Goal: Task Accomplishment & Management: Manage account settings

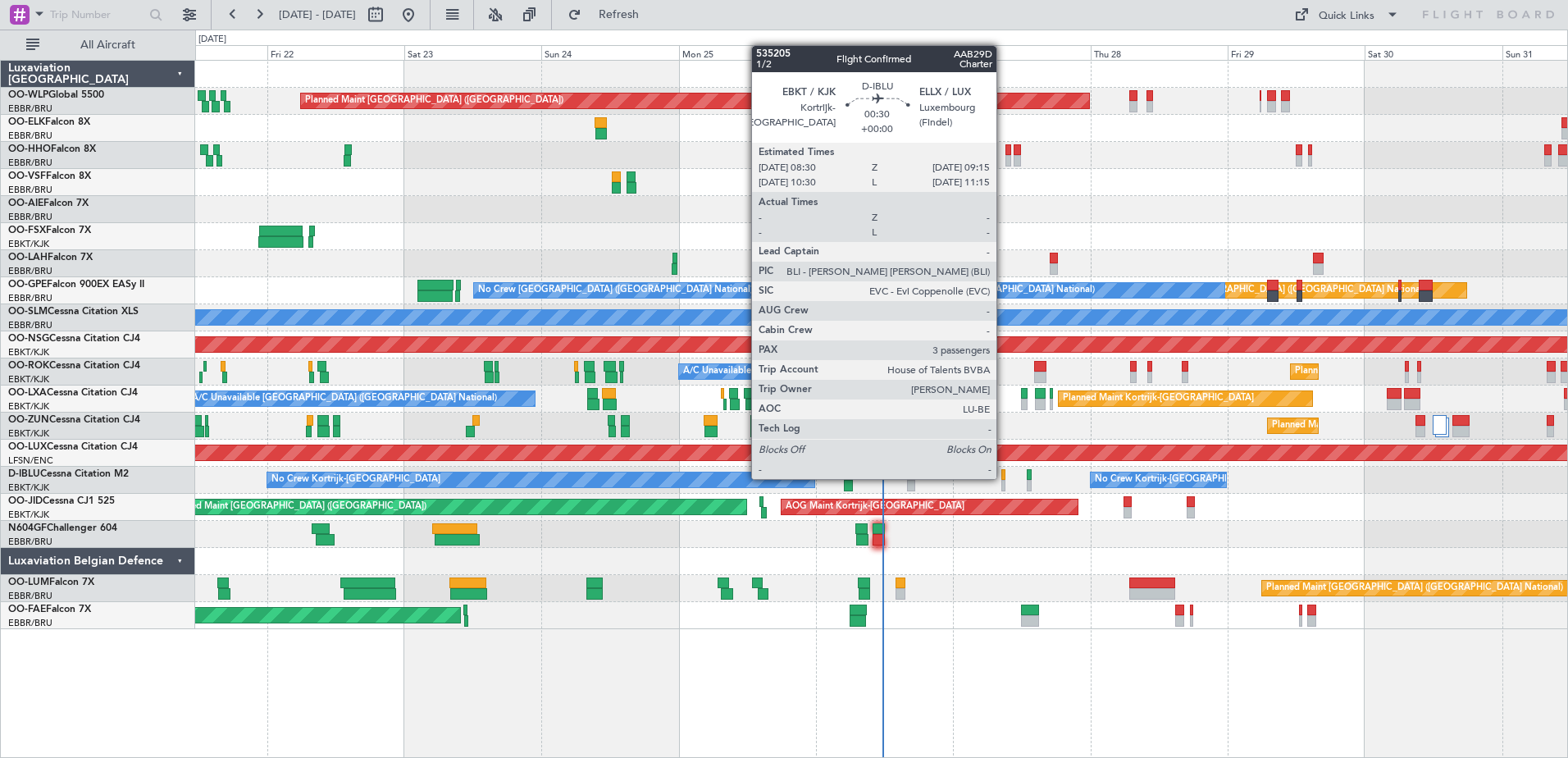
click at [1004, 477] on div at bounding box center [1003, 474] width 5 height 11
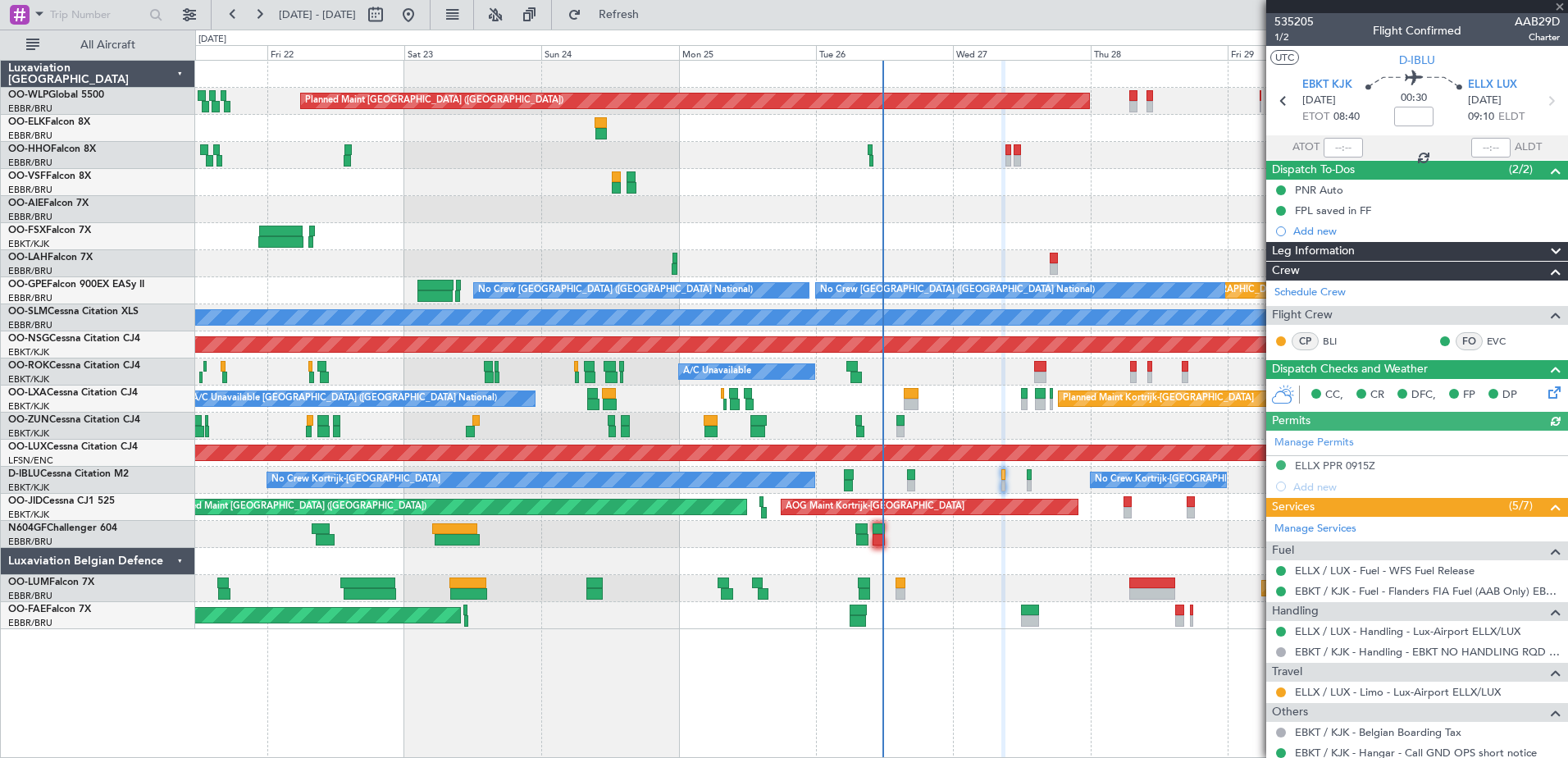
click at [1545, 390] on icon at bounding box center [1551, 389] width 13 height 13
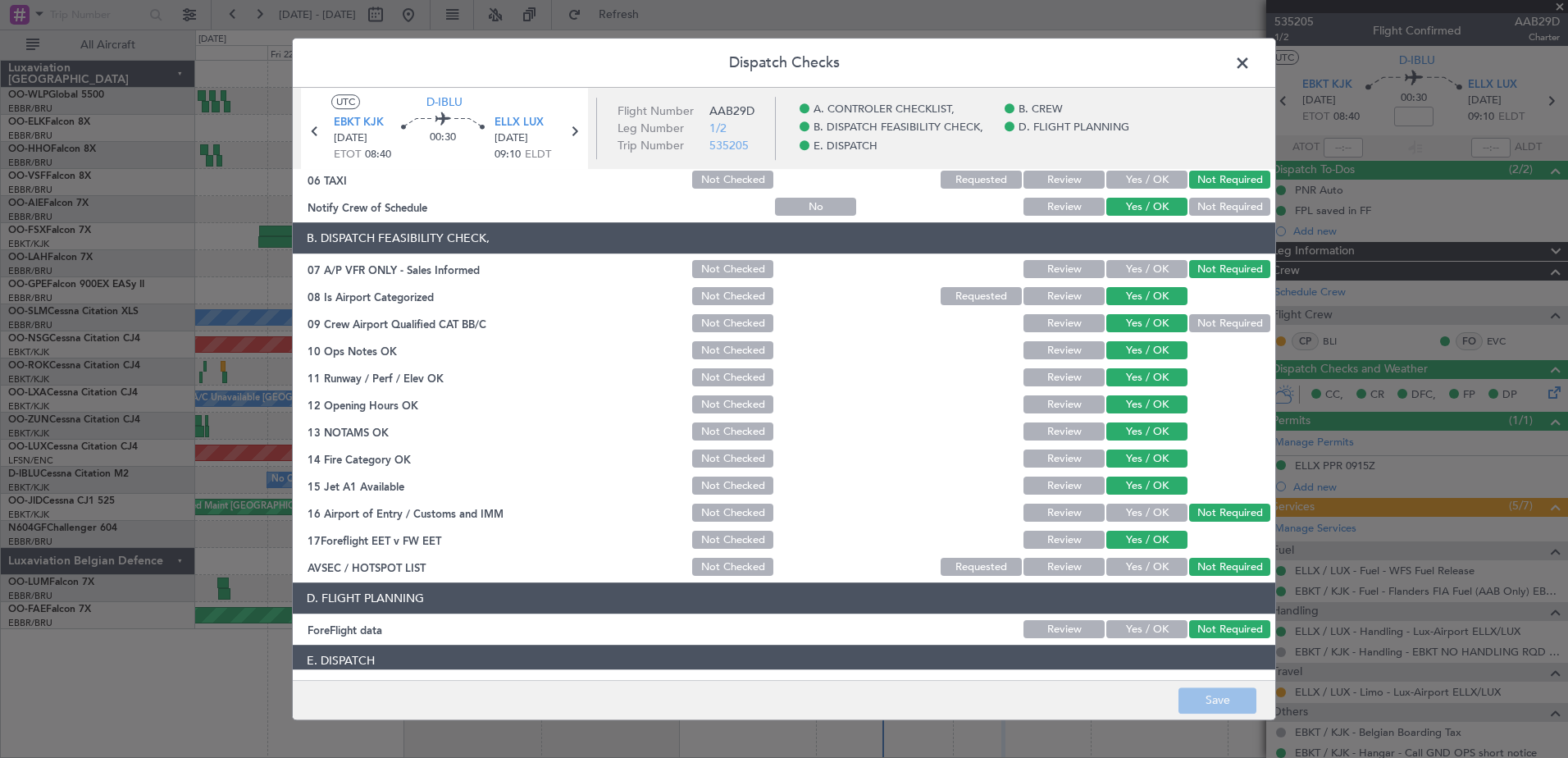
scroll to position [325, 0]
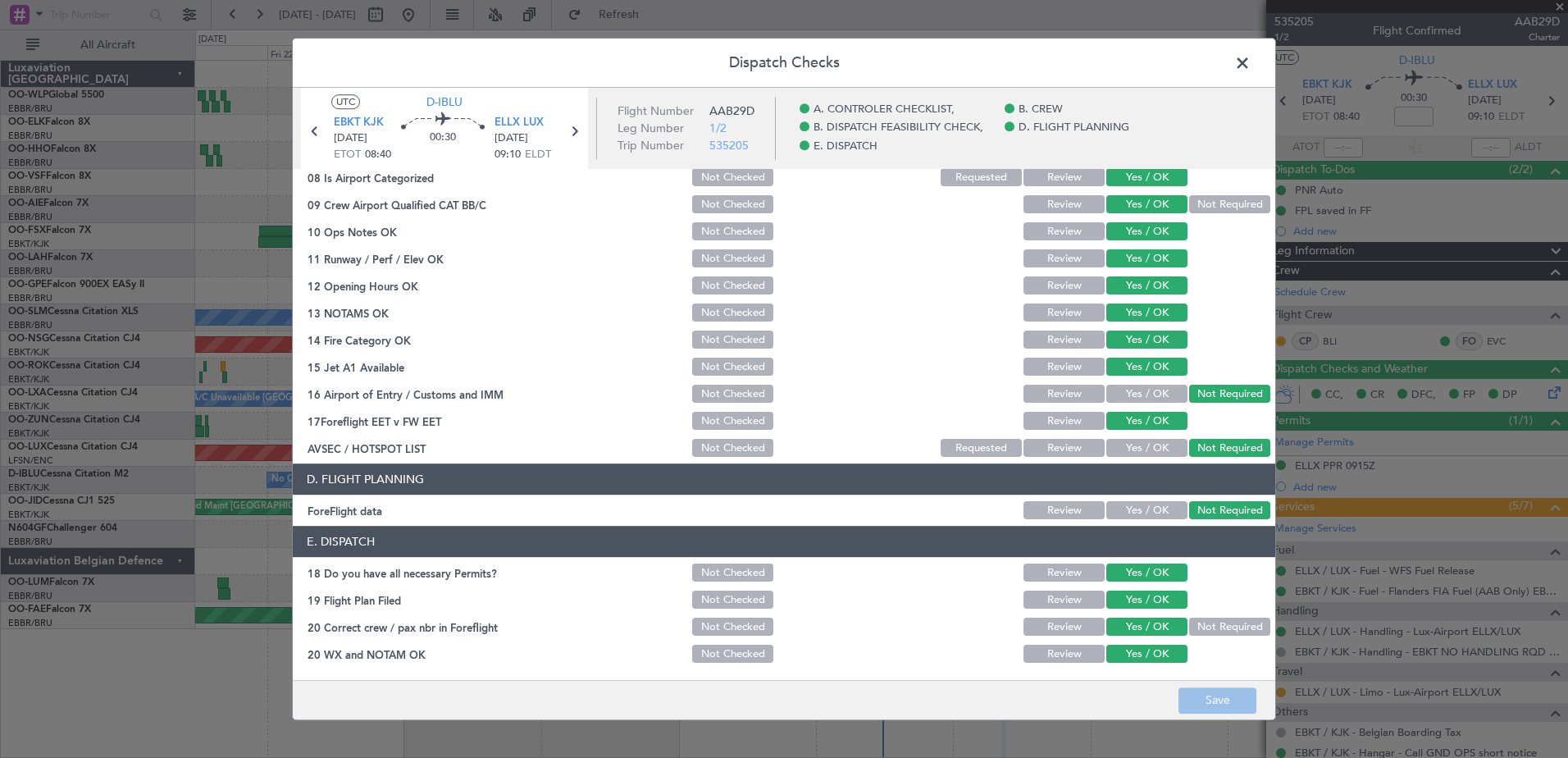
click at [1250, 70] on span at bounding box center [1250, 67] width 0 height 32
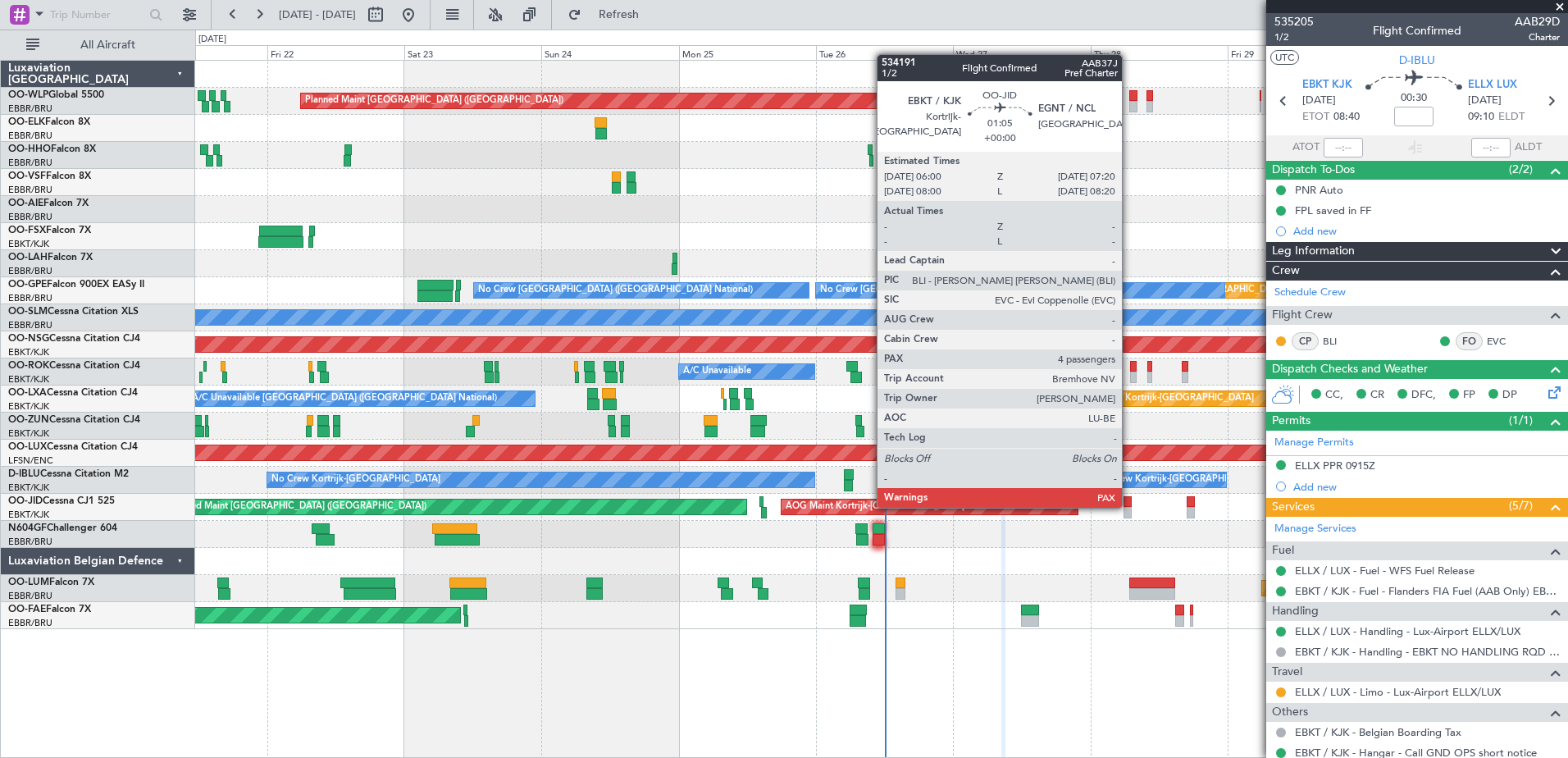
click at [1129, 506] on div at bounding box center [1127, 502] width 8 height 11
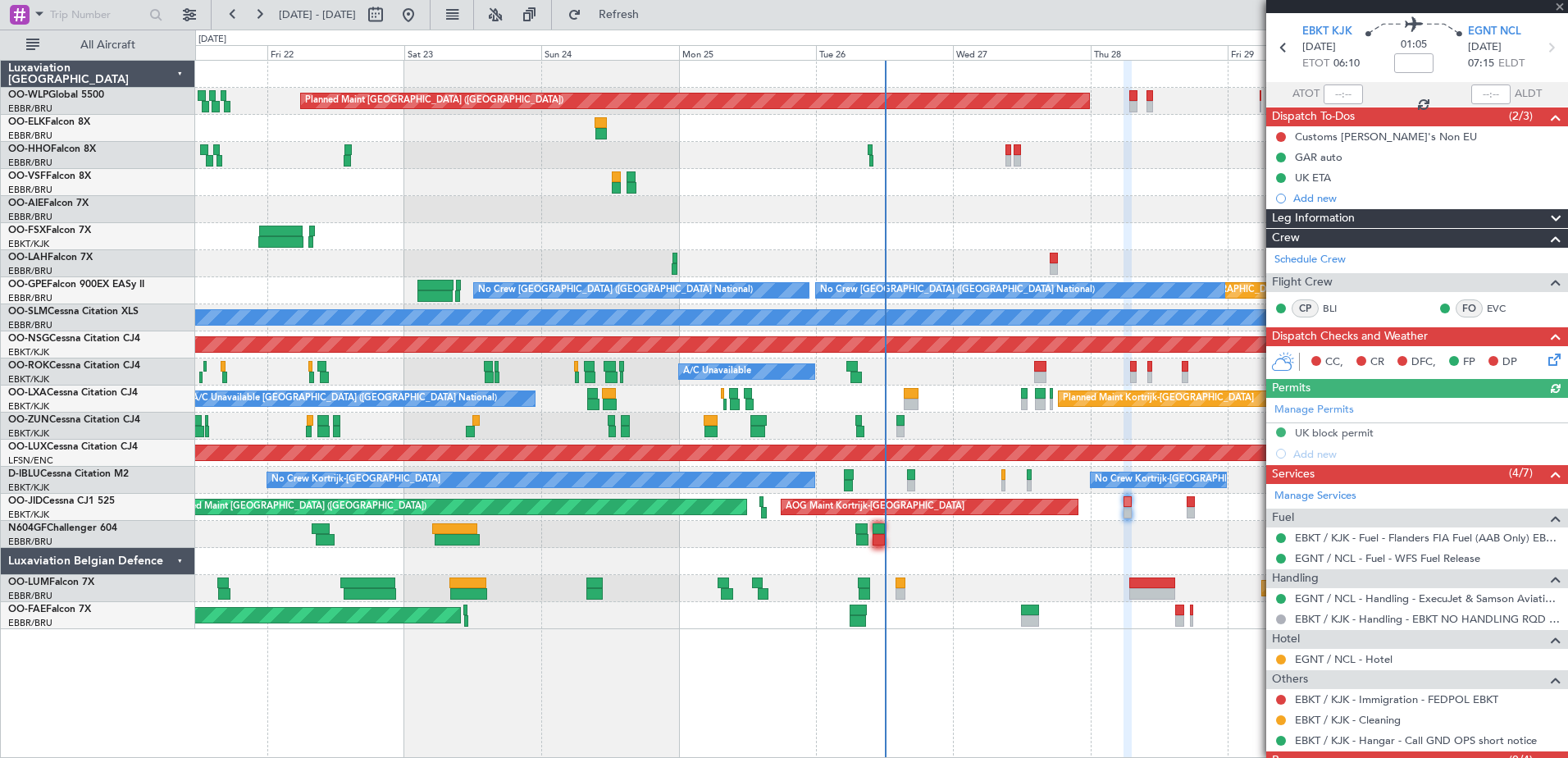
scroll to position [113, 0]
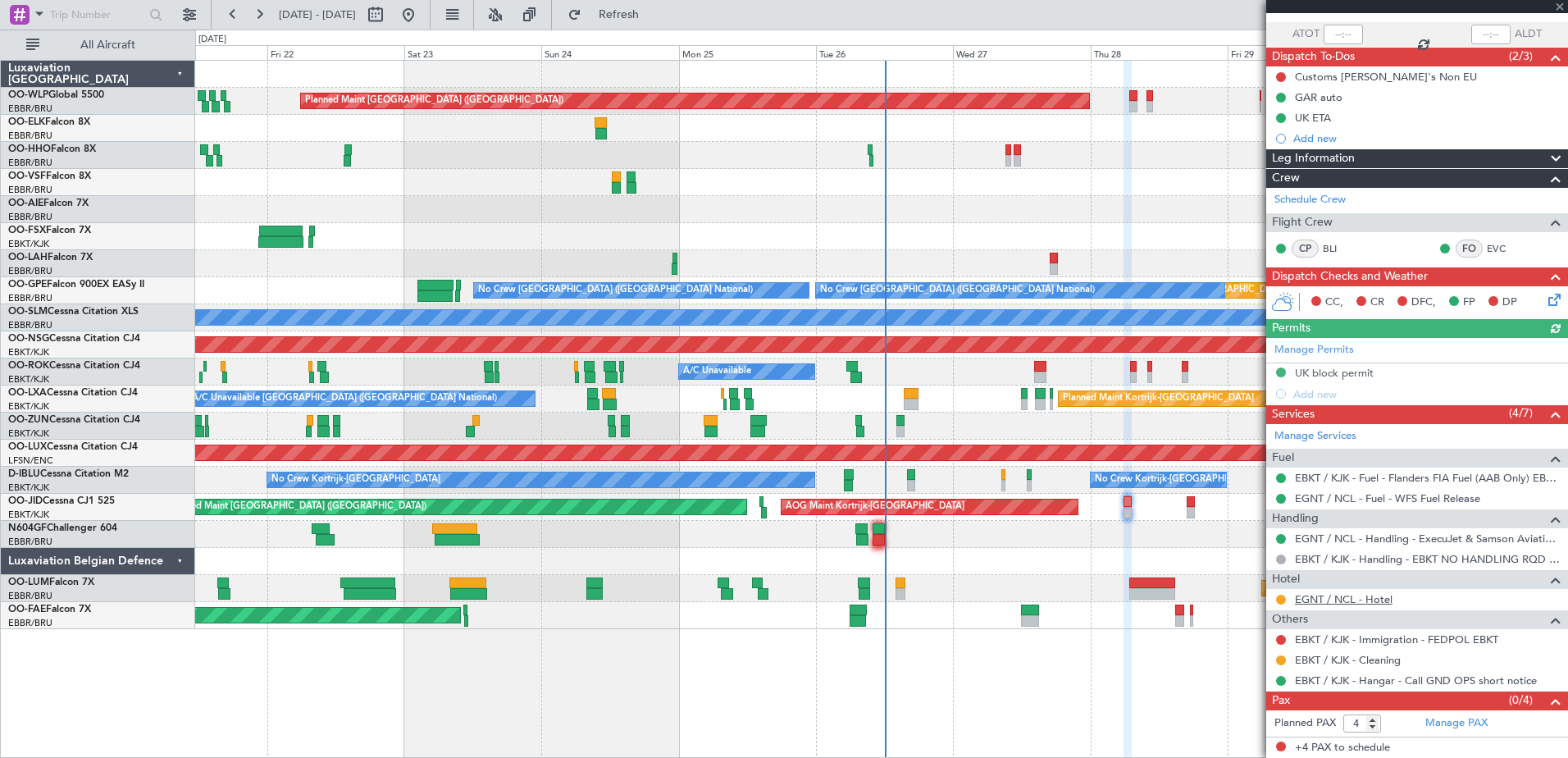
click at [1384, 601] on link "EGNT / NCL - Hotel" at bounding box center [1343, 599] width 97 height 14
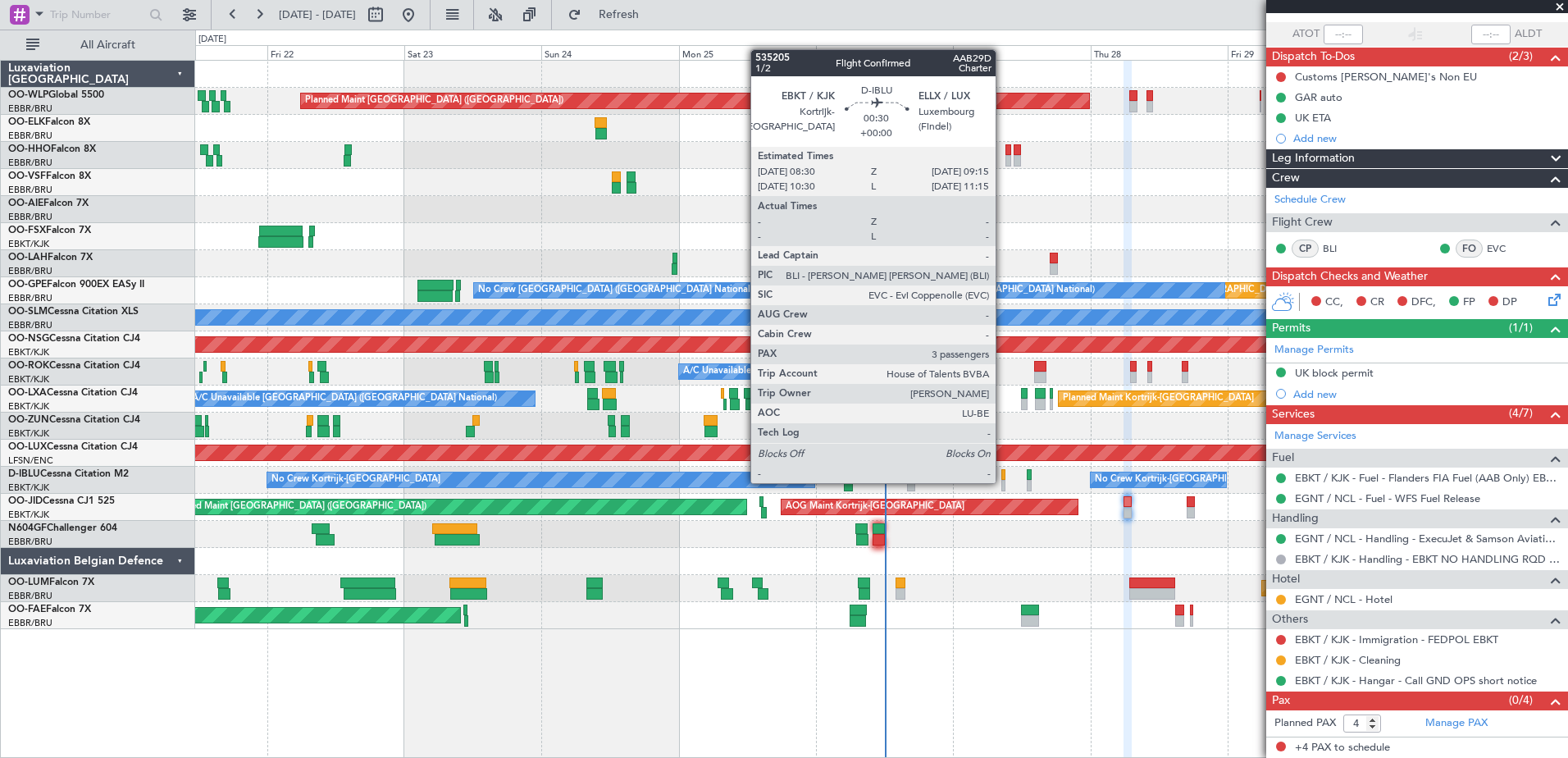
click at [1003, 482] on div at bounding box center [1003, 486] width 5 height 11
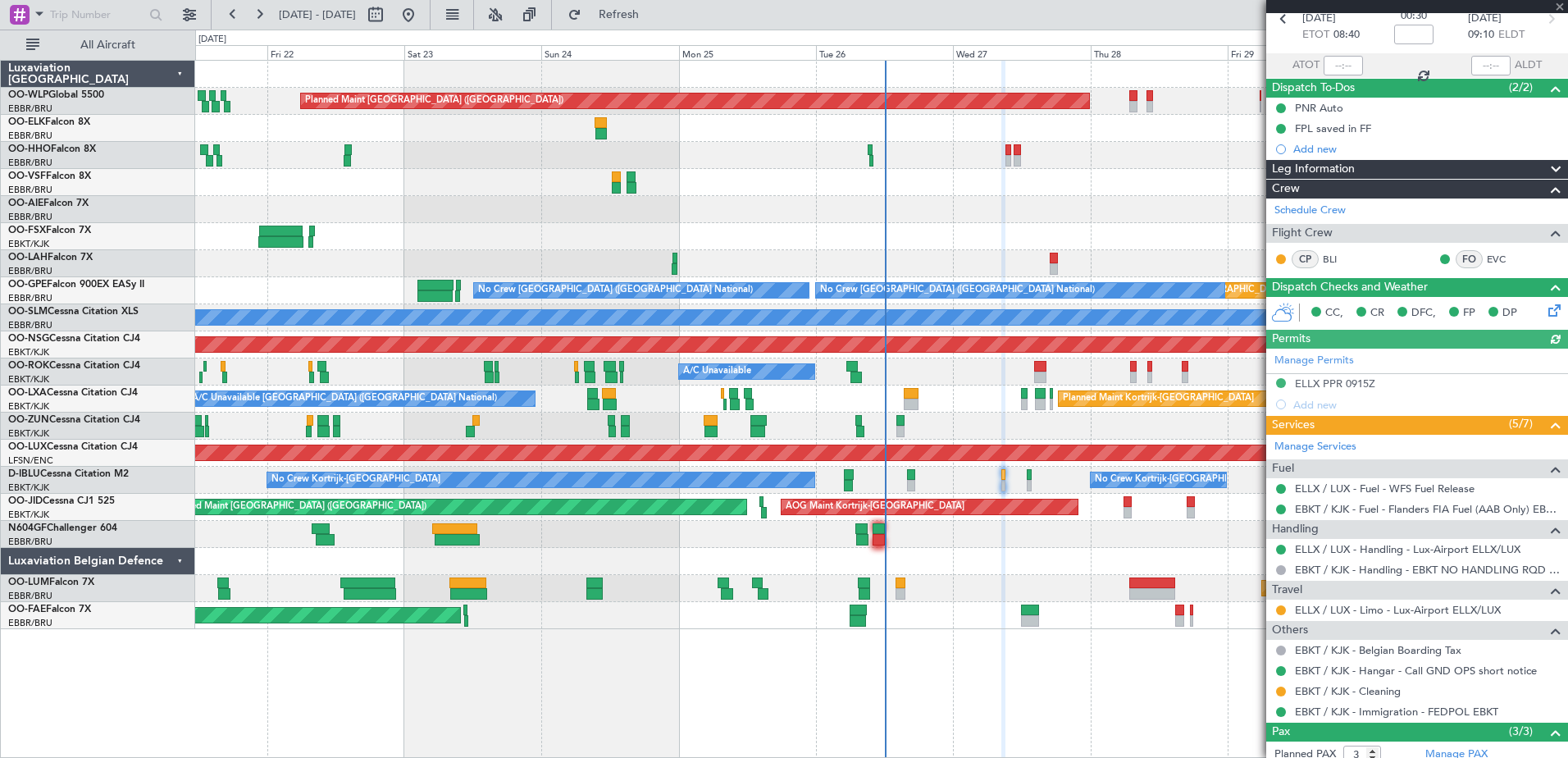
scroll to position [0, 0]
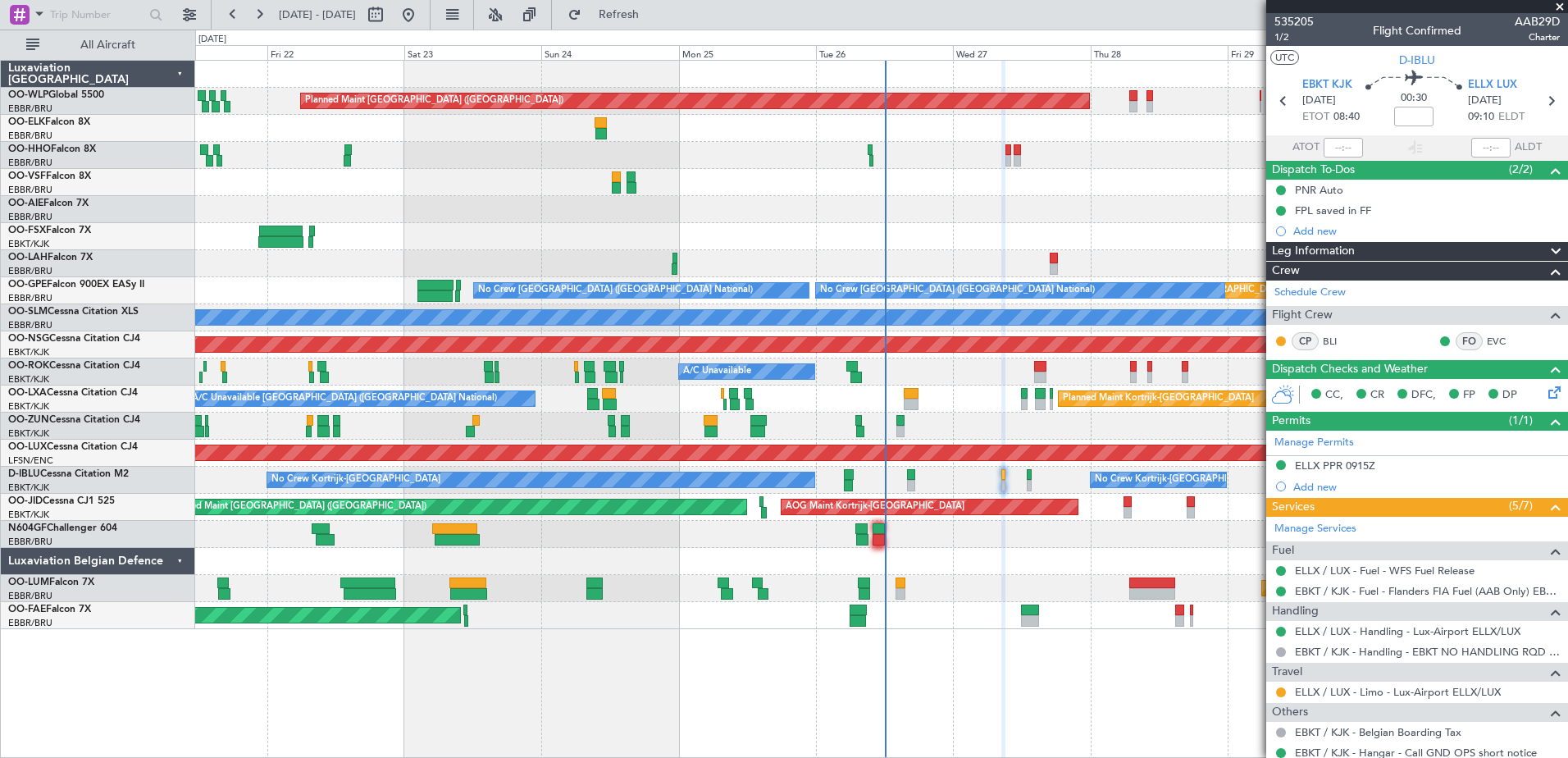
click at [1559, 3] on span at bounding box center [1560, 7] width 17 height 15
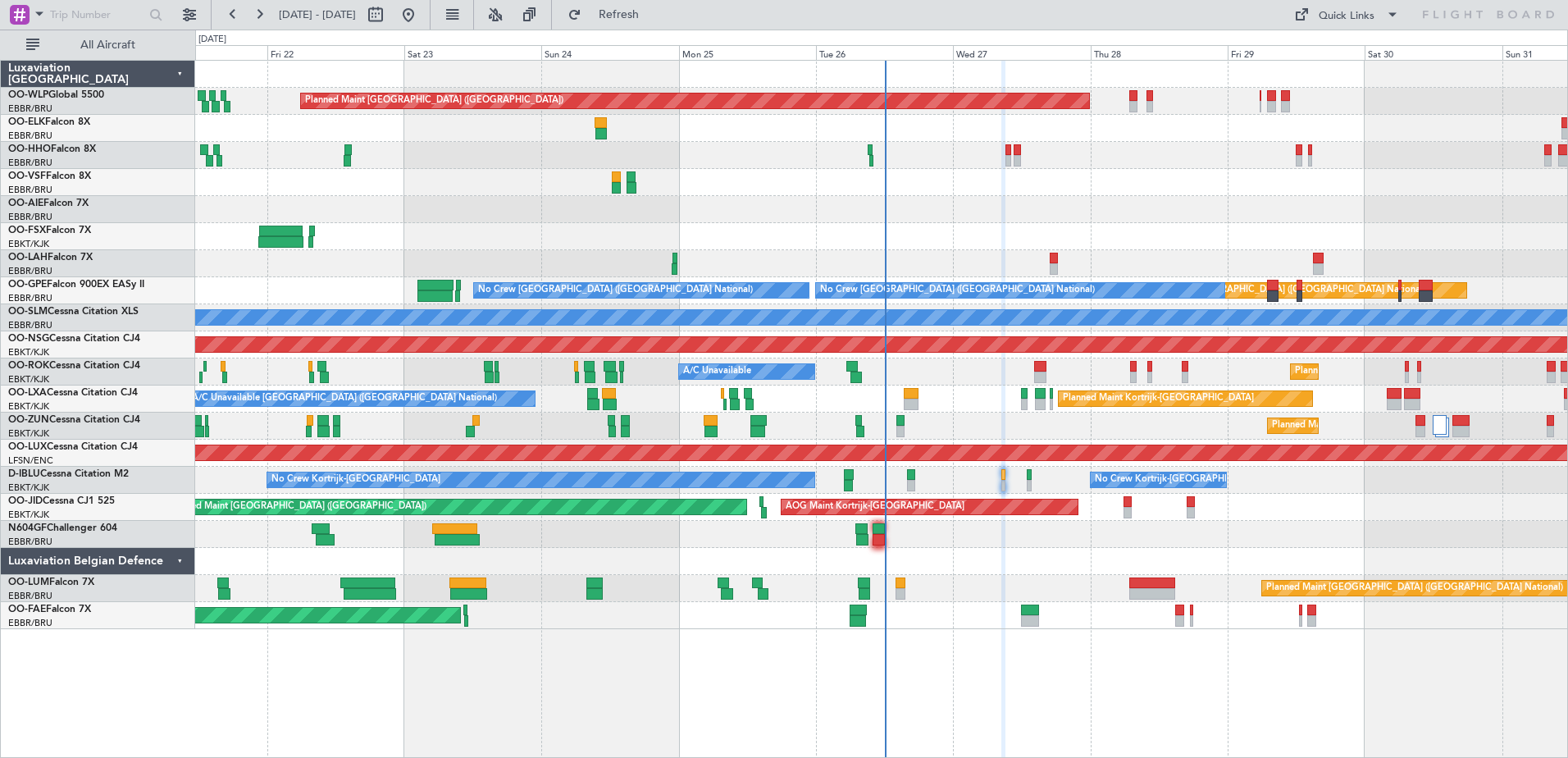
type input "0"
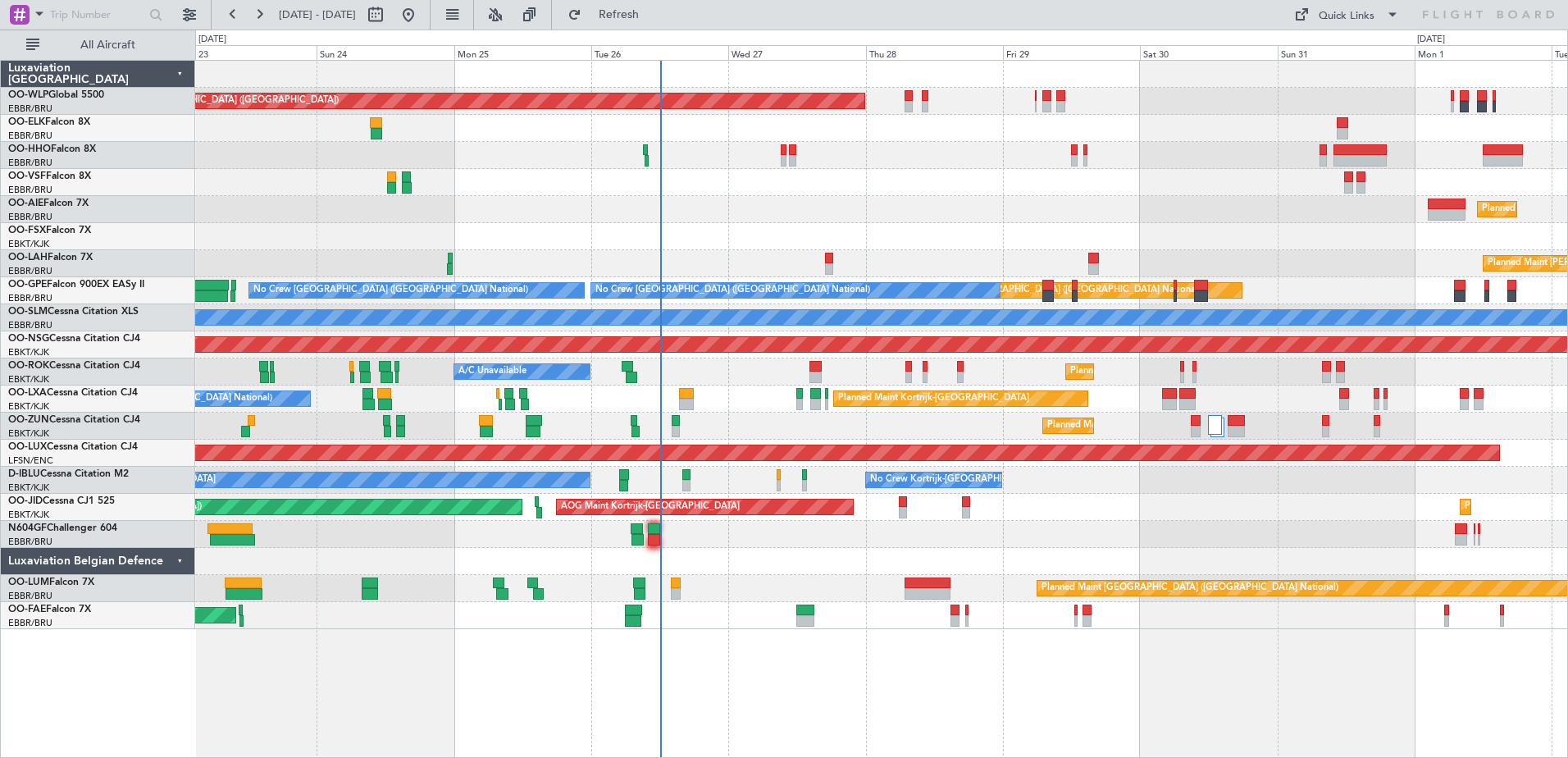
click at [1158, 220] on div "Planned Maint Berlin (Brandenburg) Planned Maint London (Farnborough) Planned M…" at bounding box center [881, 346] width 1372 height 569
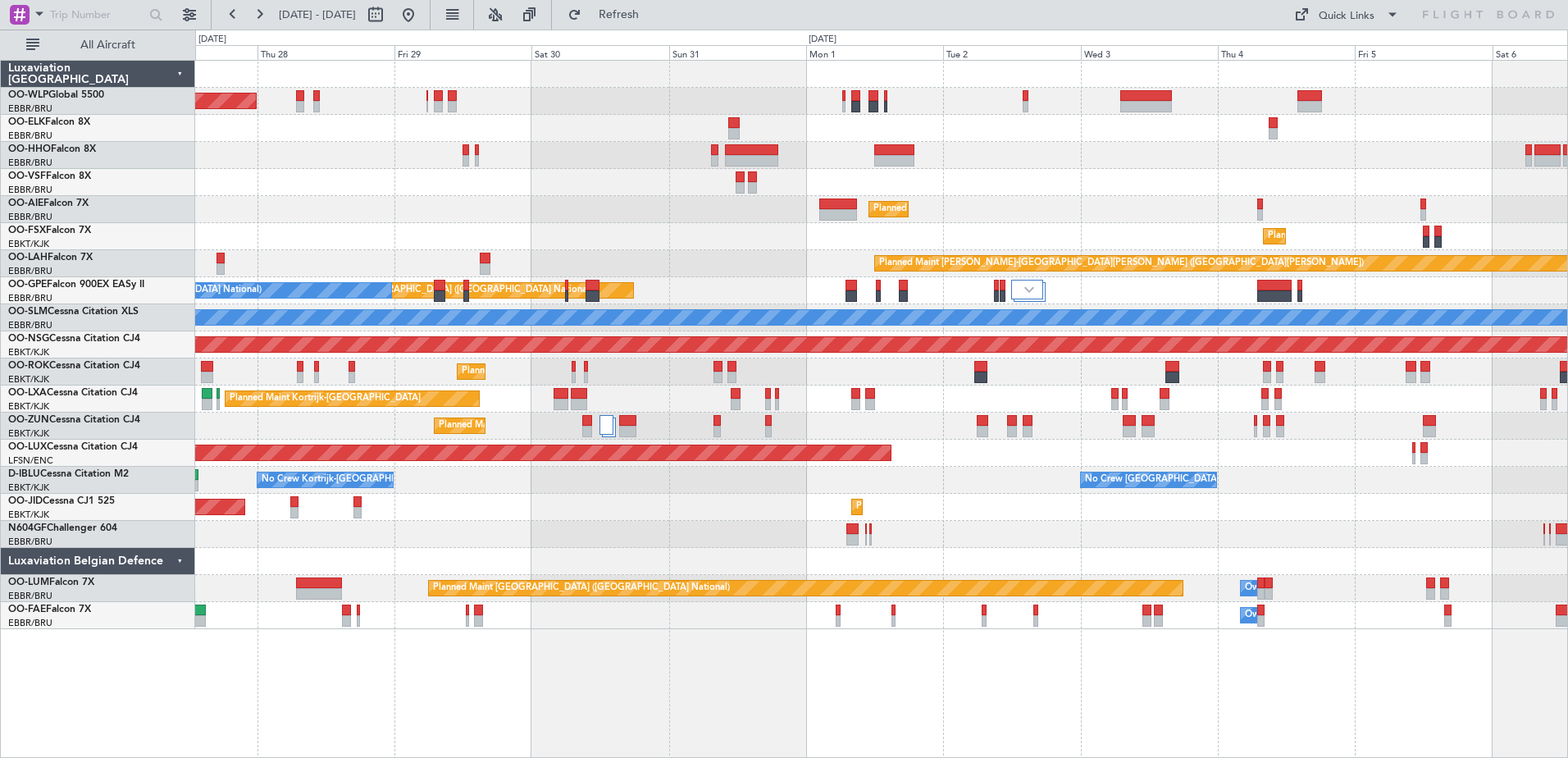
click at [784, 308] on div "Planned Maint Berlin (Brandenburg) Planned Maint London (Farnborough) Planned M…" at bounding box center [881, 346] width 1372 height 569
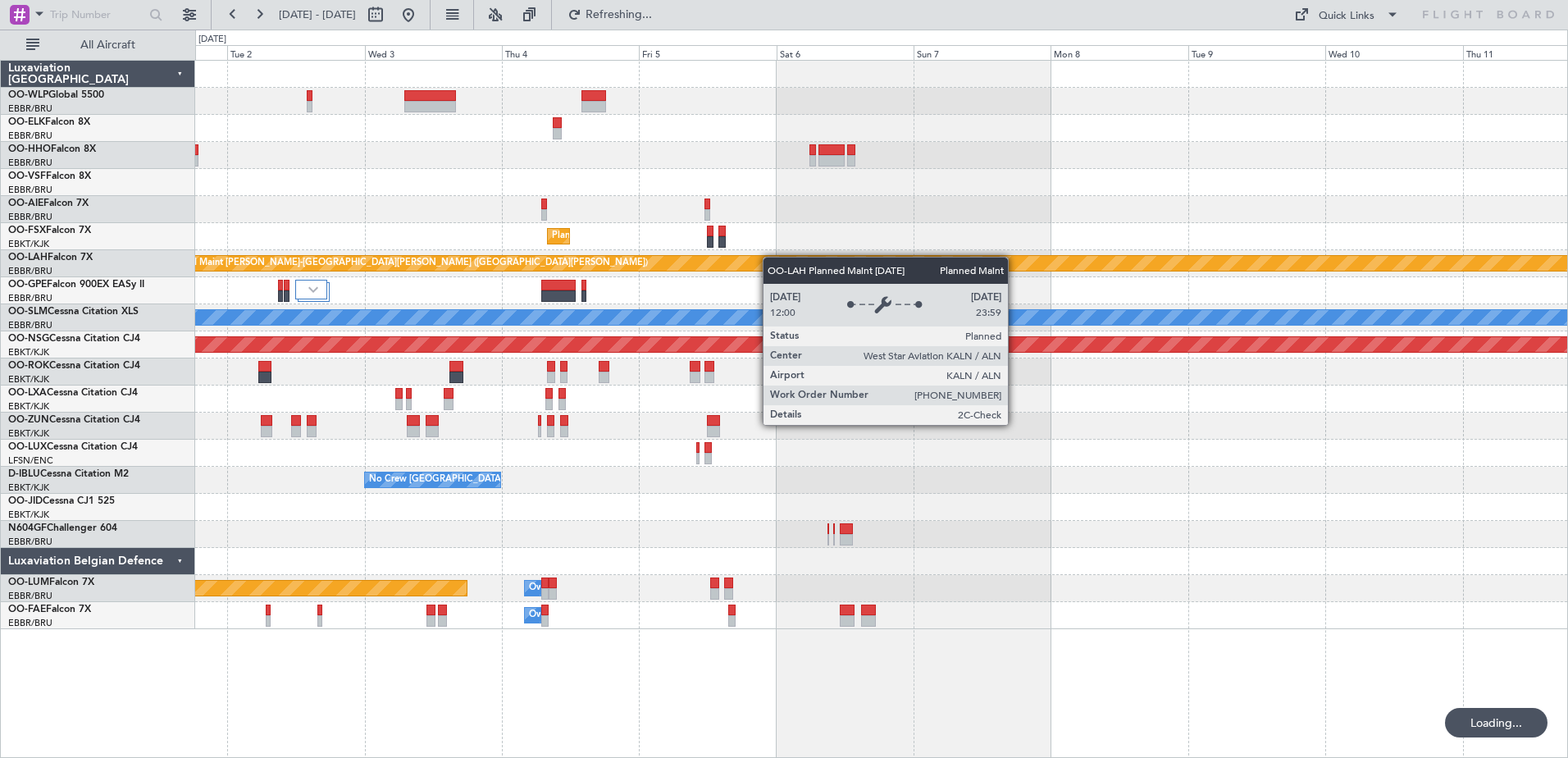
click at [746, 261] on div "Planned Maint London (Farnborough) Planned Maint Kortrijk-Wevelgem Planned Main…" at bounding box center [881, 346] width 1372 height 569
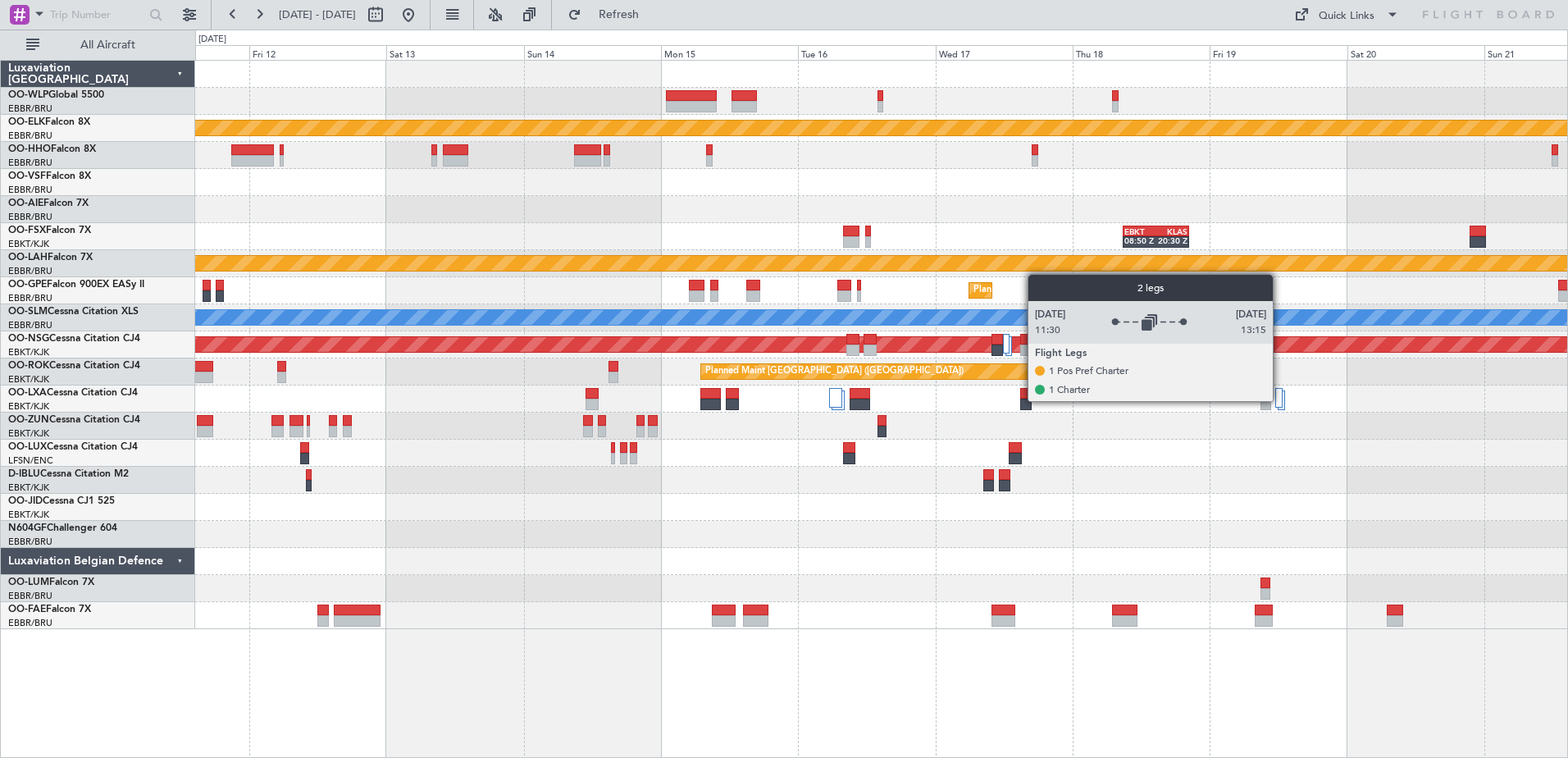
click at [1280, 400] on div at bounding box center [1279, 398] width 8 height 19
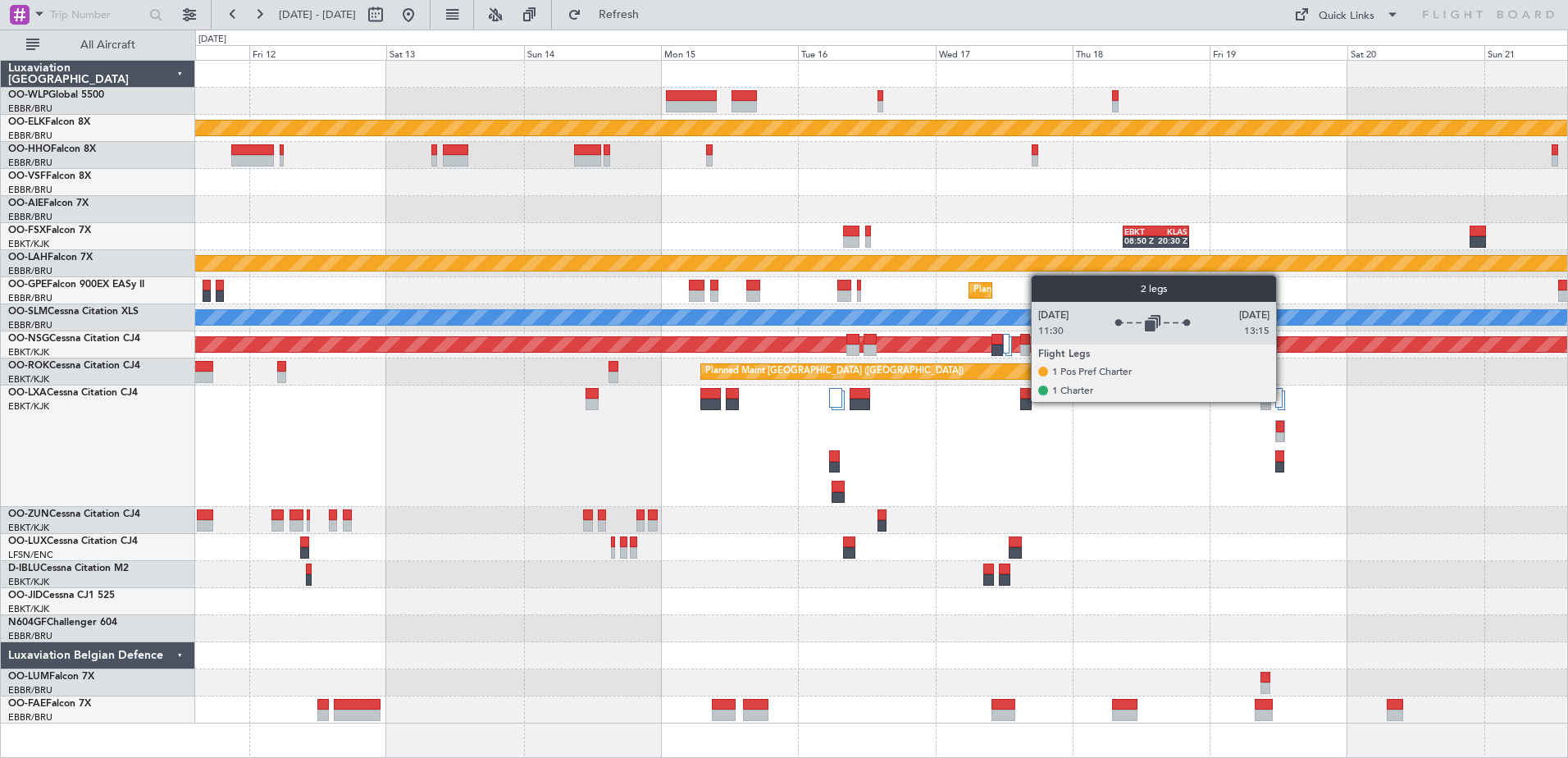
click at [1284, 401] on div at bounding box center [1281, 399] width 8 height 19
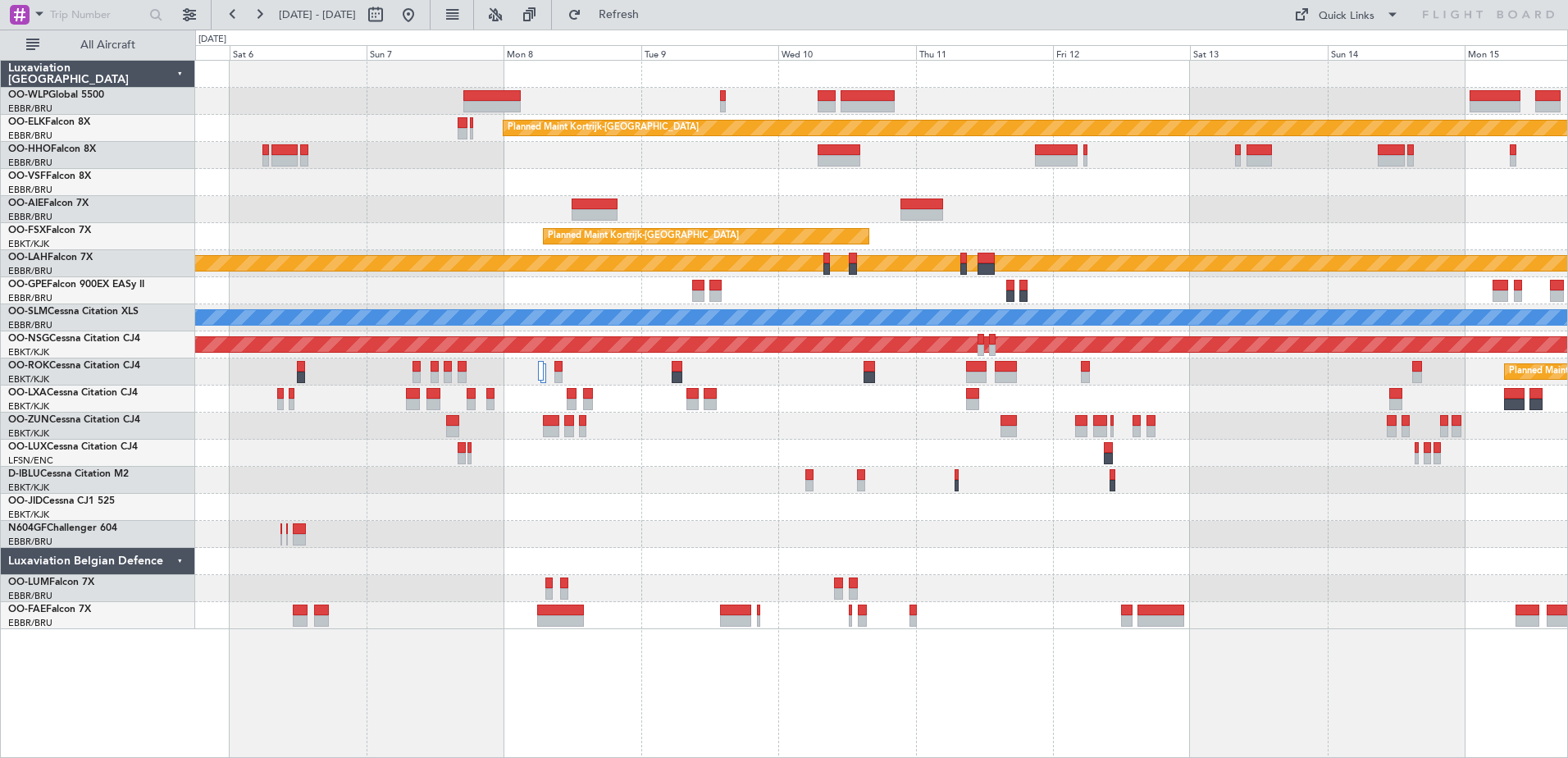
click at [1567, 506] on html "11 Sep 2025 - 21 Sep 2025 Refresh Quick Links All Aircraft Planned Maint Kortri…" at bounding box center [784, 379] width 1568 height 758
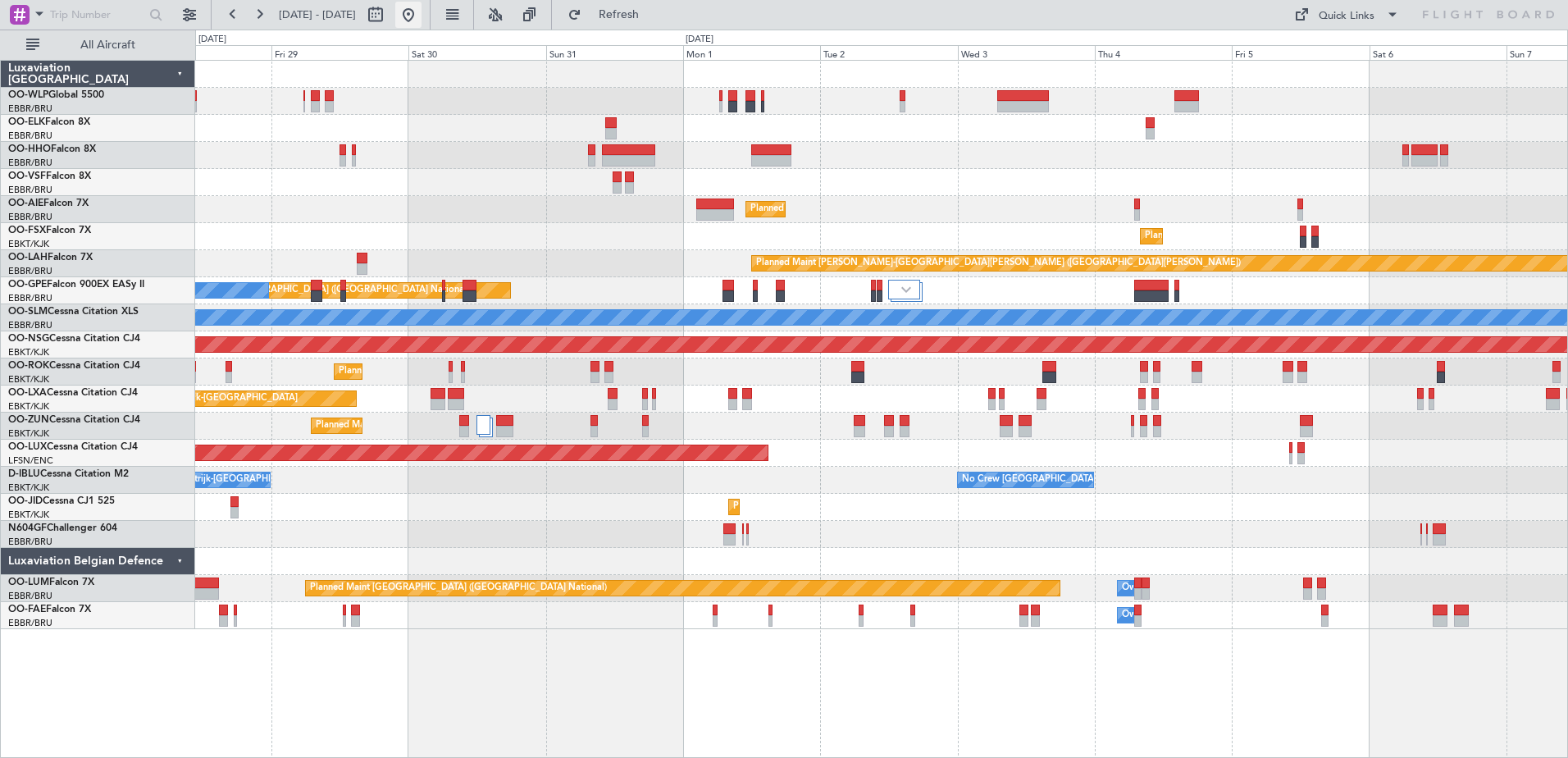
click at [421, 13] on button at bounding box center [408, 15] width 26 height 26
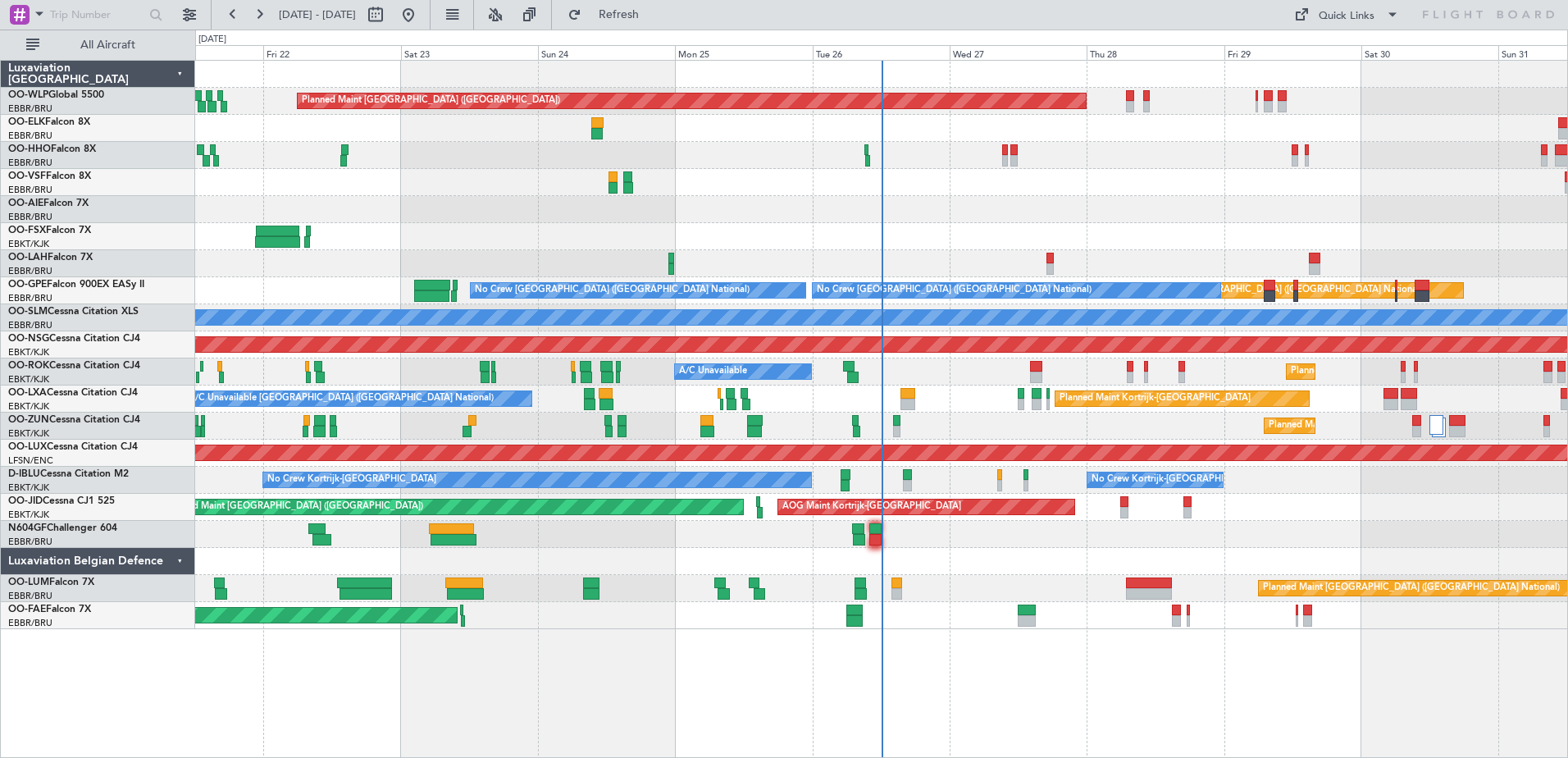
click at [927, 415] on div "Planned Maint Kortrijk-[GEOGRAPHIC_DATA]" at bounding box center [881, 425] width 1372 height 27
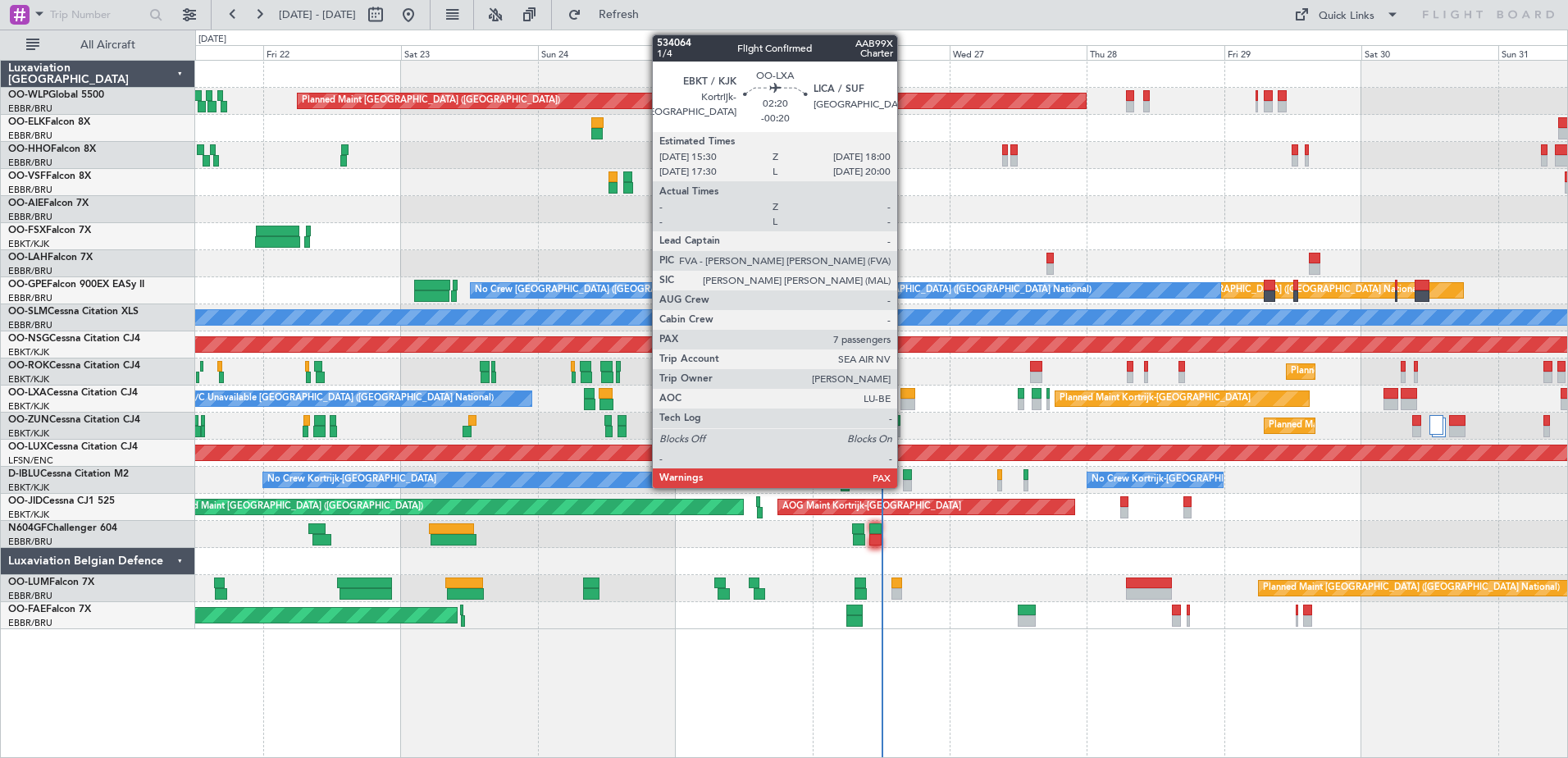
click at [905, 398] on div at bounding box center [908, 394] width 15 height 11
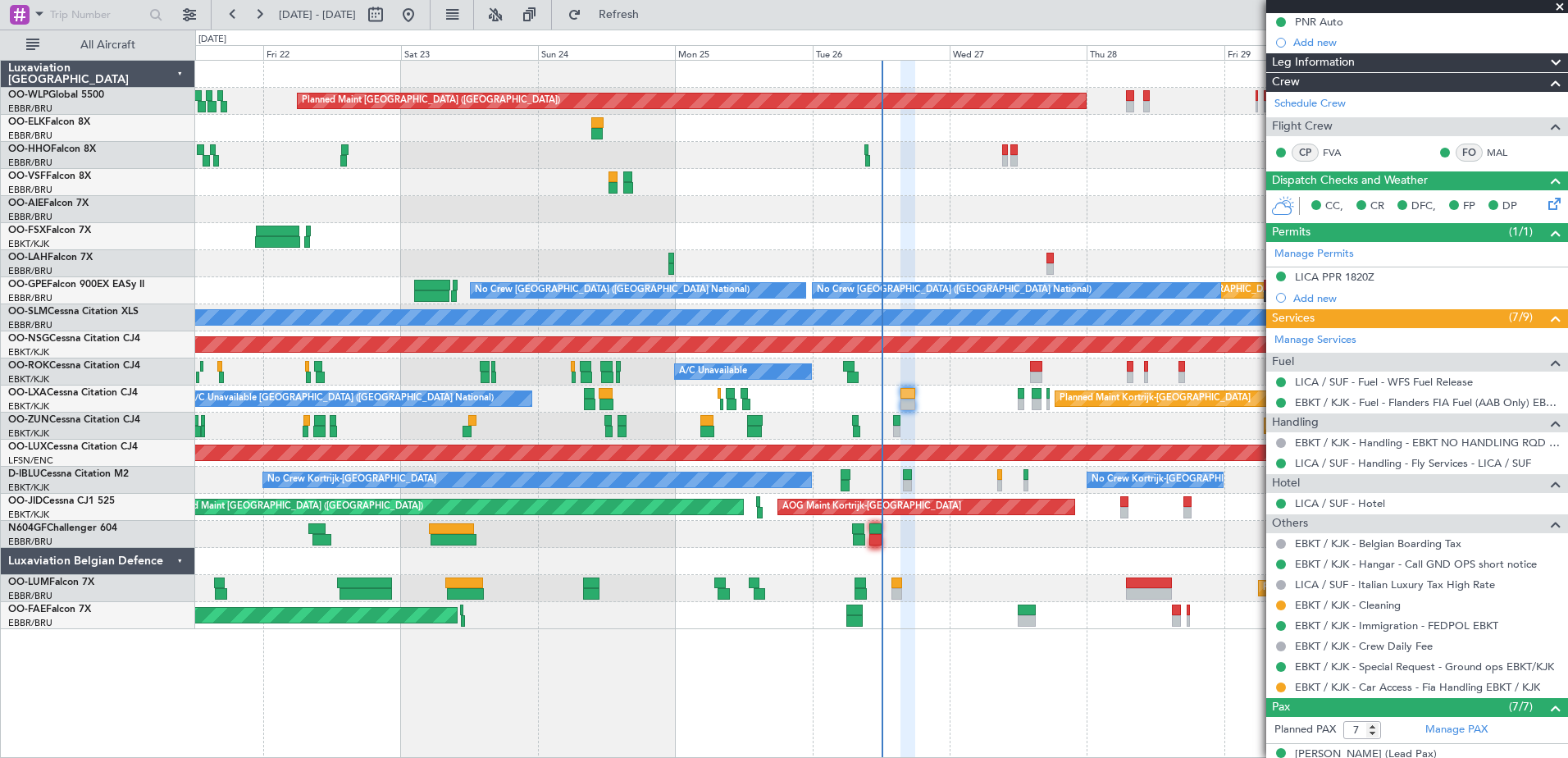
scroll to position [328, 0]
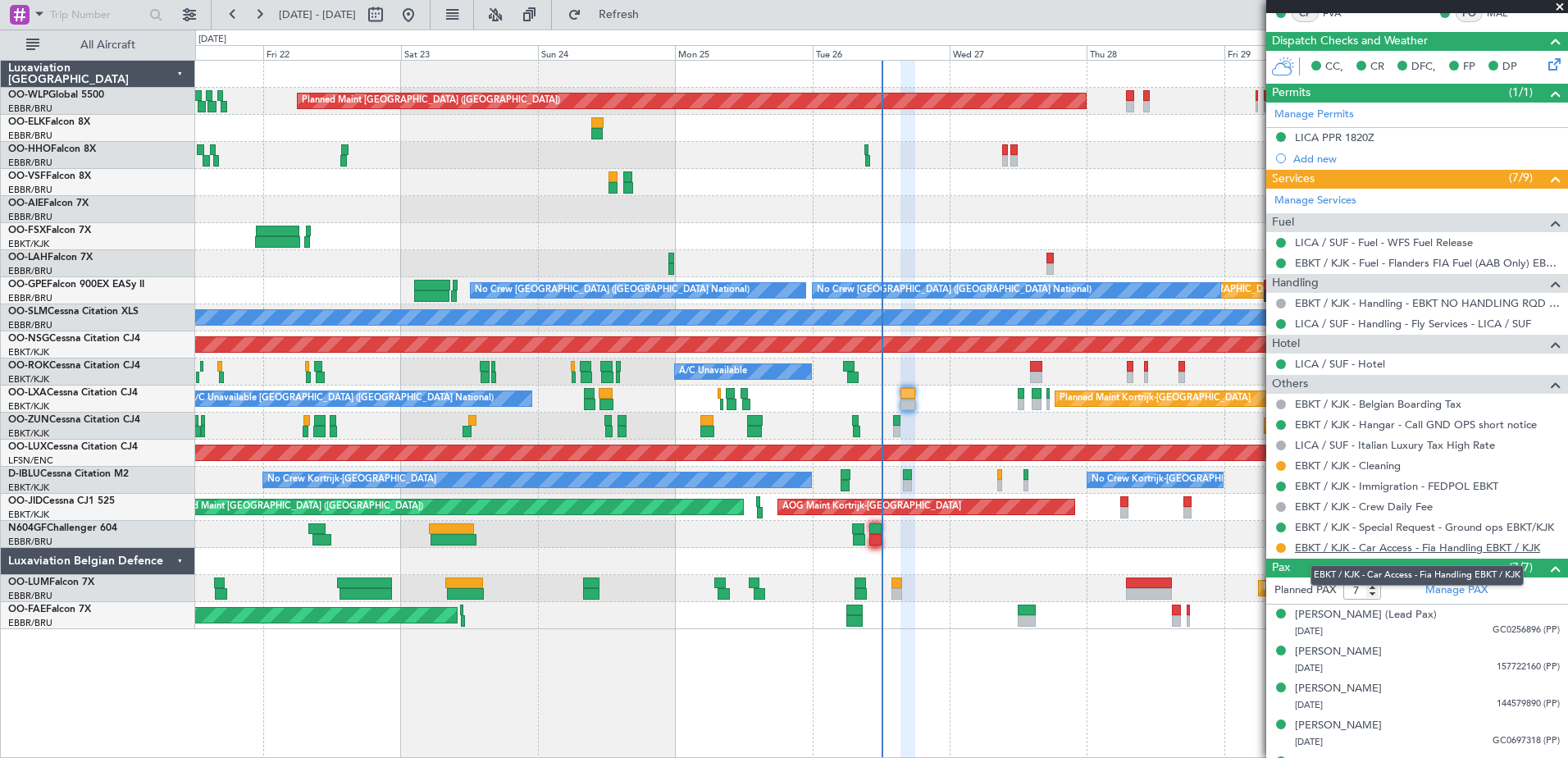
click at [1444, 551] on link "EBKT / KJK - Car Access - Fia Handling EBKT / KJK" at bounding box center [1417, 547] width 245 height 14
click at [1307, 546] on link "EBKT / KJK - Car Access - Fia Handling EBKT / KJK" at bounding box center [1417, 547] width 245 height 14
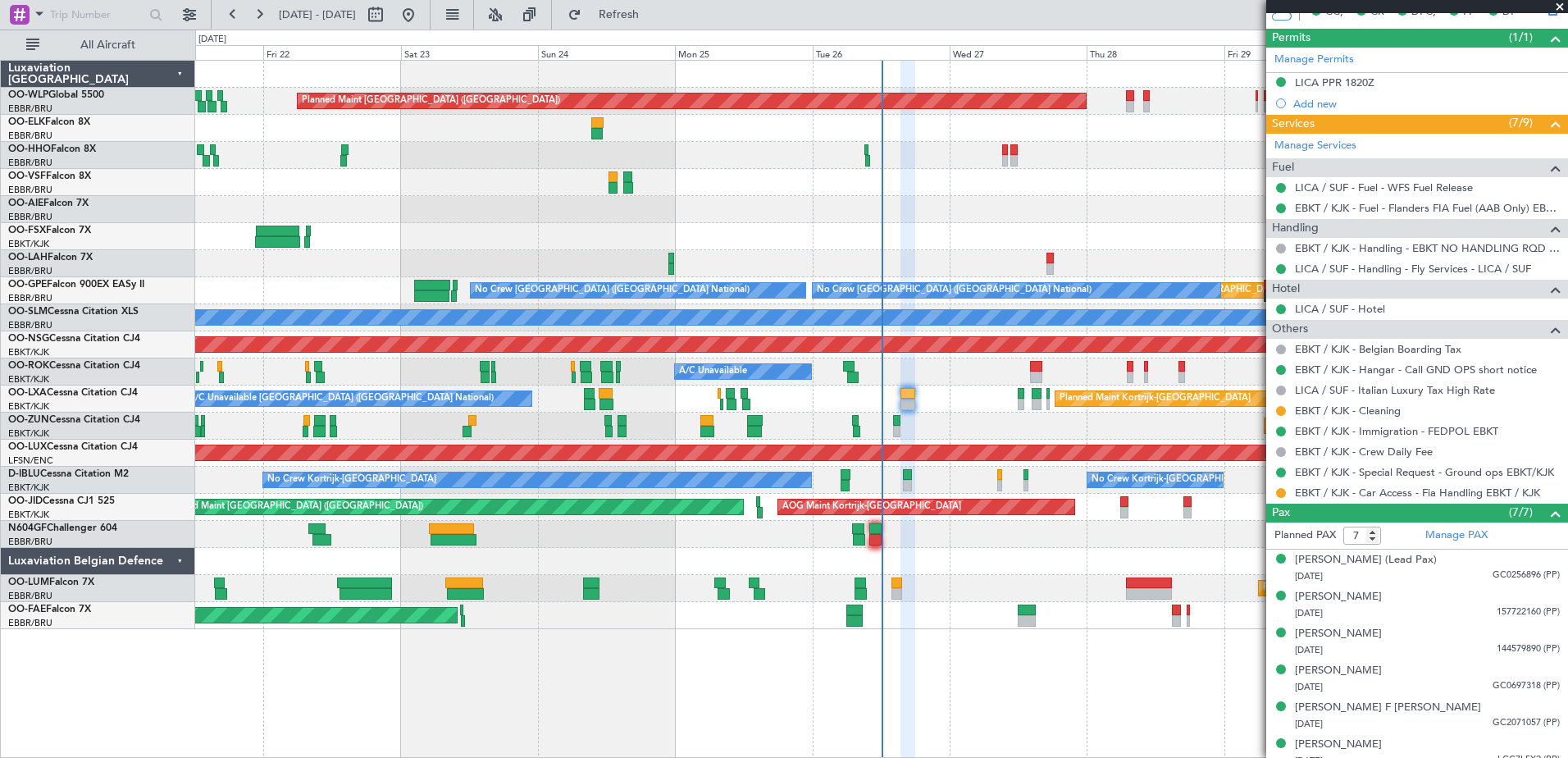
scroll to position [433, 0]
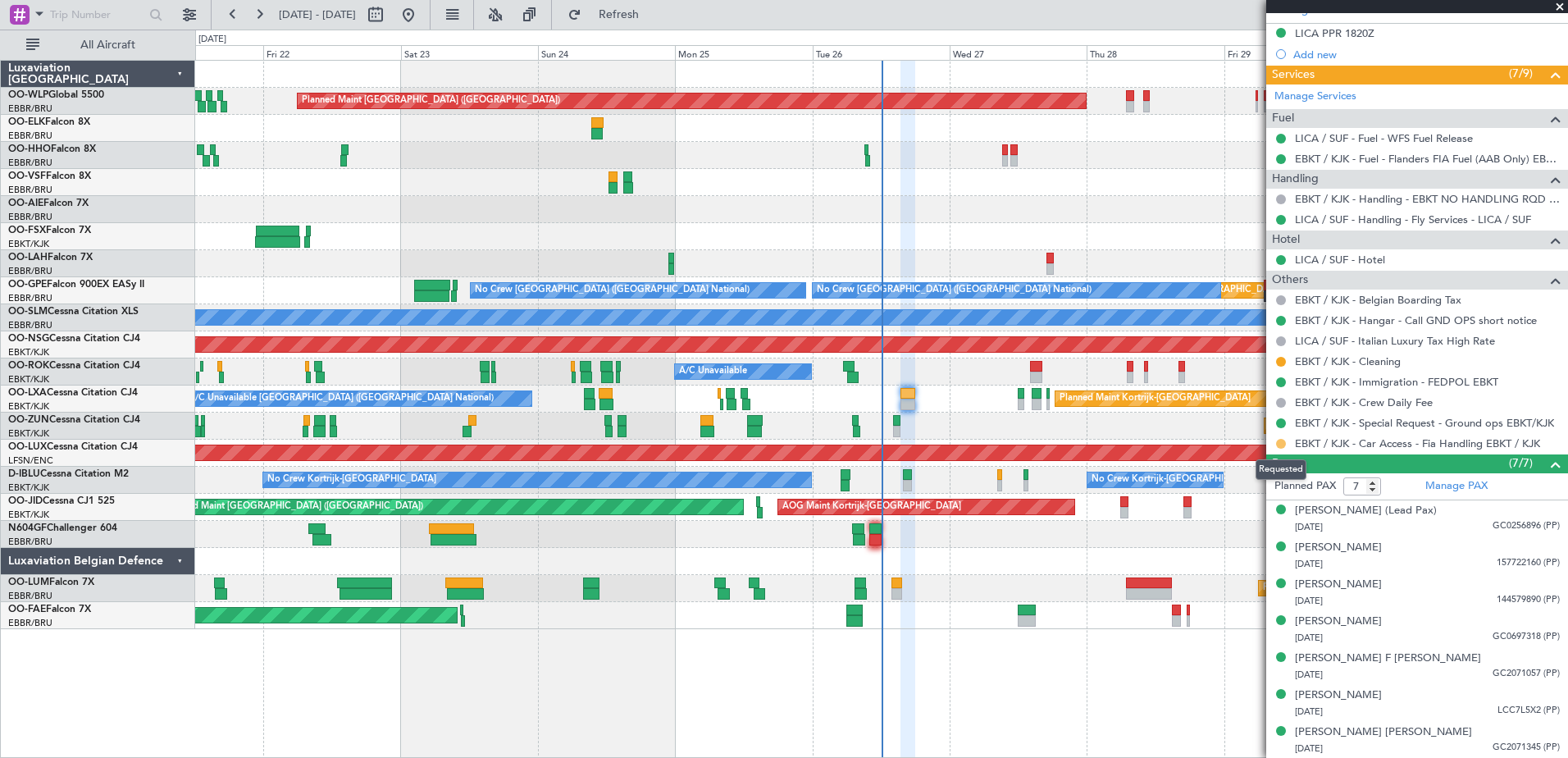
click at [1282, 444] on button at bounding box center [1281, 444] width 10 height 10
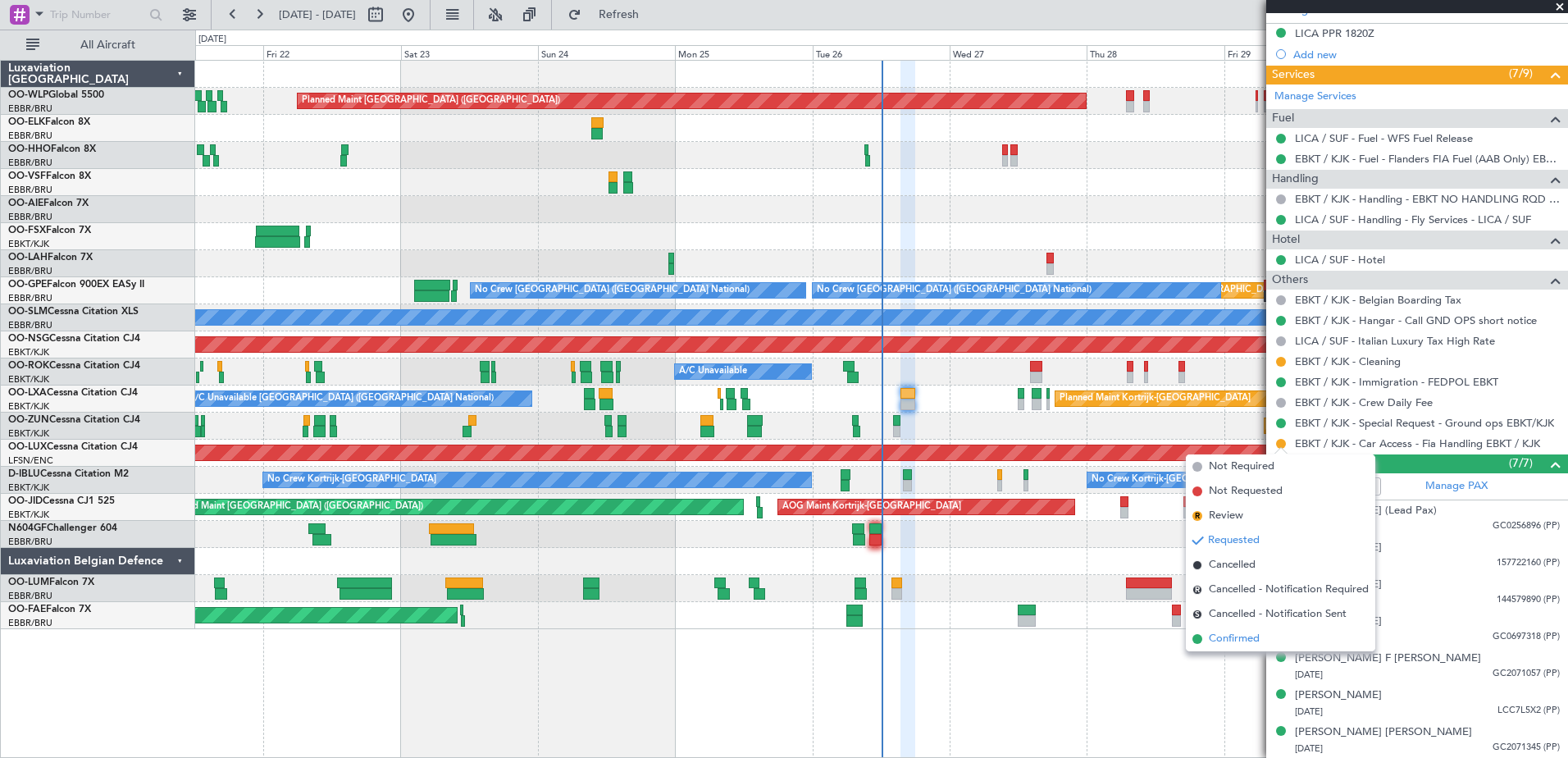
click at [1288, 633] on li "Confirmed" at bounding box center [1280, 638] width 190 height 25
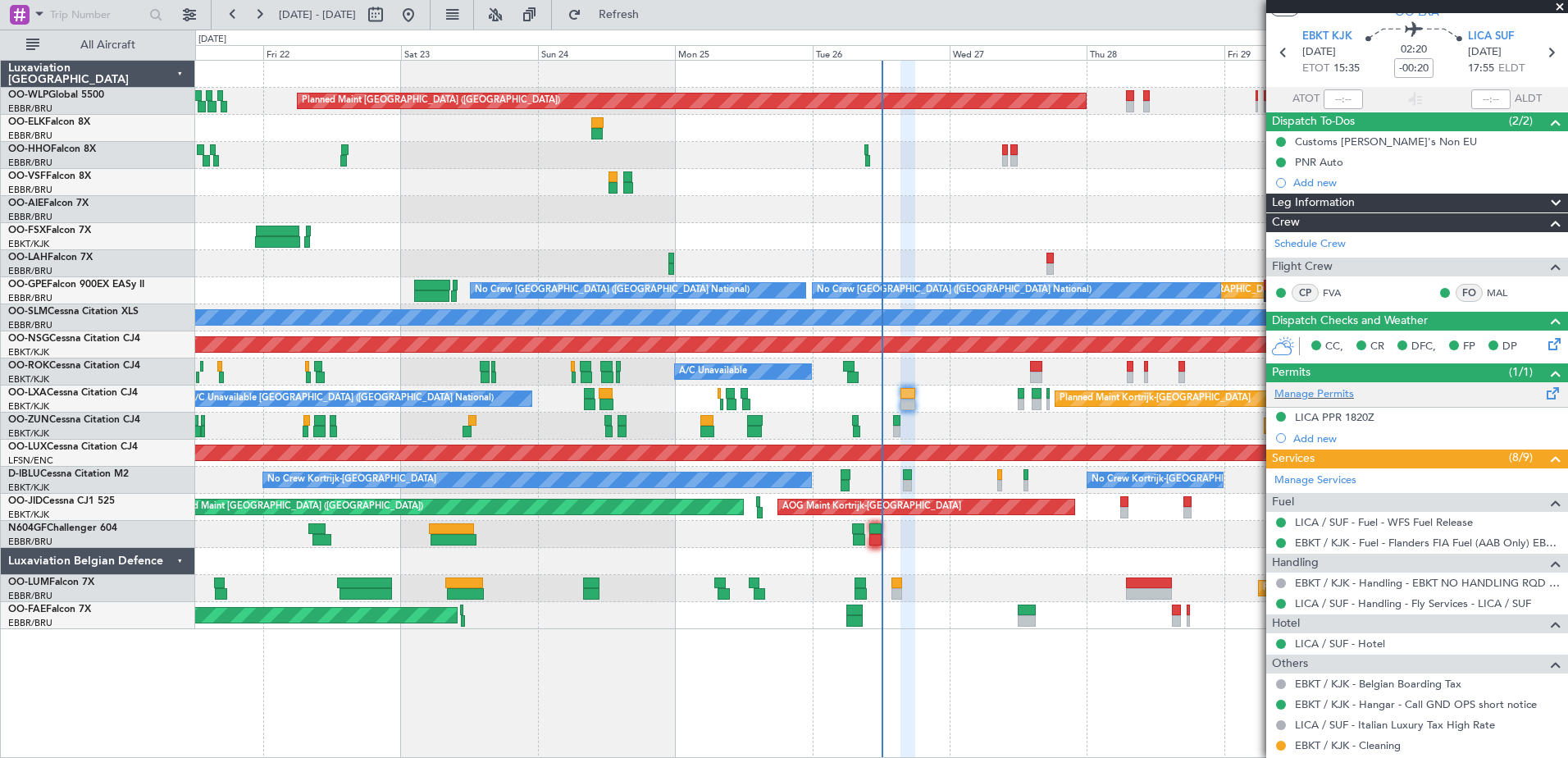
scroll to position [0, 0]
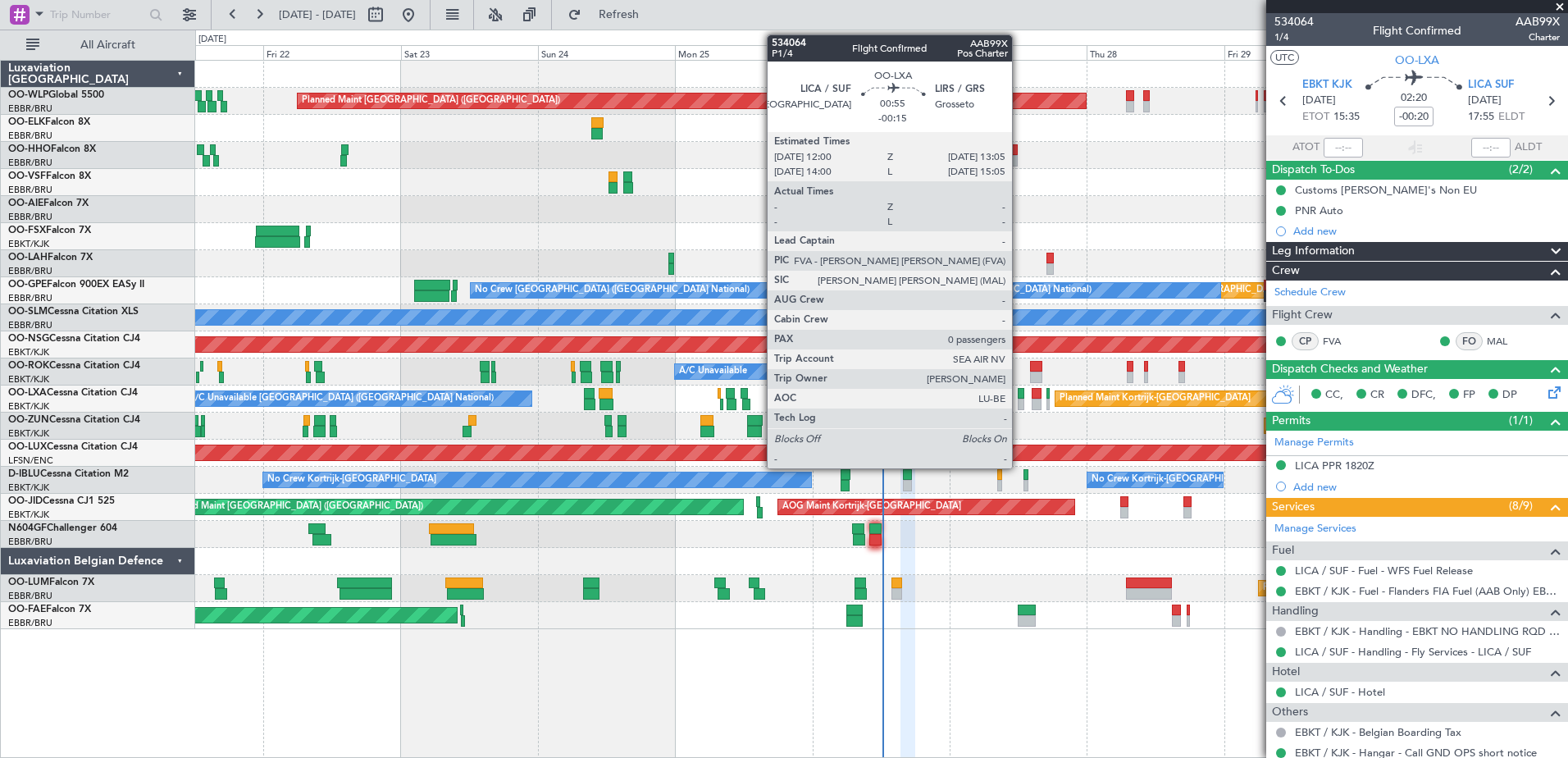
click at [1019, 406] on div at bounding box center [1021, 404] width 6 height 11
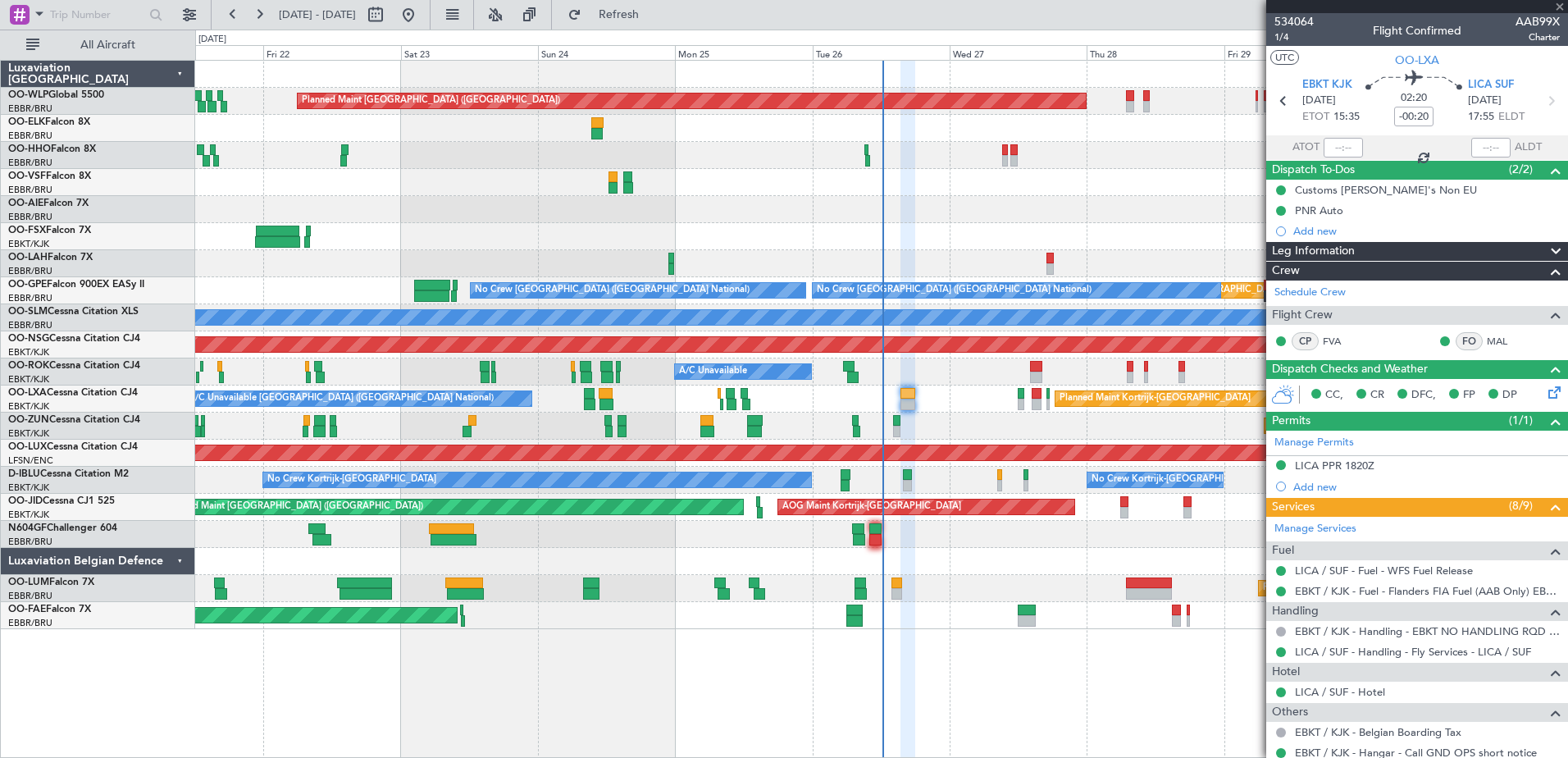
type input "-00:15"
type input "0"
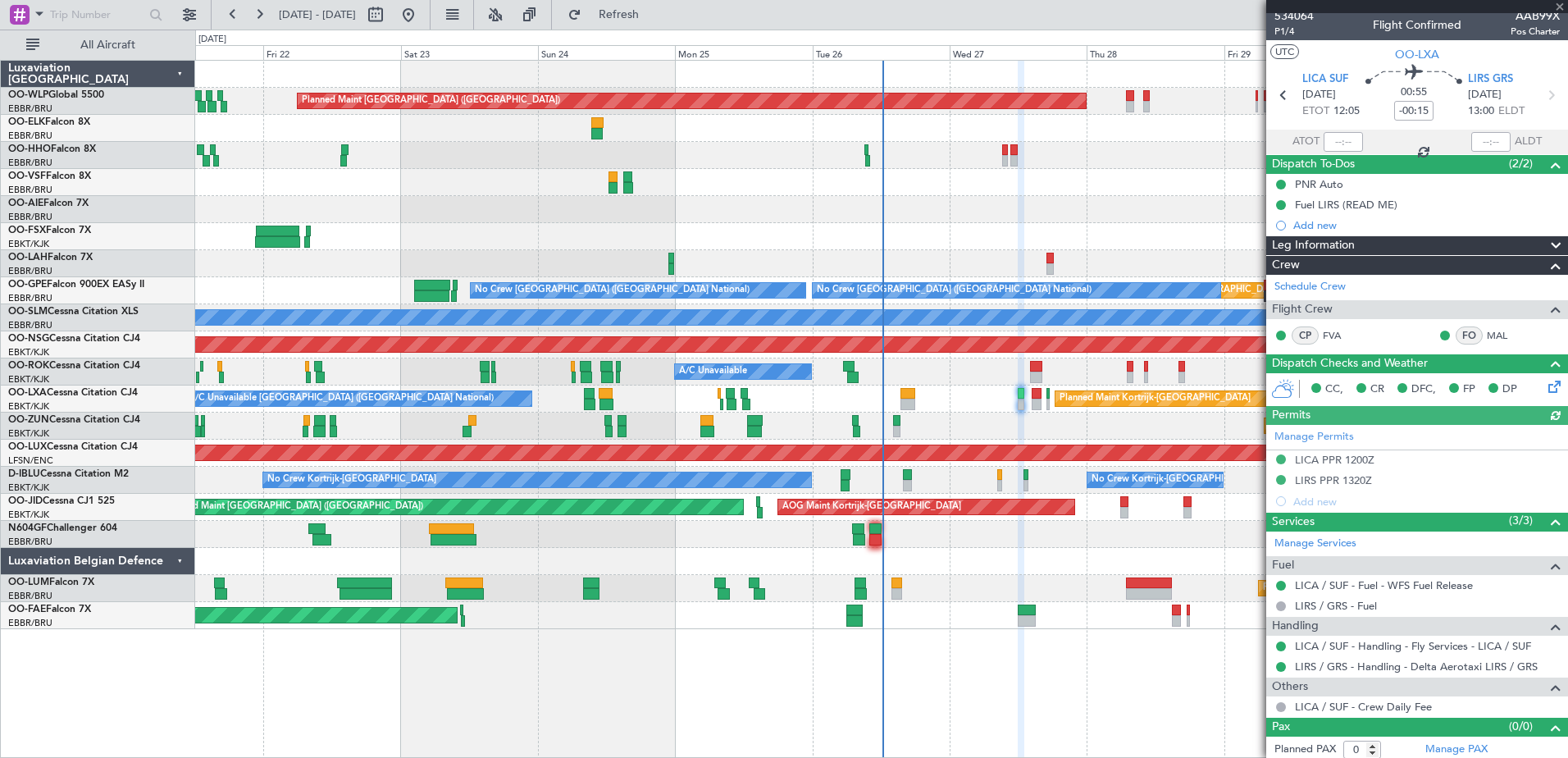
scroll to position [11, 0]
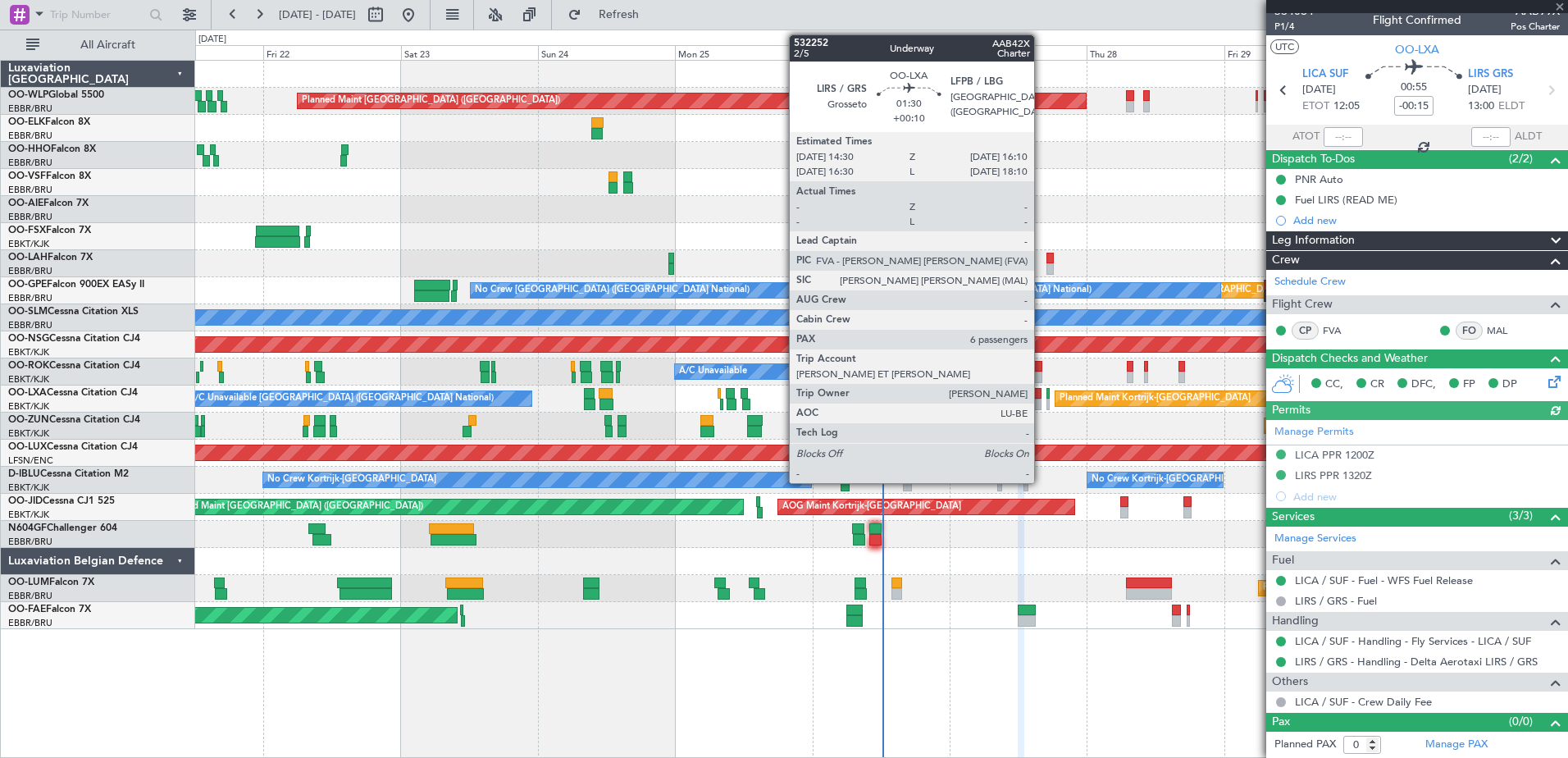
click at [1041, 400] on div at bounding box center [1036, 404] width 10 height 11
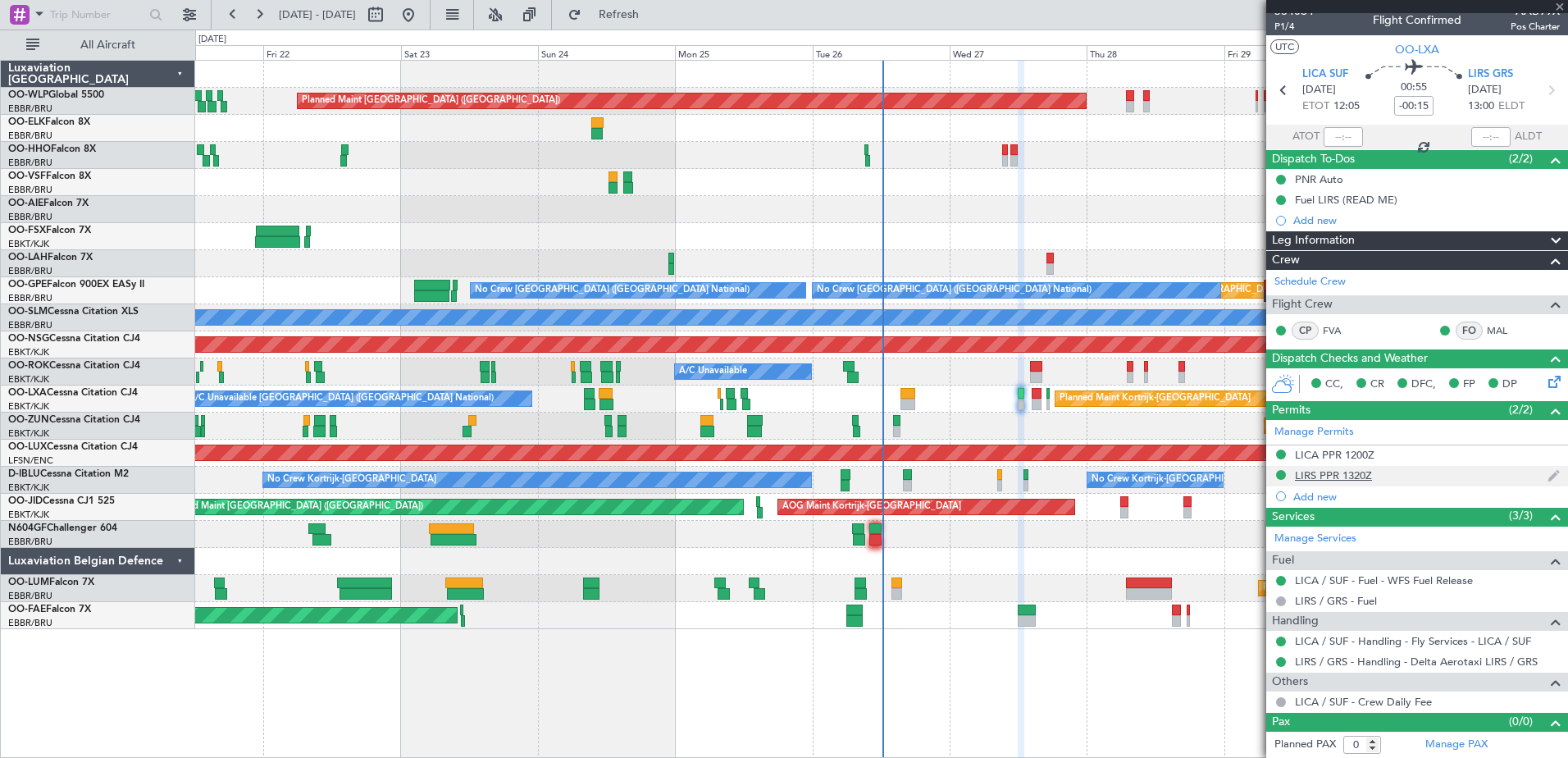
type input "+00:10"
type input "6"
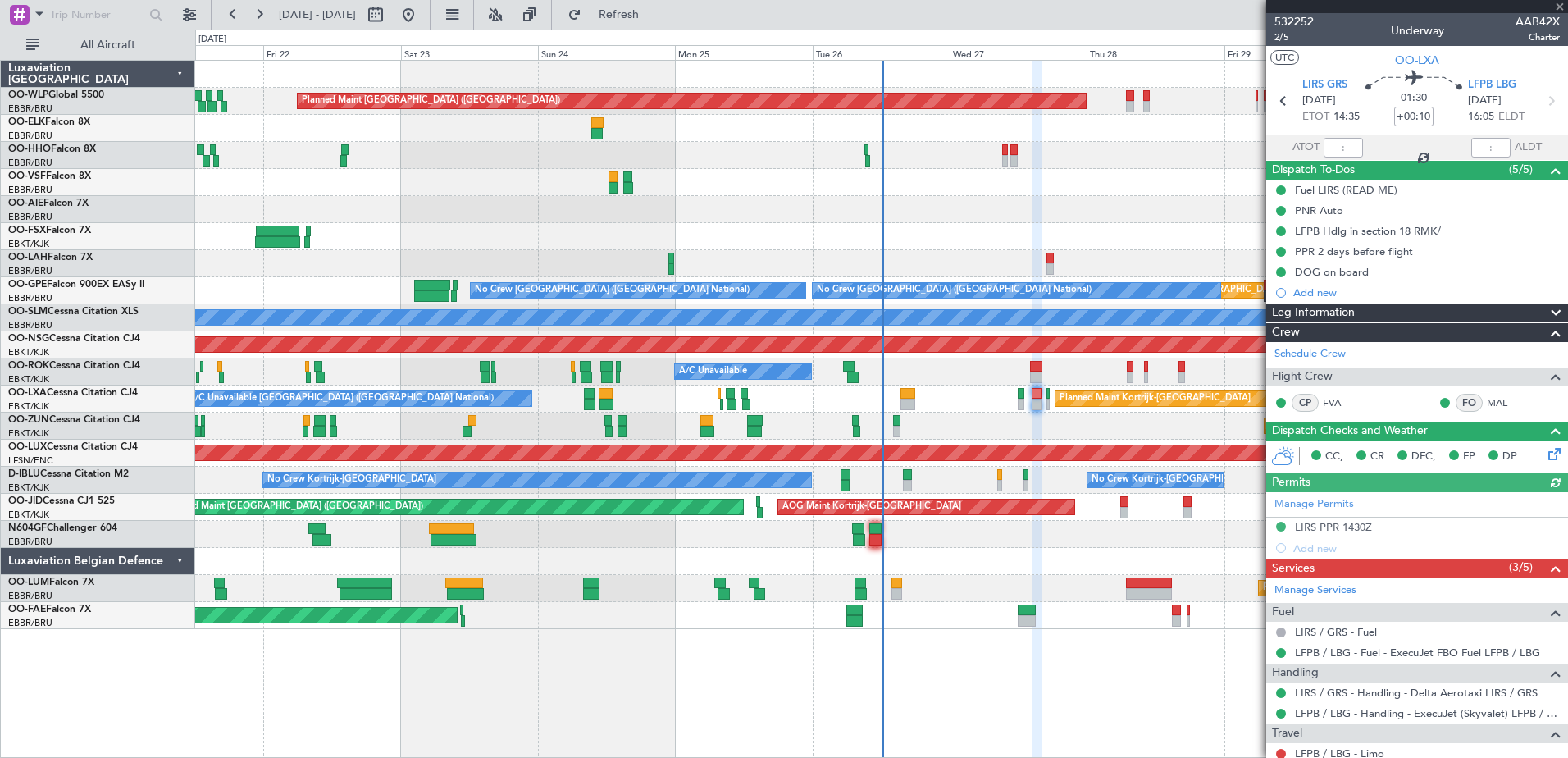
scroll to position [164, 0]
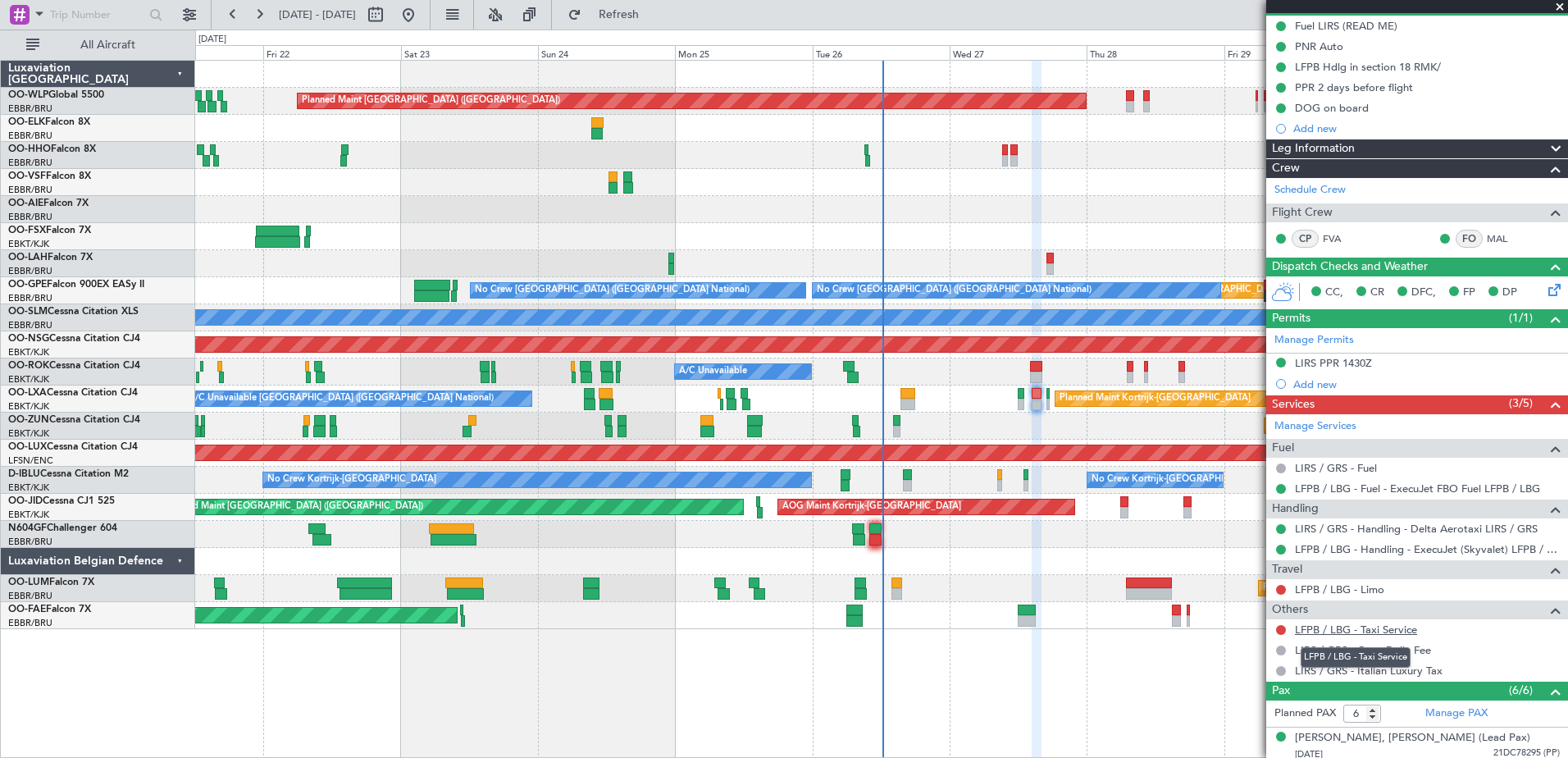
click at [1359, 627] on link "LFPB / LBG - Taxi Service" at bounding box center [1356, 629] width 122 height 14
click at [1370, 593] on link "LFPB / LBG - Limo" at bounding box center [1339, 589] width 90 height 14
click at [1383, 594] on link "LFPB / LBG - Limo" at bounding box center [1339, 589] width 90 height 14
click at [1377, 590] on link "LFPB / LBG - Limo" at bounding box center [1339, 589] width 90 height 14
click at [1365, 636] on div "LFPB / LBG - Taxi Service" at bounding box center [1417, 629] width 302 height 20
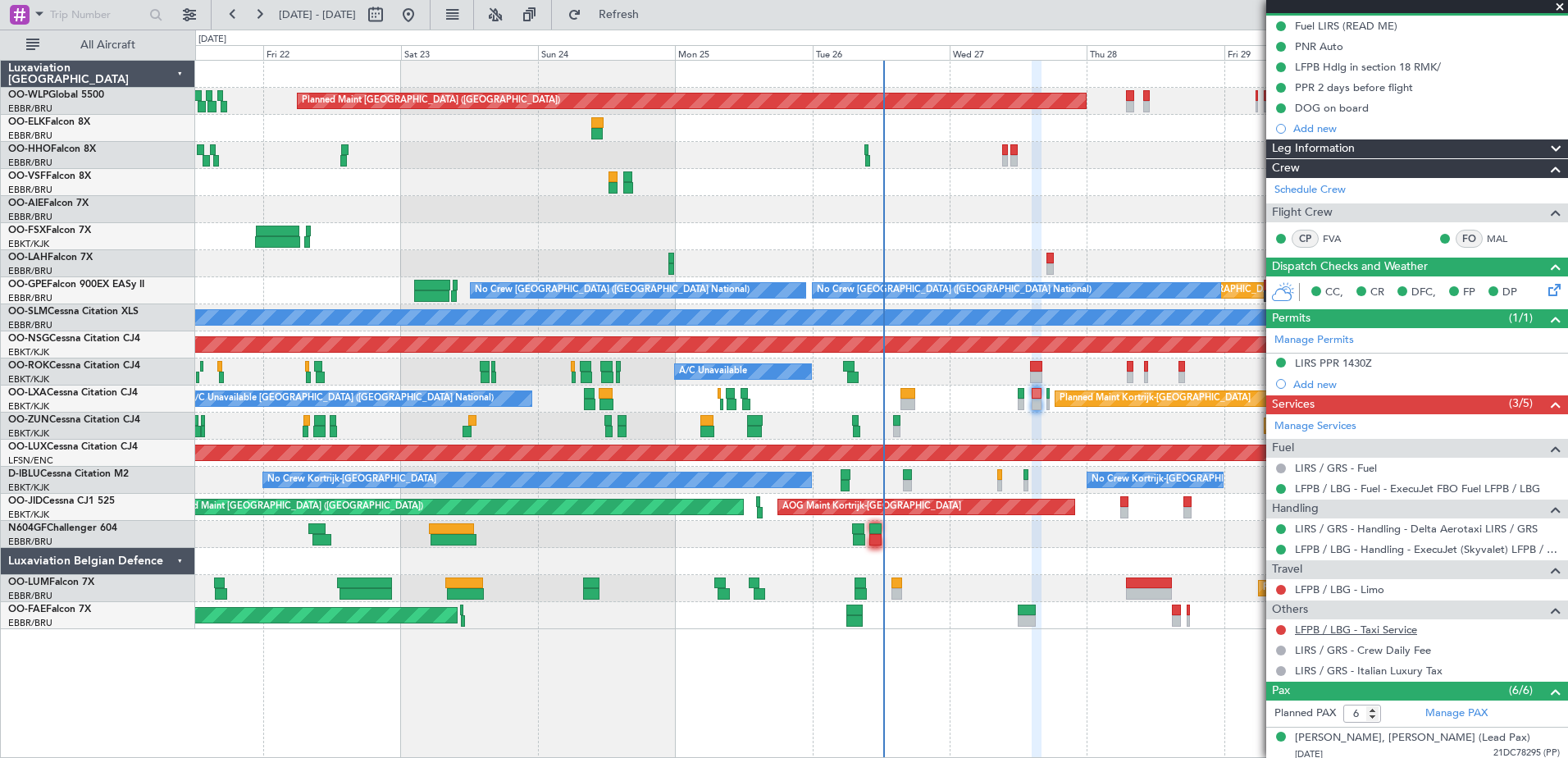
click at [1366, 632] on link "LFPB / LBG - Taxi Service" at bounding box center [1356, 629] width 122 height 14
click at [1374, 587] on link "LFPB / LBG - Limo" at bounding box center [1339, 589] width 90 height 14
click at [659, 23] on button "Refresh" at bounding box center [609, 15] width 98 height 26
click at [1412, 629] on link "LFPB / LBG - Taxi Service" at bounding box center [1356, 629] width 122 height 14
click at [1283, 587] on button at bounding box center [1281, 589] width 10 height 10
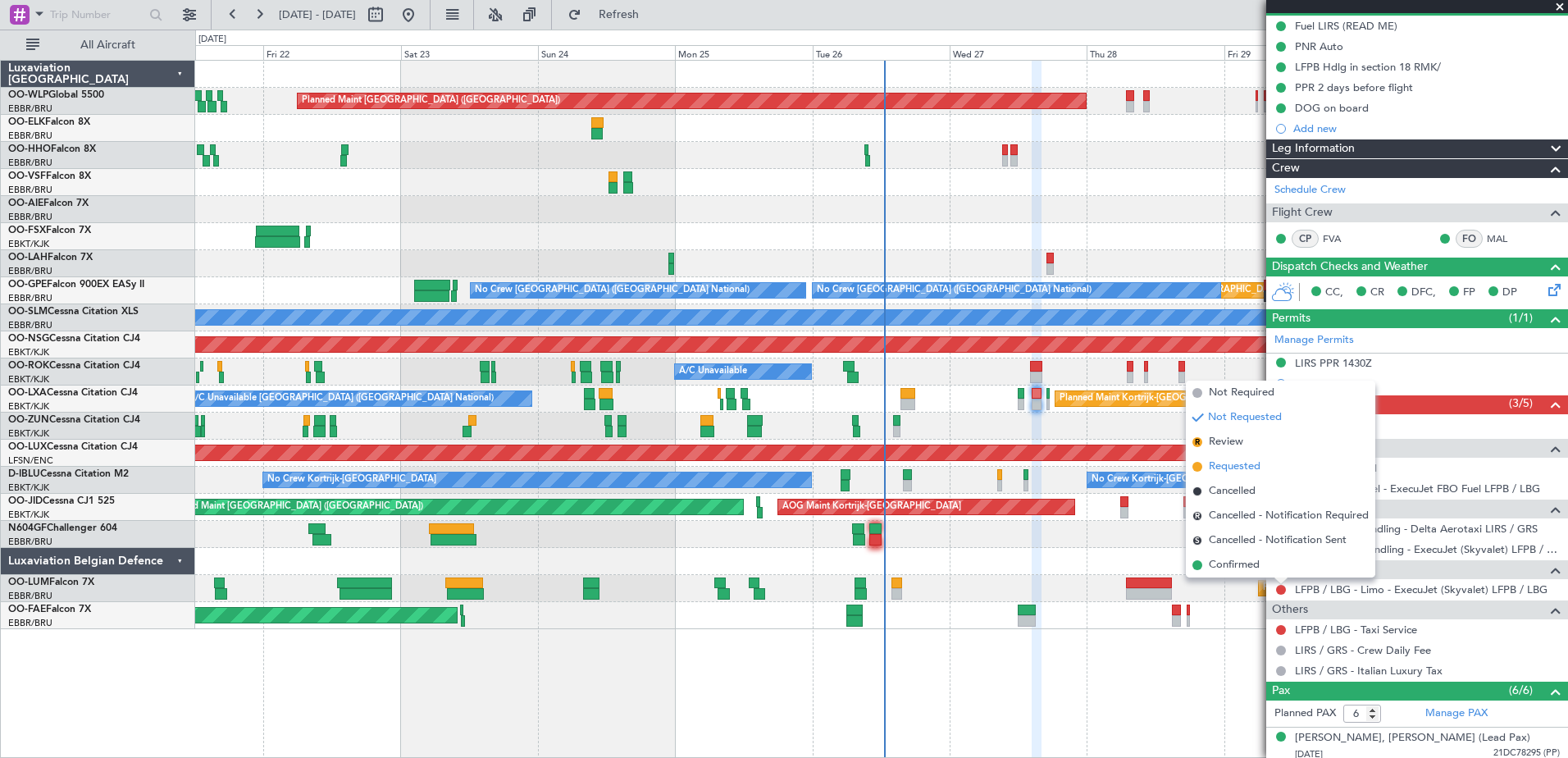
click at [1228, 469] on span "Requested" at bounding box center [1235, 467] width 52 height 17
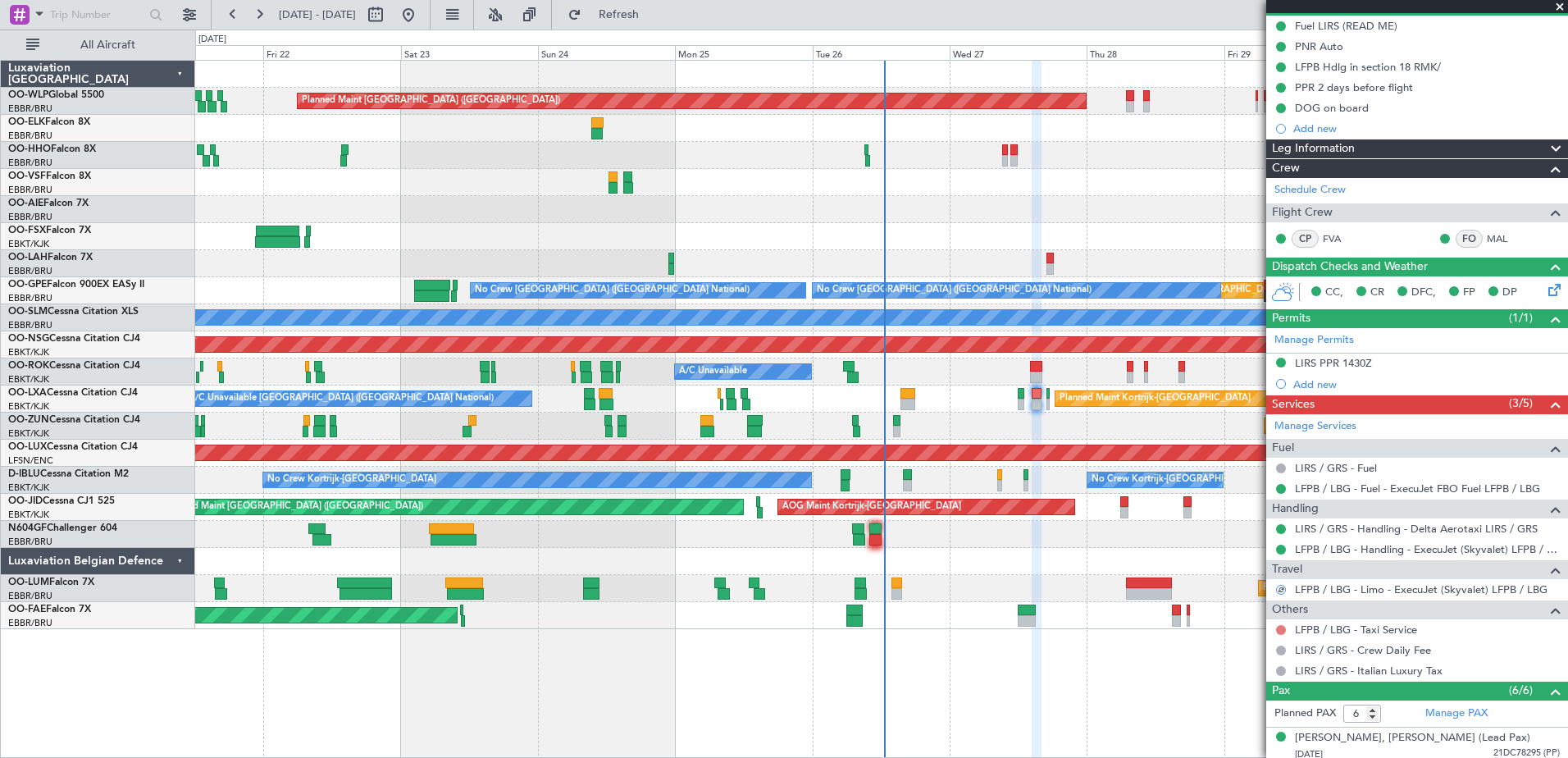
click at [1284, 629] on button at bounding box center [1281, 630] width 10 height 10
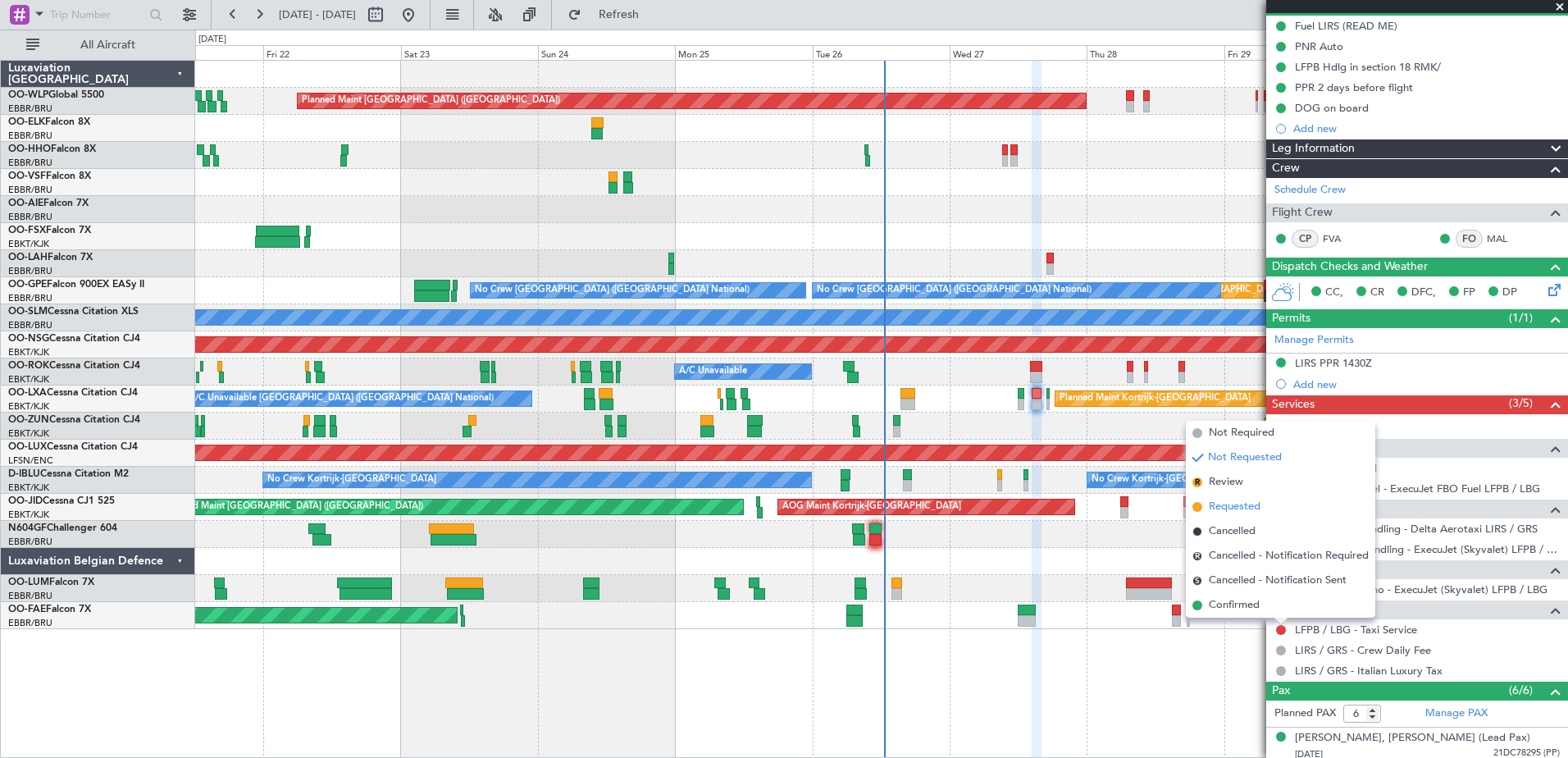
click at [1260, 503] on span "Requested" at bounding box center [1235, 507] width 52 height 17
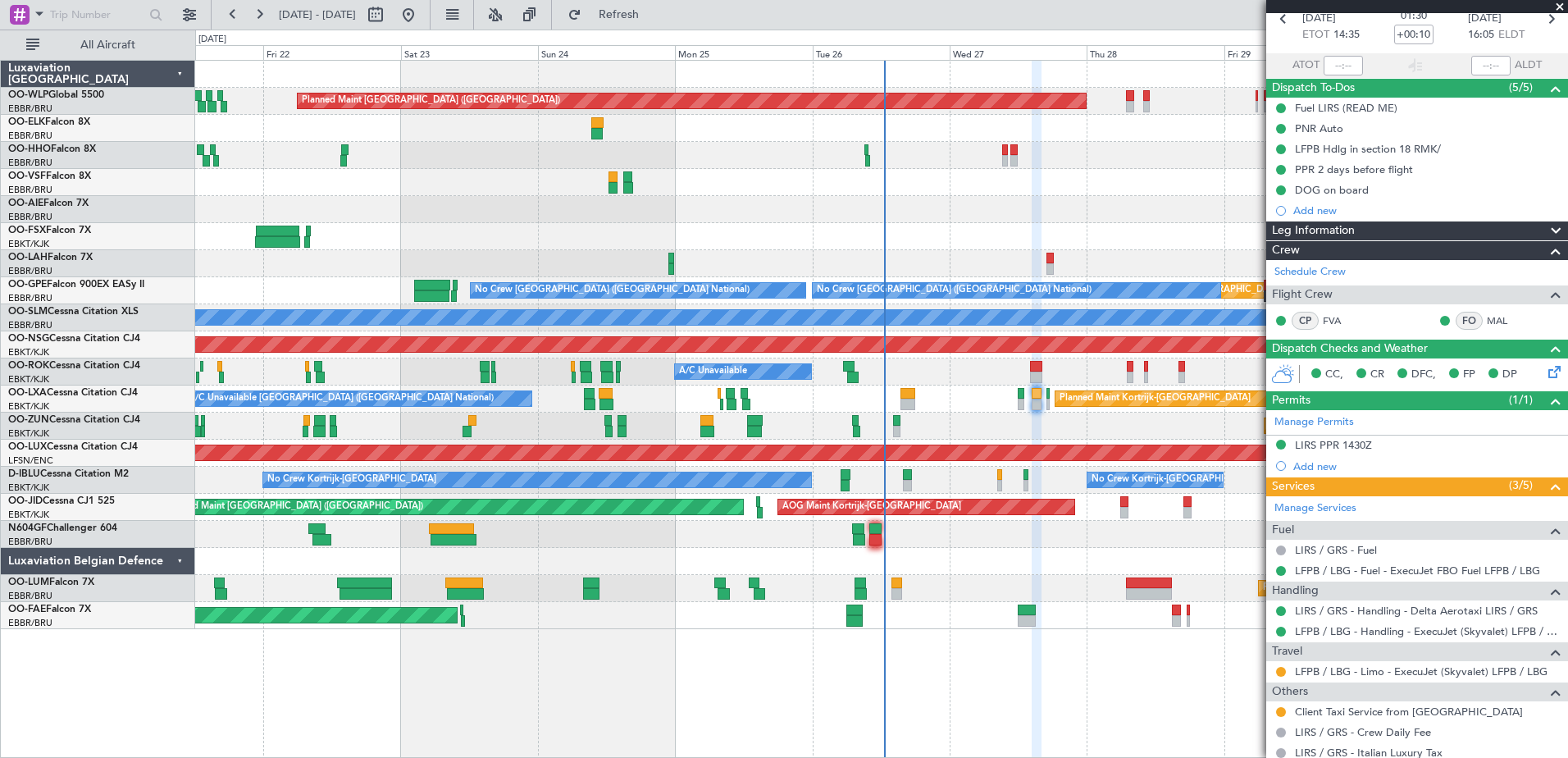
scroll to position [0, 0]
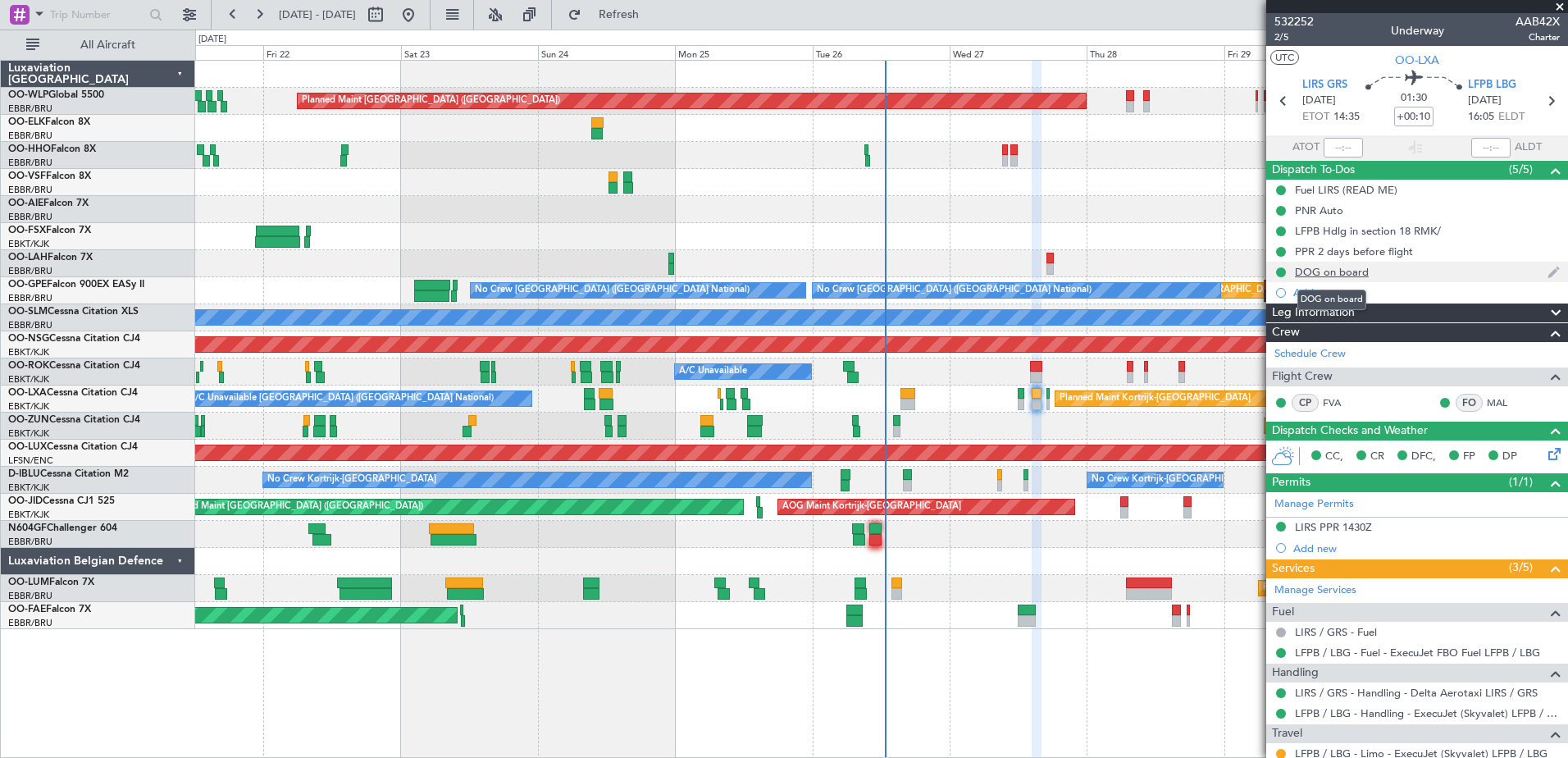
click at [1328, 278] on mat-tooltip-component "DOG on board" at bounding box center [1331, 299] width 92 height 44
click at [1328, 274] on div "DOG on board" at bounding box center [1332, 272] width 74 height 14
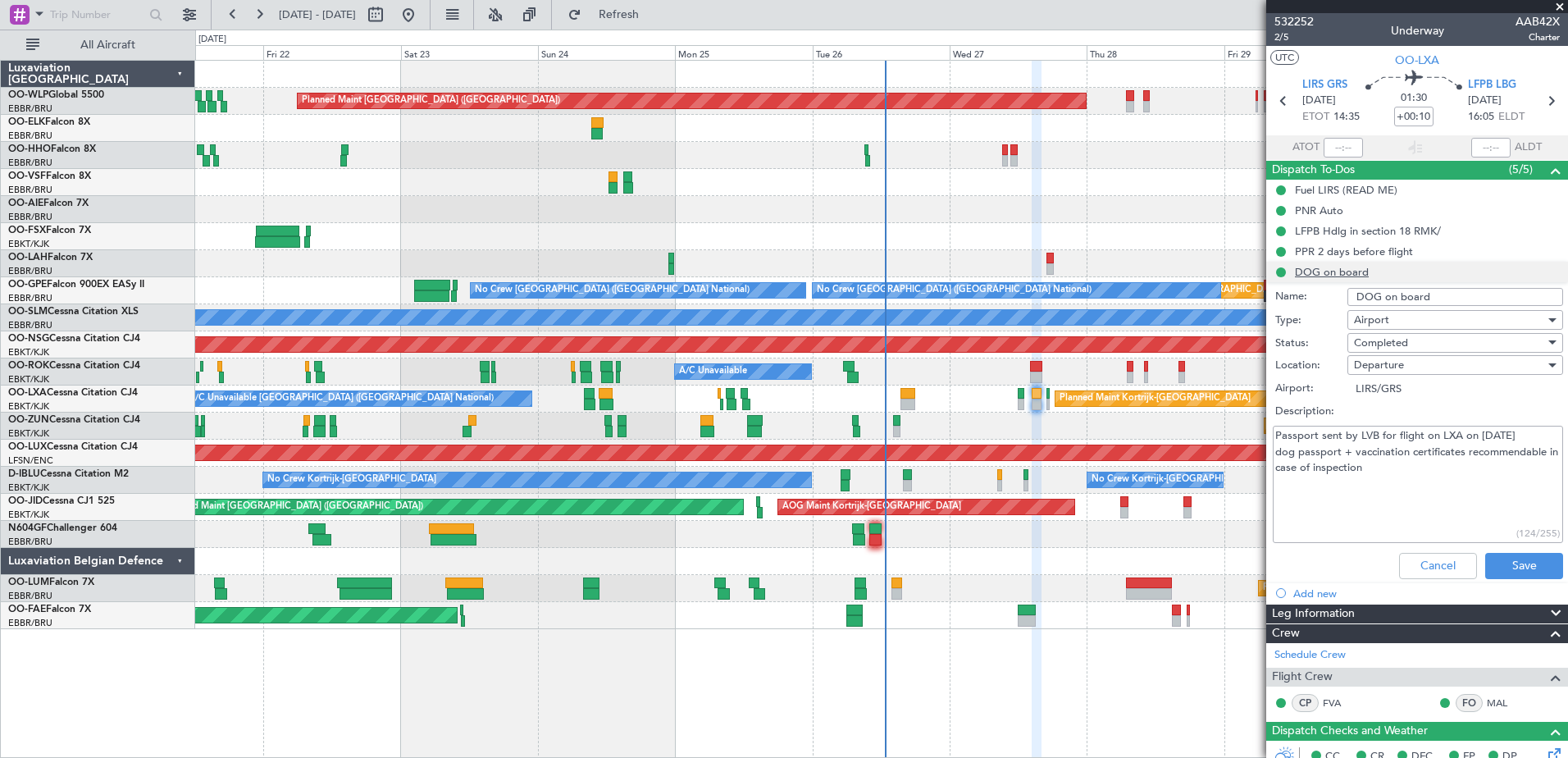
click at [1328, 274] on li "DOG on board Name: DOG on board Type: Airport Status: Completed Location: Depar…" at bounding box center [1417, 423] width 302 height 324
click at [1341, 252] on div "PPR 2 days before flight" at bounding box center [1353, 251] width 118 height 14
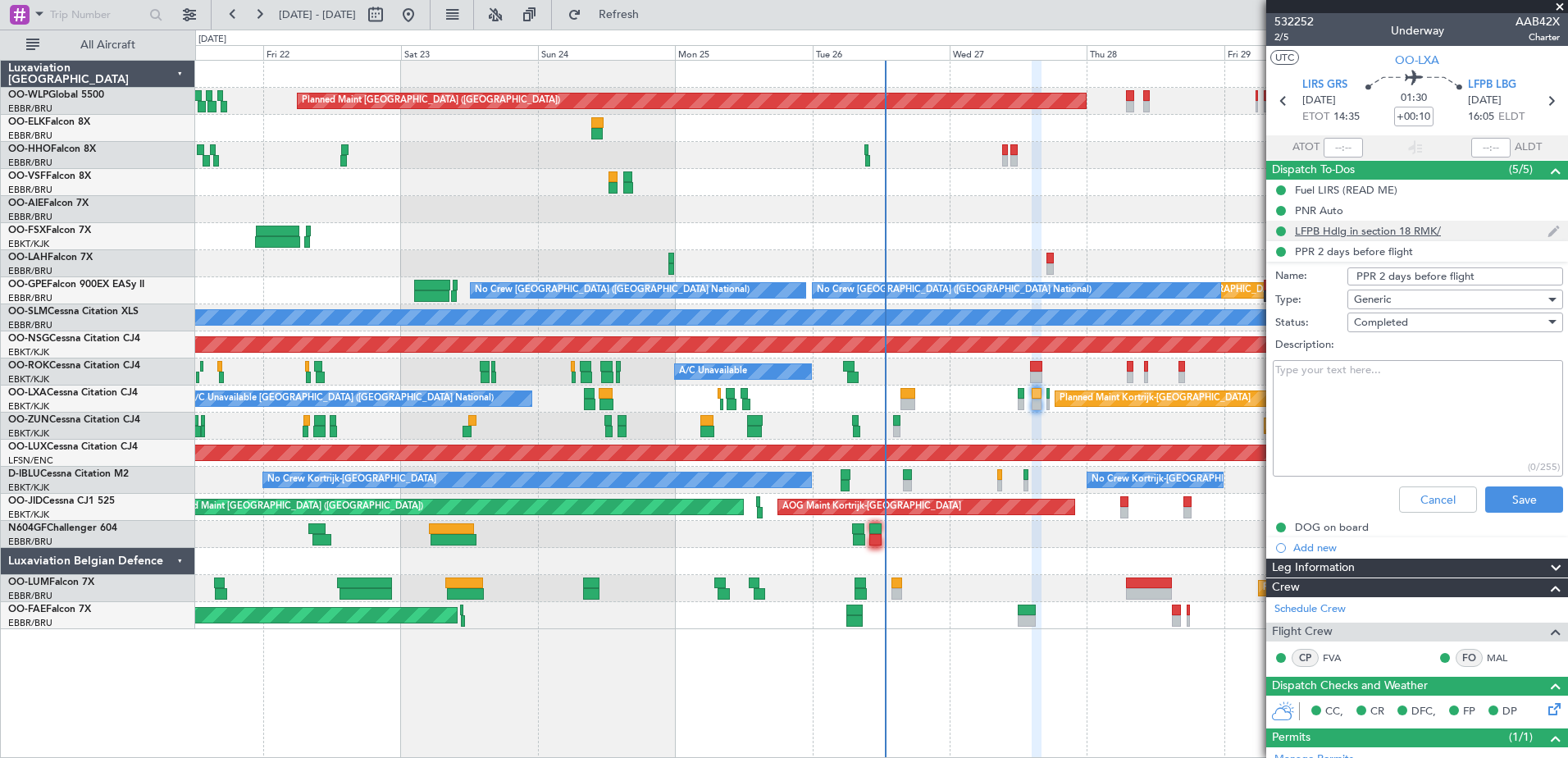
click at [1354, 229] on div "LFPB Hdlg in section 18 RMK/" at bounding box center [1368, 231] width 146 height 14
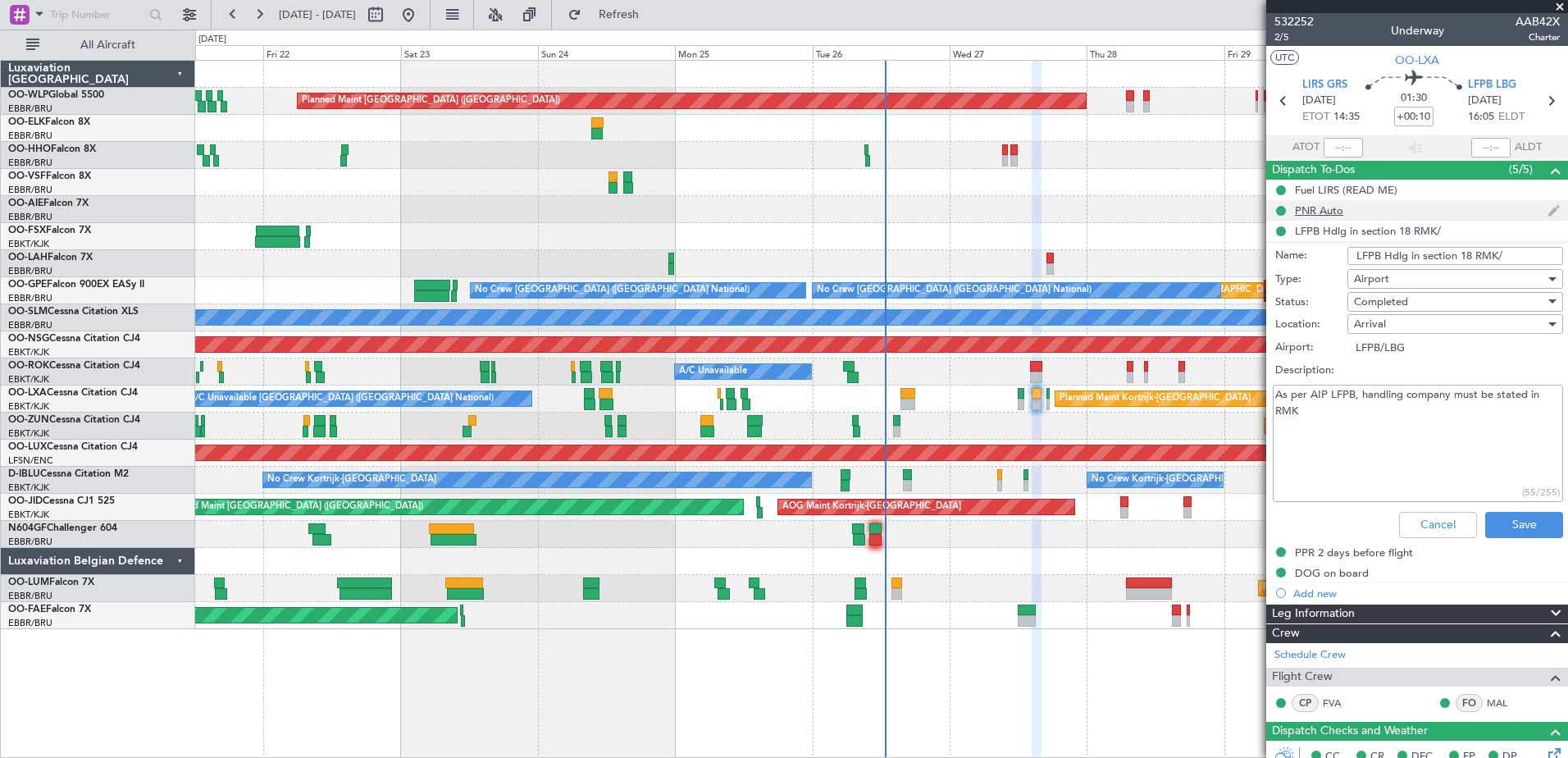
click at [1329, 213] on div "PNR Auto" at bounding box center [1319, 210] width 48 height 14
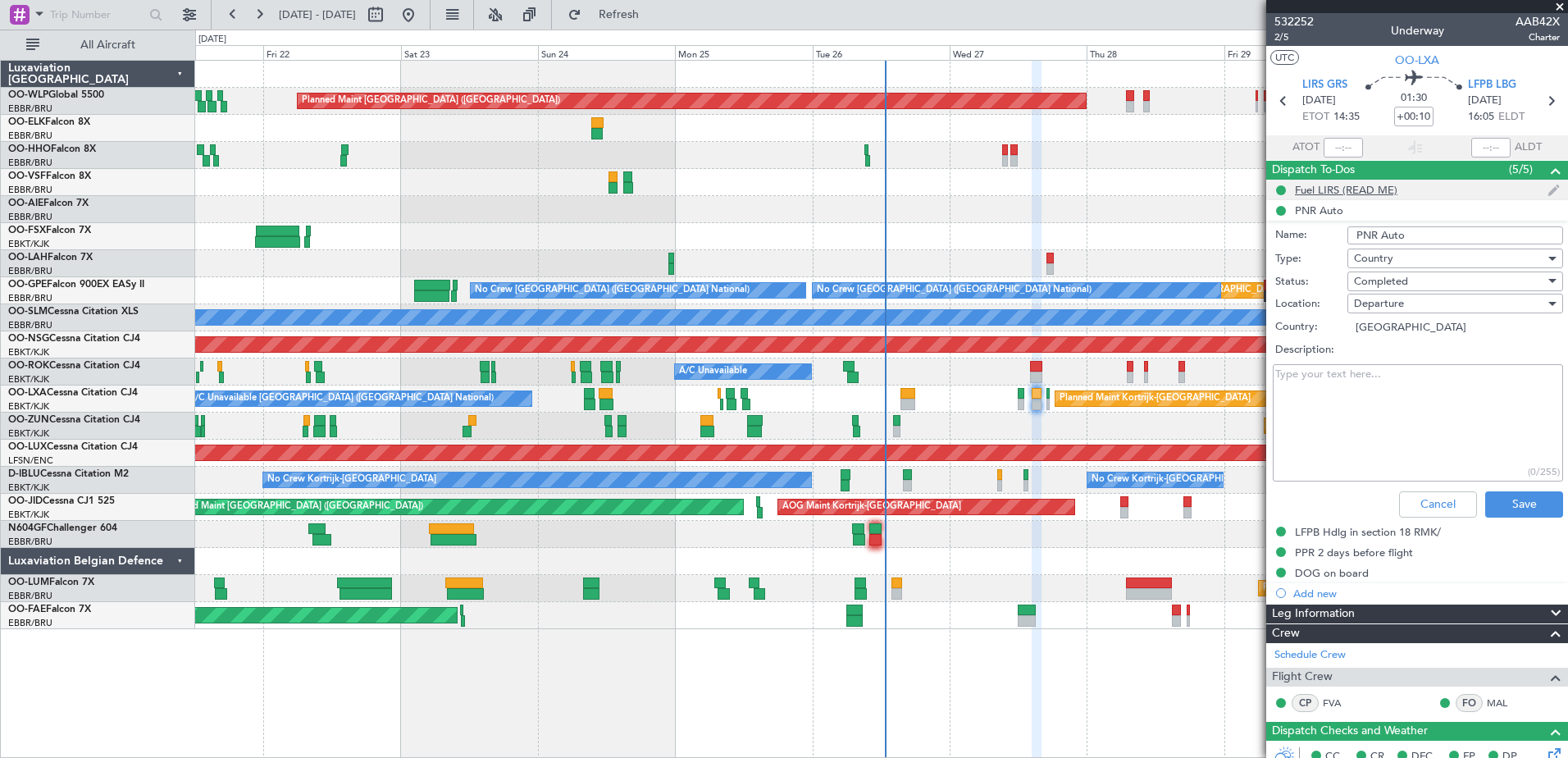
click at [1343, 193] on div "Fuel LIRS (READ ME)" at bounding box center [1346, 189] width 103 height 14
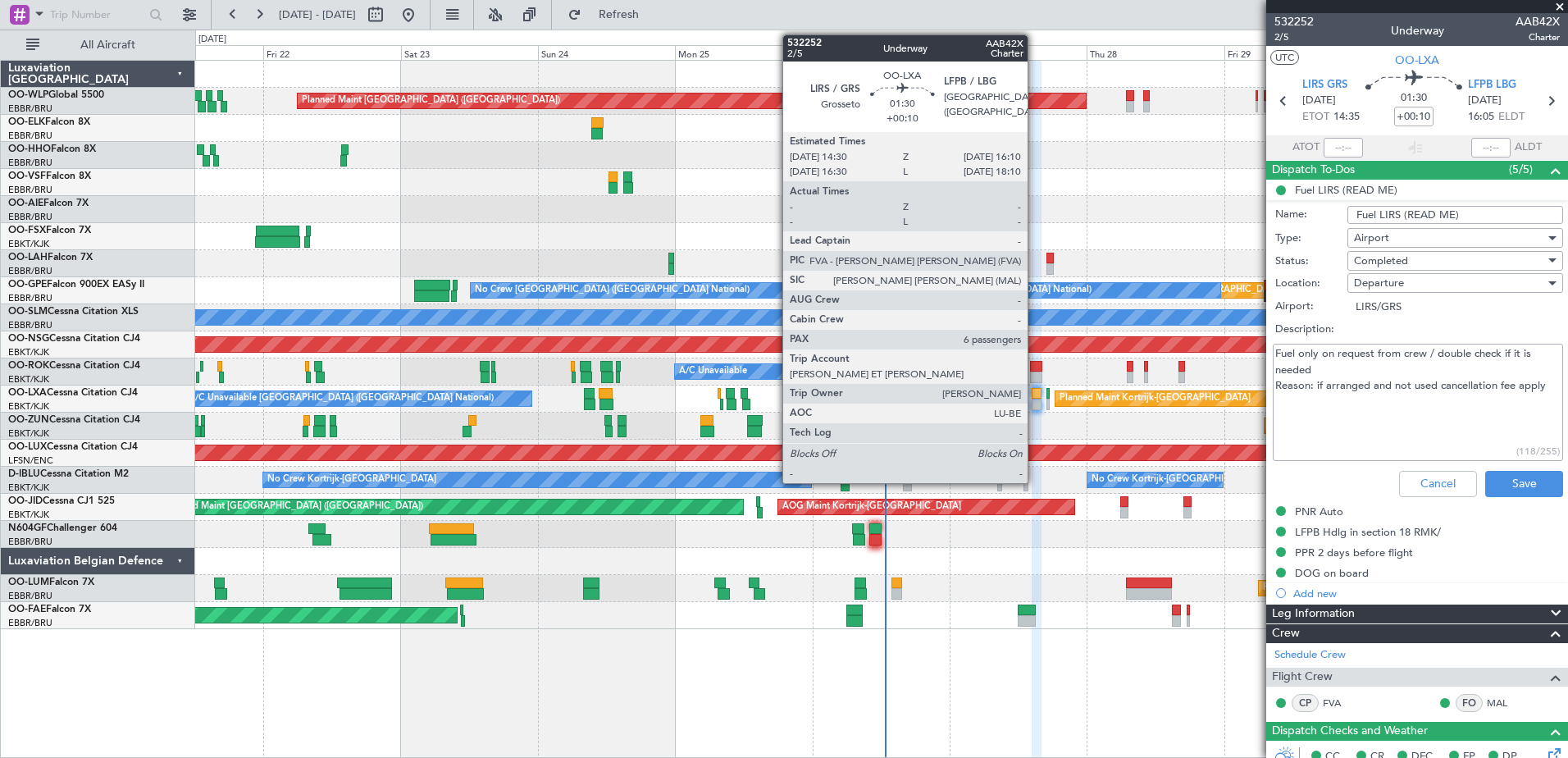
click at [1035, 402] on div at bounding box center [1036, 404] width 10 height 11
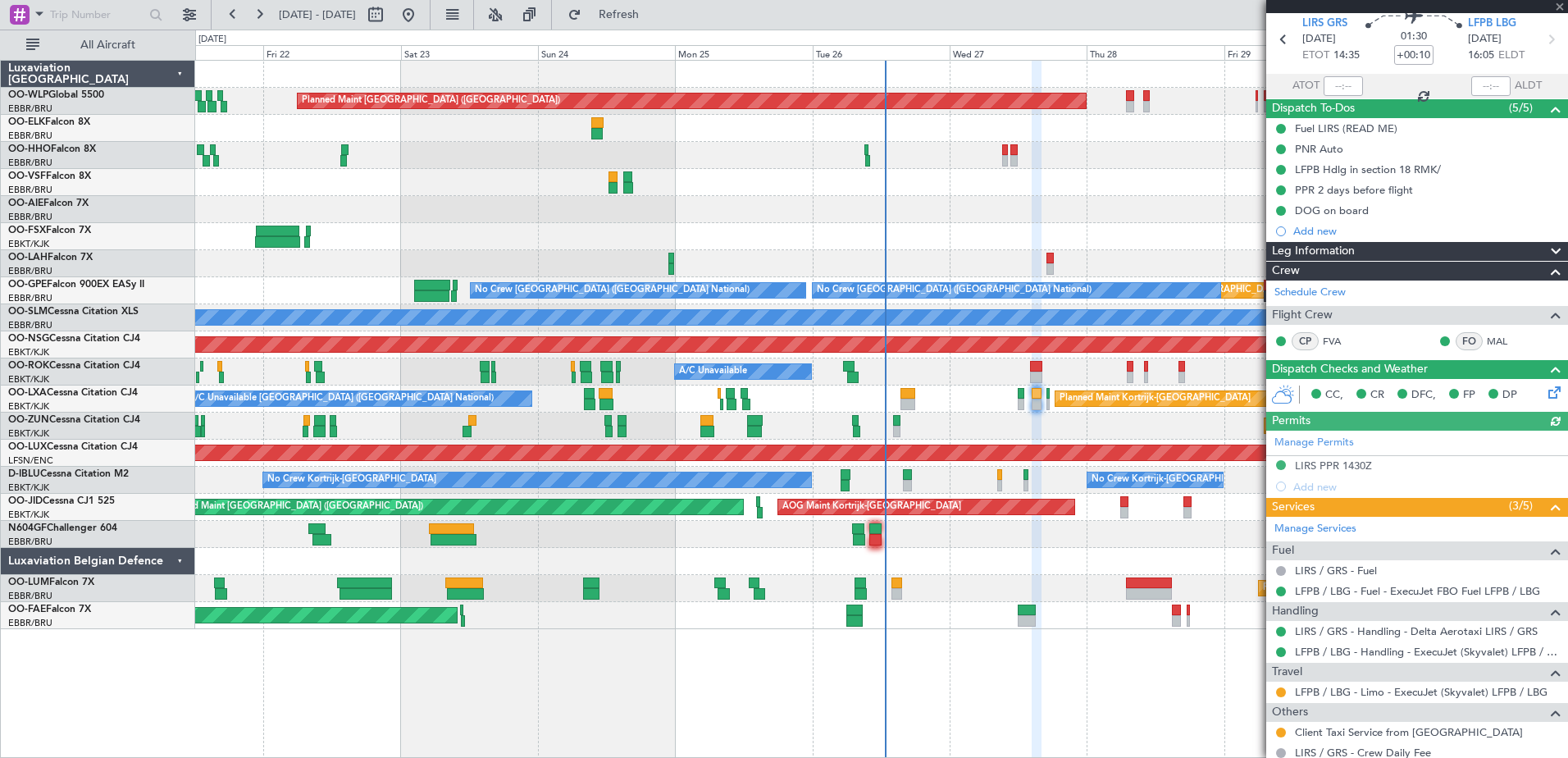
scroll to position [164, 0]
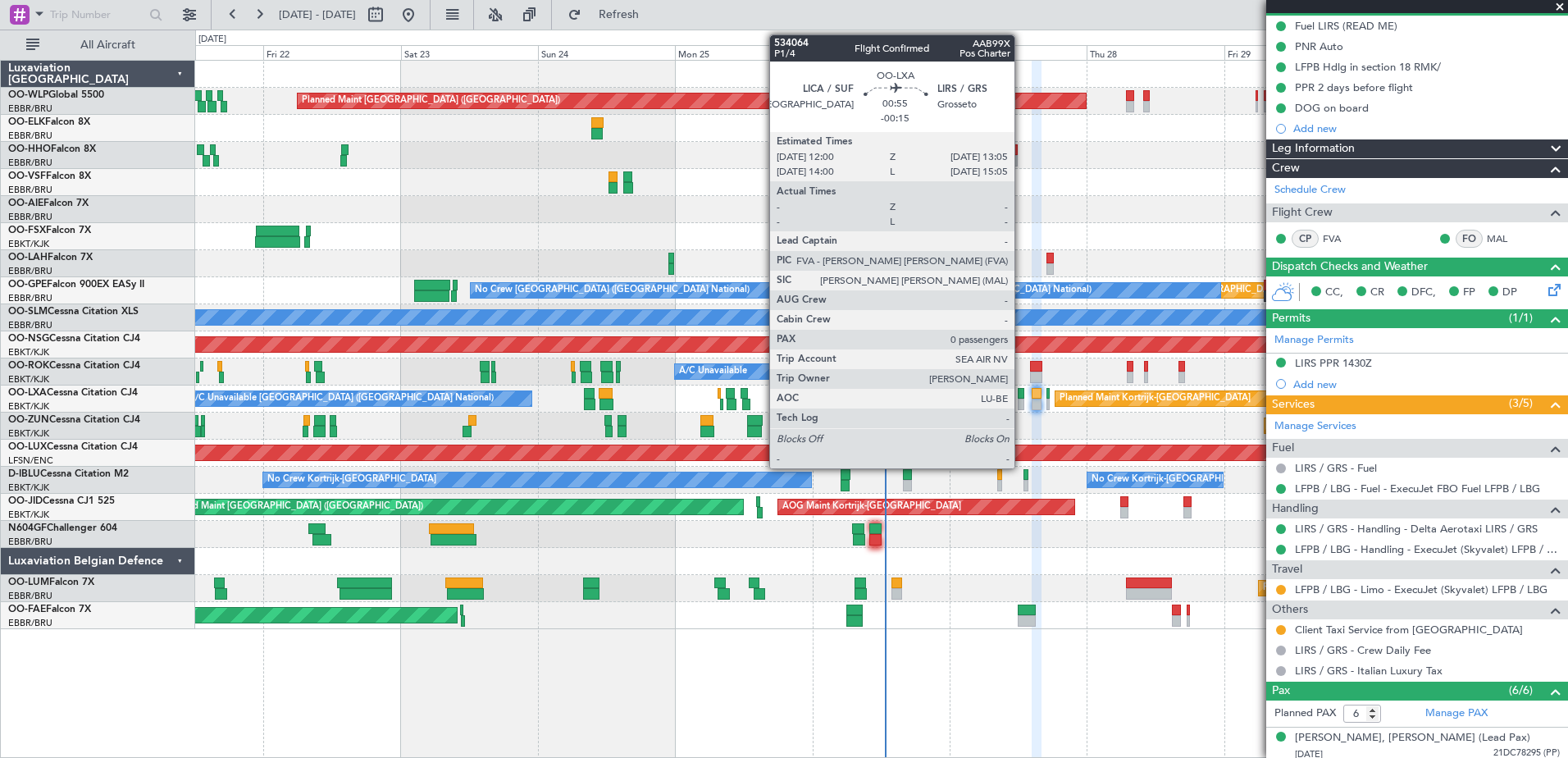
click at [1022, 399] on div at bounding box center [1021, 404] width 6 height 11
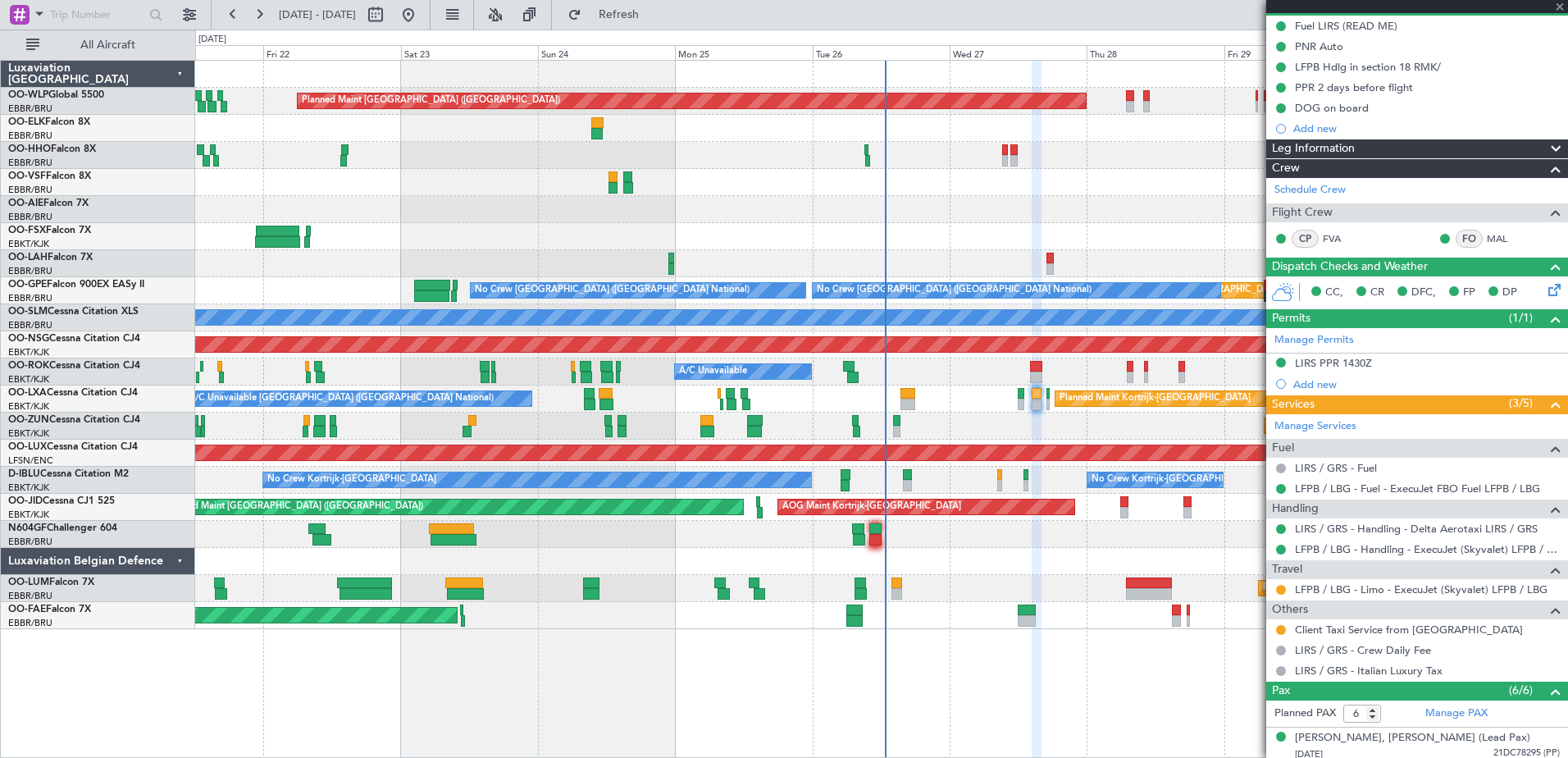
type input "-00:15"
type input "0"
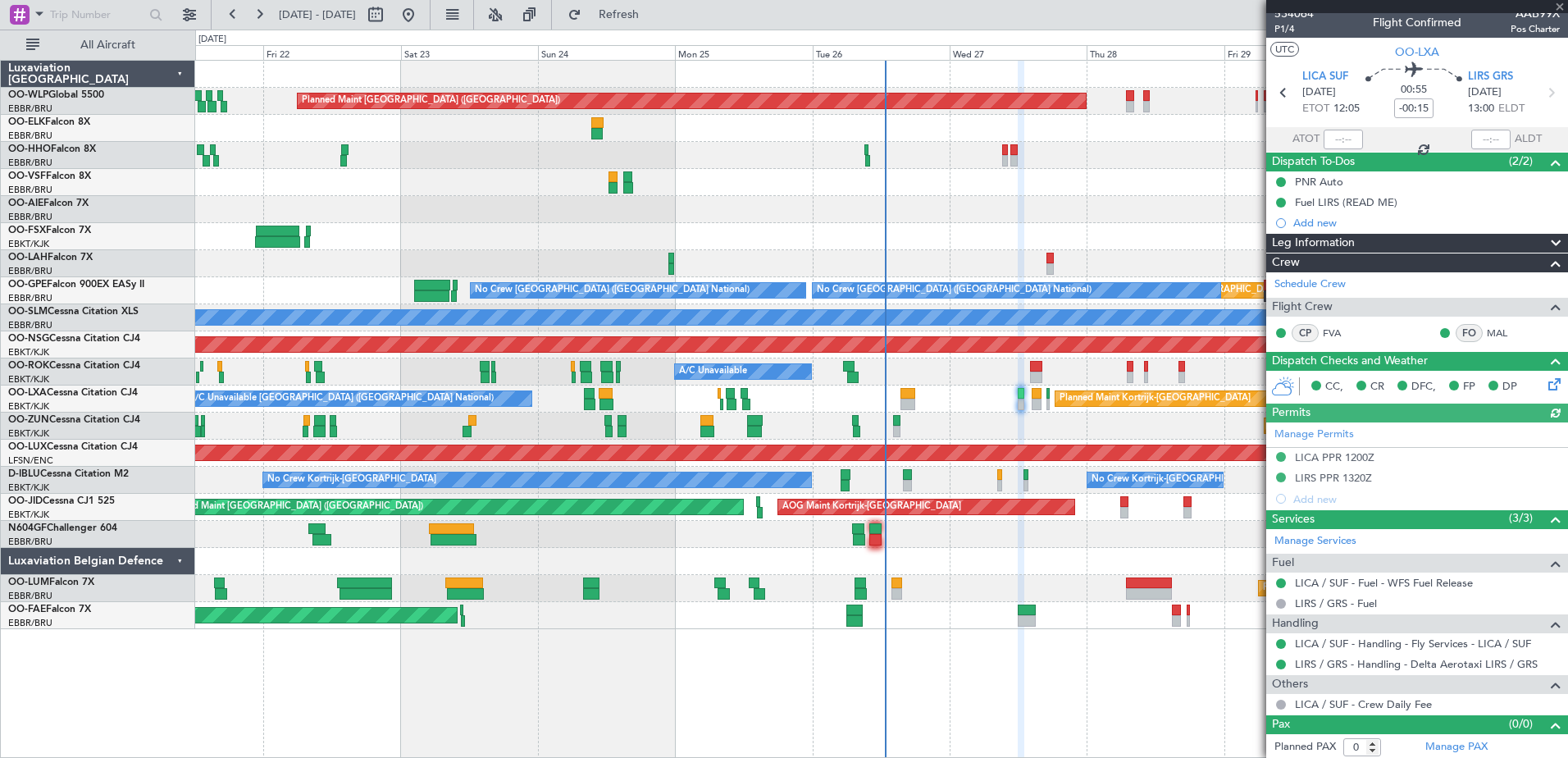
scroll to position [11, 0]
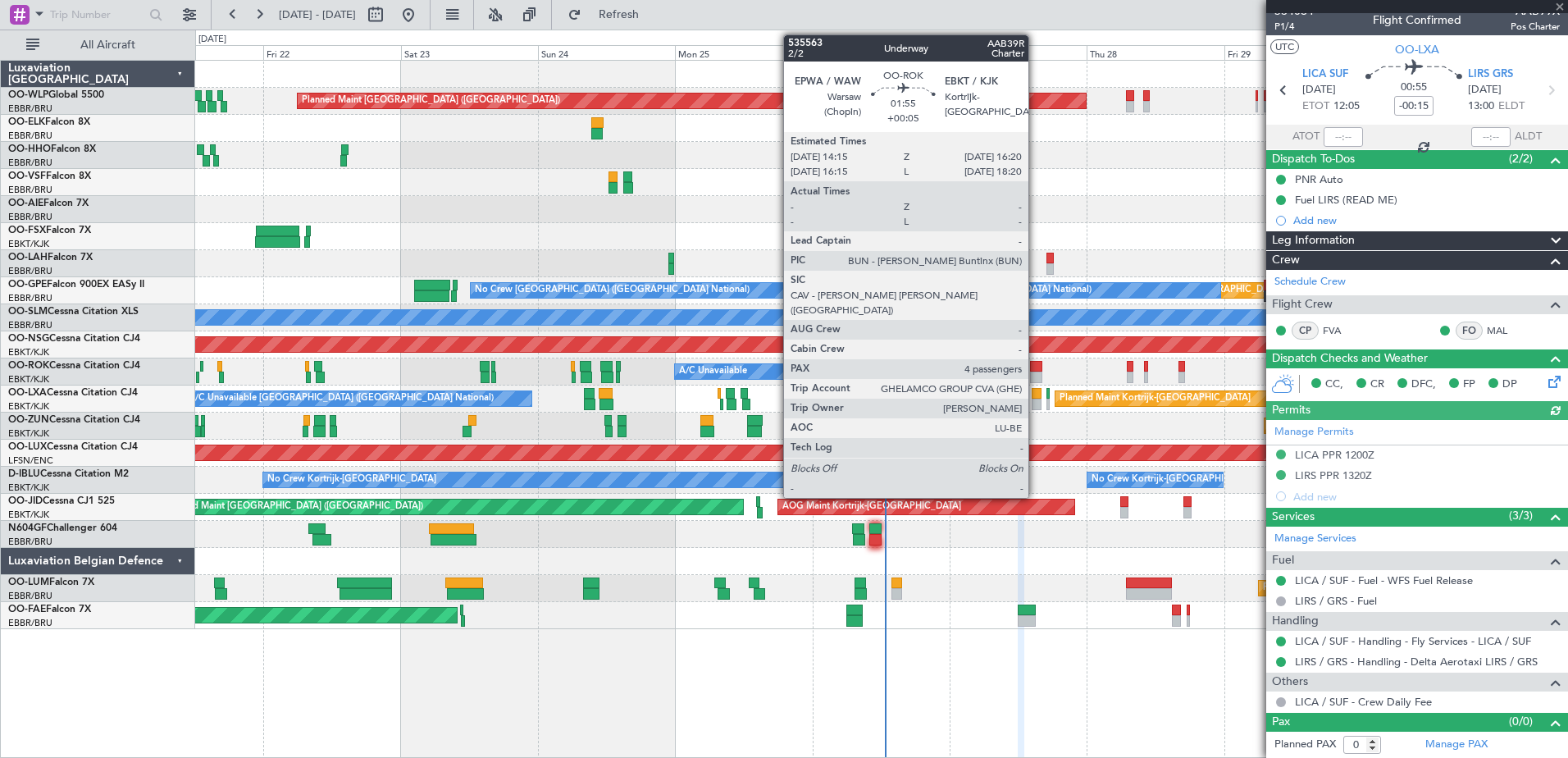
click at [1035, 379] on div at bounding box center [1035, 377] width 12 height 11
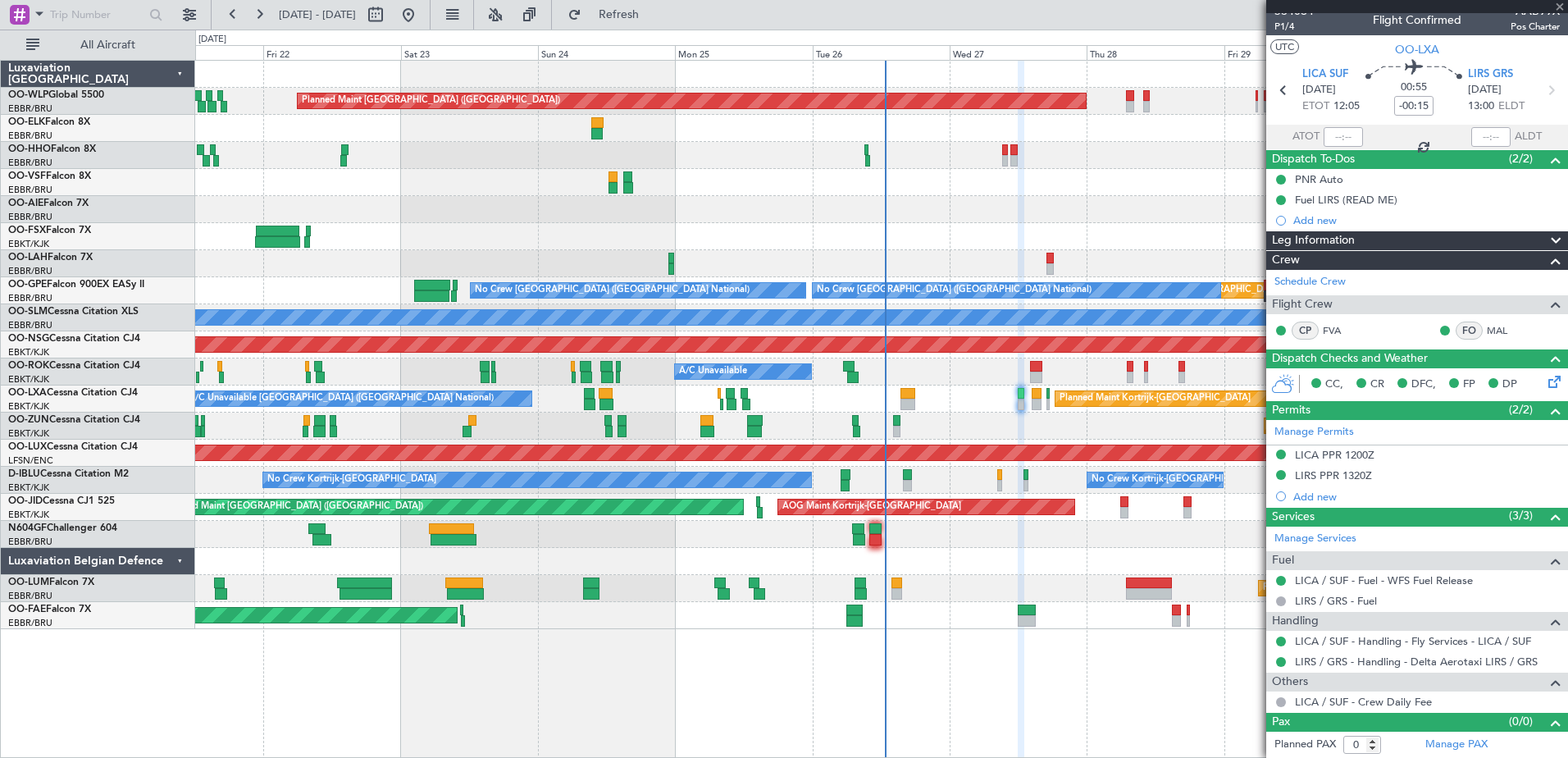
type input "+00:05"
type input "4"
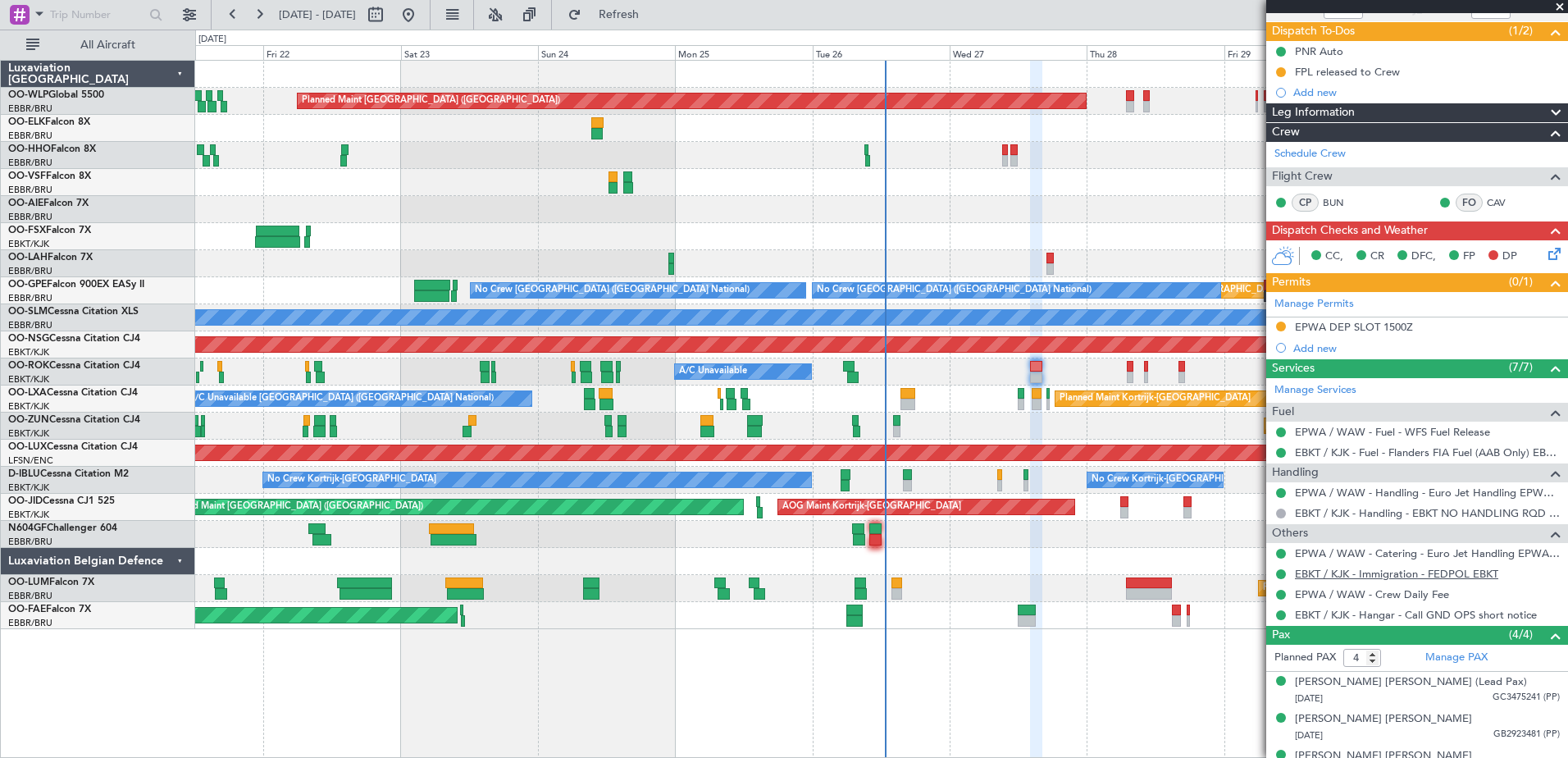
scroll to position [164, 0]
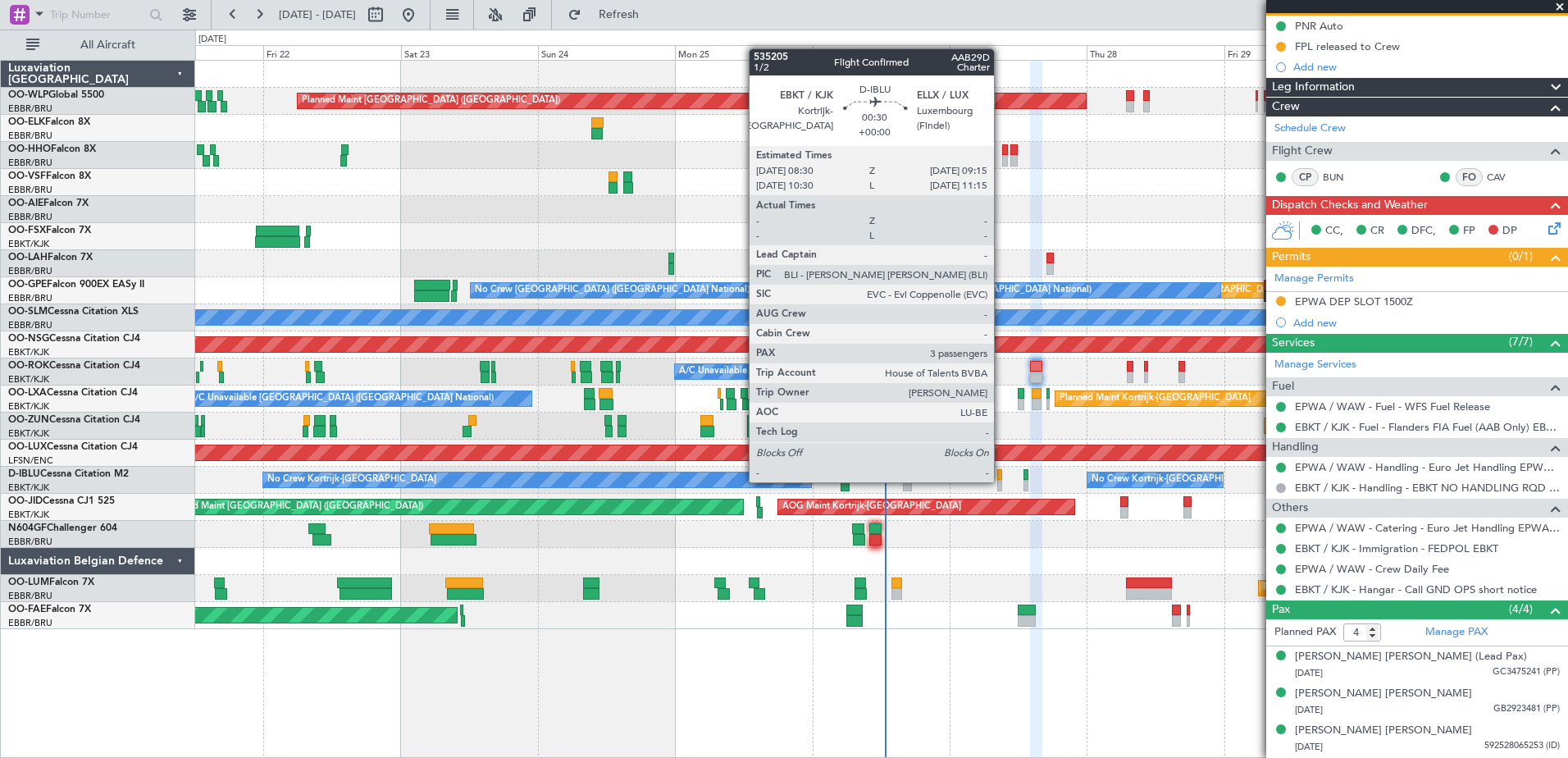
click at [1001, 481] on div at bounding box center [999, 486] width 5 height 11
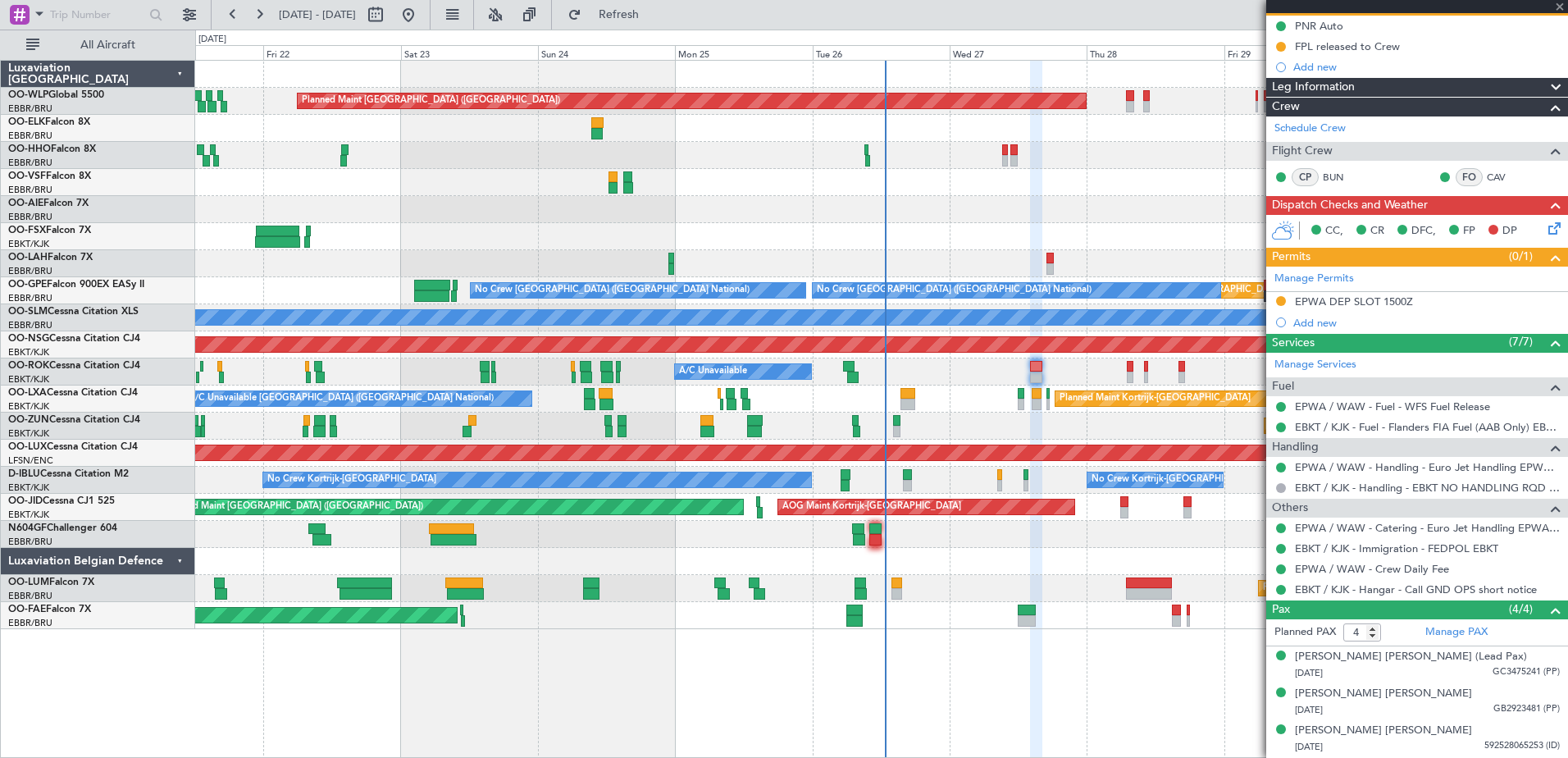
type input "3"
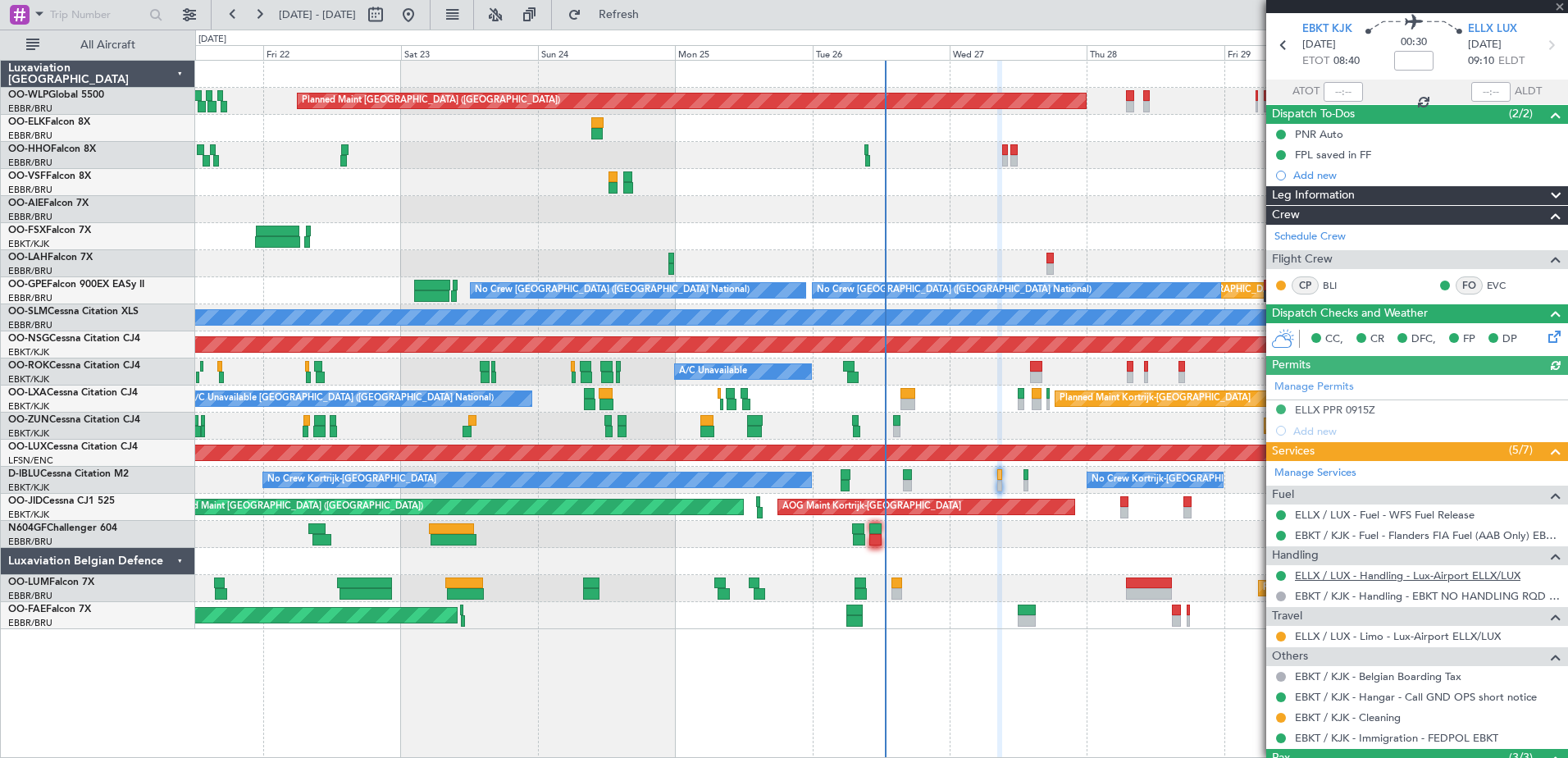
scroll to position [82, 0]
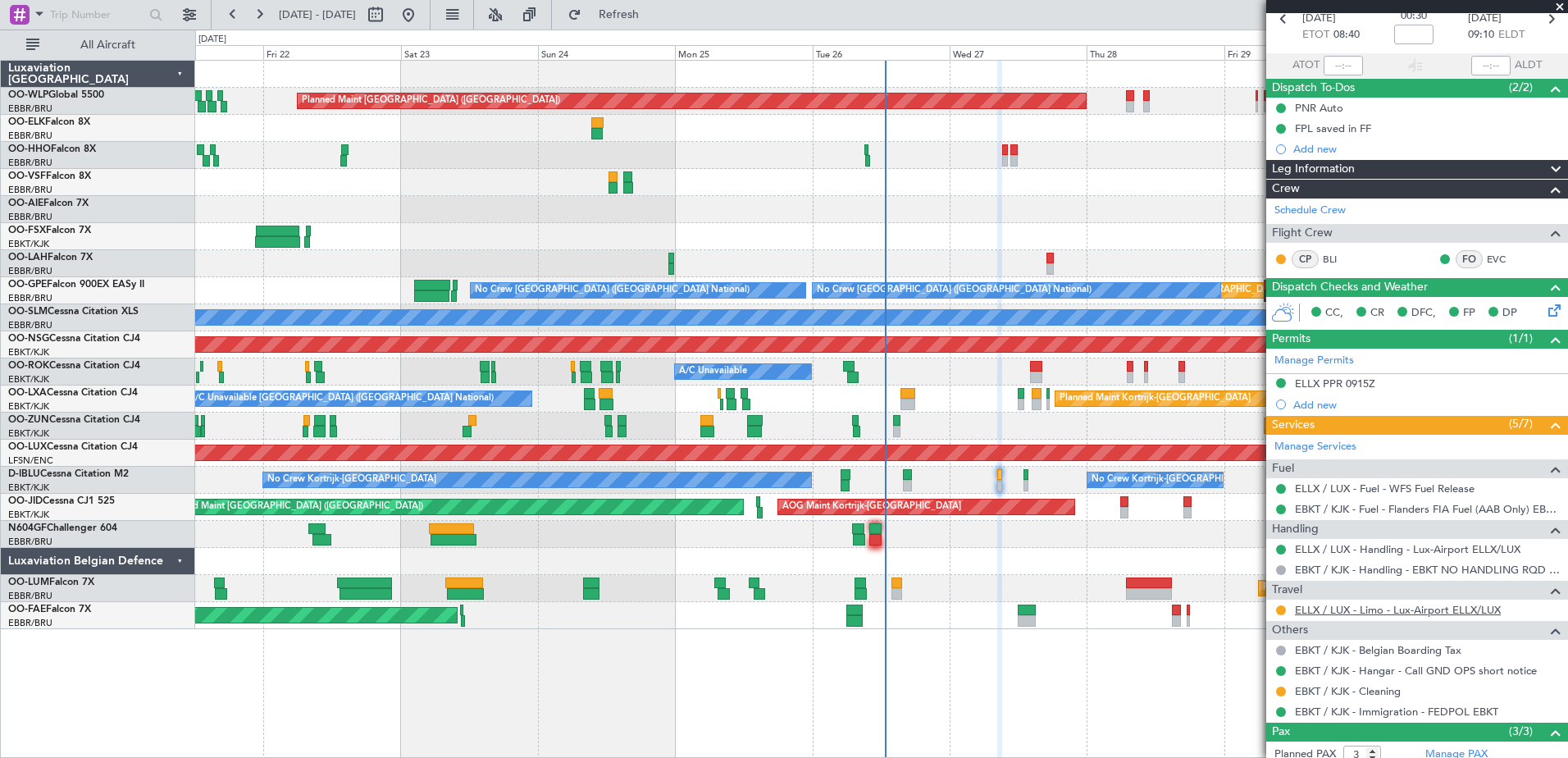
click at [1348, 613] on link "ELLX / LUX - Limo - Lux-Airport ELLX/LUX" at bounding box center [1398, 610] width 206 height 14
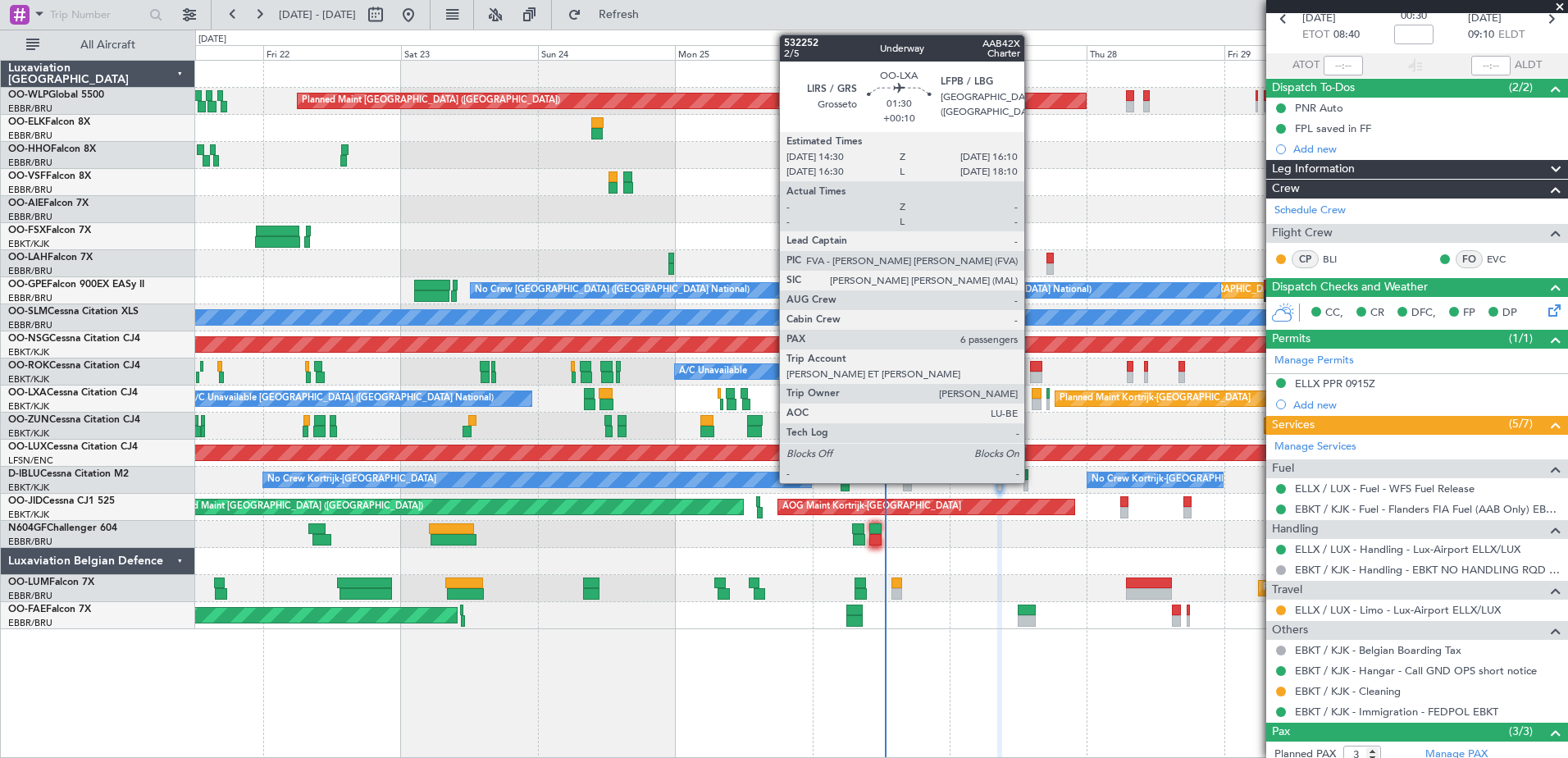
click at [1032, 403] on div at bounding box center [1036, 404] width 10 height 11
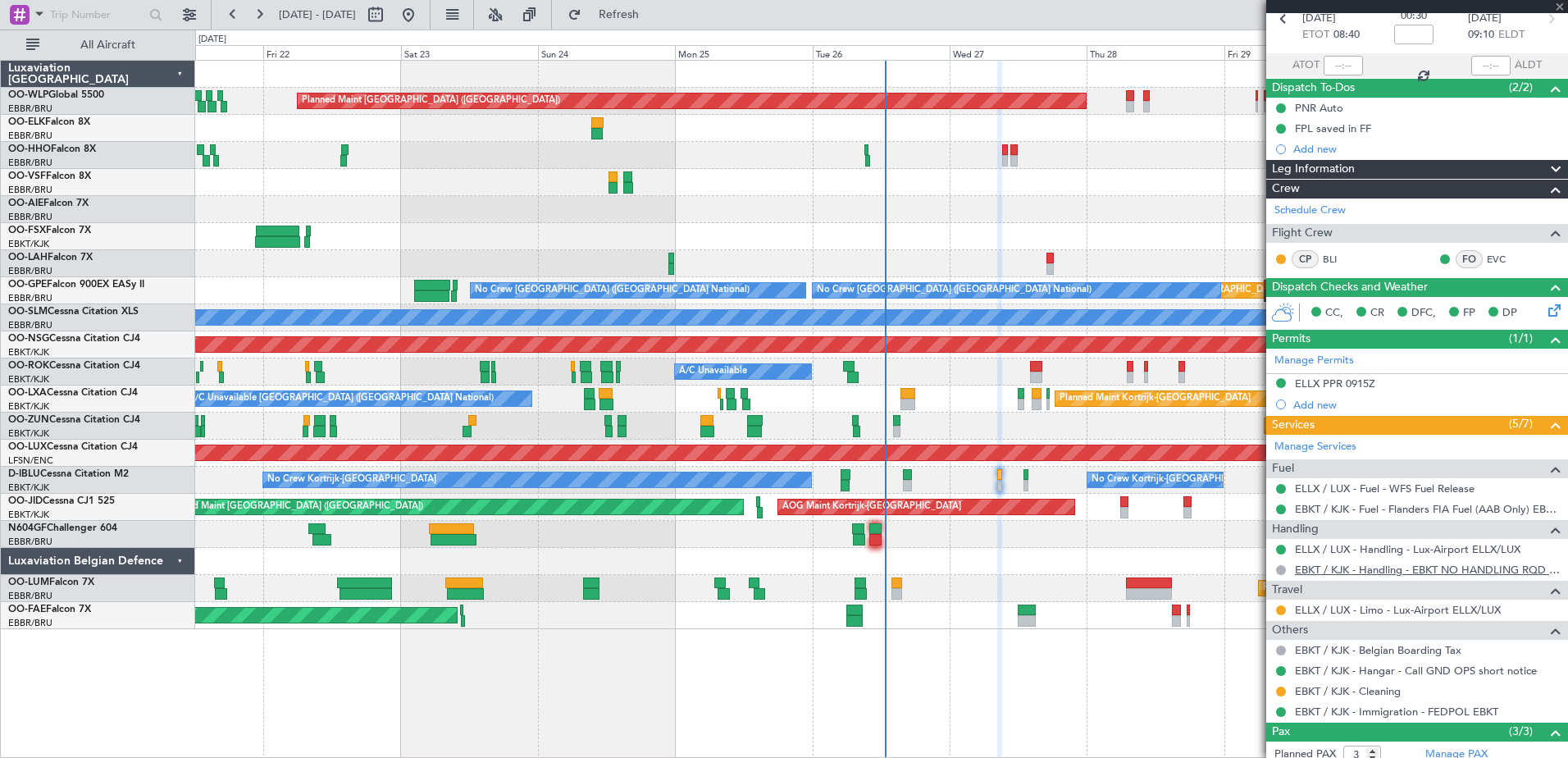
type input "+00:10"
type input "6"
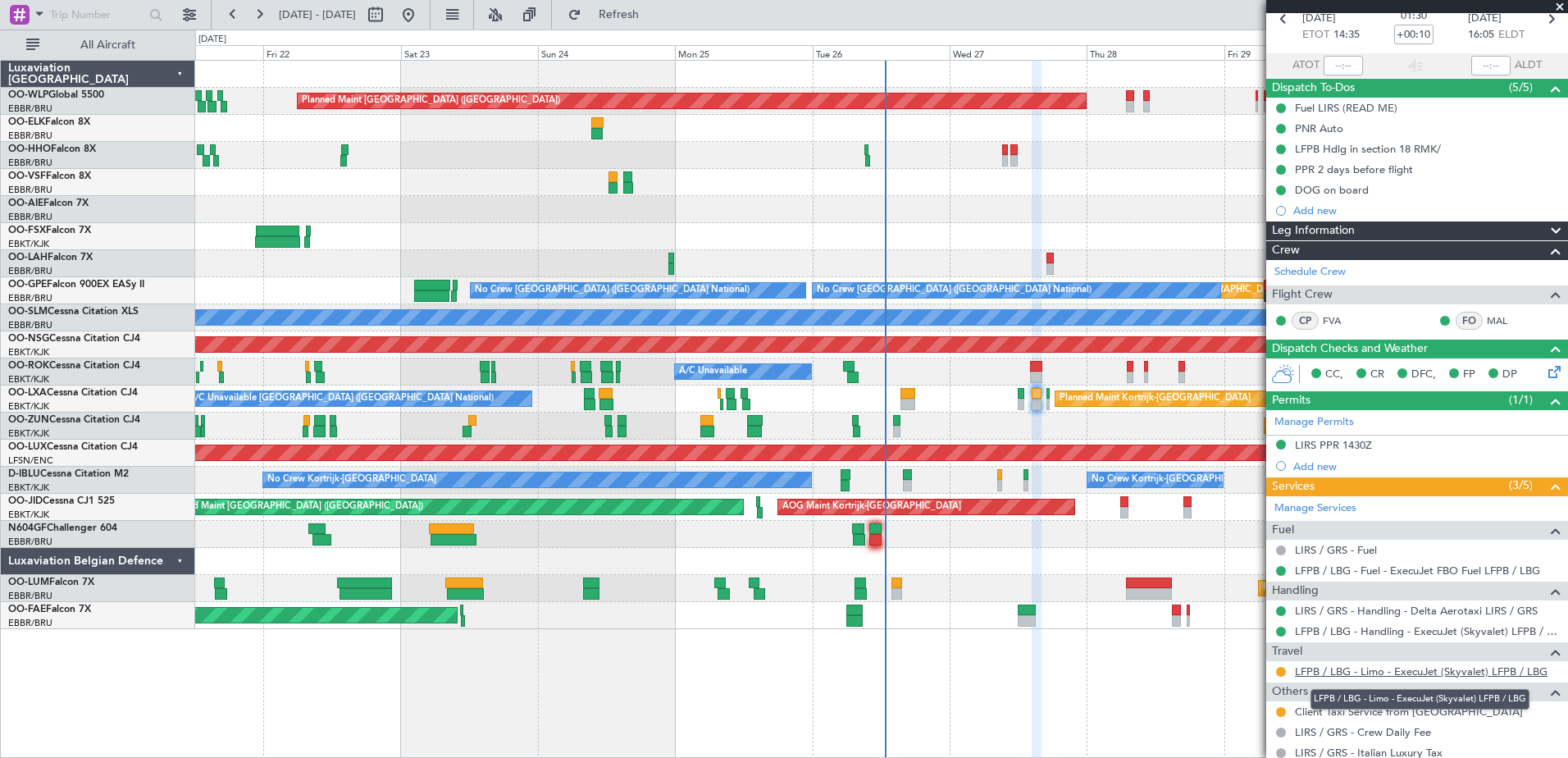
click at [1427, 676] on link "LFPB / LBG - Limo - ExecuJet (Skyvalet) LFPB / LBG" at bounding box center [1421, 671] width 253 height 14
click at [1396, 709] on link "Client Taxi Service from Paris" at bounding box center [1409, 712] width 228 height 14
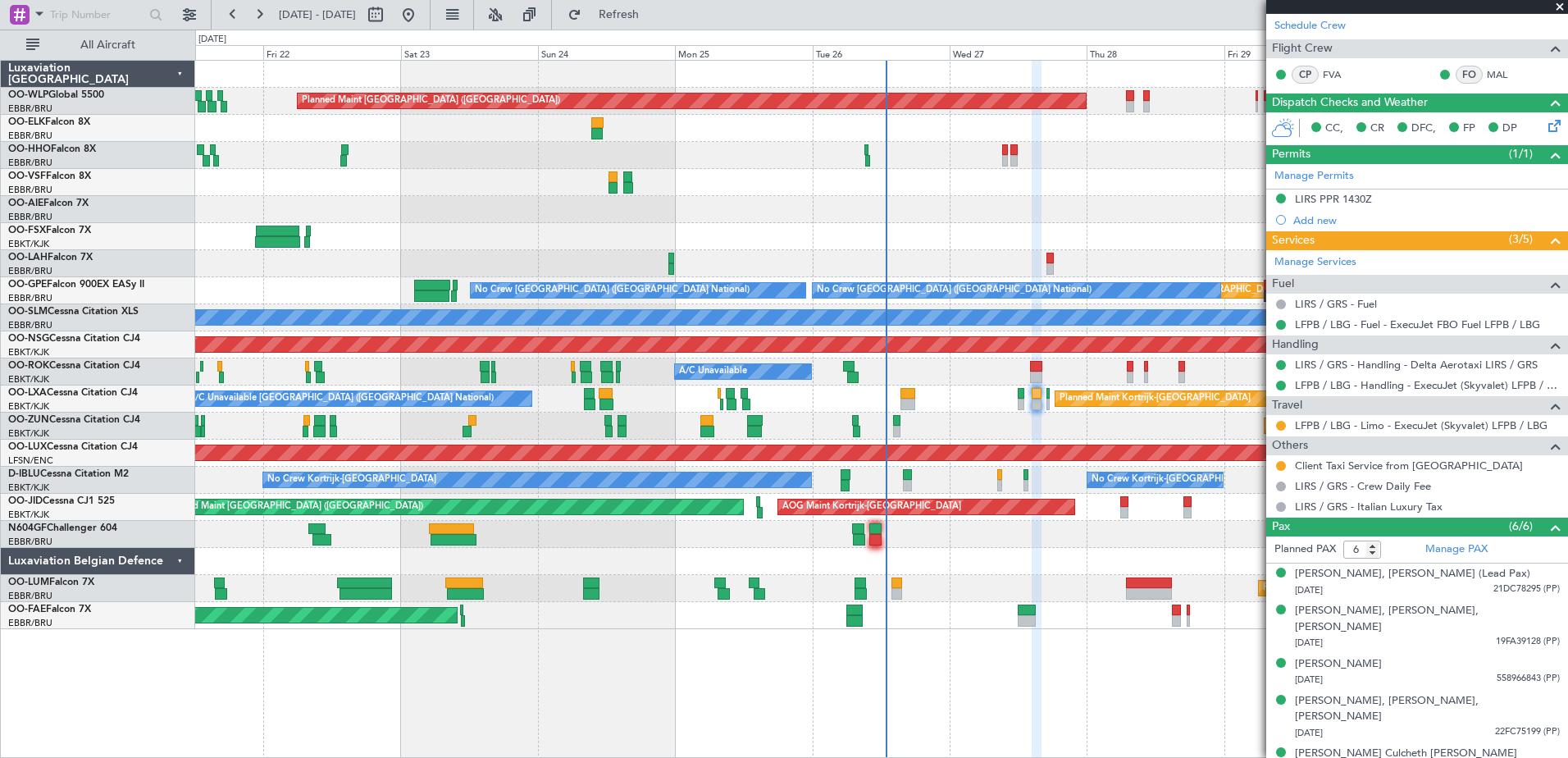
scroll to position [354, 0]
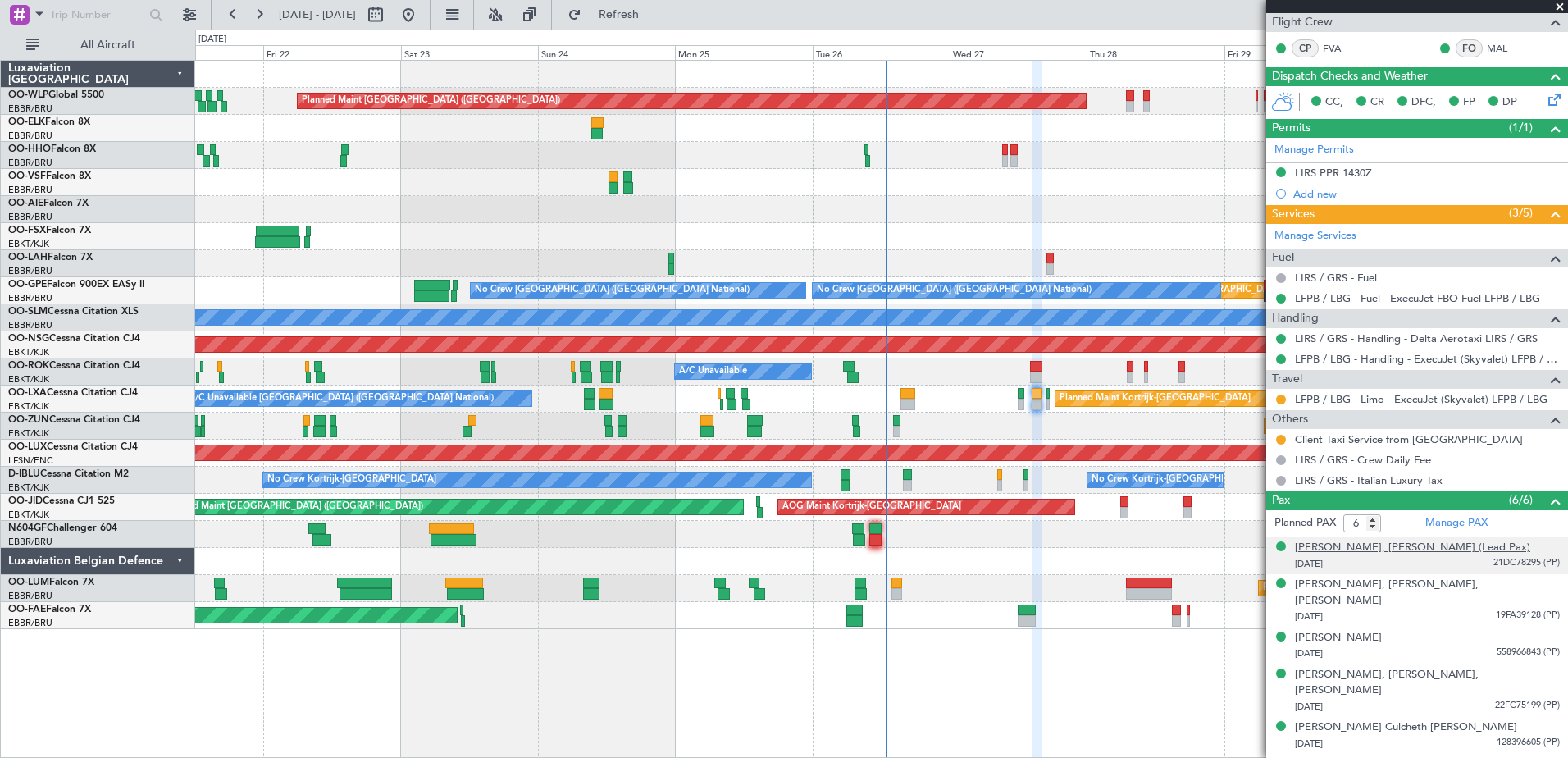
click at [1451, 548] on div "Marie, Elisabeth, Olivia WINCKLER (Lead Pax)" at bounding box center [1412, 549] width 235 height 17
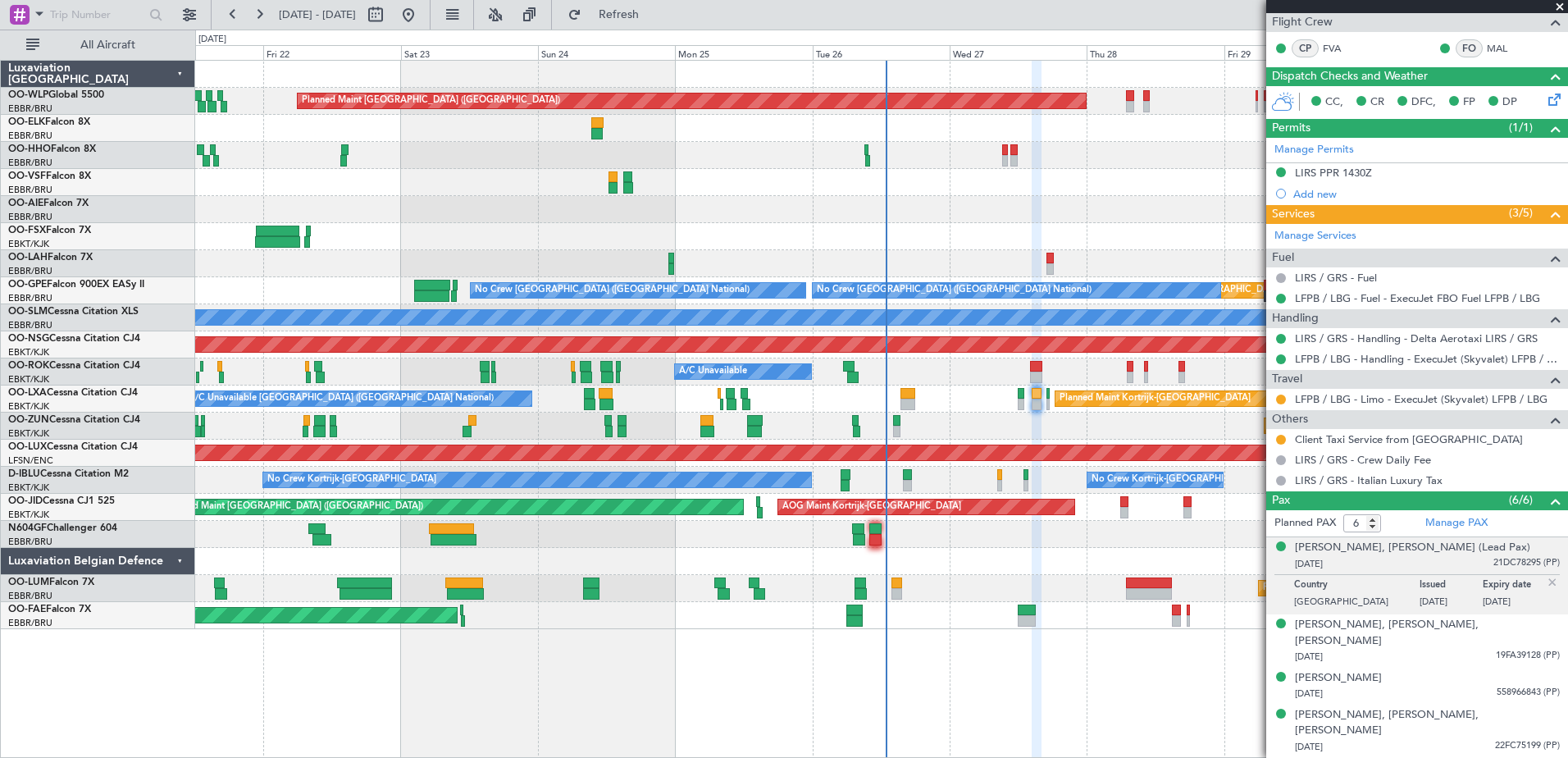
scroll to position [395, 0]
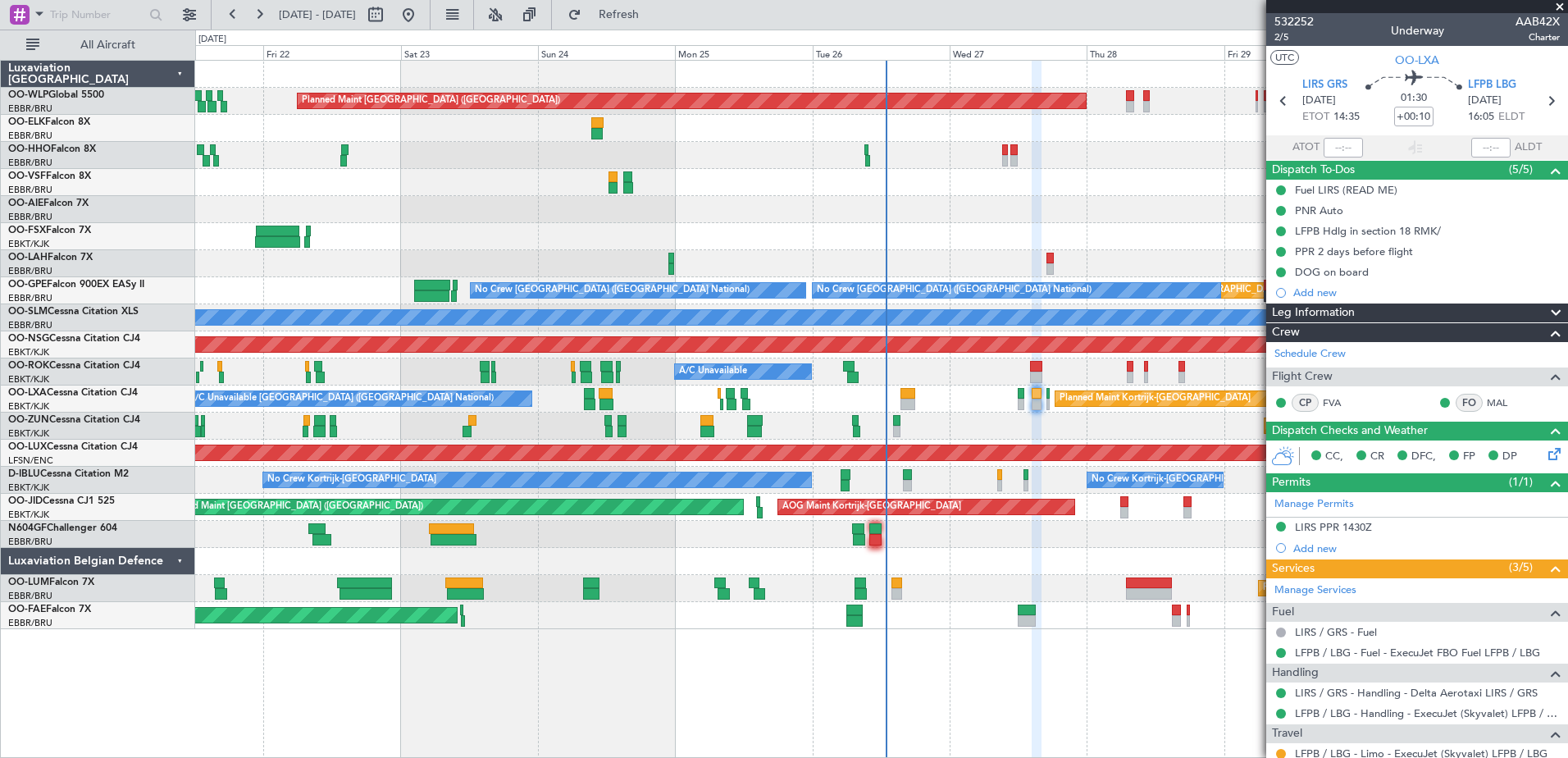
scroll to position [395, 0]
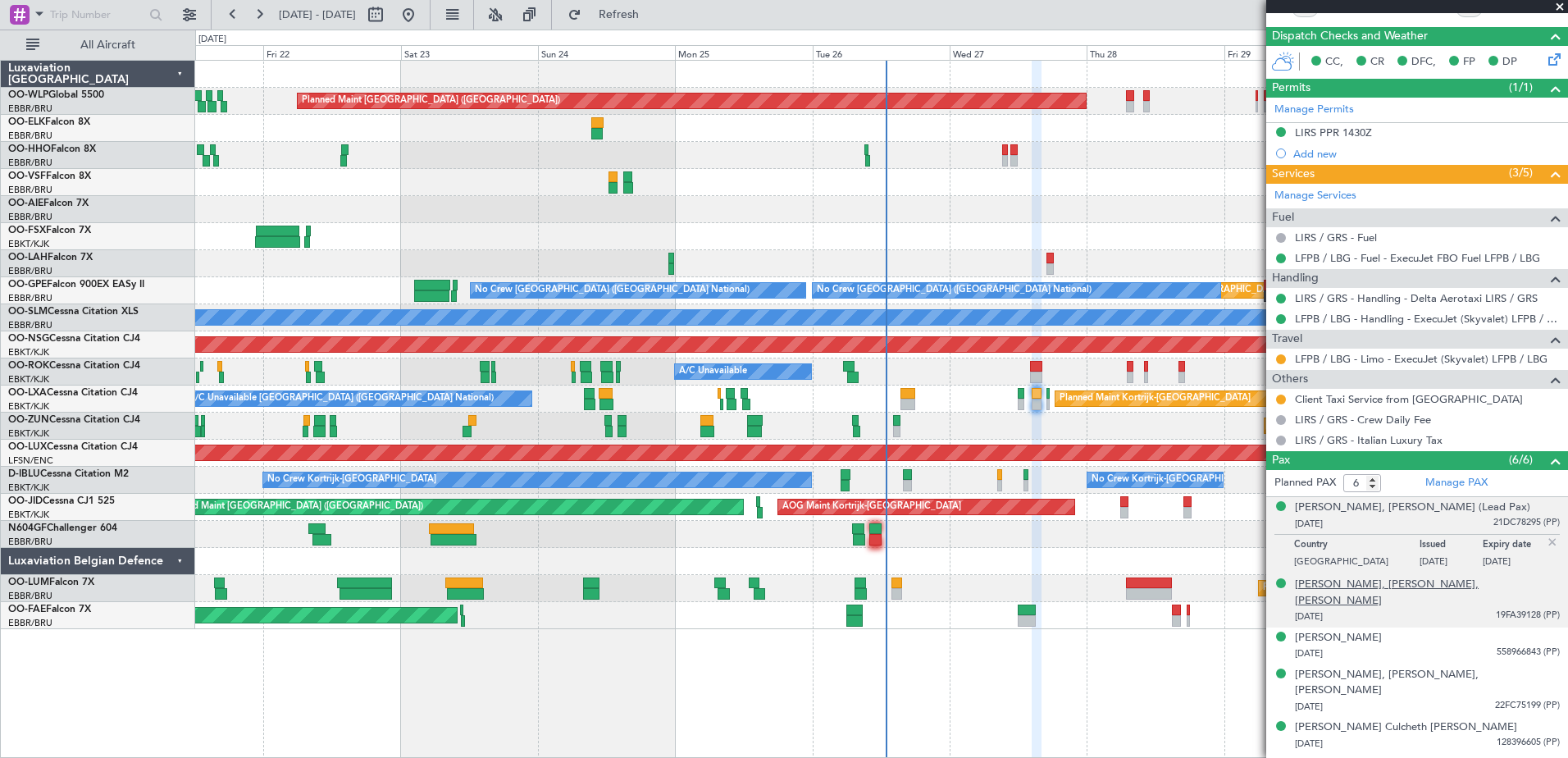
click at [1411, 587] on div "[PERSON_NAME], [PERSON_NAME], [PERSON_NAME]" at bounding box center [1427, 592] width 265 height 32
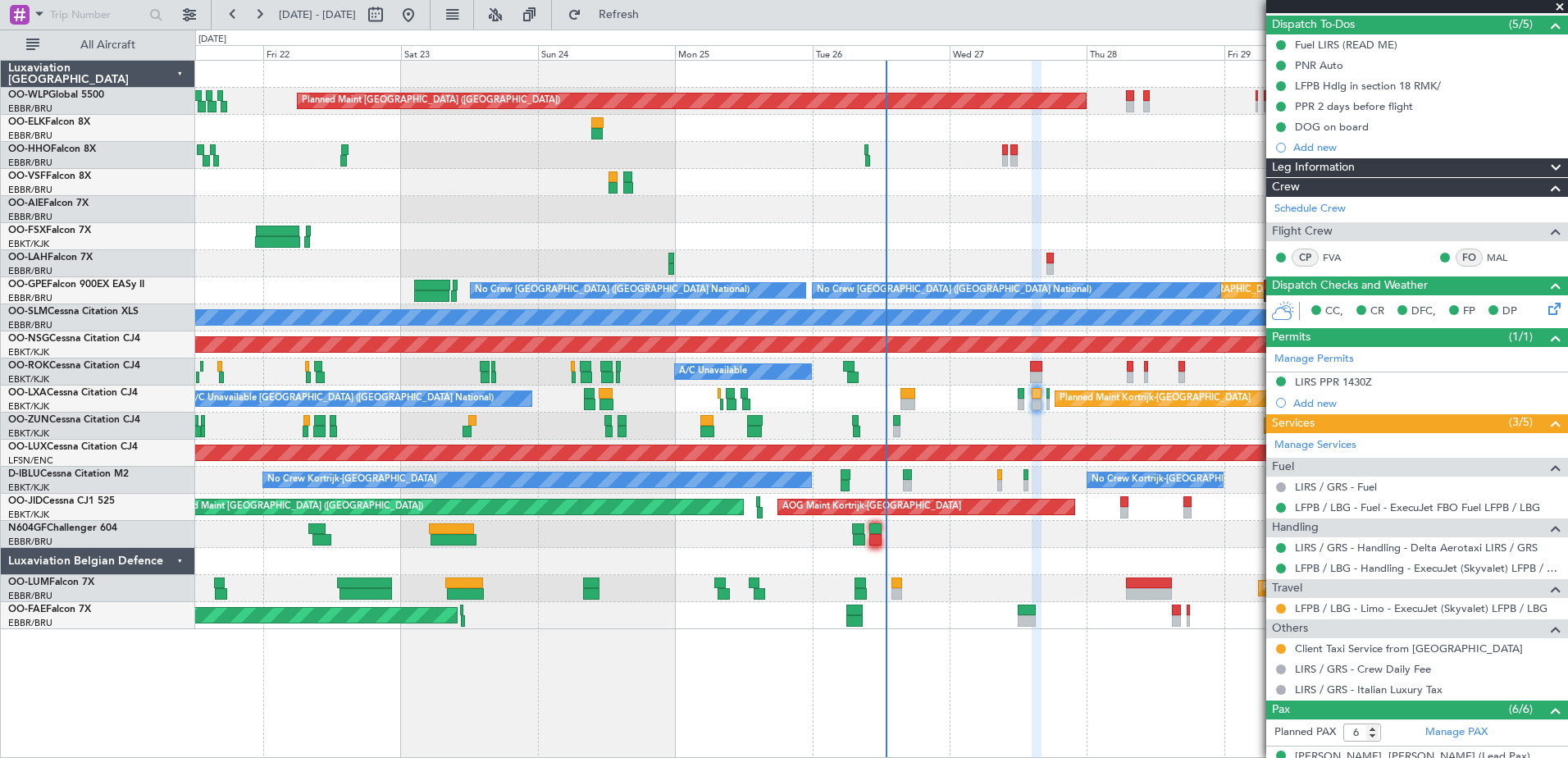
scroll to position [67, 0]
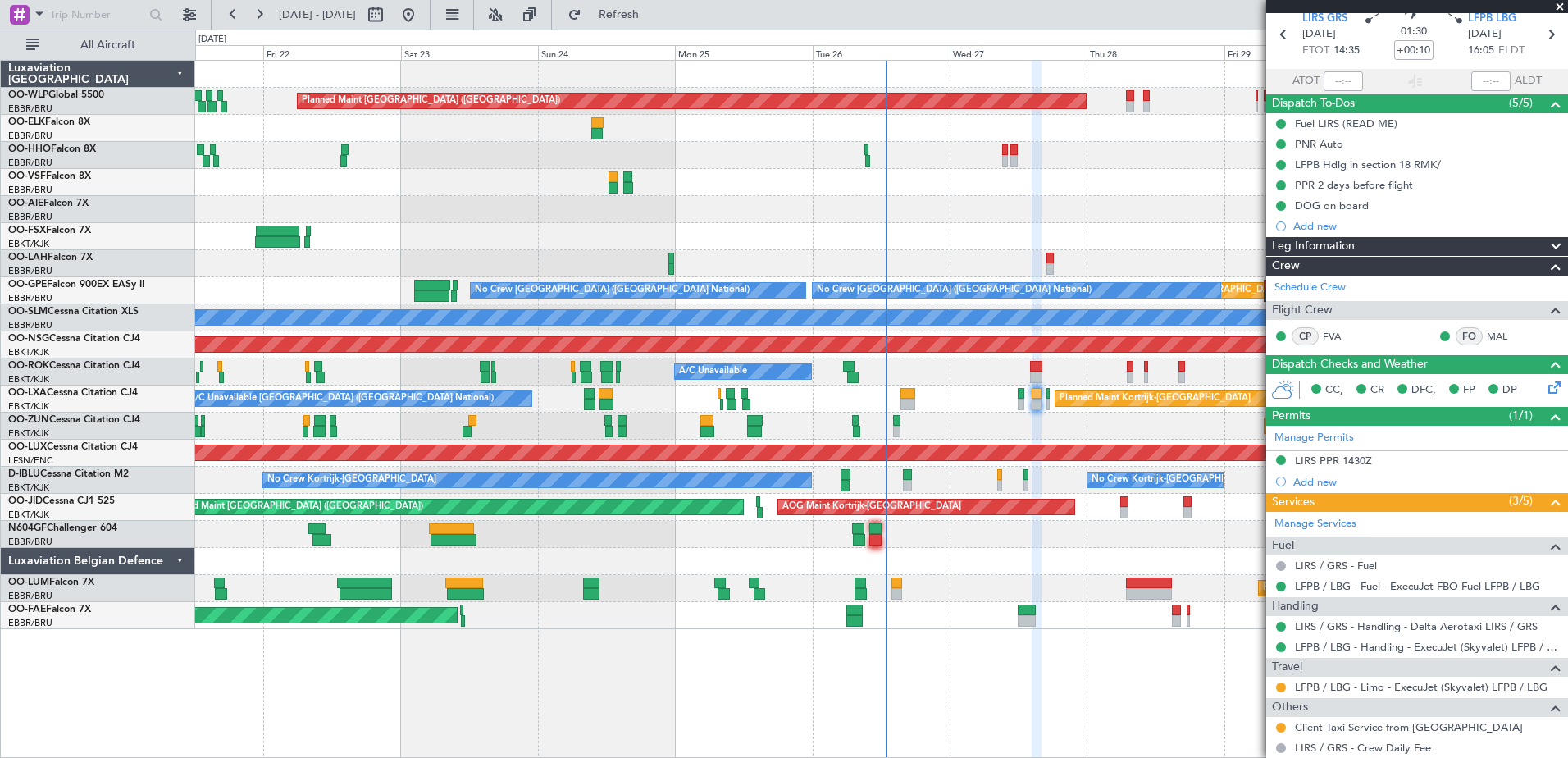
click at [1024, 403] on div "A/C Unavailable Brussels (Brussels National) Planned Maint Kortrijk-Wevelgem A/…" at bounding box center [881, 398] width 1372 height 27
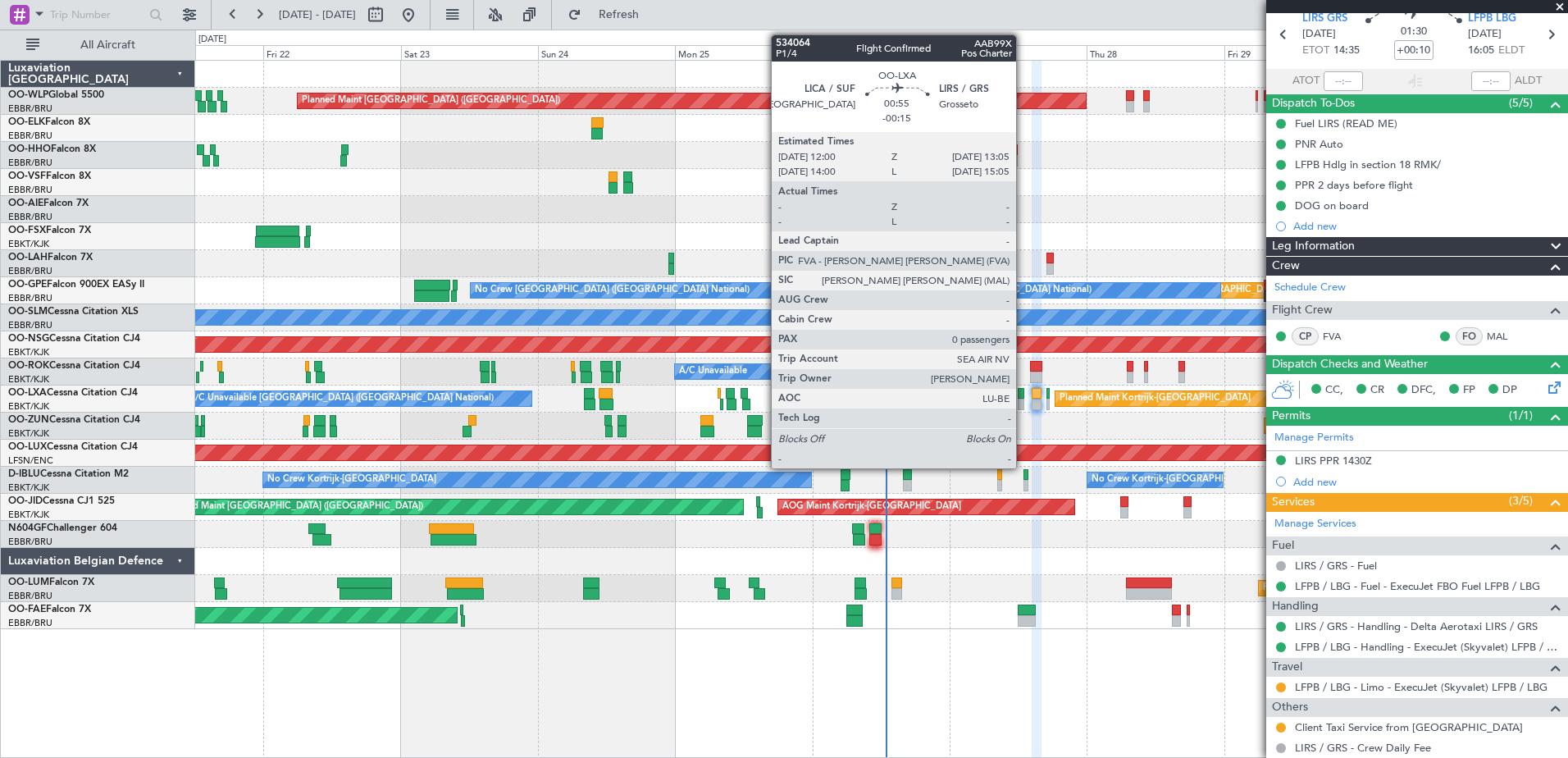
click at [1023, 394] on div at bounding box center [1021, 394] width 6 height 11
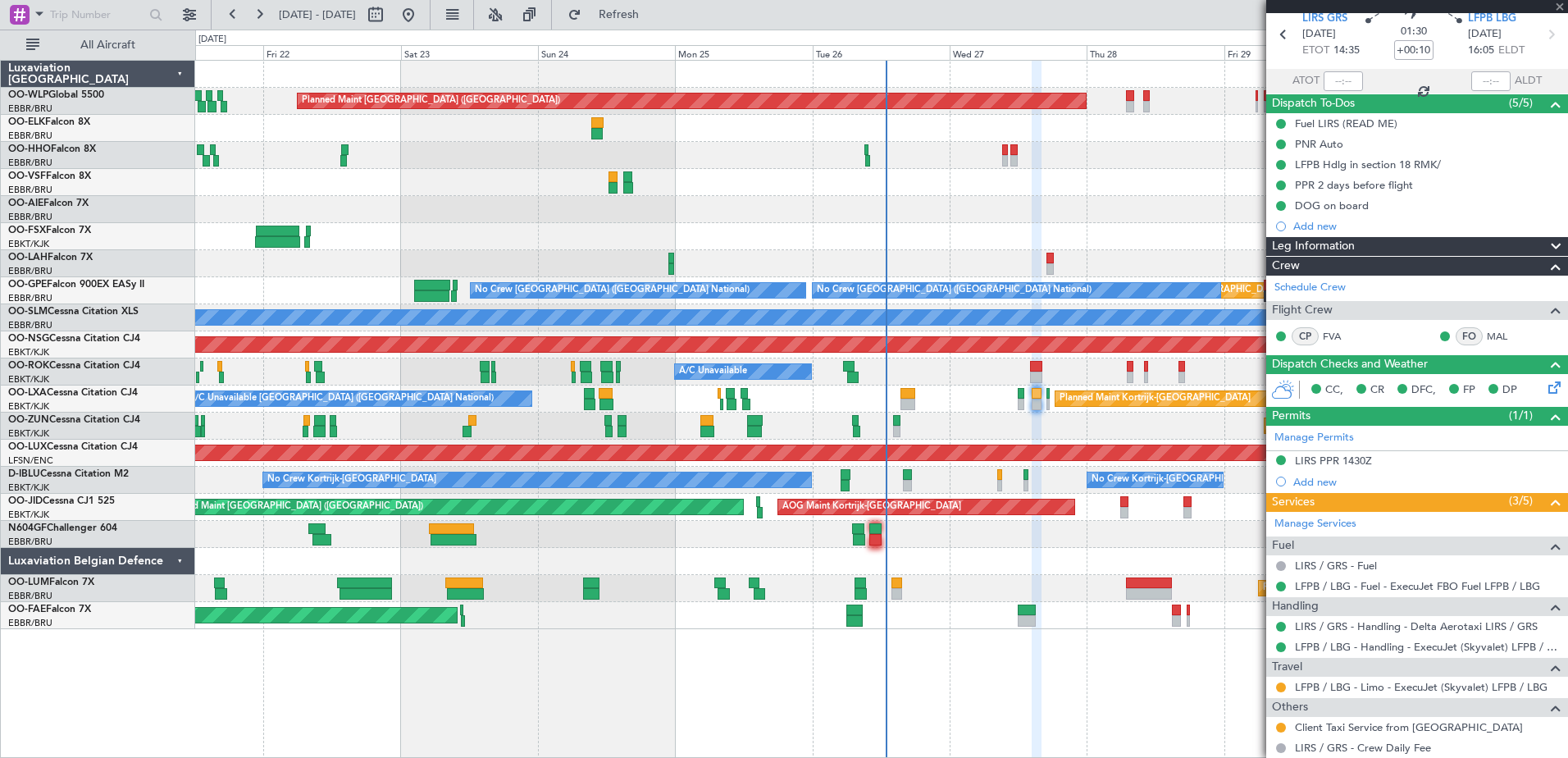
type input "-00:15"
type input "0"
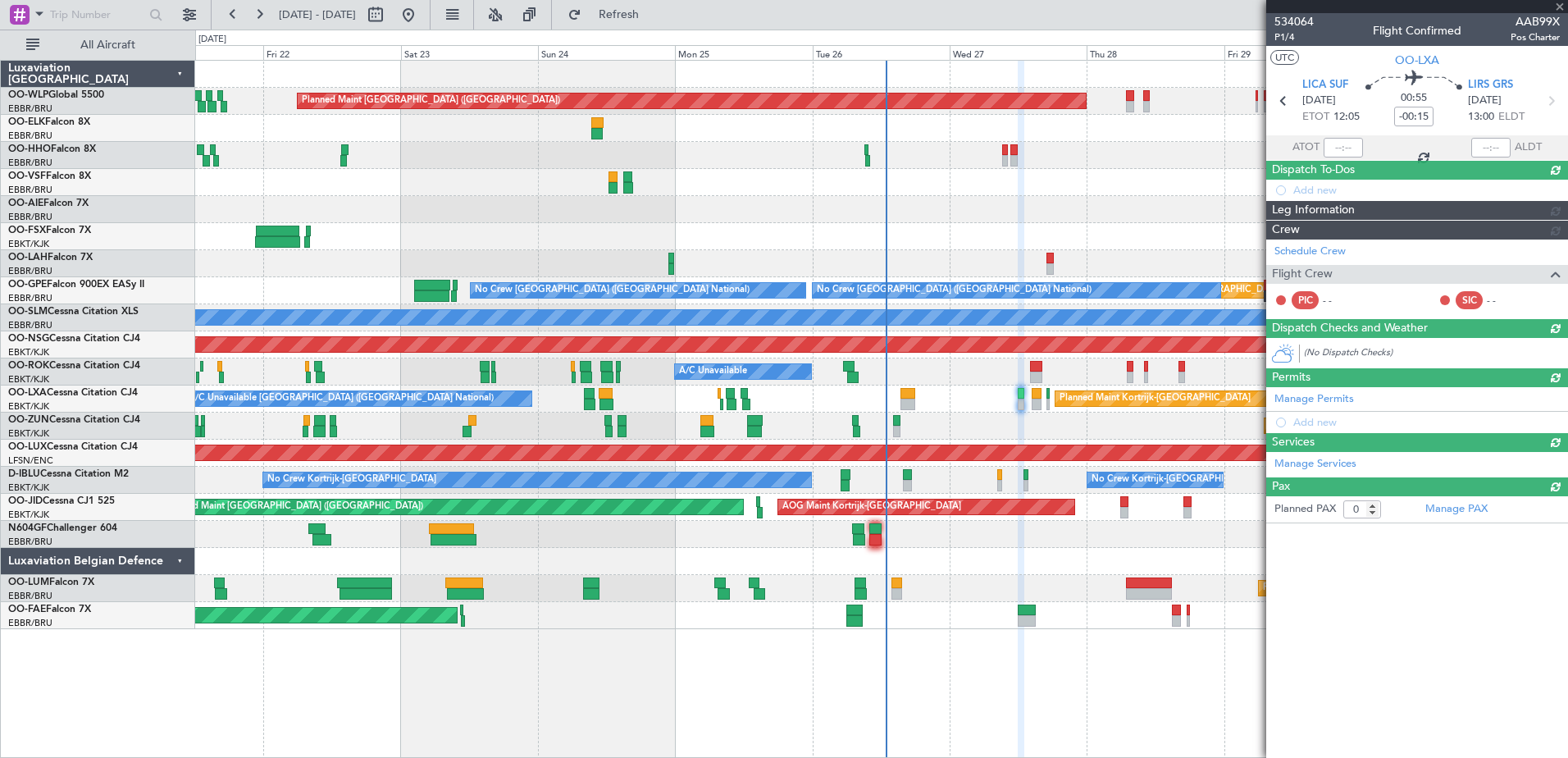
scroll to position [0, 0]
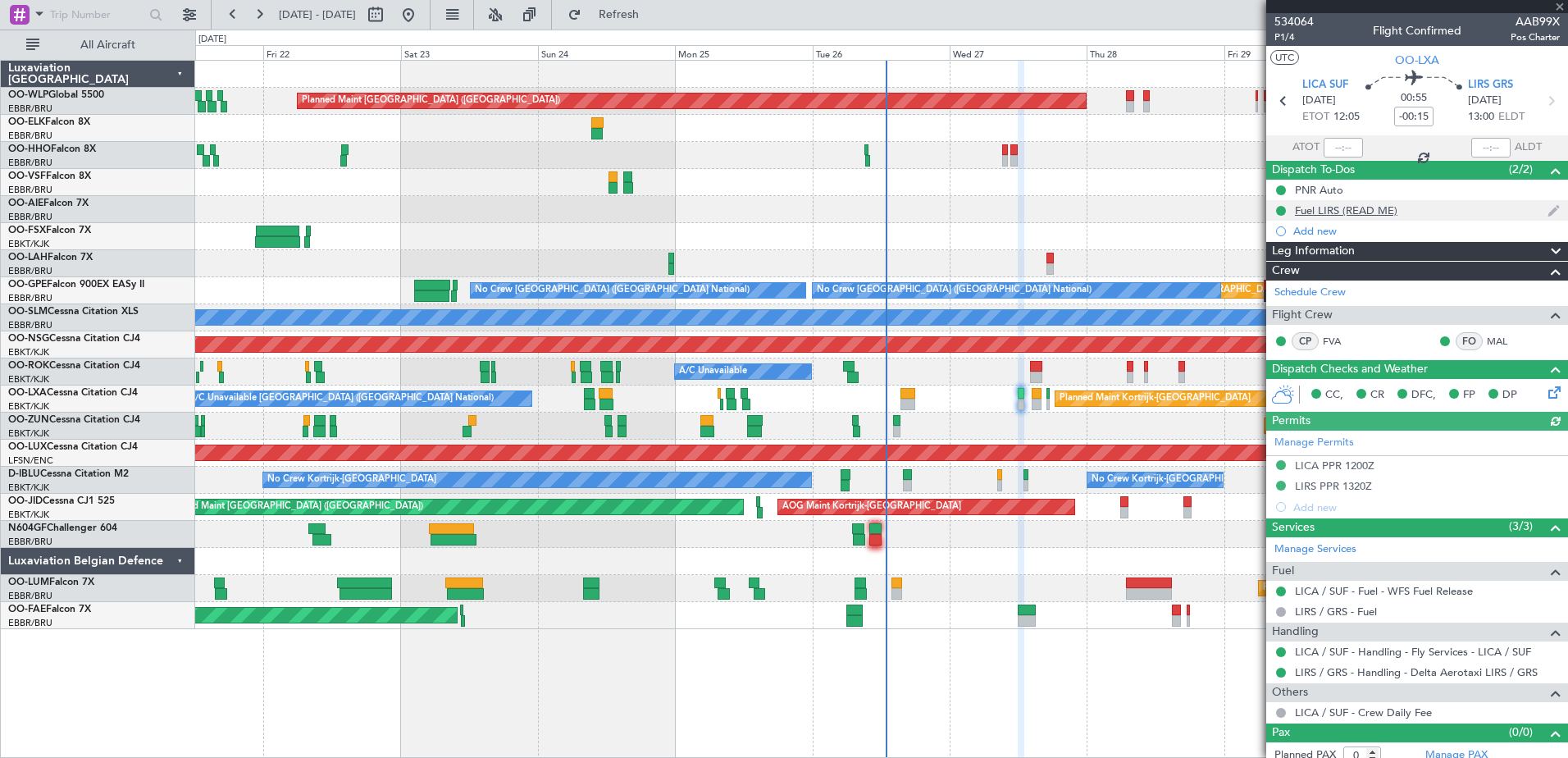
click at [1395, 204] on div "Fuel LIRS (READ ME)" at bounding box center [1346, 210] width 103 height 14
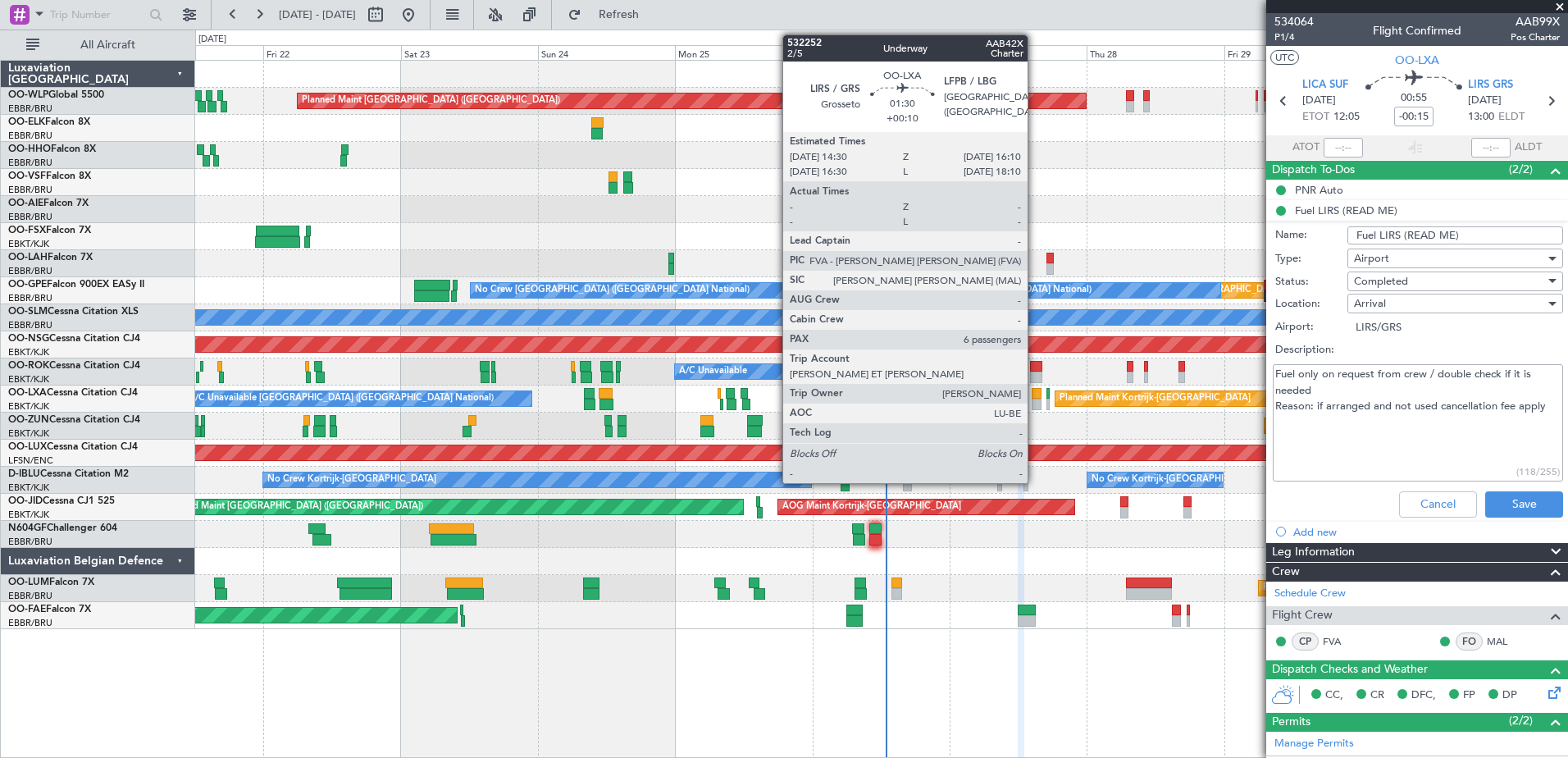
click at [1035, 404] on div at bounding box center [1036, 404] width 10 height 11
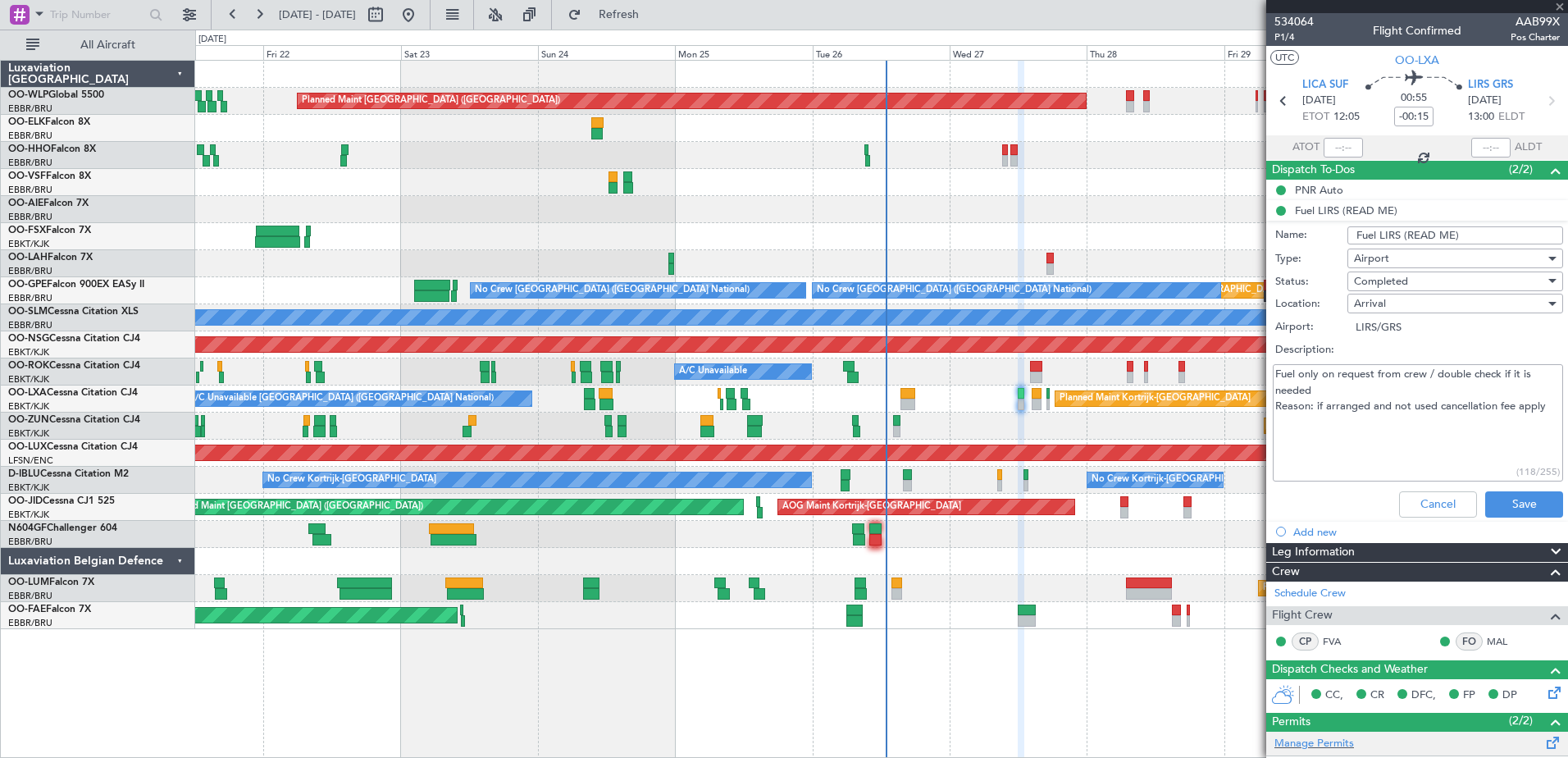
type input "+00:10"
type input "6"
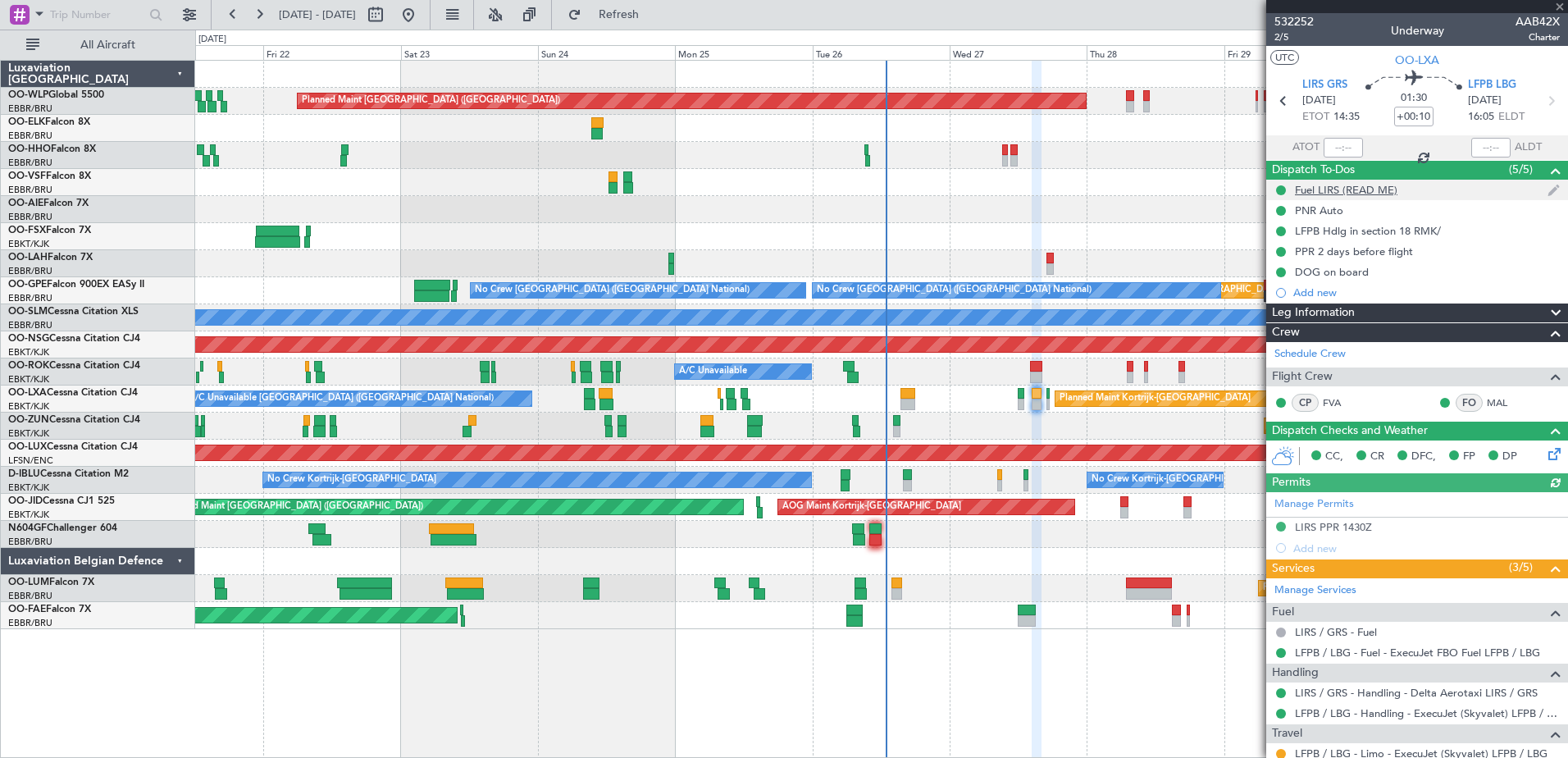
click at [1360, 197] on div "Fuel LIRS (READ ME)" at bounding box center [1417, 190] width 302 height 20
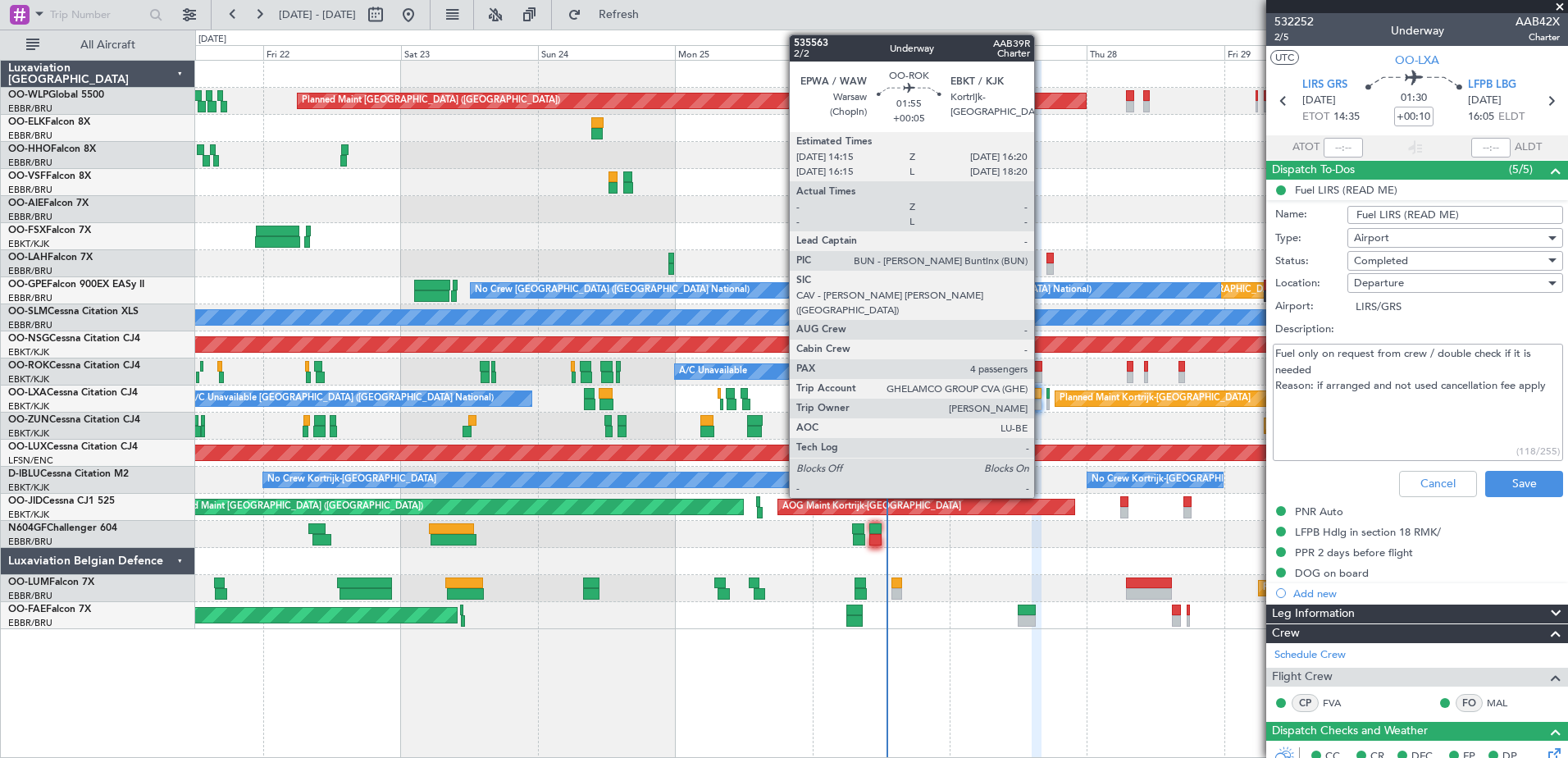
click at [1041, 365] on div at bounding box center [1035, 367] width 12 height 11
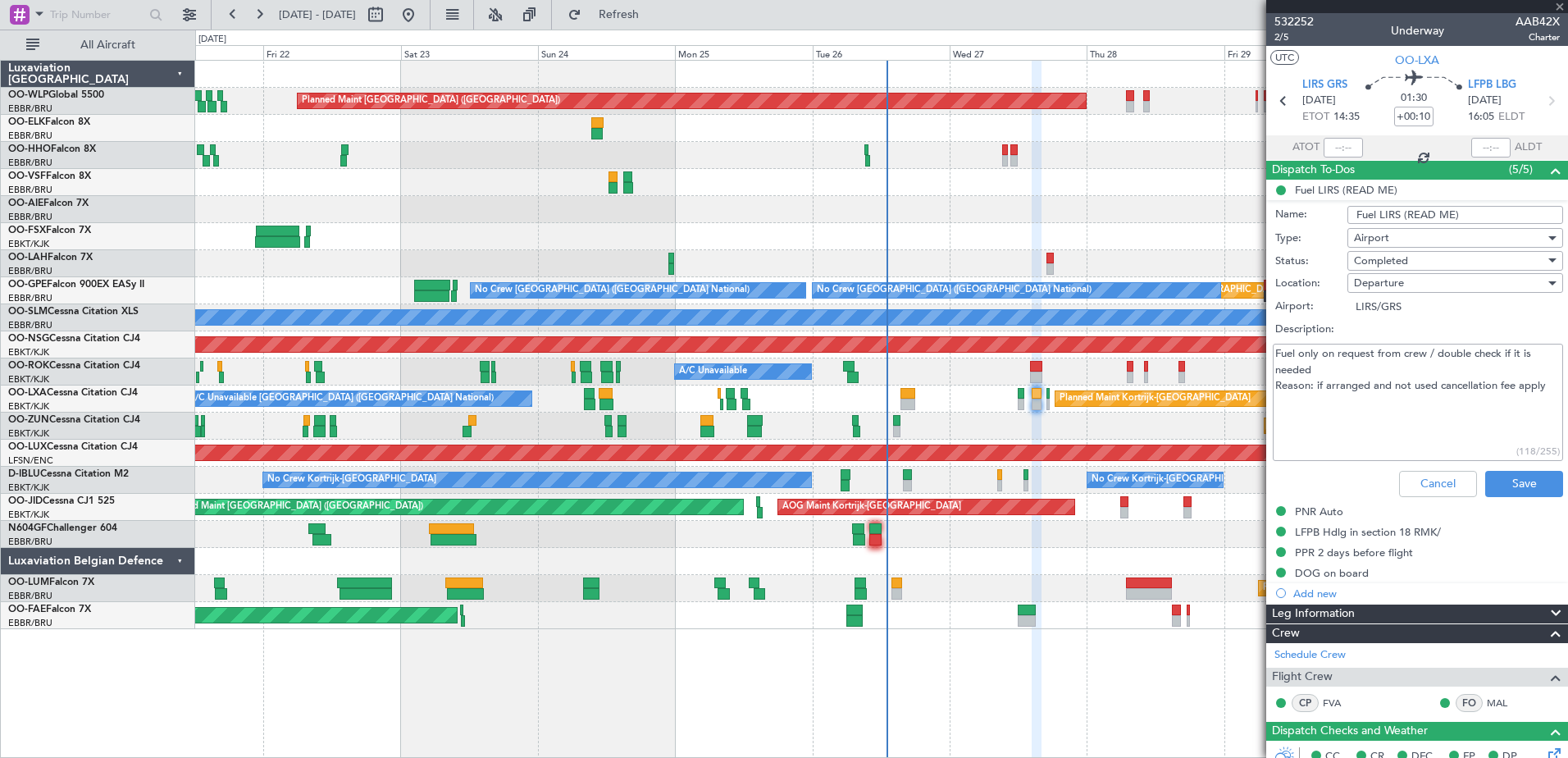
type input "+00:05"
type input "4"
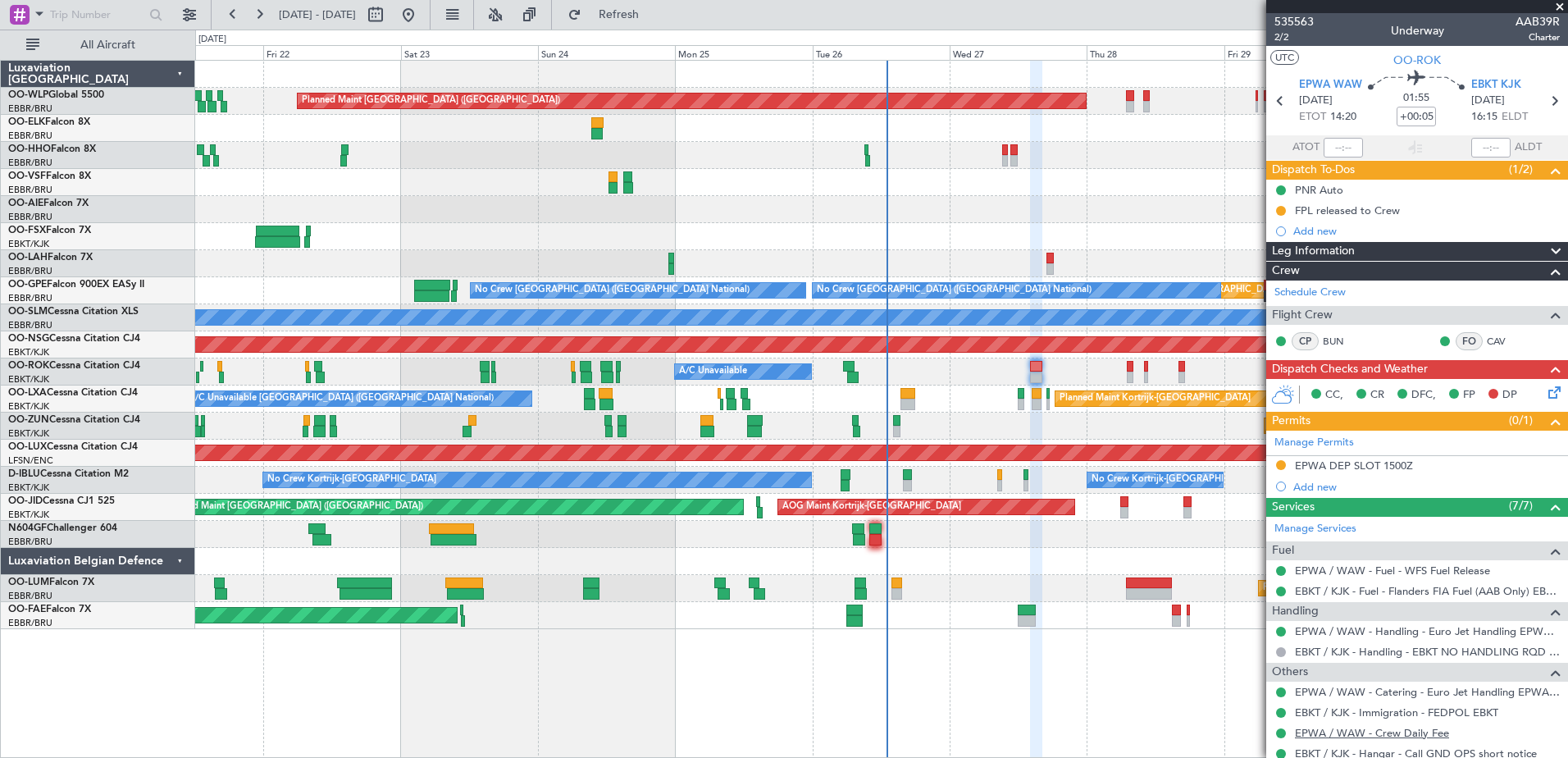
scroll to position [199, 0]
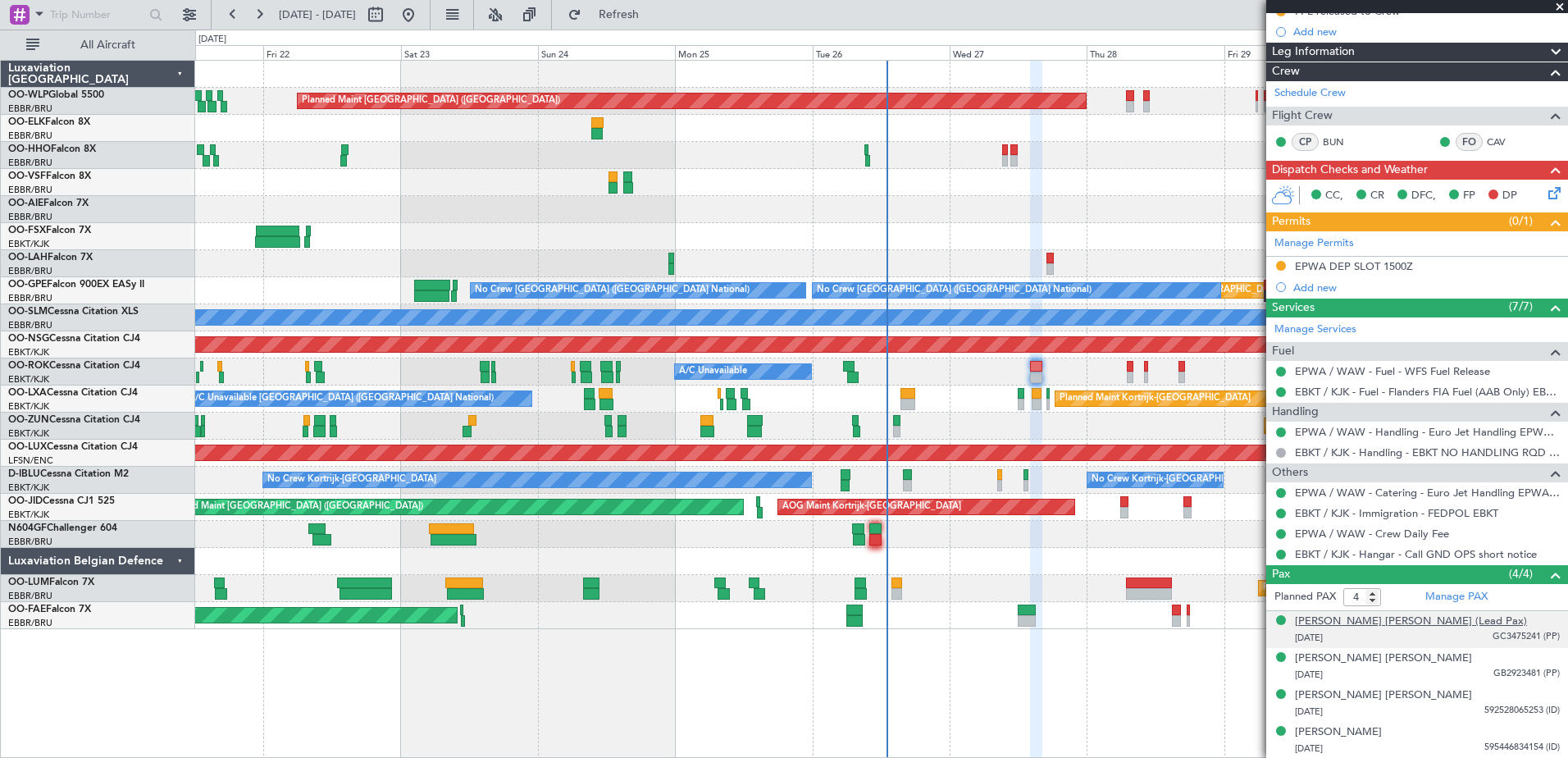
click at [1412, 624] on div "Michael Georges Gheysens (Lead Pax)" at bounding box center [1411, 622] width 232 height 17
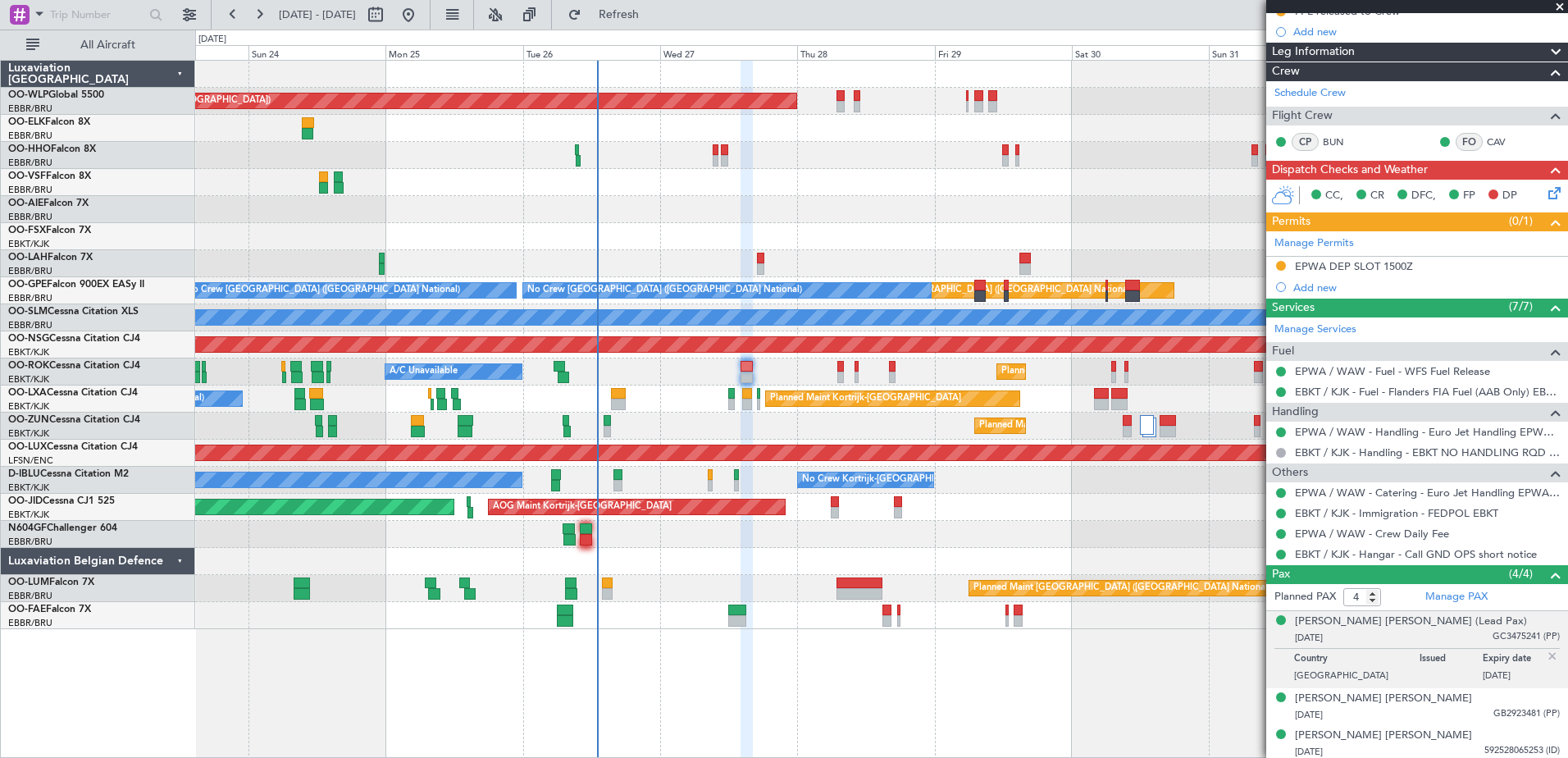
click at [897, 615] on div "Planned Maint Berlin (Brandenburg) Planned Maint London (Farnborough) Planned M…" at bounding box center [881, 346] width 1372 height 569
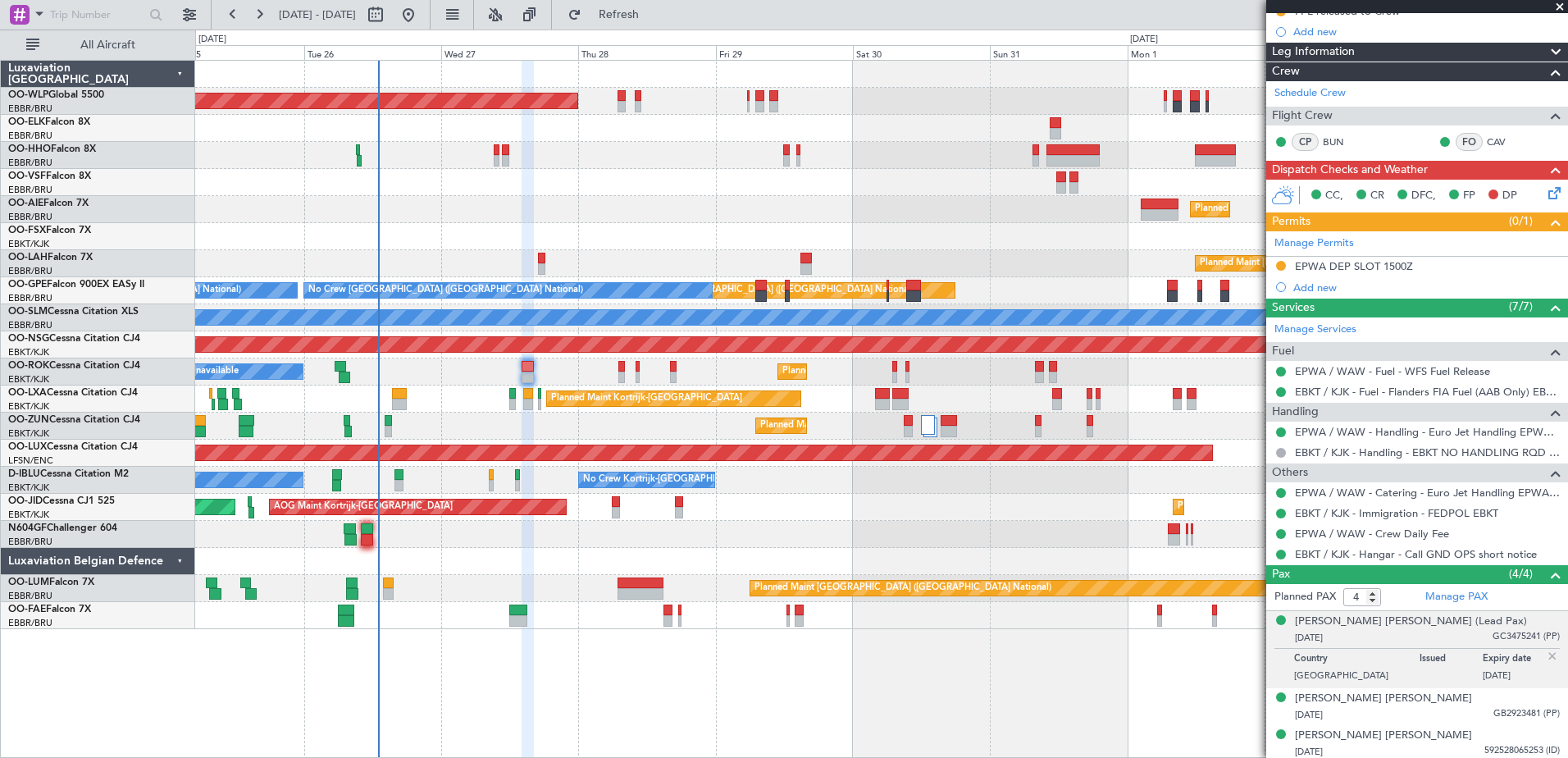
click at [948, 563] on div "Planned Maint Berlin (Brandenburg) Planned Maint London (Farnborough) Planned M…" at bounding box center [881, 346] width 1372 height 569
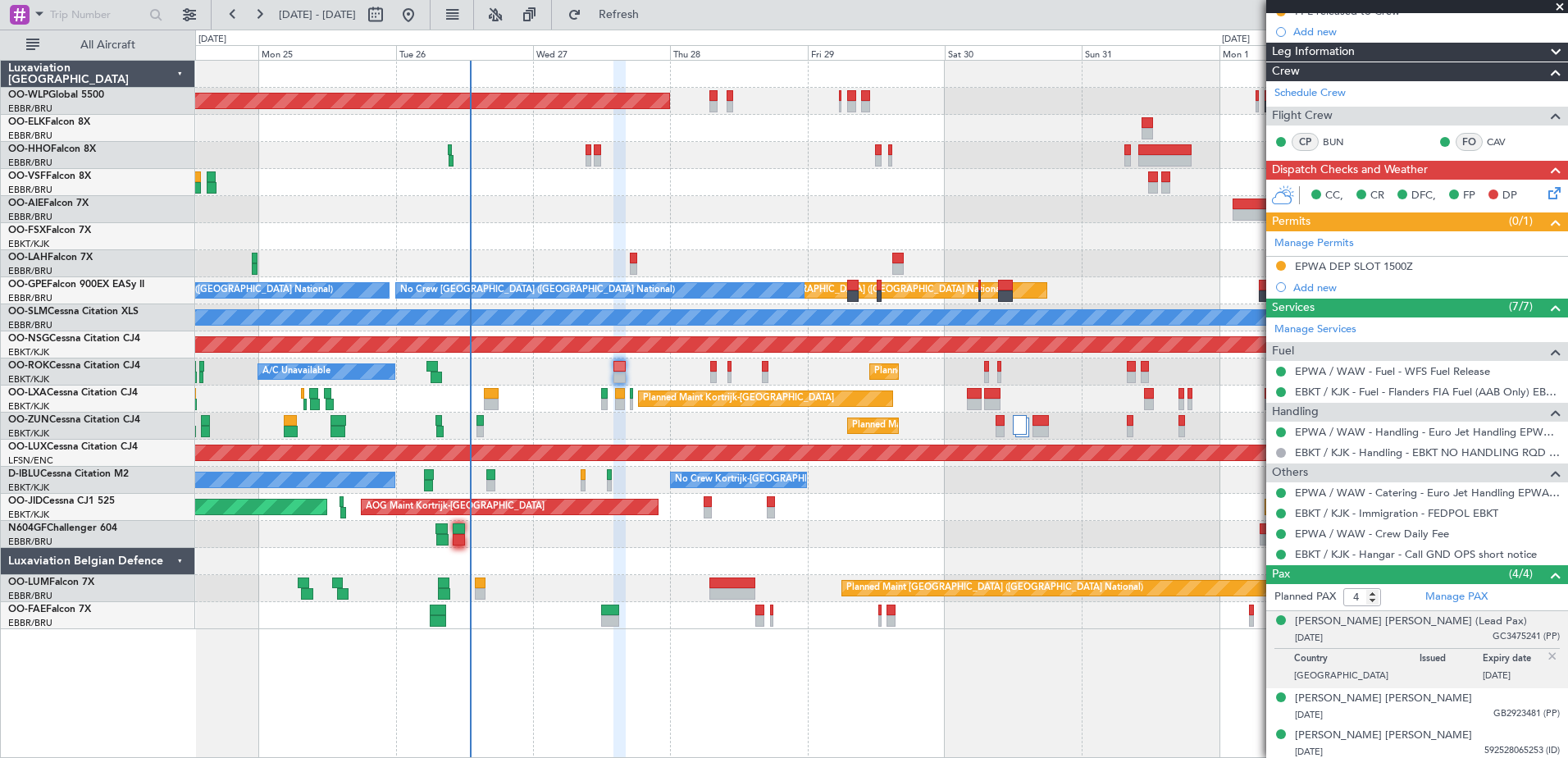
click at [1017, 519] on div "Planned Maint [GEOGRAPHIC_DATA] ([GEOGRAPHIC_DATA]) AOG Maint [GEOGRAPHIC_DATA]…" at bounding box center [881, 507] width 1372 height 27
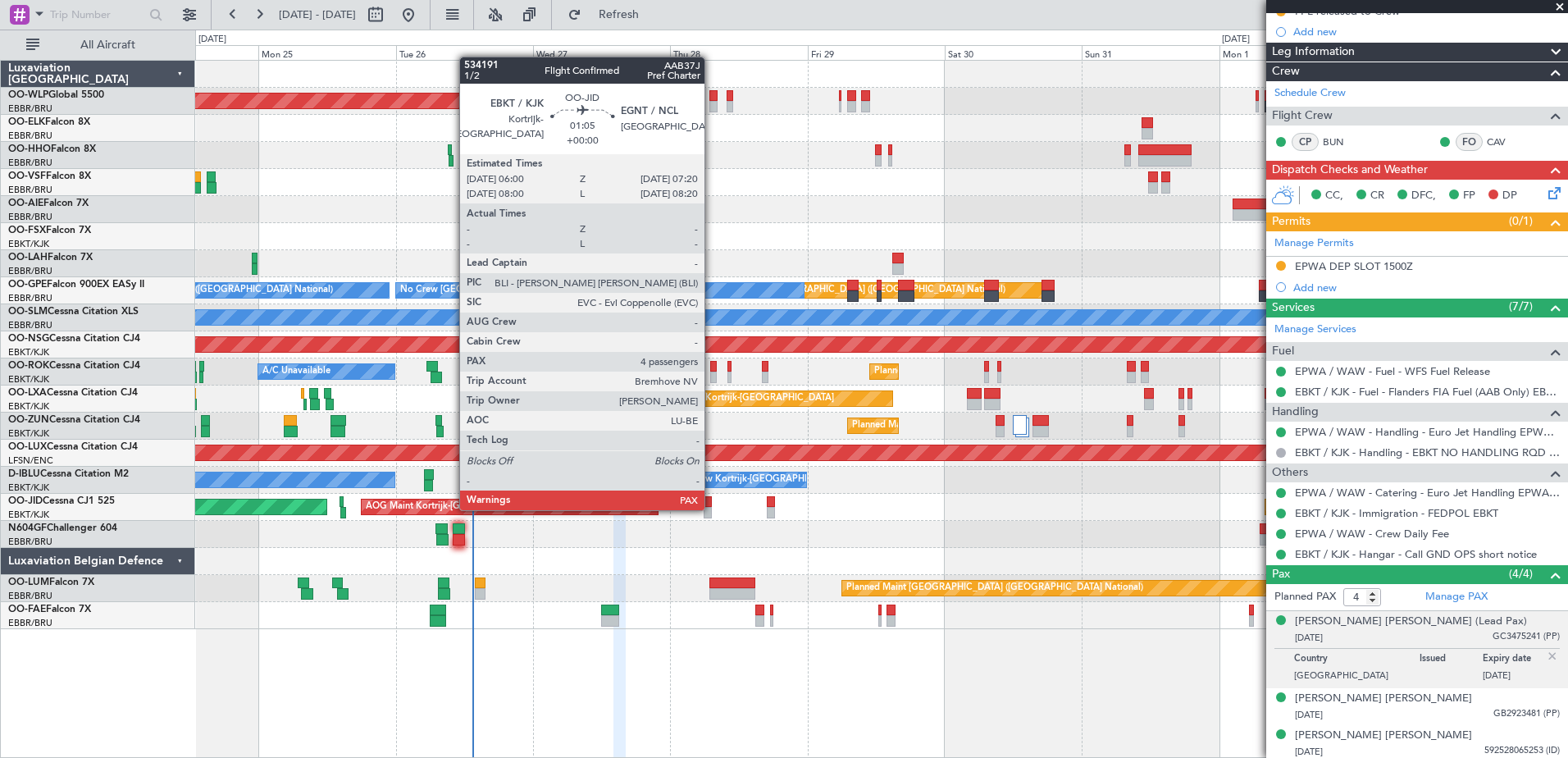
click at [711, 509] on div at bounding box center [708, 512] width 8 height 11
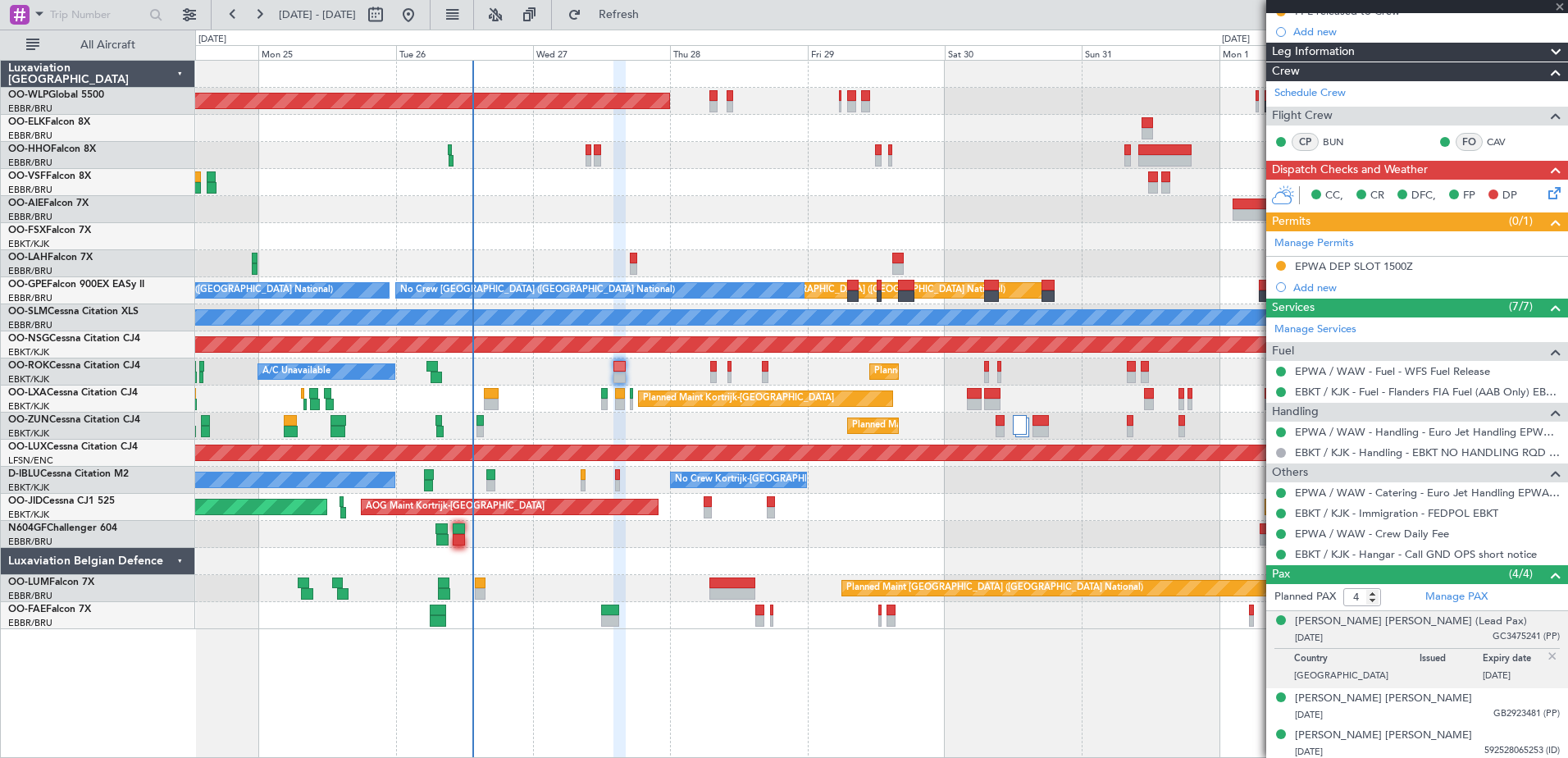
scroll to position [0, 0]
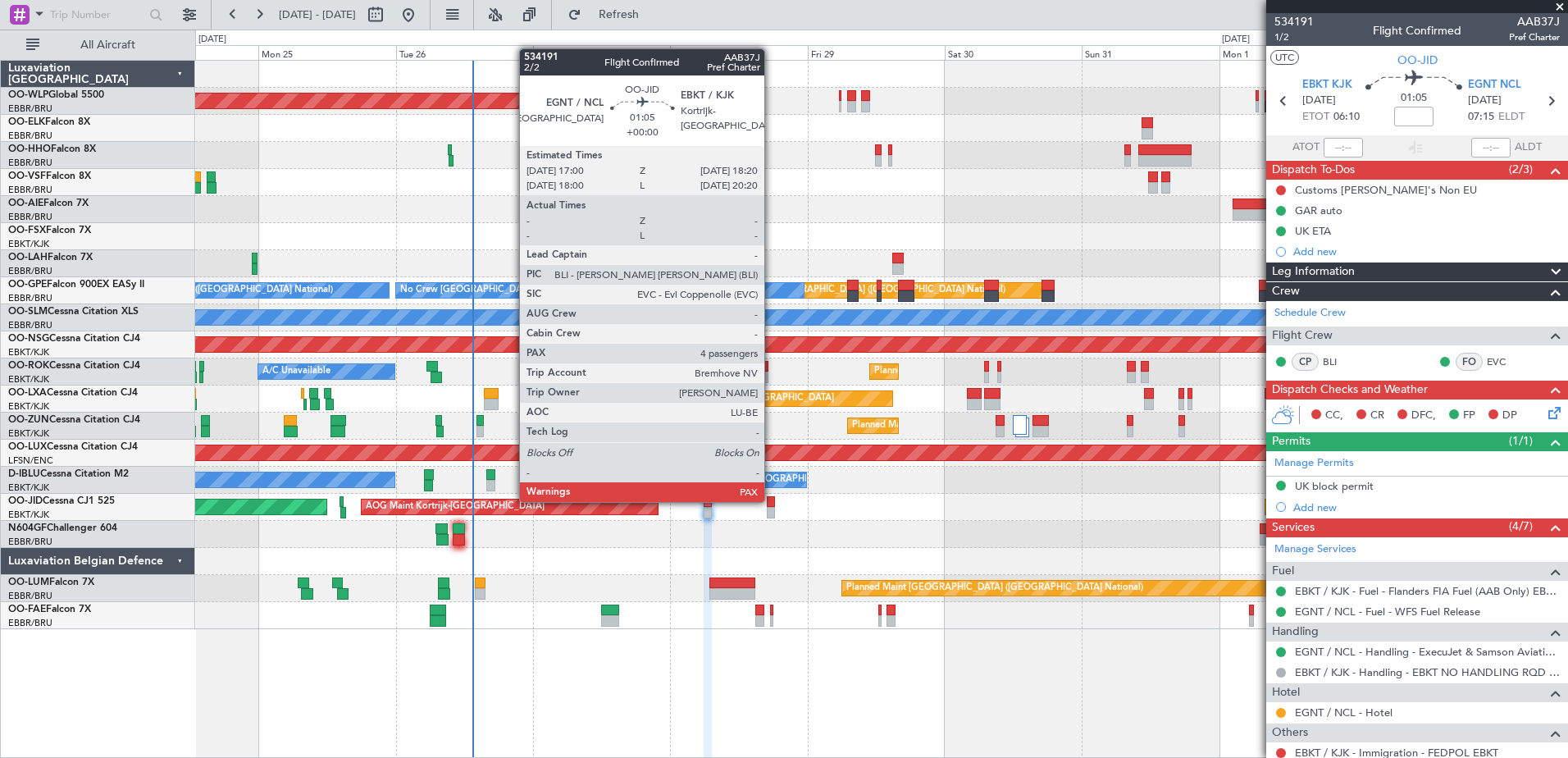
click at [771, 500] on div at bounding box center [771, 502] width 8 height 11
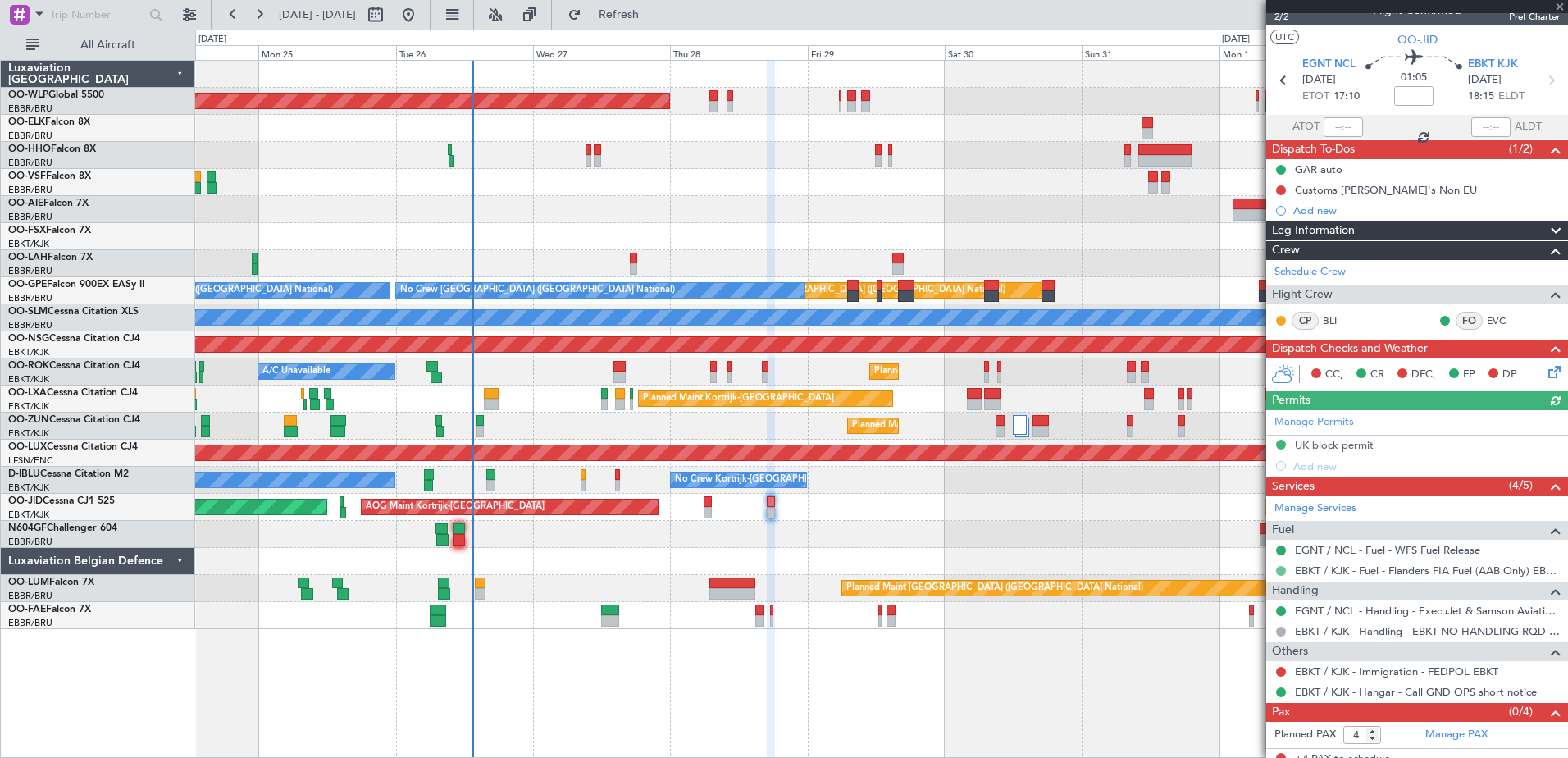
scroll to position [32, 0]
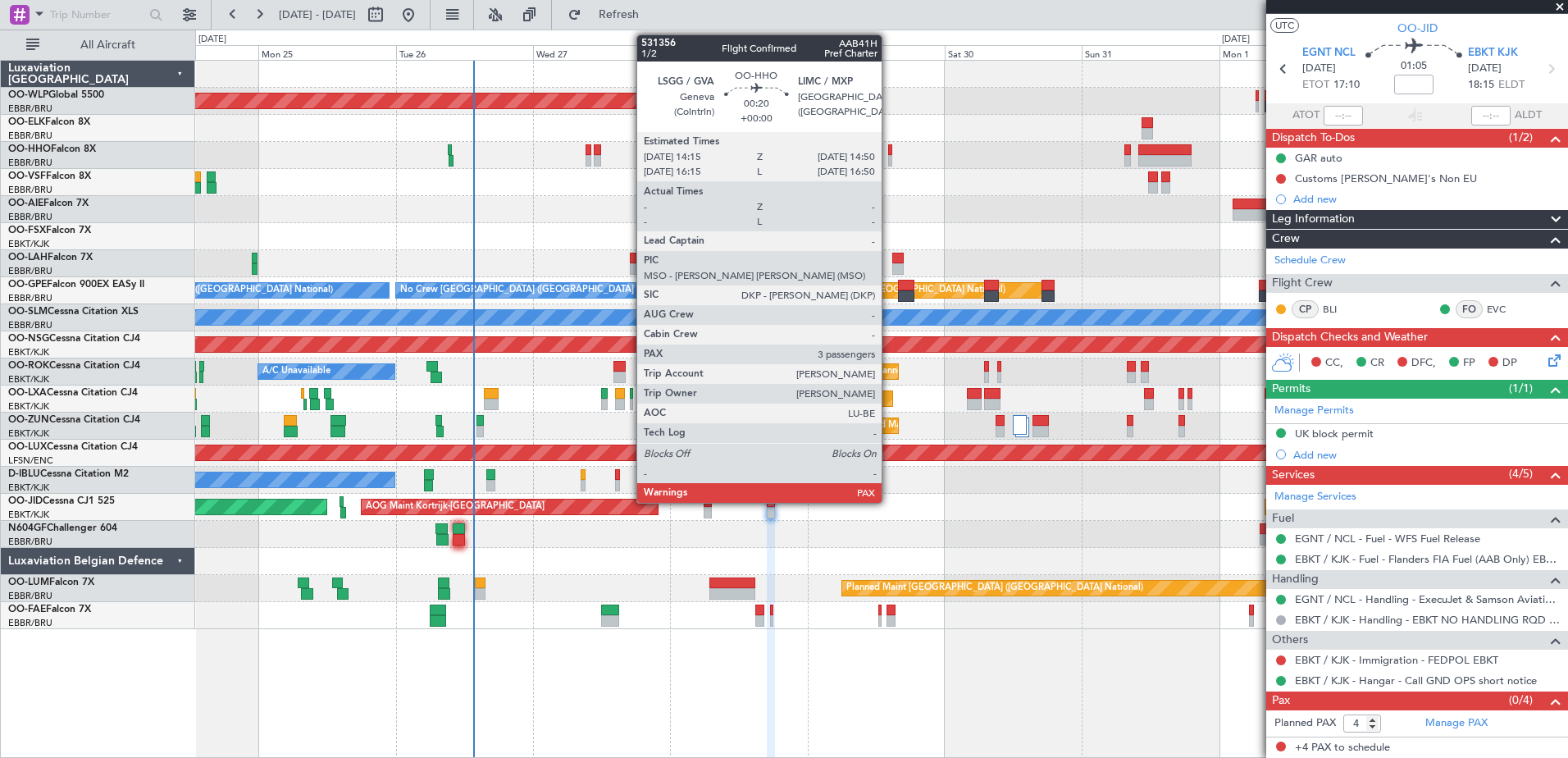
click at [889, 158] on div at bounding box center [890, 160] width 4 height 11
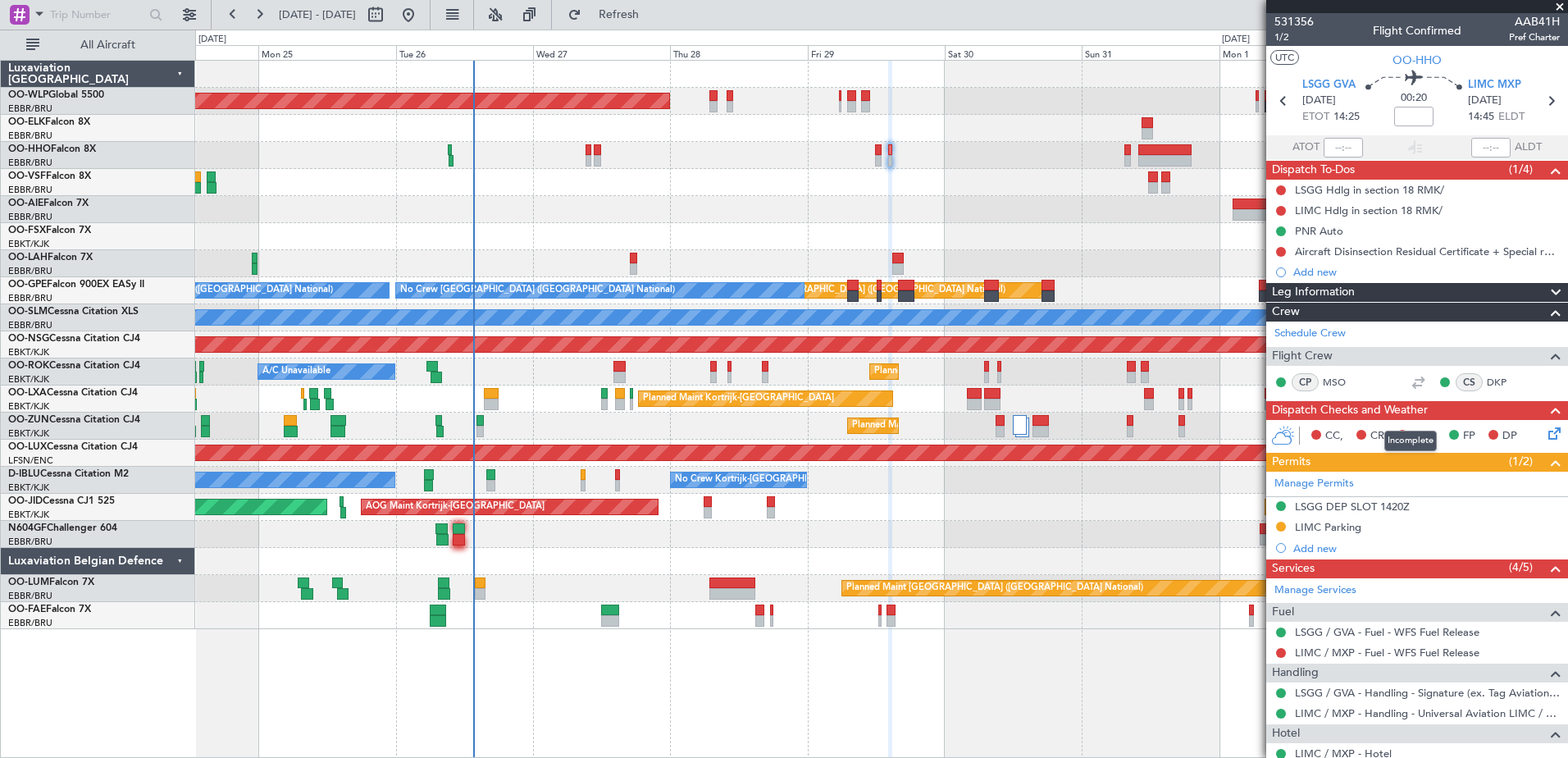
scroll to position [82, 0]
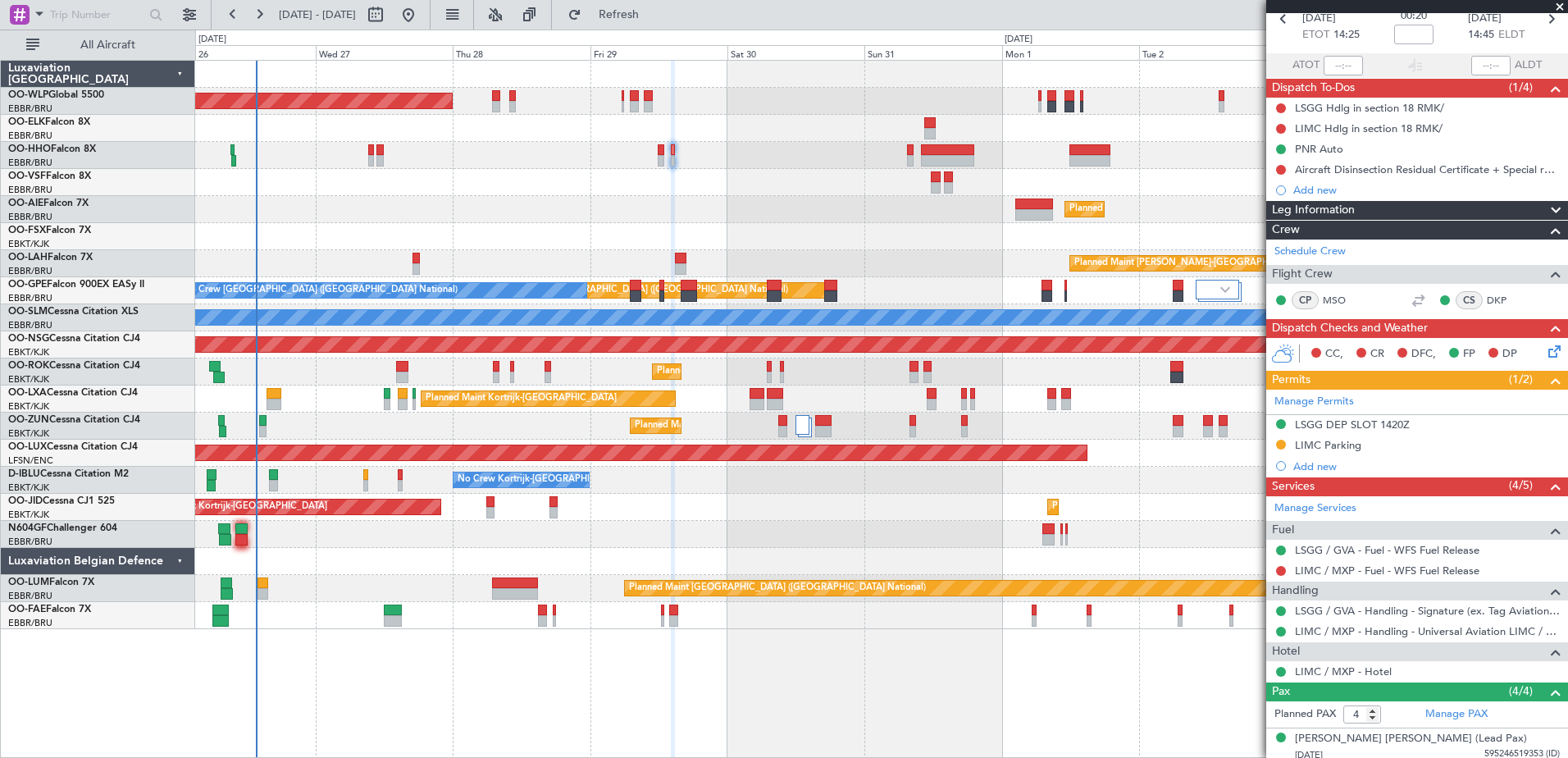
click at [877, 273] on div "Planned Maint Berlin (Brandenburg) Planned Maint London (Farnborough) Planned M…" at bounding box center [881, 346] width 1372 height 569
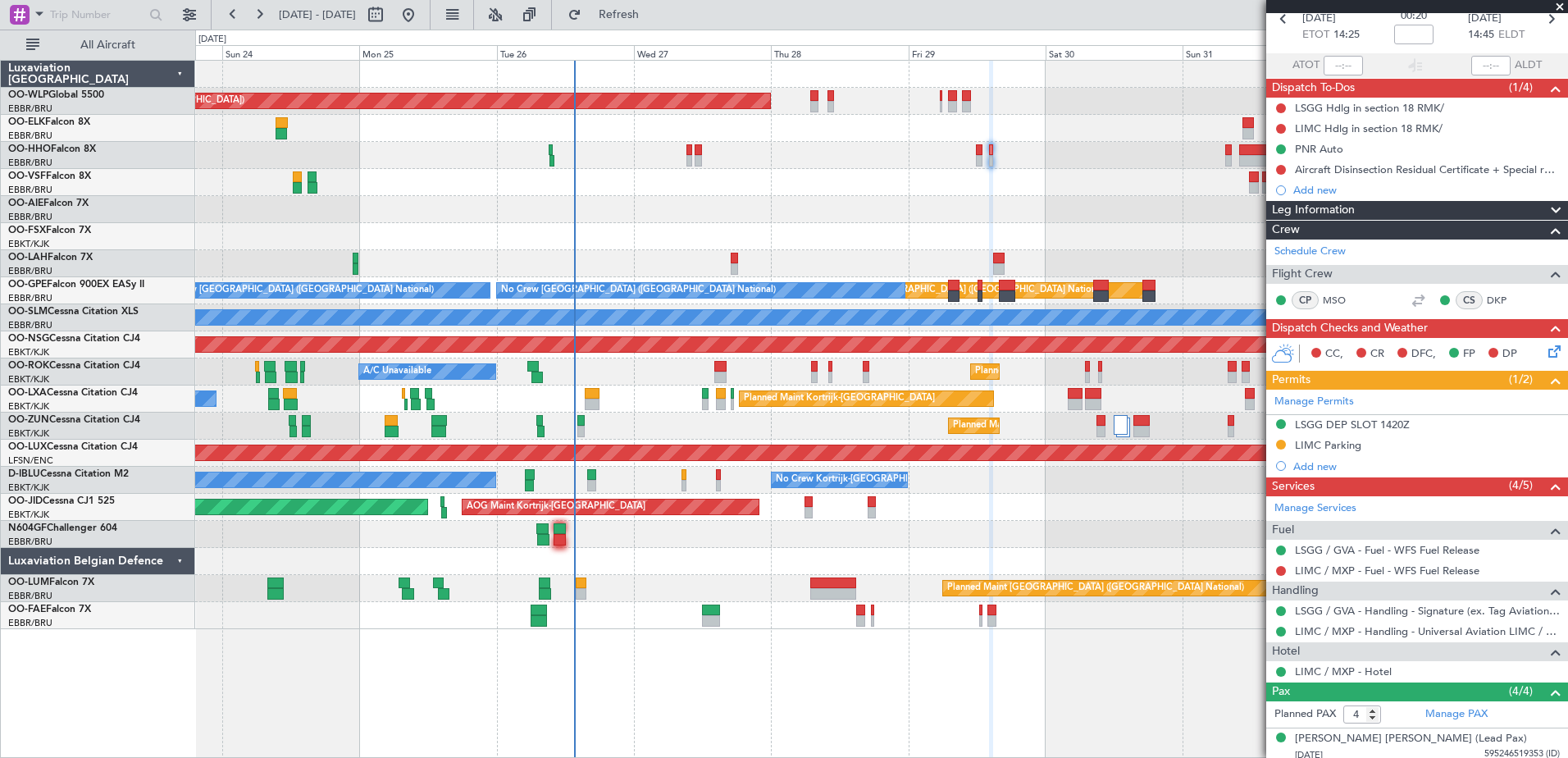
click at [871, 229] on div "Planned Maint Berlin (Brandenburg) Planned Maint London (Farnborough) Planned M…" at bounding box center [881, 346] width 1372 height 569
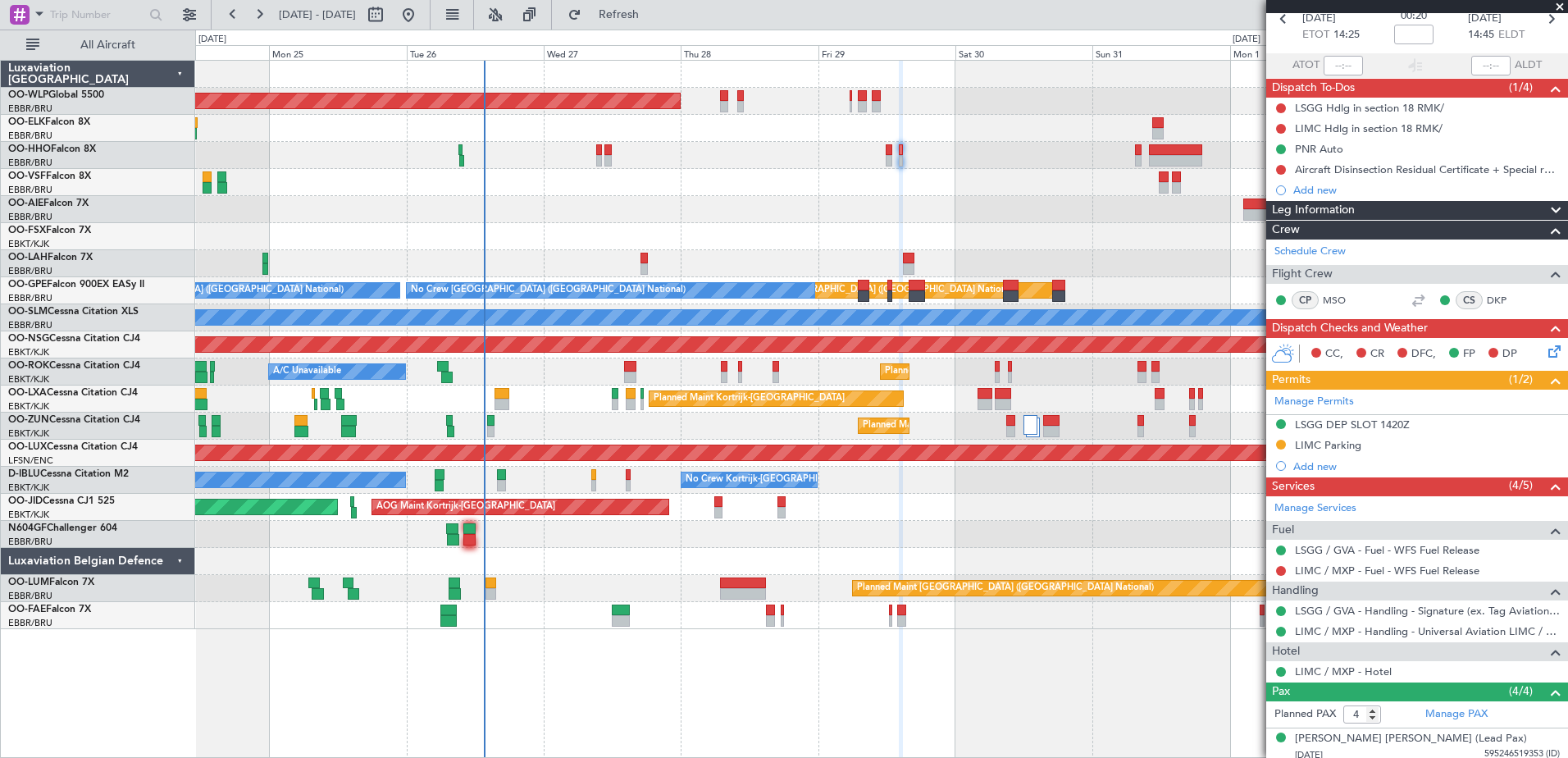
click at [1008, 230] on div "Planned Maint Berlin (Brandenburg) Planned Maint London (Farnborough) Planned M…" at bounding box center [881, 346] width 1372 height 569
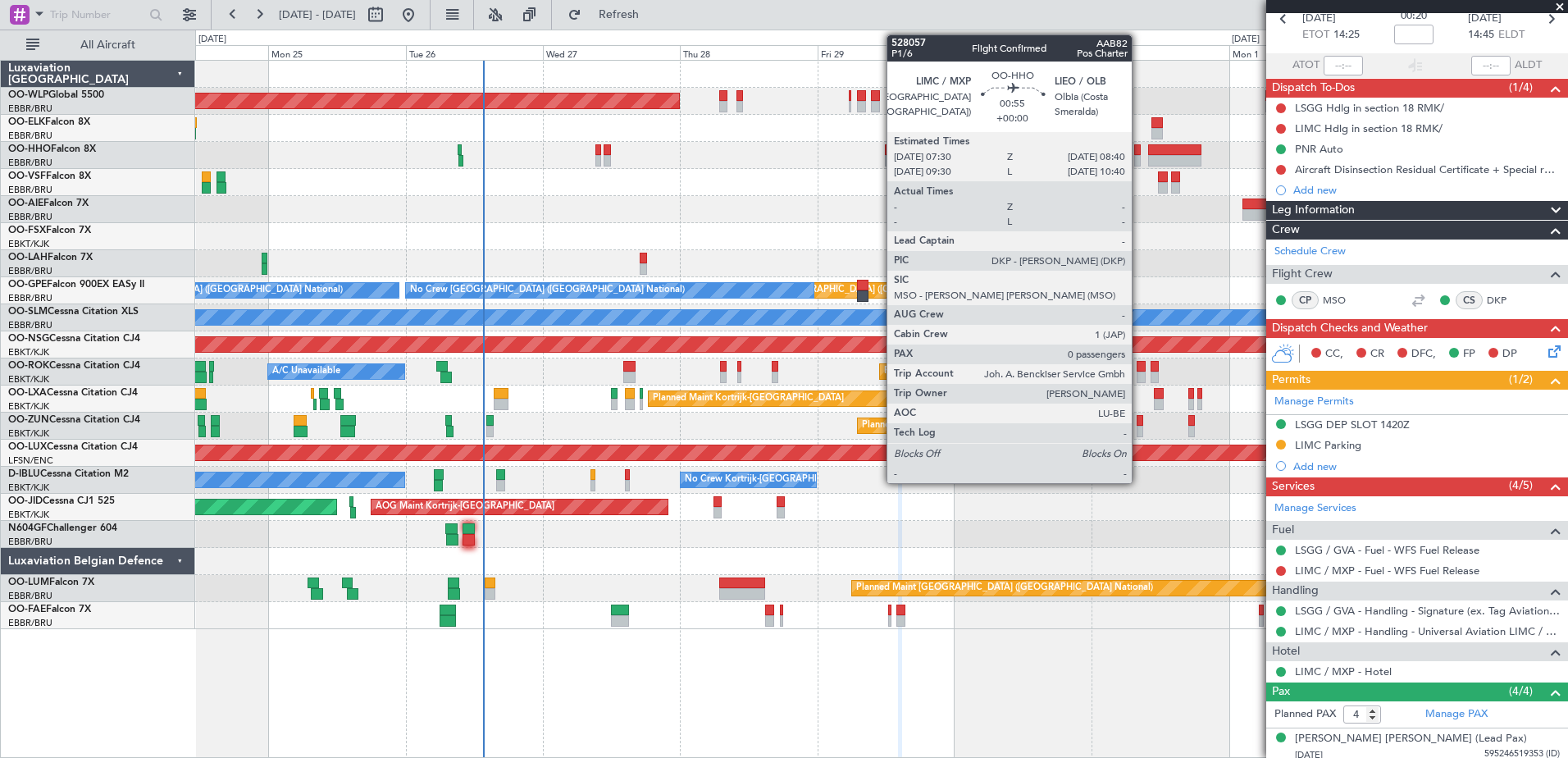
click at [1139, 159] on div at bounding box center [1137, 160] width 7 height 11
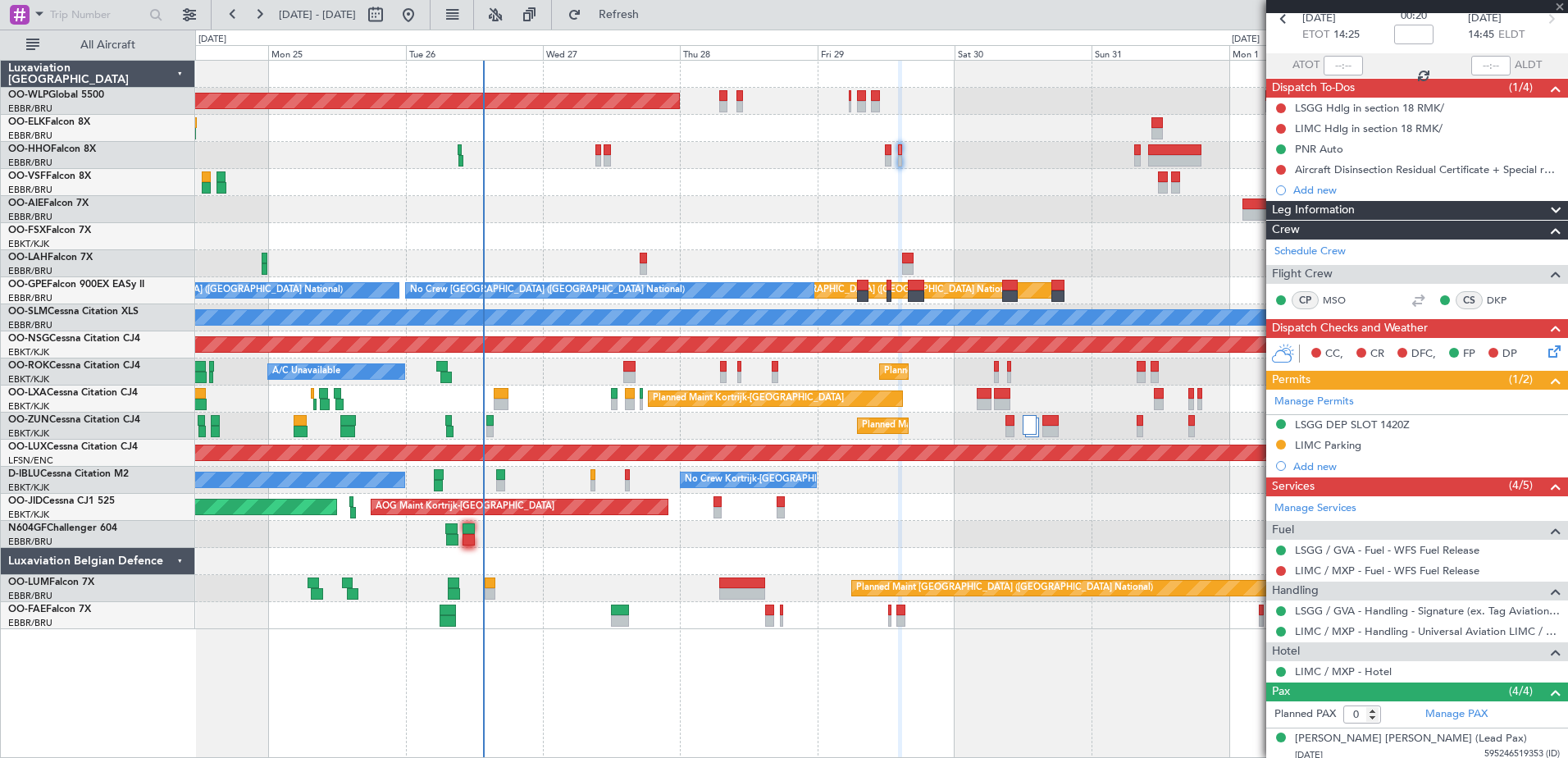
scroll to position [0, 0]
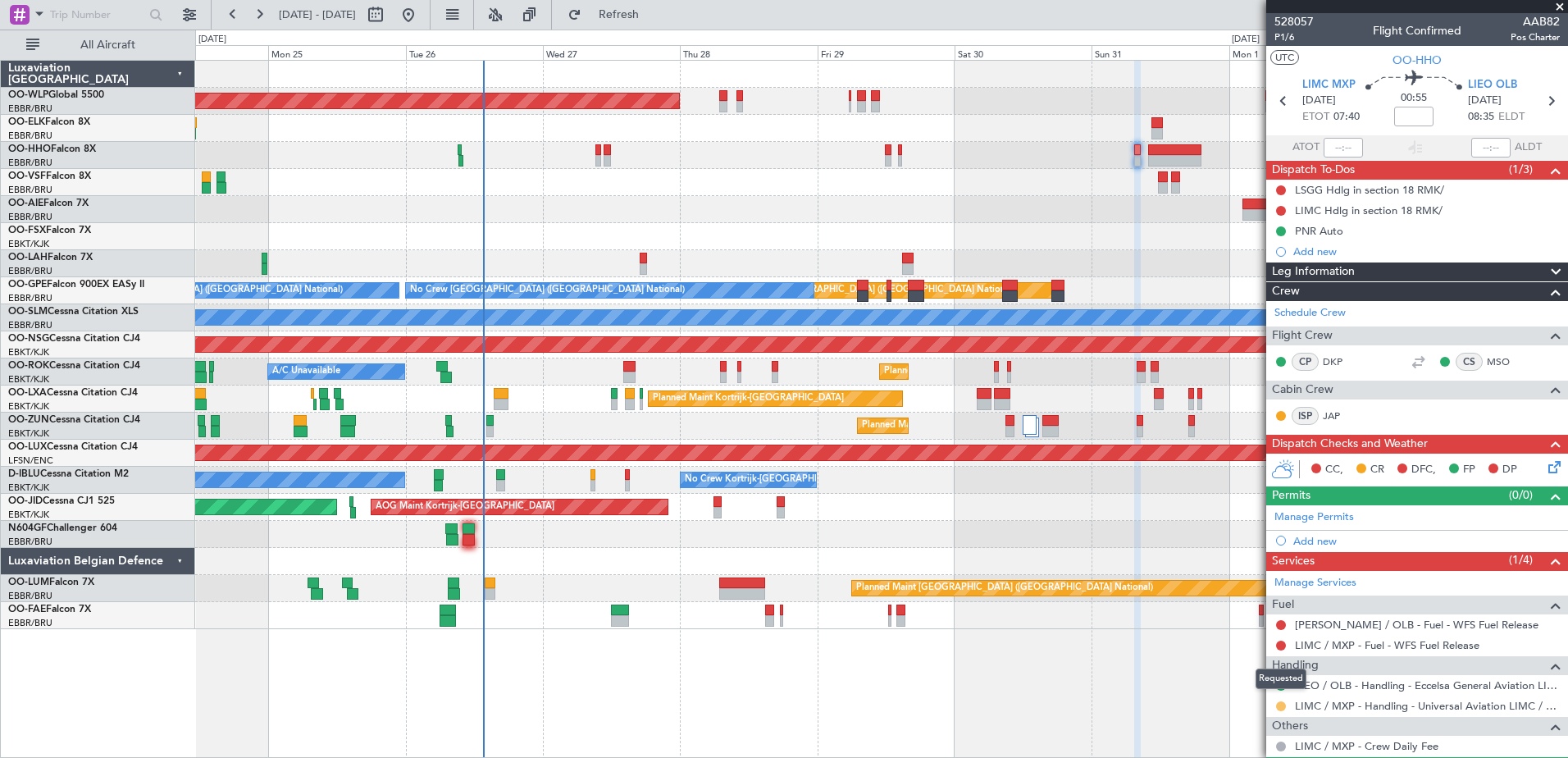
click at [1281, 709] on button at bounding box center [1281, 706] width 10 height 10
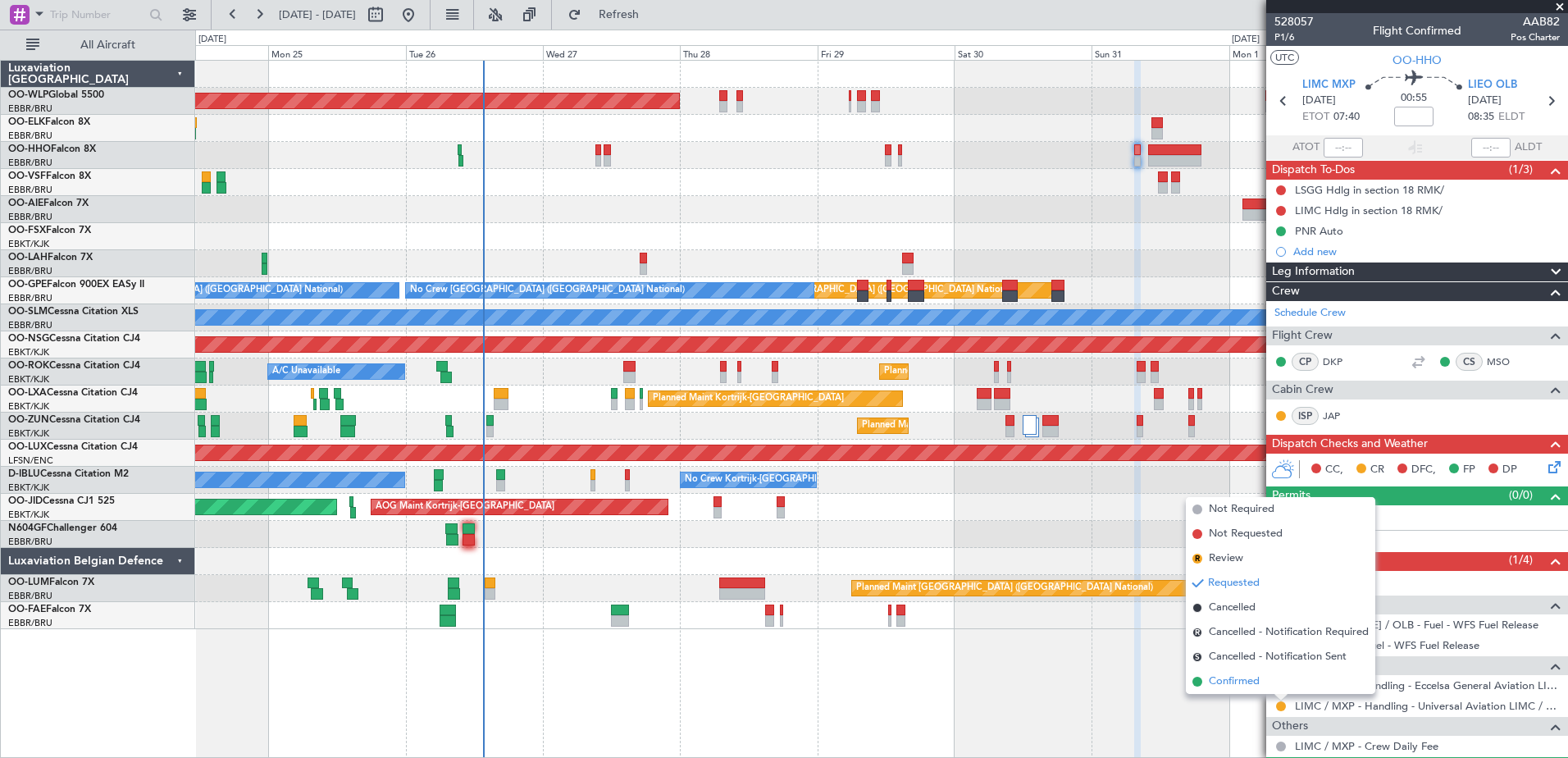
click at [1241, 678] on span "Confirmed" at bounding box center [1234, 682] width 51 height 17
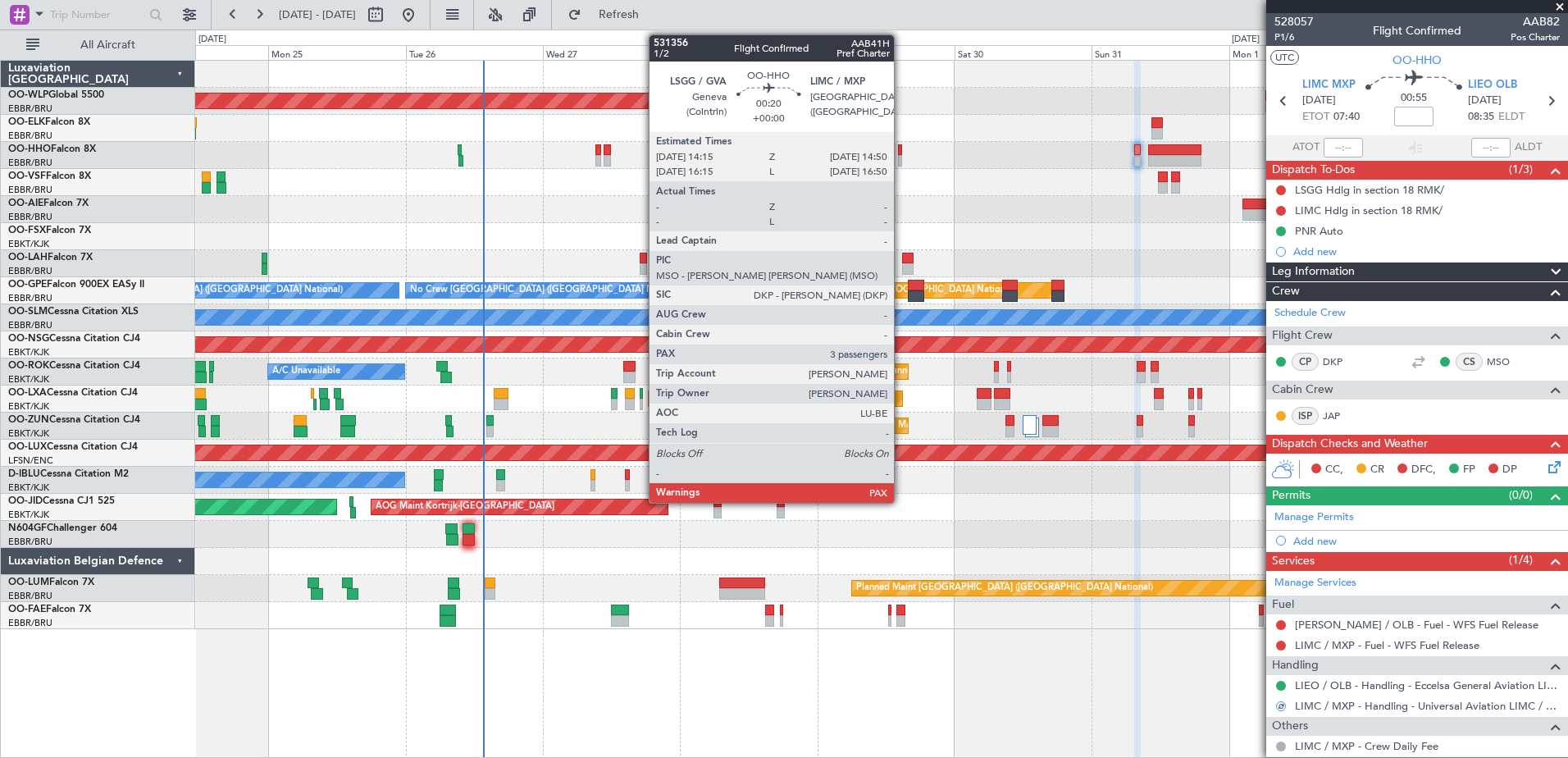
click at [901, 157] on div at bounding box center [899, 160] width 4 height 11
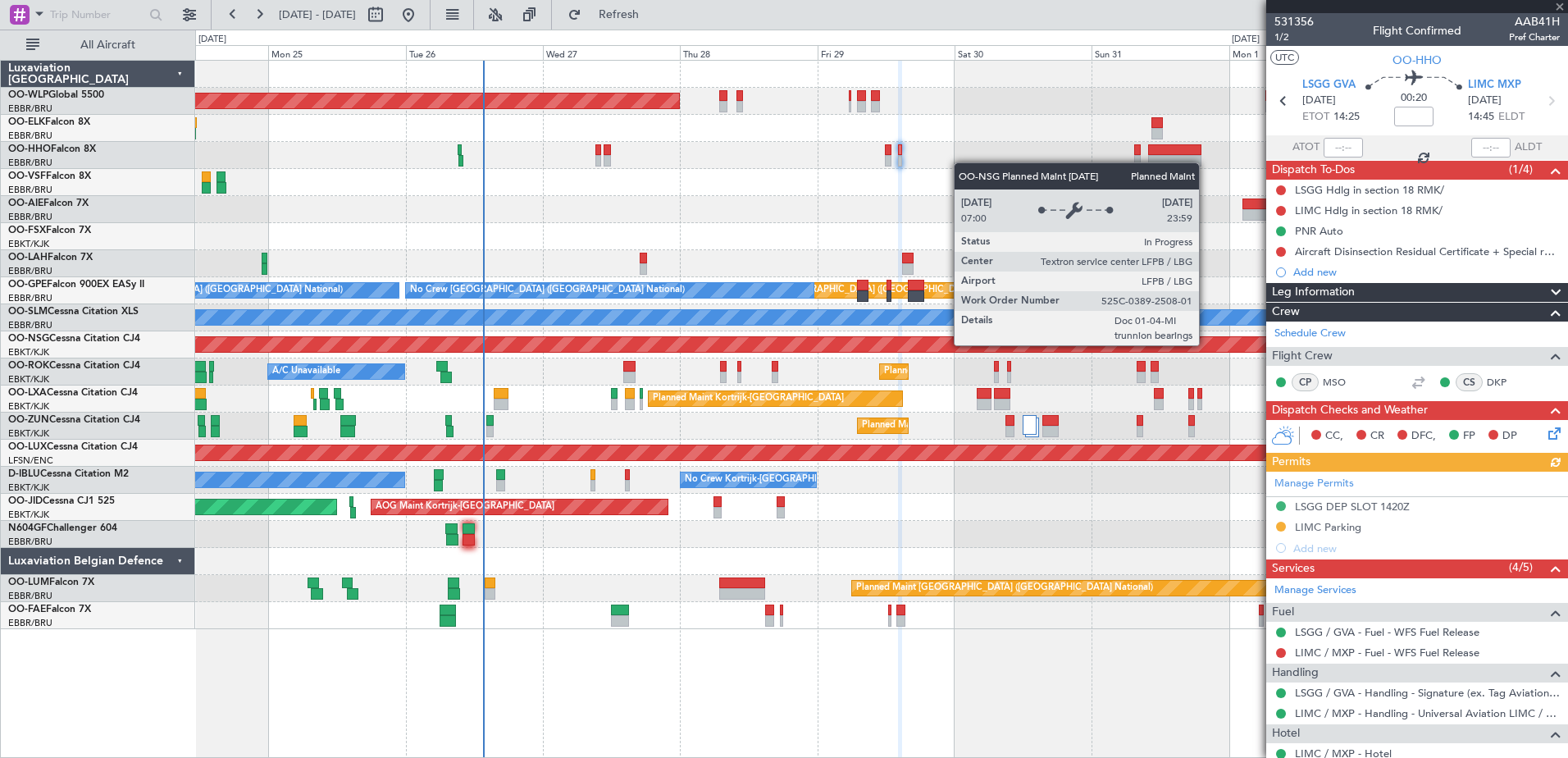
click at [1281, 524] on div "Manage Permits LSGG DEP SLOT 1420Z LIMC Parking Add new" at bounding box center [1417, 515] width 302 height 87
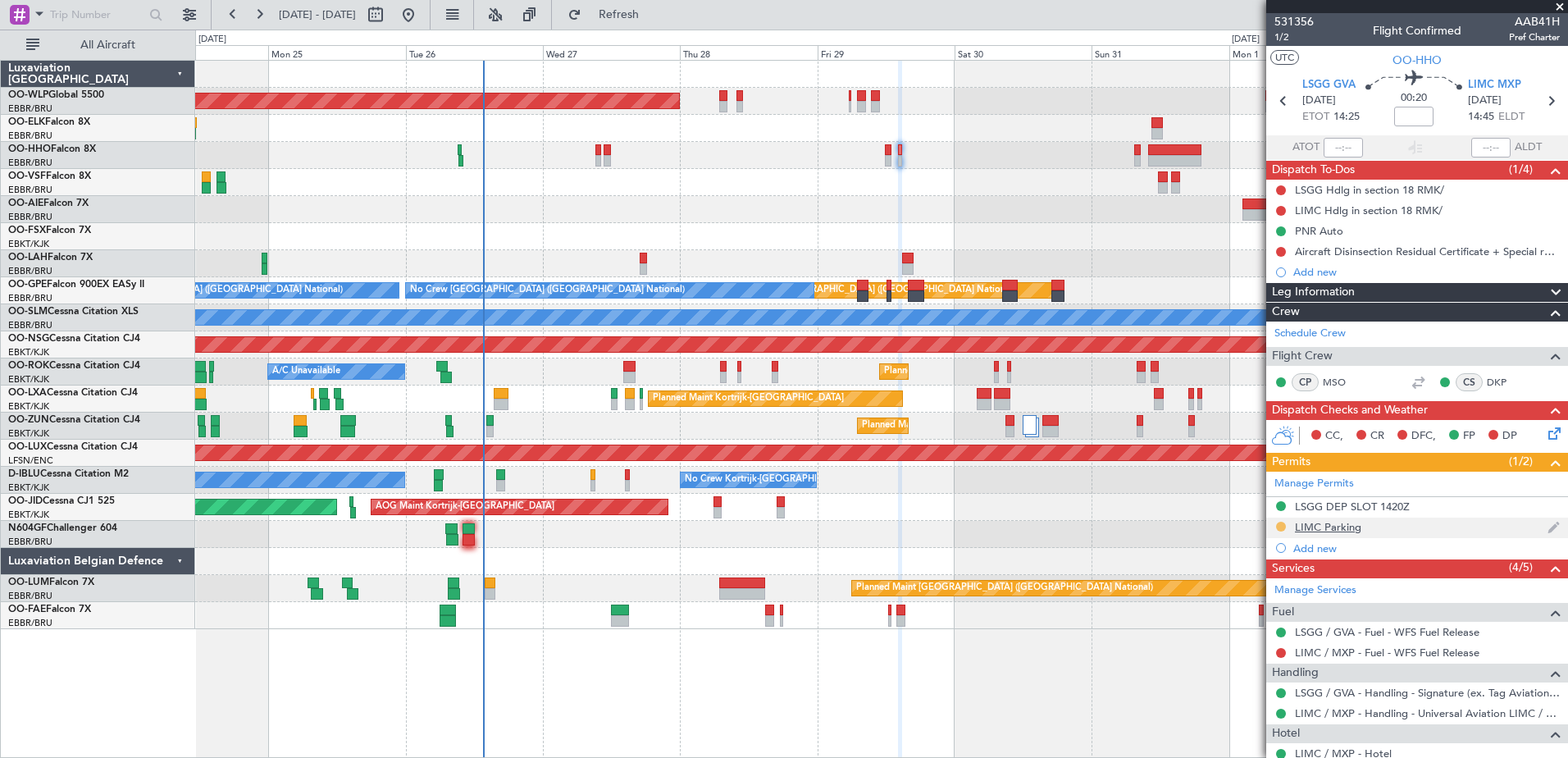
click at [1283, 526] on button at bounding box center [1281, 526] width 10 height 10
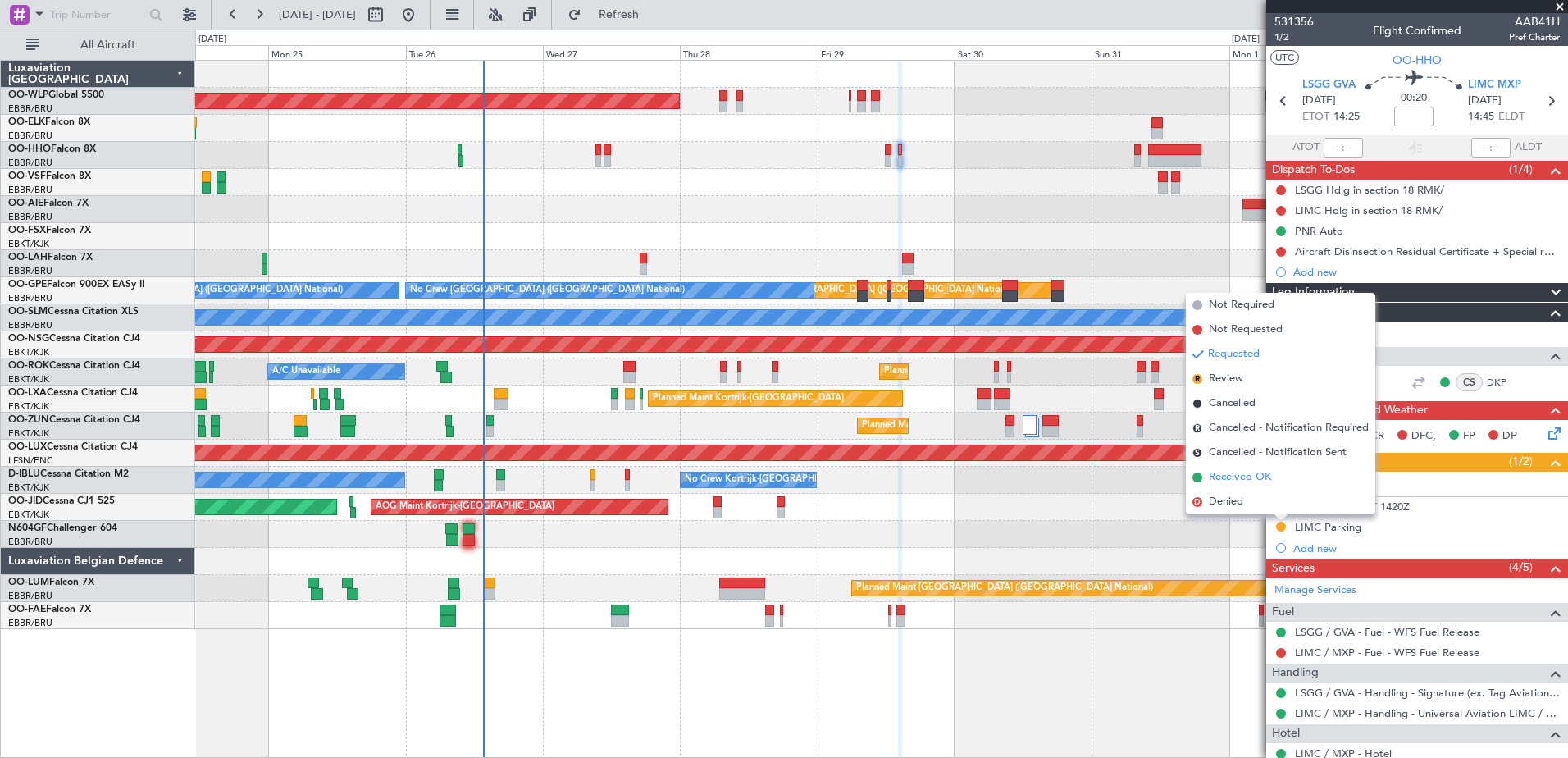
click at [1242, 470] on span "Received OK" at bounding box center [1239, 477] width 62 height 17
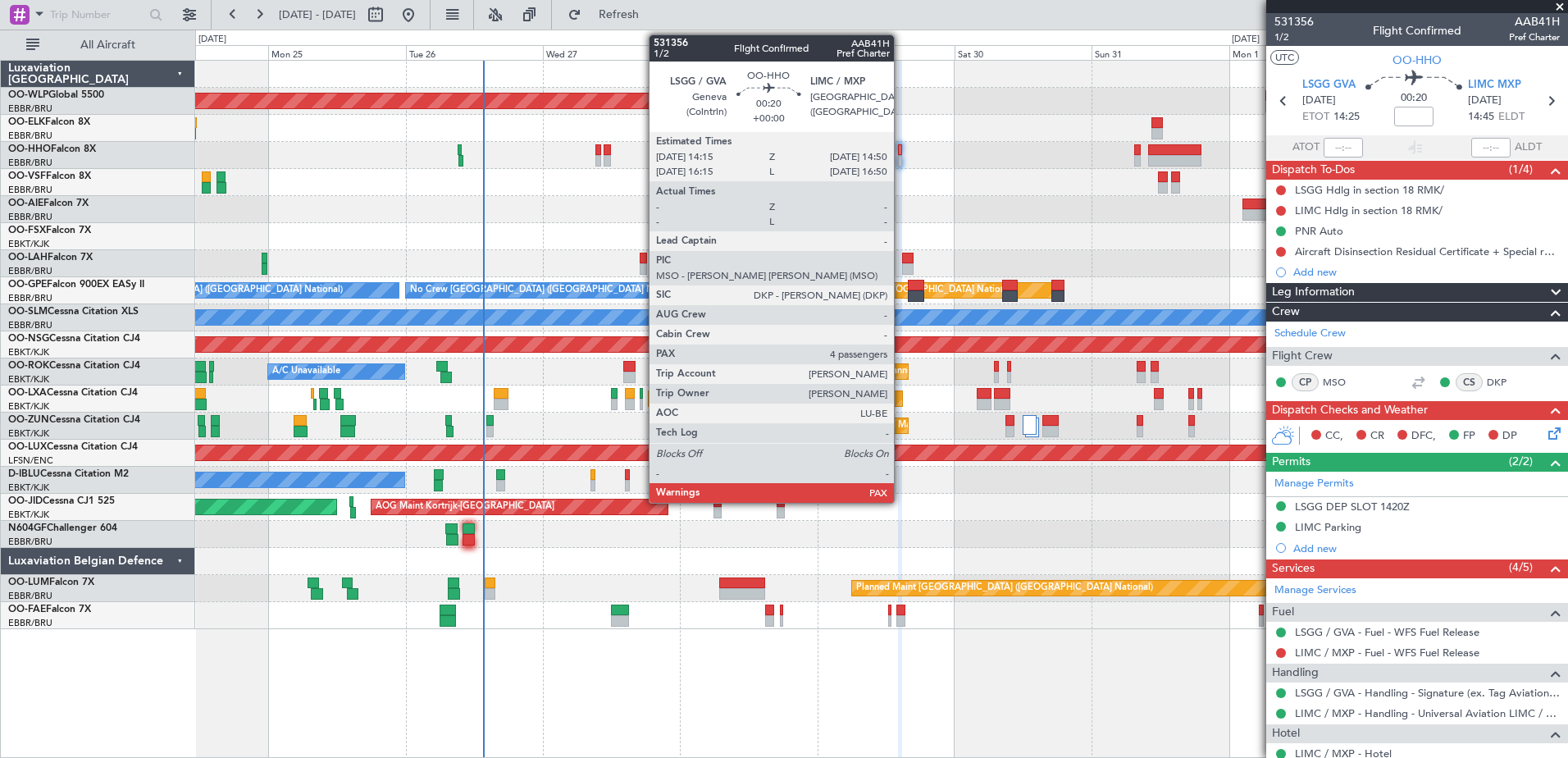
click at [901, 163] on div at bounding box center [899, 160] width 4 height 11
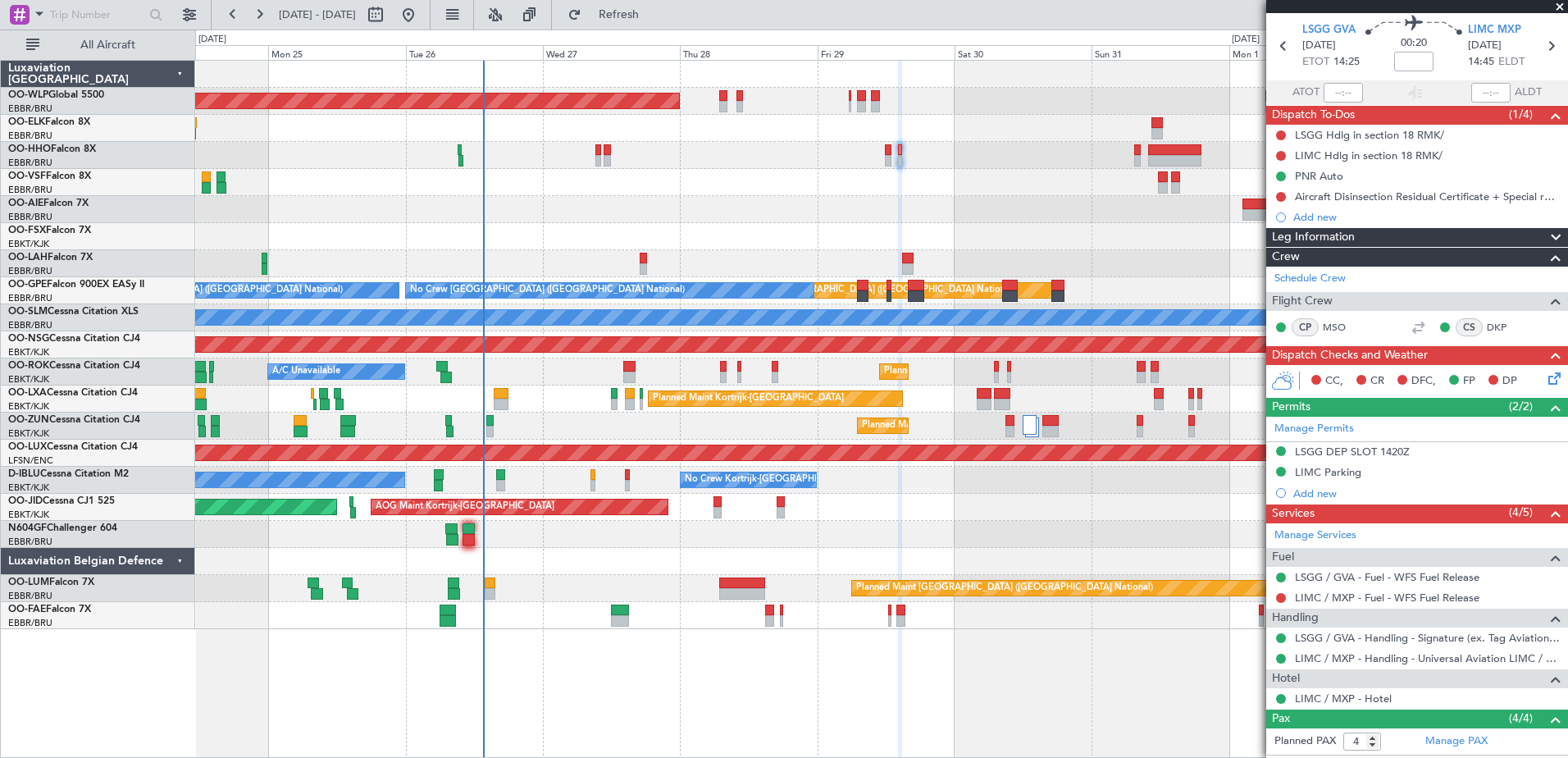
scroll to position [82, 0]
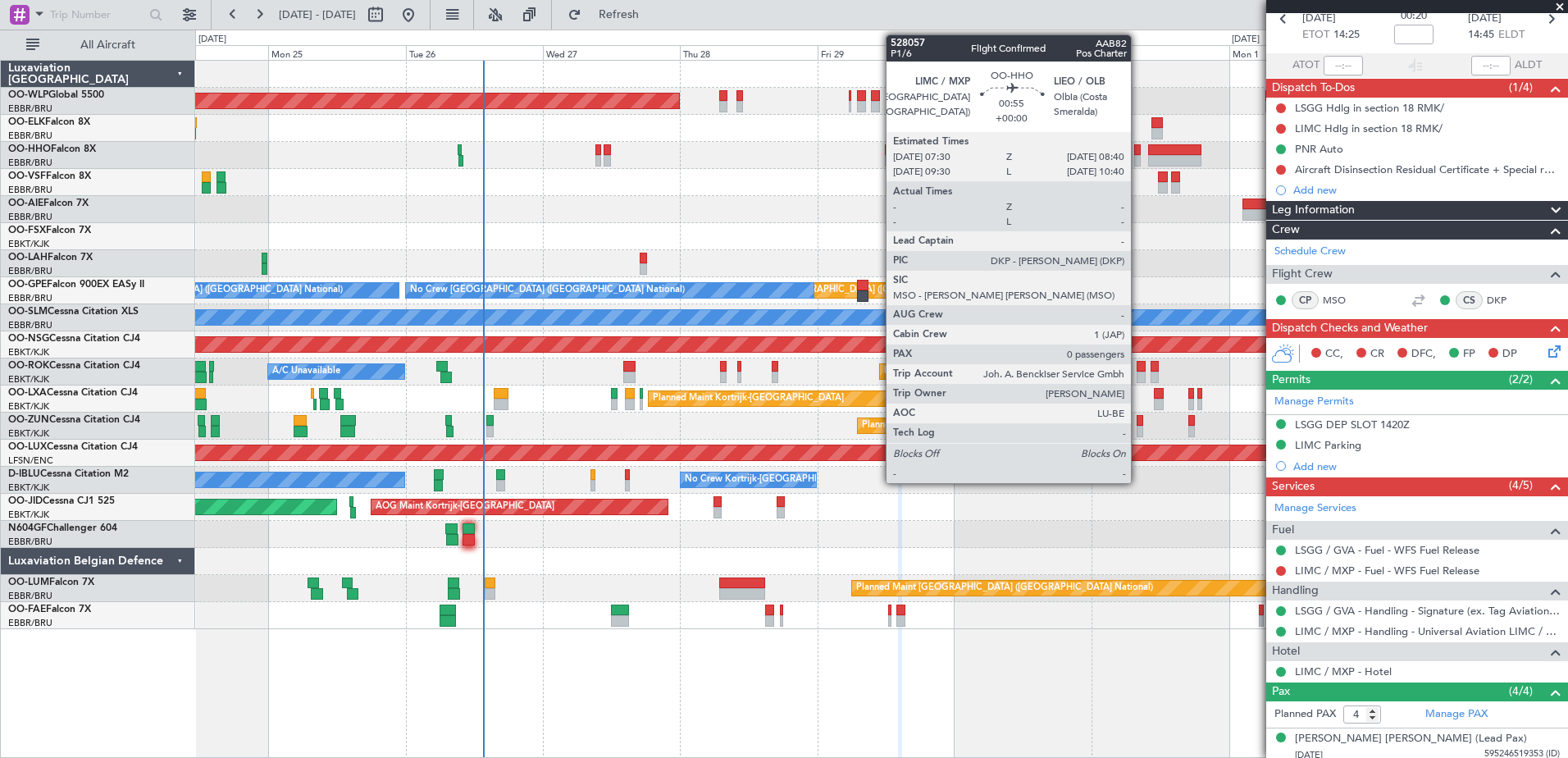
click at [1138, 146] on div at bounding box center [1137, 150] width 7 height 11
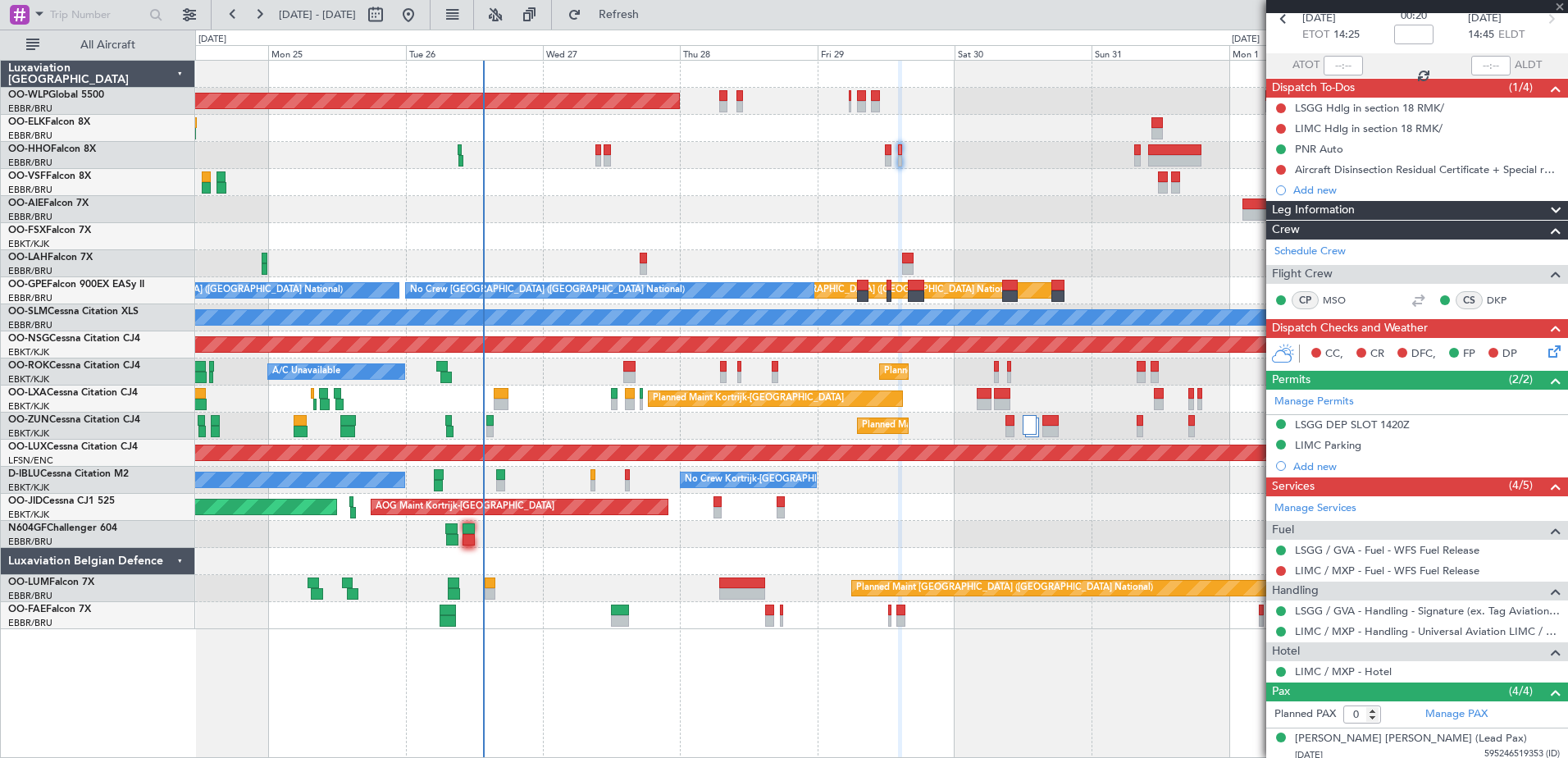
scroll to position [0, 0]
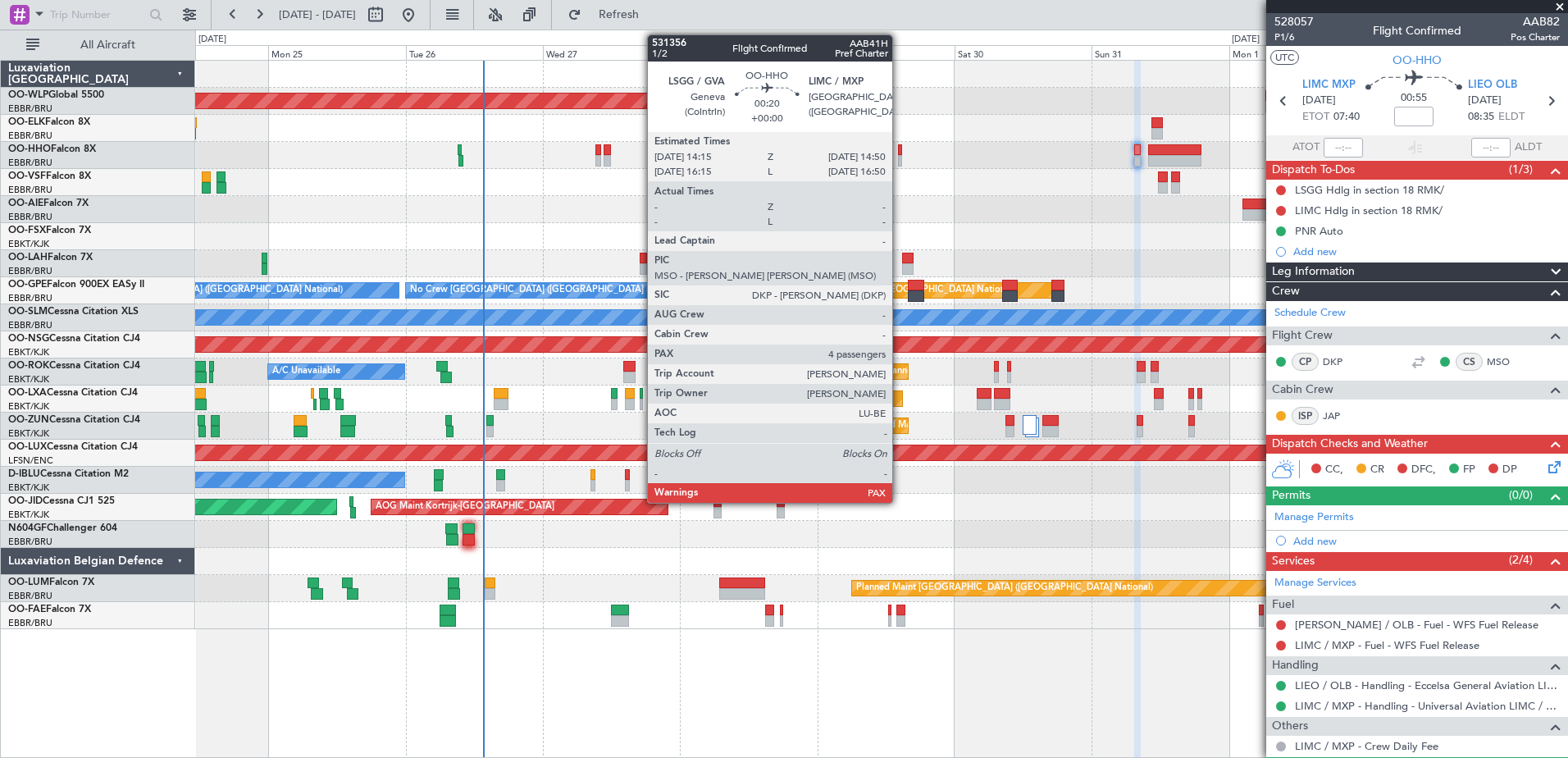
click at [899, 158] on div at bounding box center [899, 160] width 4 height 11
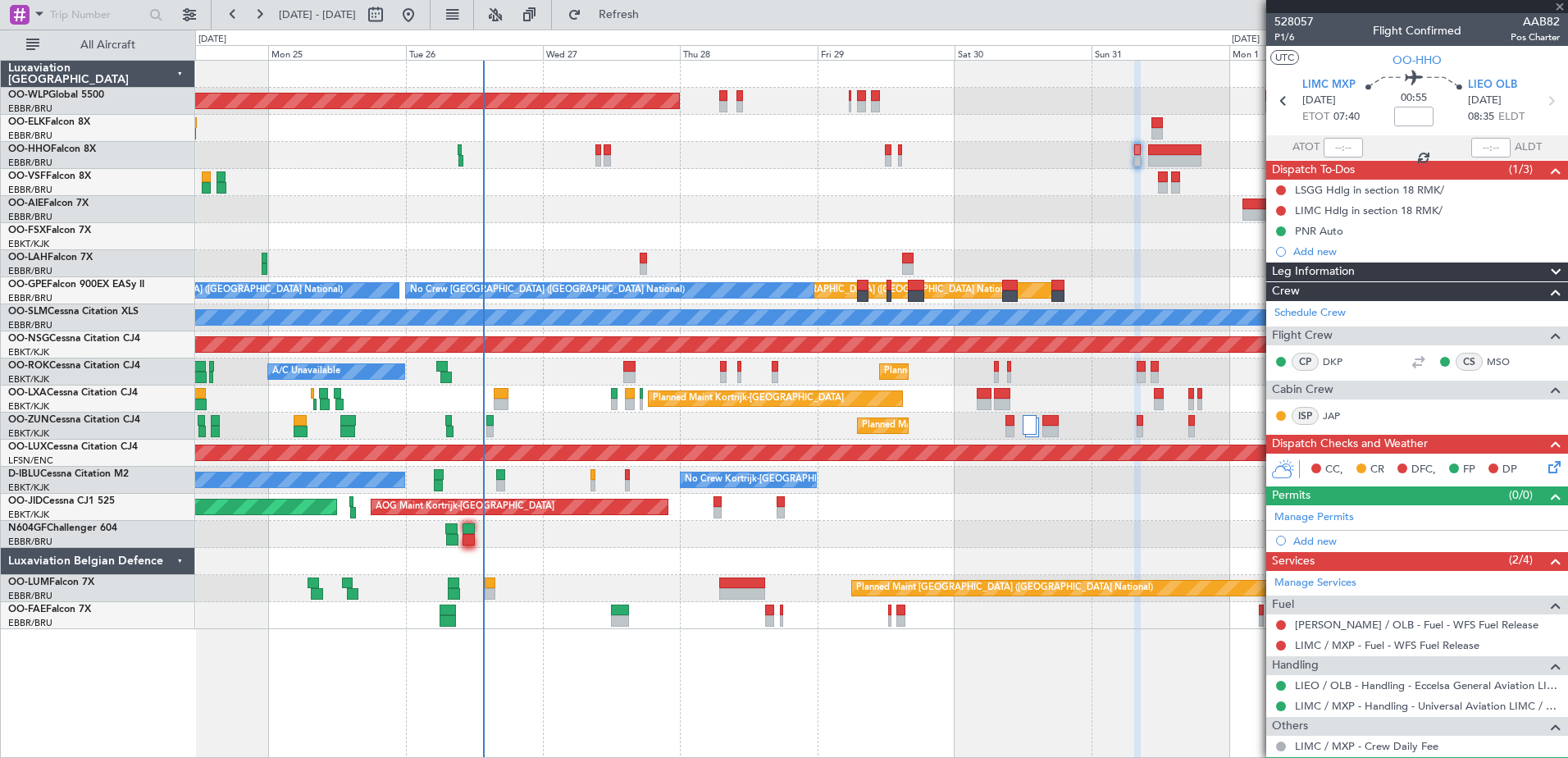
type input "4"
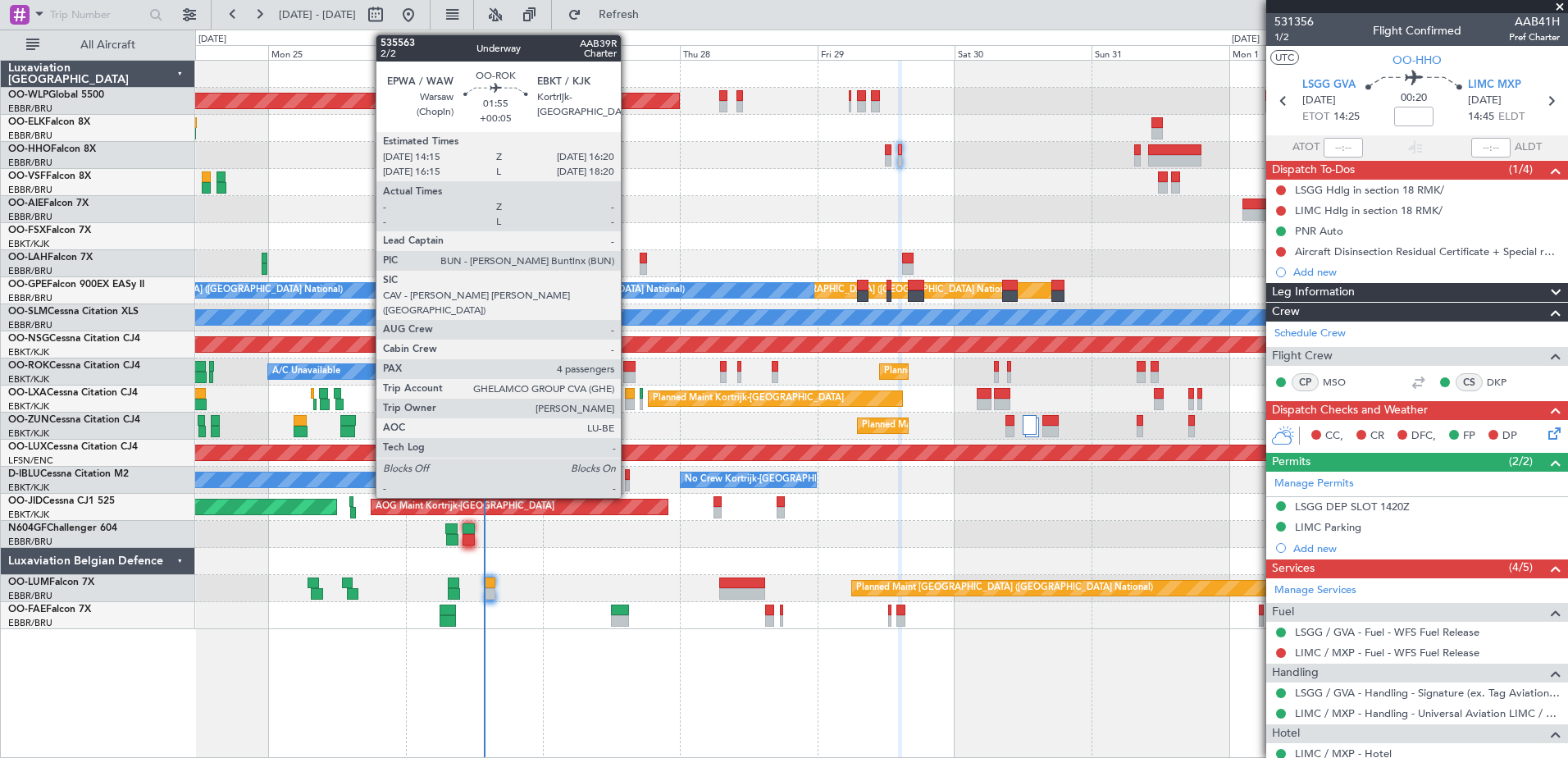
click at [628, 371] on div at bounding box center [629, 367] width 12 height 11
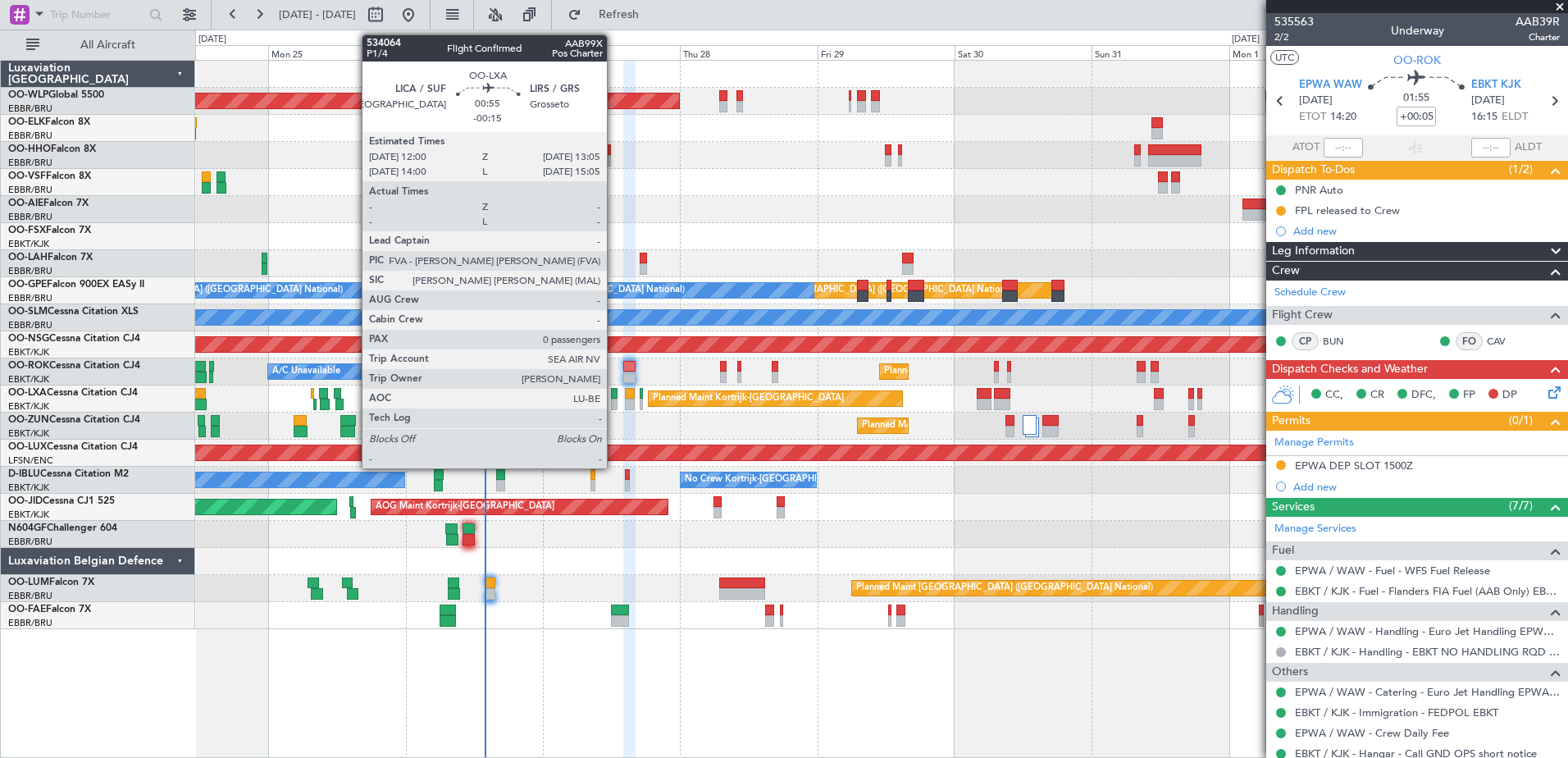
click at [614, 404] on div at bounding box center [614, 404] width 6 height 11
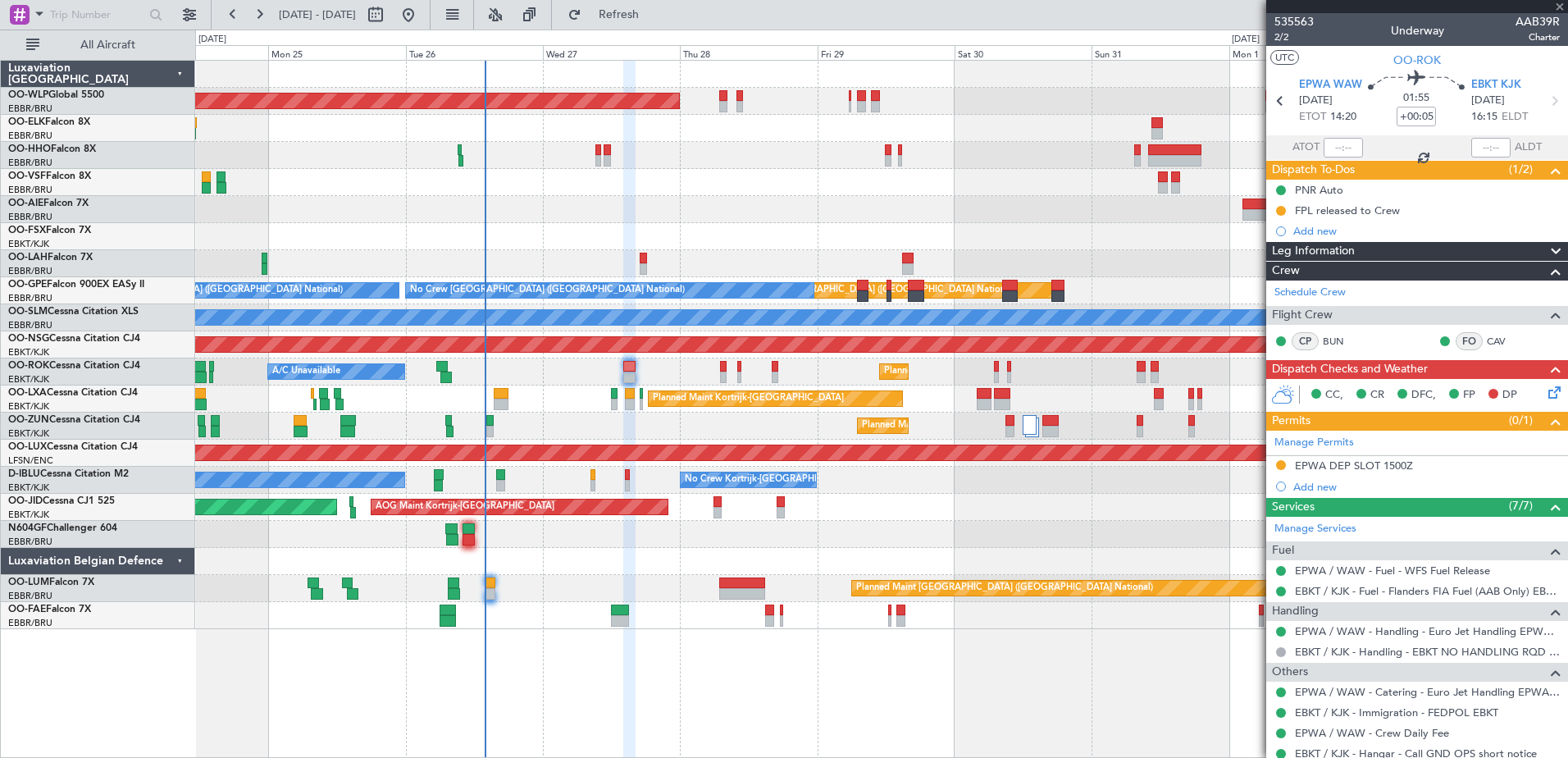
type input "-00:15"
type input "0"
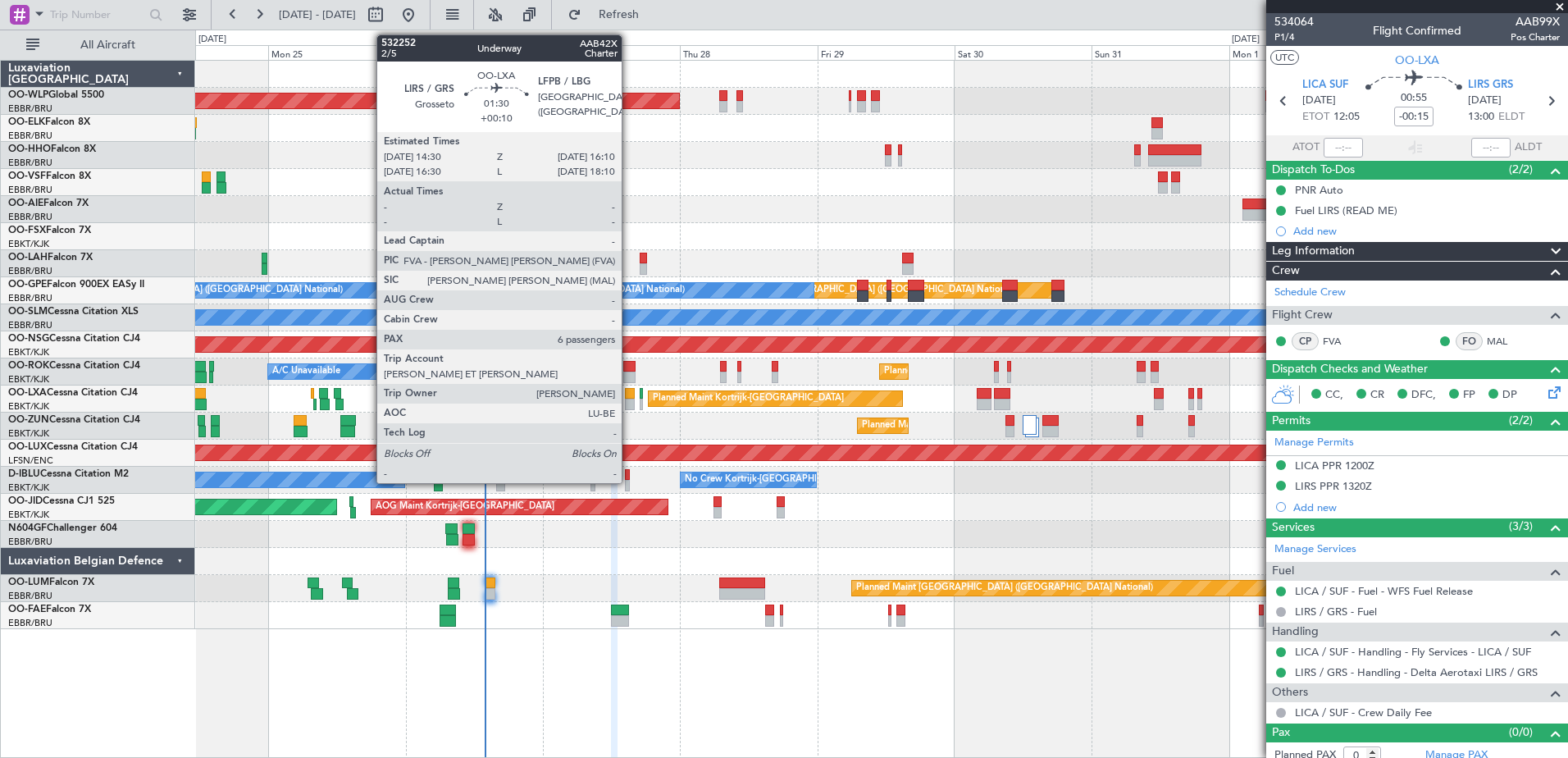
click at [629, 400] on div at bounding box center [630, 404] width 10 height 11
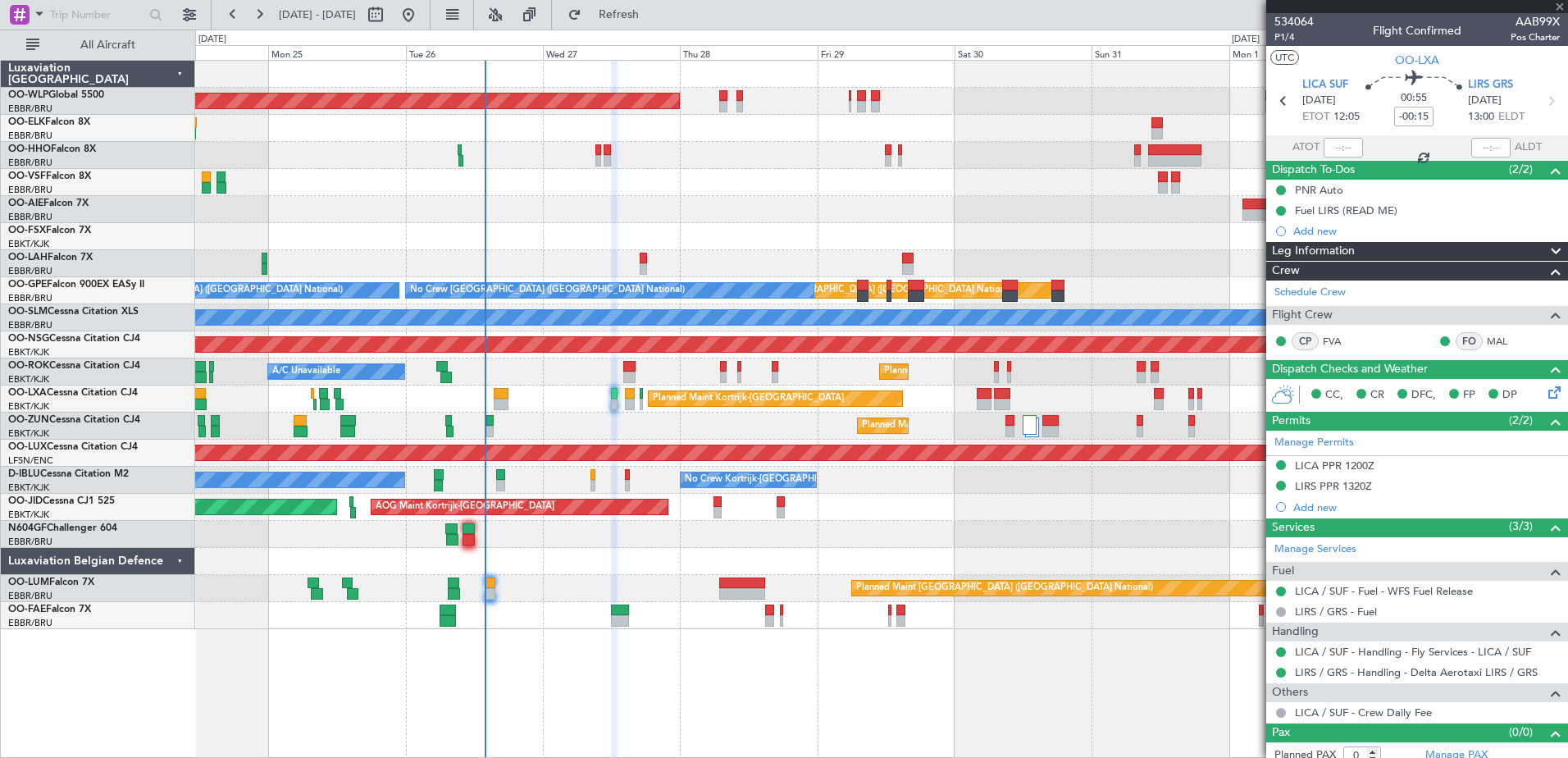
type input "+00:10"
type input "6"
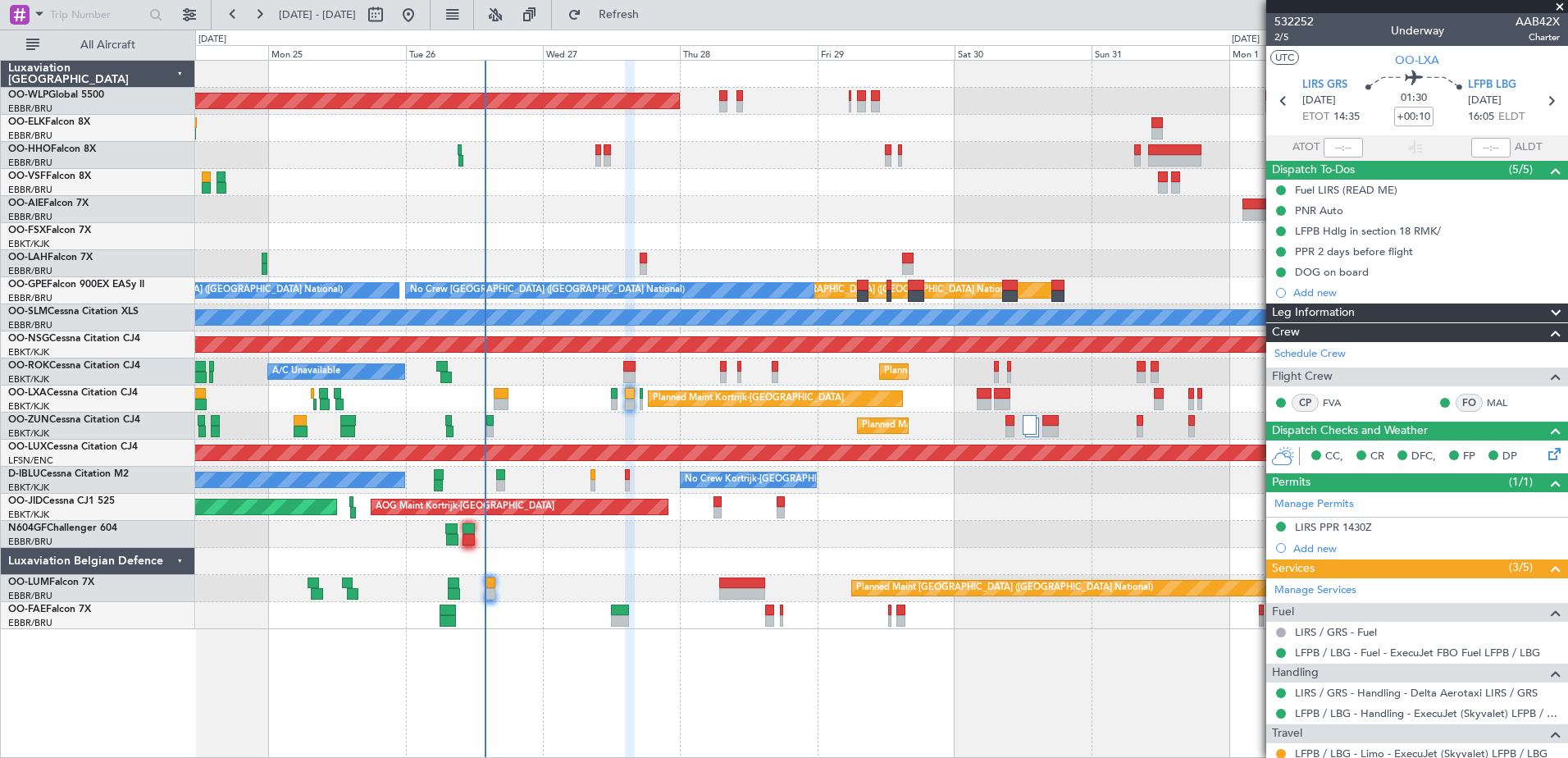
scroll to position [164, 0]
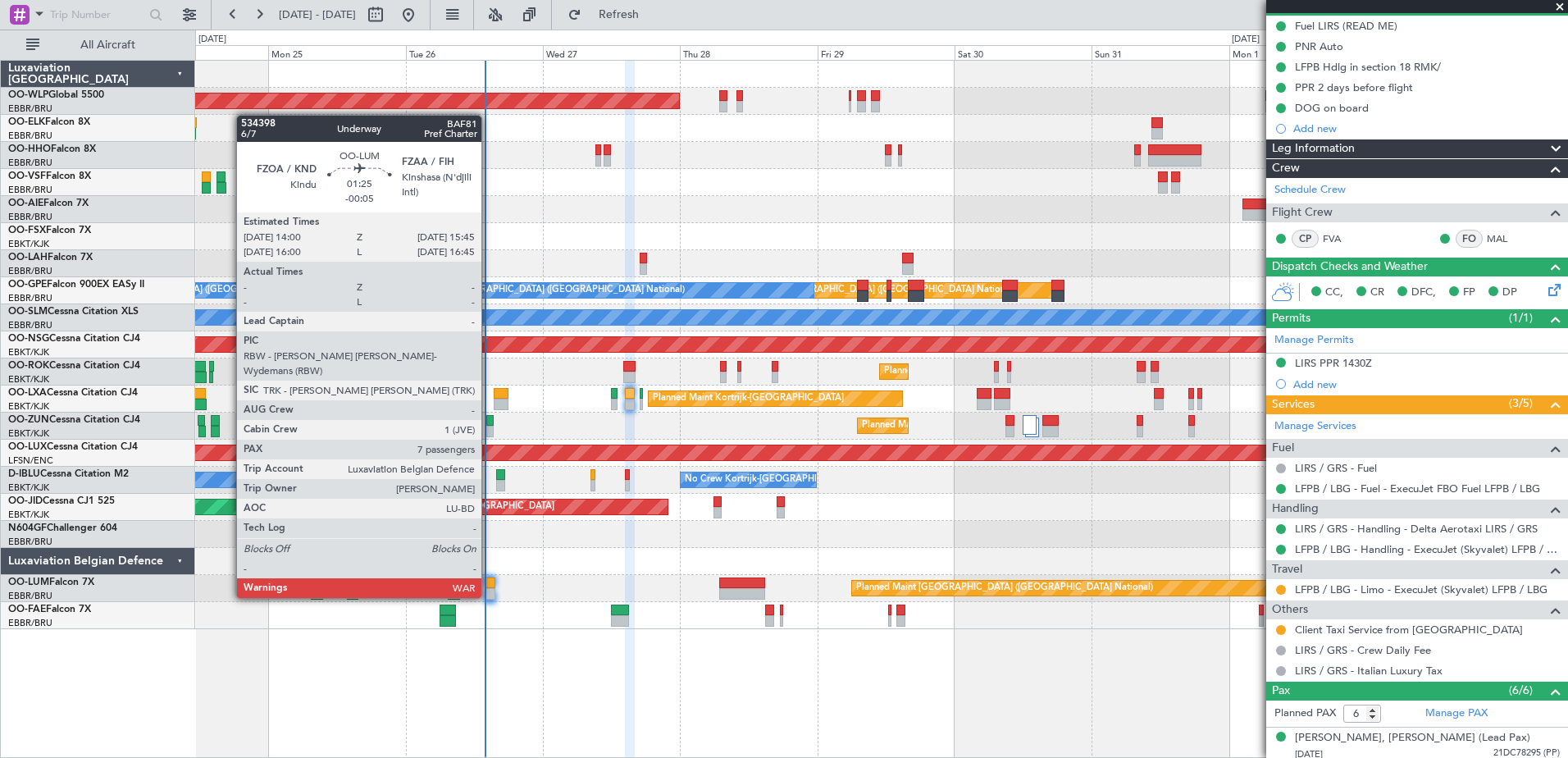
click at [489, 597] on div at bounding box center [490, 594] width 11 height 11
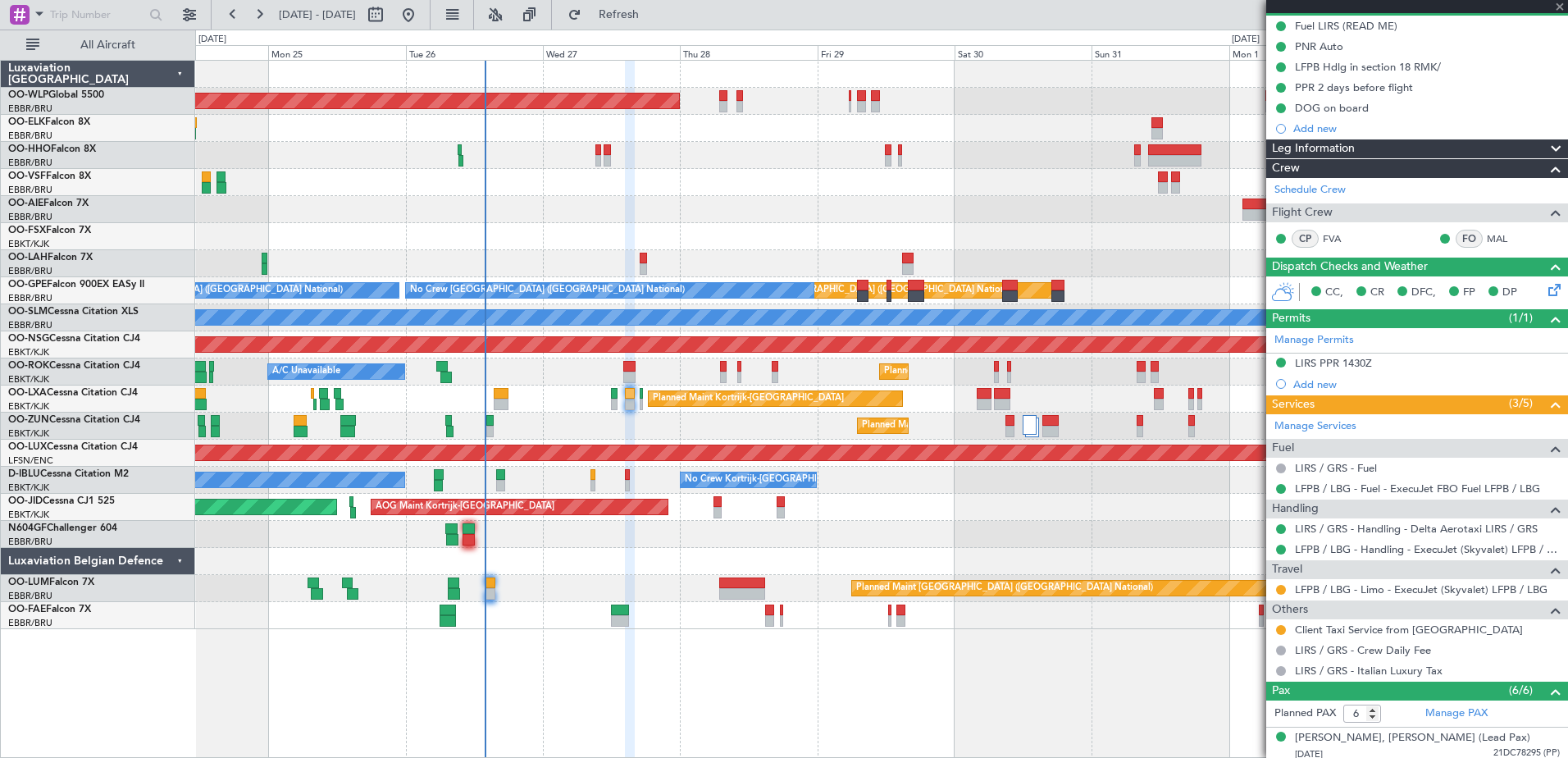
type input "-00:05"
type input "7"
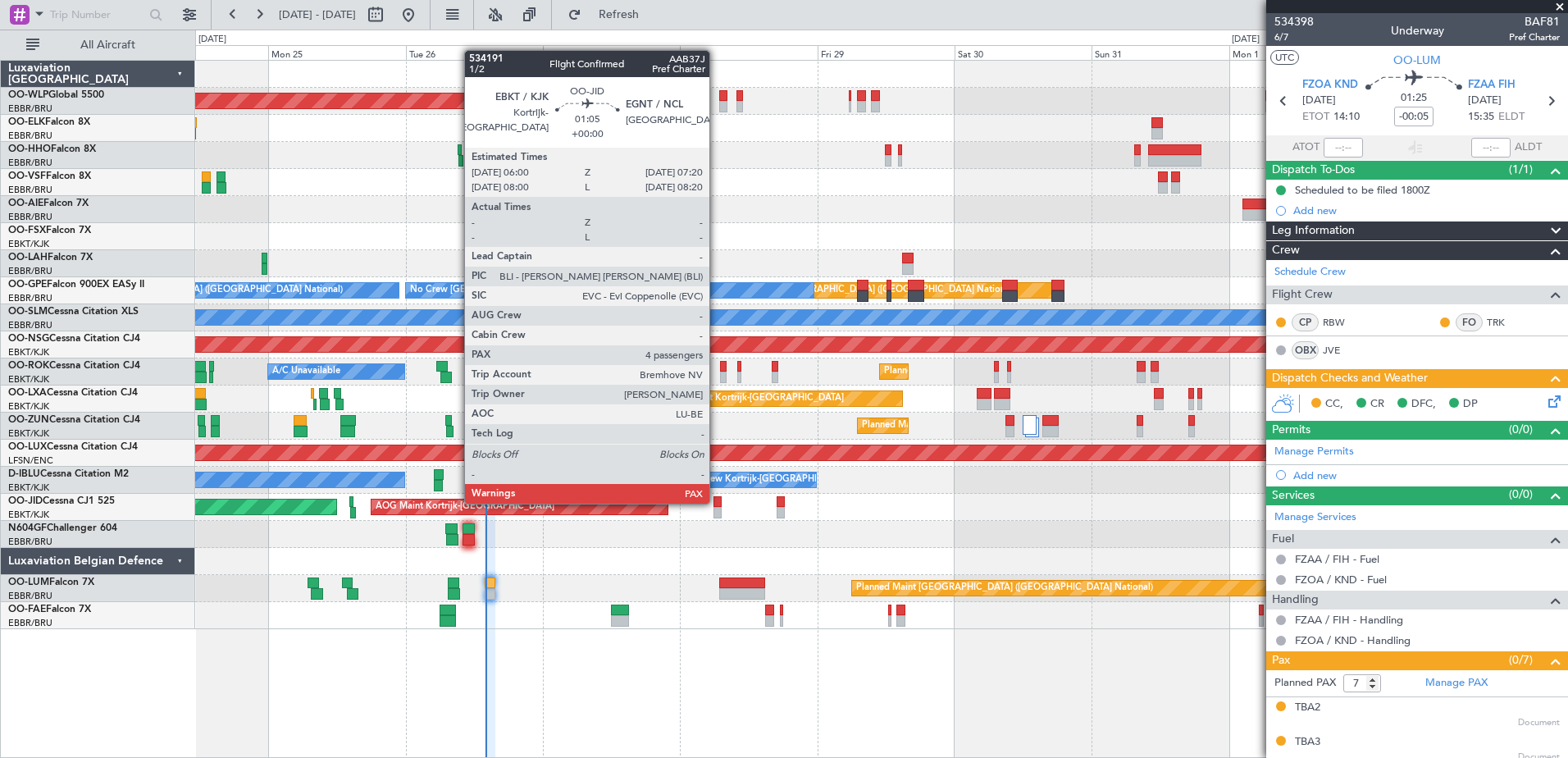
click at [717, 502] on div at bounding box center [717, 502] width 8 height 11
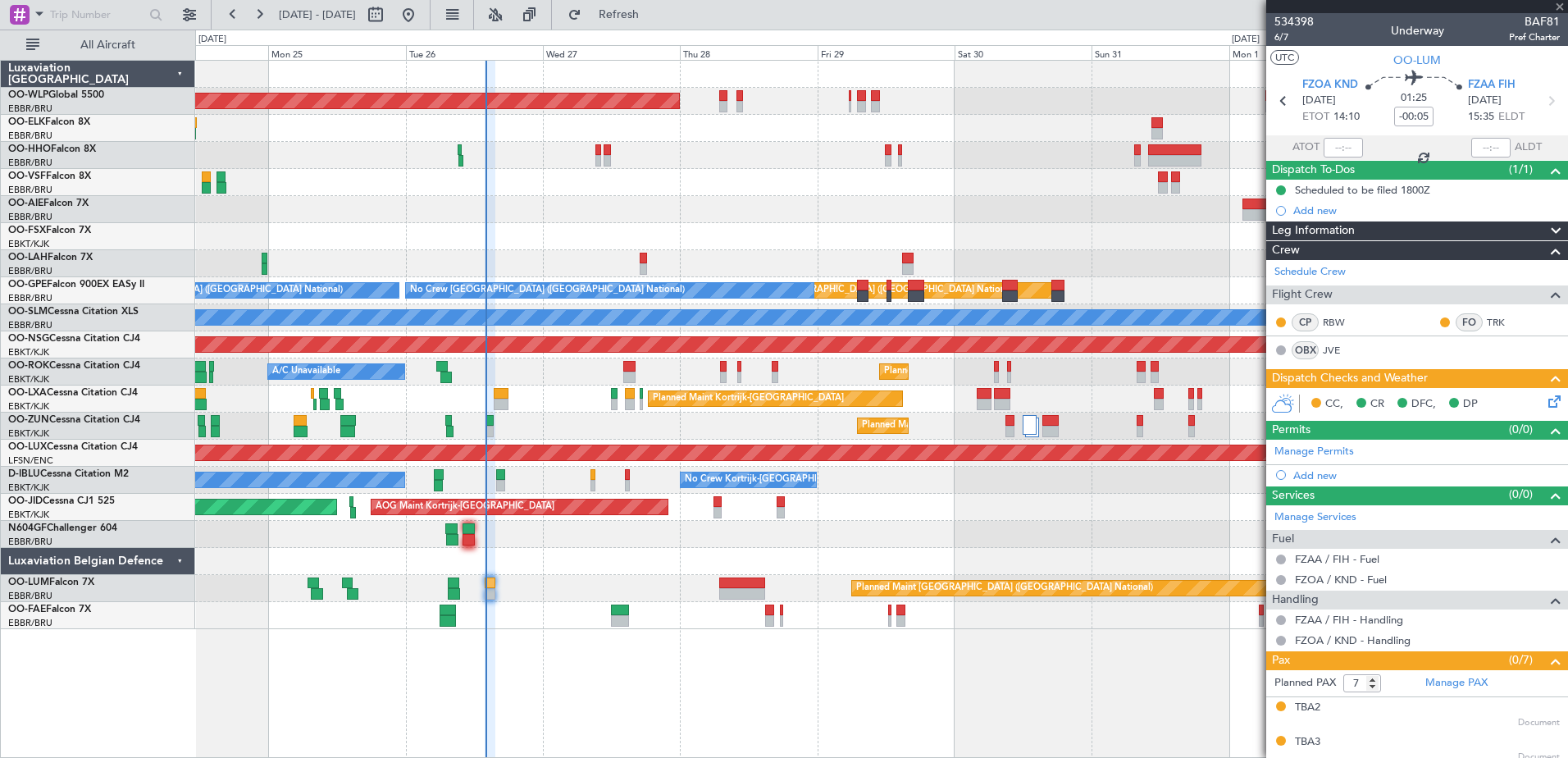
type input "4"
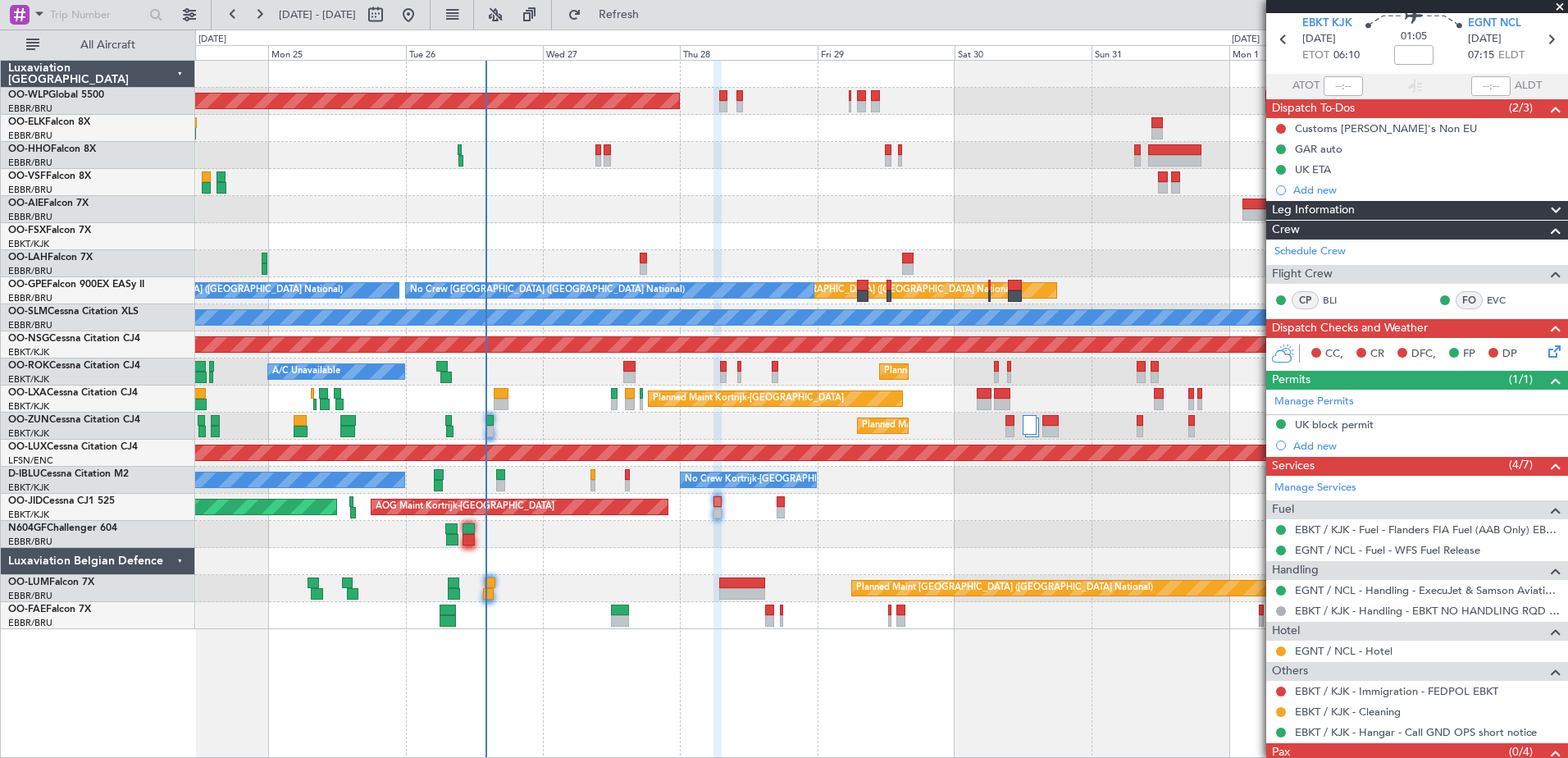
scroll to position [82, 0]
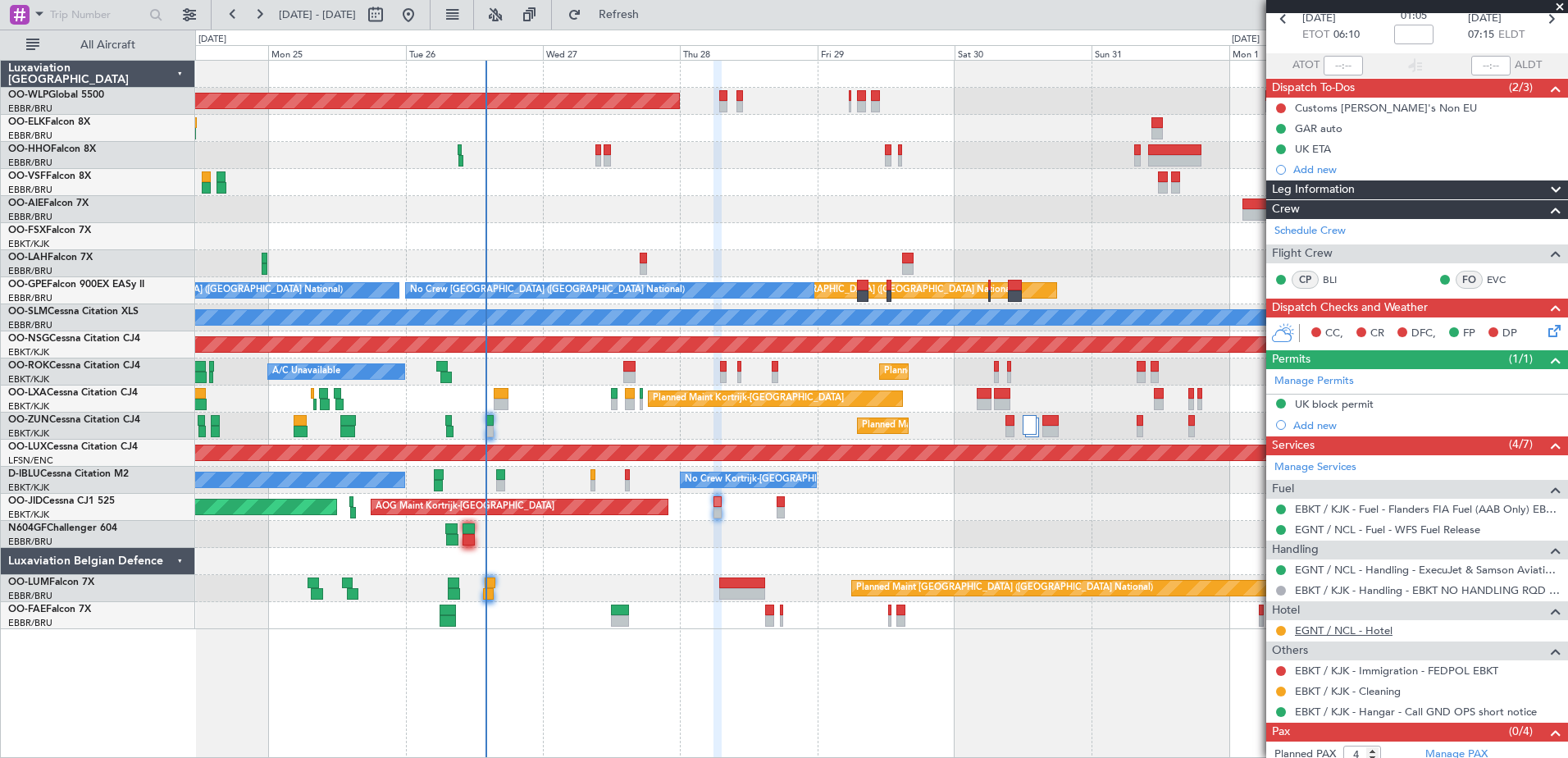
click at [1347, 633] on link "EGNT / NCL - Hotel" at bounding box center [1343, 630] width 97 height 14
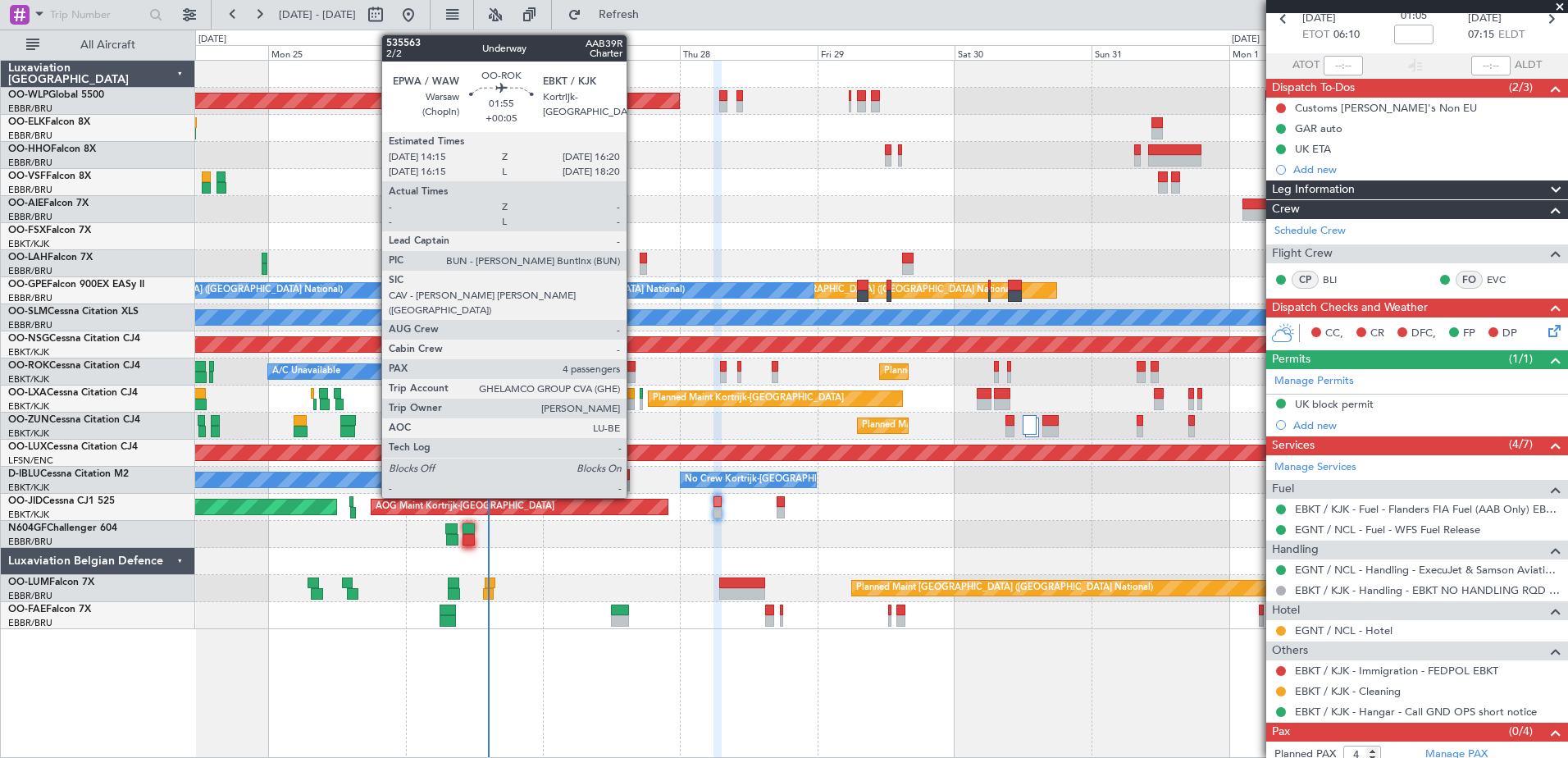
click at [633, 375] on div at bounding box center [629, 377] width 12 height 11
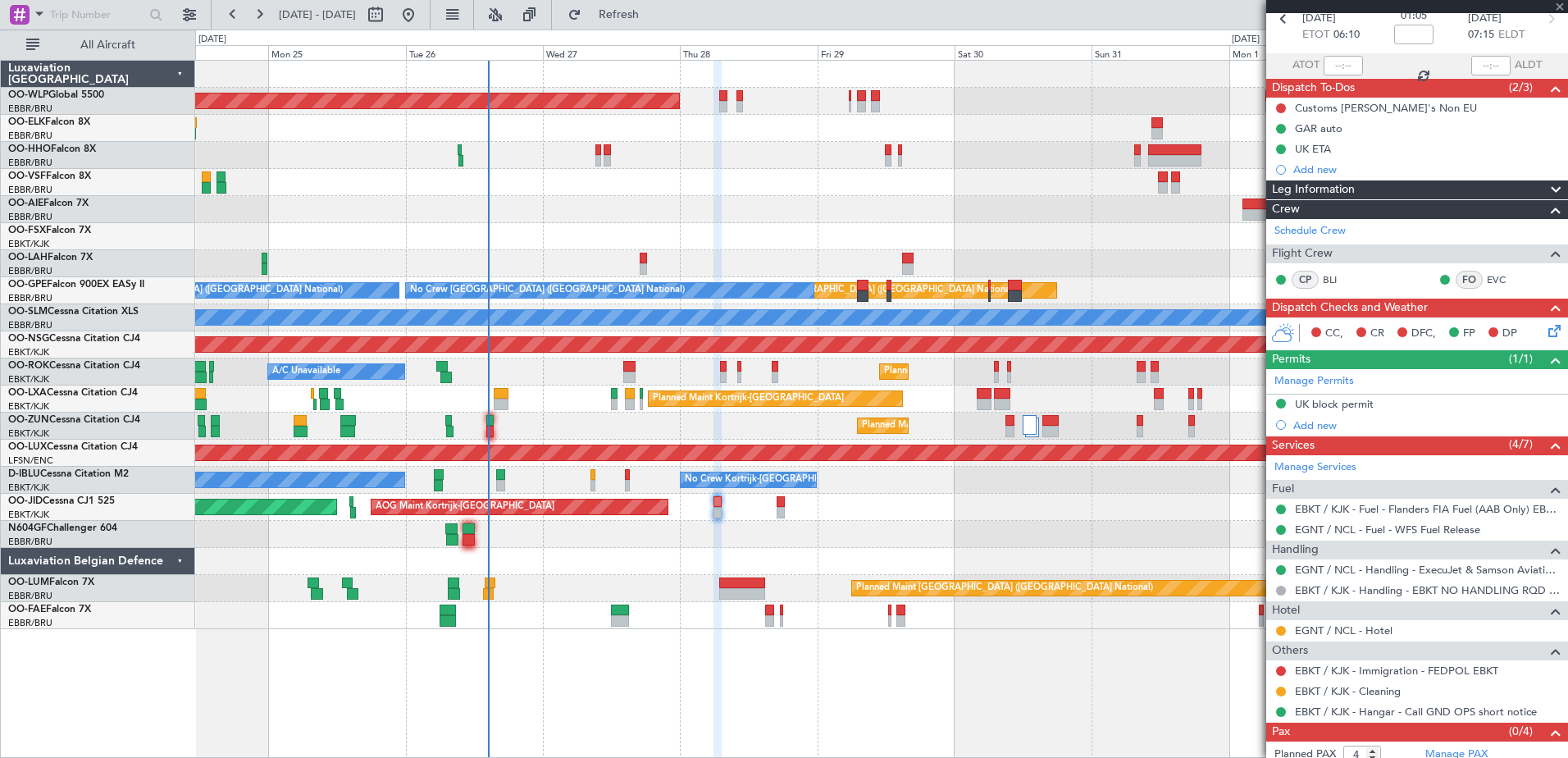
type input "+00:05"
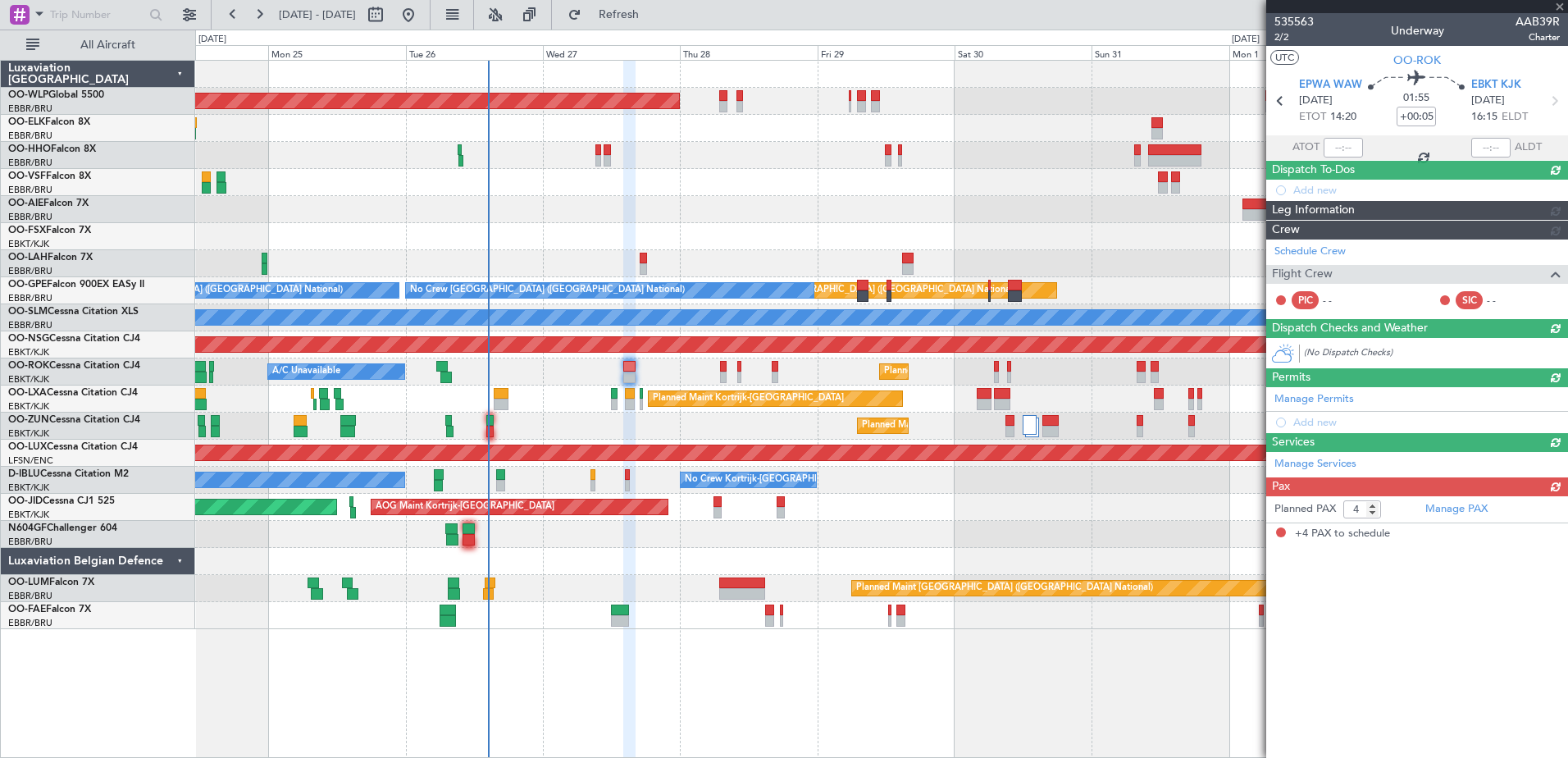
scroll to position [0, 0]
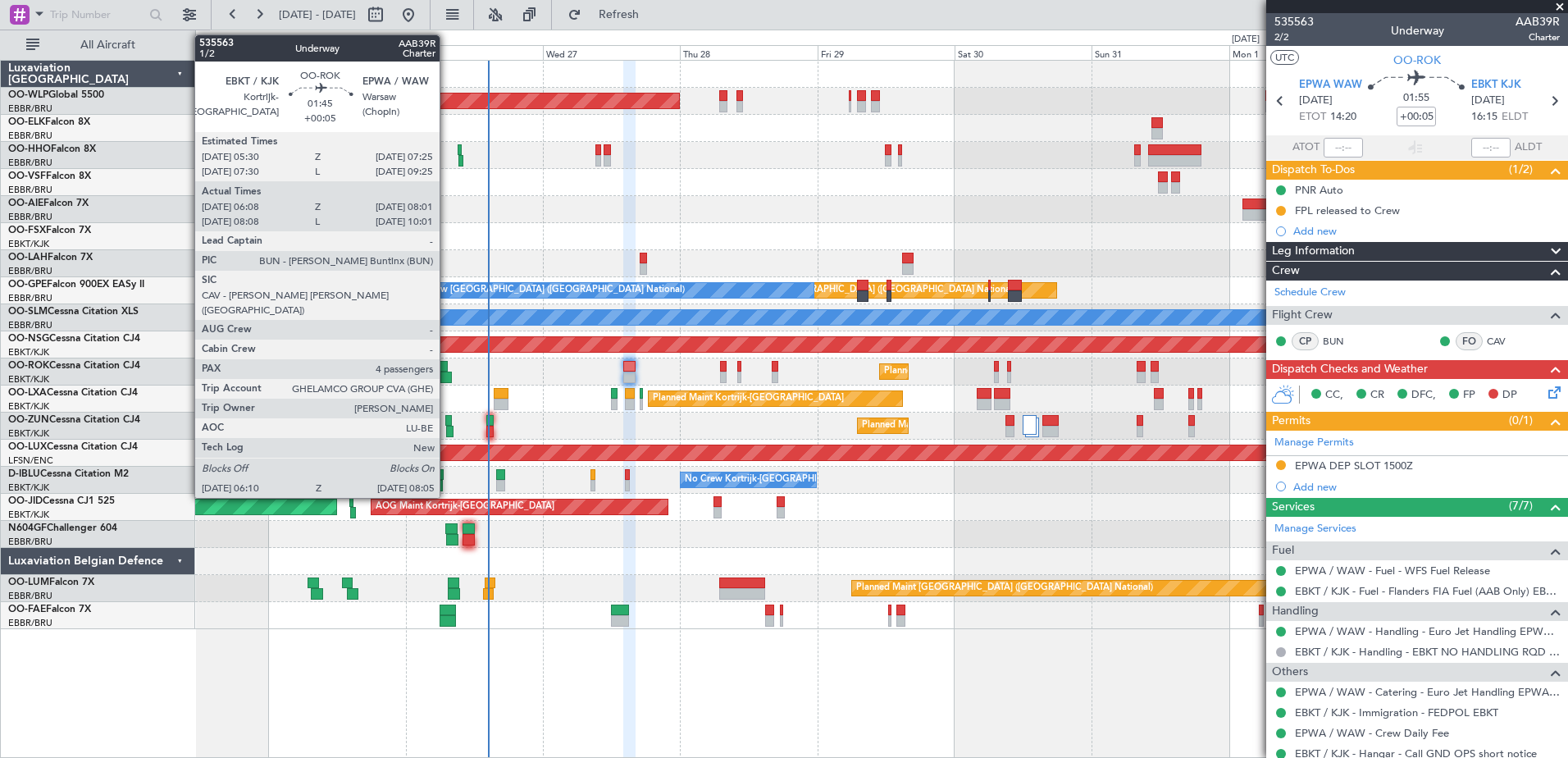
click at [447, 380] on div at bounding box center [445, 377] width 11 height 11
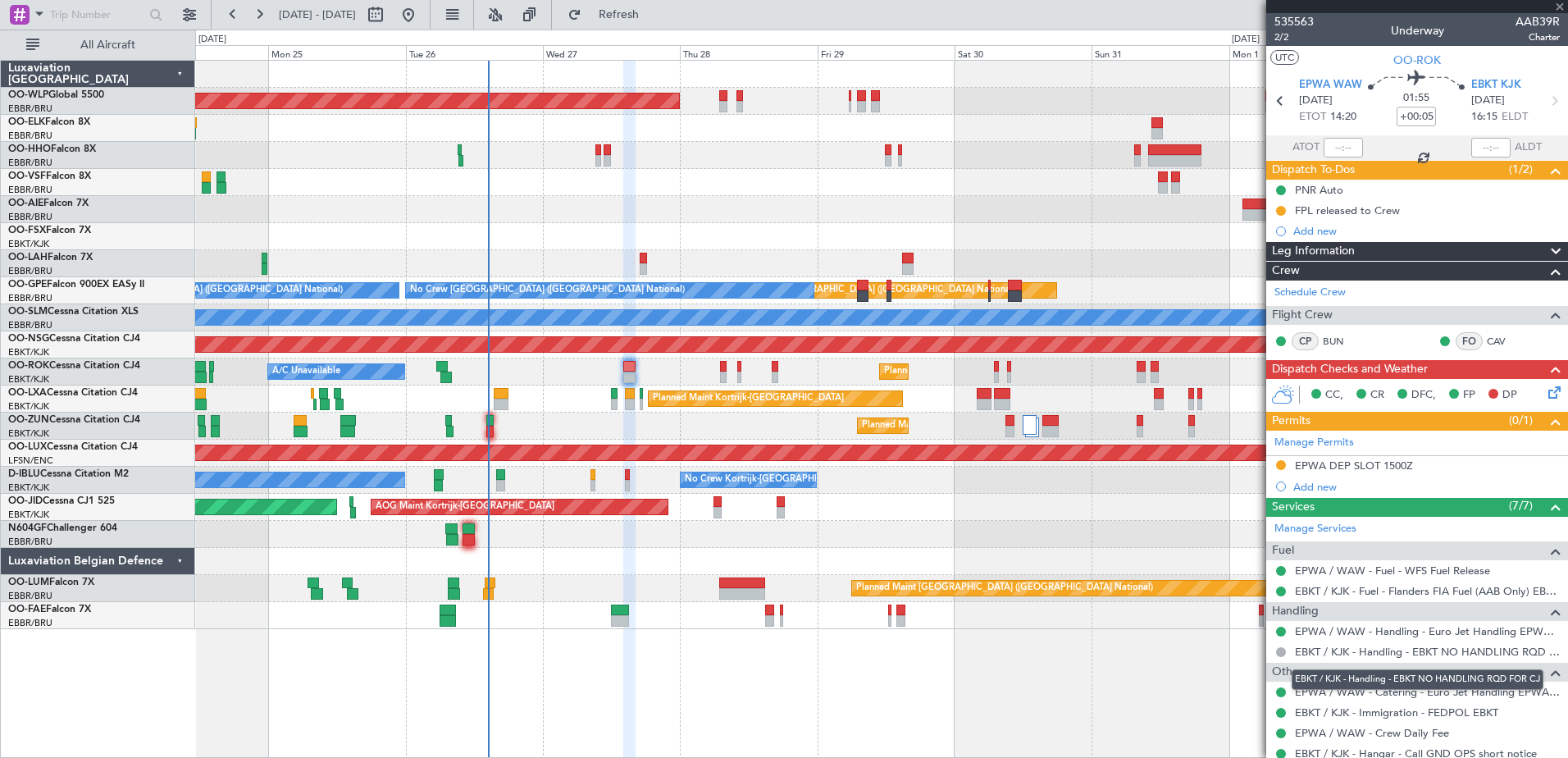
type input "06:13"
type input "07:56"
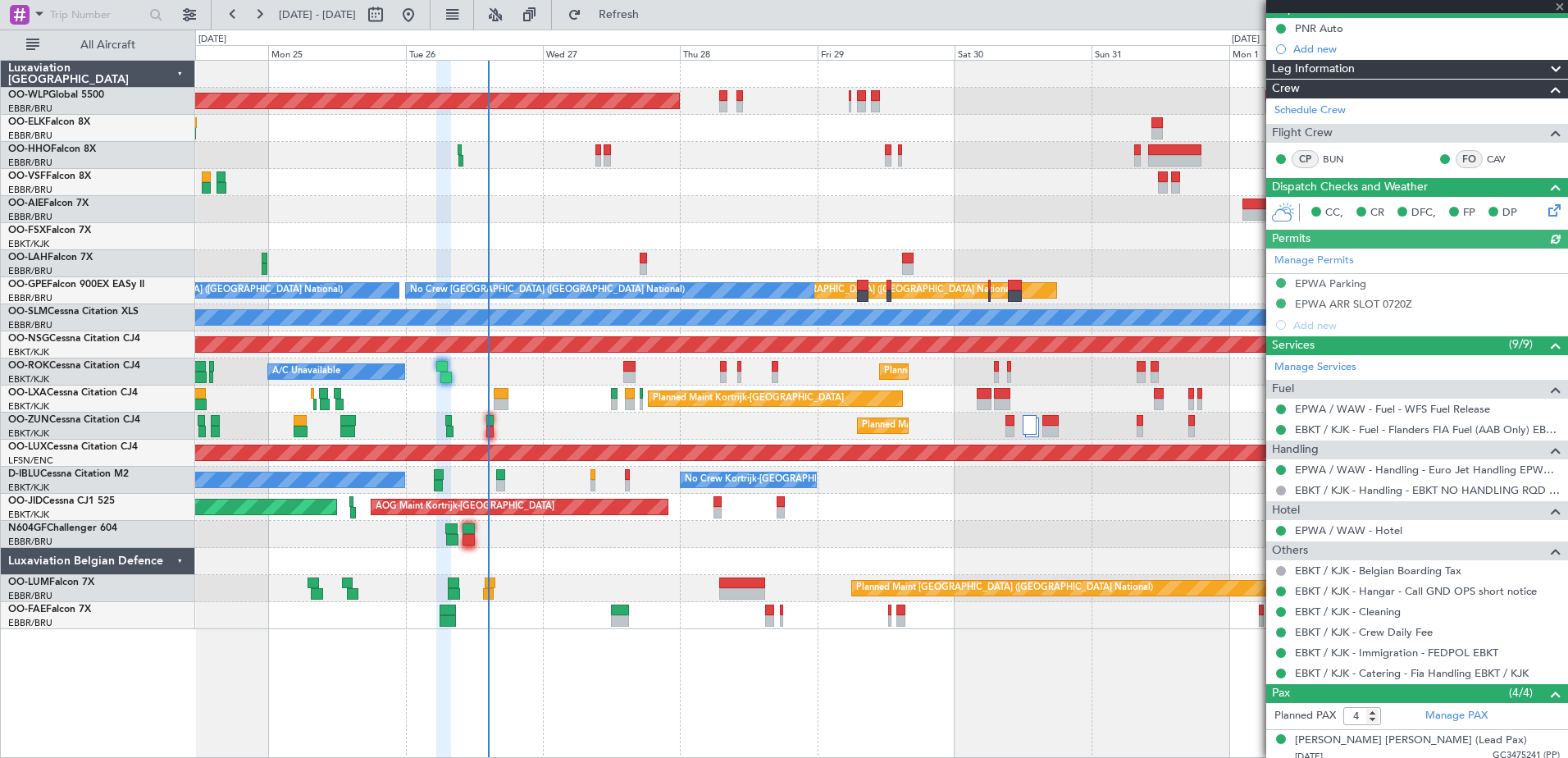
scroll to position [246, 0]
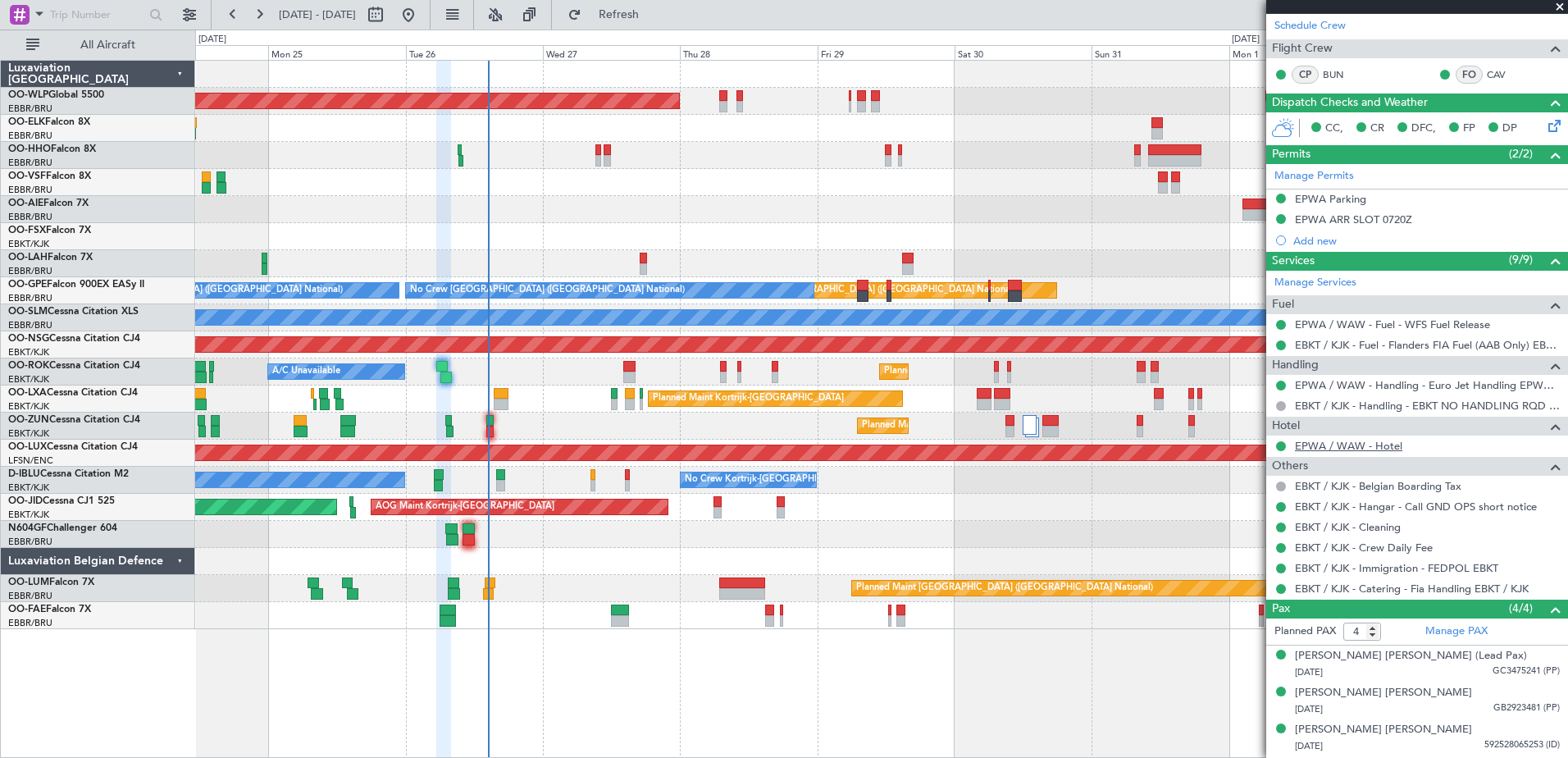
click at [1374, 448] on link "EPWA / WAW - Hotel" at bounding box center [1348, 446] width 107 height 14
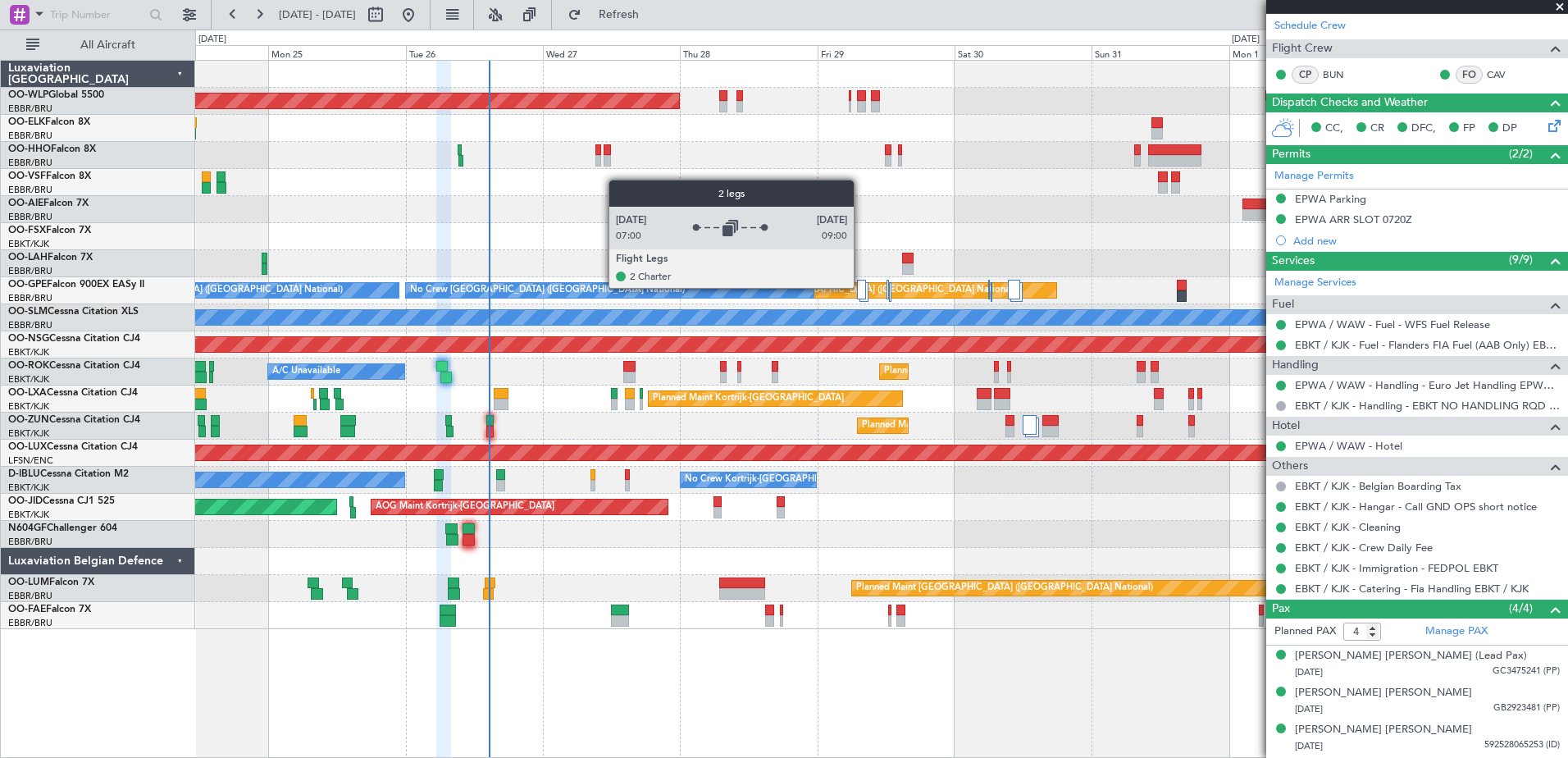
click at [861, 287] on div at bounding box center [861, 289] width 9 height 19
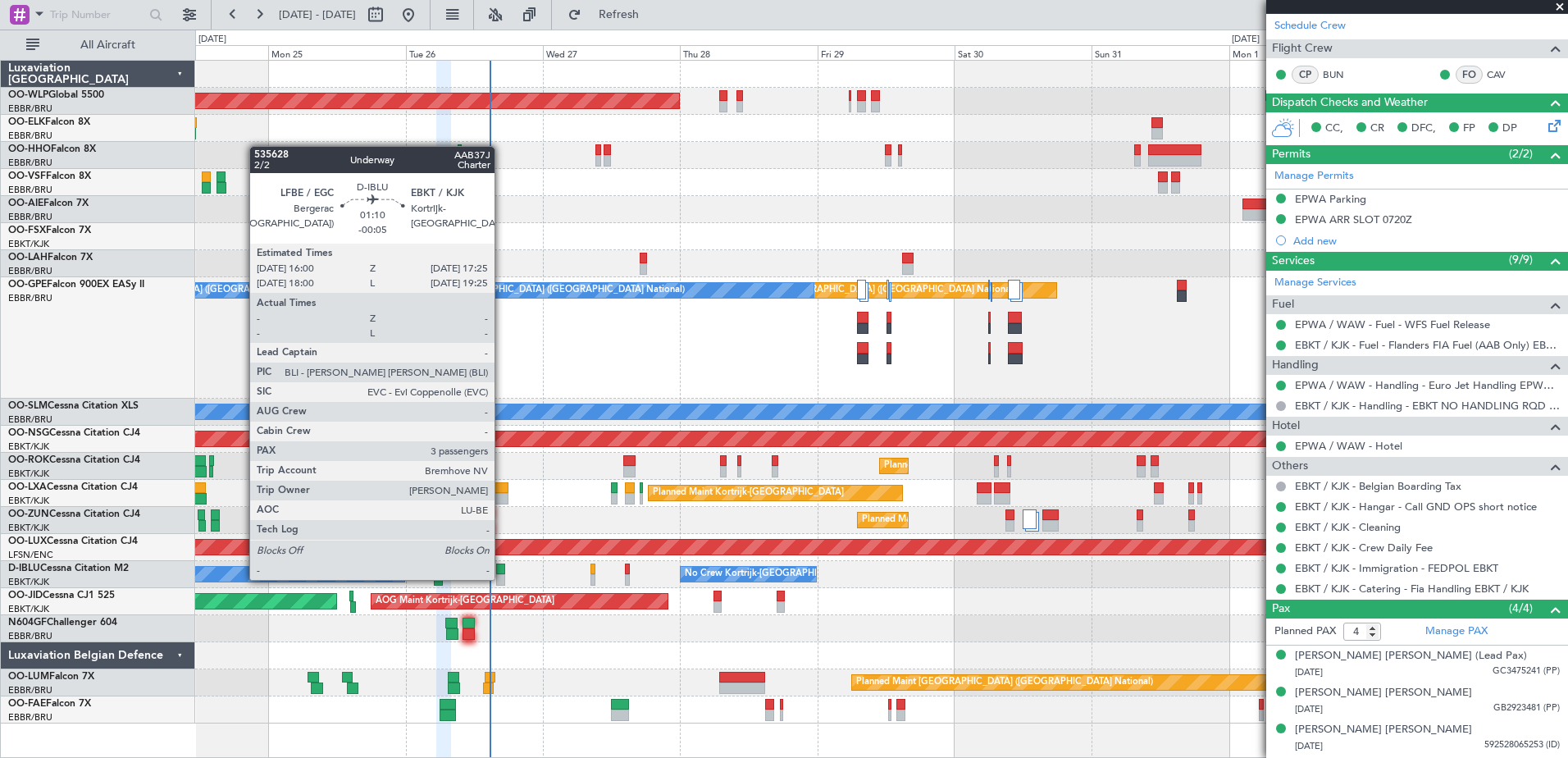
click at [502, 578] on div at bounding box center [500, 580] width 8 height 11
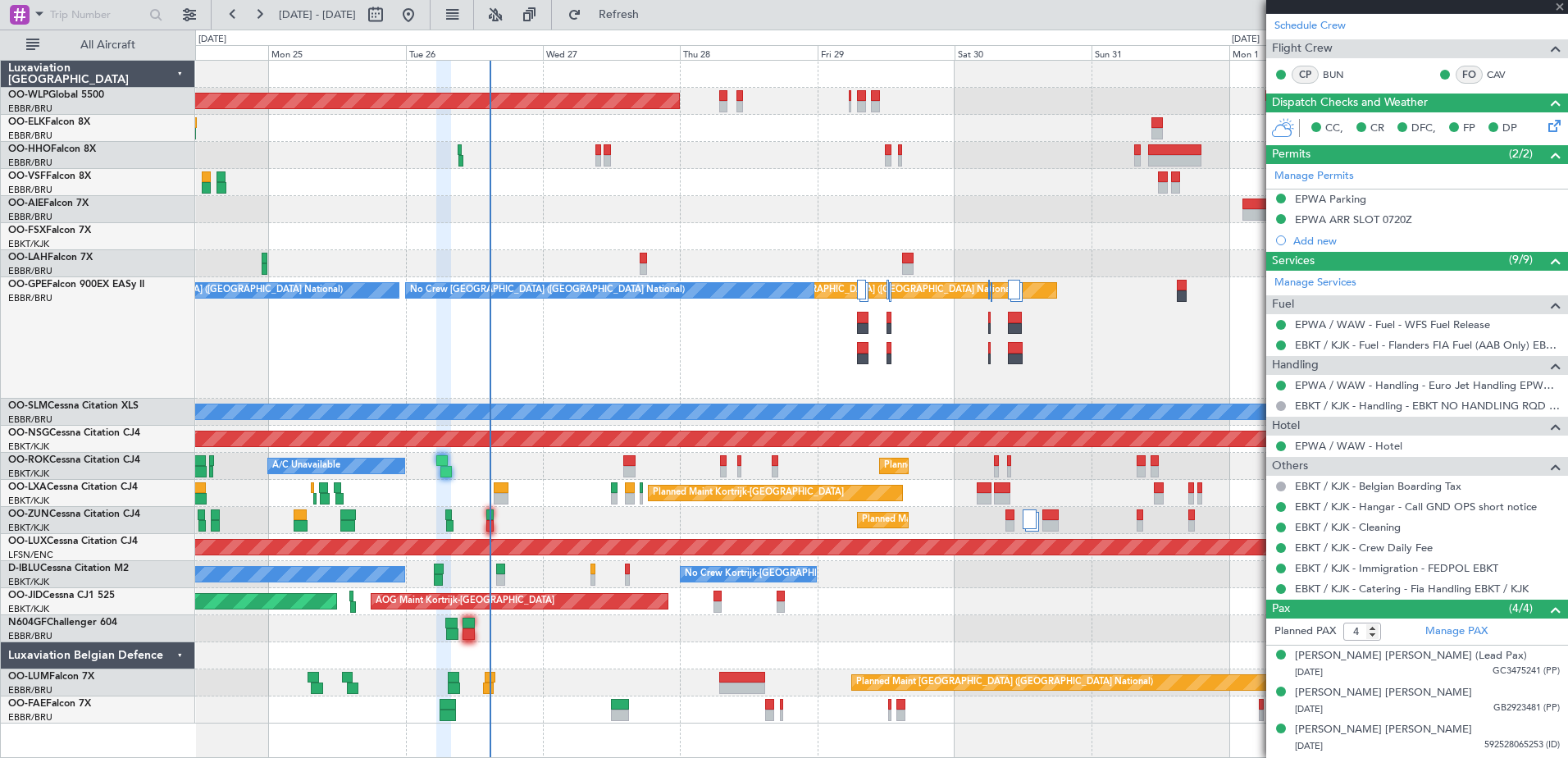
type input "-00:05"
type input "3"
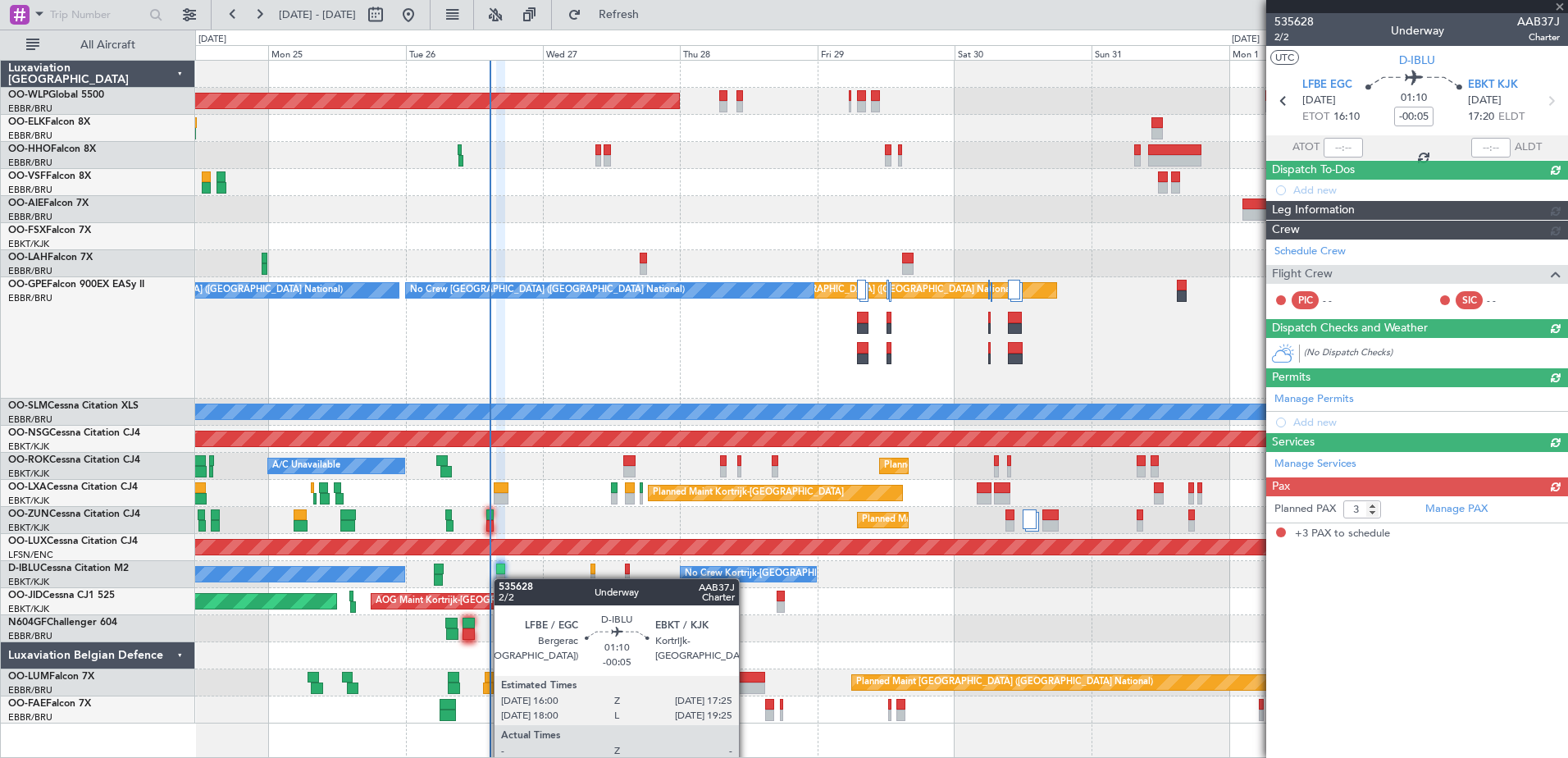
scroll to position [0, 0]
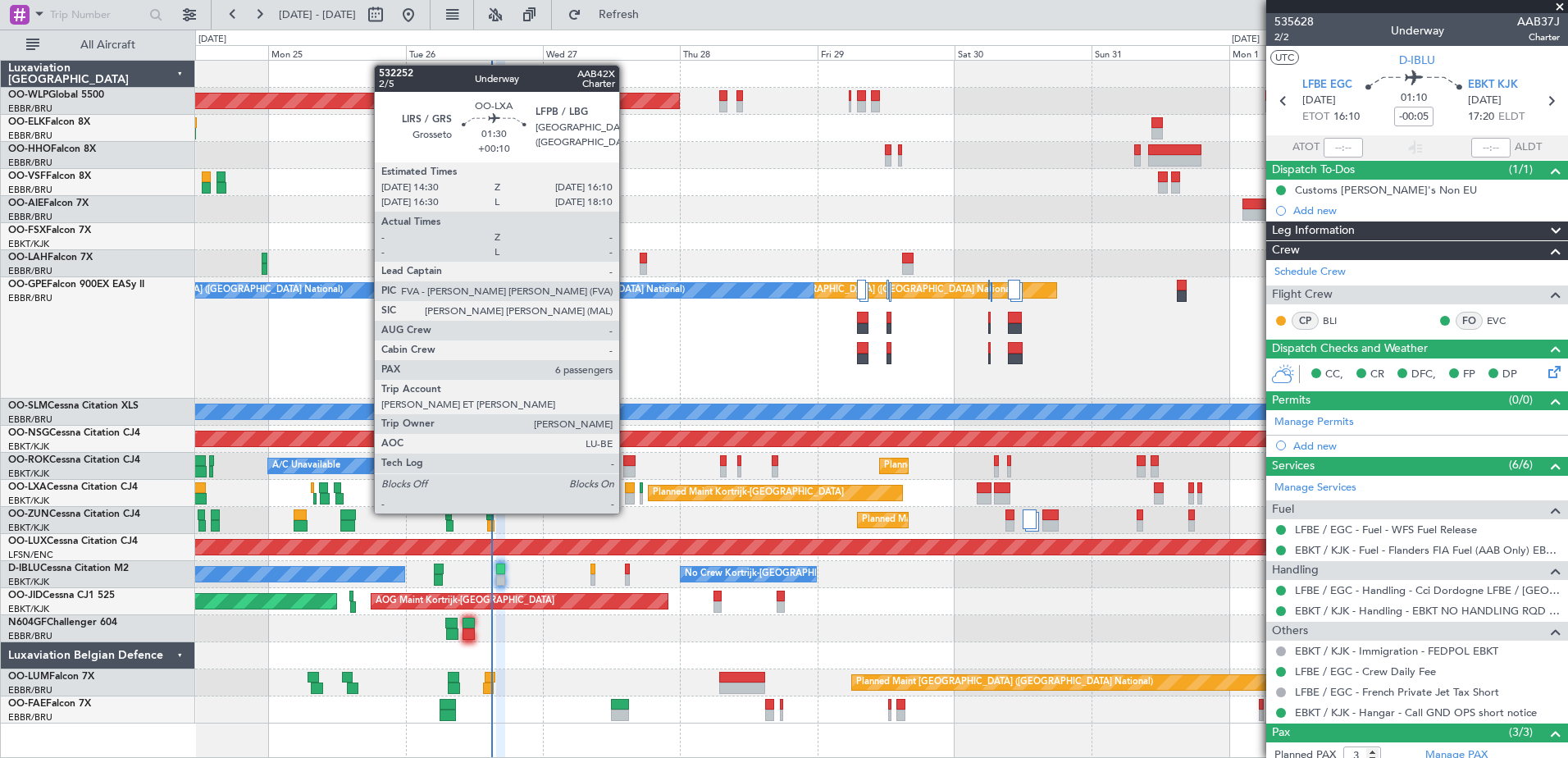
click at [626, 498] on div at bounding box center [630, 499] width 10 height 11
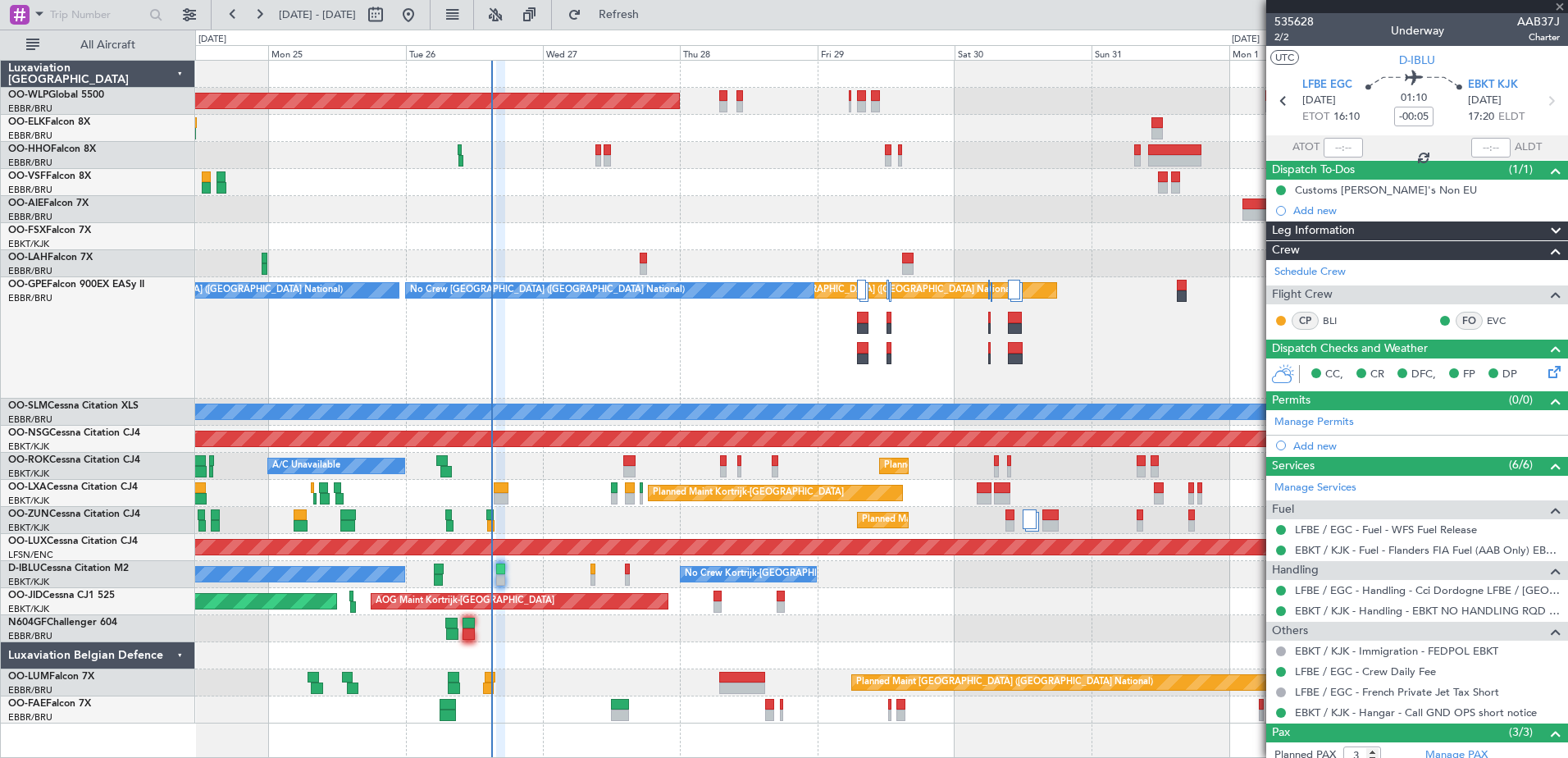
type input "+00:10"
type input "6"
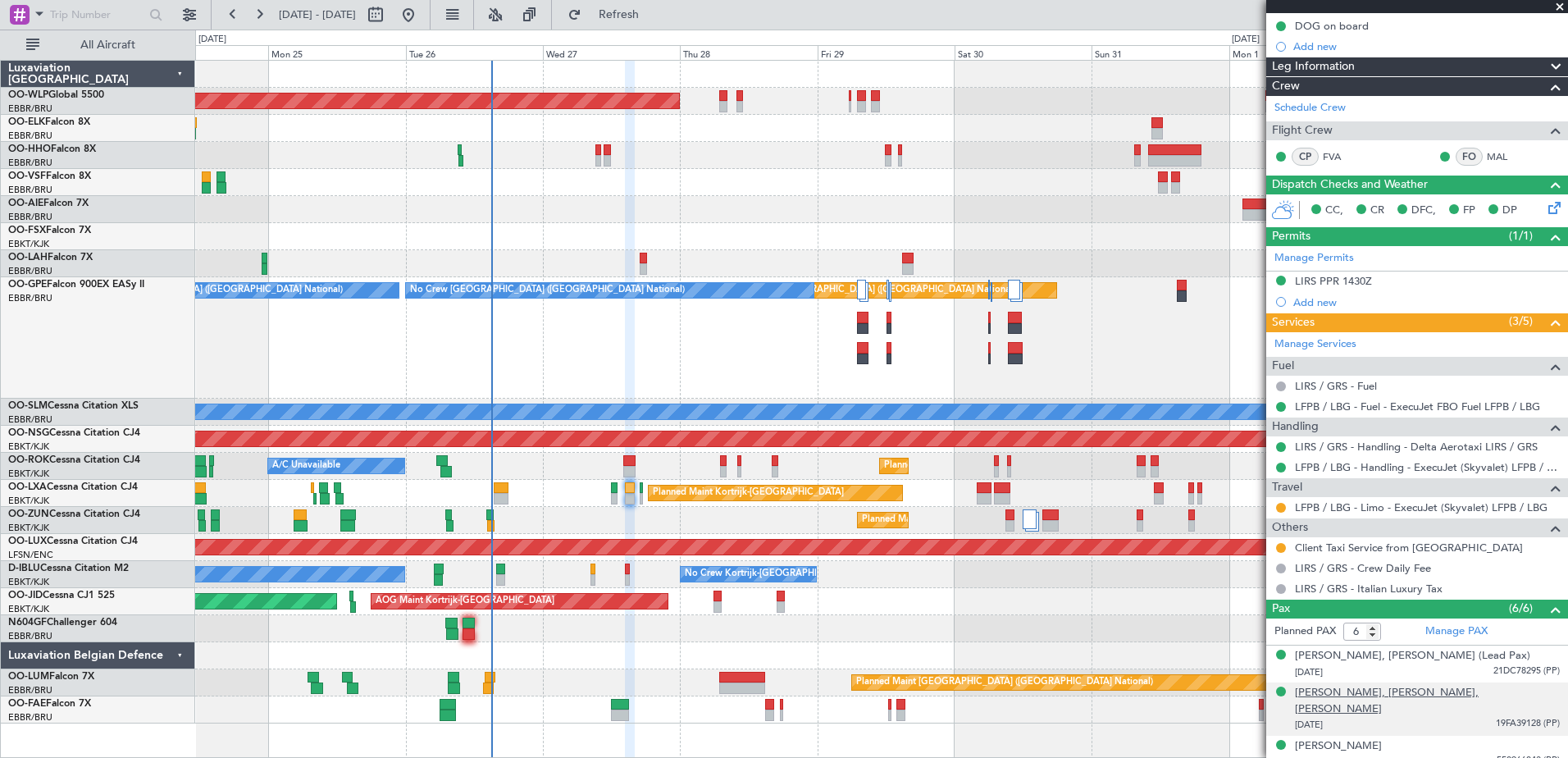
scroll to position [328, 0]
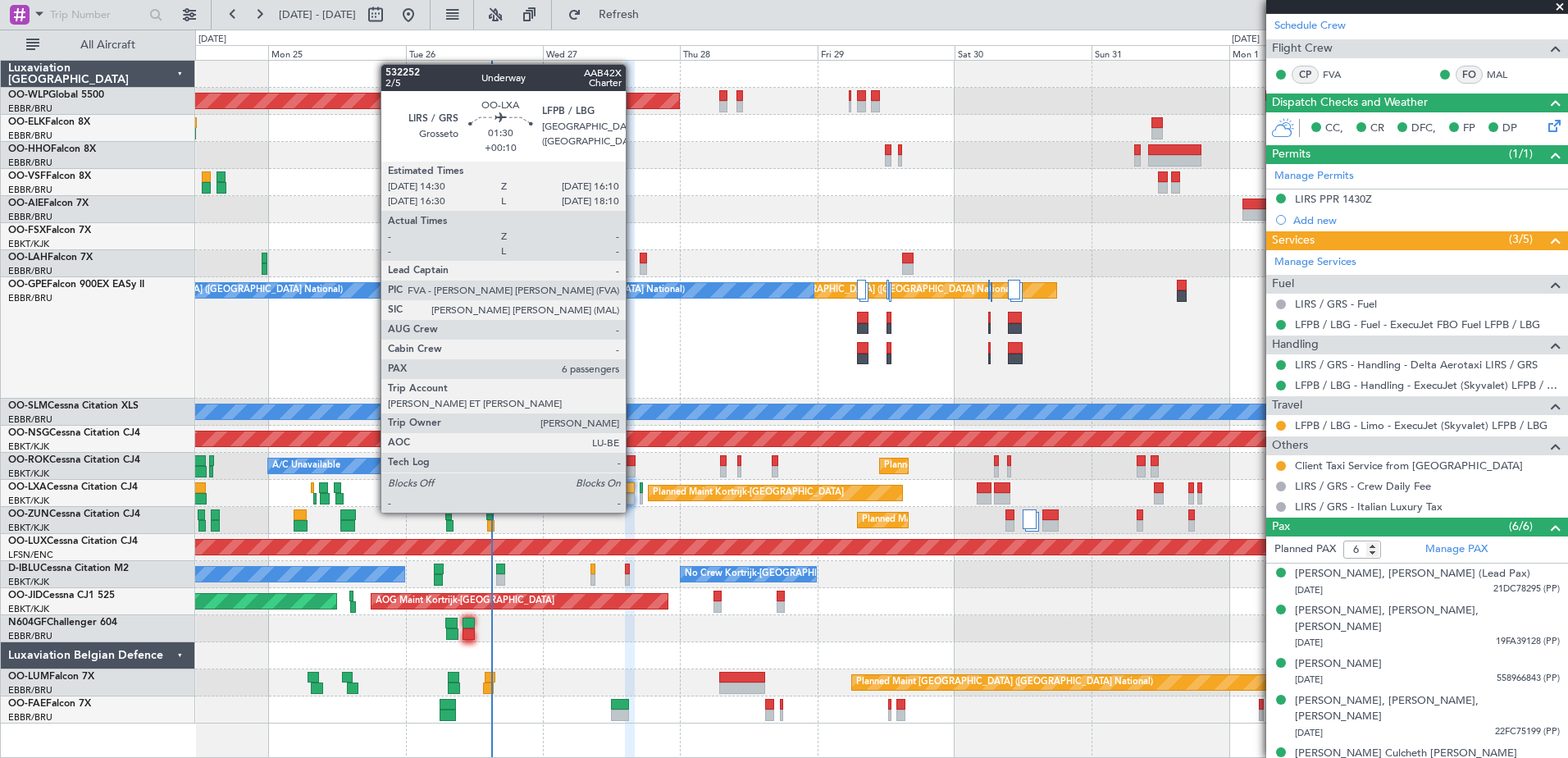
click at [633, 497] on div at bounding box center [630, 499] width 10 height 11
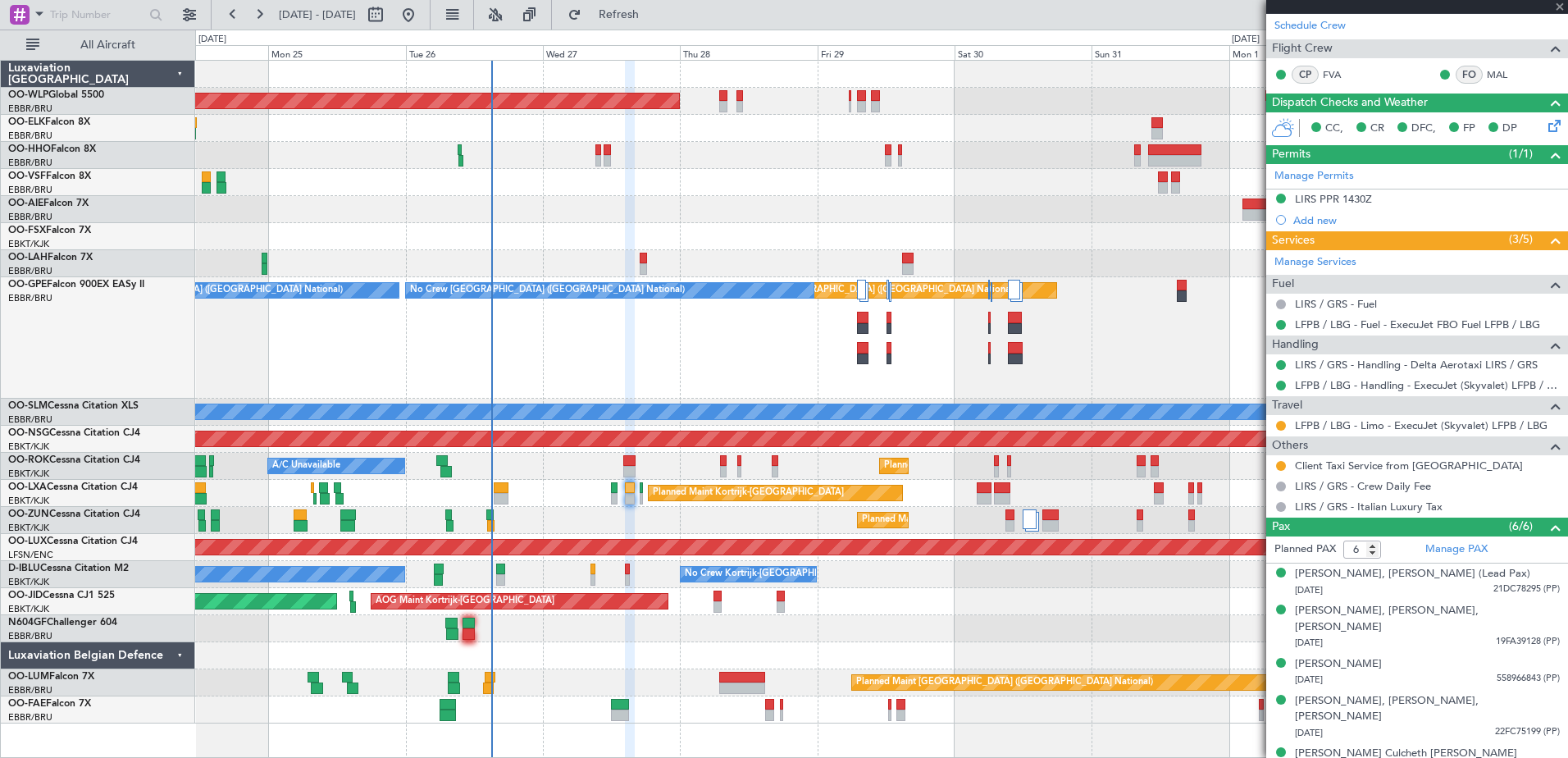
scroll to position [0, 0]
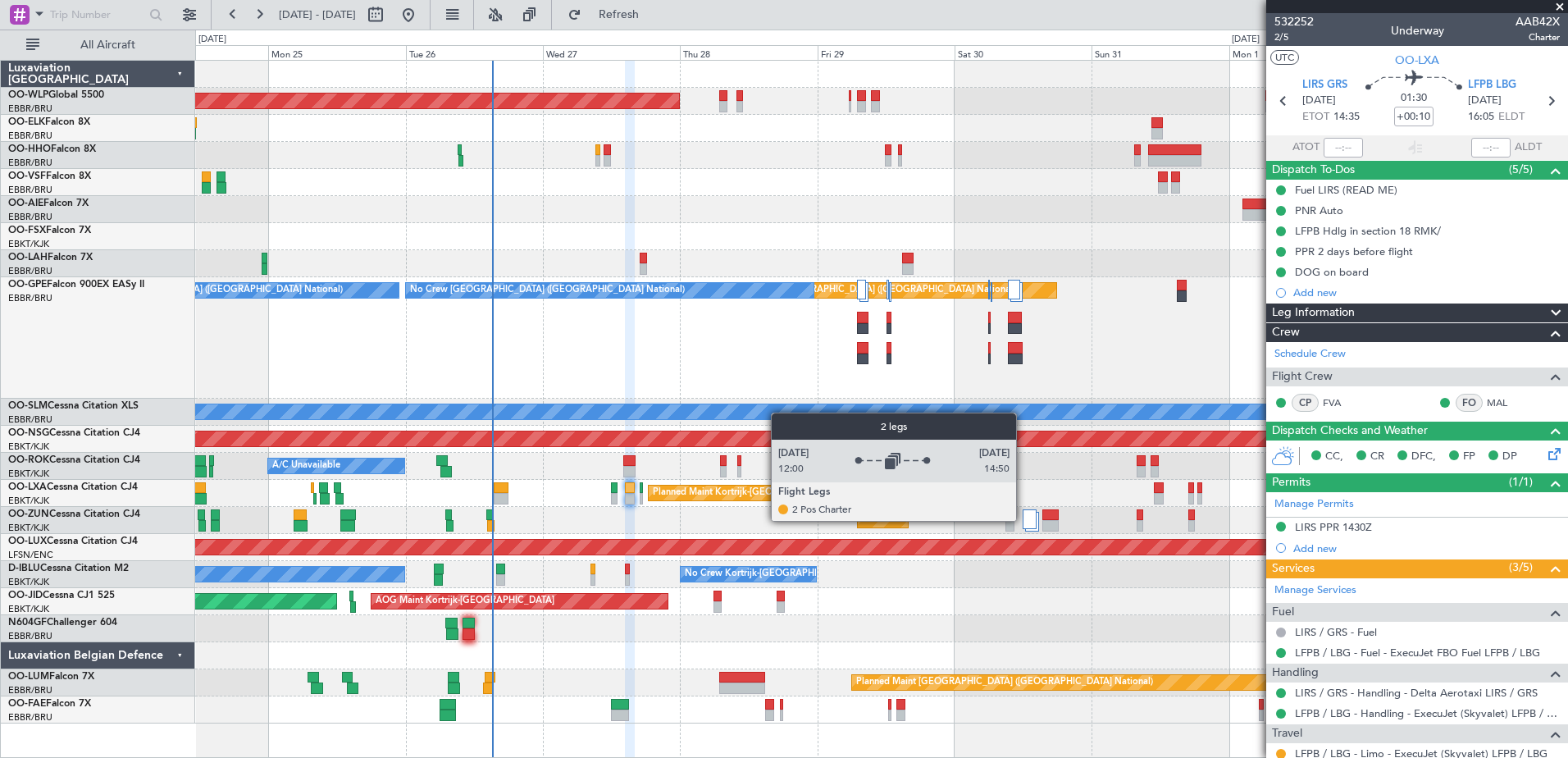
click at [1023, 520] on div at bounding box center [1029, 519] width 14 height 19
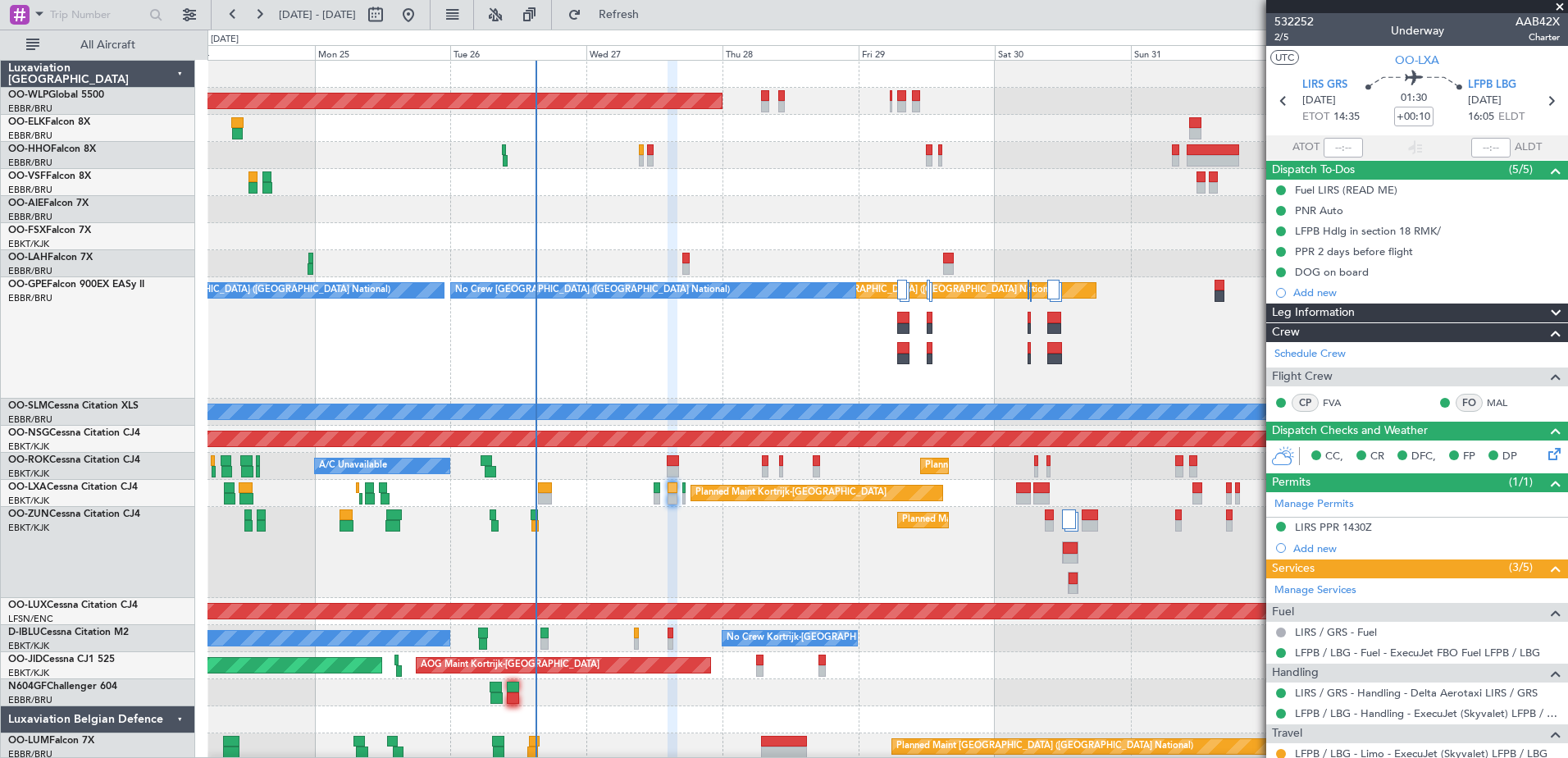
click at [1181, 586] on div "Planned Maint Kortrijk-[GEOGRAPHIC_DATA]" at bounding box center [887, 552] width 1360 height 91
click at [654, 17] on span "Refresh" at bounding box center [619, 15] width 69 height 11
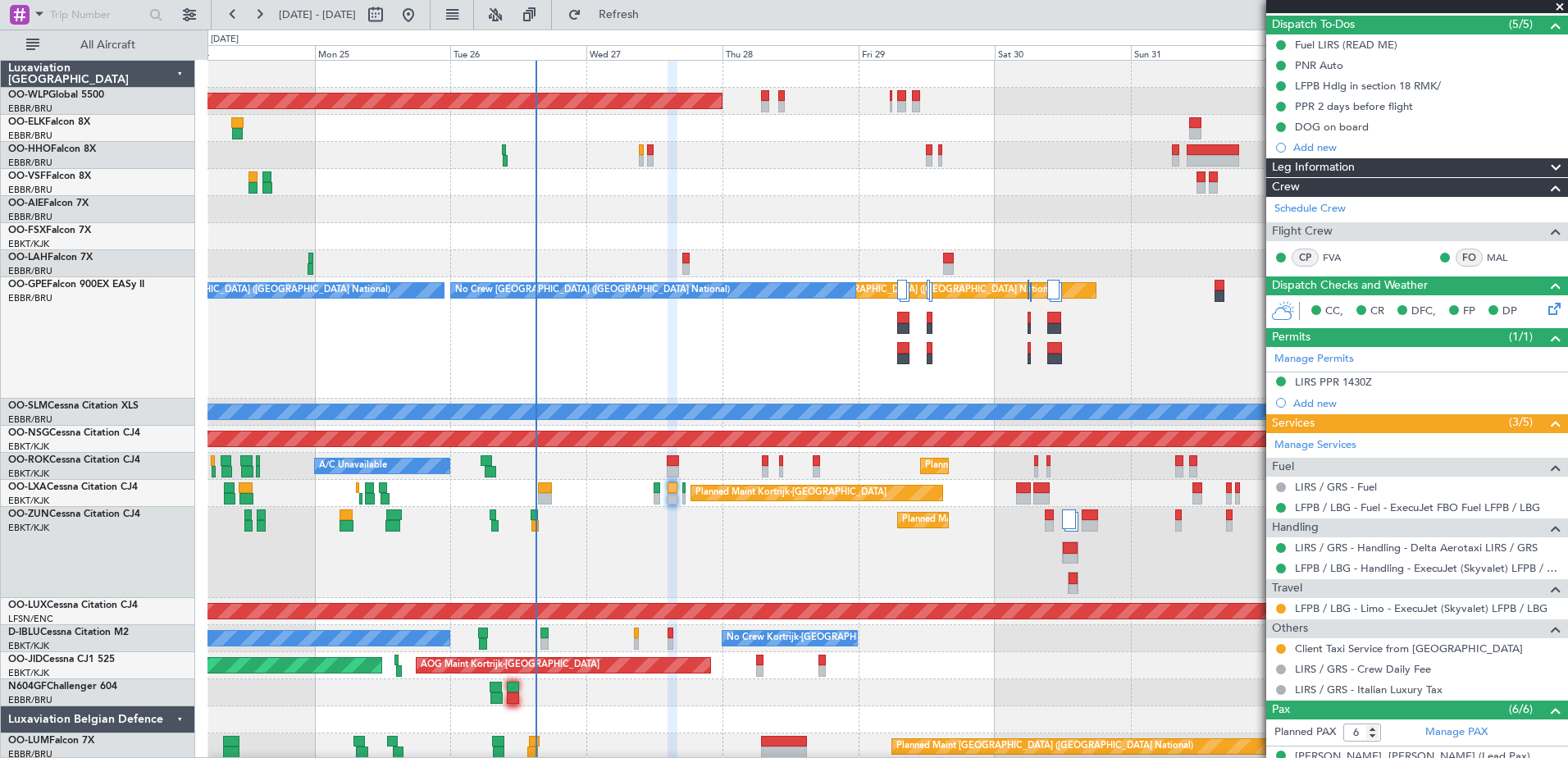
scroll to position [246, 0]
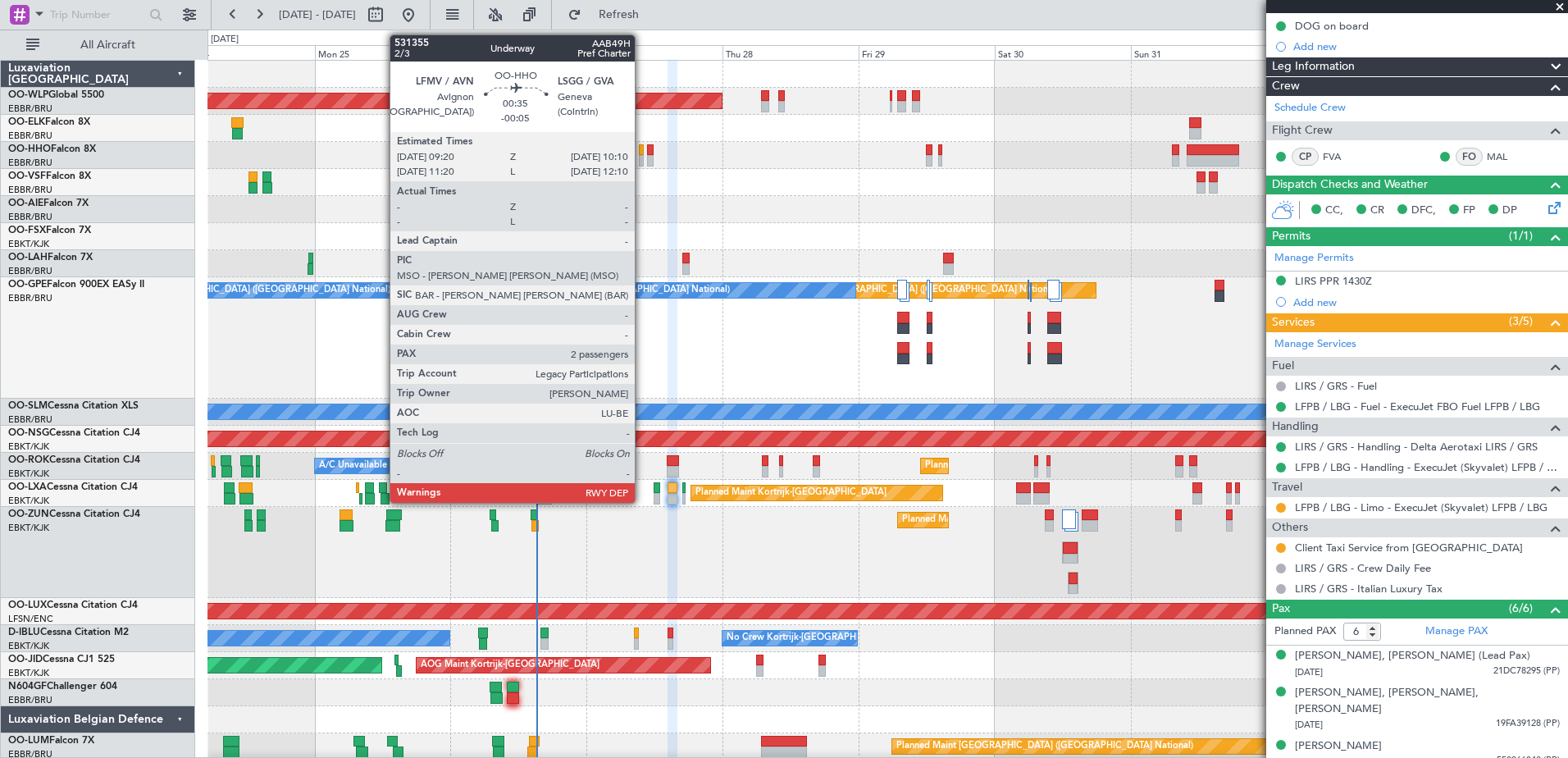
click at [642, 154] on div at bounding box center [641, 150] width 5 height 11
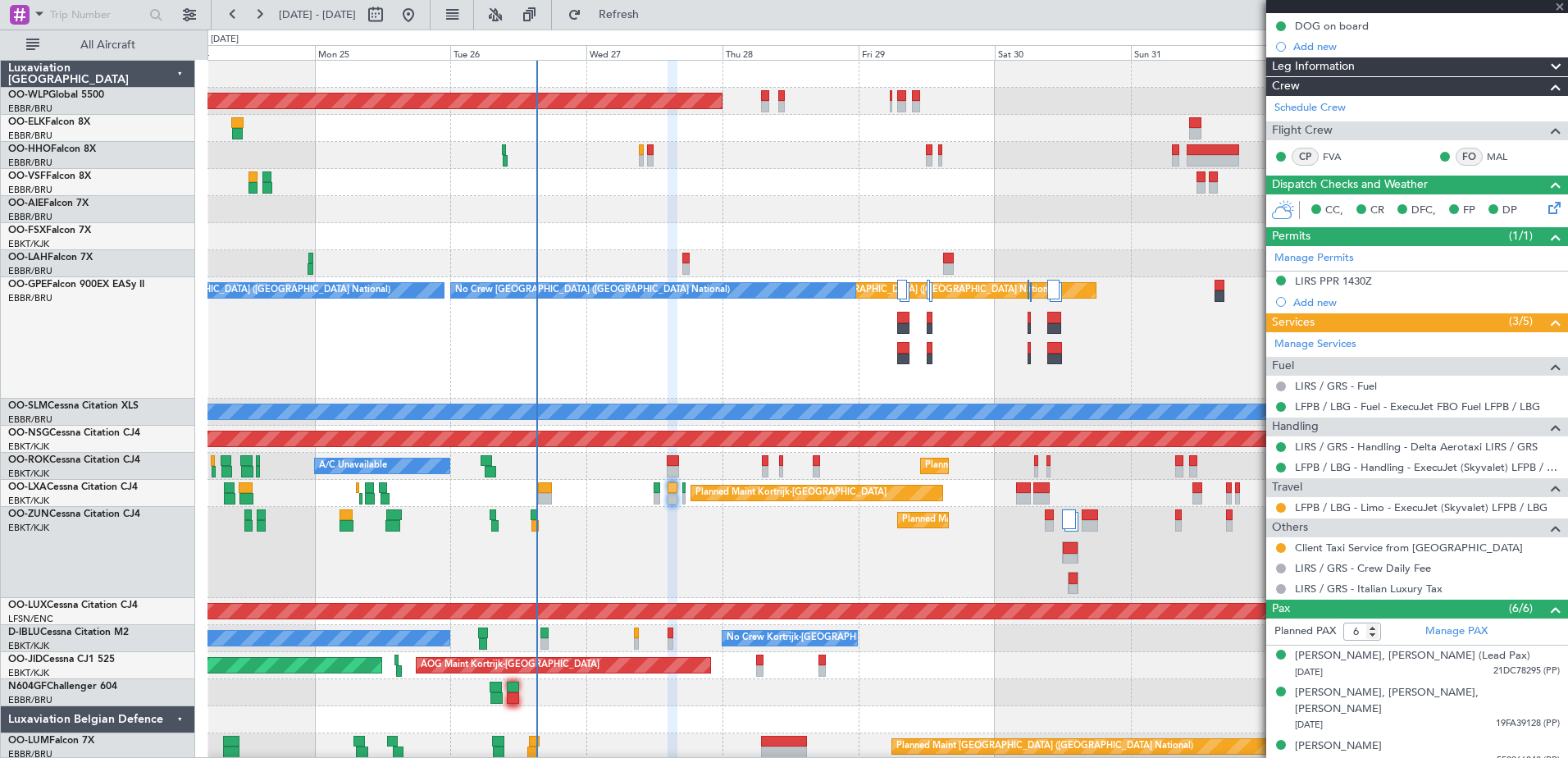
type input "-00:05"
type input "2"
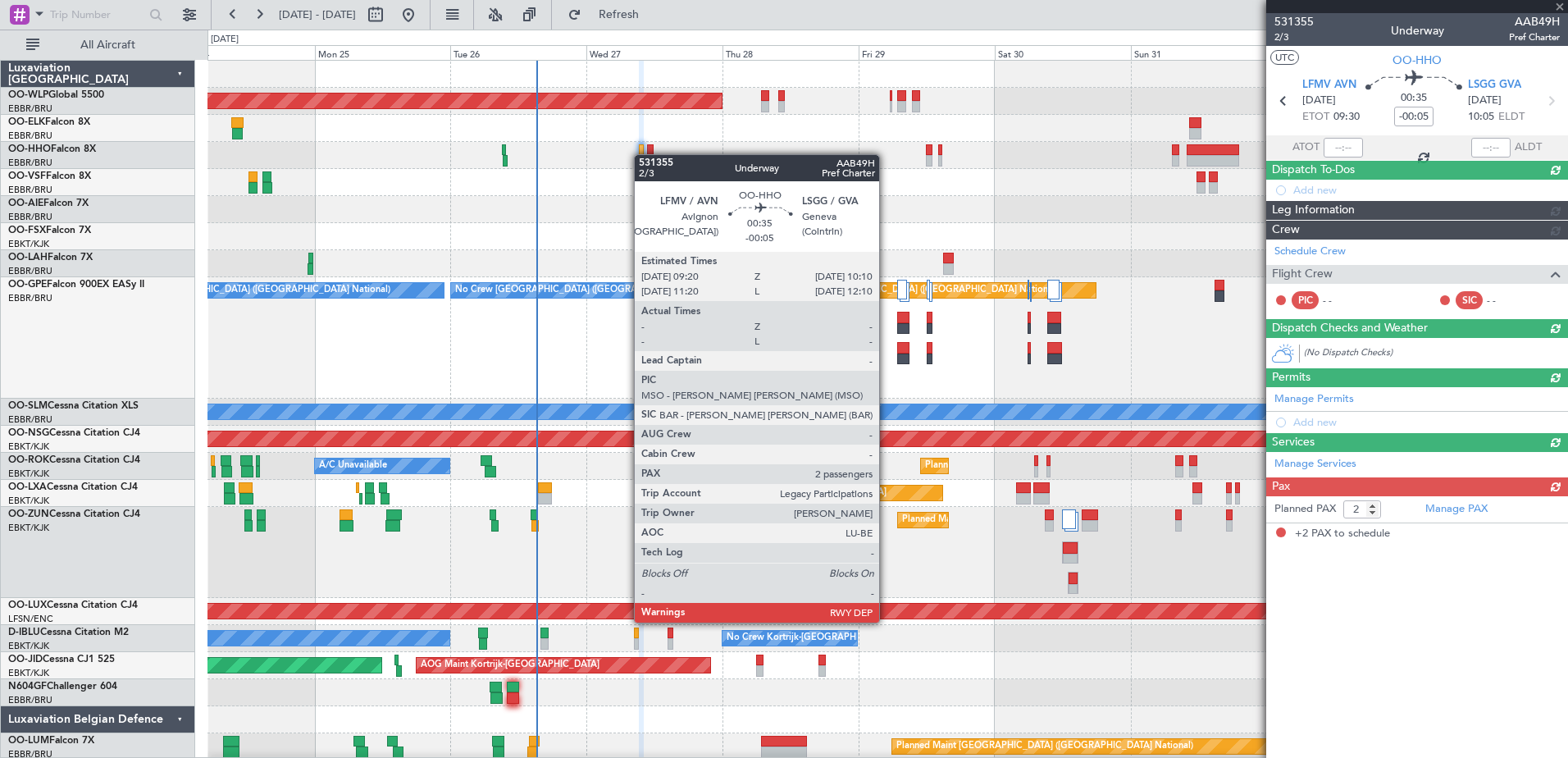
scroll to position [0, 0]
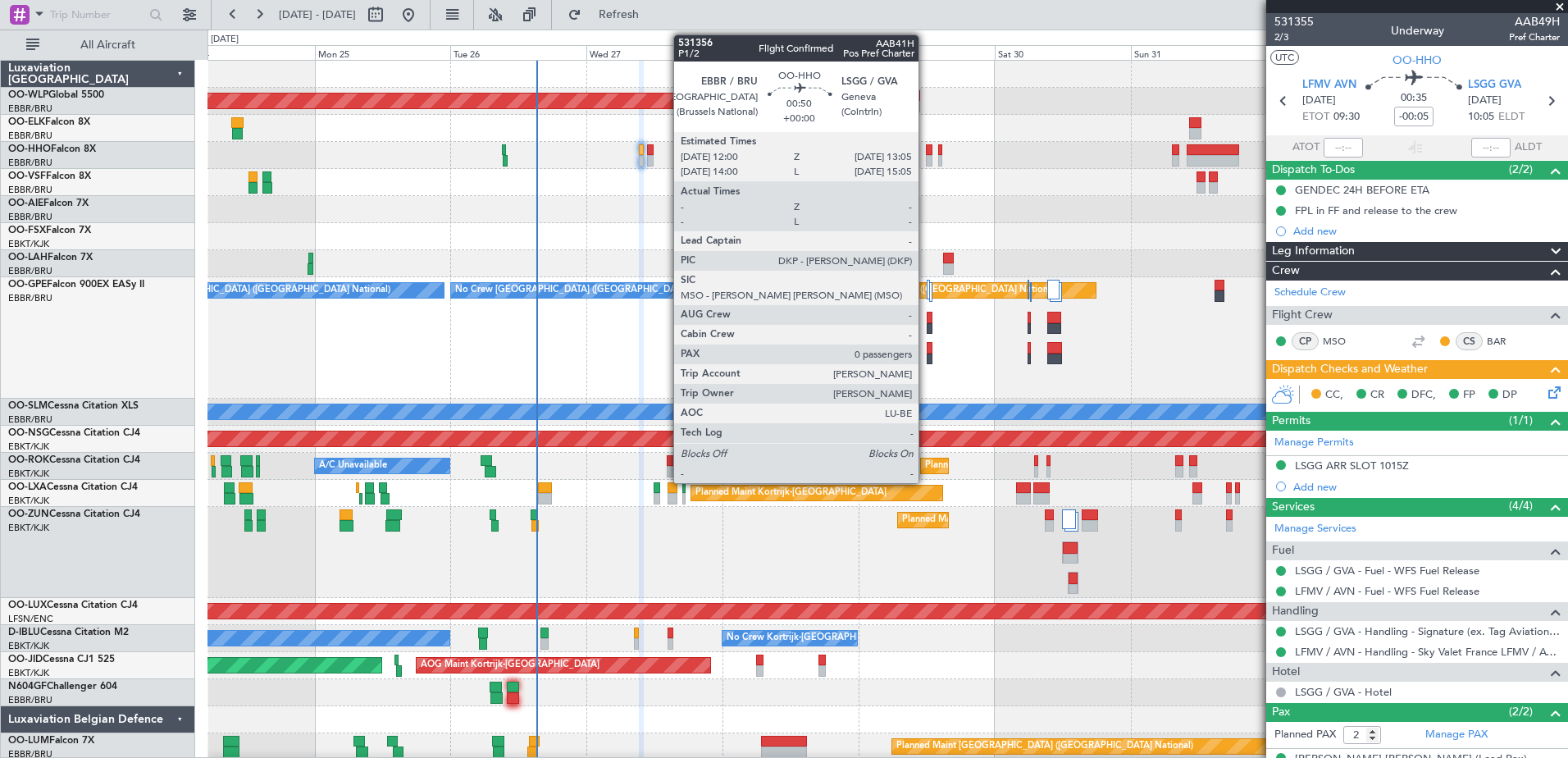
click at [926, 160] on div at bounding box center [929, 160] width 6 height 11
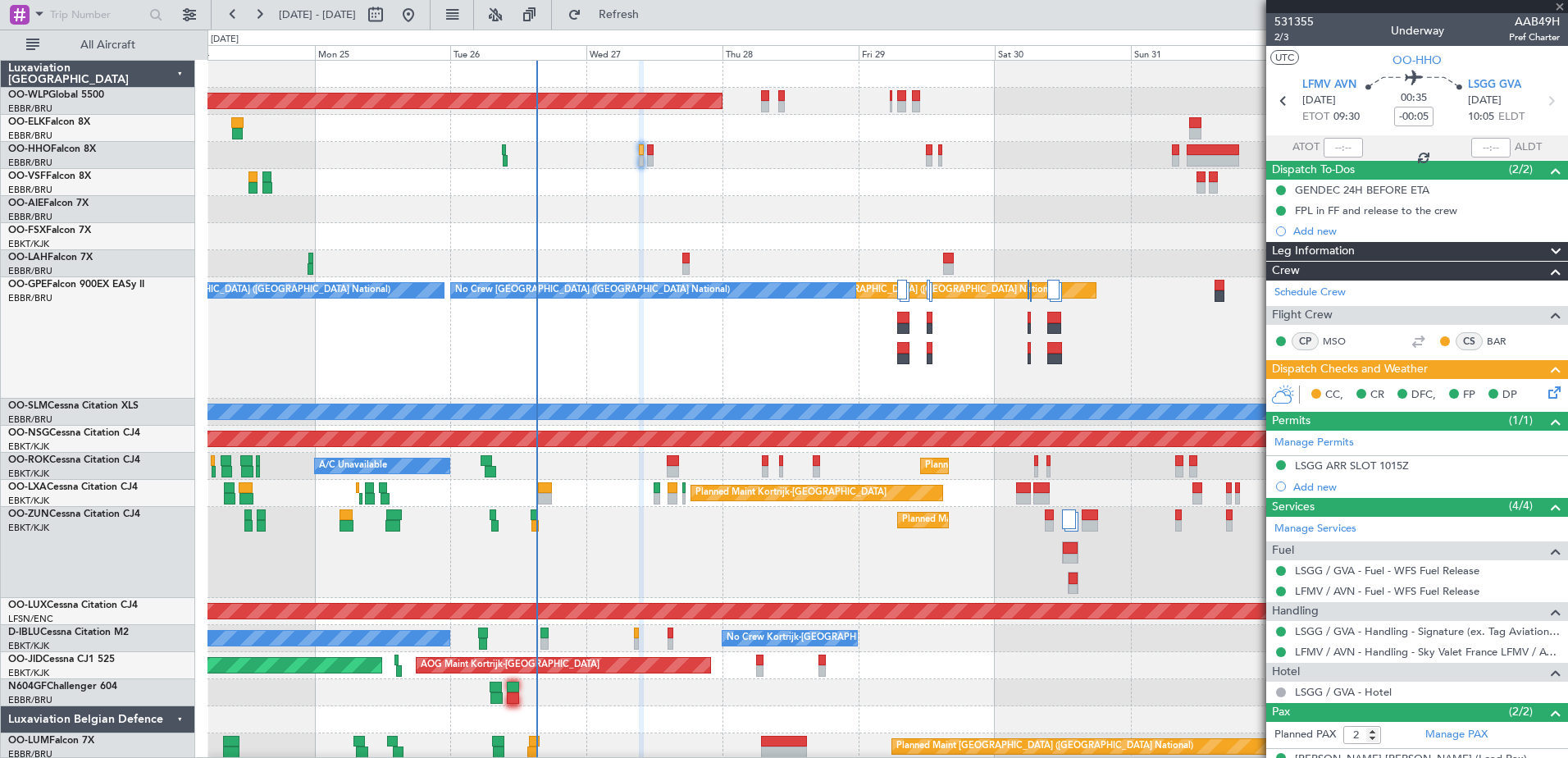
type input "0"
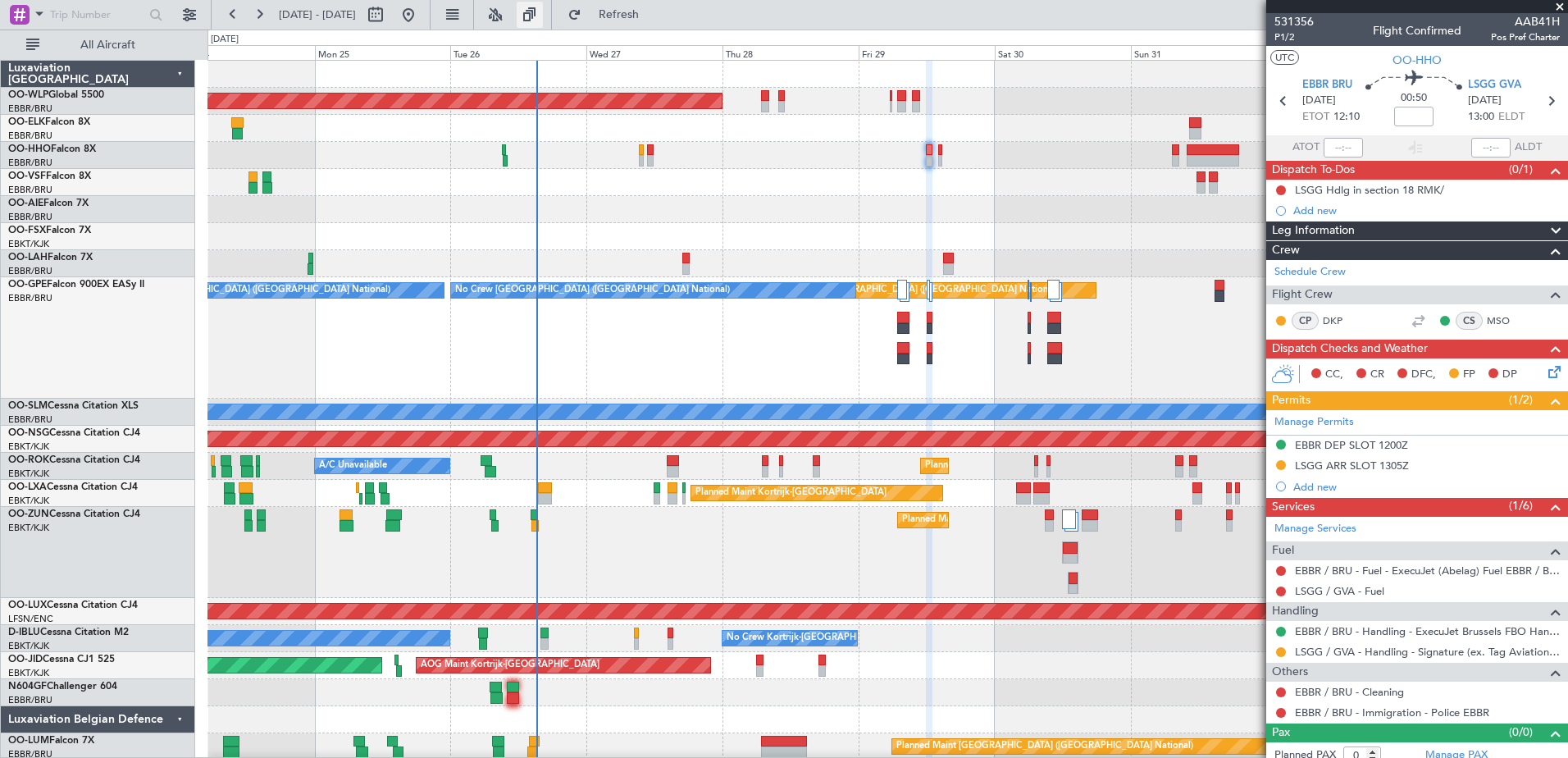
click at [543, 18] on button at bounding box center [530, 15] width 26 height 26
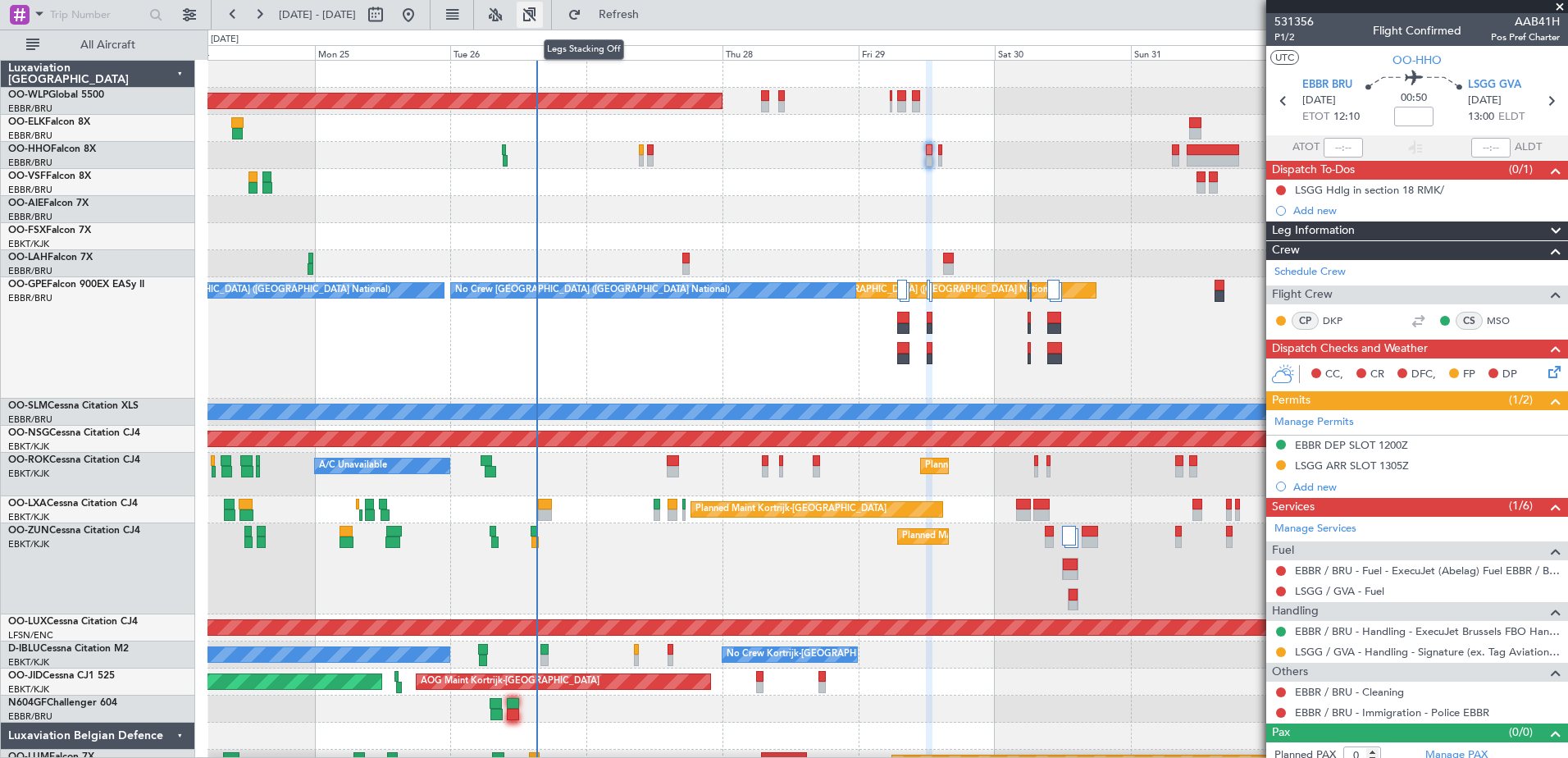
click at [543, 18] on button at bounding box center [530, 15] width 26 height 26
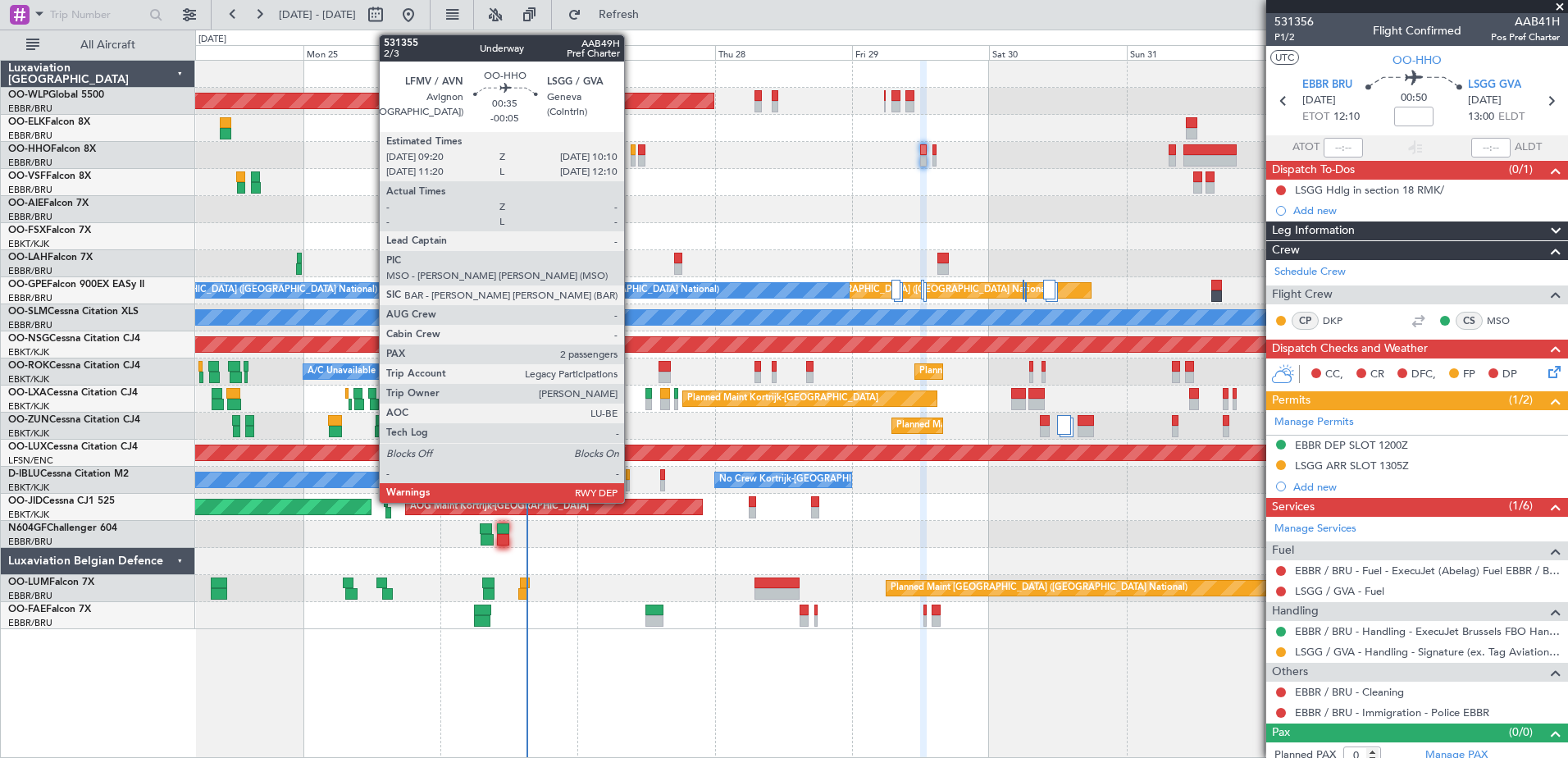
click at [633, 160] on div at bounding box center [633, 160] width 5 height 11
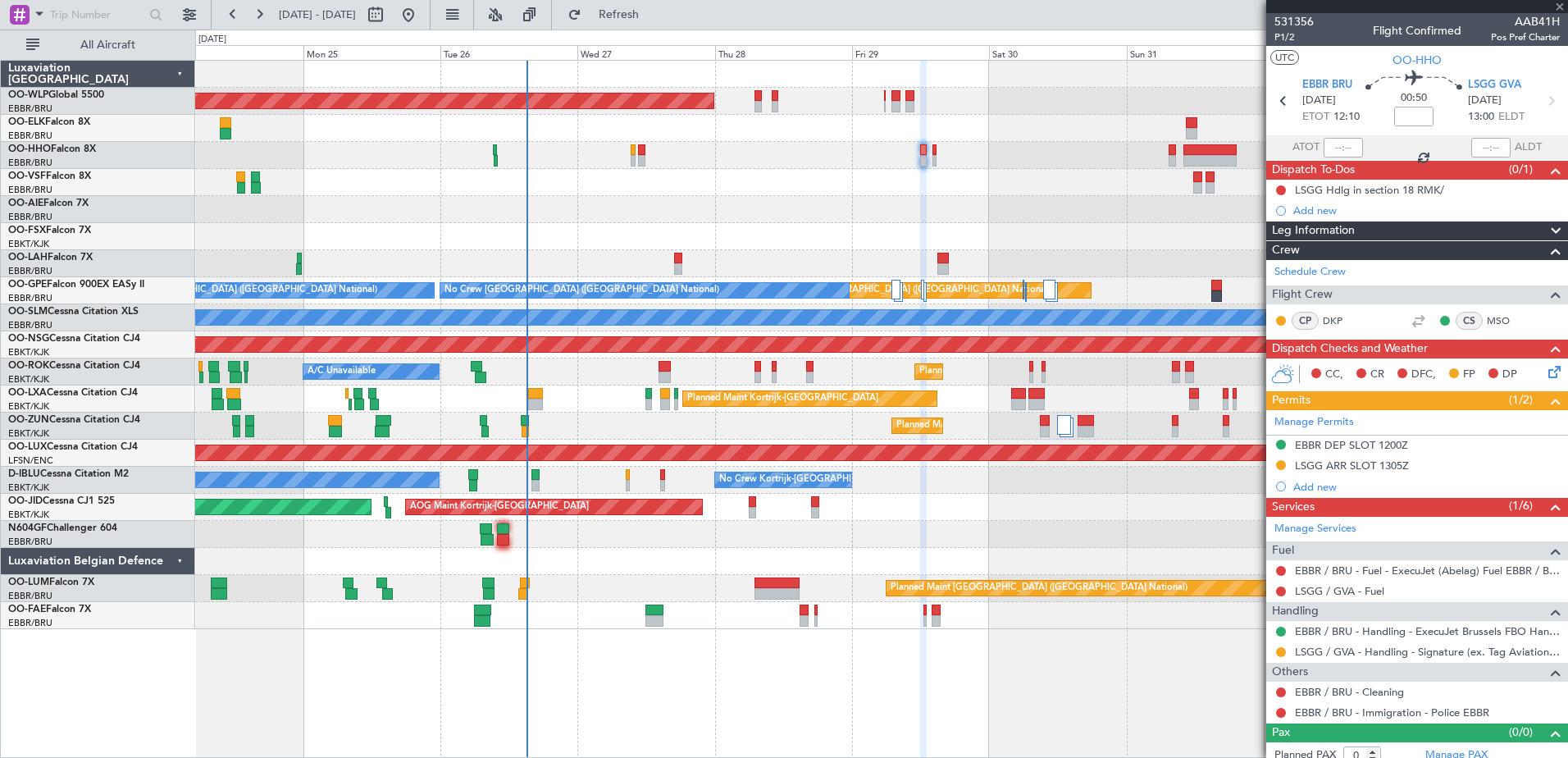
type input "-00:05"
type input "2"
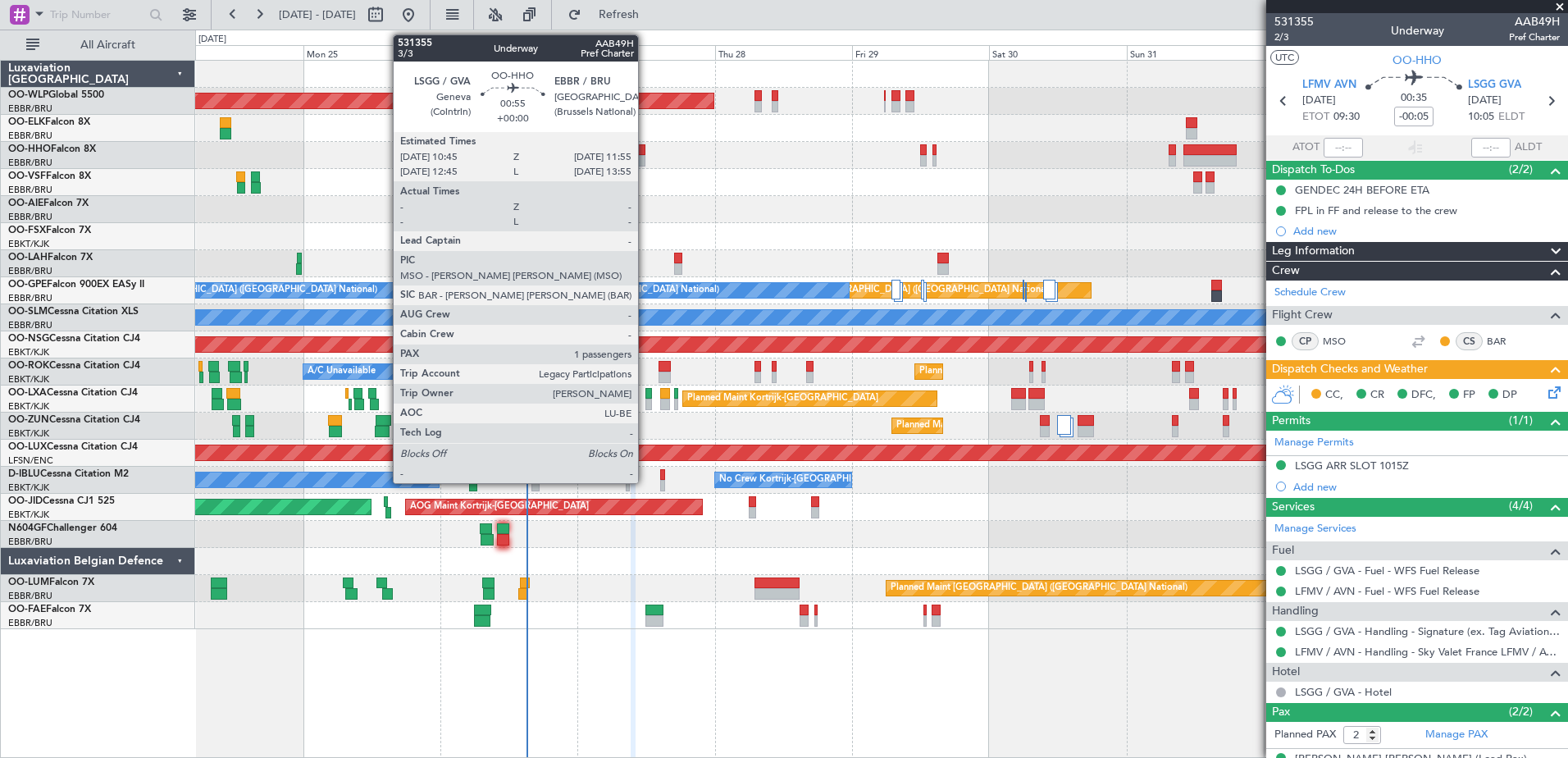
click at [646, 159] on div at bounding box center [642, 160] width 7 height 11
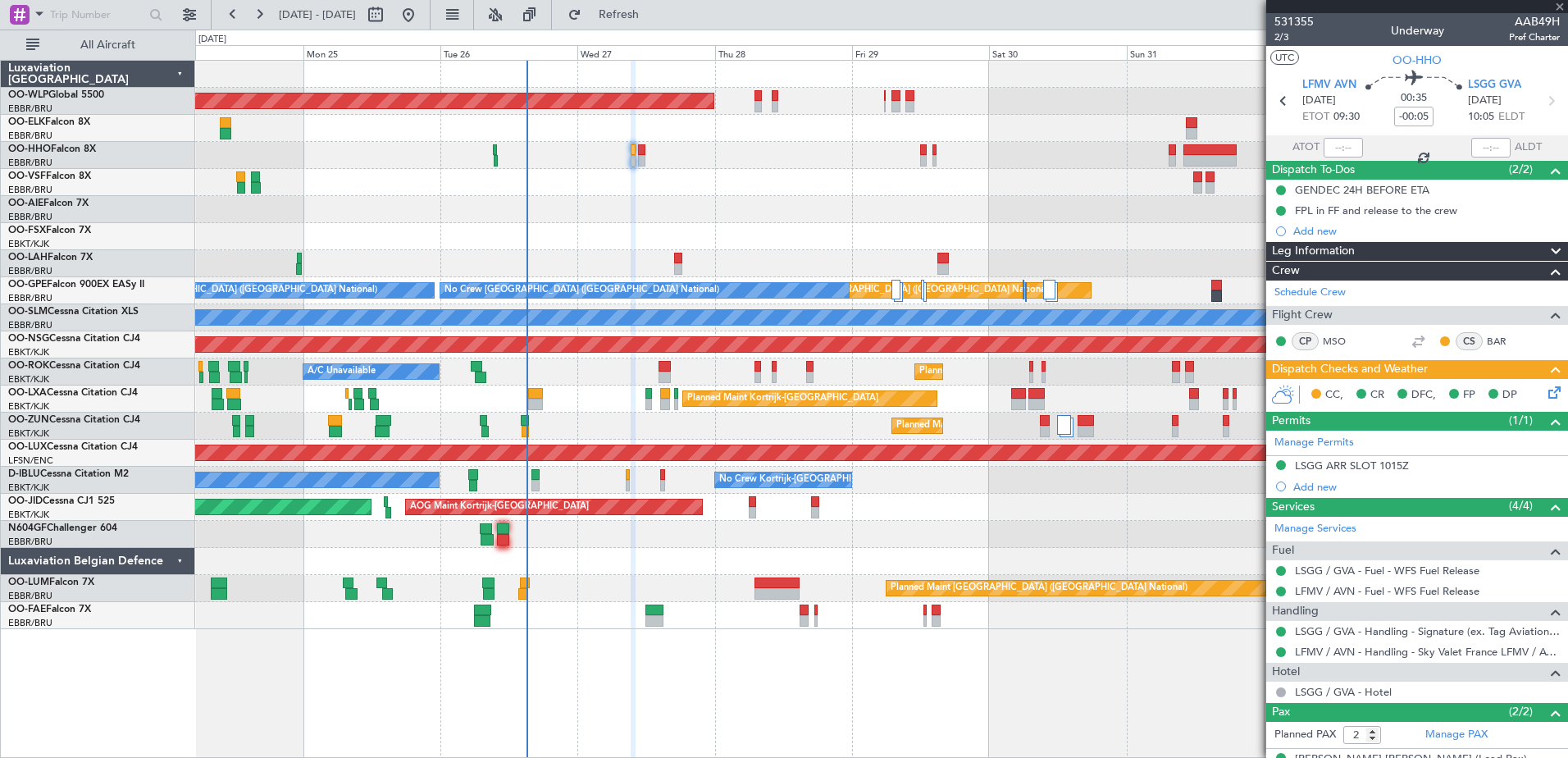
type input "1"
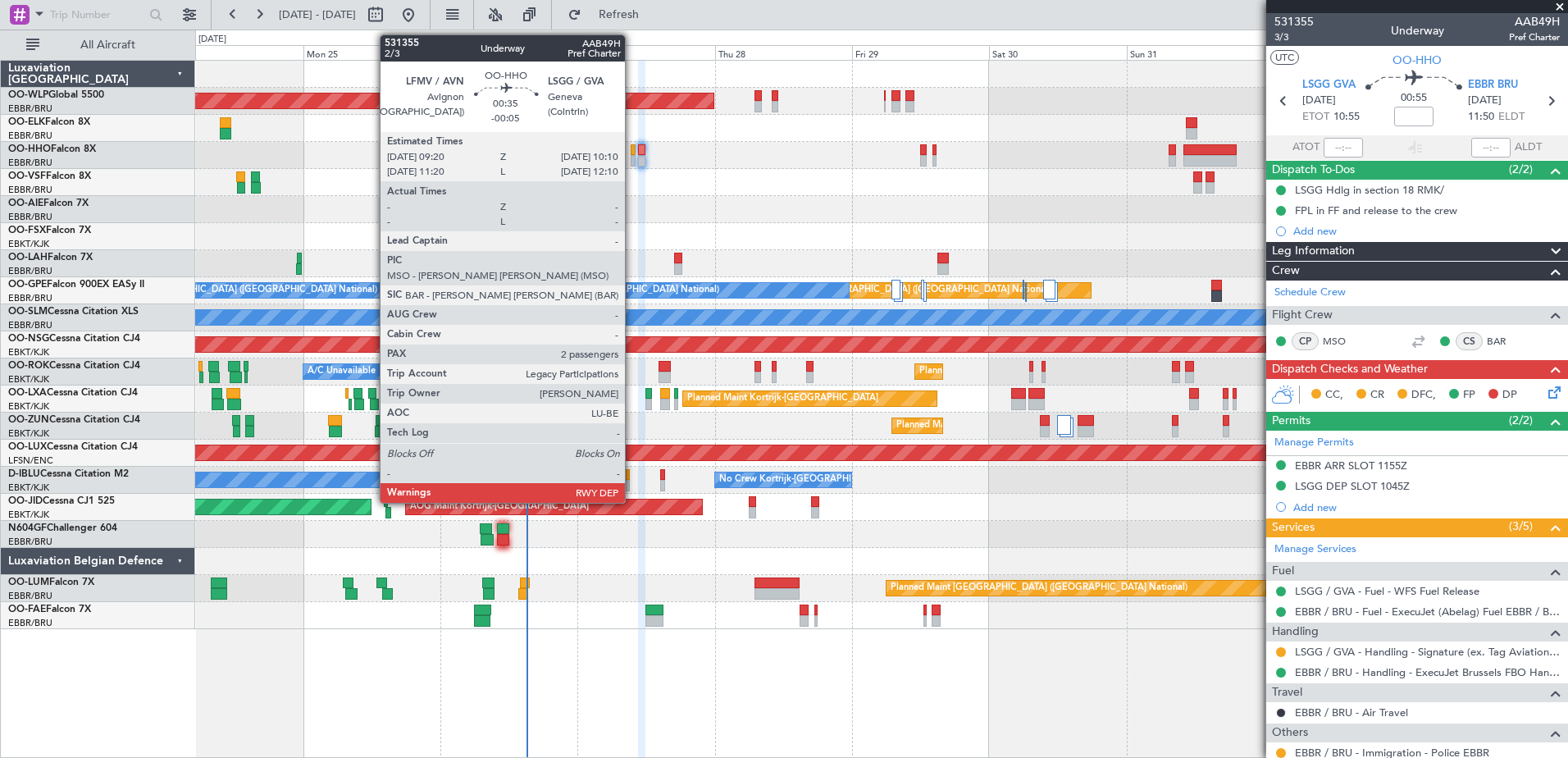
click at [633, 158] on div at bounding box center [633, 160] width 5 height 11
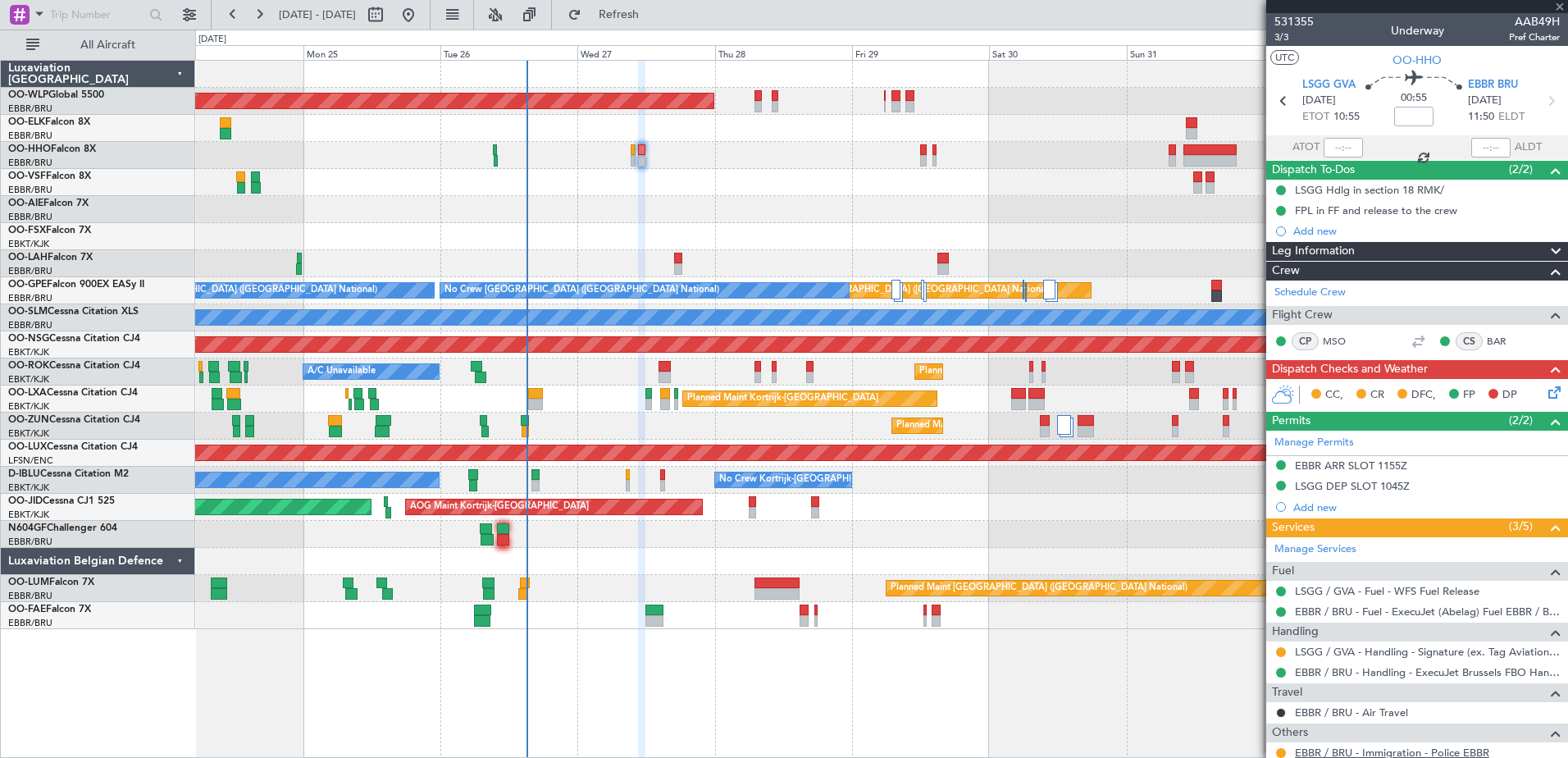
type input "-00:05"
type input "2"
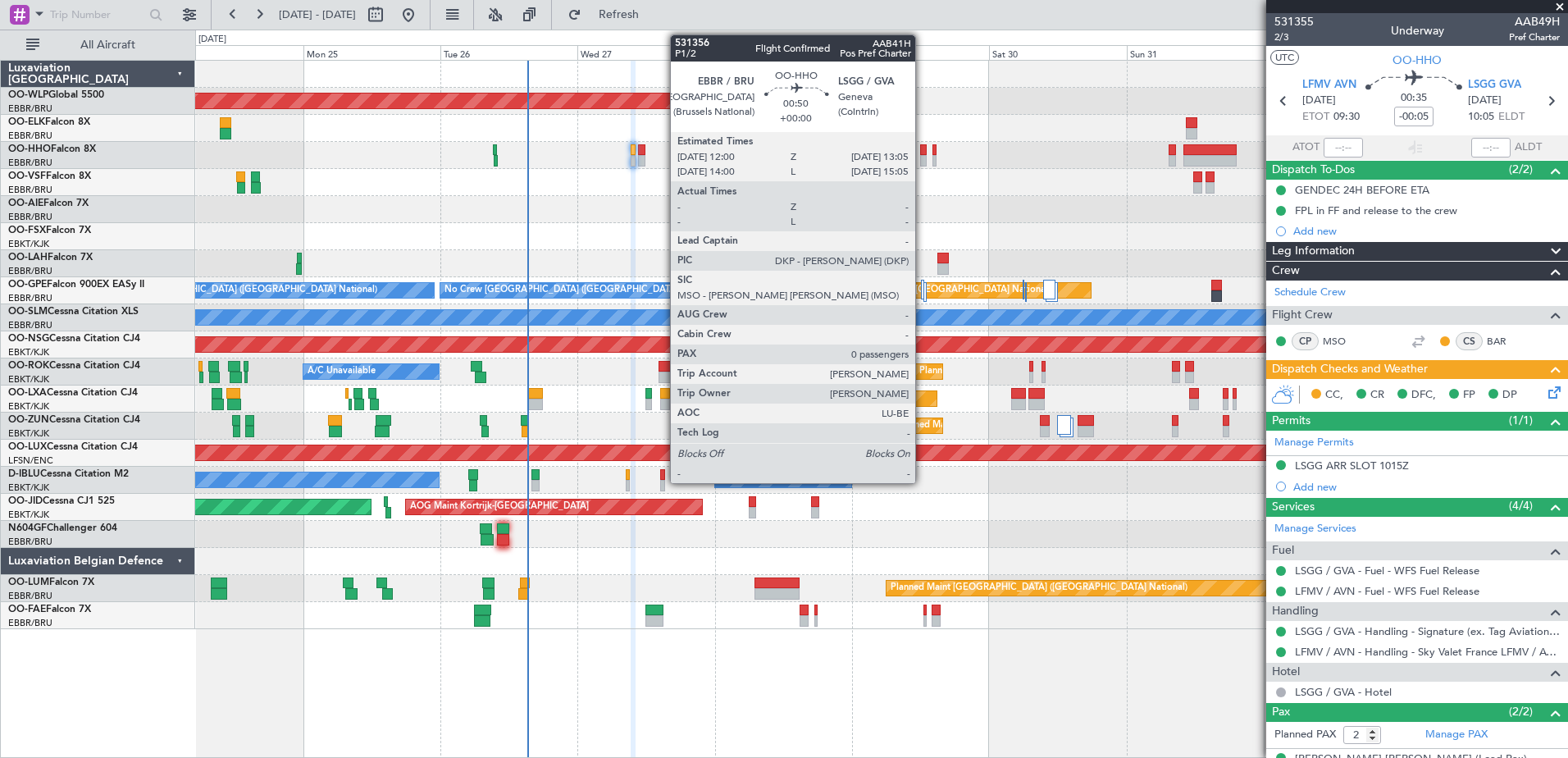
click at [922, 156] on div at bounding box center [922, 160] width 6 height 11
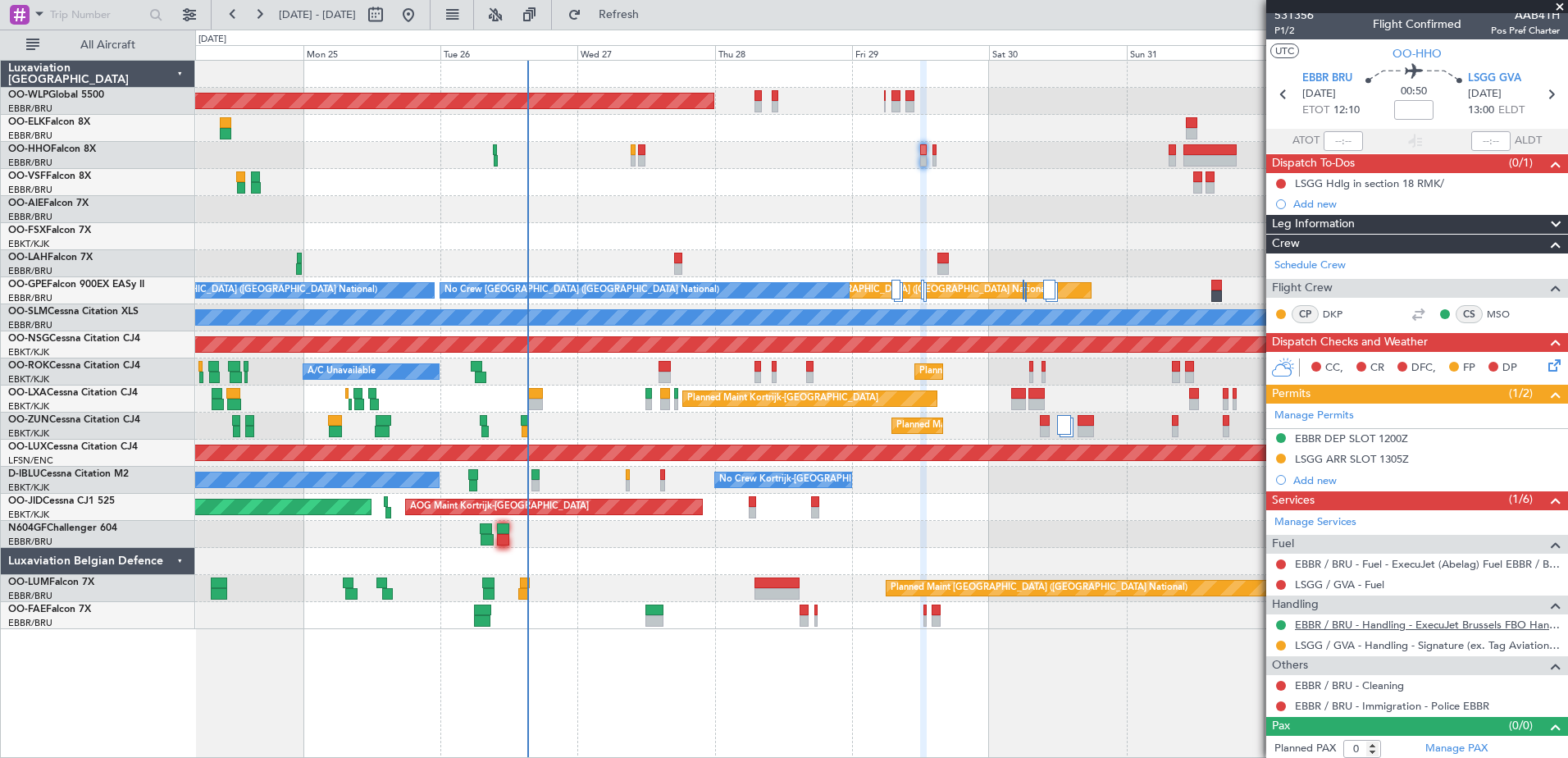
scroll to position [11, 0]
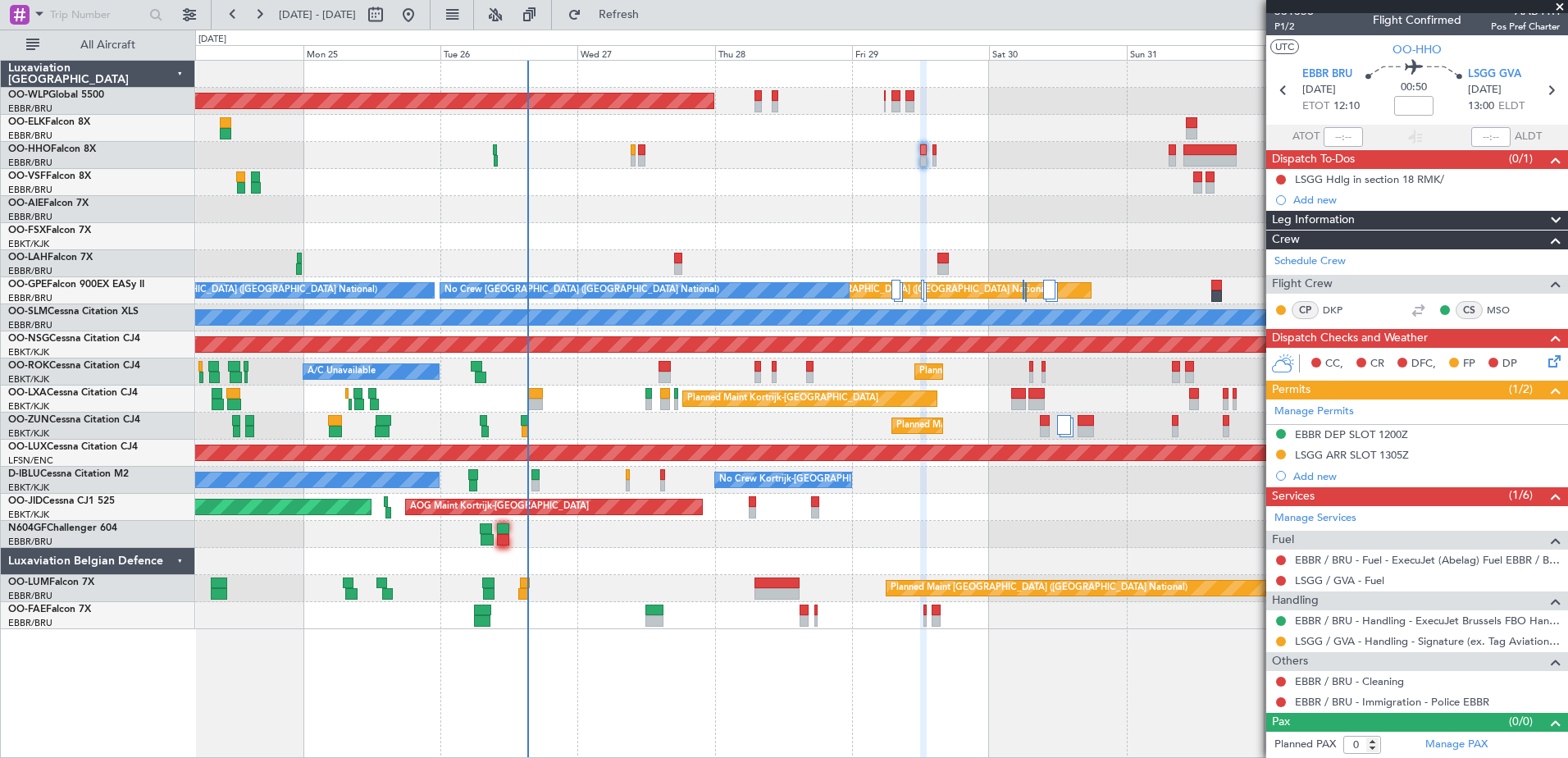
click at [1168, 156] on div at bounding box center [881, 155] width 1372 height 27
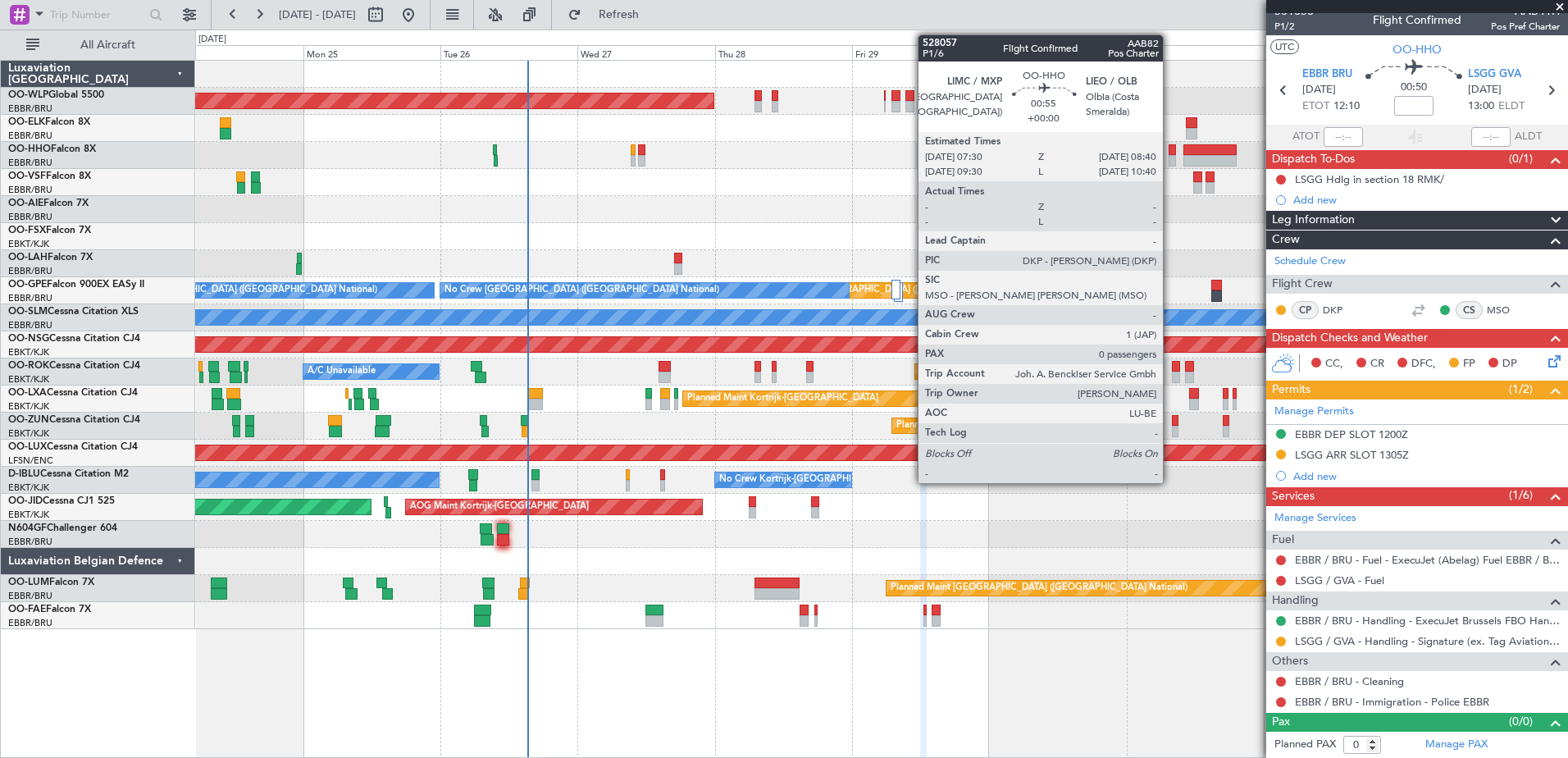
click at [1170, 156] on div at bounding box center [1173, 160] width 7 height 11
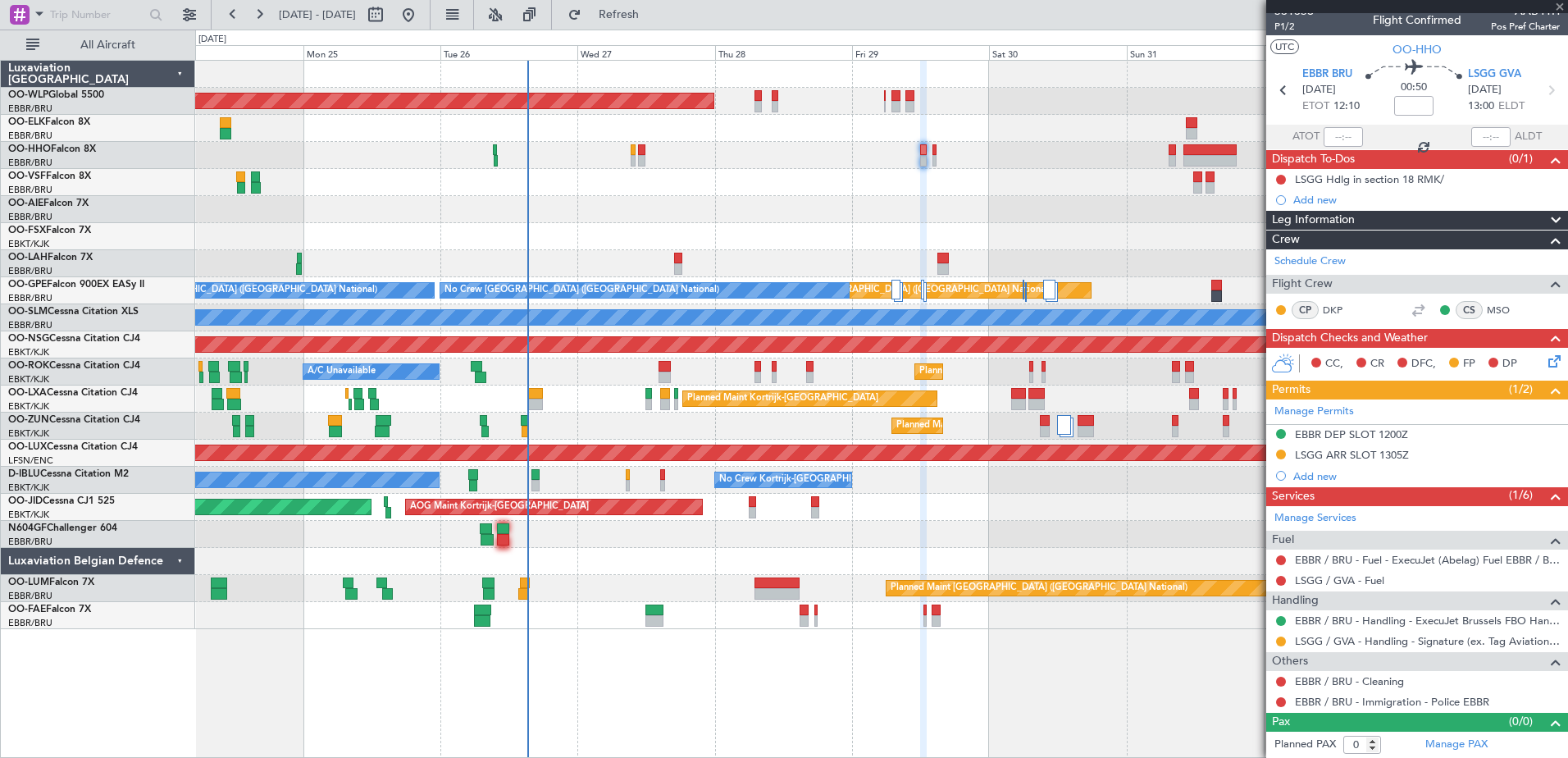
scroll to position [0, 0]
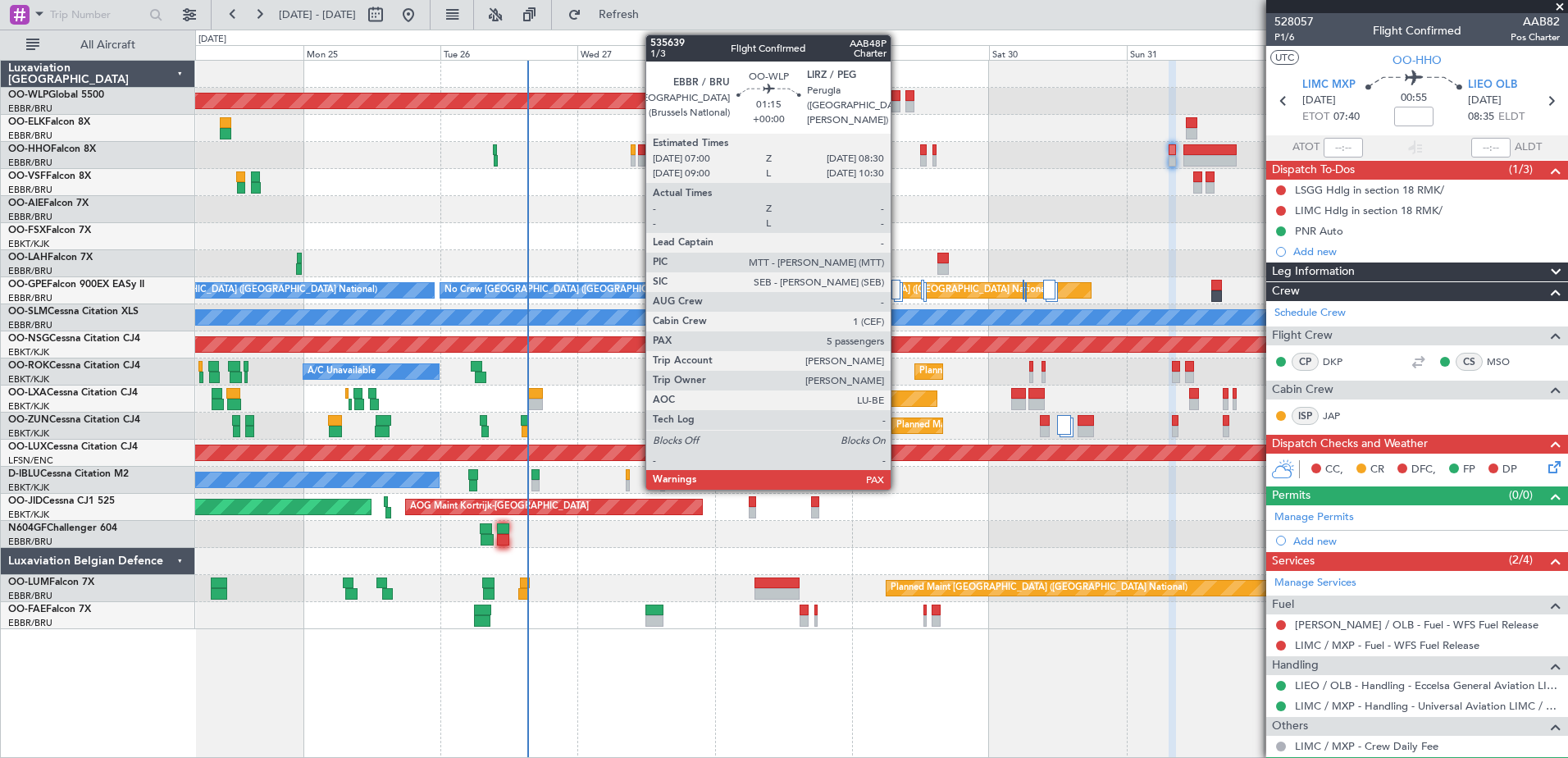
click at [897, 100] on div at bounding box center [896, 95] width 9 height 11
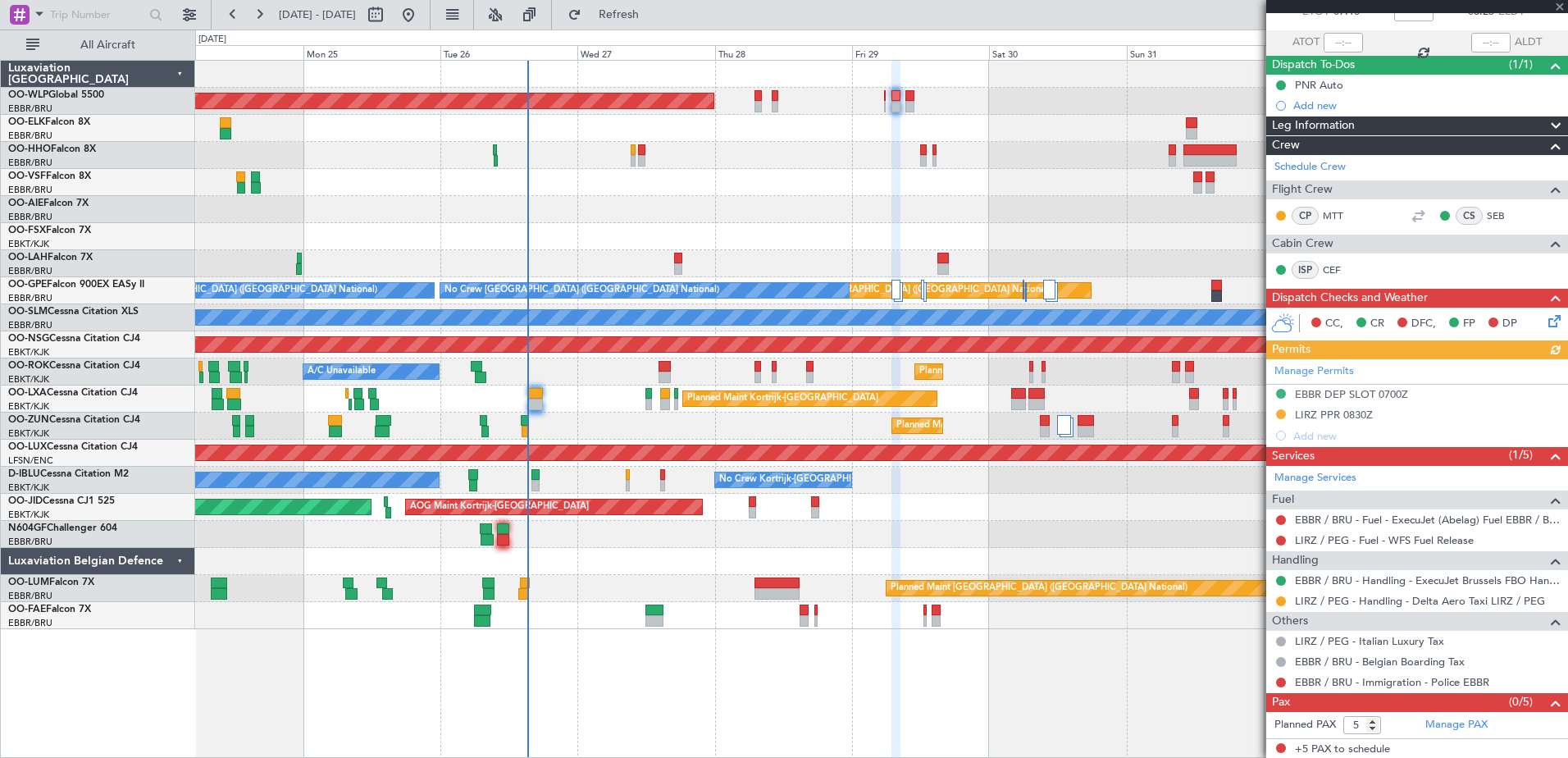
scroll to position [107, 0]
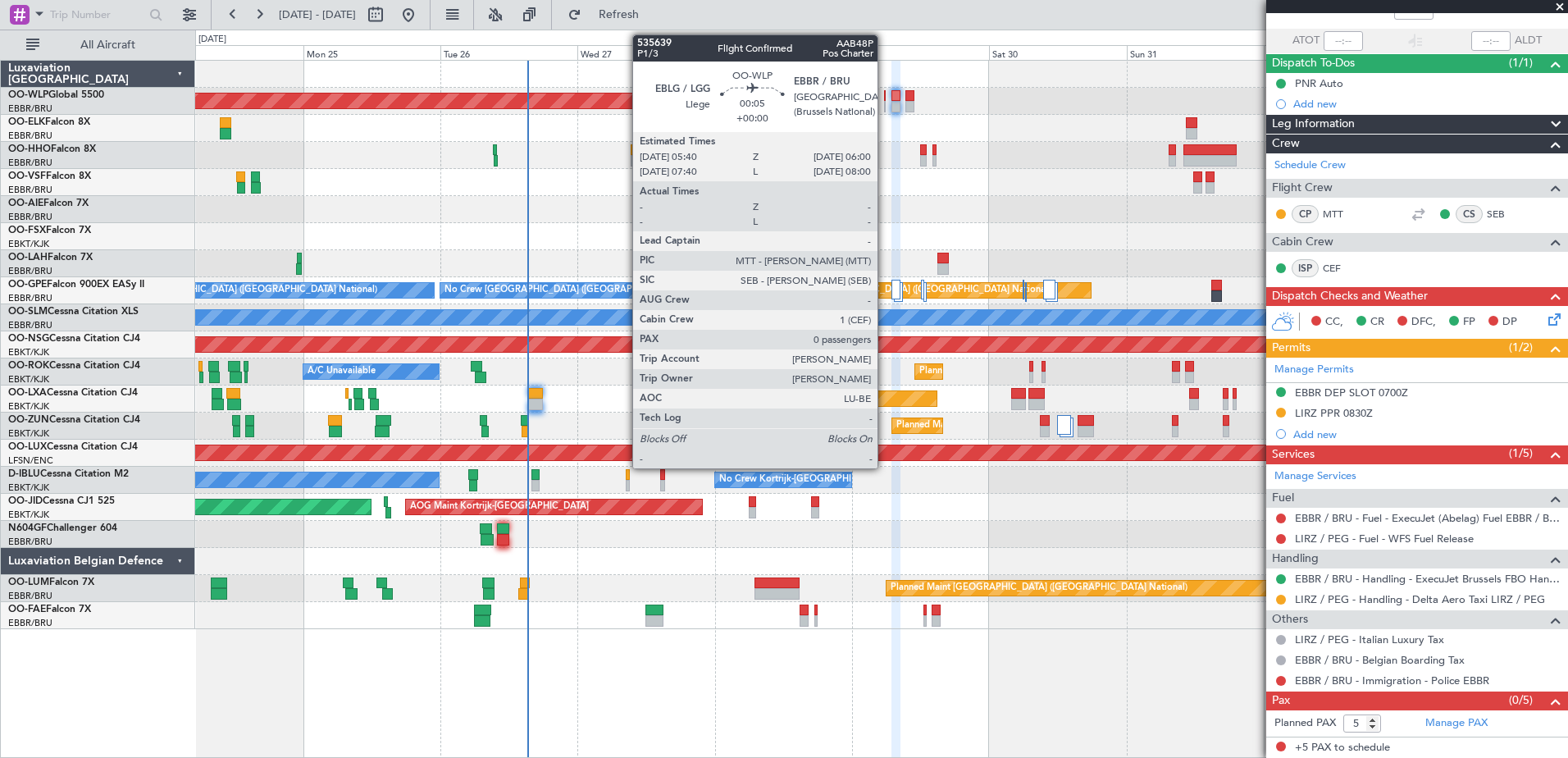
click at [884, 103] on div at bounding box center [884, 107] width 3 height 11
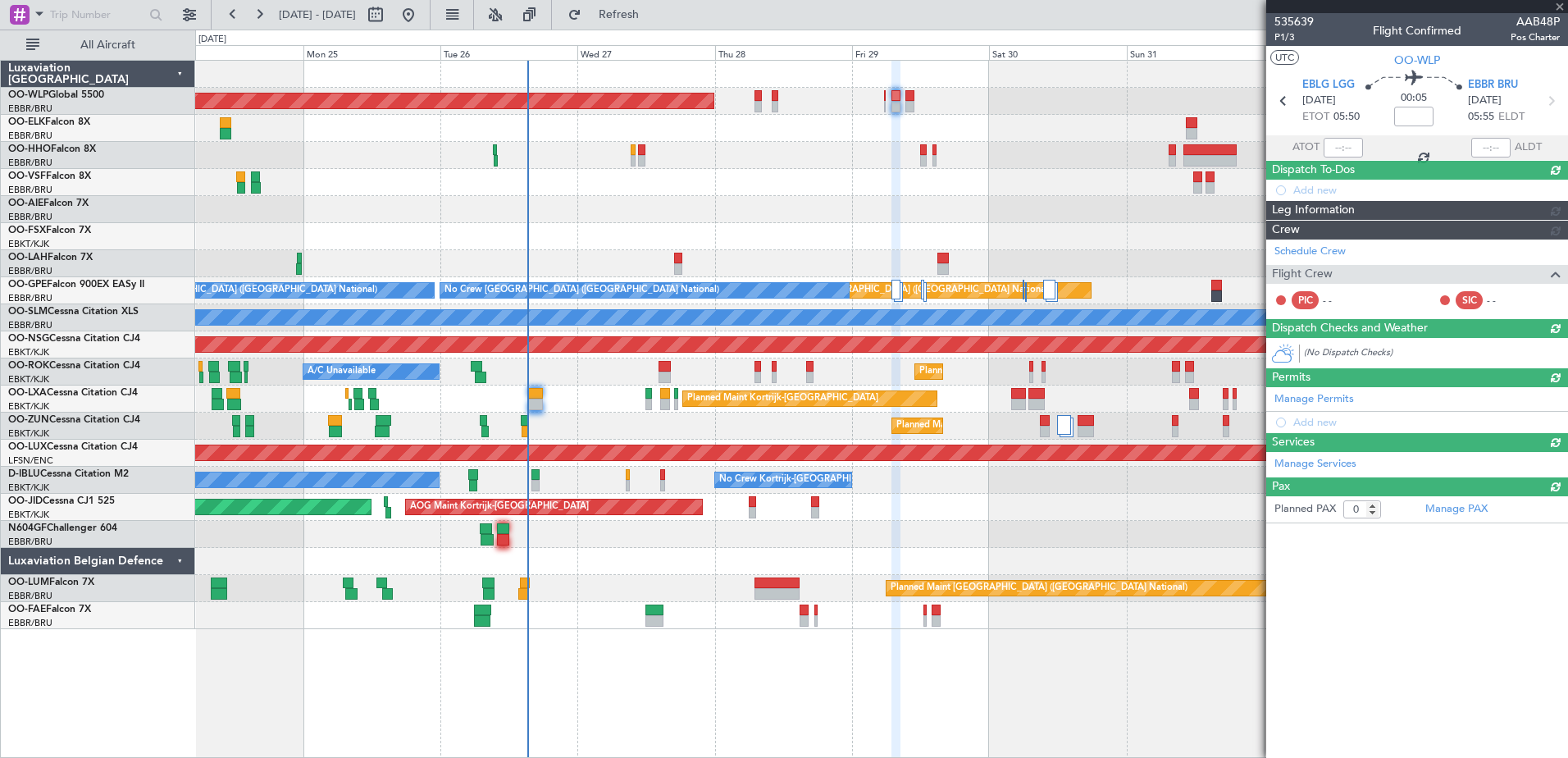
scroll to position [0, 0]
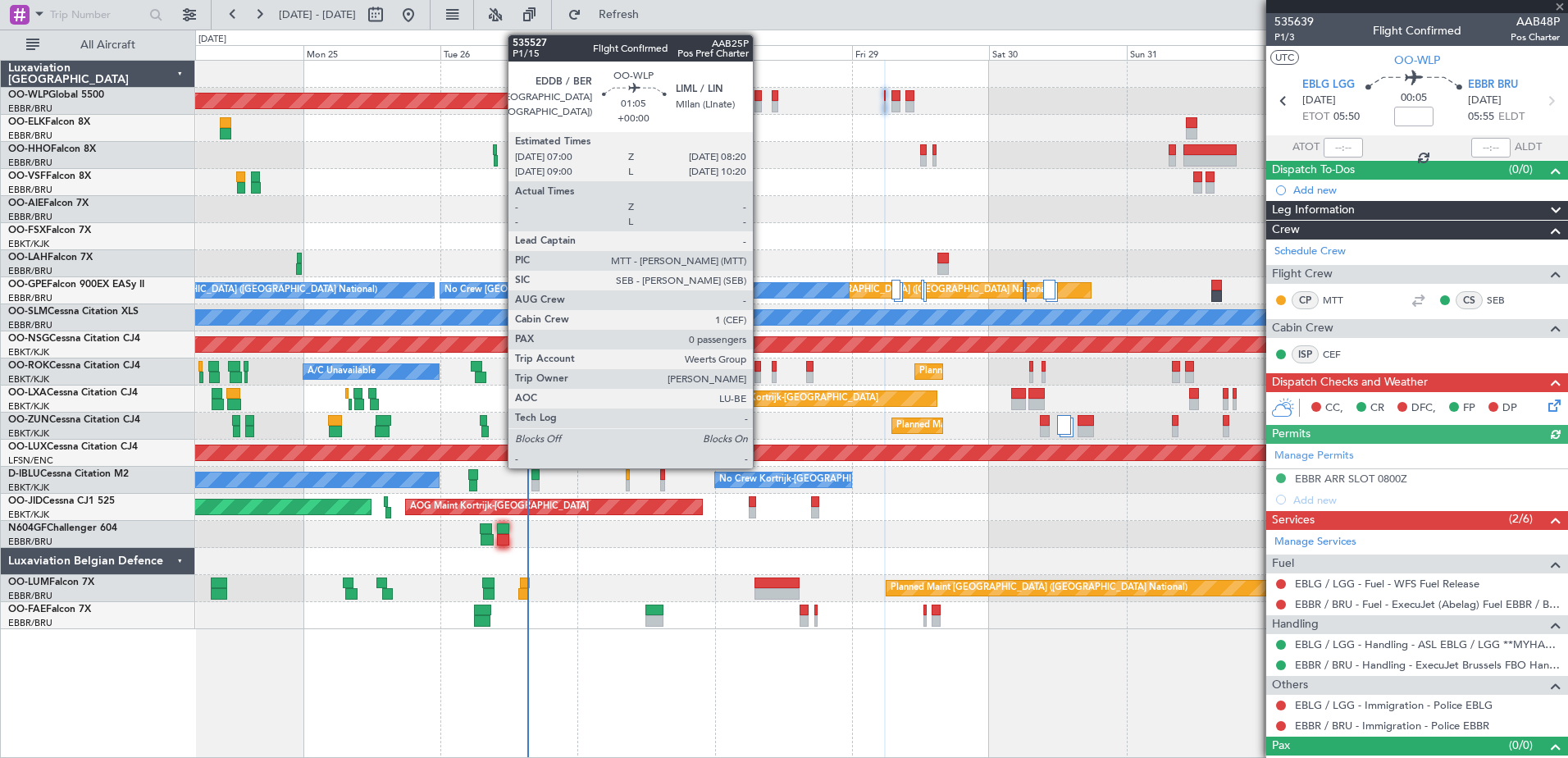
click at [760, 96] on div at bounding box center [759, 95] width 8 height 11
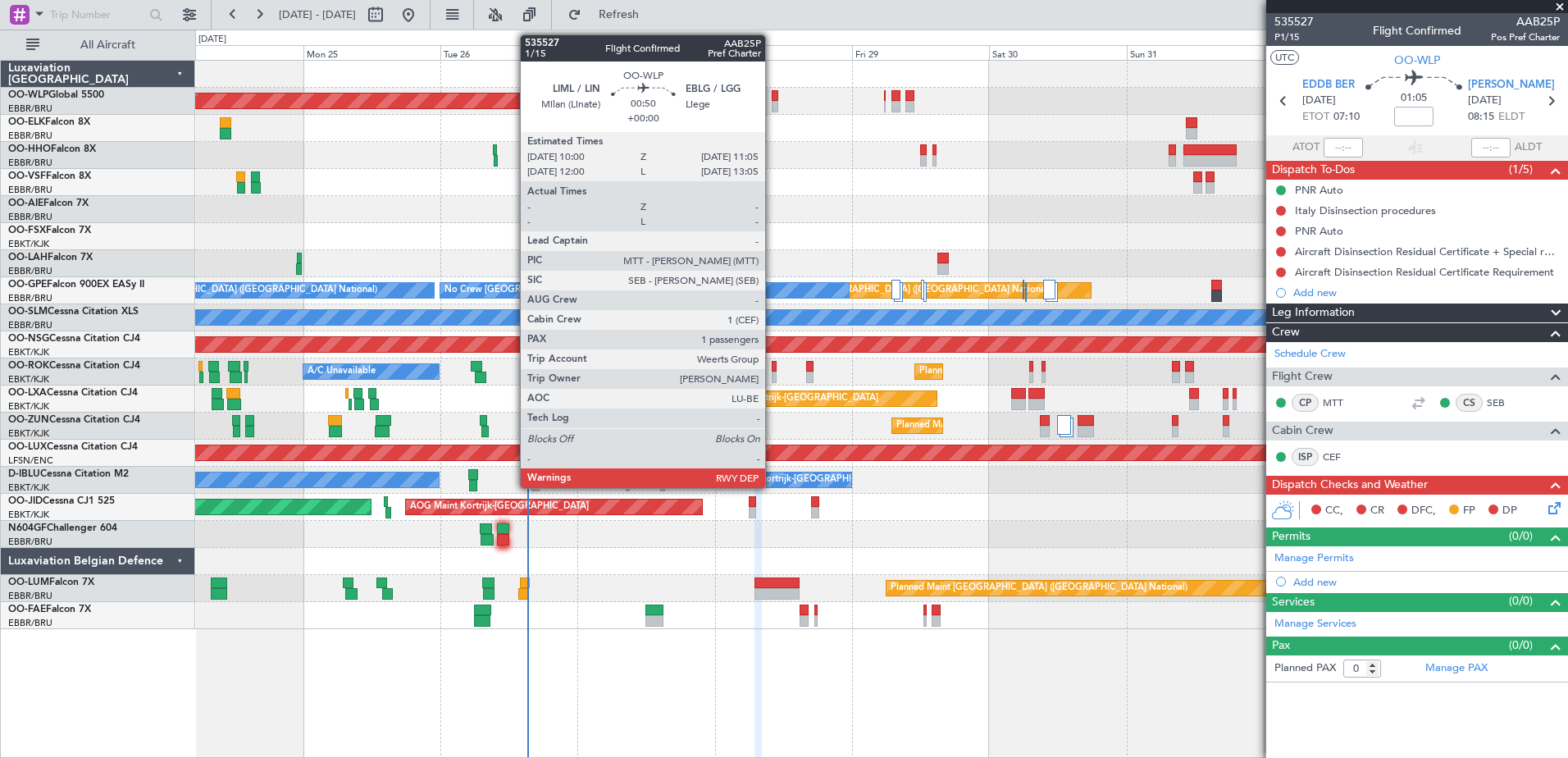
click at [772, 104] on div at bounding box center [774, 107] width 6 height 11
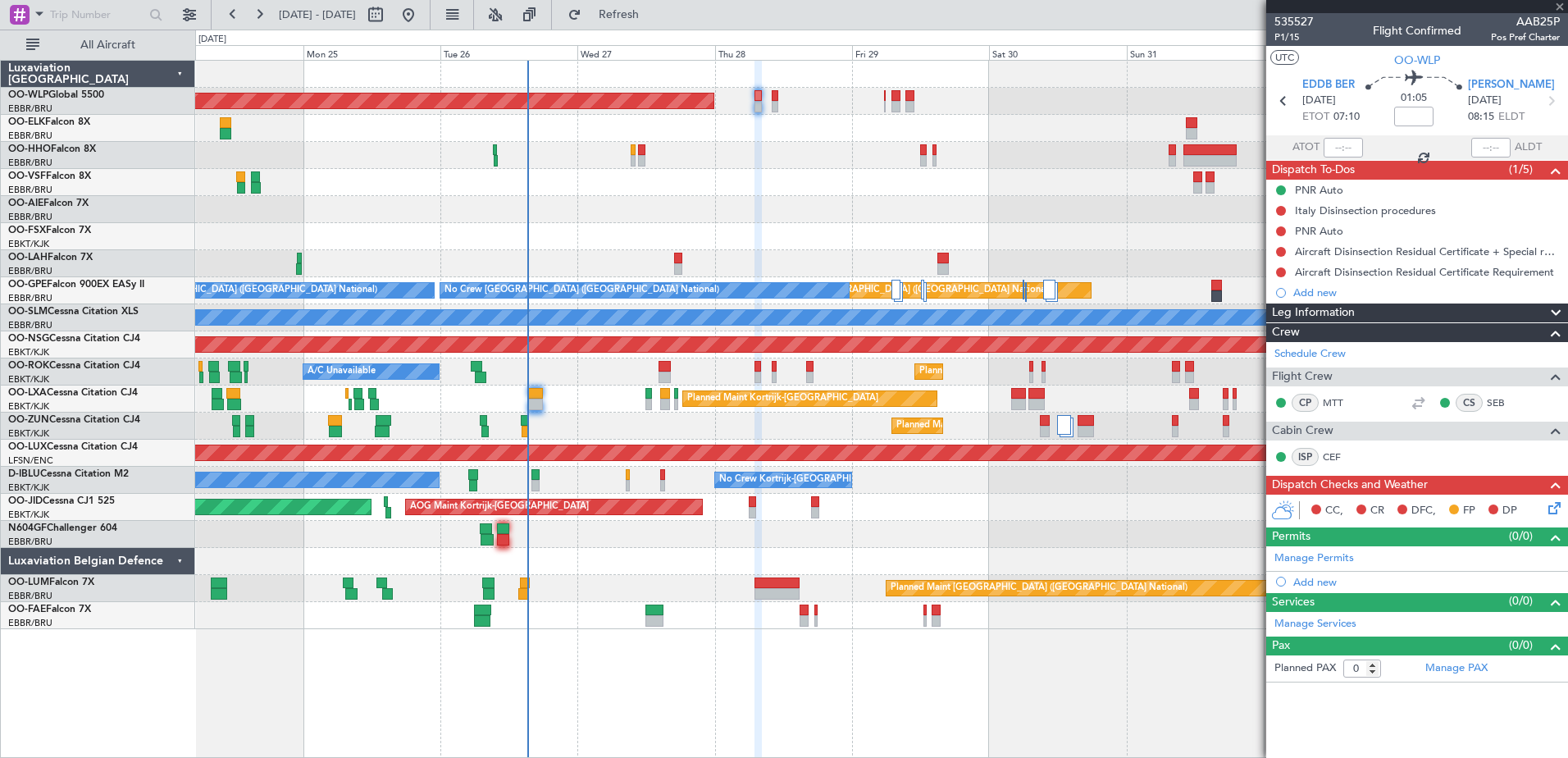
type input "1"
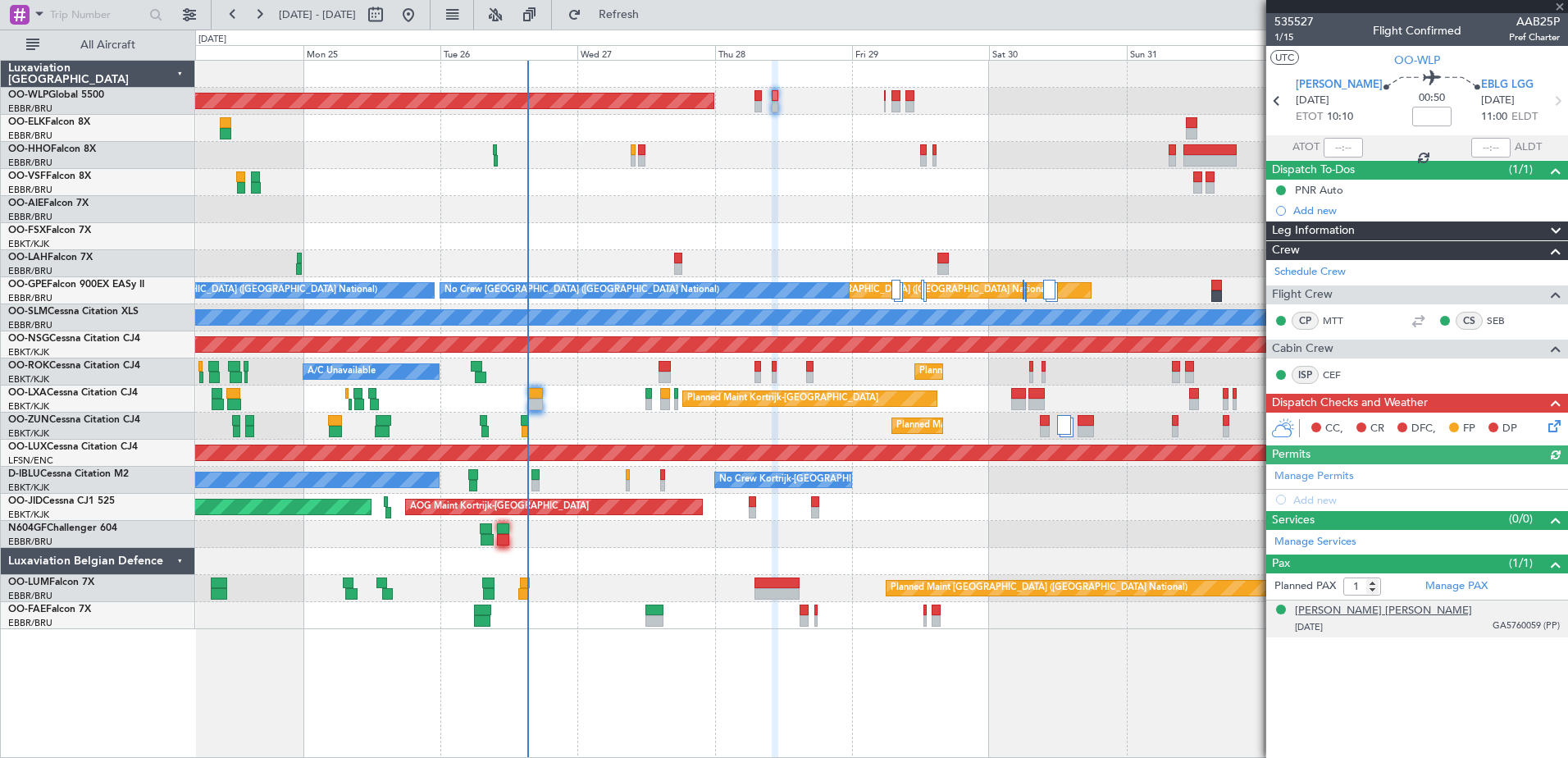
click at [1384, 611] on div "Yves Léa Joseph Weerts" at bounding box center [1383, 612] width 177 height 17
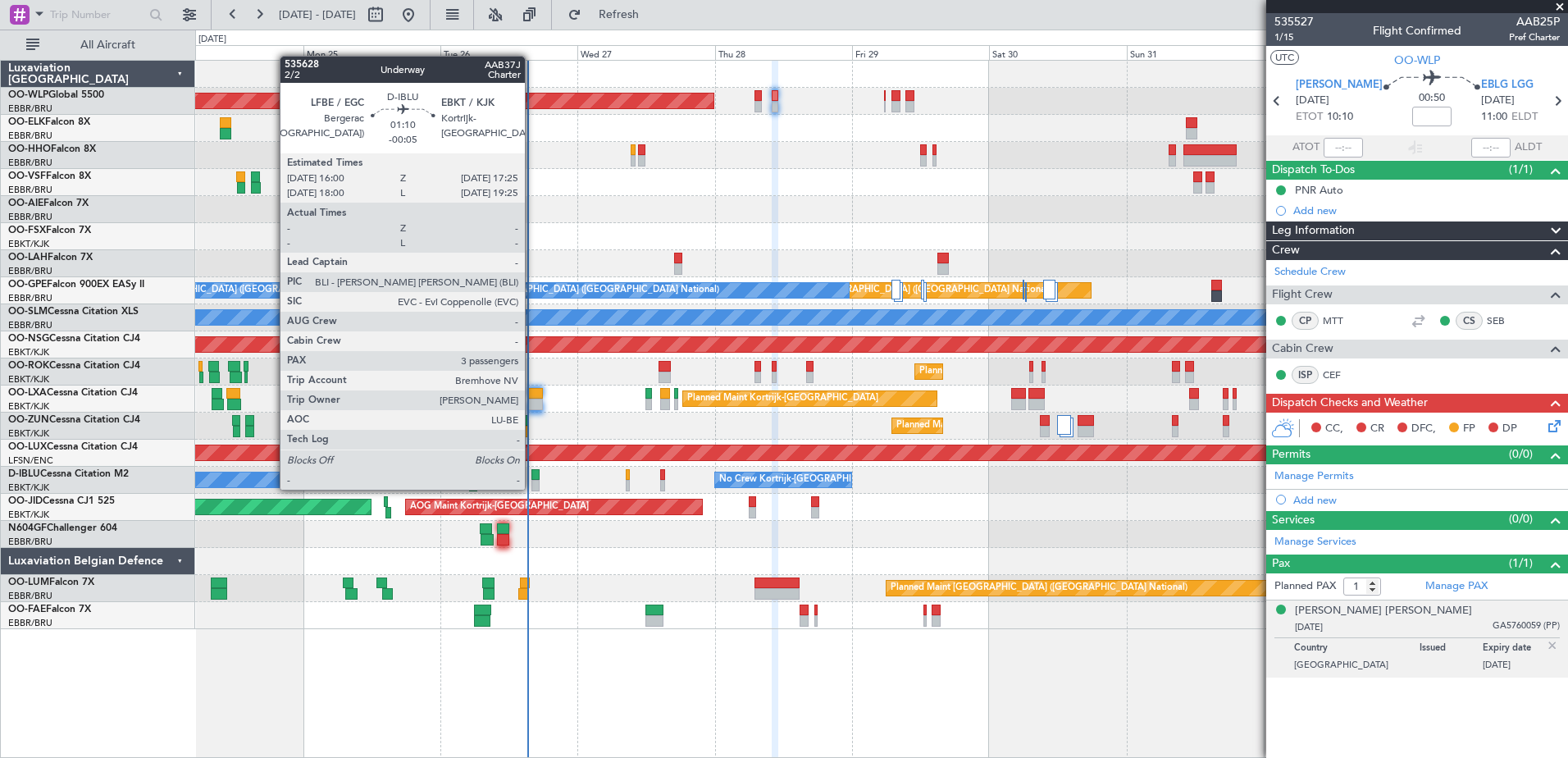
click at [533, 488] on div at bounding box center [535, 486] width 8 height 11
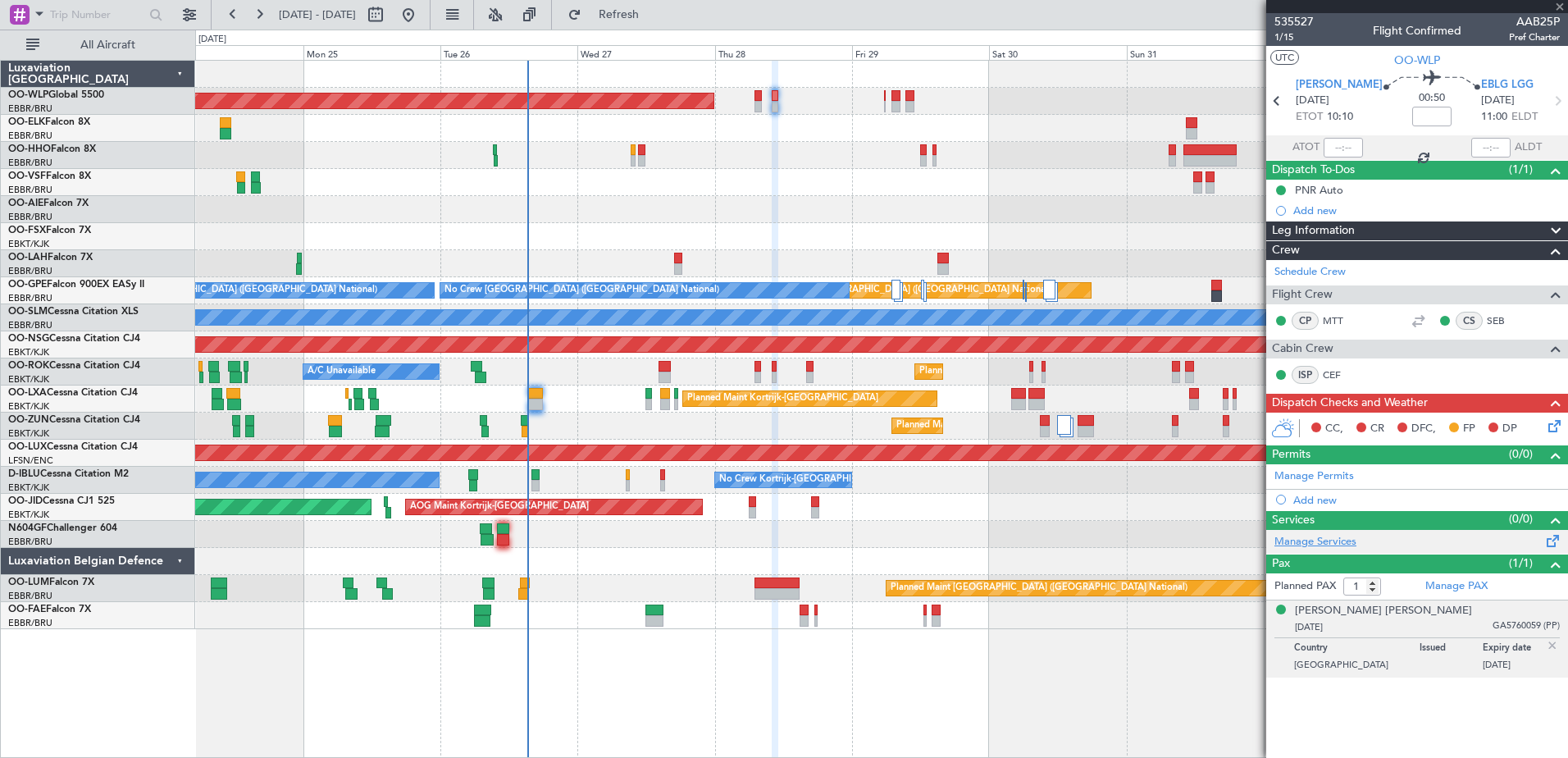
type input "-00:05"
type input "3"
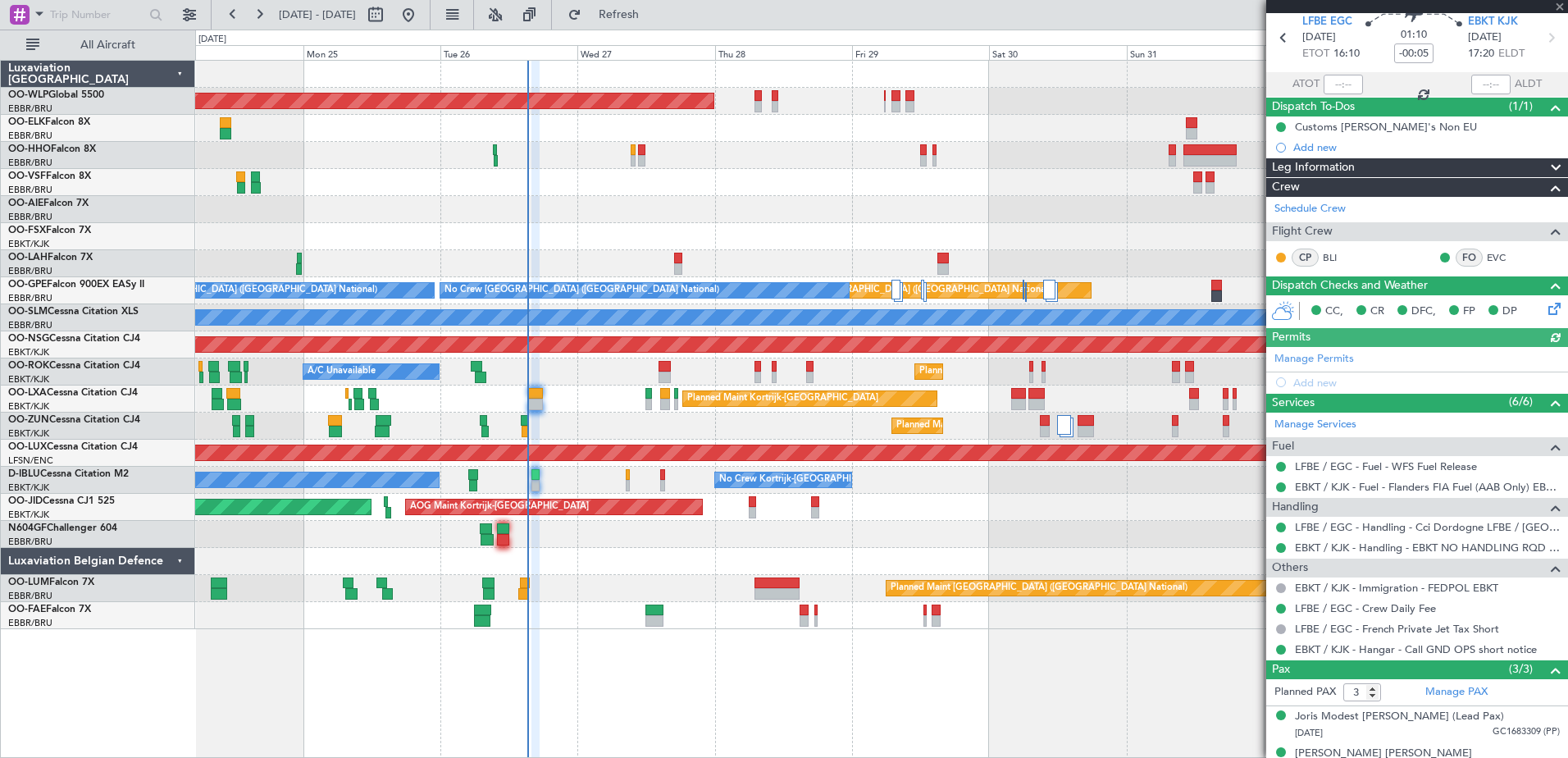
scroll to position [121, 0]
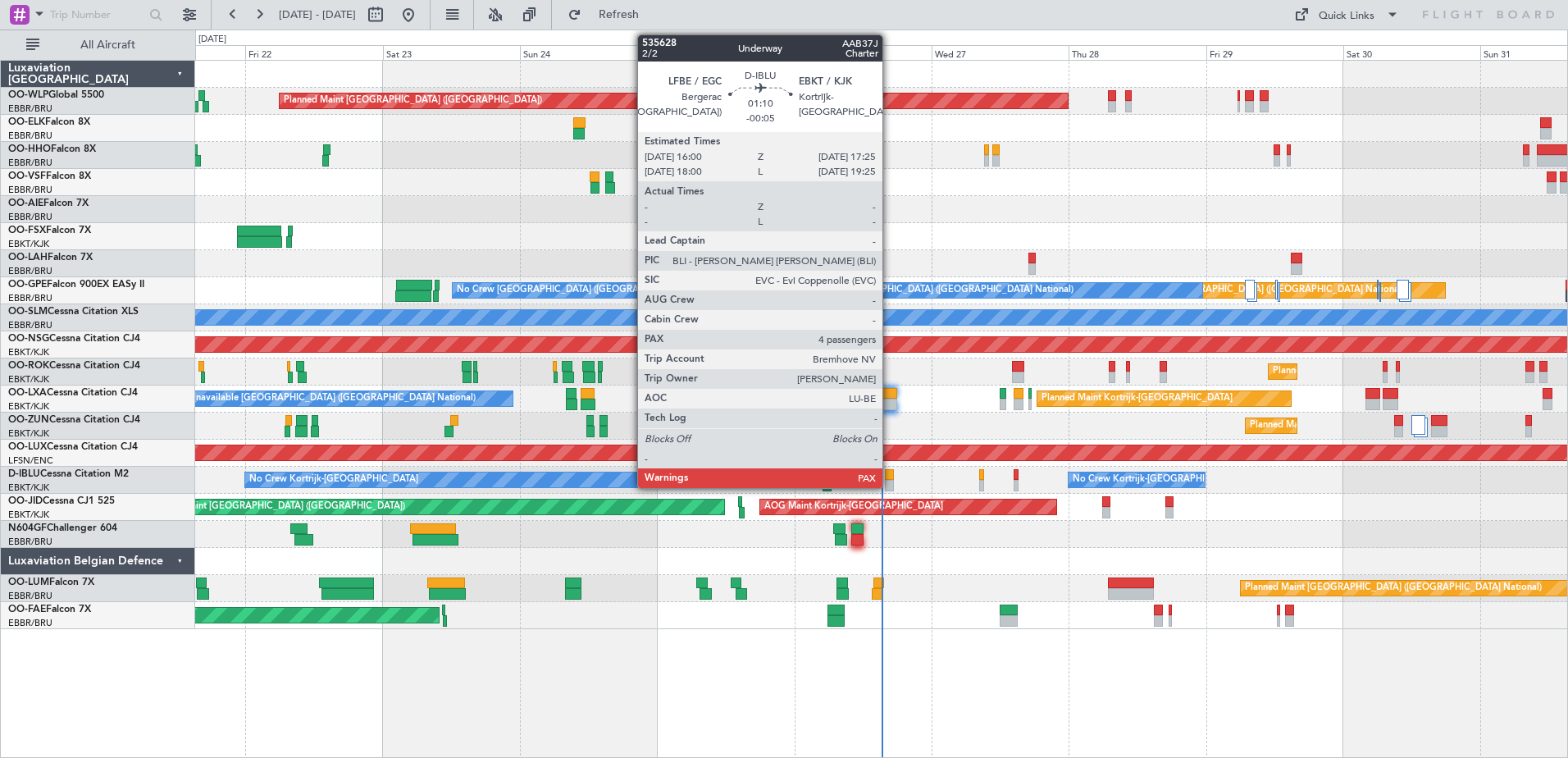
click at [890, 486] on div at bounding box center [888, 486] width 8 height 11
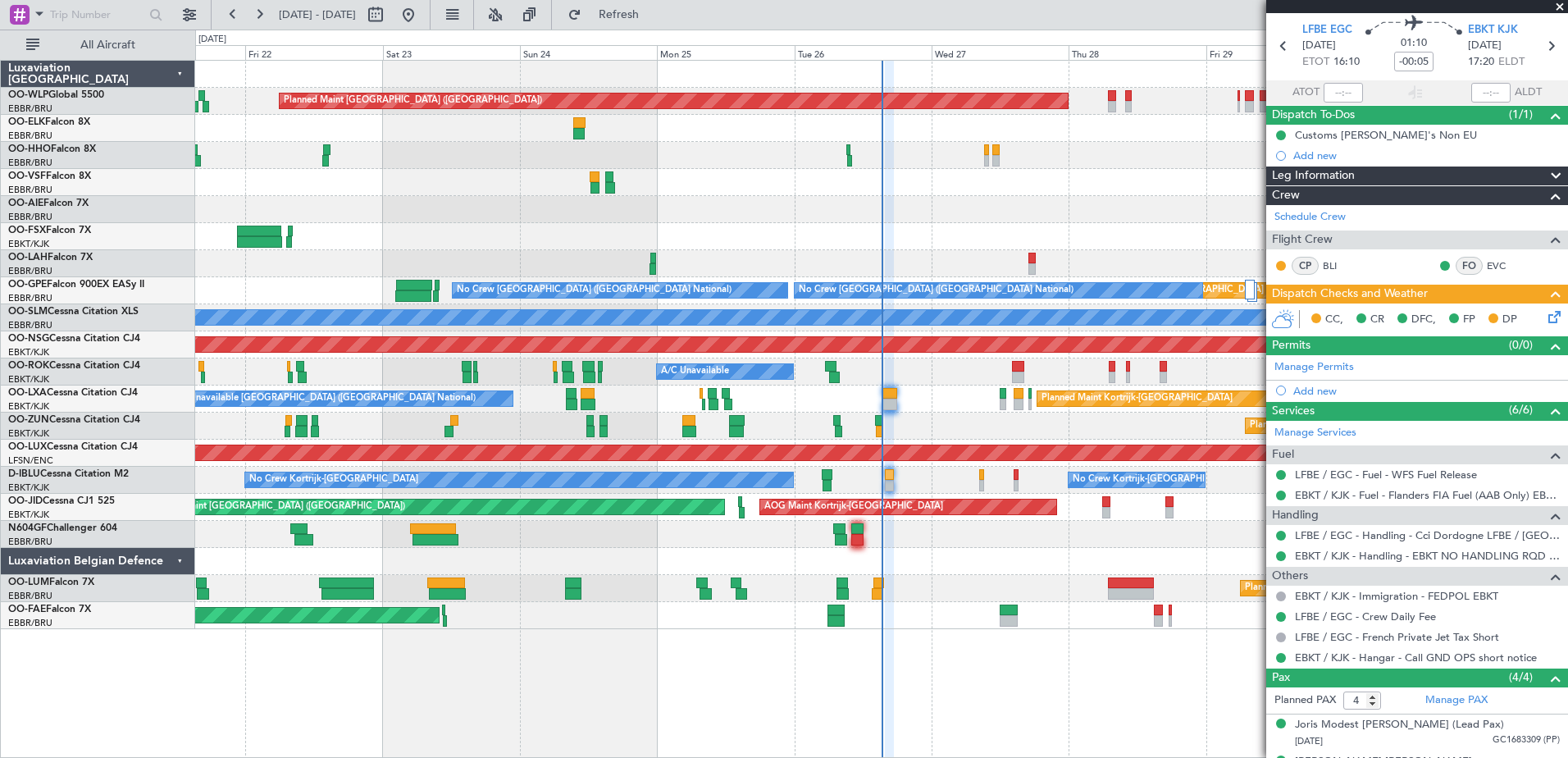
scroll to position [82, 0]
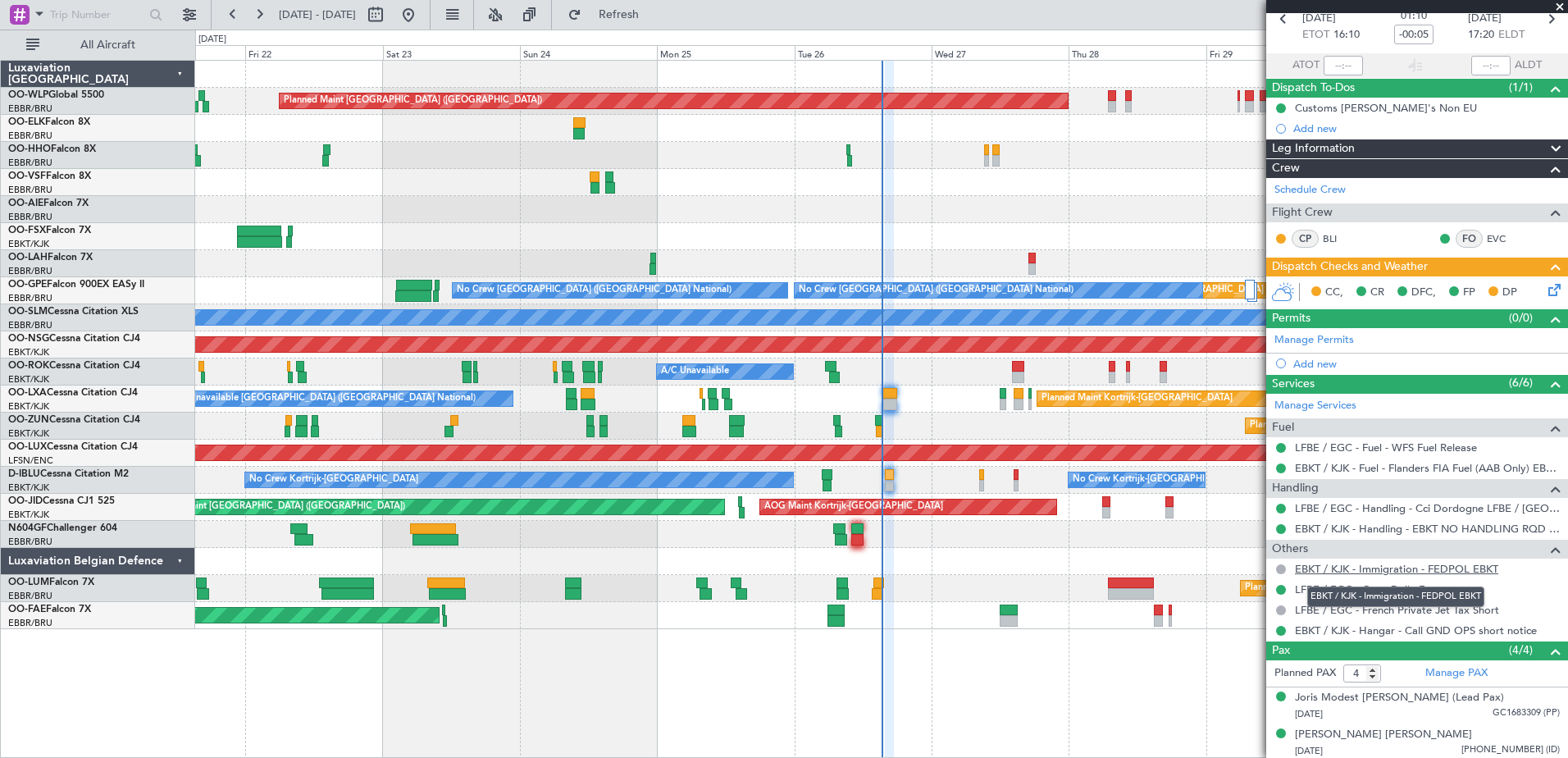
click at [1405, 569] on link "EBKT / KJK - Immigration - FEDPOL EBKT" at bounding box center [1397, 568] width 204 height 14
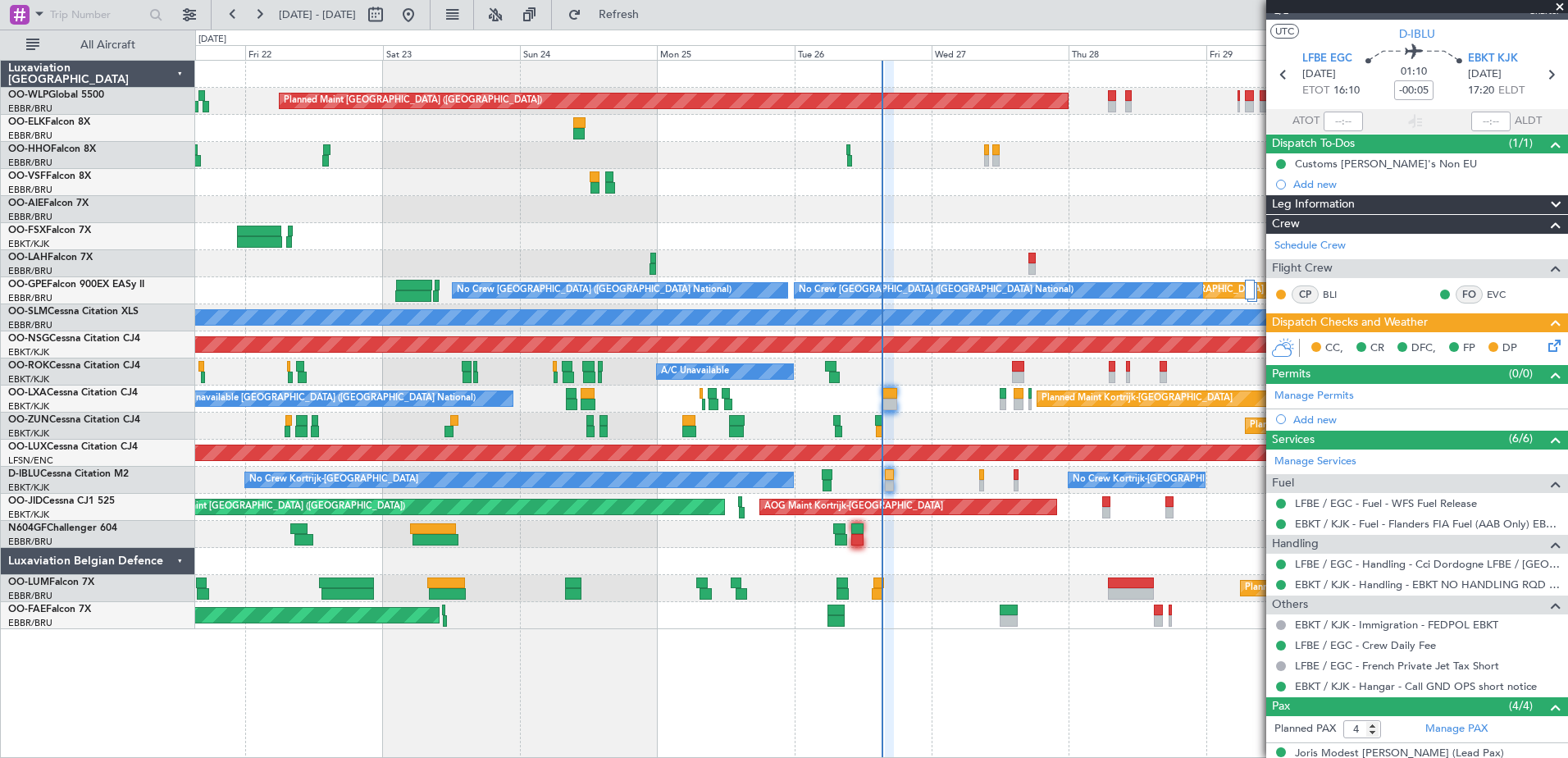
scroll to position [0, 0]
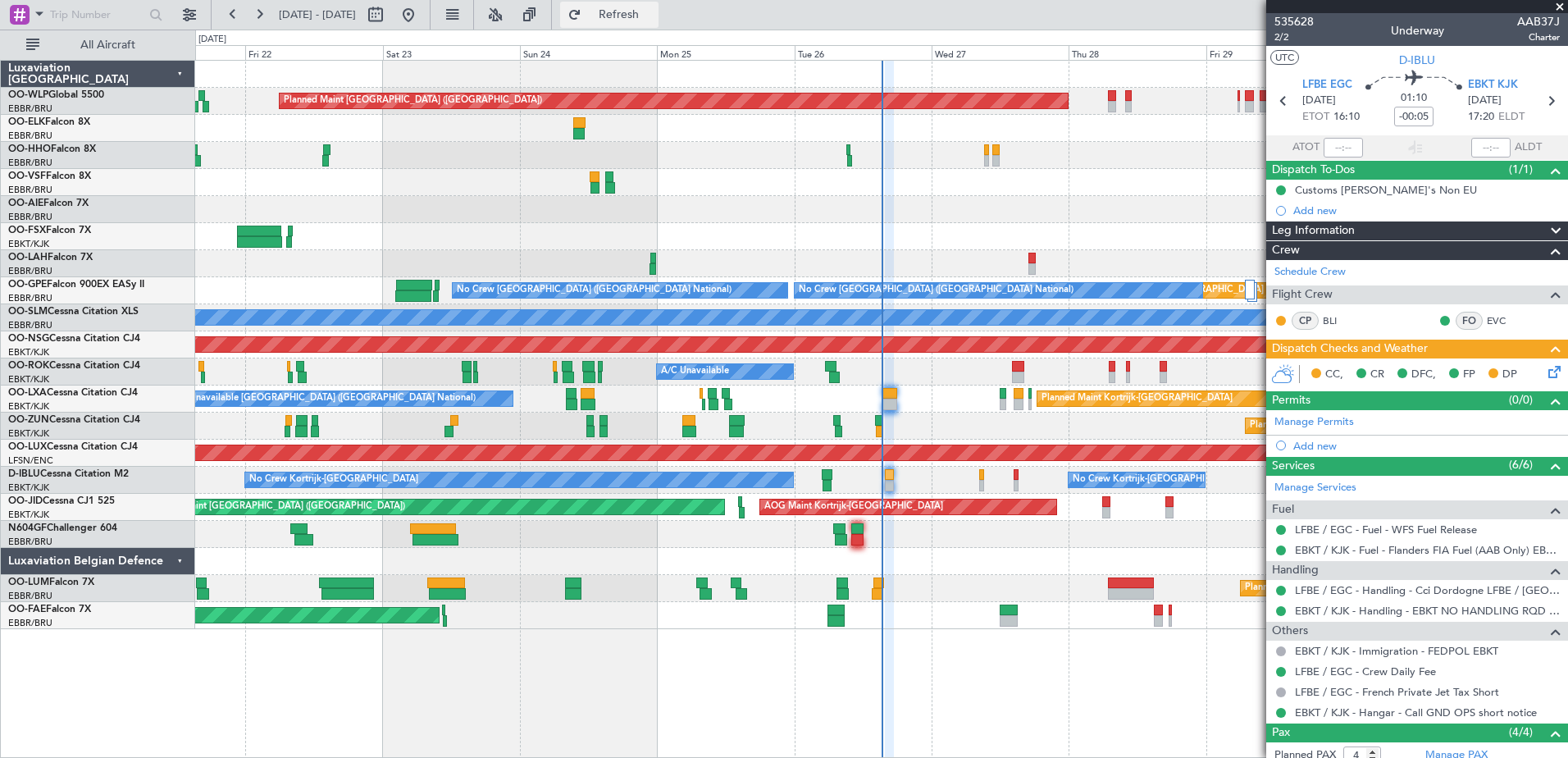
click at [632, 6] on button "Refresh" at bounding box center [609, 15] width 98 height 26
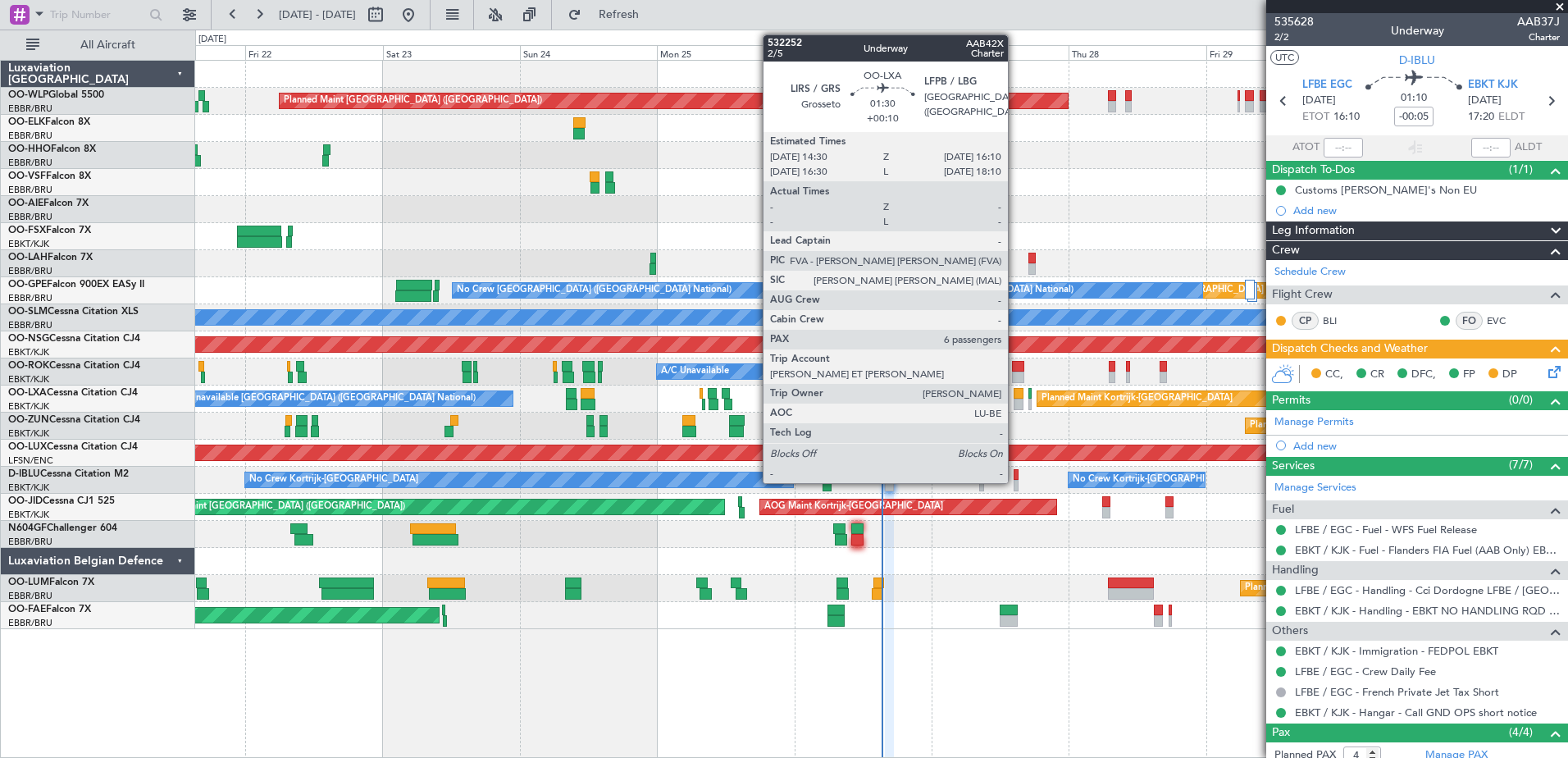
click at [1015, 406] on div at bounding box center [1018, 404] width 10 height 11
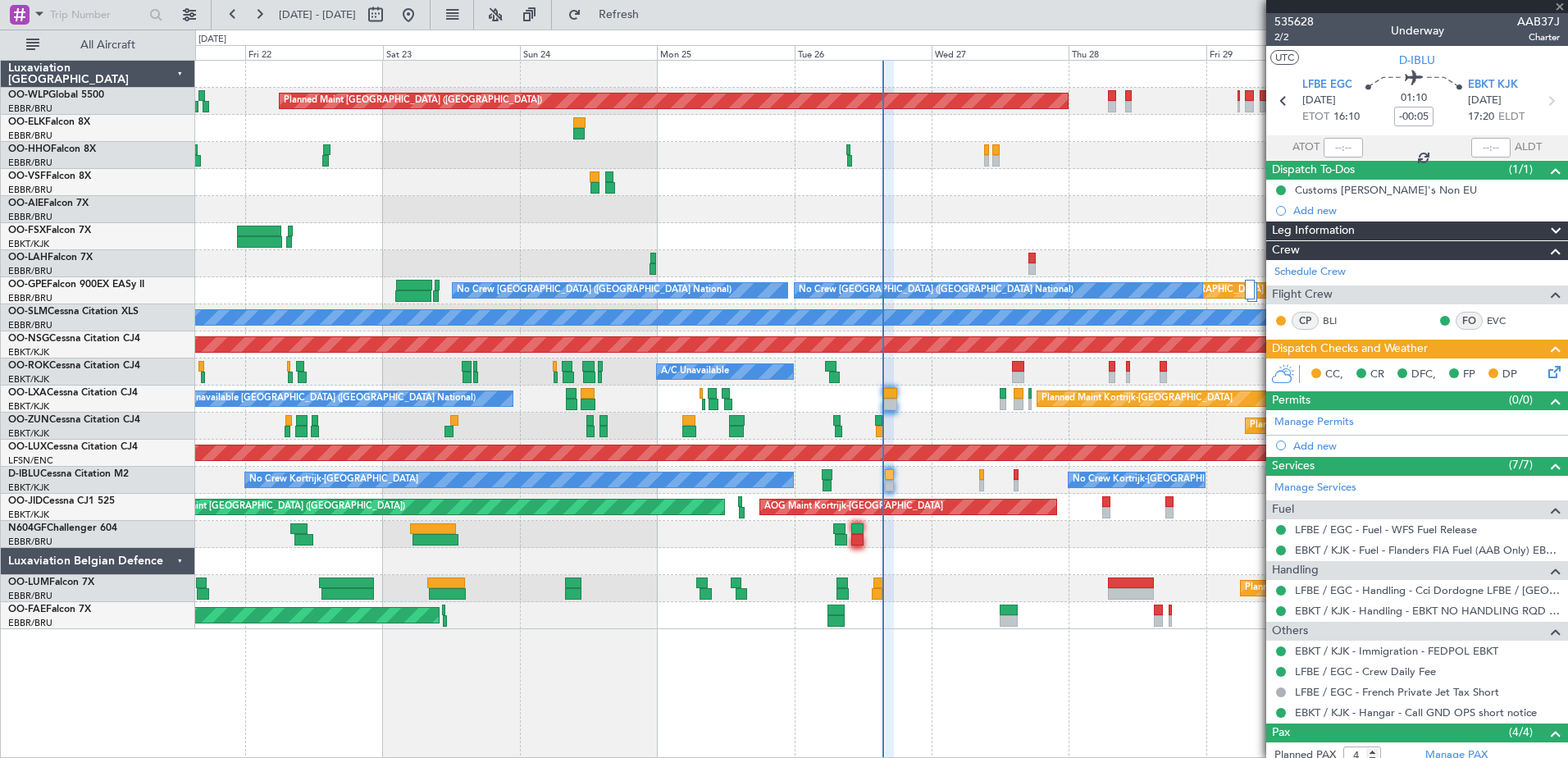
type input "+00:10"
type input "6"
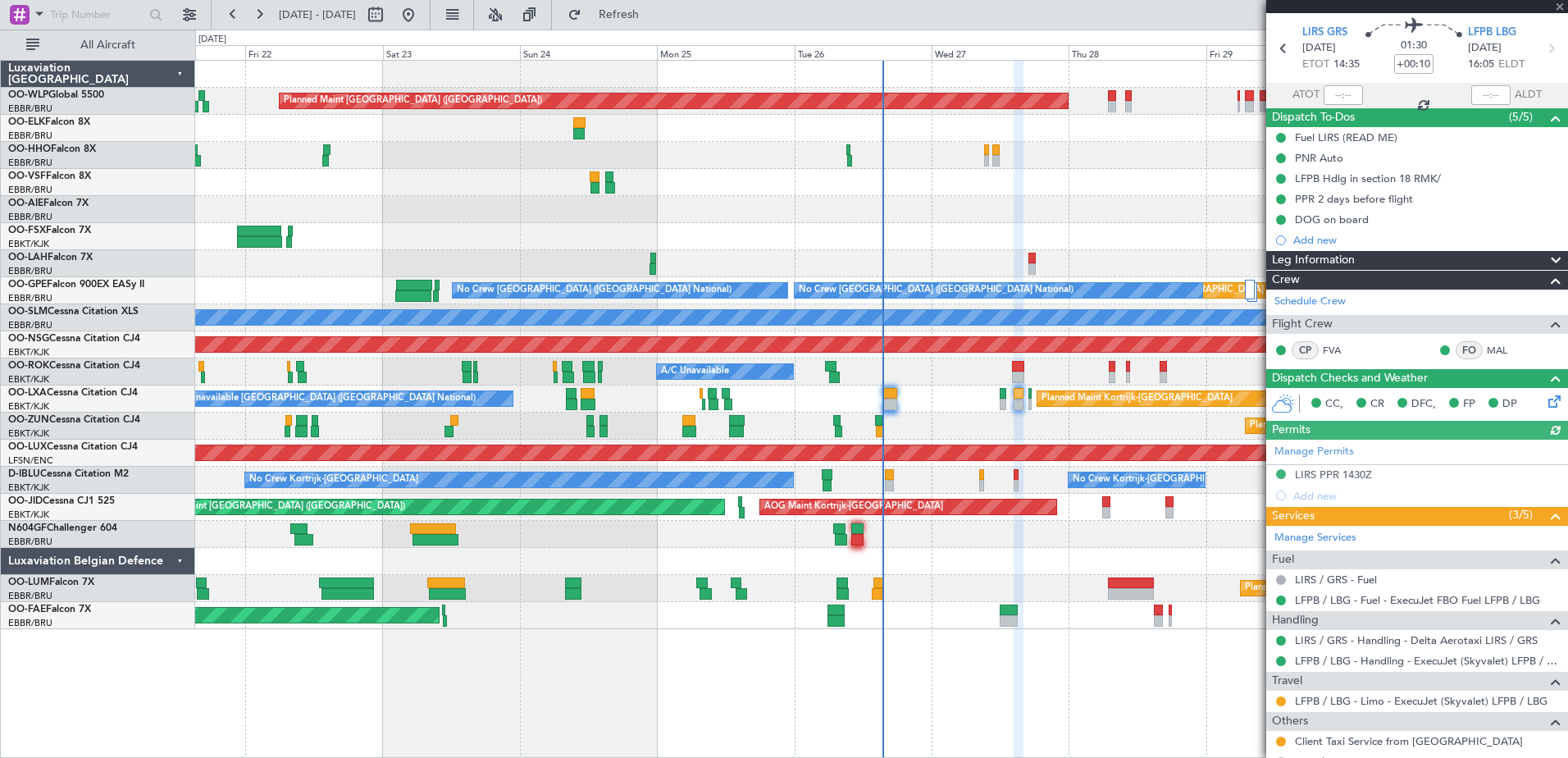
scroll to position [82, 0]
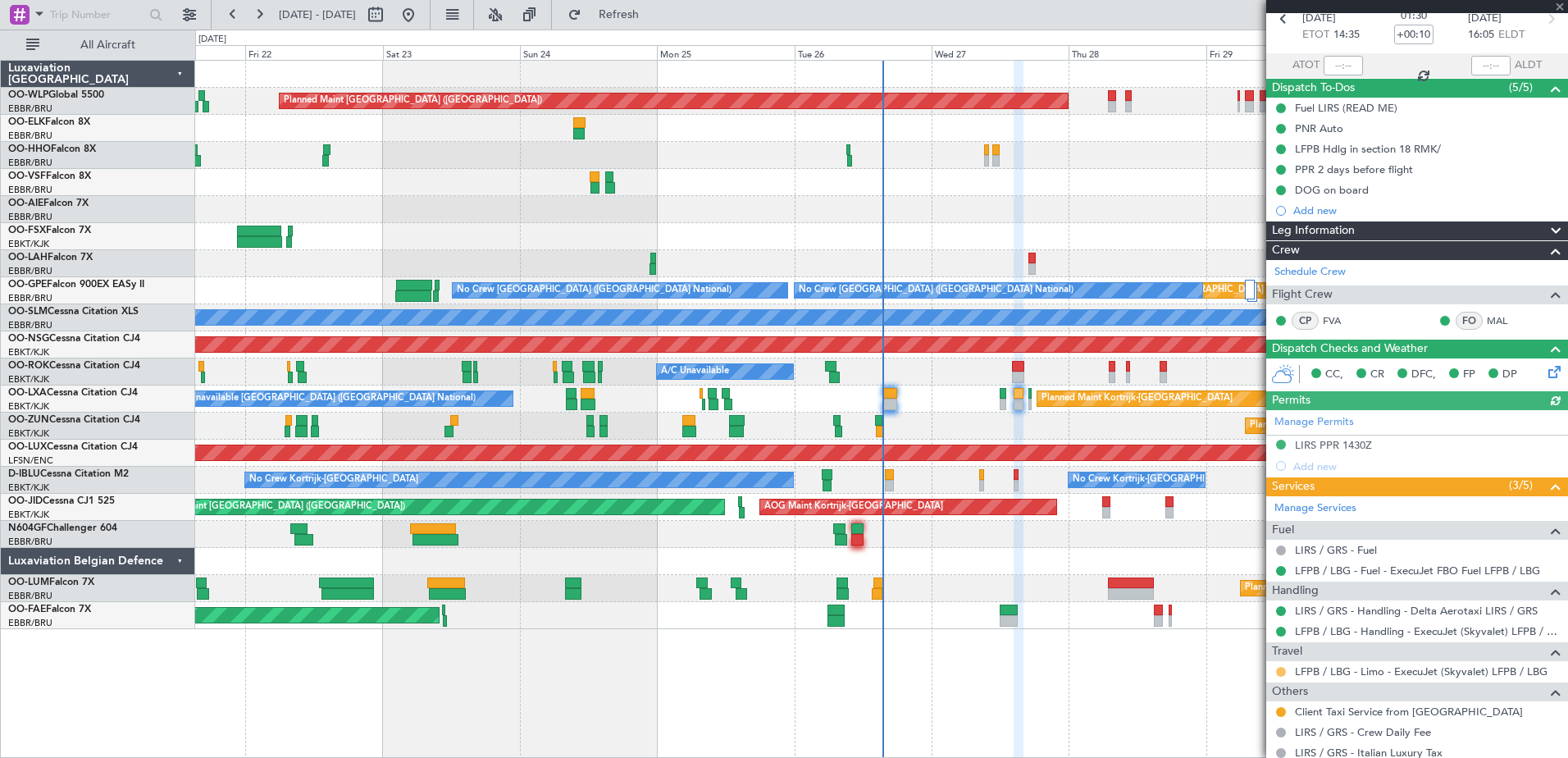
click at [1284, 672] on button at bounding box center [1281, 672] width 10 height 10
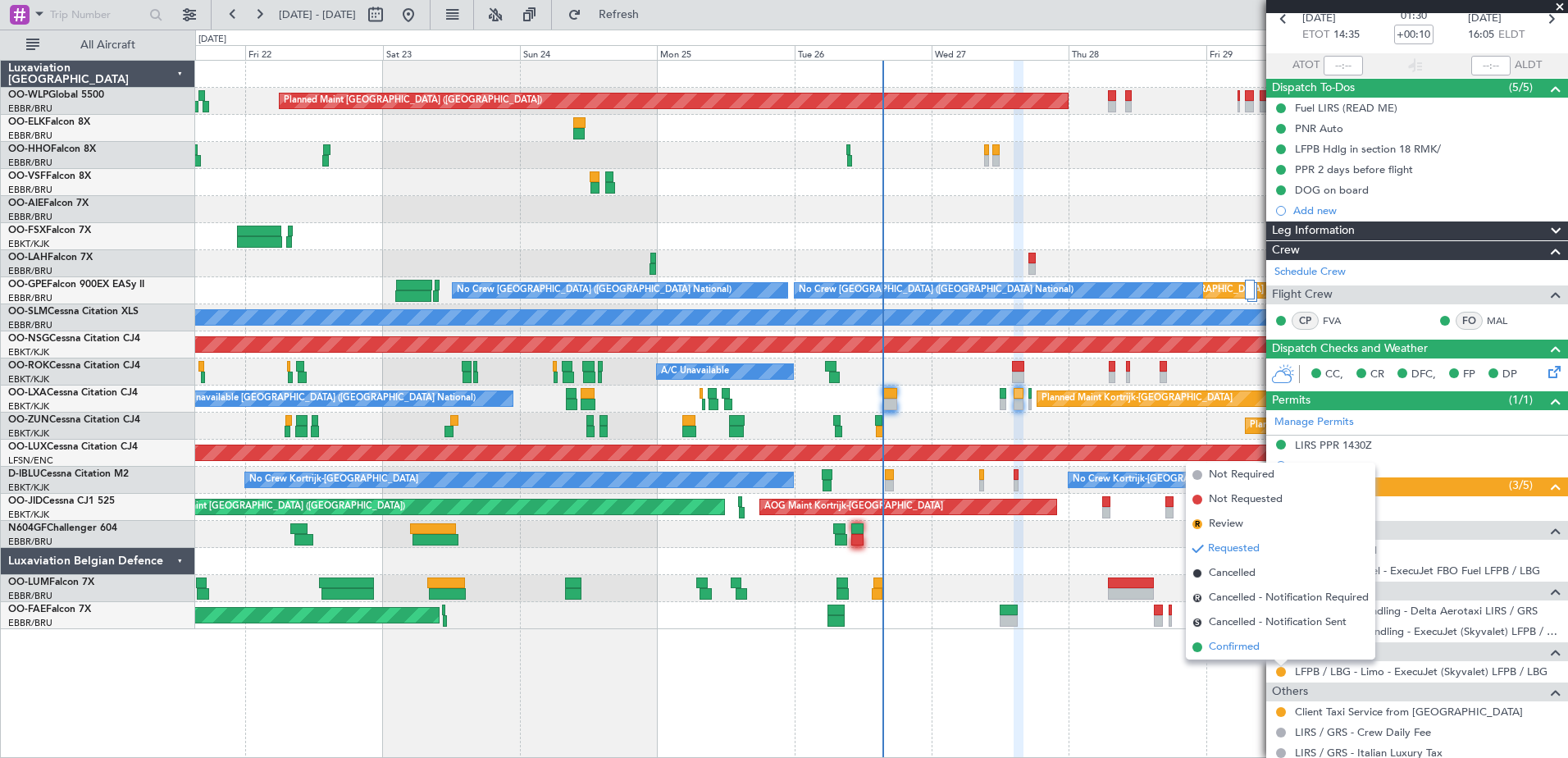
click at [1241, 645] on span "Confirmed" at bounding box center [1234, 648] width 51 height 17
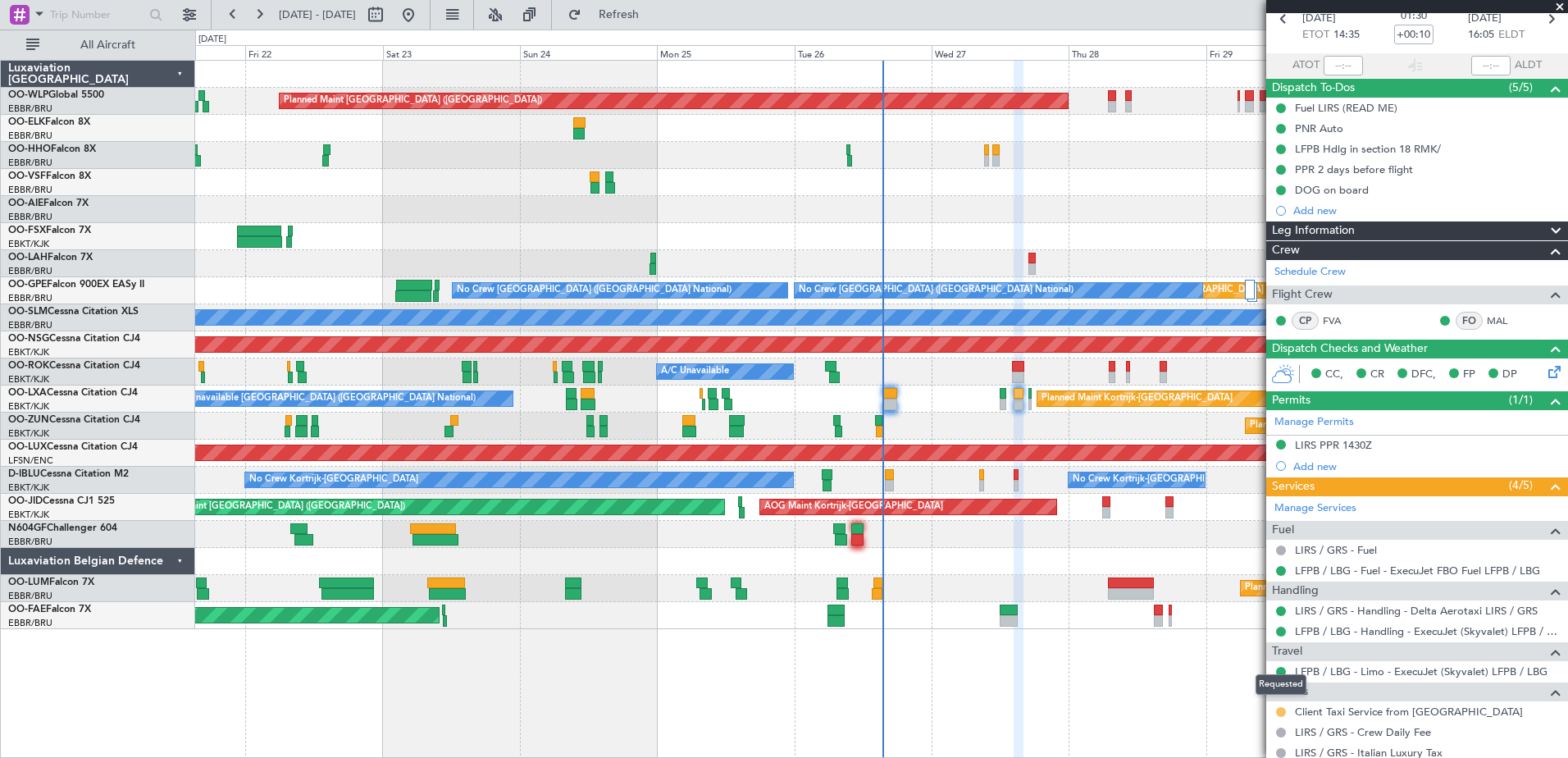
click at [1284, 710] on button at bounding box center [1281, 712] width 10 height 10
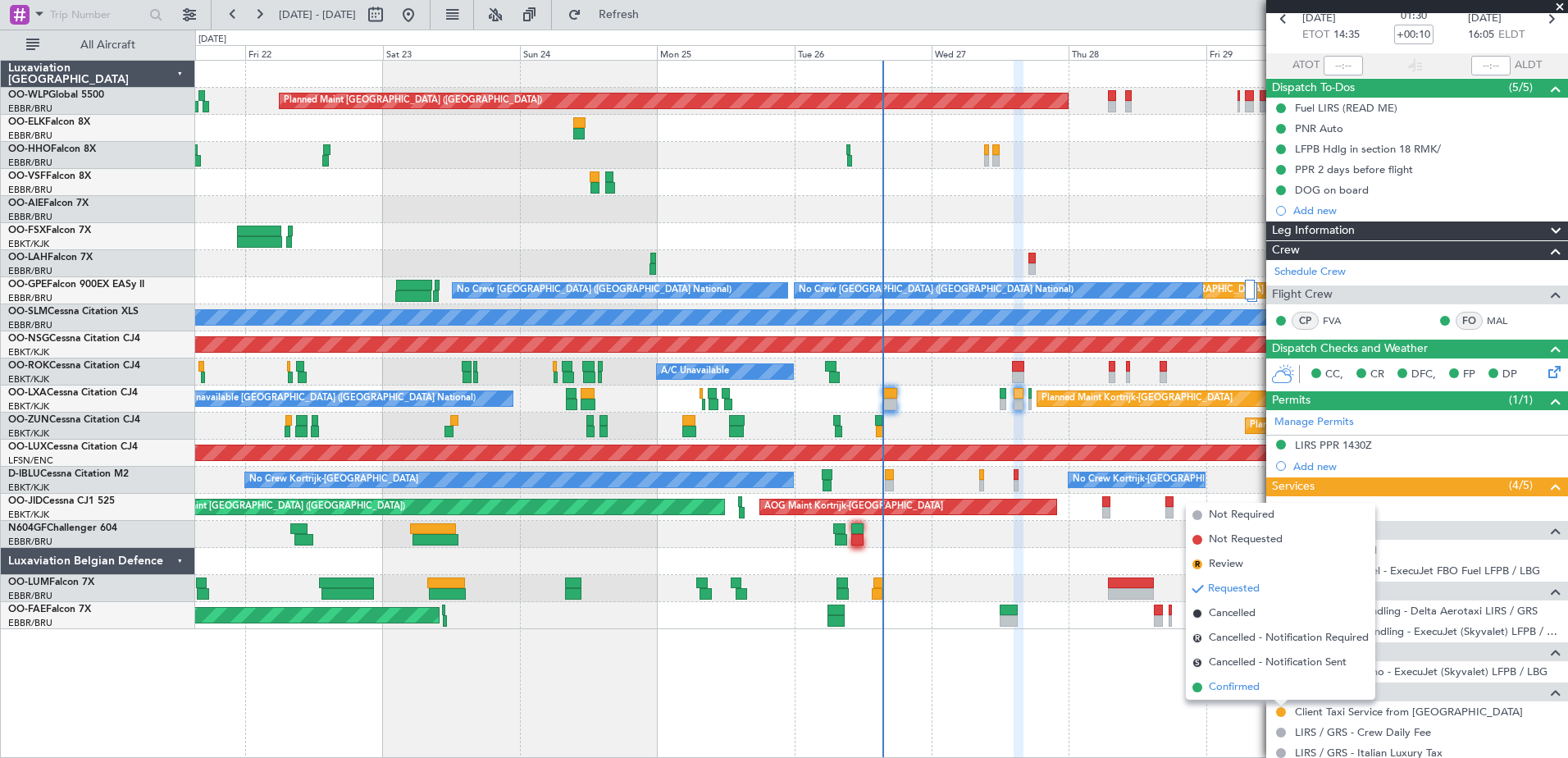
click at [1270, 685] on li "Confirmed" at bounding box center [1280, 688] width 190 height 25
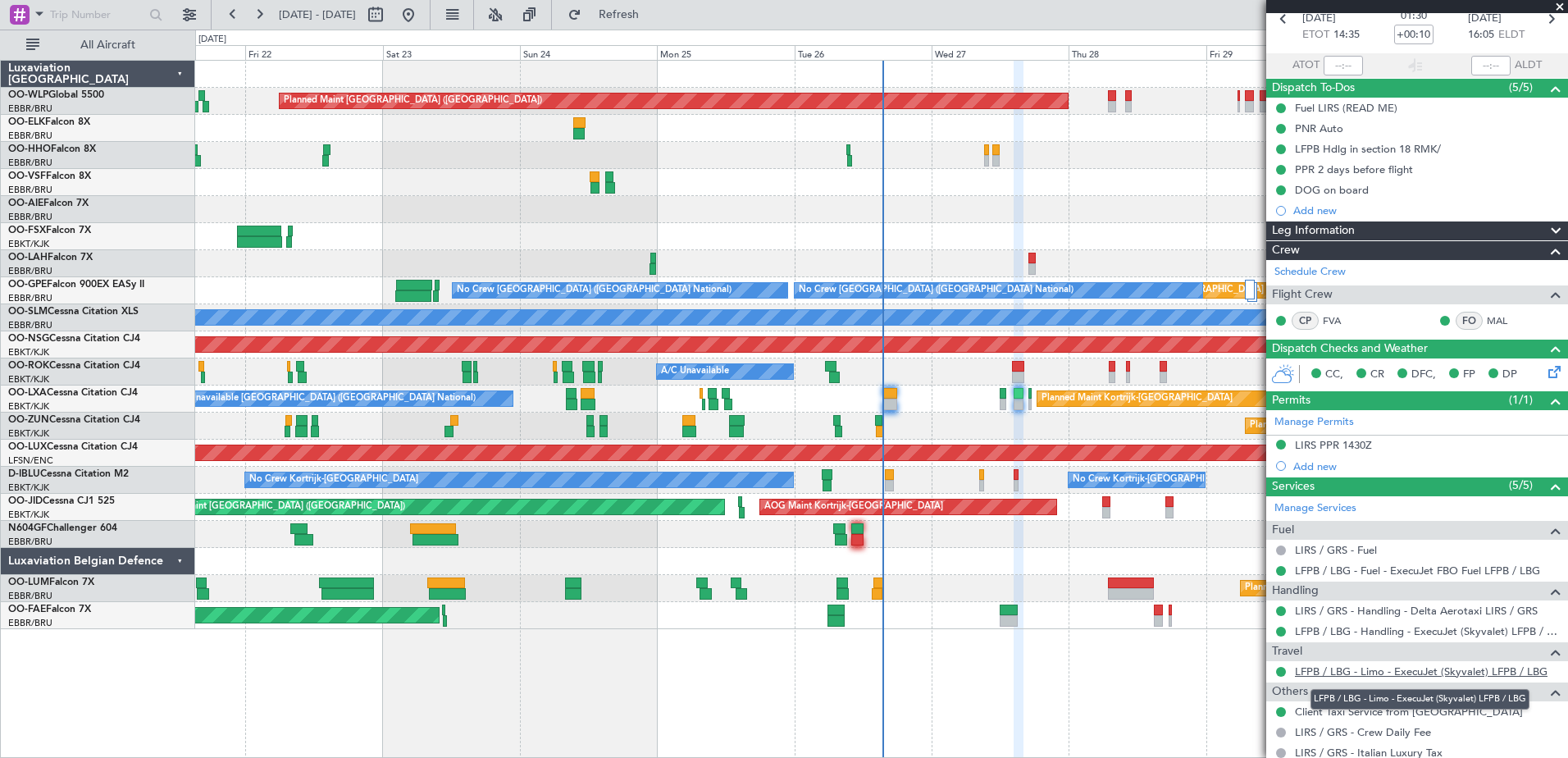
click at [1371, 669] on link "LFPB / LBG - Limo - ExecuJet (Skyvalet) LFPB / LBG" at bounding box center [1421, 671] width 253 height 14
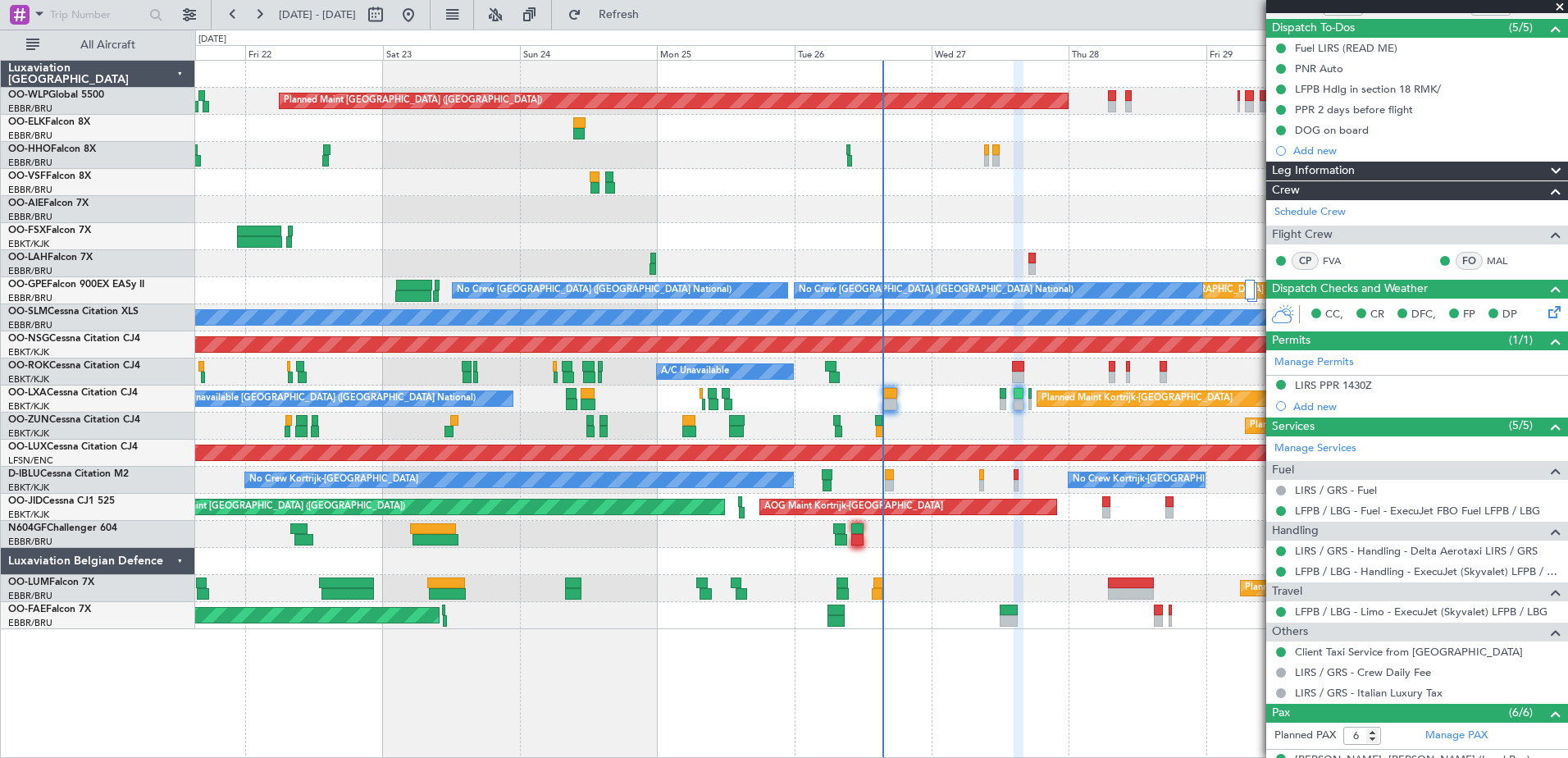
scroll to position [164, 0]
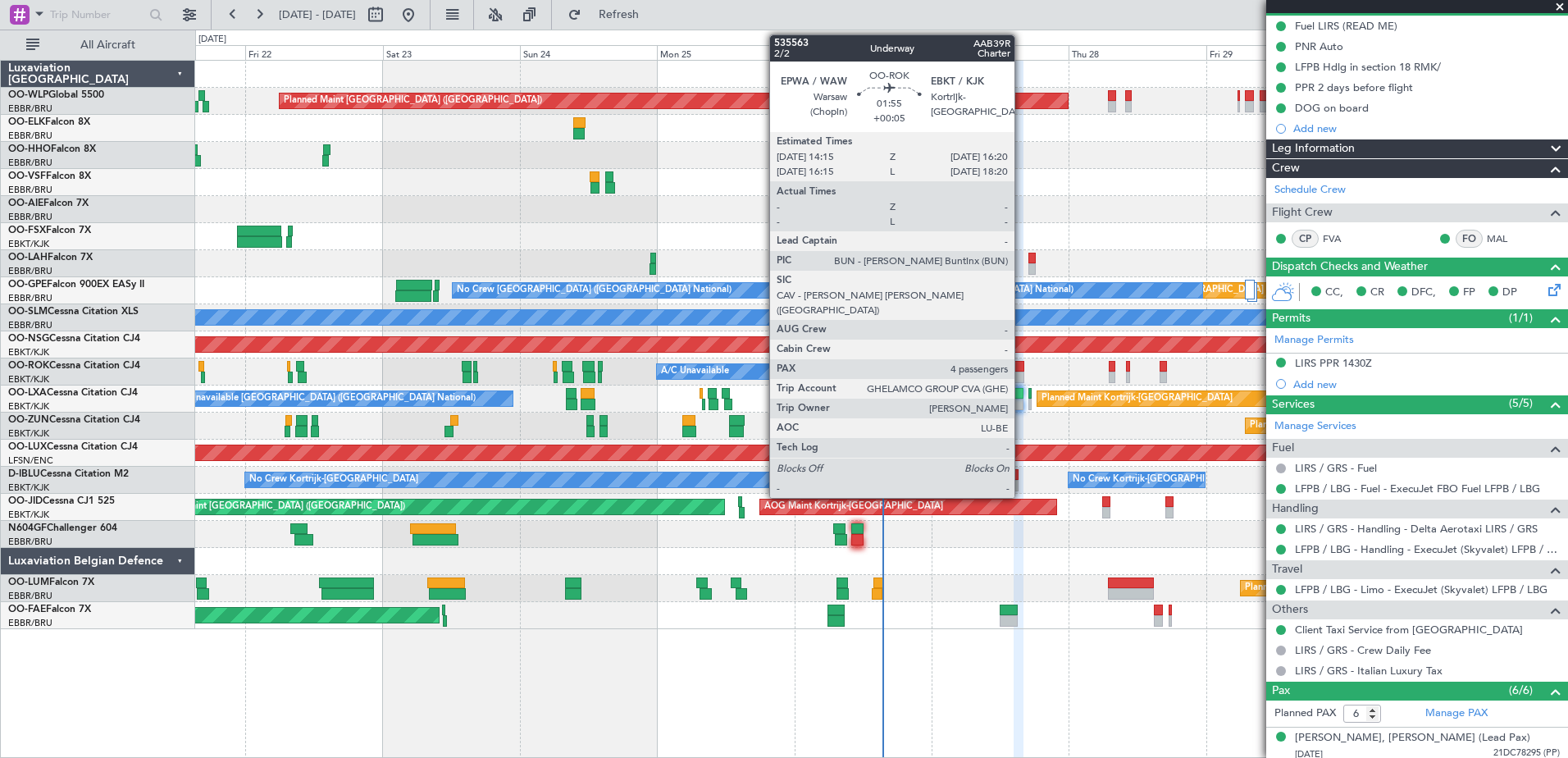
click at [1022, 374] on div at bounding box center [1018, 377] width 12 height 11
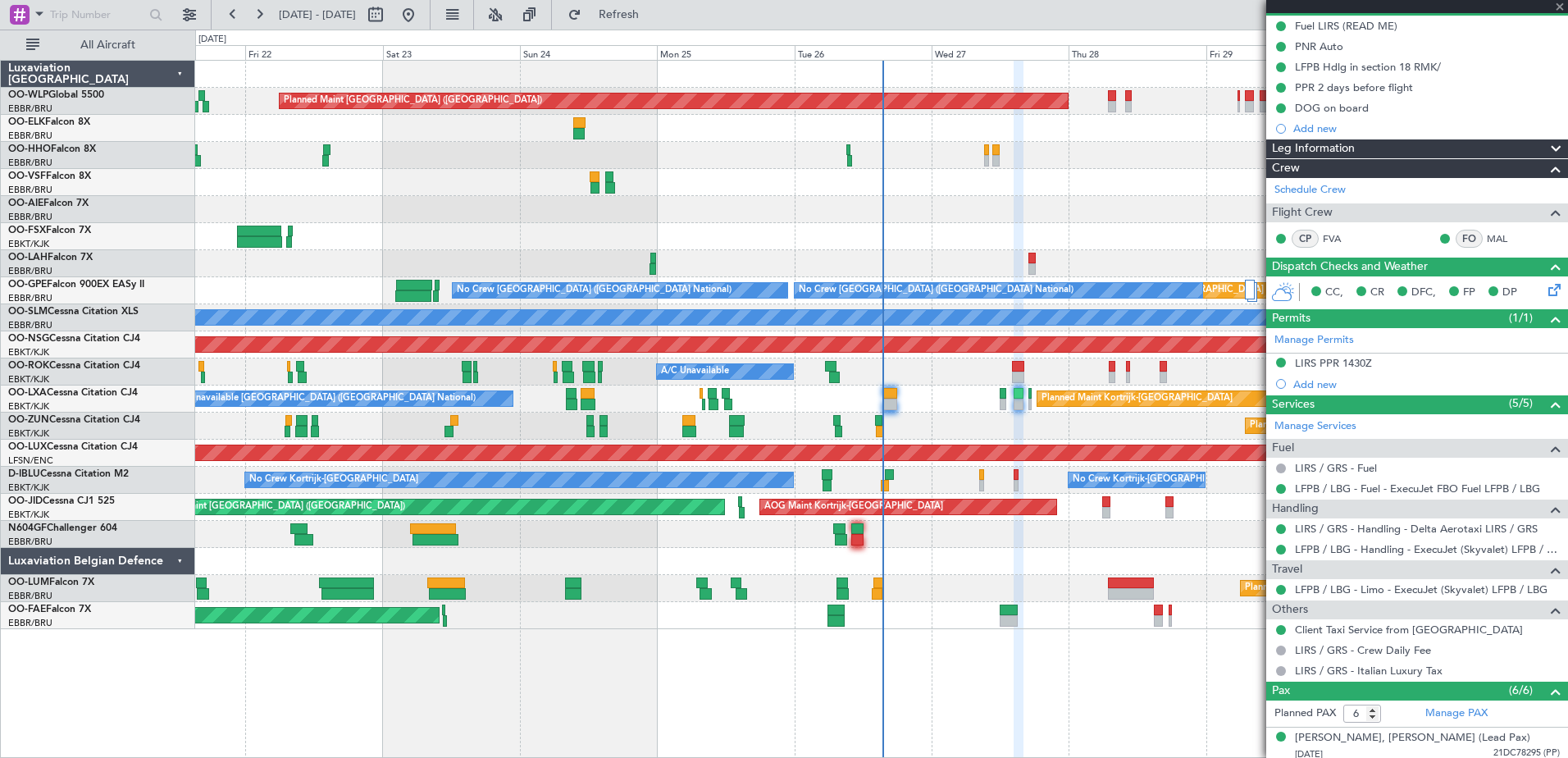
type input "+00:05"
type input "4"
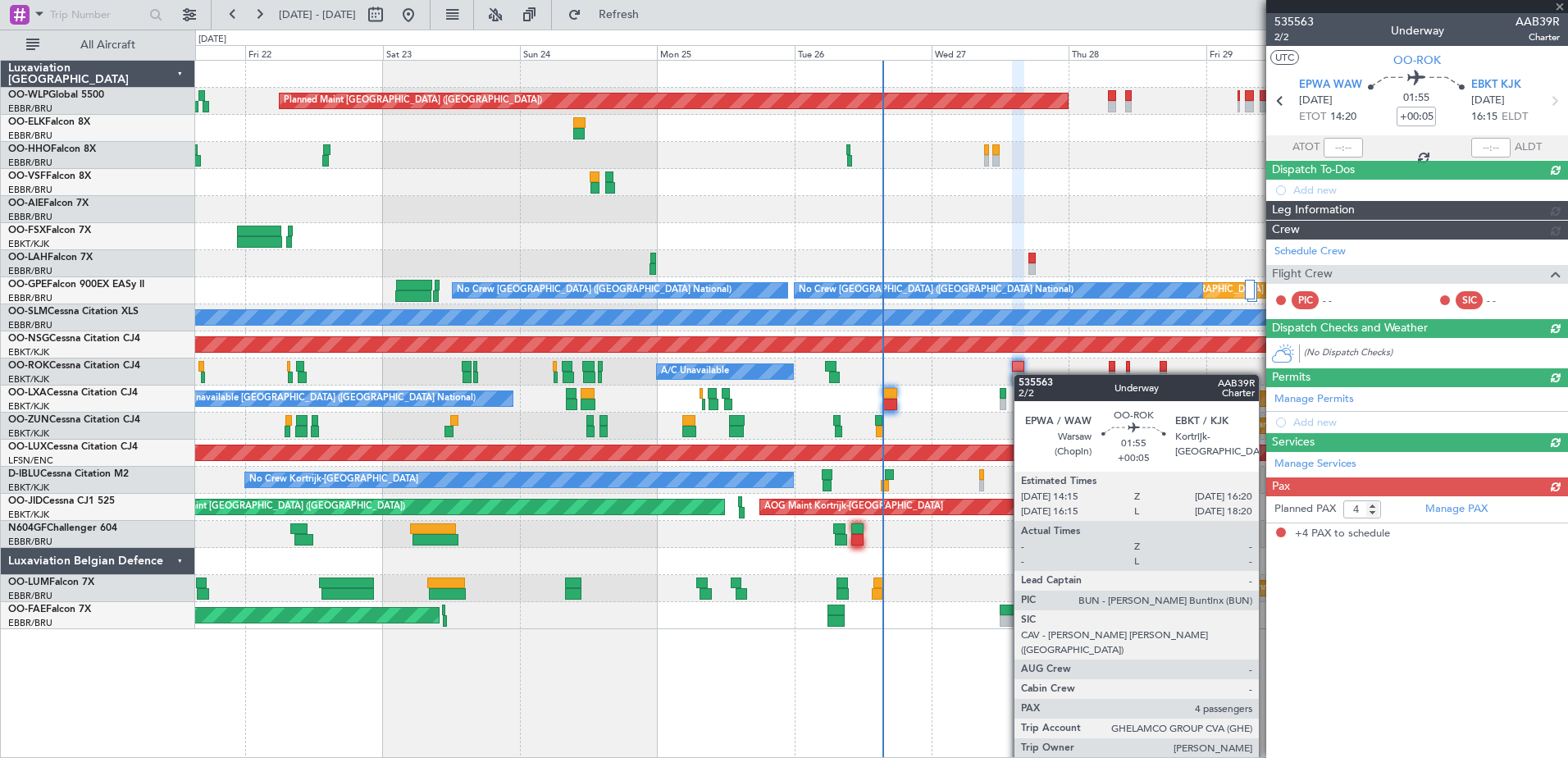
scroll to position [0, 0]
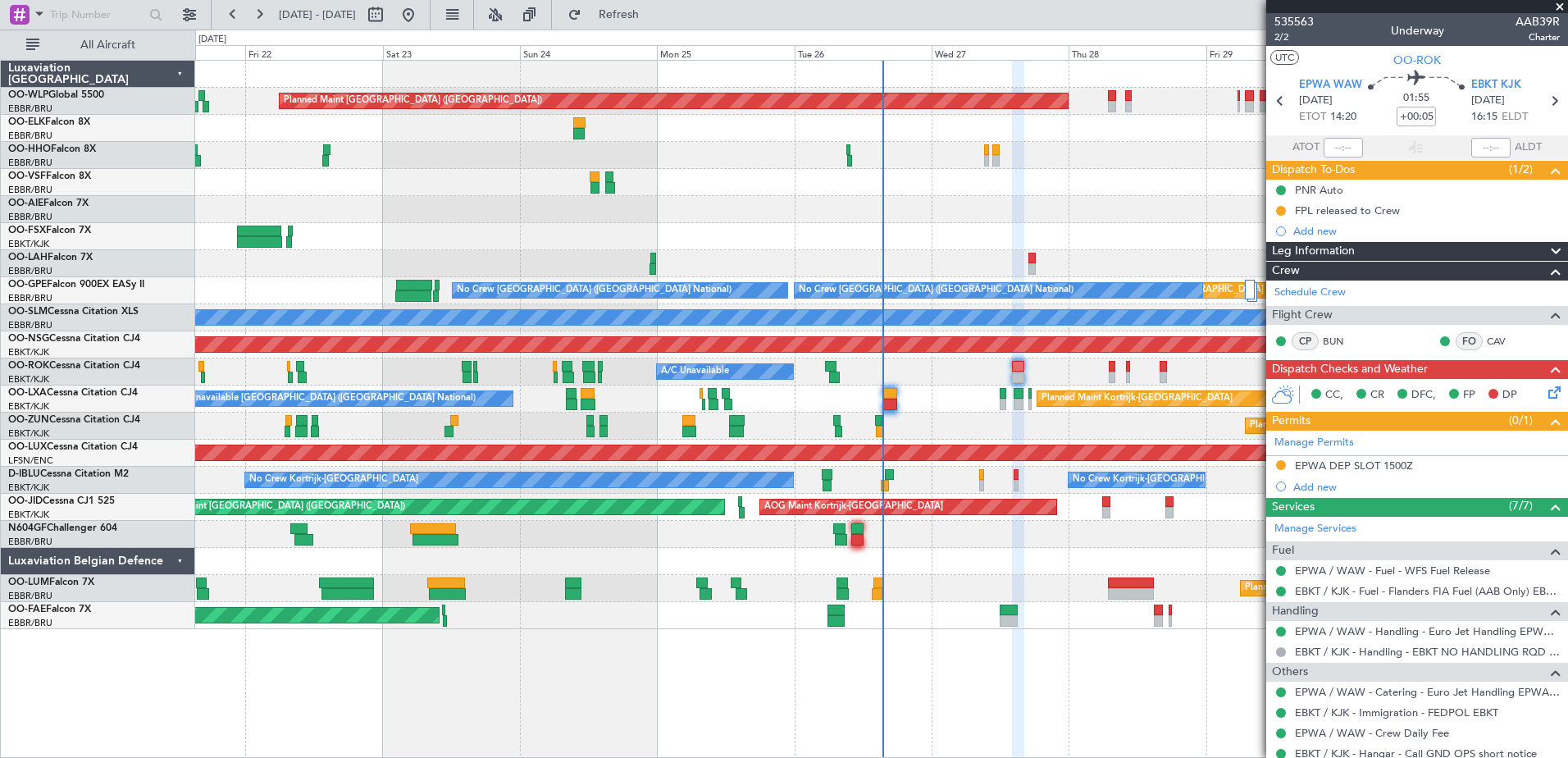
click at [1547, 215] on div "FPL released to Crew" at bounding box center [1417, 210] width 302 height 20
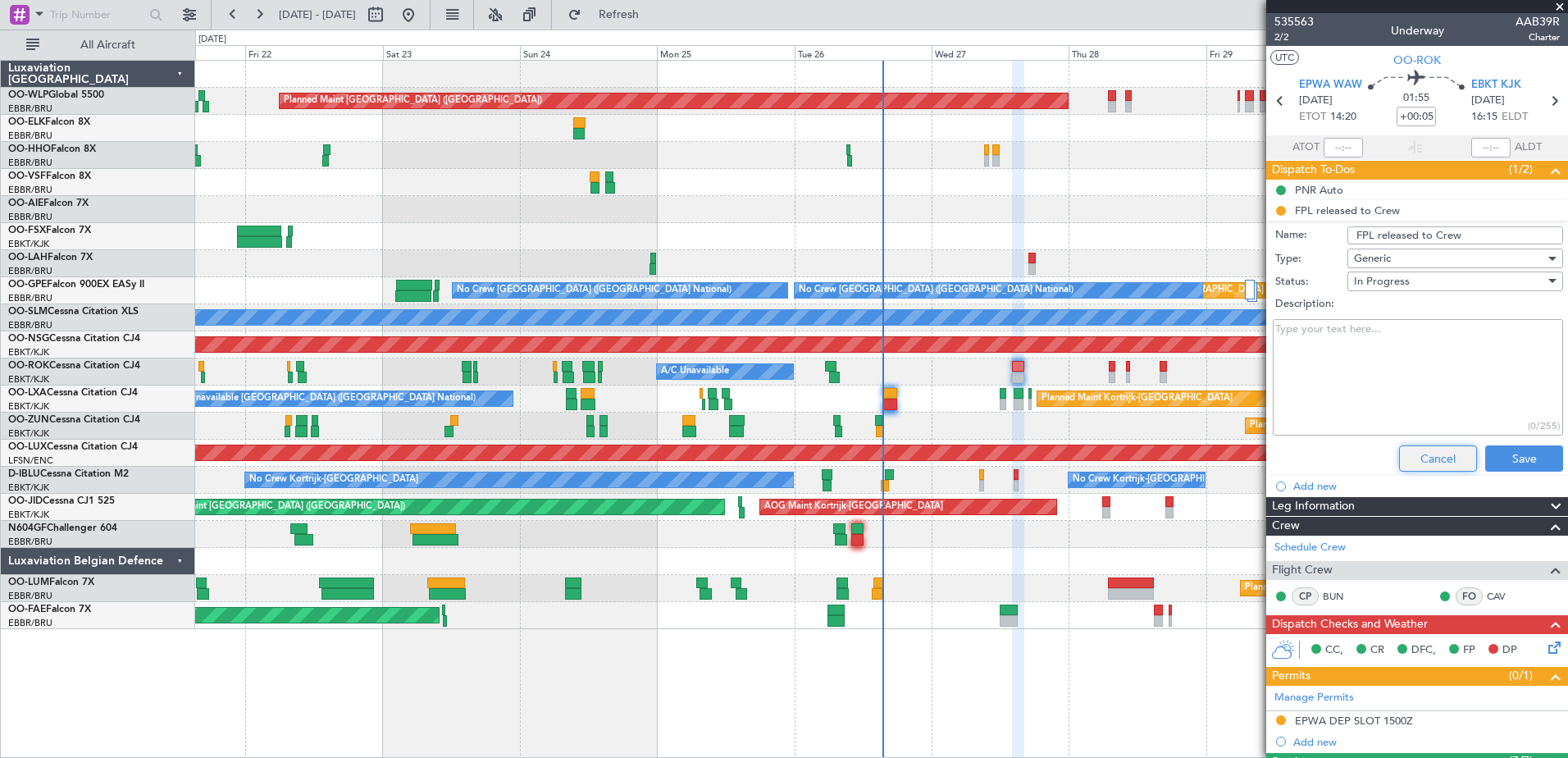
click at [1441, 456] on button "Cancel" at bounding box center [1437, 459] width 78 height 26
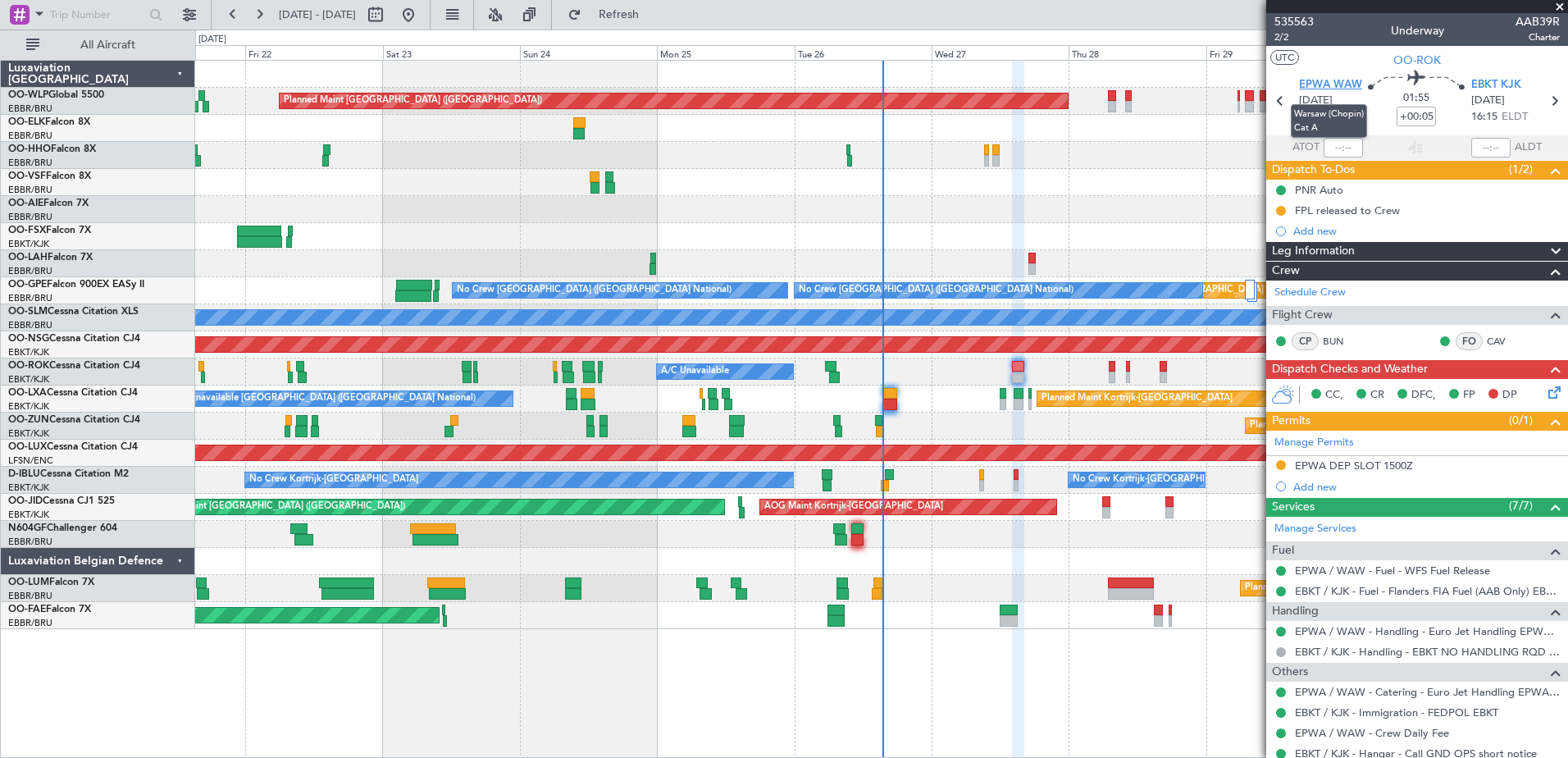
click at [1345, 84] on span "EPWA WAW" at bounding box center [1330, 85] width 63 height 17
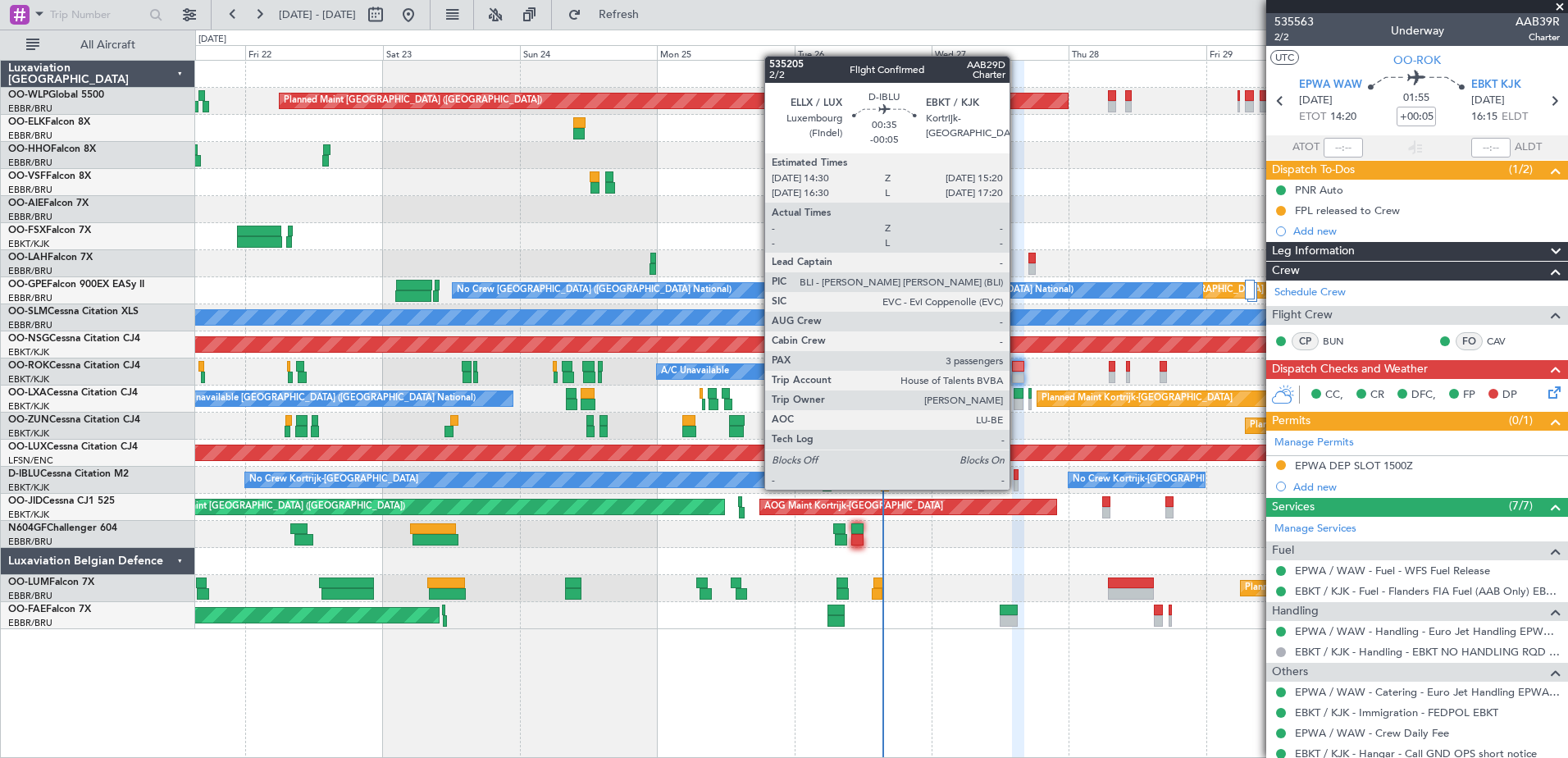
click at [1017, 488] on div at bounding box center [1015, 486] width 5 height 11
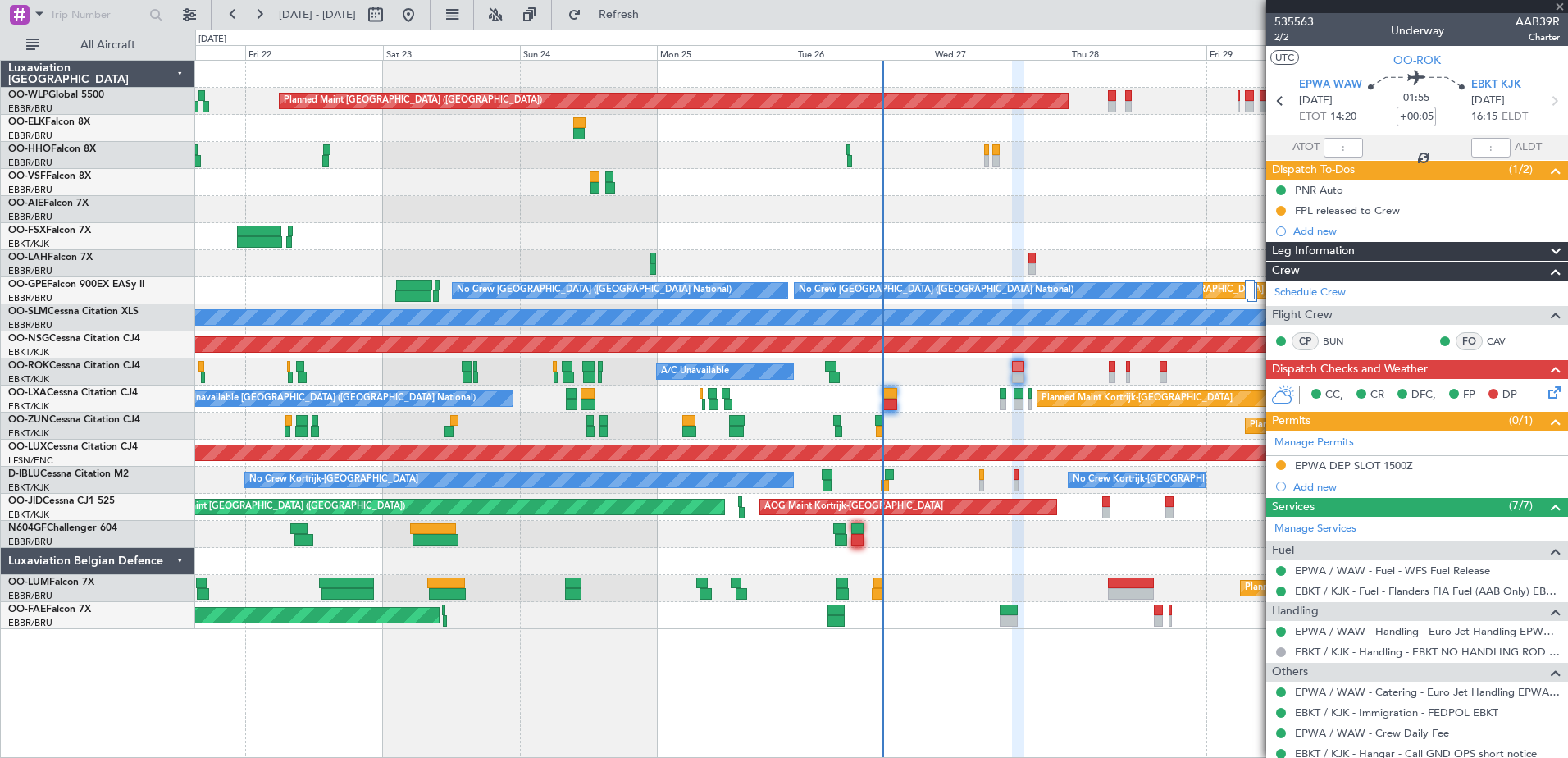
type input "-00:05"
type input "3"
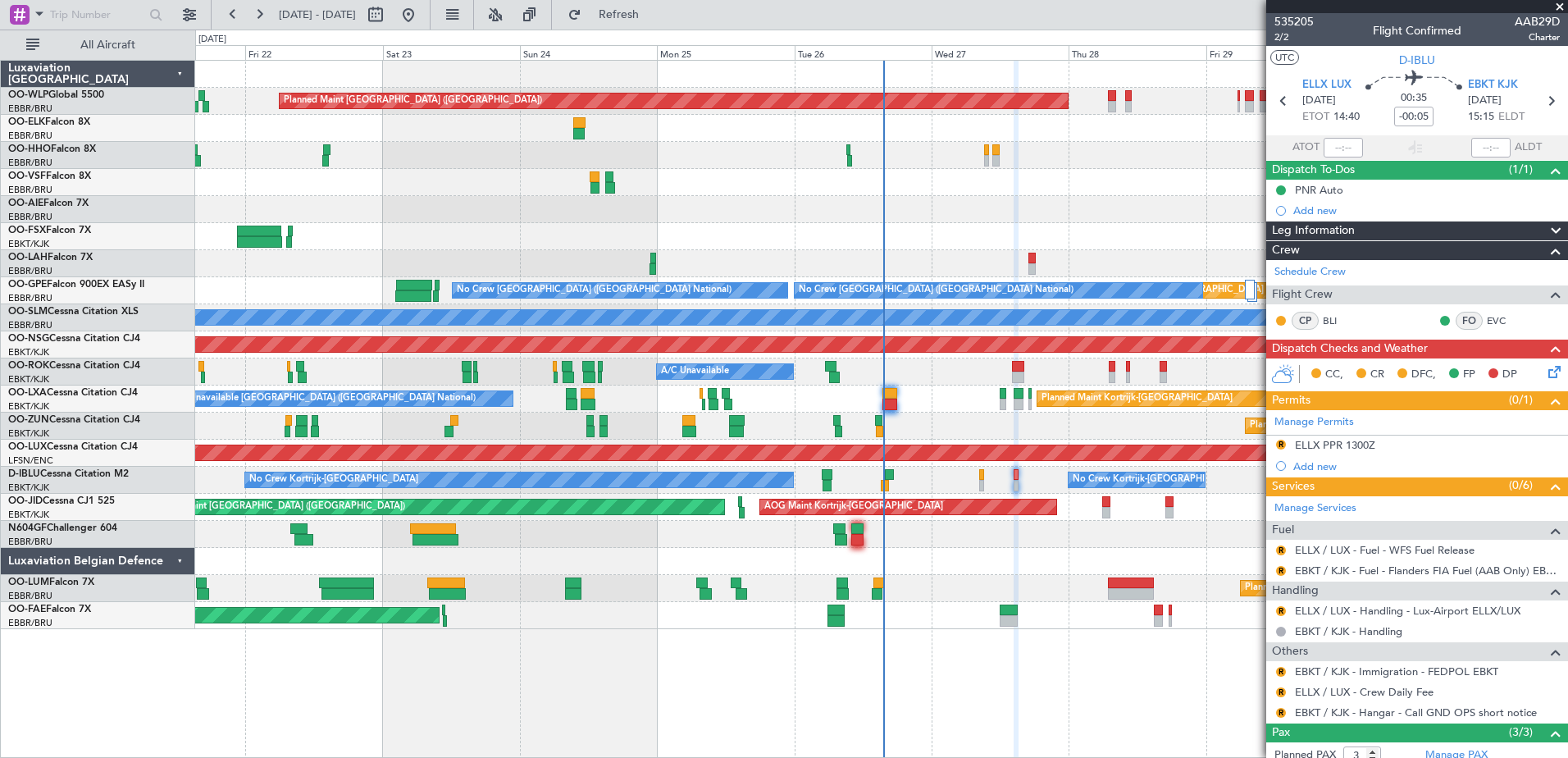
click at [977, 479] on div "No Crew Kortrijk-Wevelgem No Crew Kortrijk-Wevelgem No Crew Brussels (Brussels …" at bounding box center [881, 480] width 1372 height 27
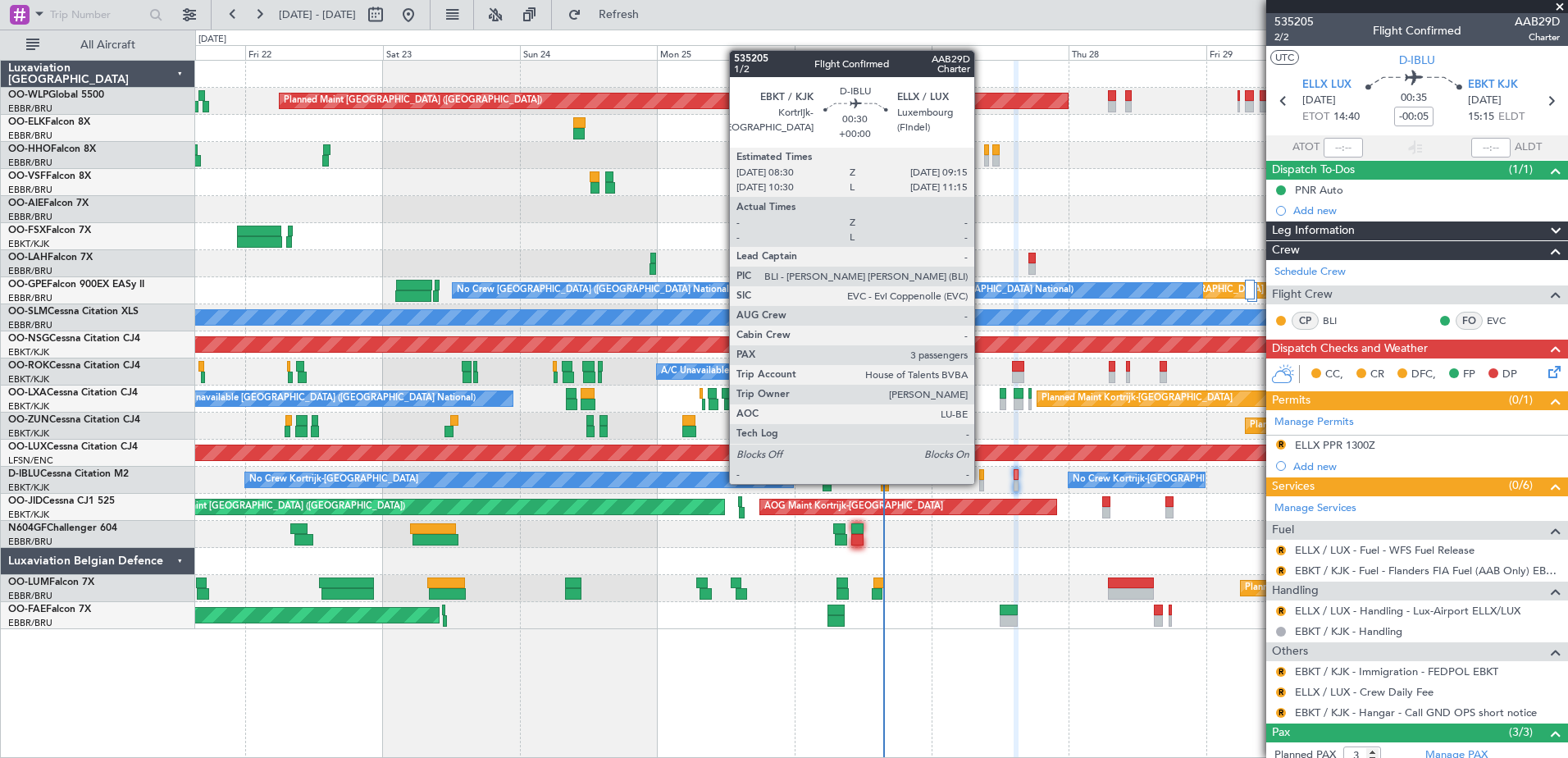
click at [982, 483] on div at bounding box center [981, 486] width 5 height 11
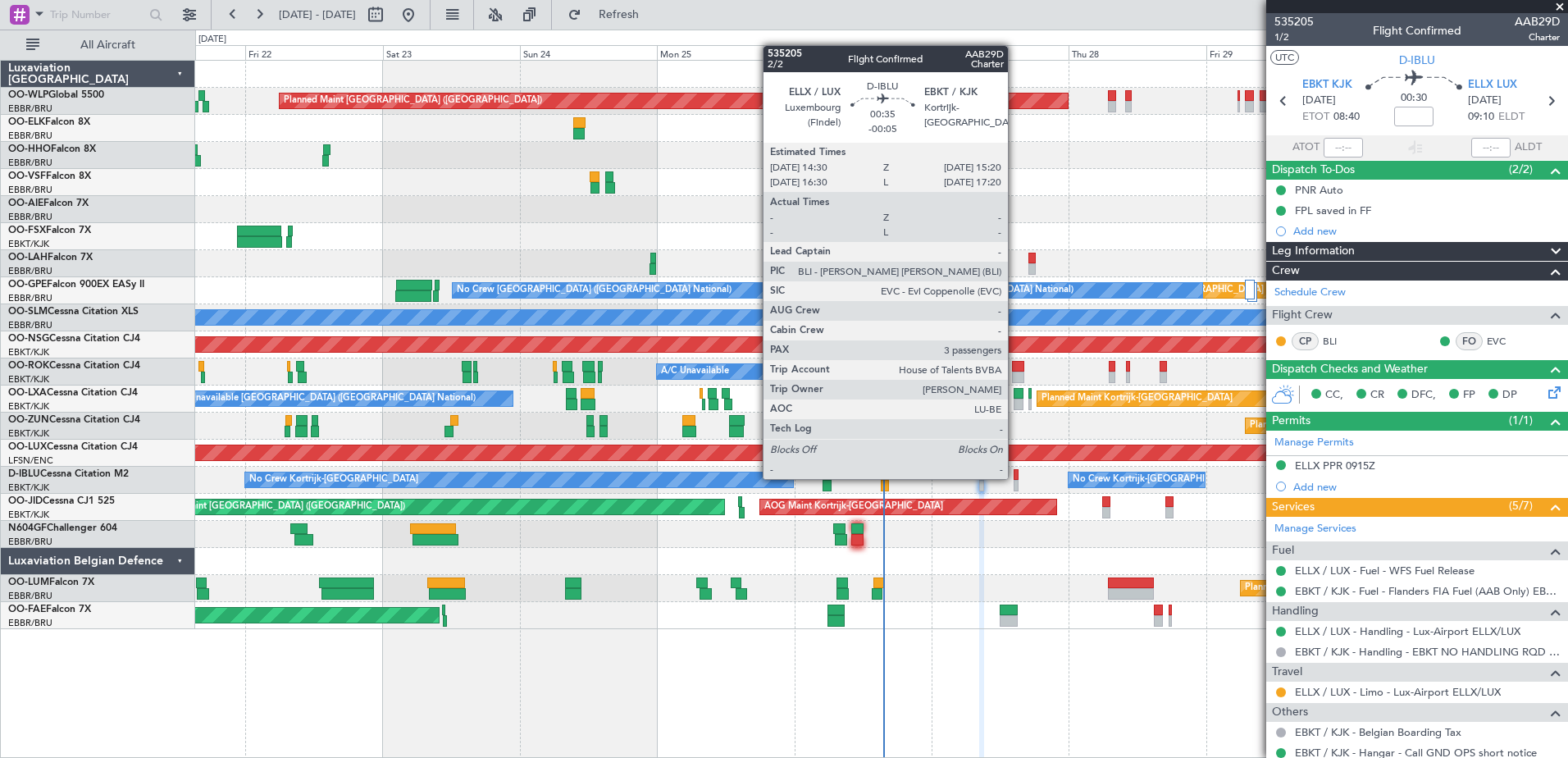
click at [1015, 477] on div at bounding box center [1015, 474] width 5 height 11
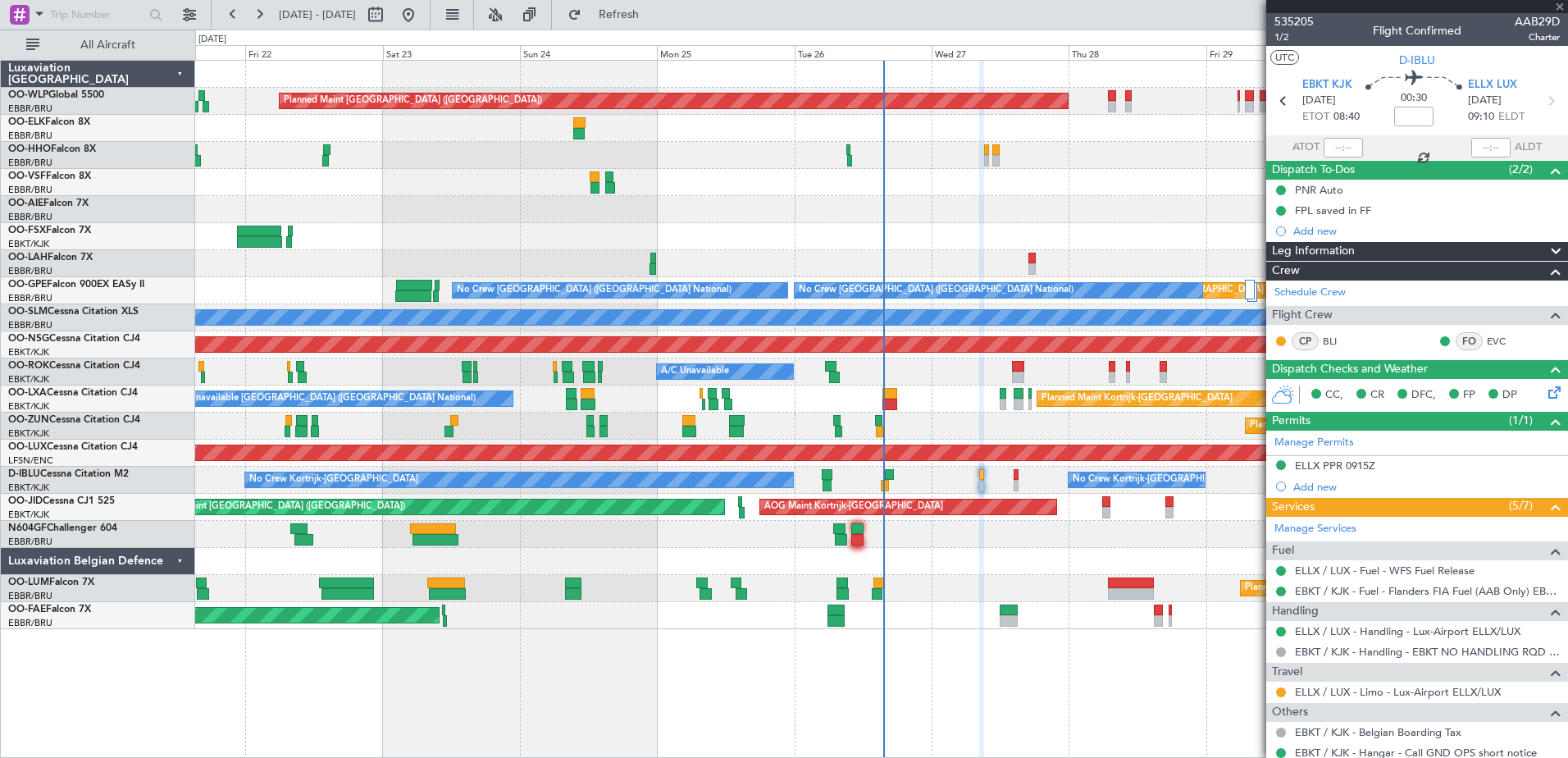
type input "-00:05"
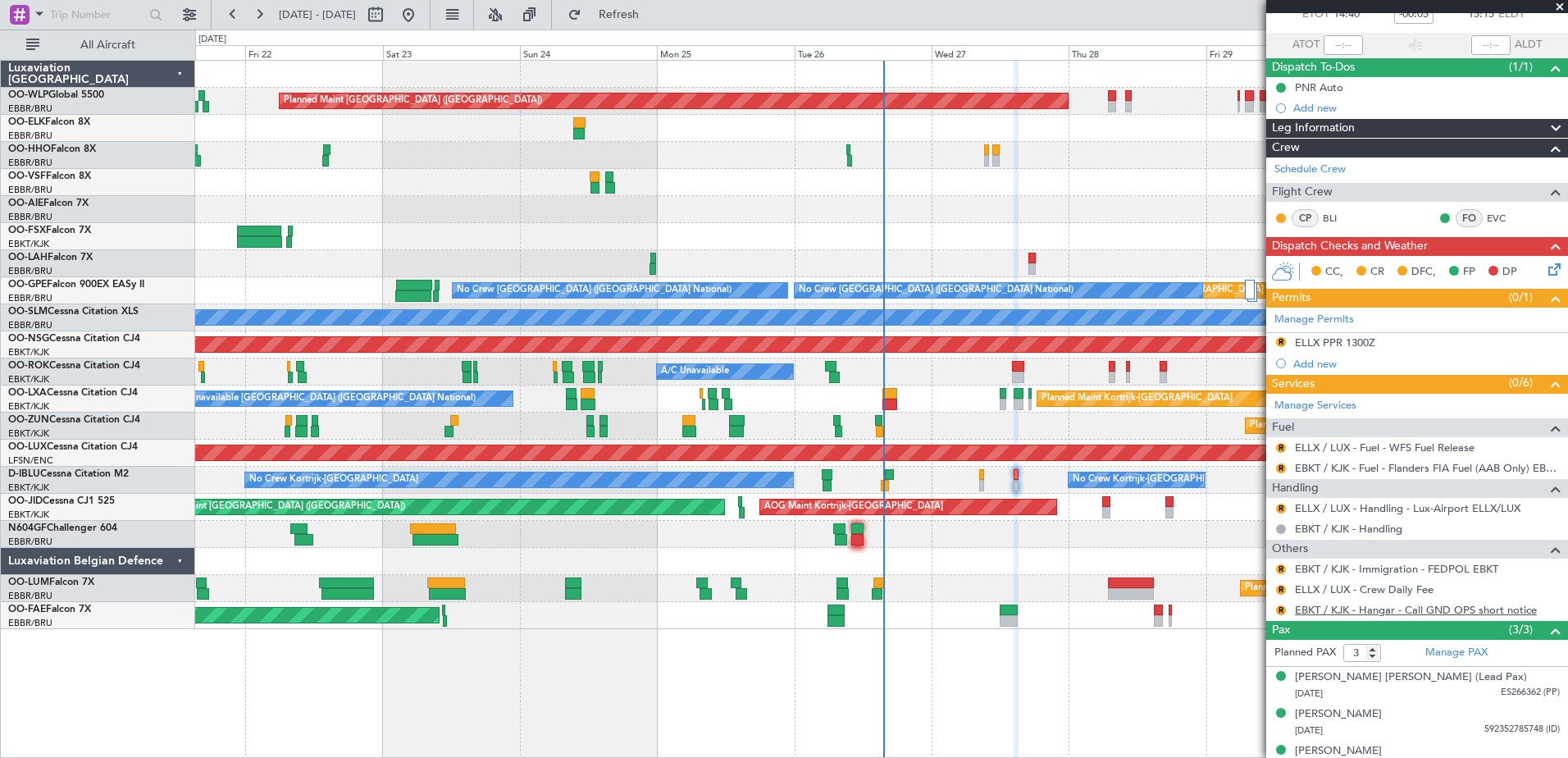
scroll to position [121, 0]
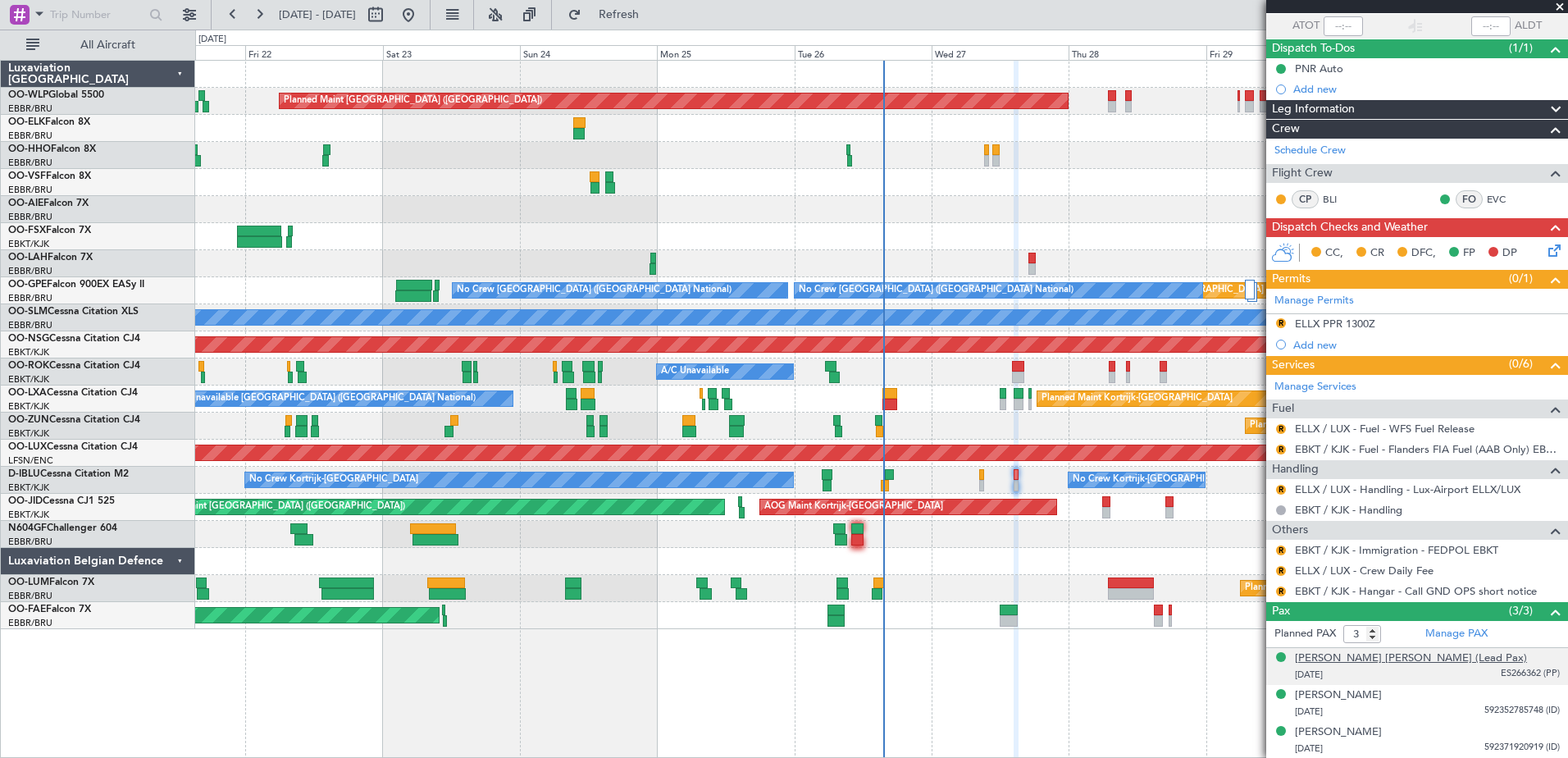
click at [1395, 664] on div "[PERSON_NAME] [PERSON_NAME] (Lead Pax)" at bounding box center [1411, 659] width 232 height 17
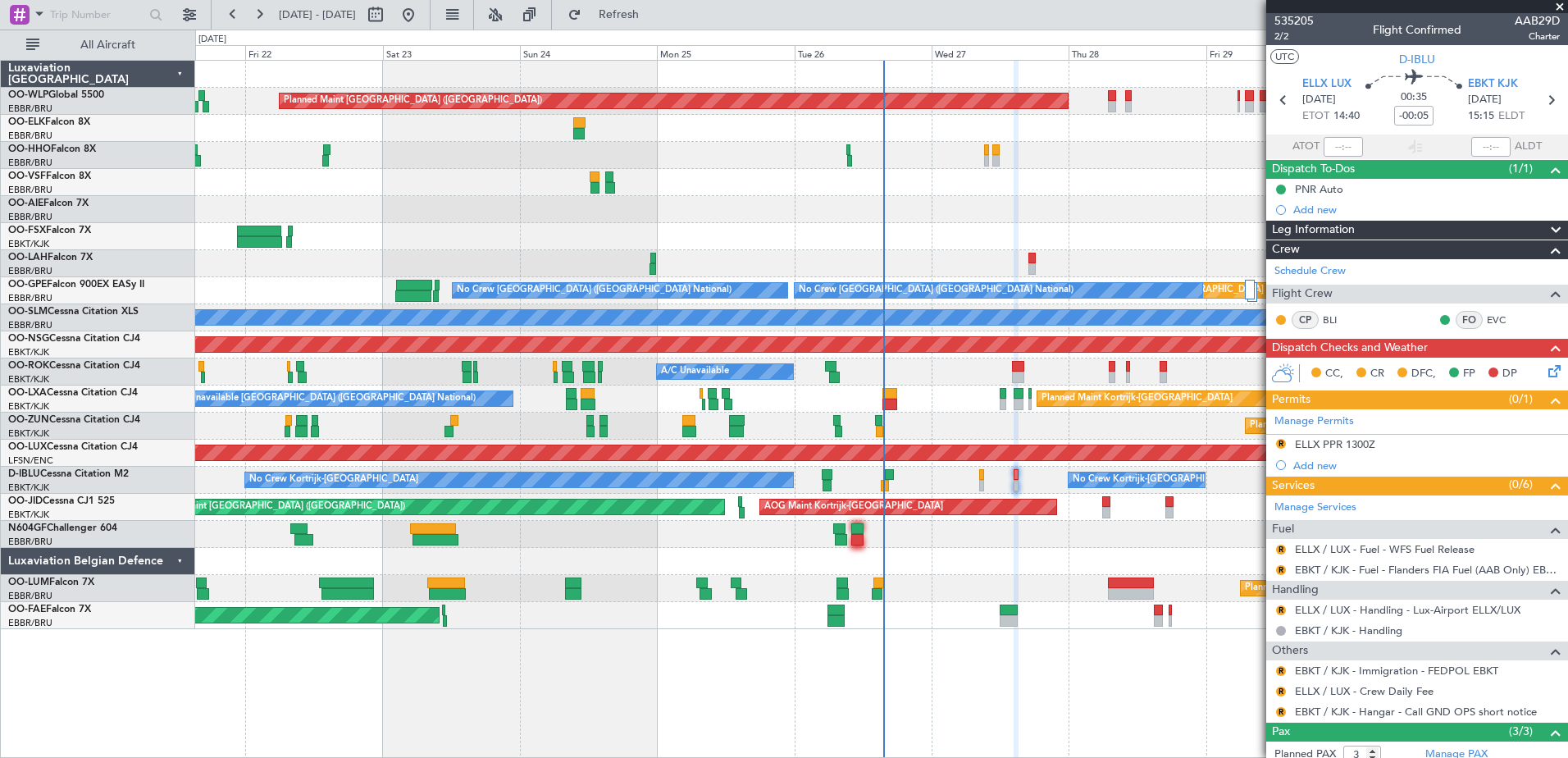
scroll to position [0, 0]
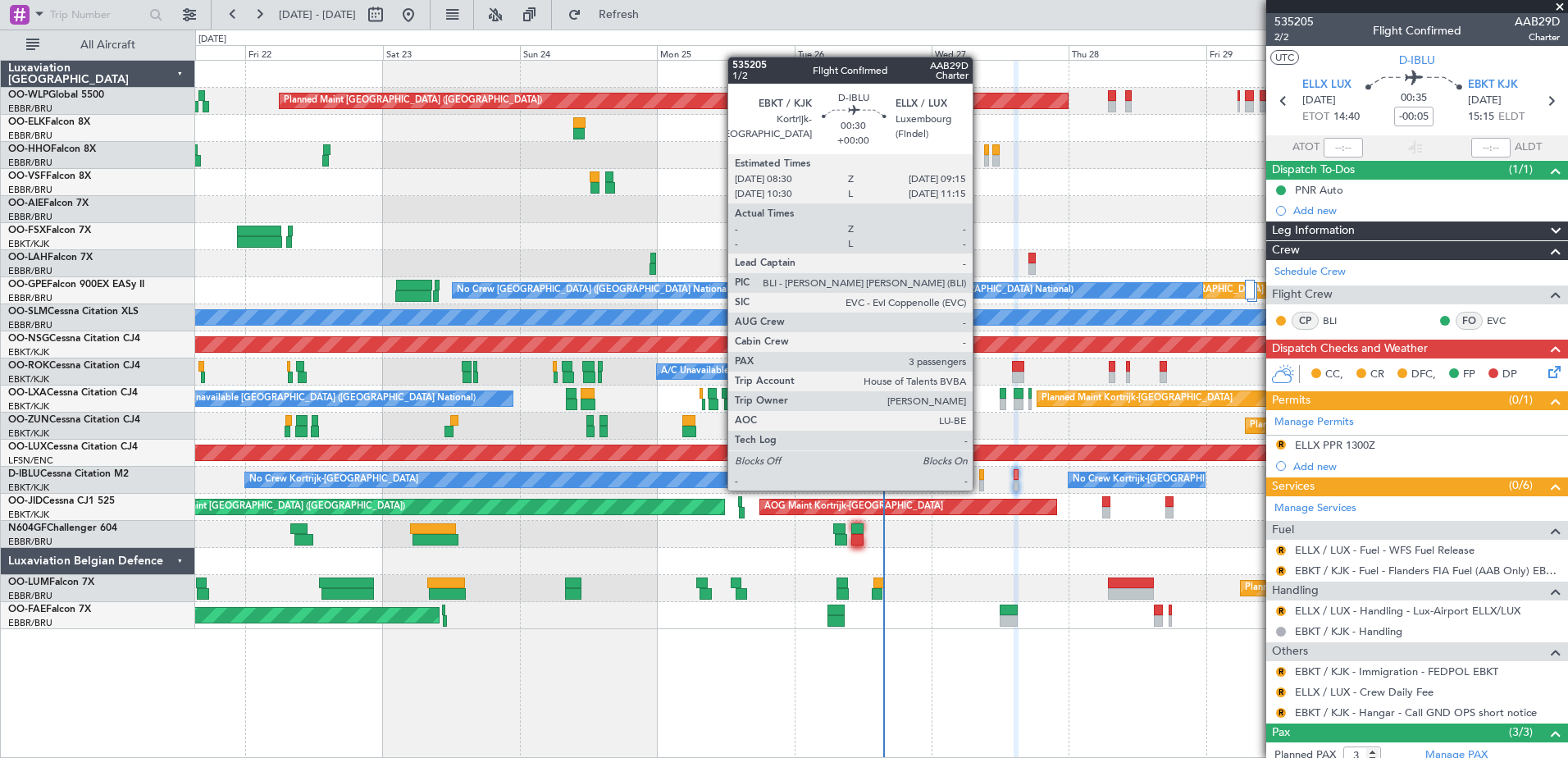
click at [980, 489] on div at bounding box center [981, 486] width 5 height 11
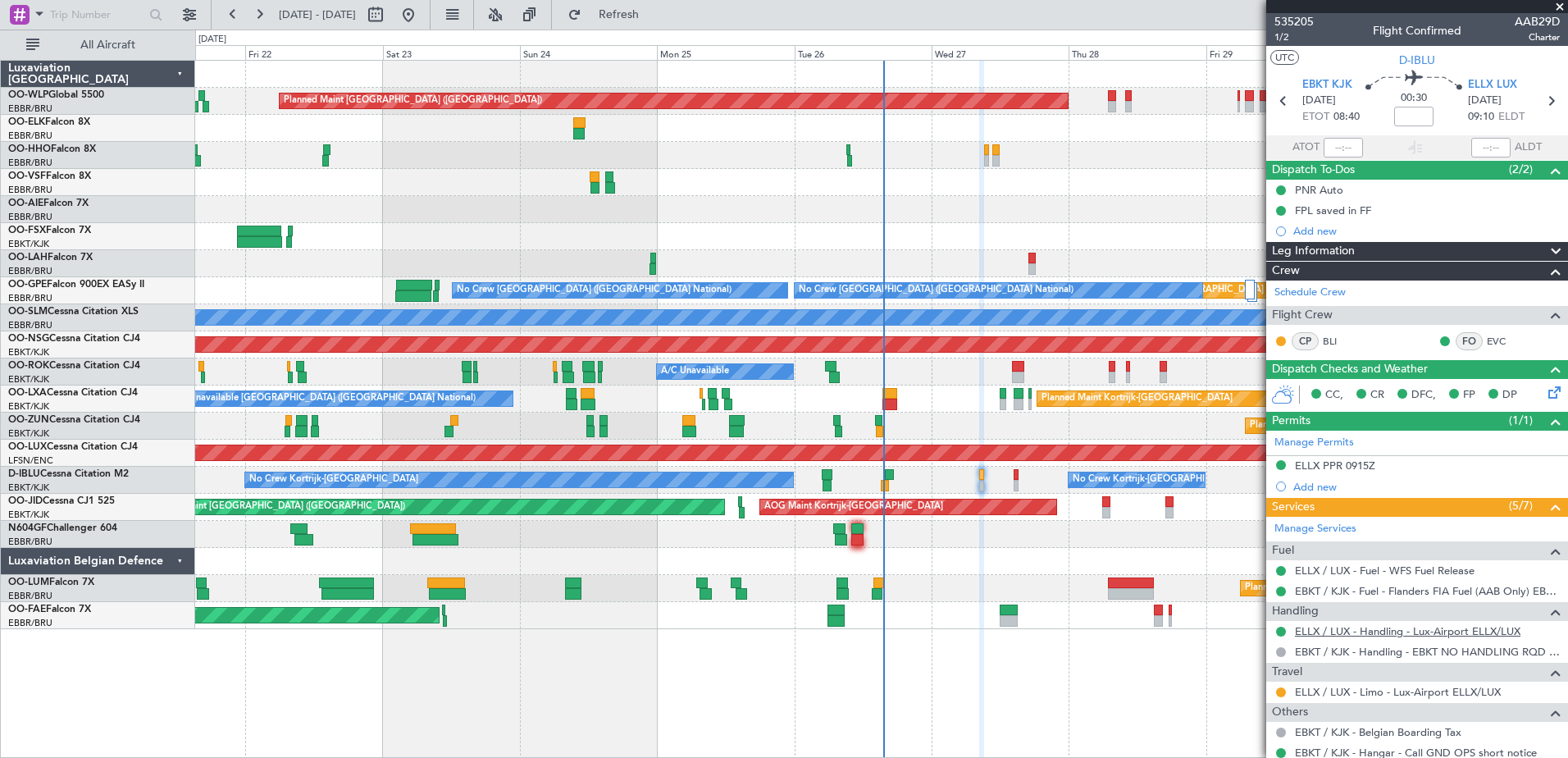
scroll to position [82, 0]
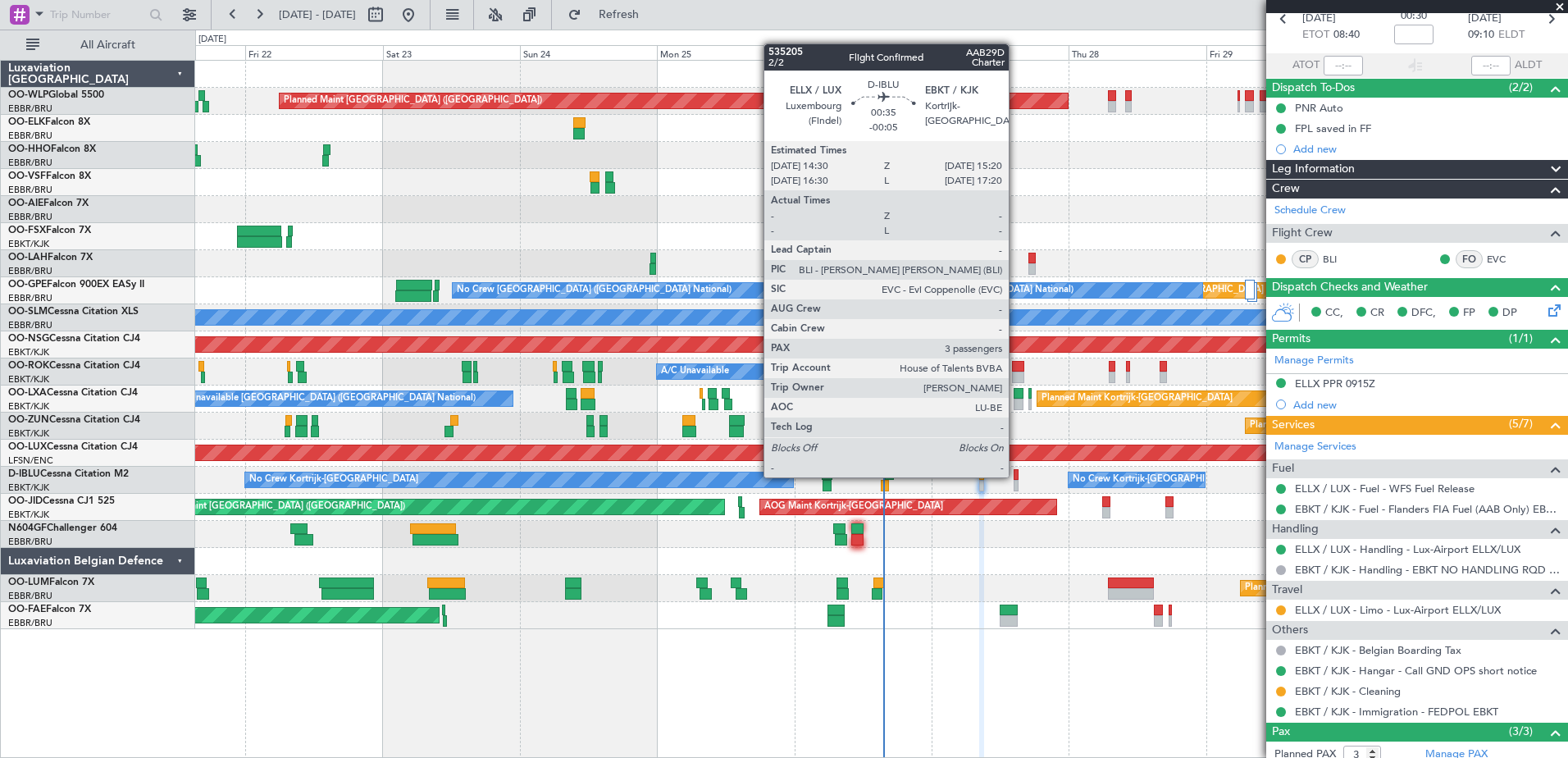
click at [1016, 476] on div at bounding box center [1015, 474] width 5 height 11
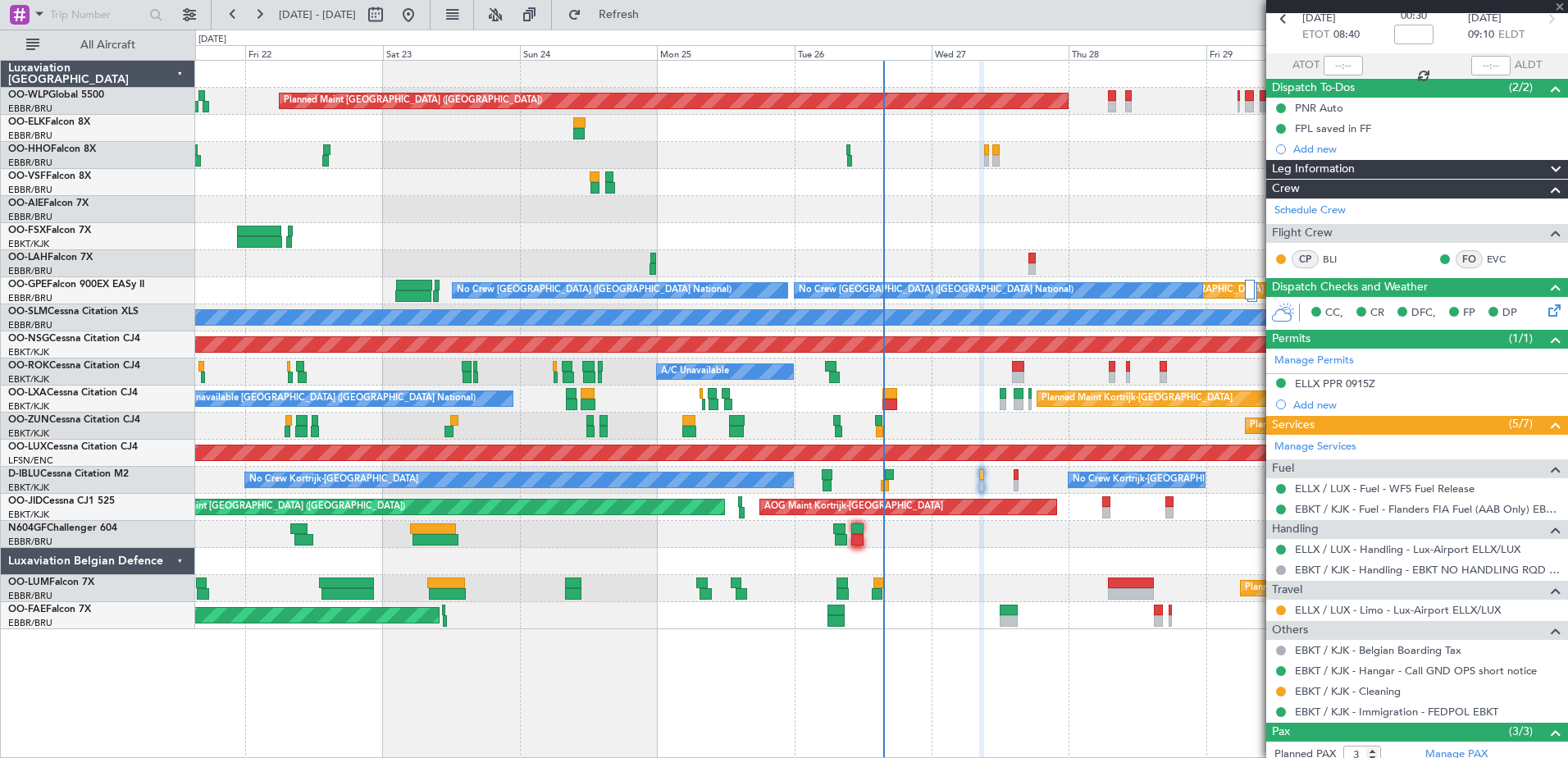
type input "-00:05"
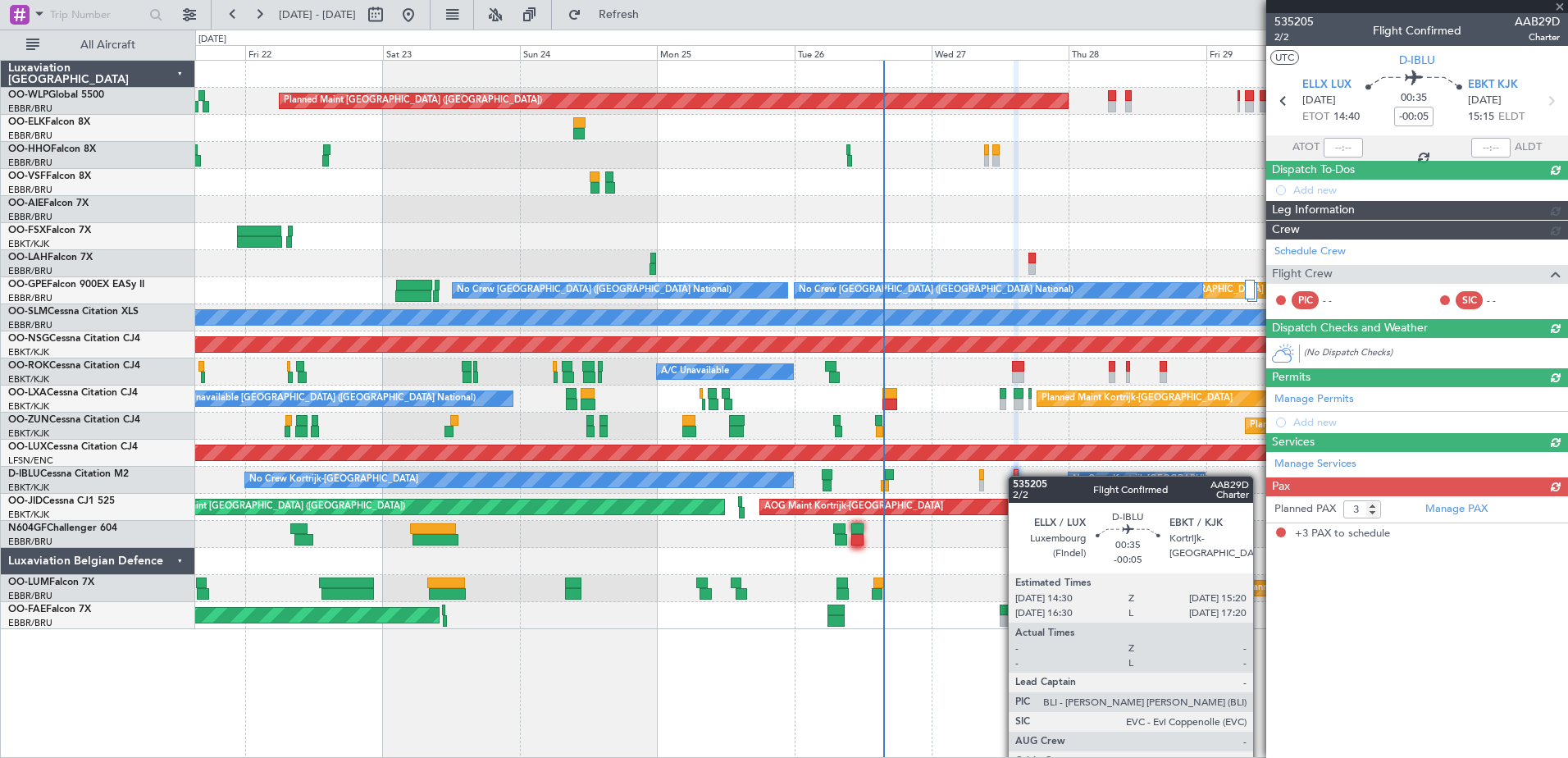
scroll to position [0, 0]
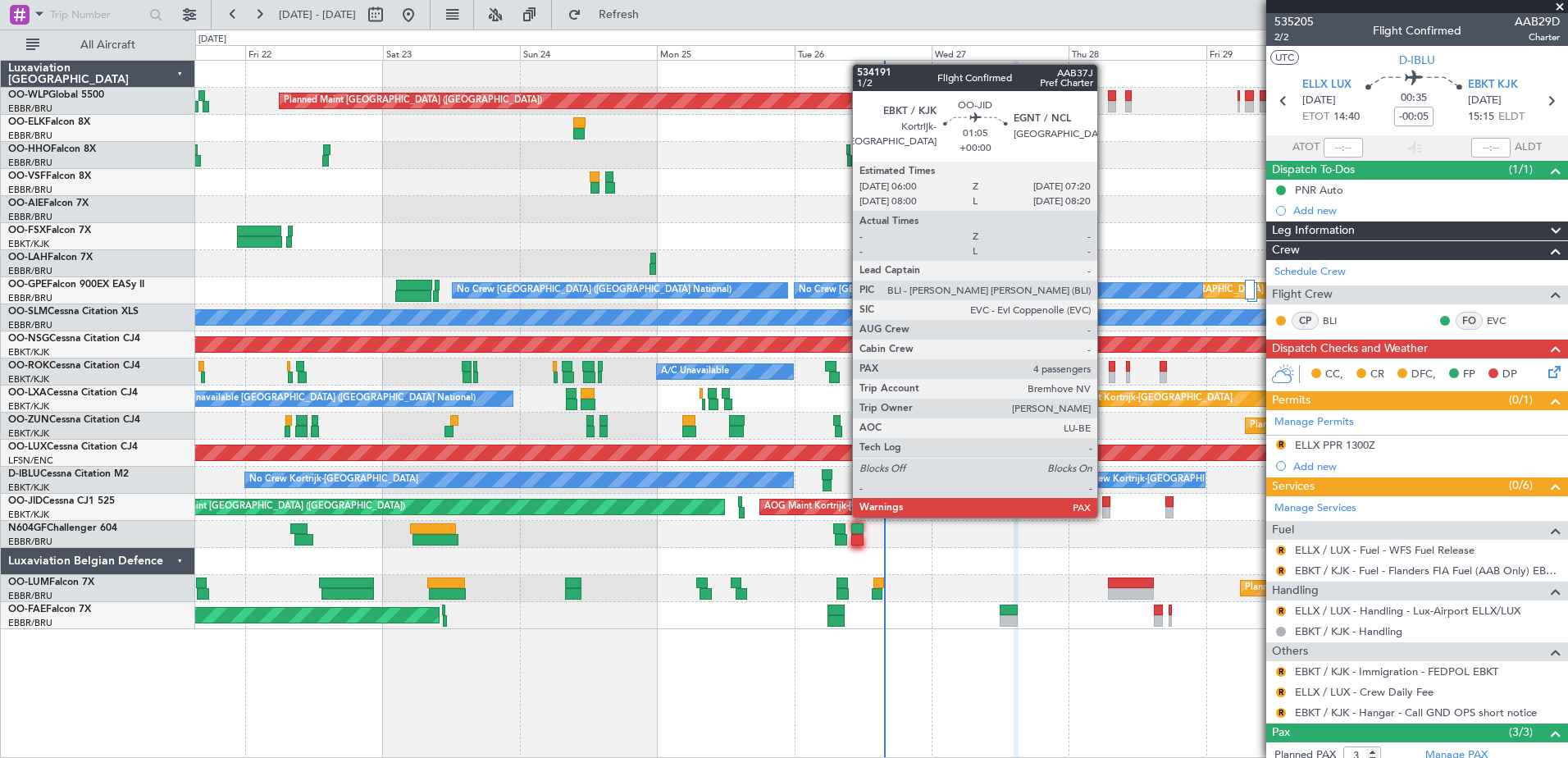
click at [1105, 516] on div at bounding box center [1106, 512] width 8 height 11
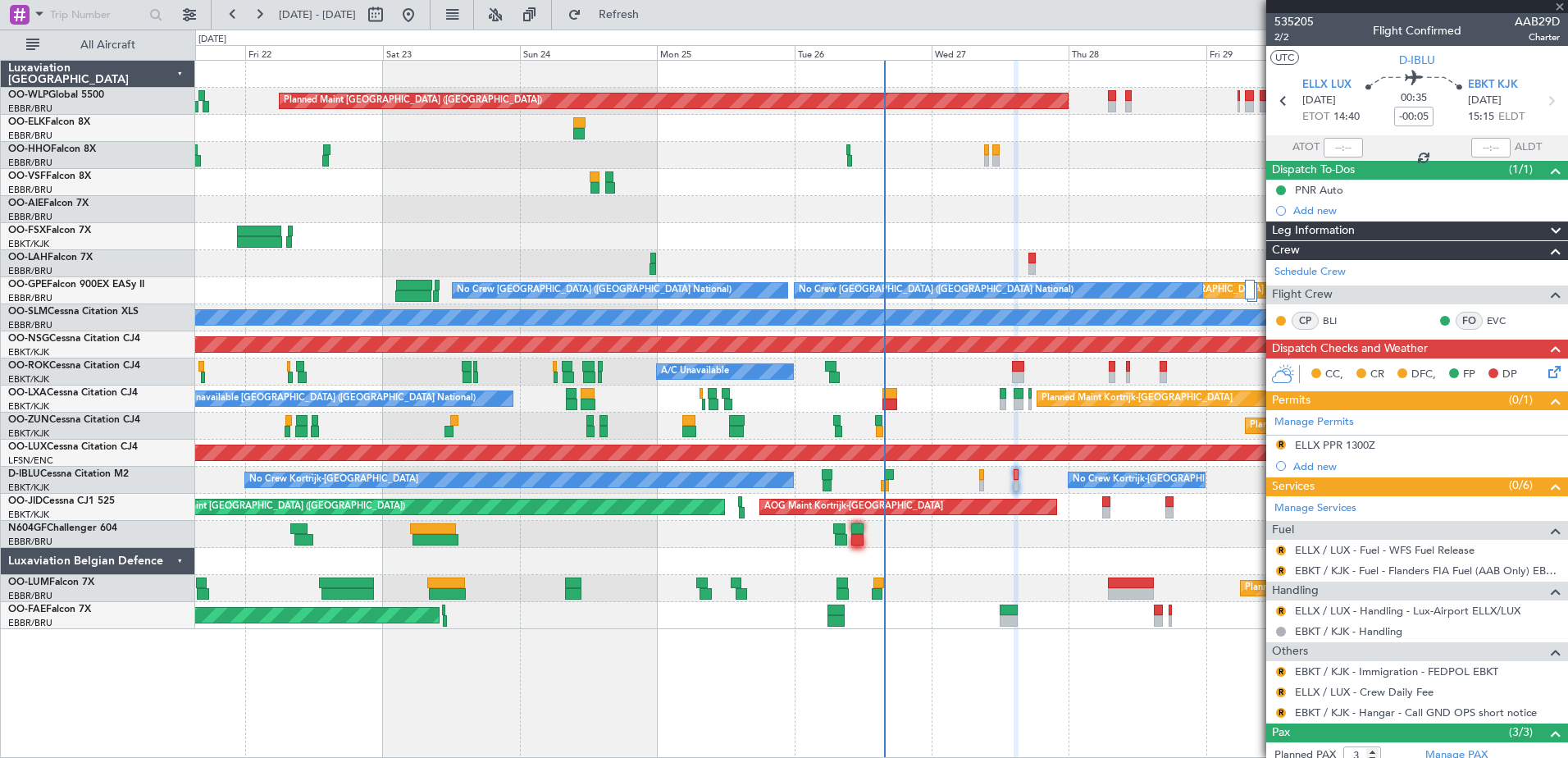
type input "4"
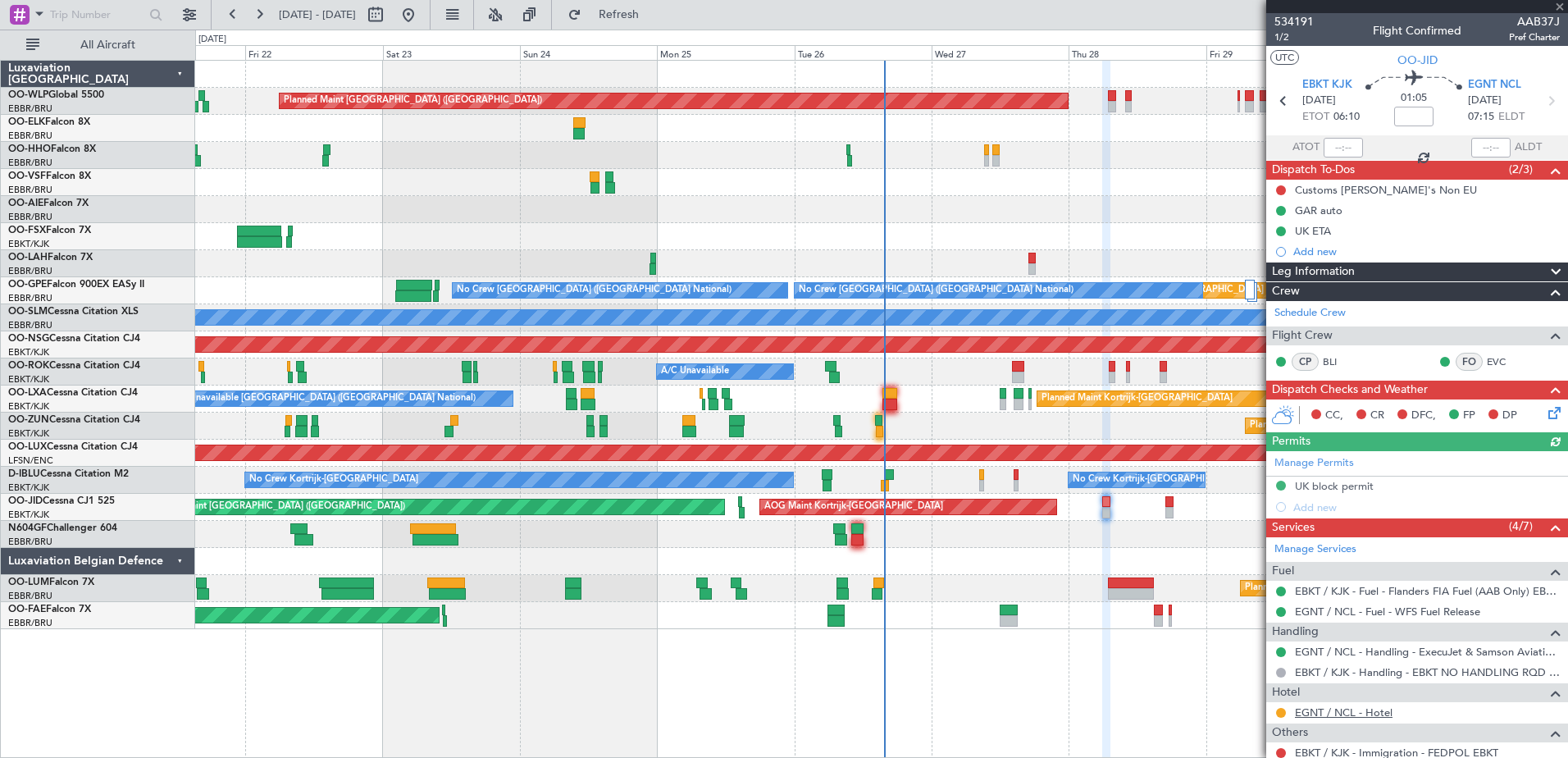
click at [1370, 714] on link "EGNT / NCL - Hotel" at bounding box center [1343, 712] width 97 height 14
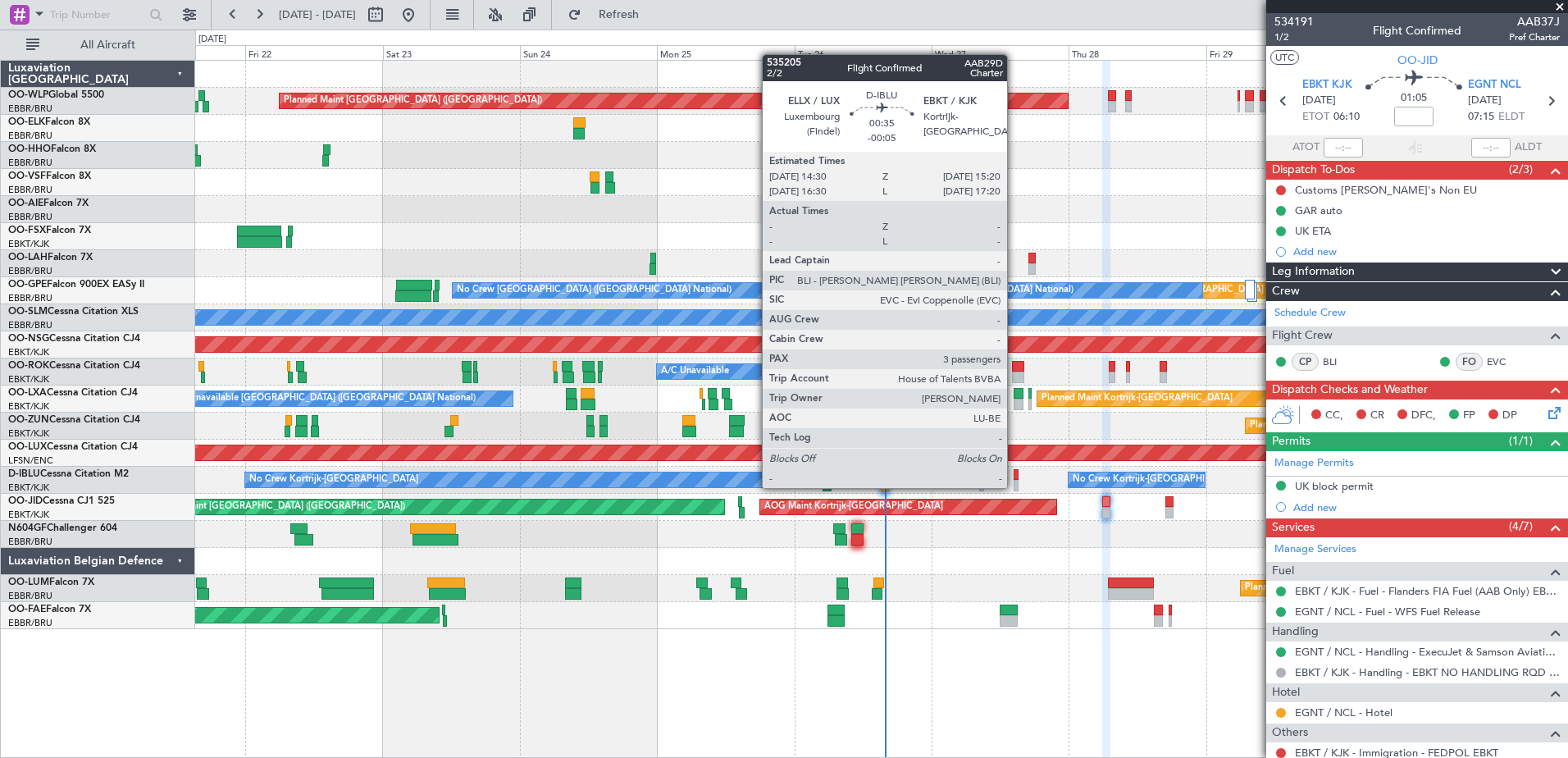
click at [1014, 486] on div at bounding box center [1015, 486] width 5 height 11
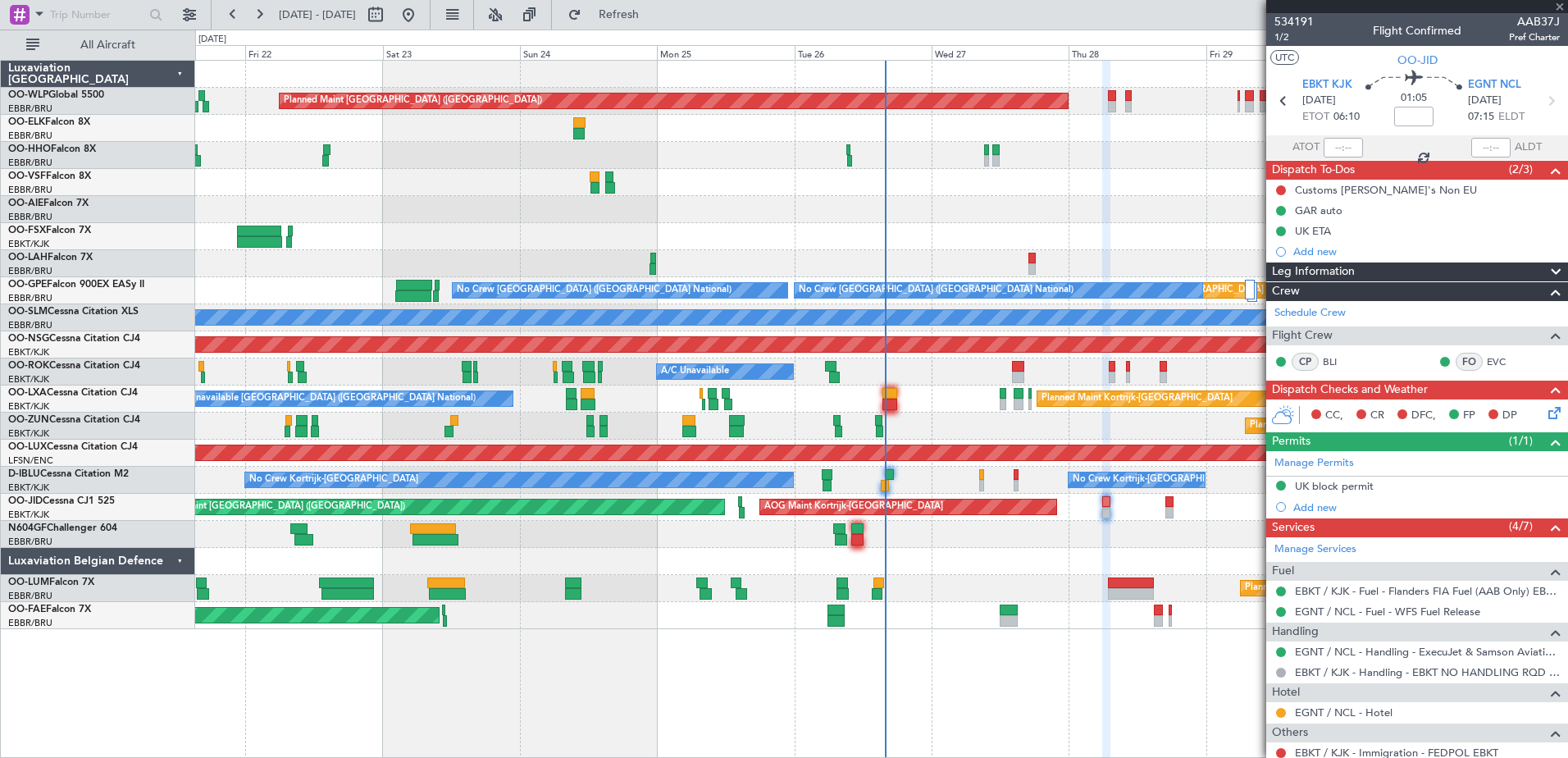
type input "-00:05"
type input "3"
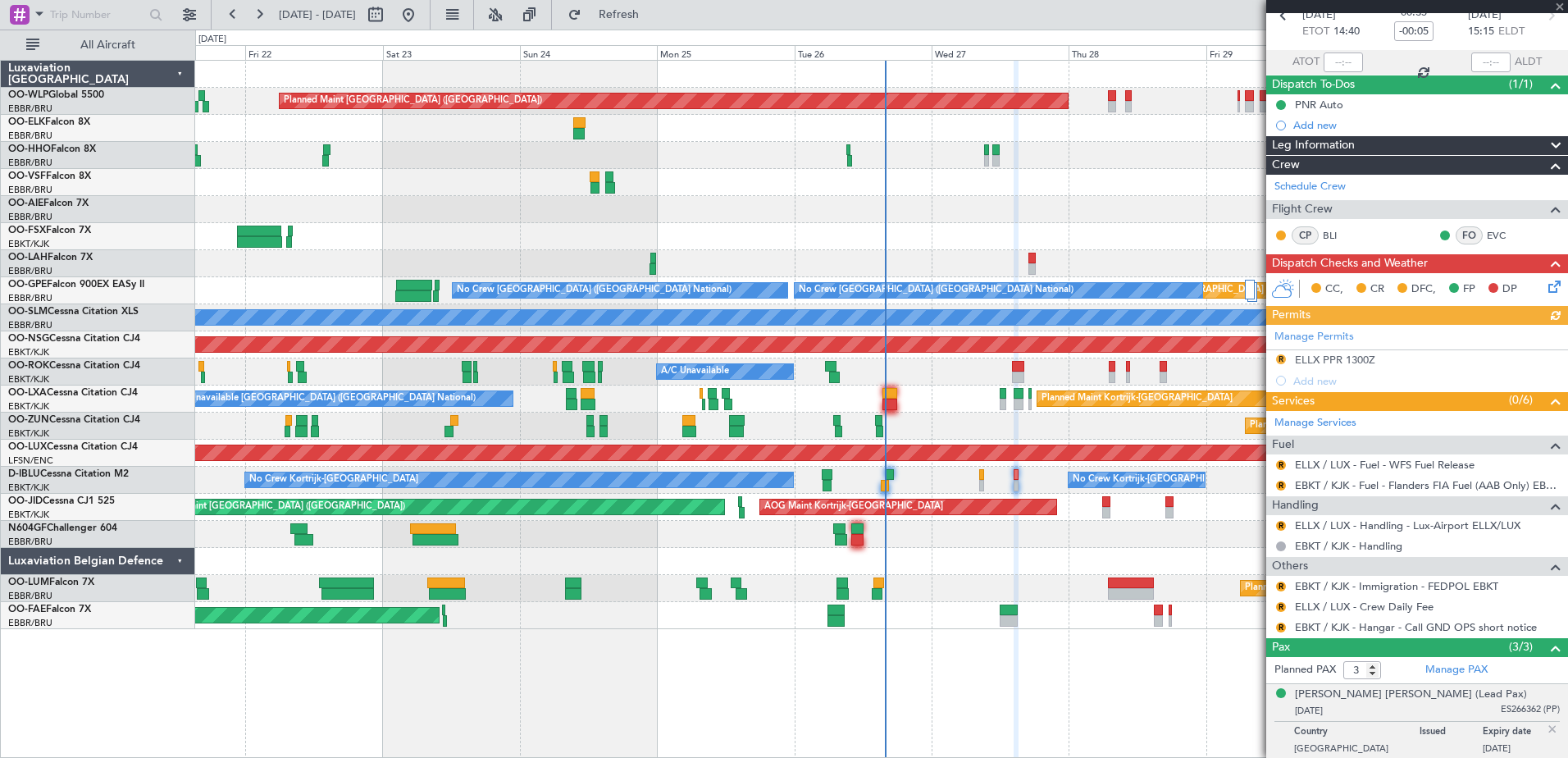
scroll to position [161, 0]
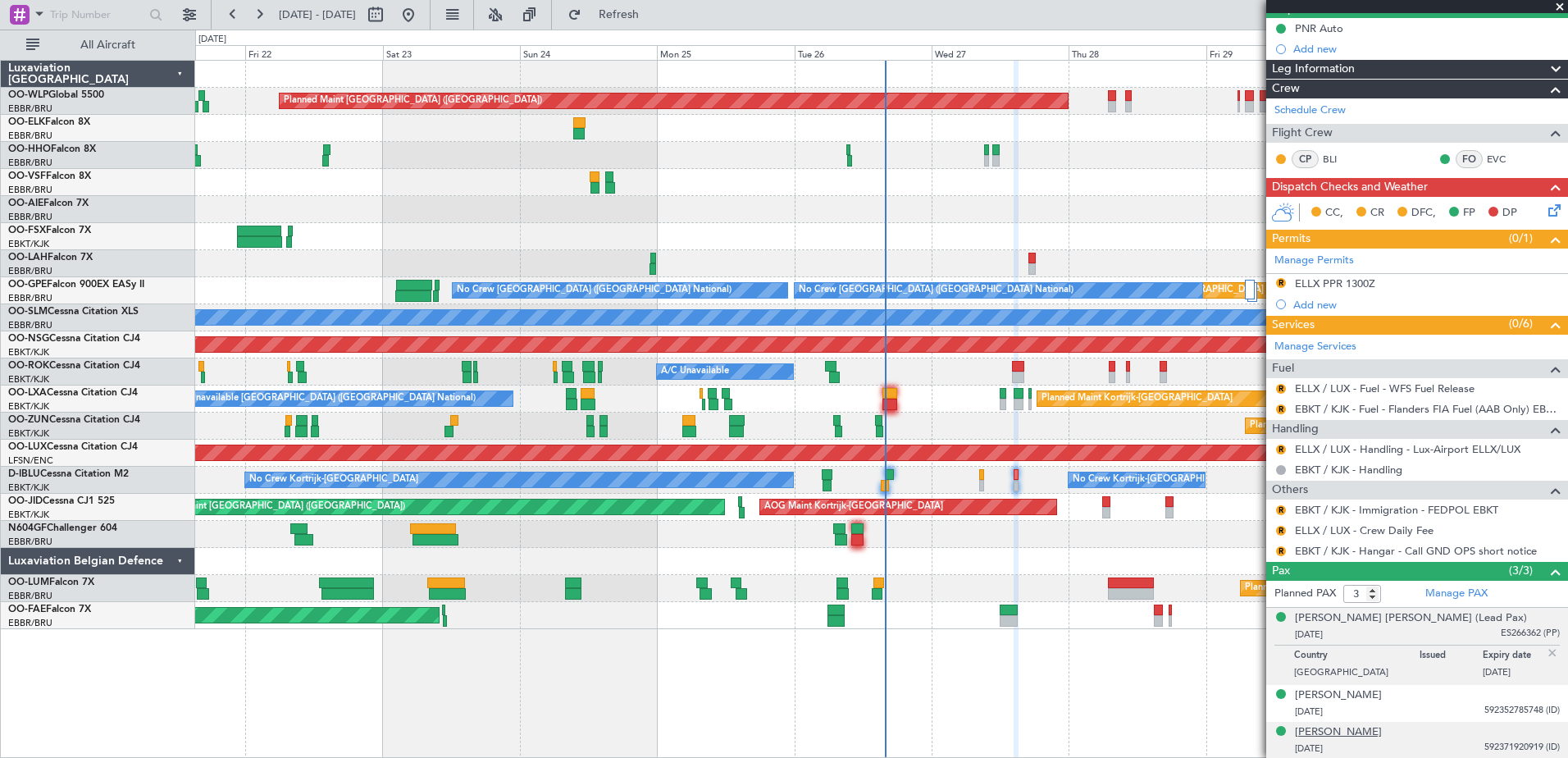
click at [1374, 734] on div "[PERSON_NAME]" at bounding box center [1338, 733] width 87 height 17
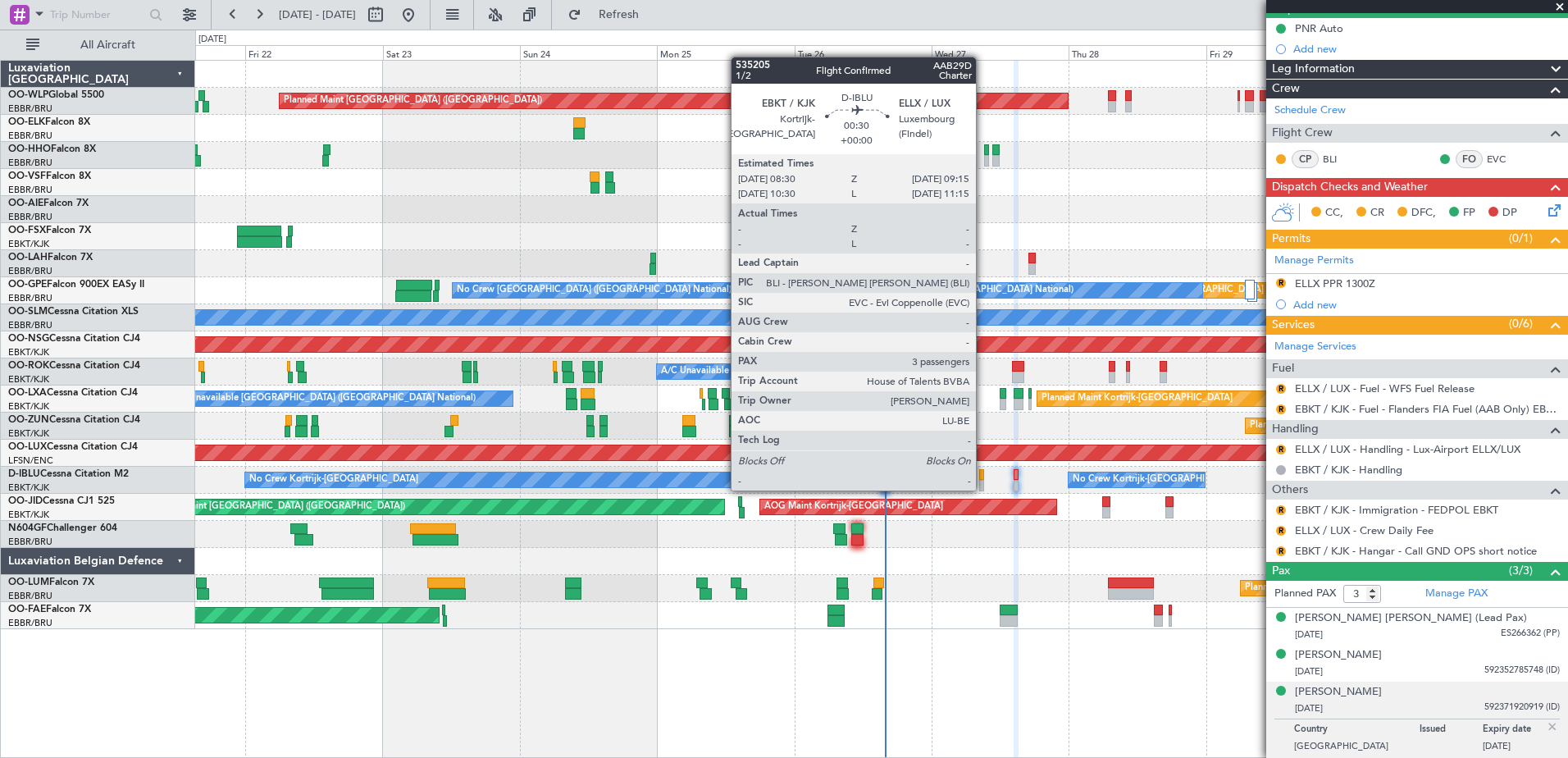
click at [984, 489] on div at bounding box center [981, 486] width 5 height 11
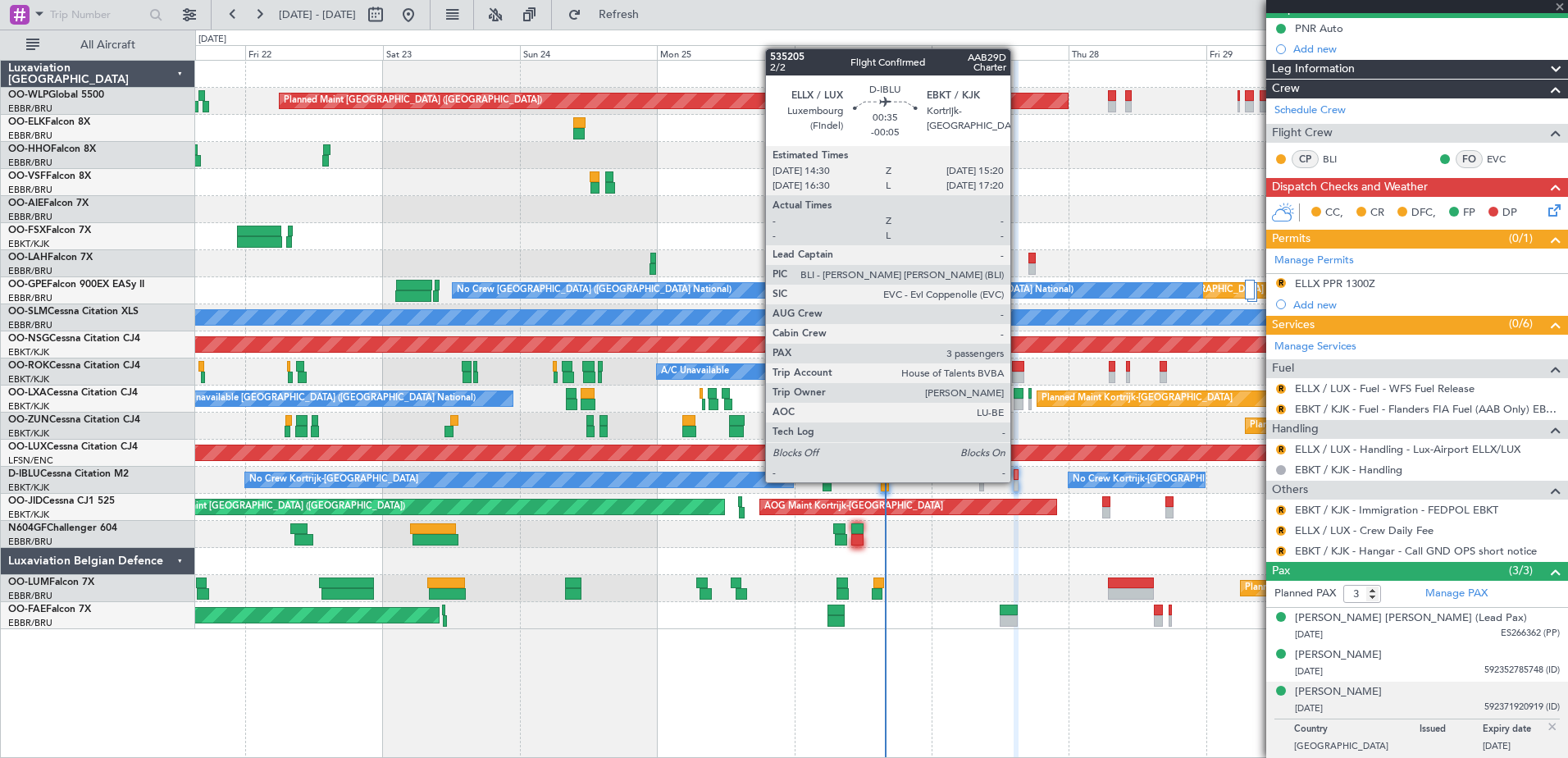
scroll to position [0, 0]
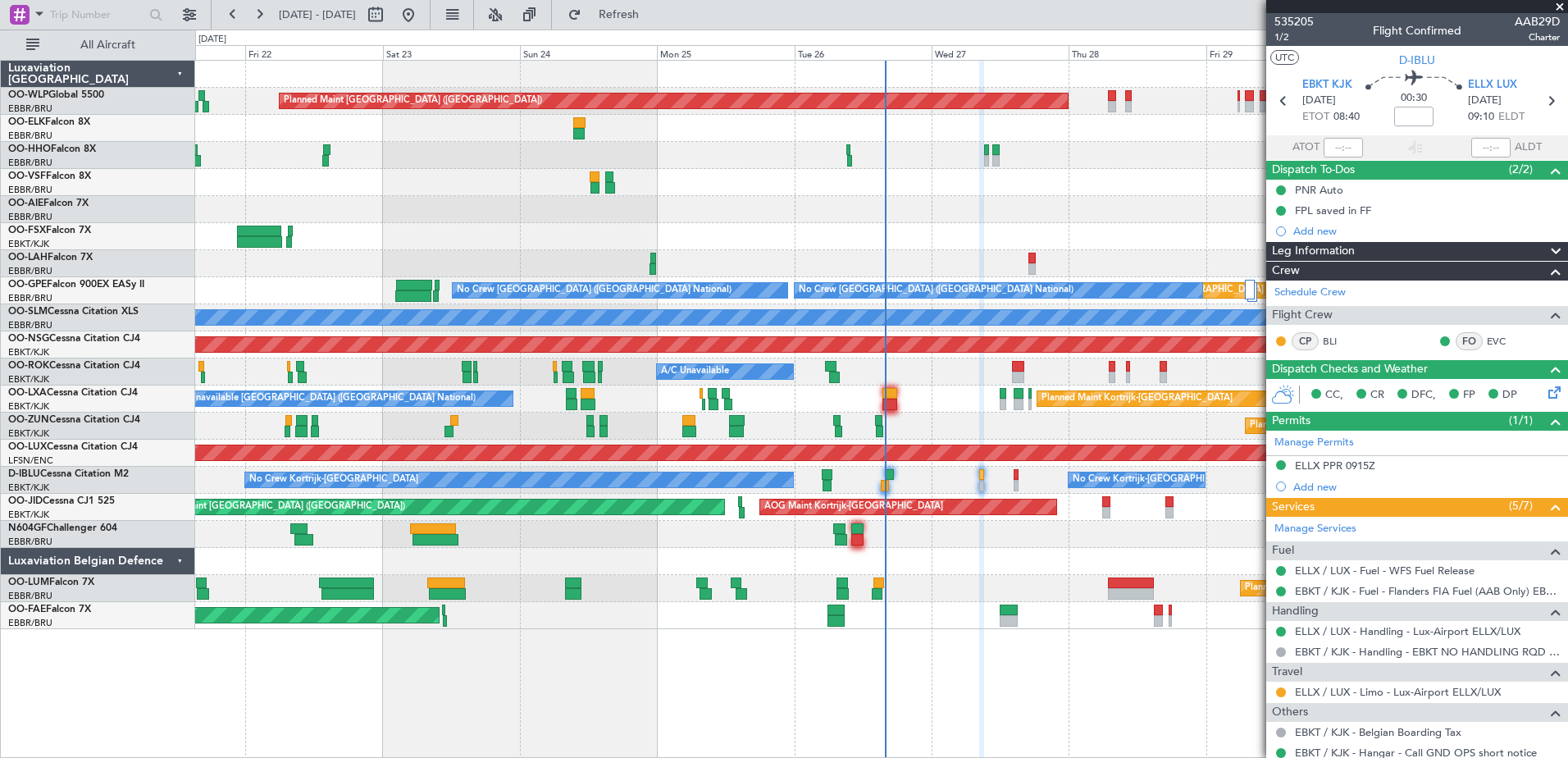
click at [1020, 479] on div "No Crew Kortrijk-Wevelgem No Crew Kortrijk-Wevelgem No Crew Brussels (Brussels …" at bounding box center [881, 480] width 1372 height 27
click at [1019, 479] on div "No Crew Kortrijk-Wevelgem No Crew Kortrijk-Wevelgem No Crew Brussels (Brussels …" at bounding box center [881, 480] width 1372 height 27
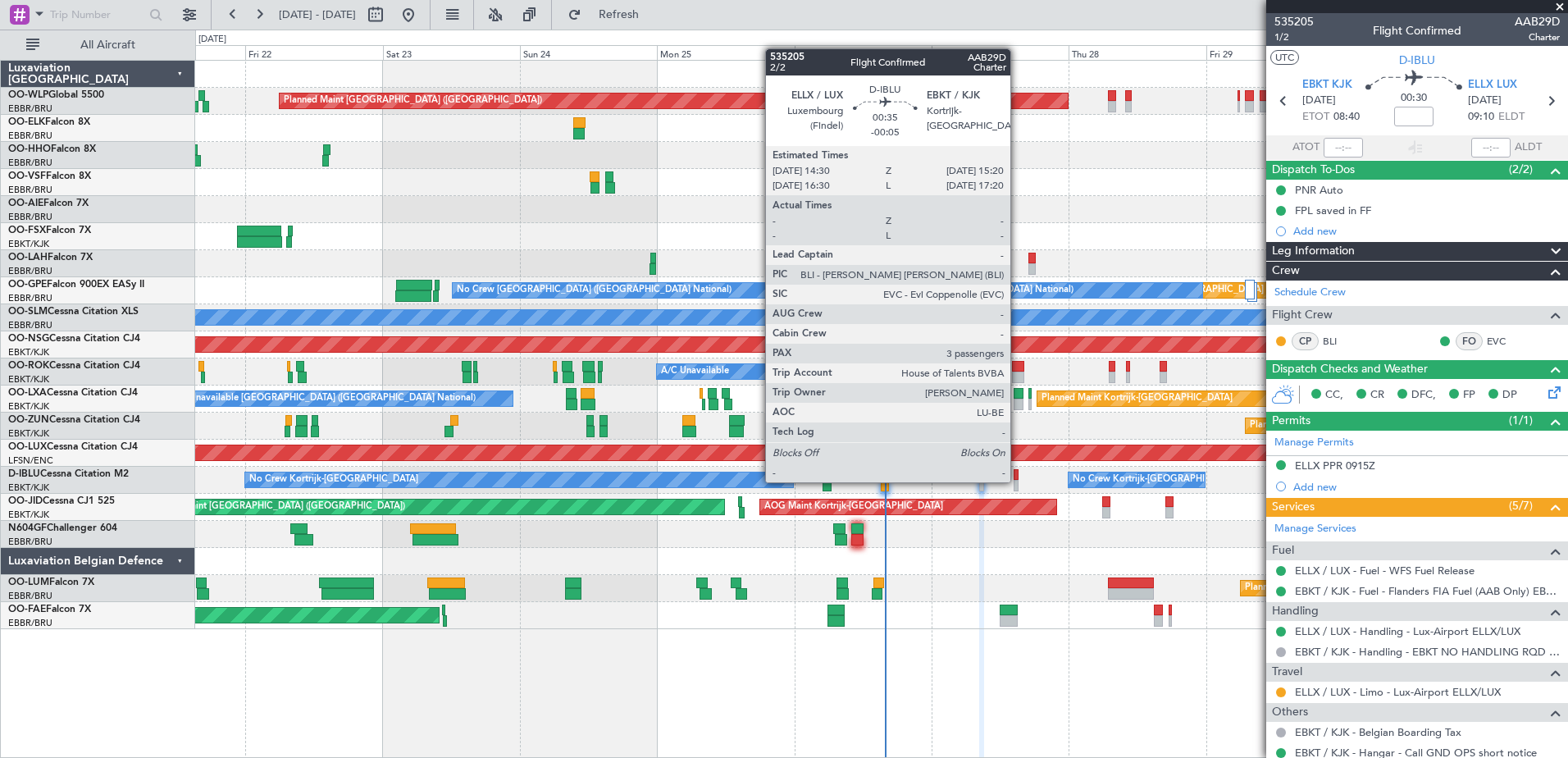
click at [1018, 481] on div at bounding box center [1015, 486] width 5 height 11
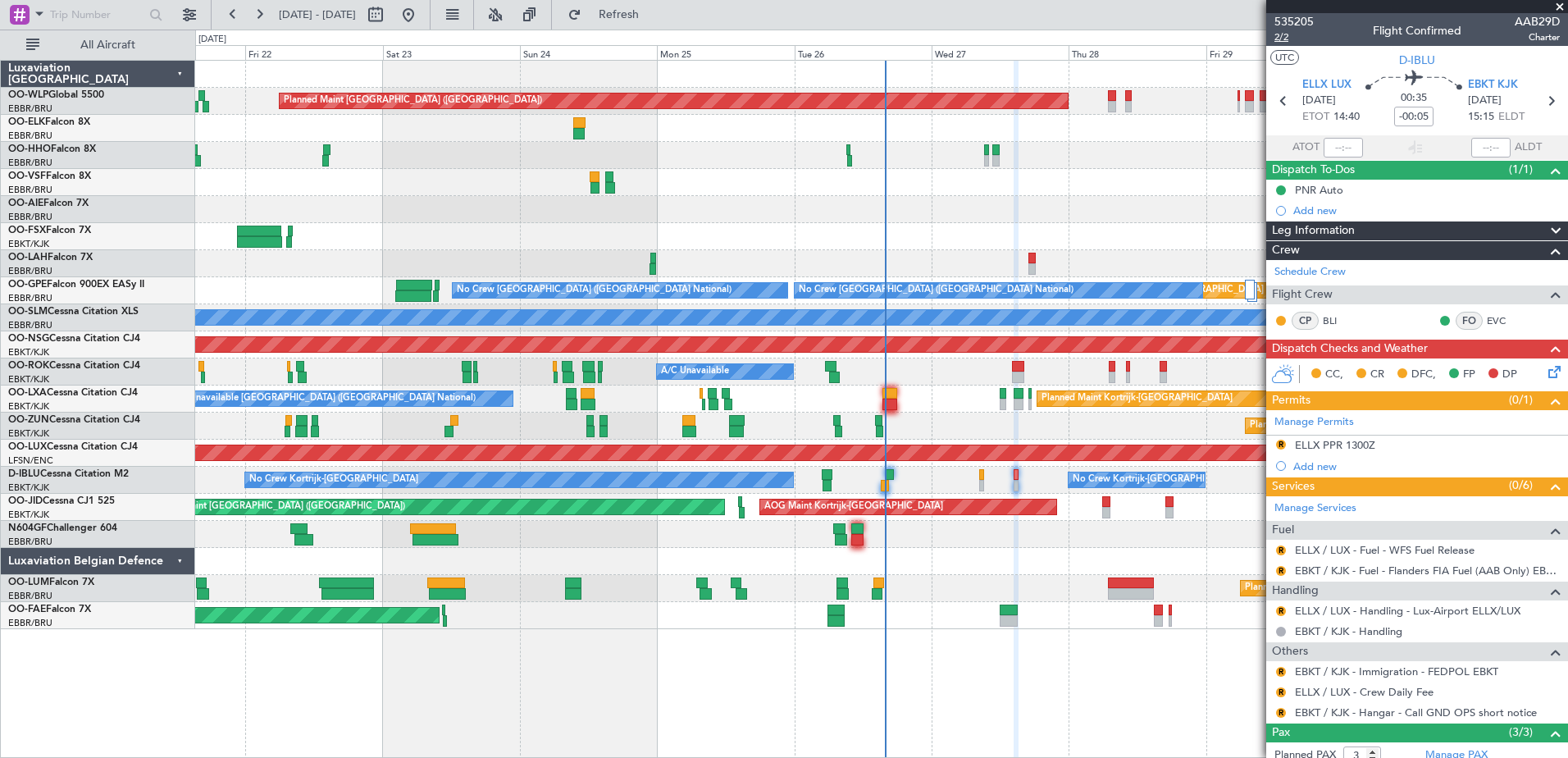
click at [1289, 35] on span "2/2" at bounding box center [1294, 37] width 39 height 14
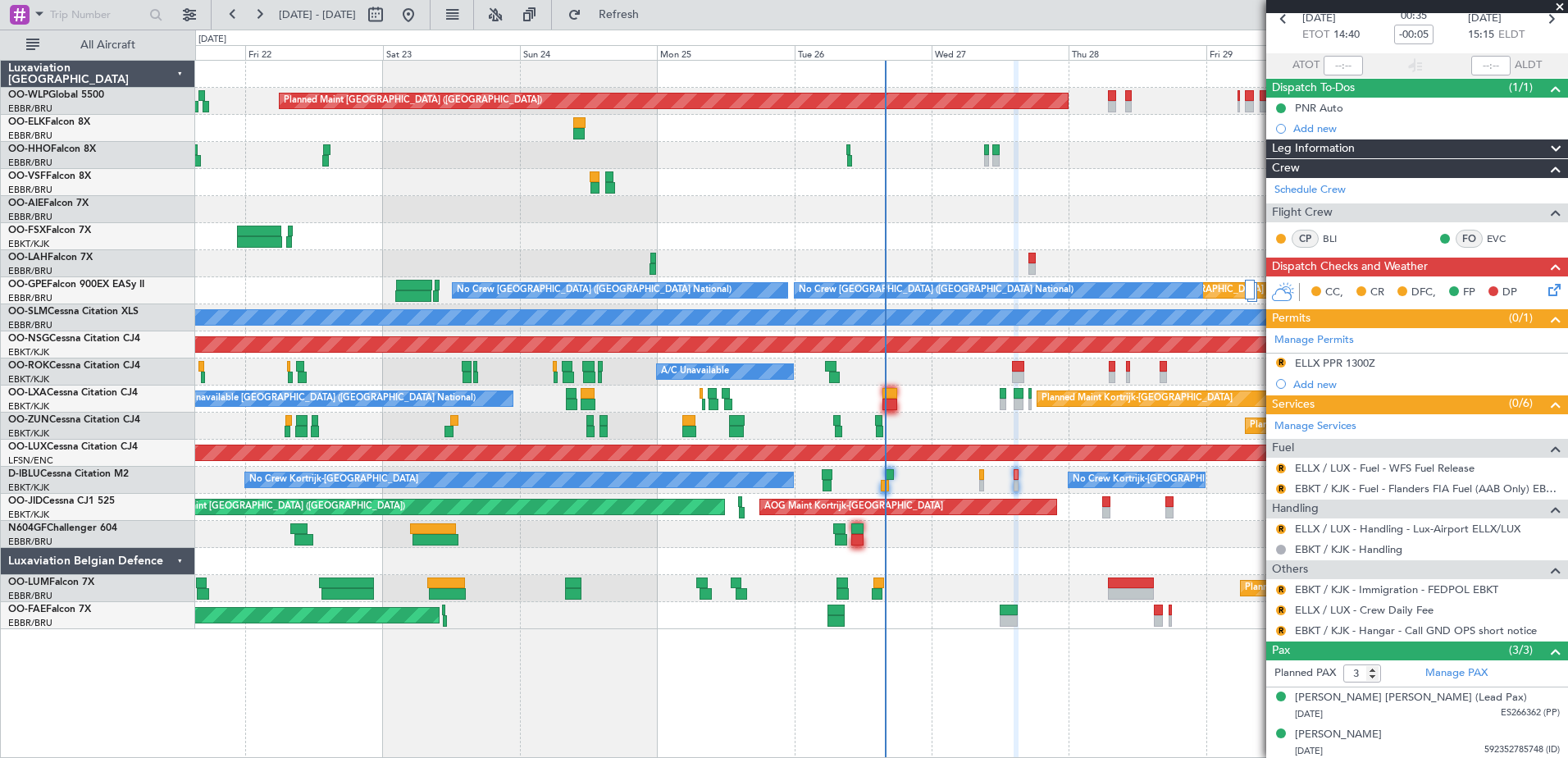
scroll to position [161, 0]
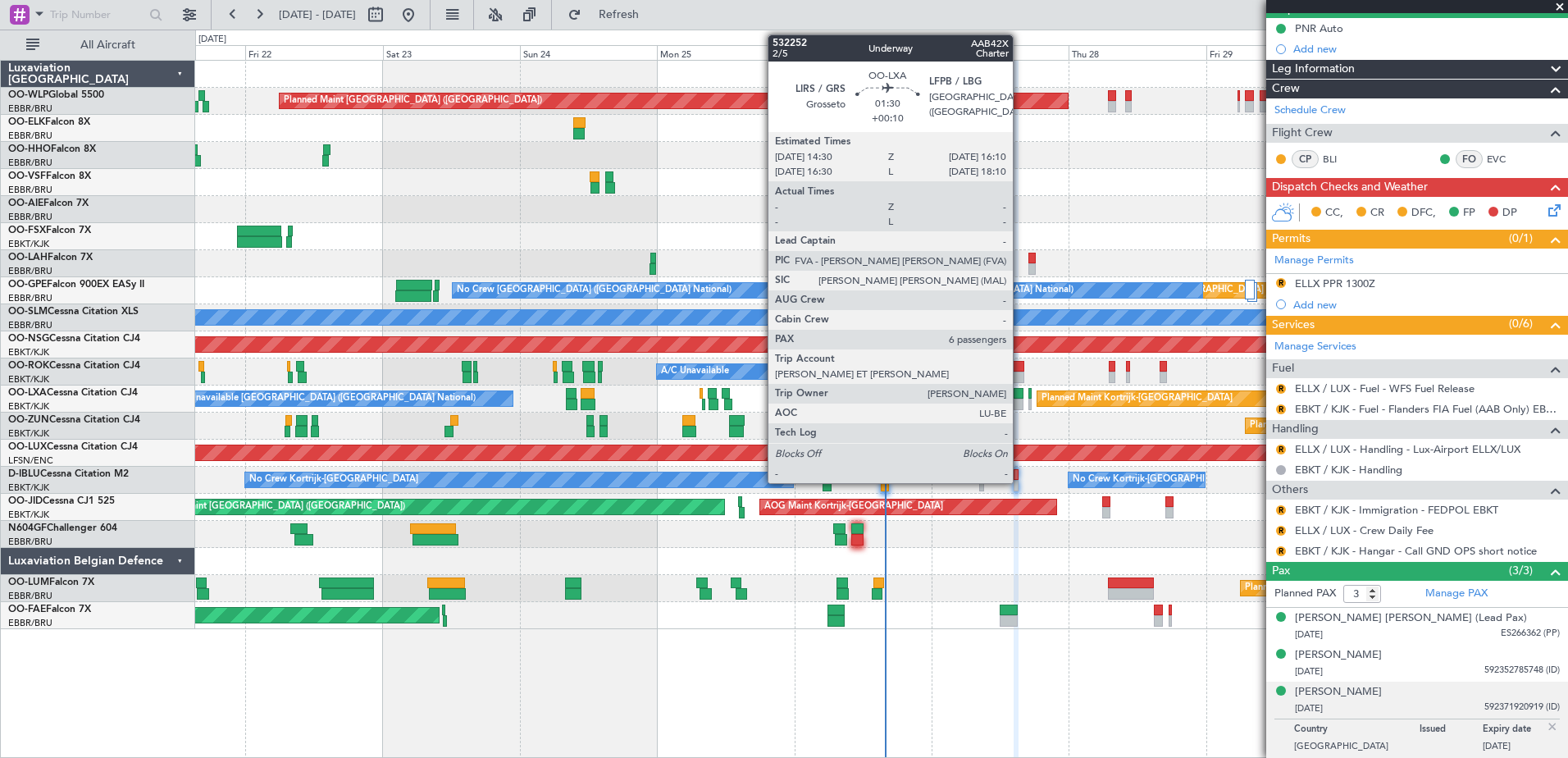
click at [1020, 410] on div at bounding box center [1018, 404] width 10 height 11
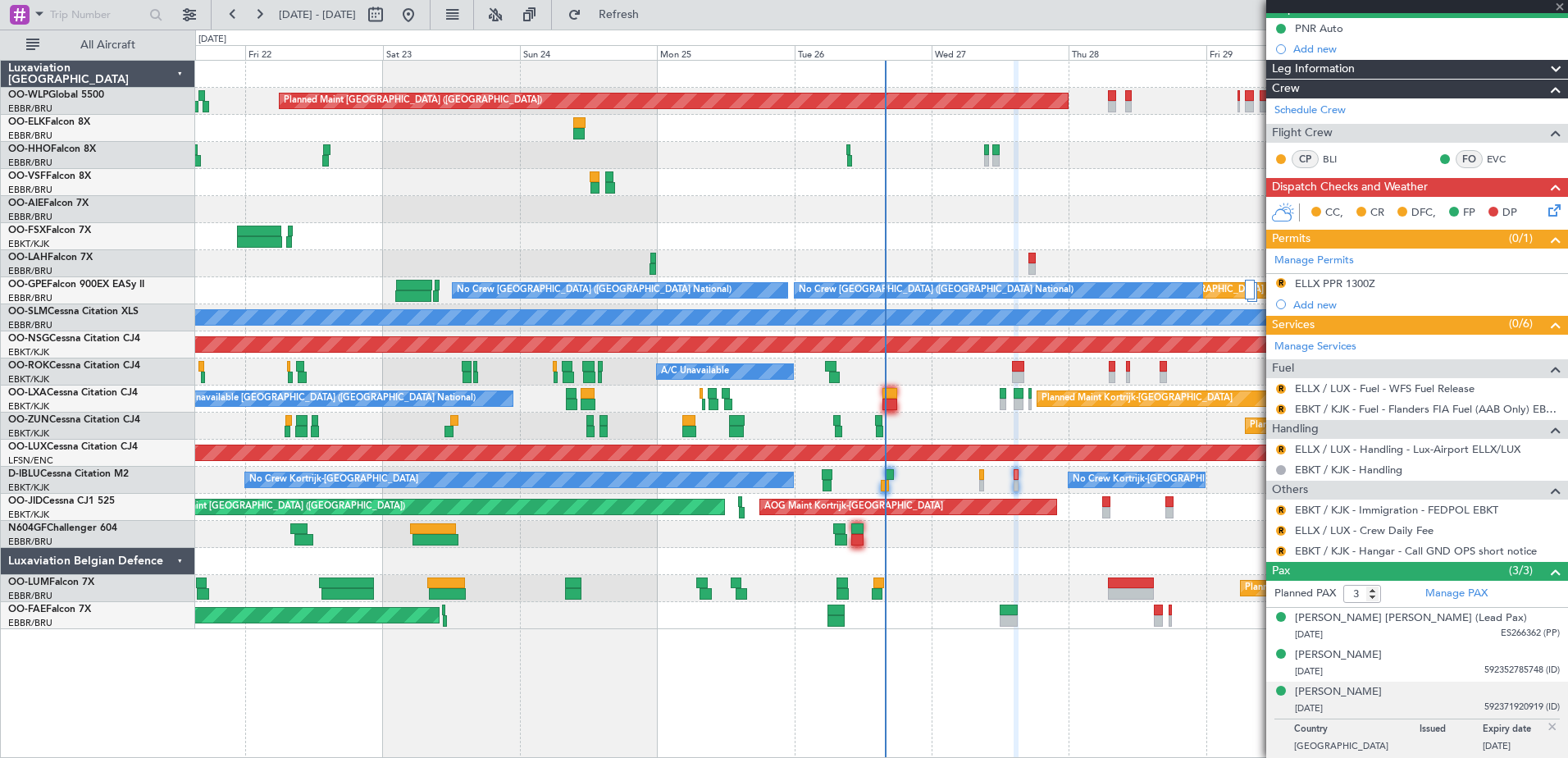
type input "+00:10"
type input "6"
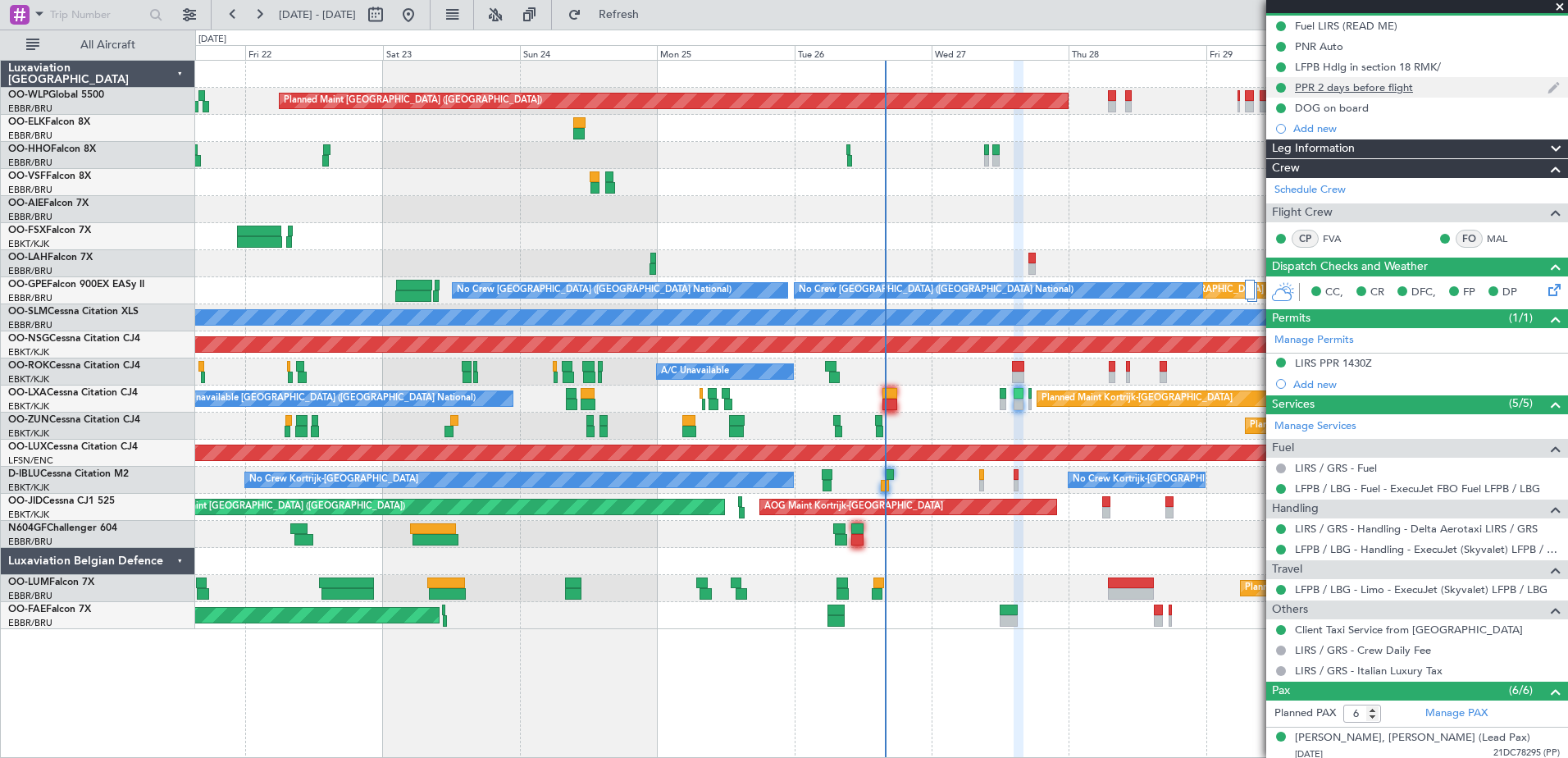
scroll to position [0, 0]
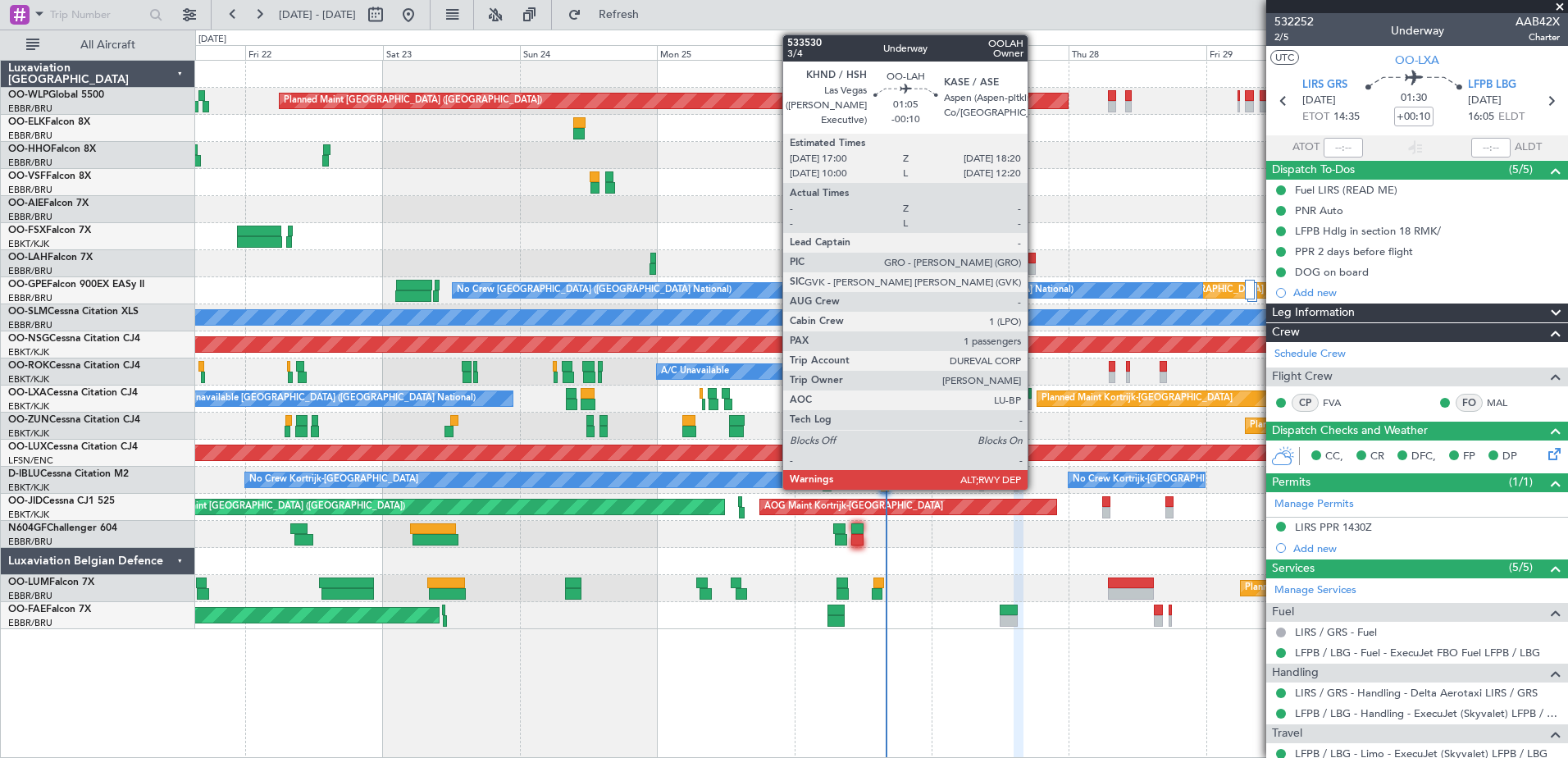
click at [1035, 262] on div at bounding box center [1032, 259] width 8 height 11
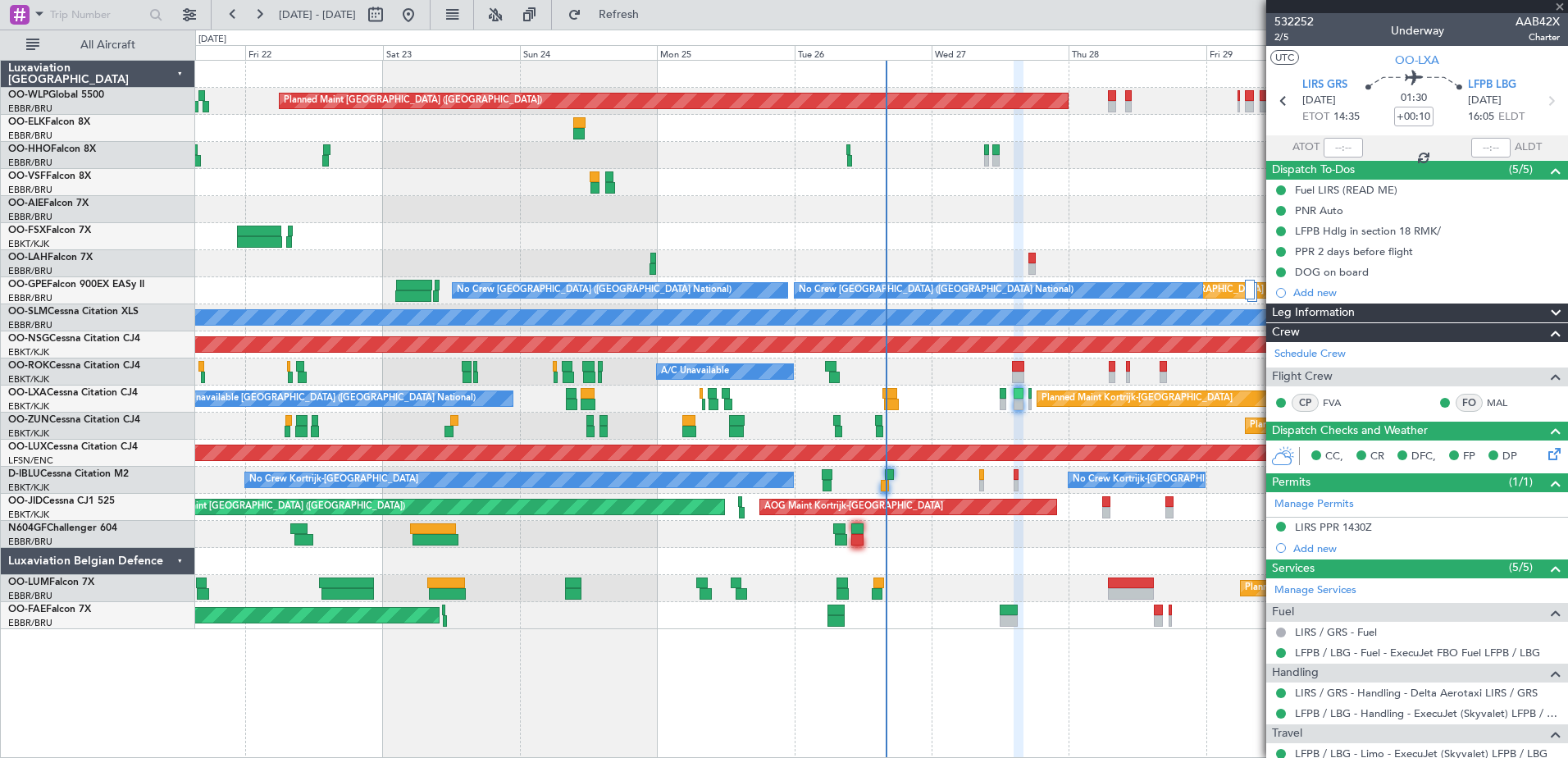
type input "-00:10"
type input "1"
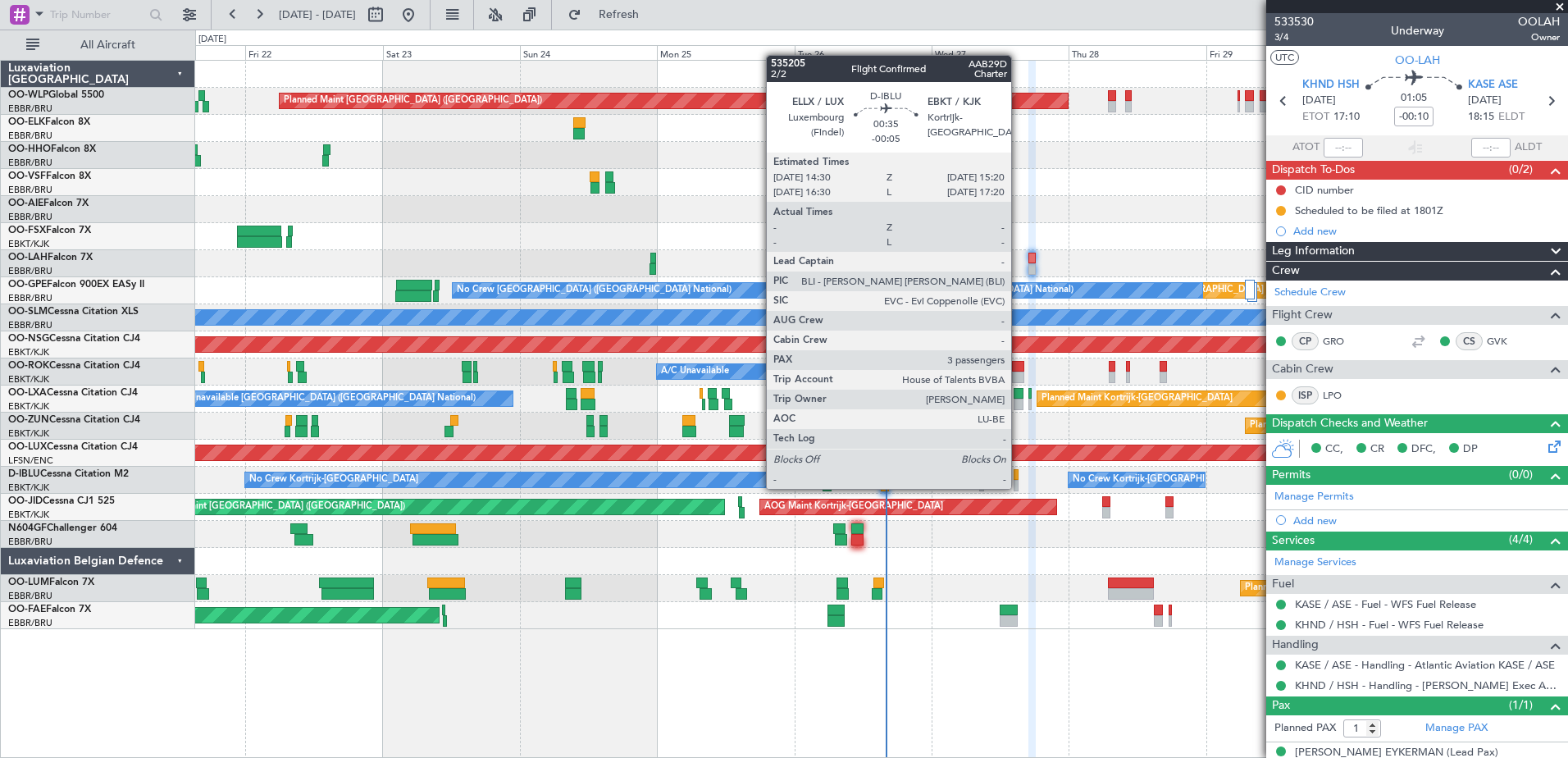
click at [1019, 487] on div at bounding box center [1015, 486] width 5 height 11
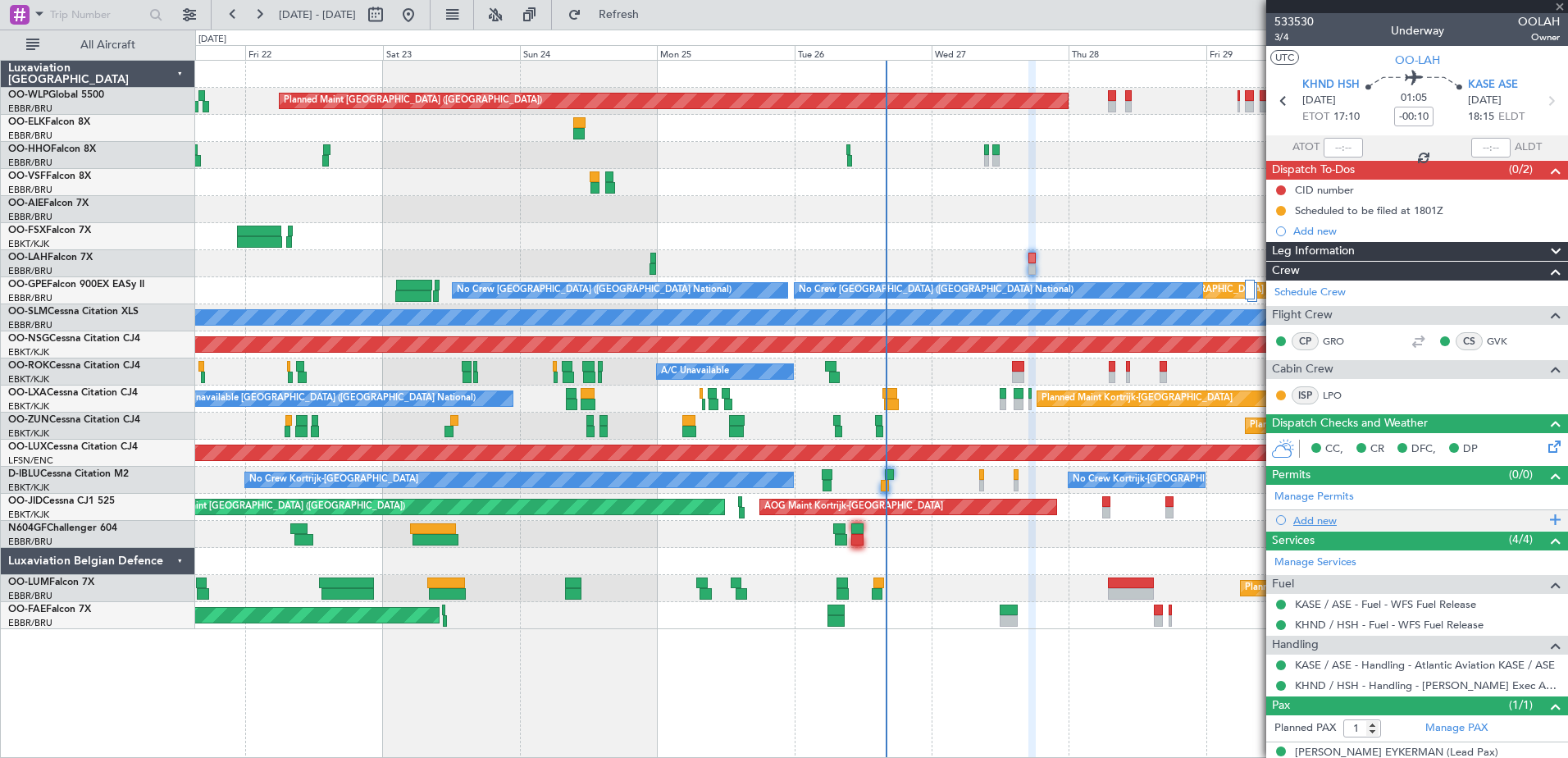
type input "-00:05"
type input "3"
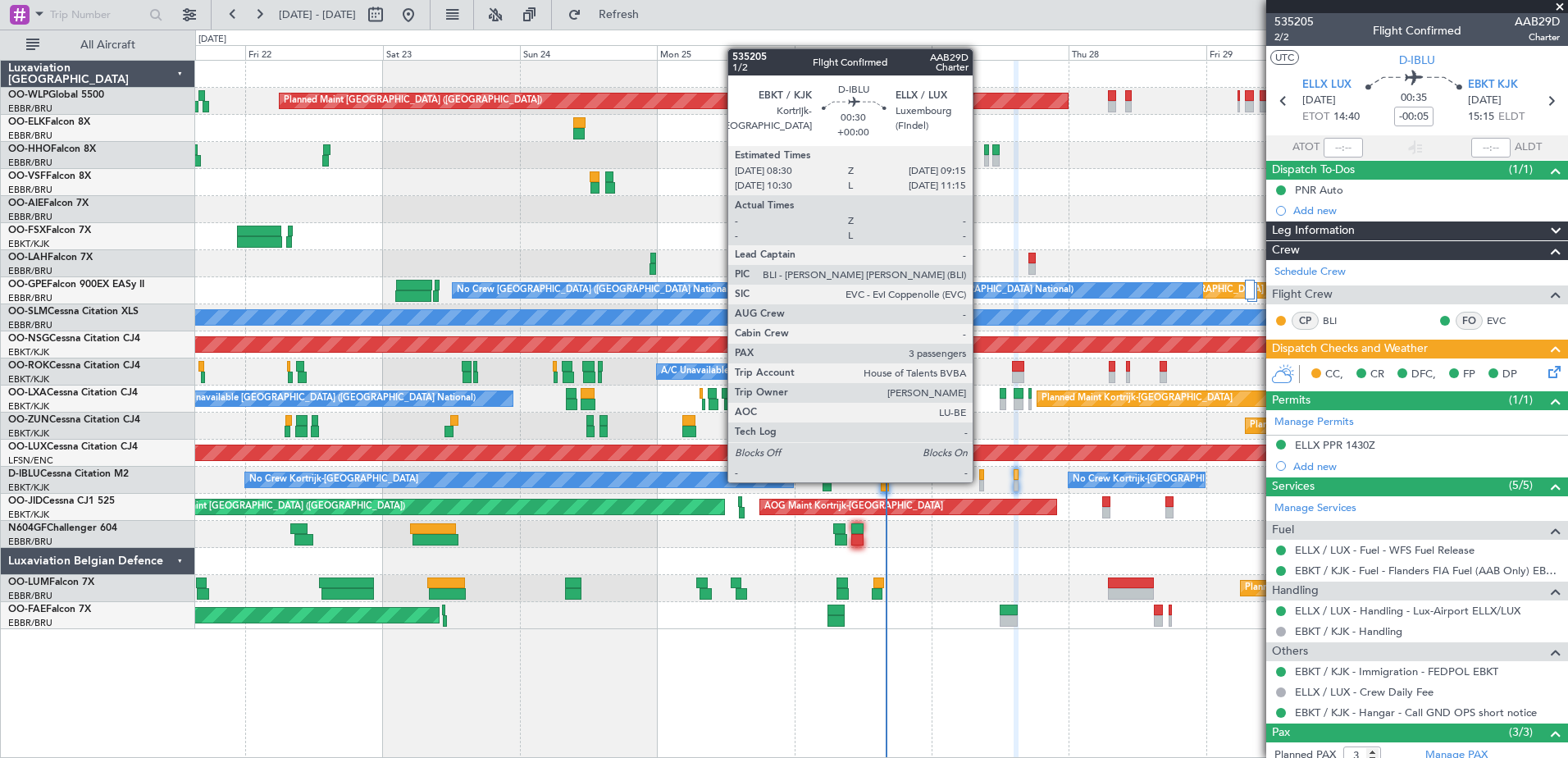
click at [980, 481] on div at bounding box center [981, 486] width 5 height 11
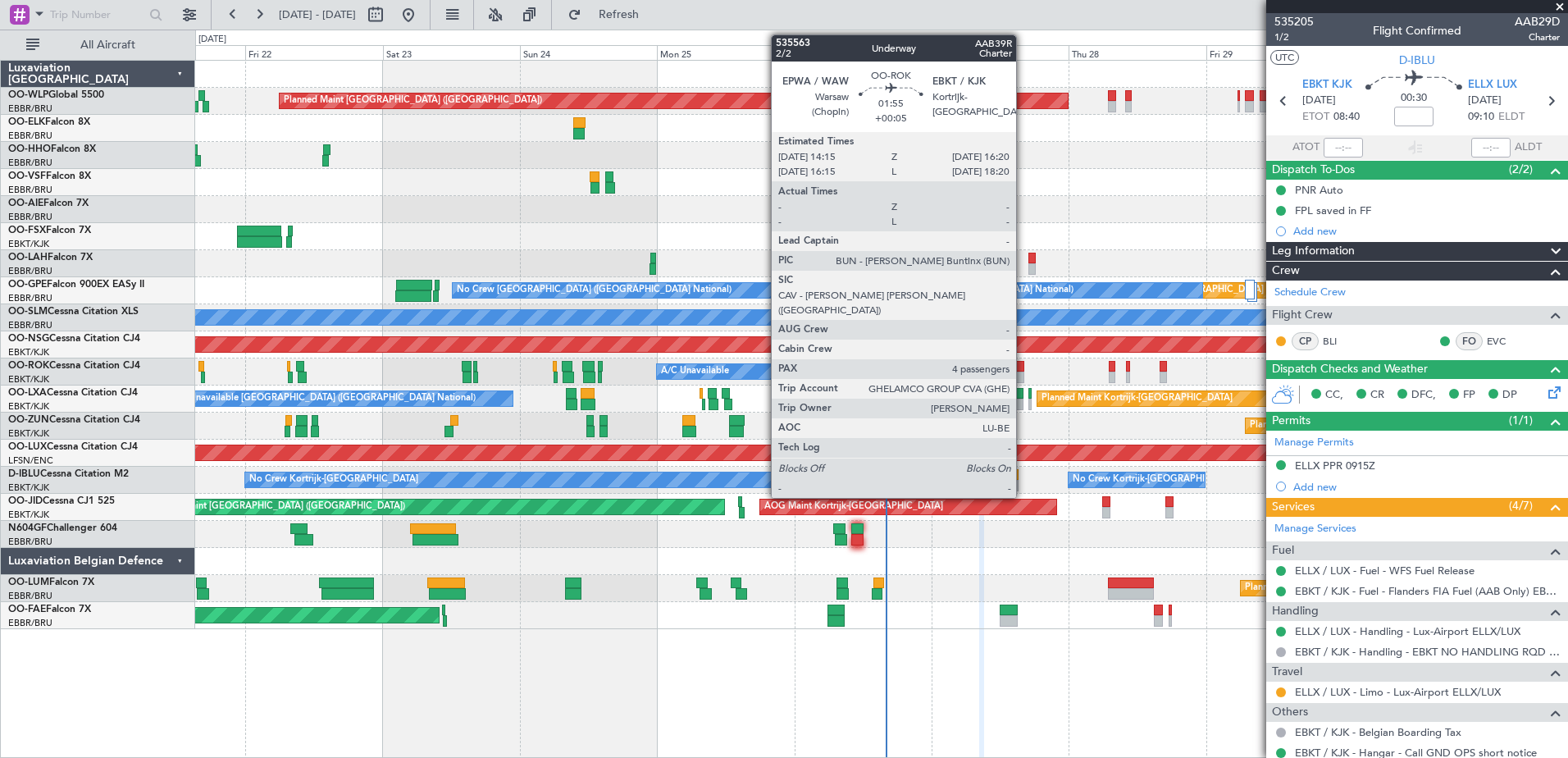
click at [1023, 373] on div at bounding box center [1018, 377] width 12 height 11
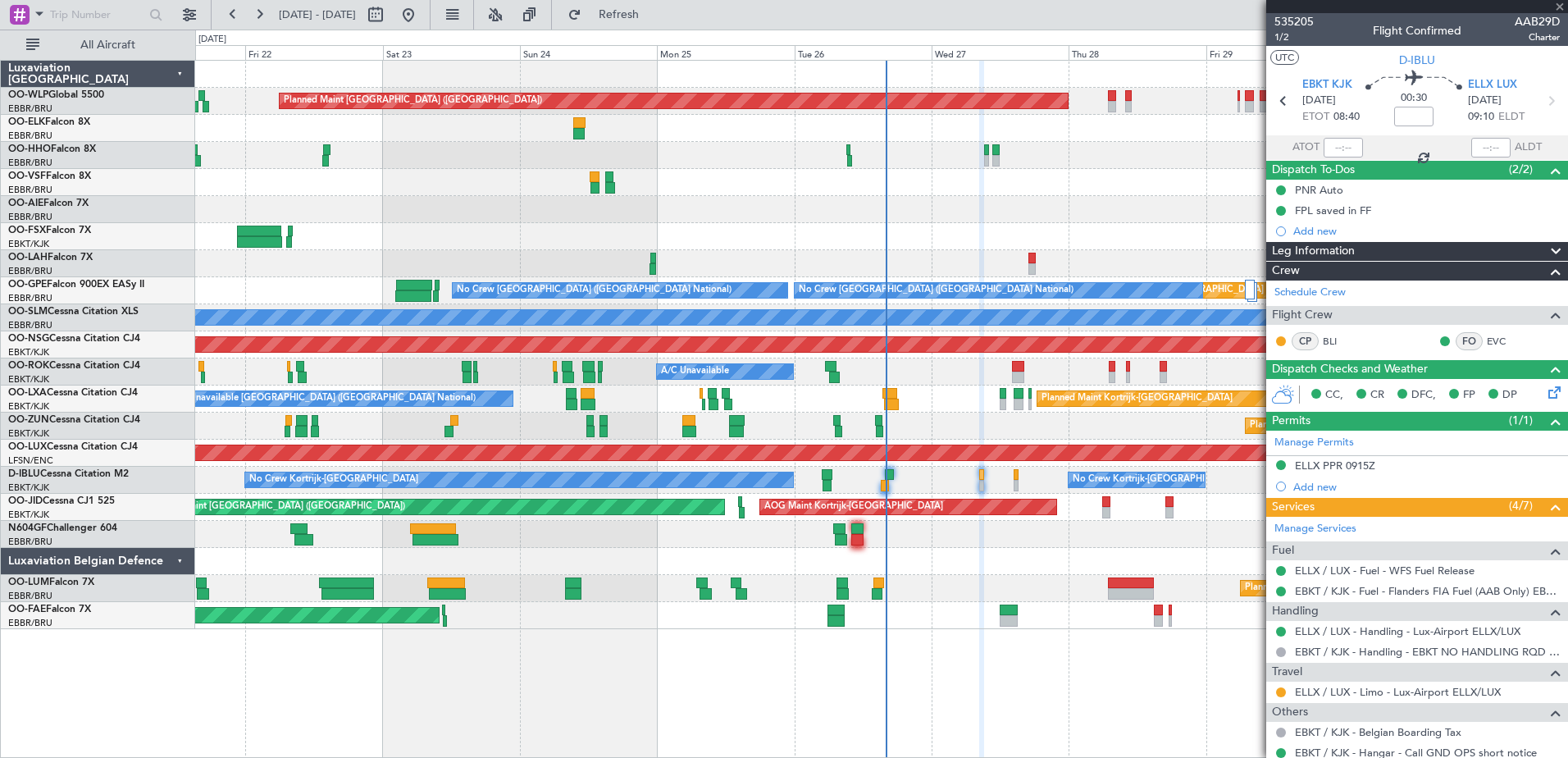
type input "+00:05"
type input "4"
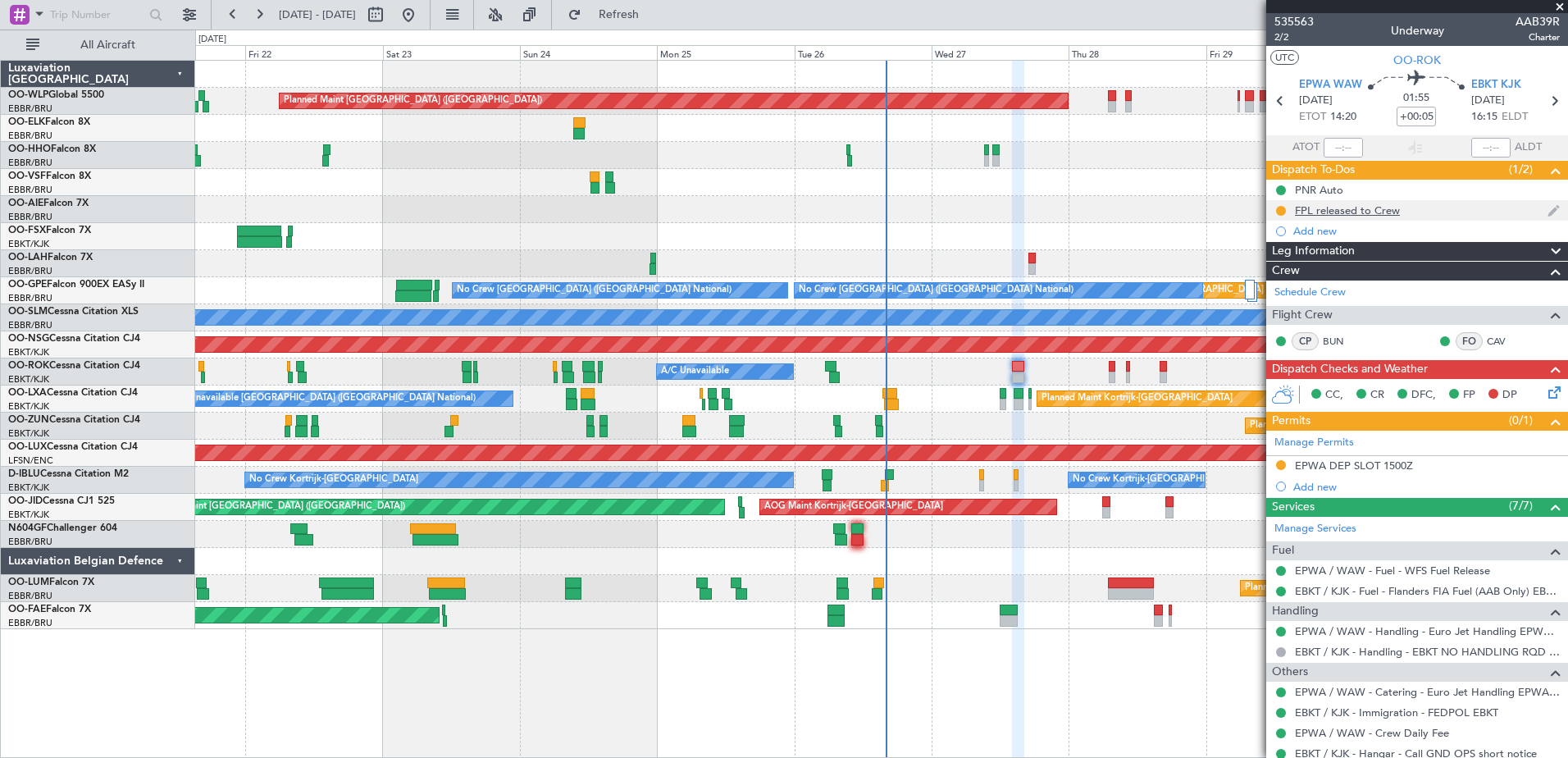
click at [1380, 214] on div "FPL released to Crew" at bounding box center [1347, 210] width 105 height 14
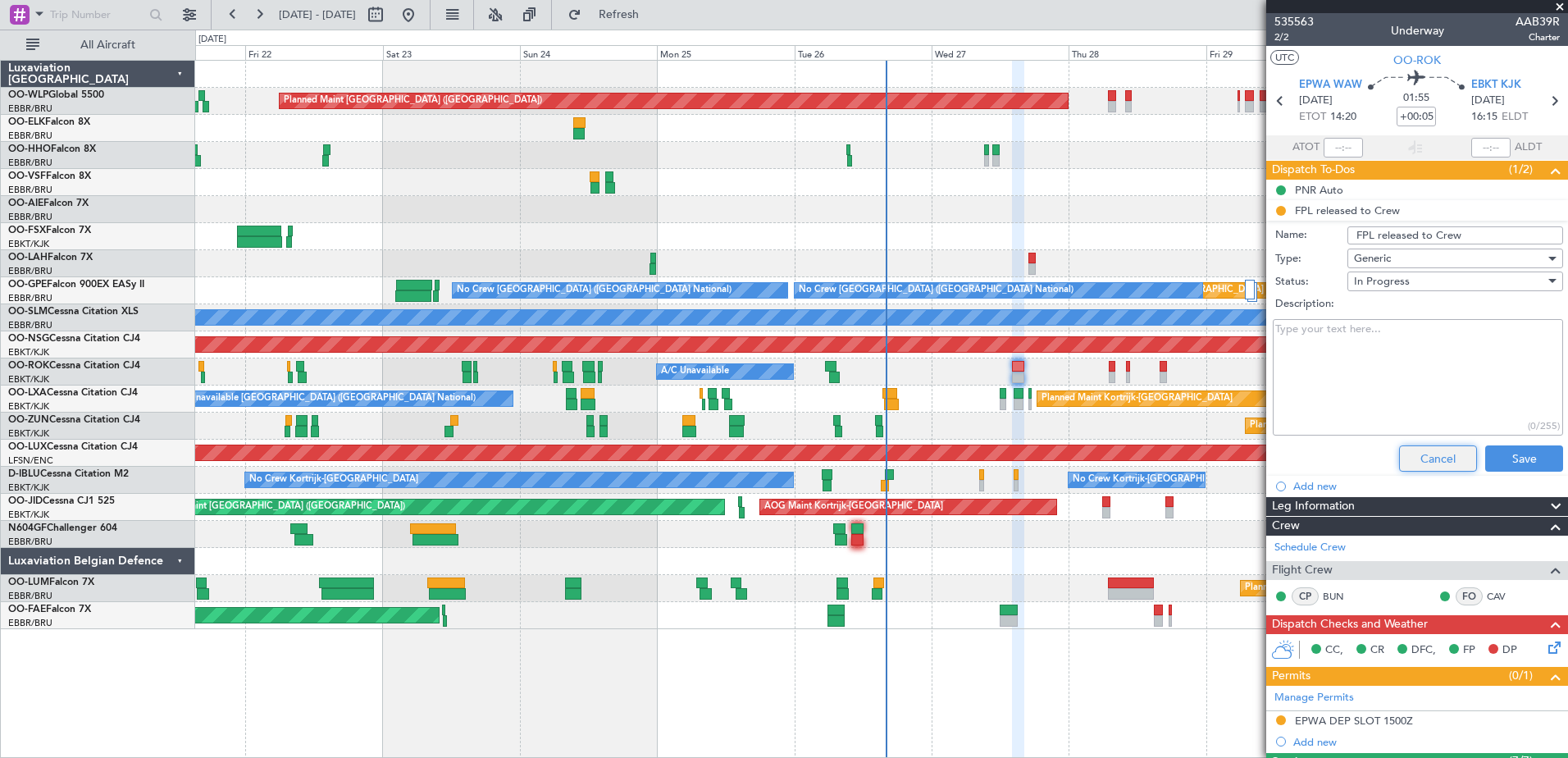
click at [1445, 461] on button "Cancel" at bounding box center [1437, 459] width 78 height 26
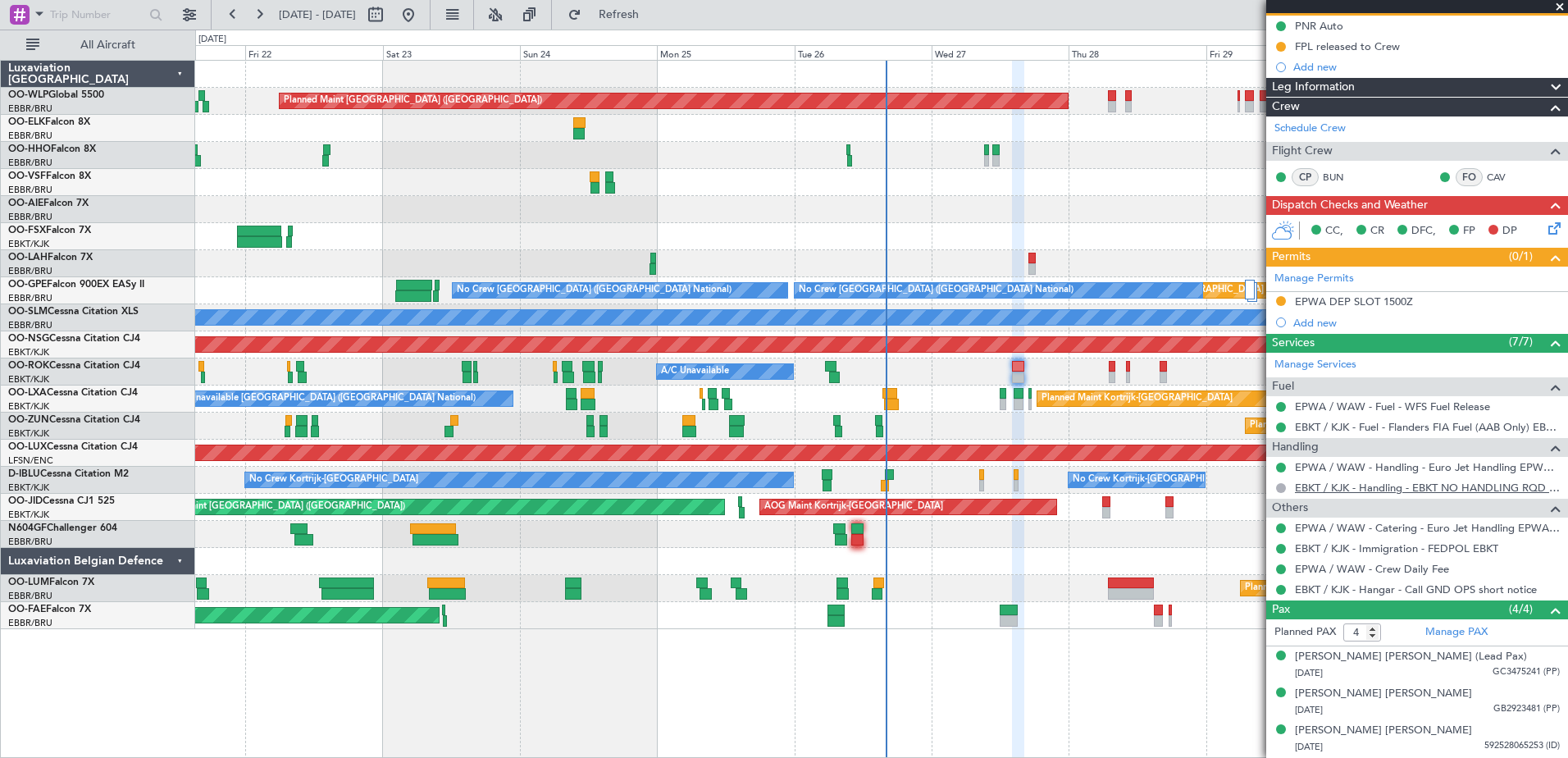
scroll to position [199, 0]
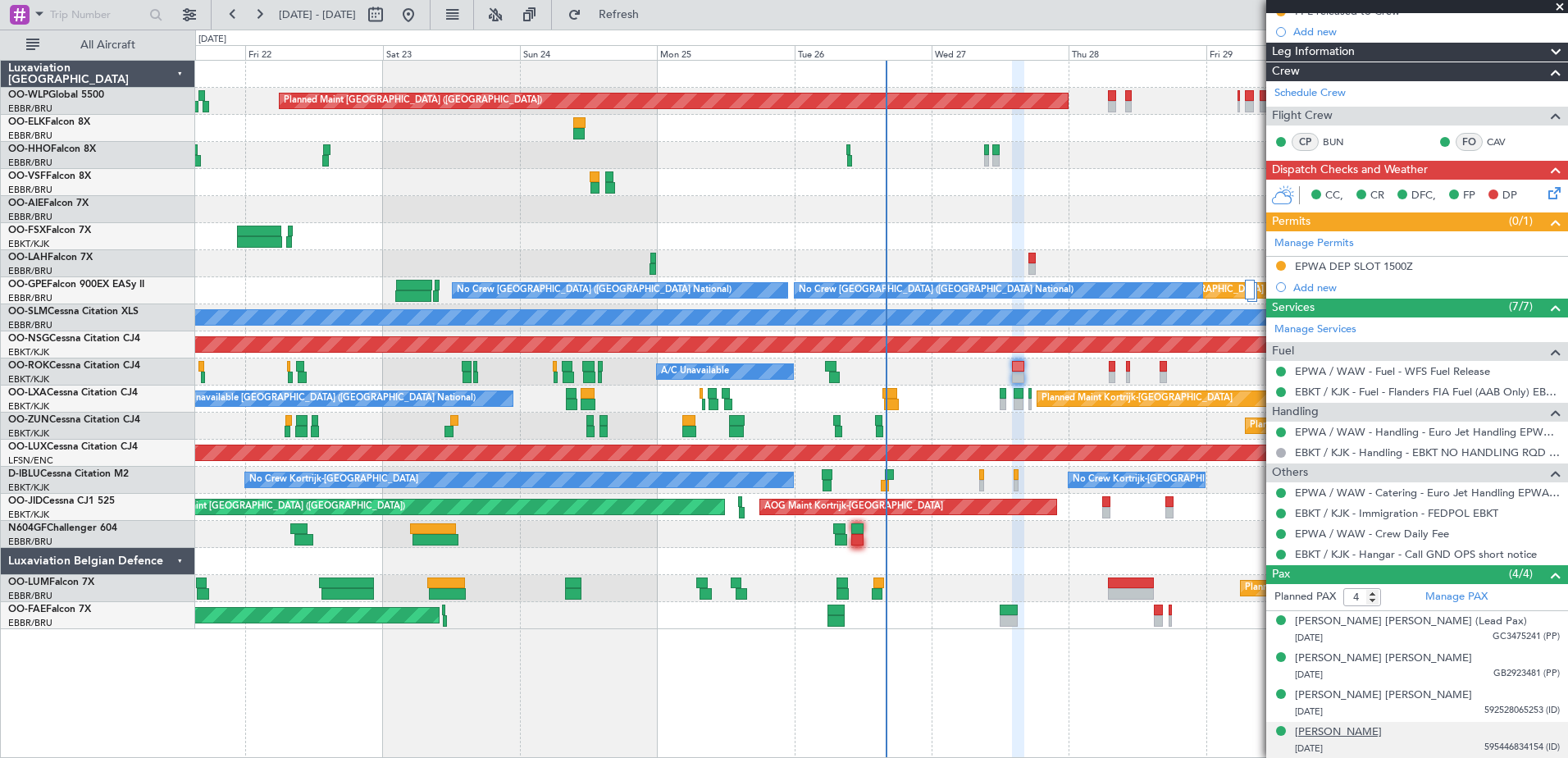
click at [1354, 726] on div "[PERSON_NAME]" at bounding box center [1338, 733] width 87 height 17
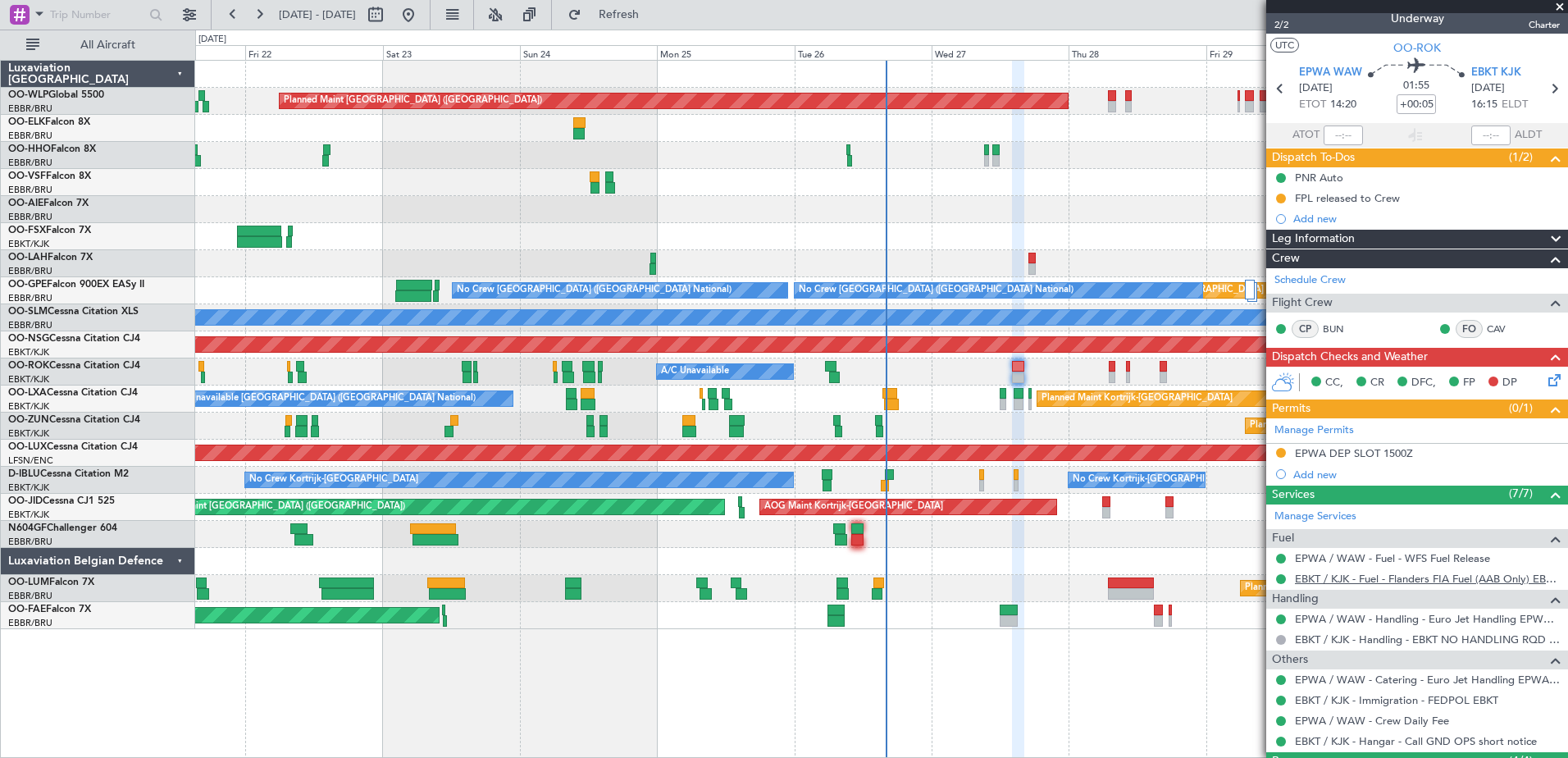
scroll to position [0, 0]
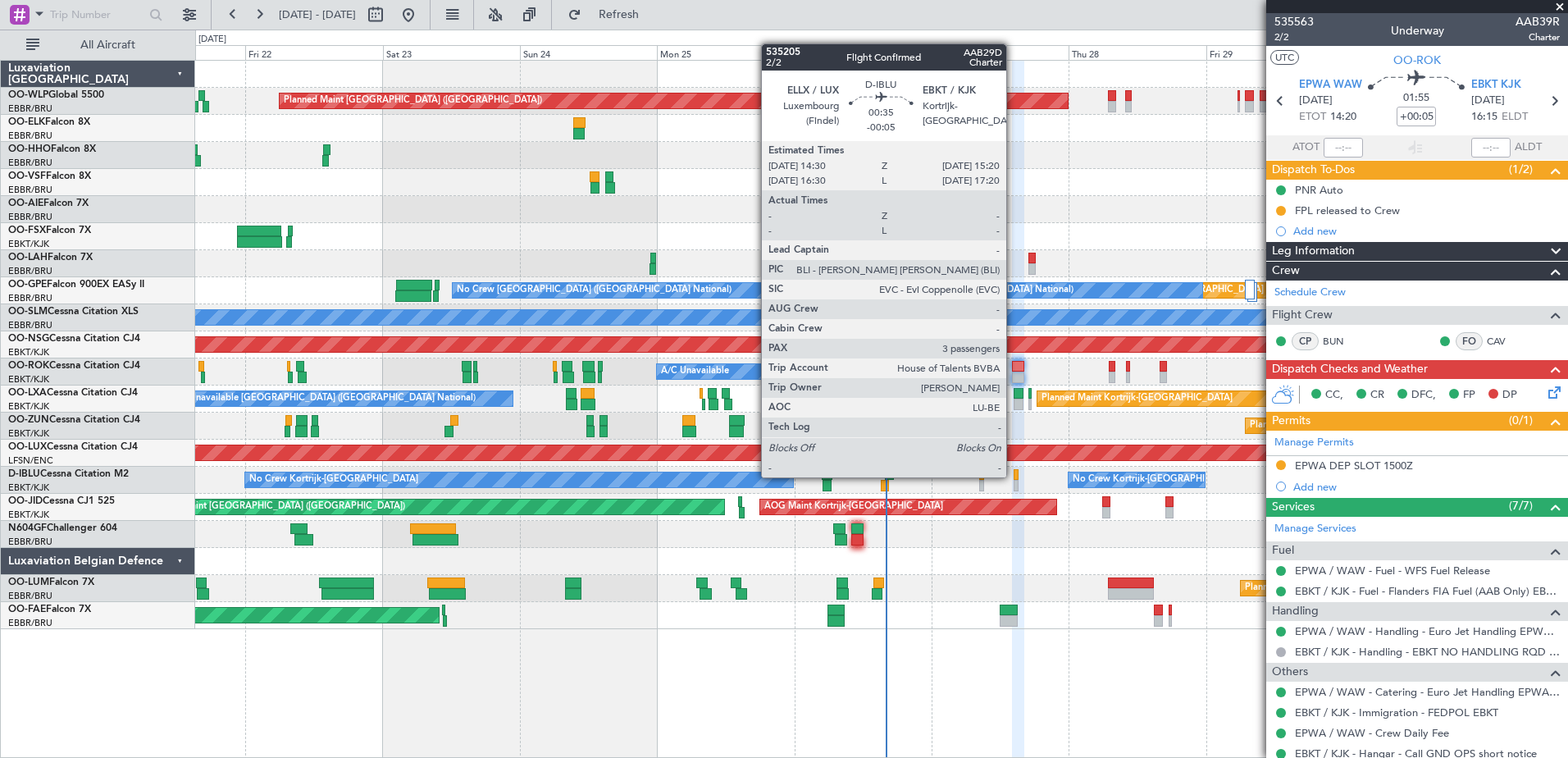
click at [1013, 476] on div at bounding box center [1015, 474] width 5 height 11
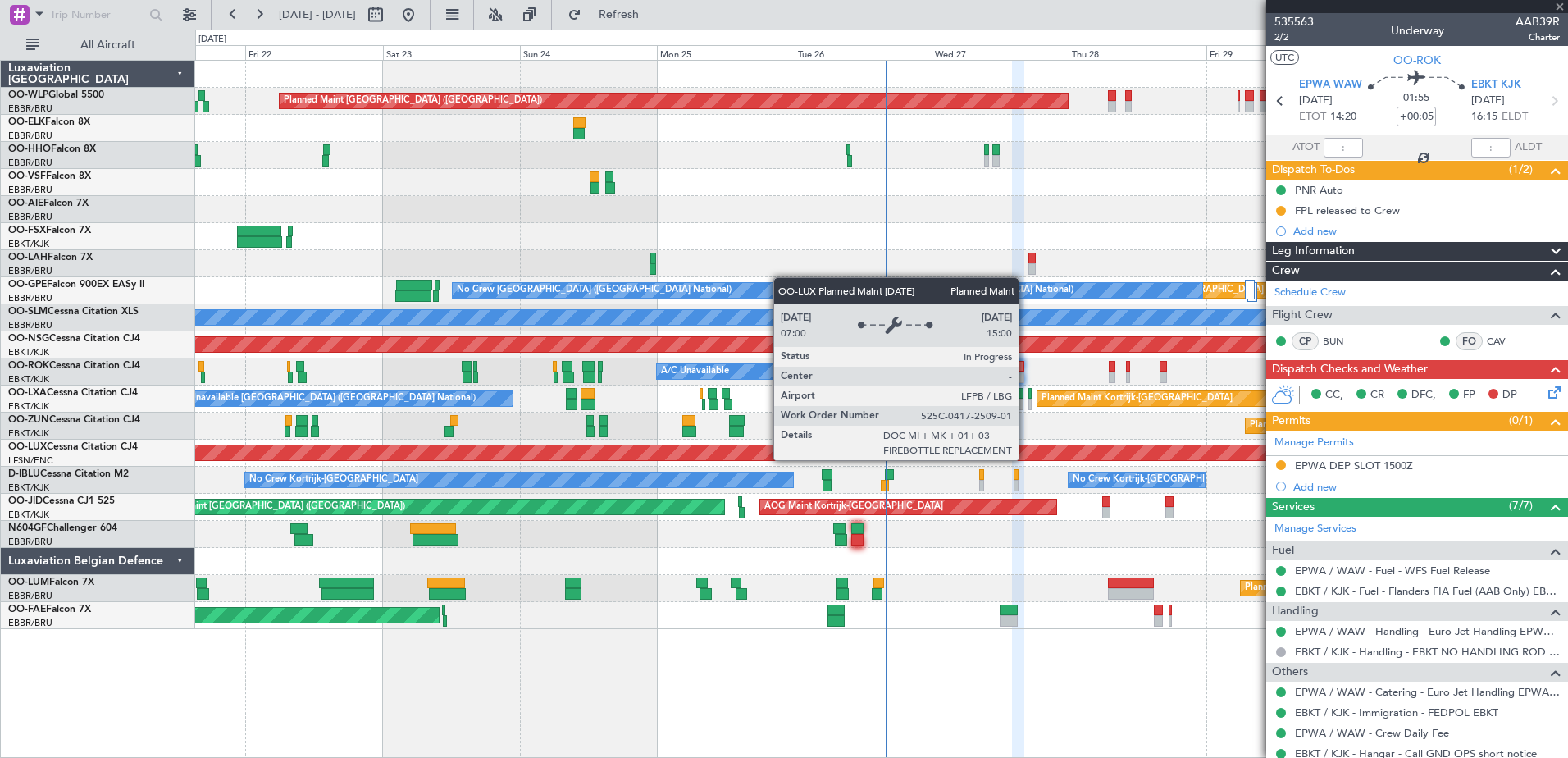
type input "-00:05"
type input "3"
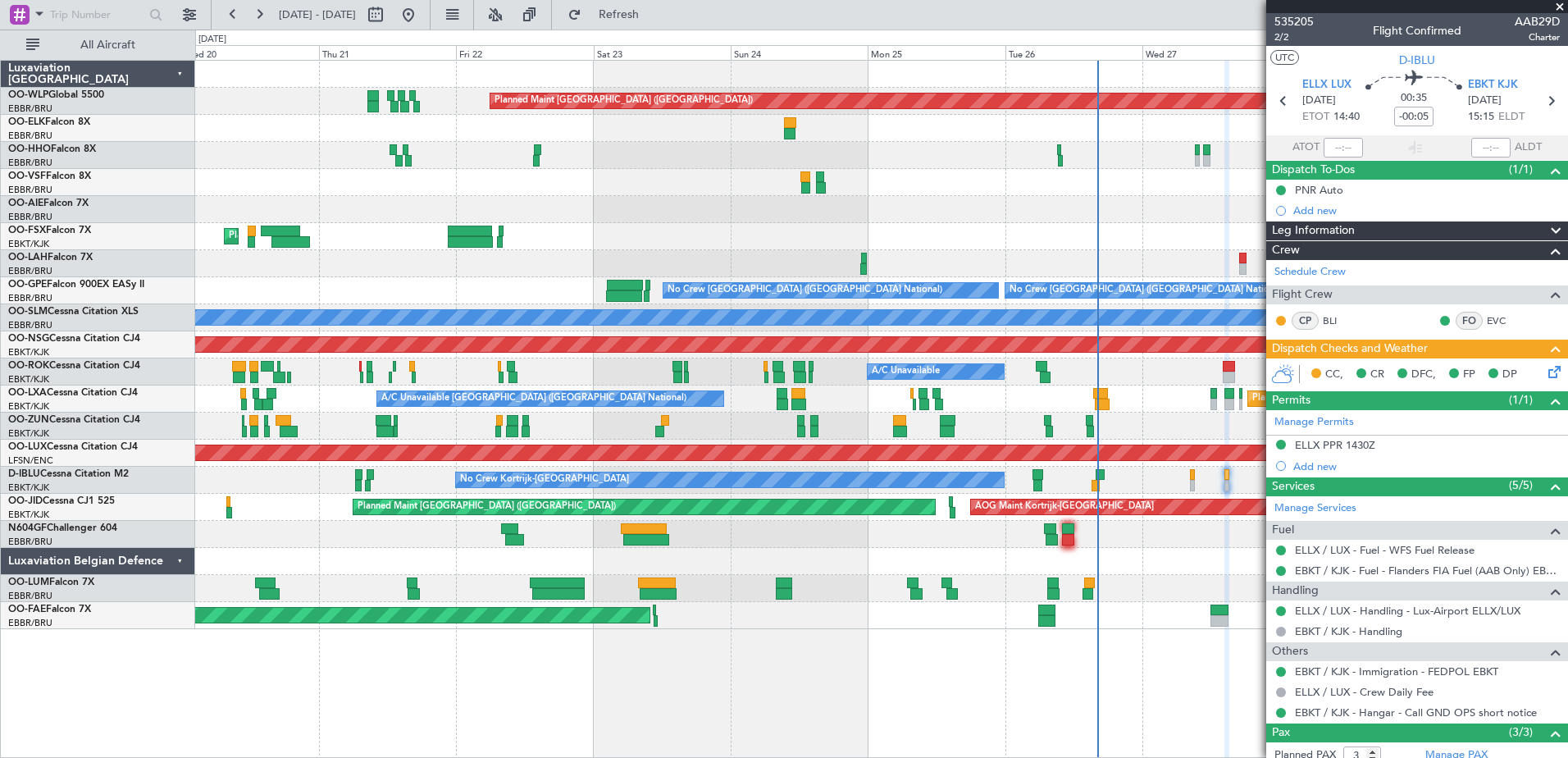
click at [584, 377] on div "Planned Maint Kortrijk-Wevelgem A/C Unavailable" at bounding box center [881, 372] width 1372 height 27
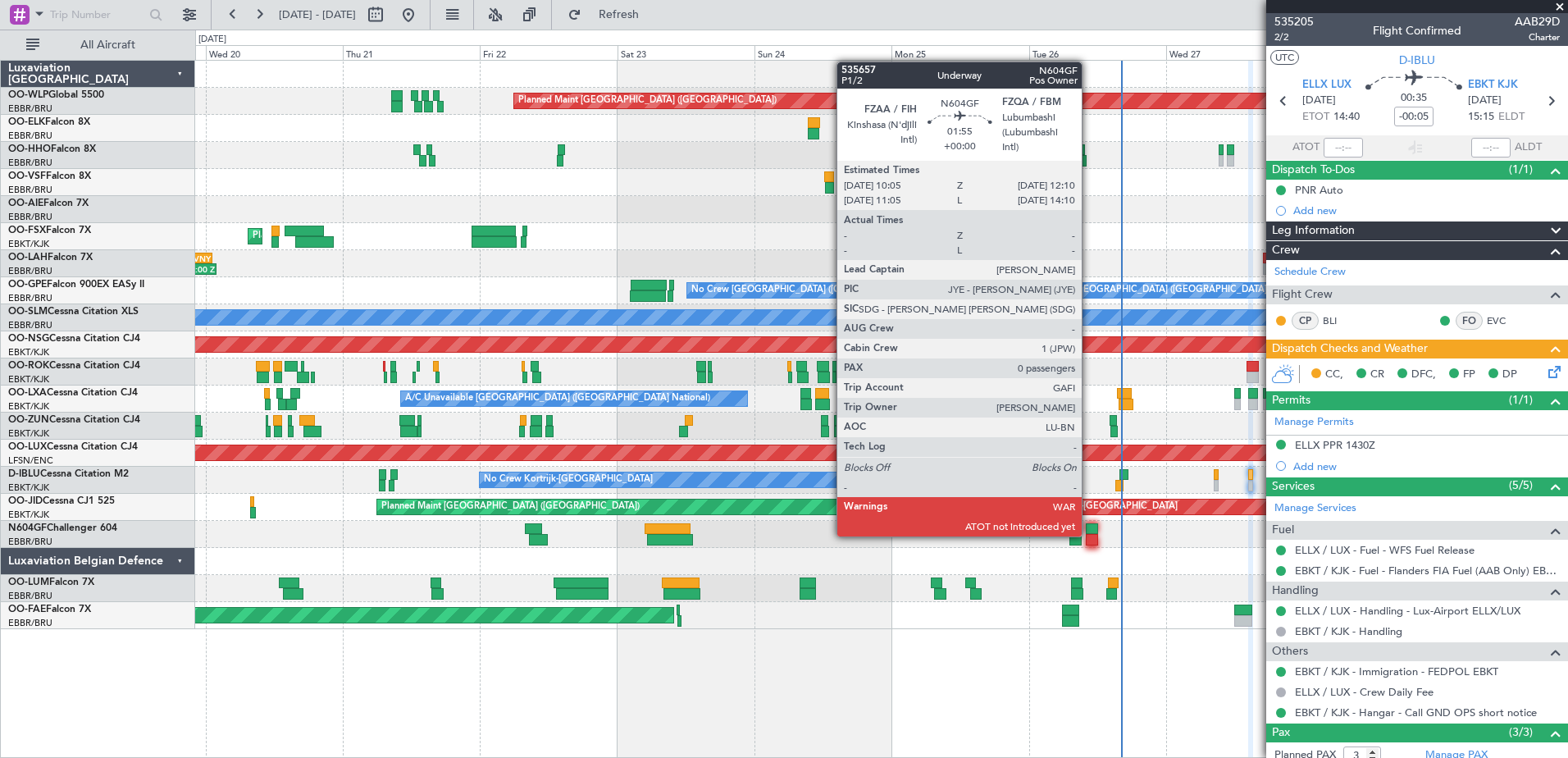
click at [1089, 535] on div at bounding box center [1091, 539] width 12 height 11
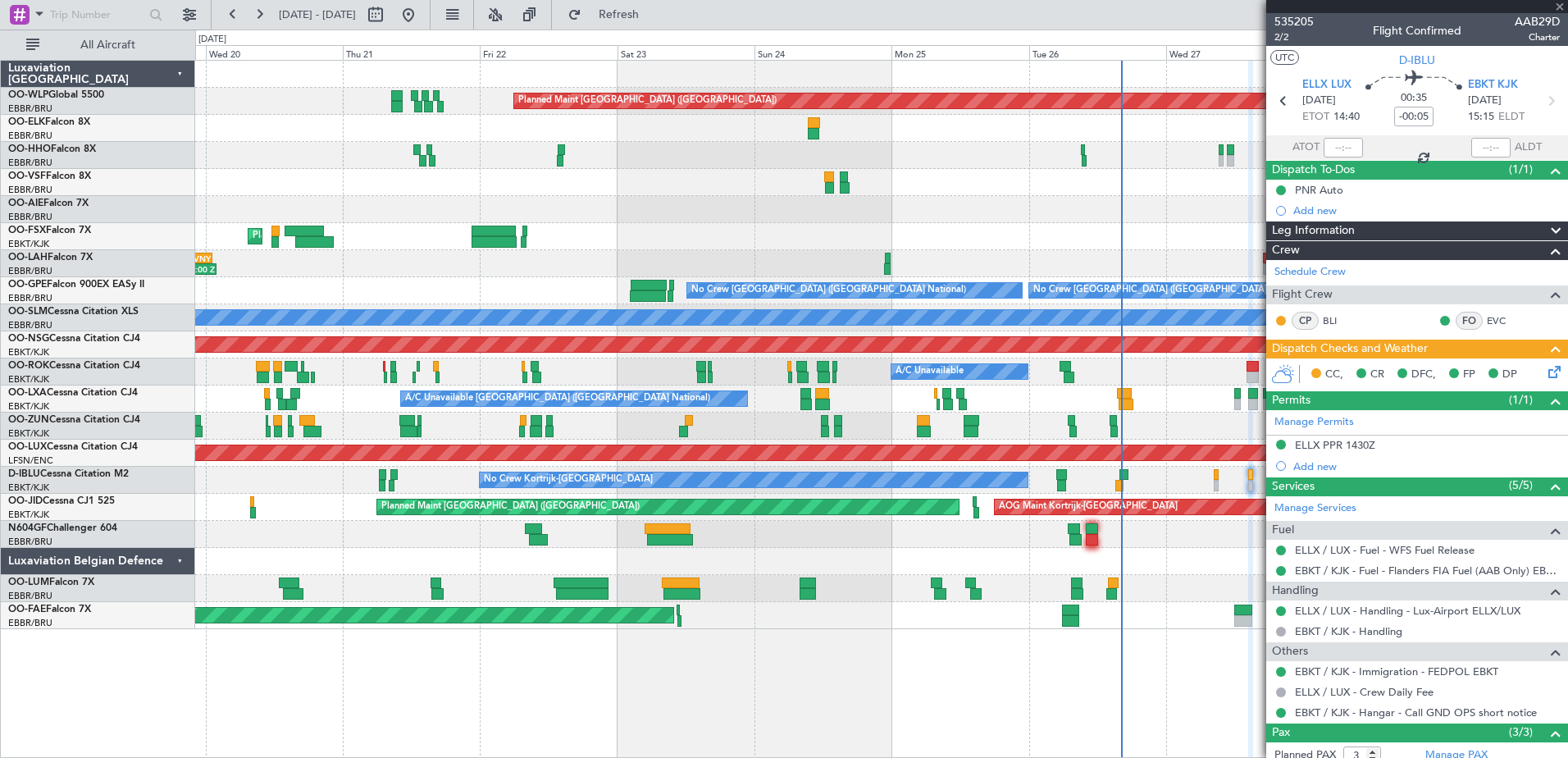
type input "0"
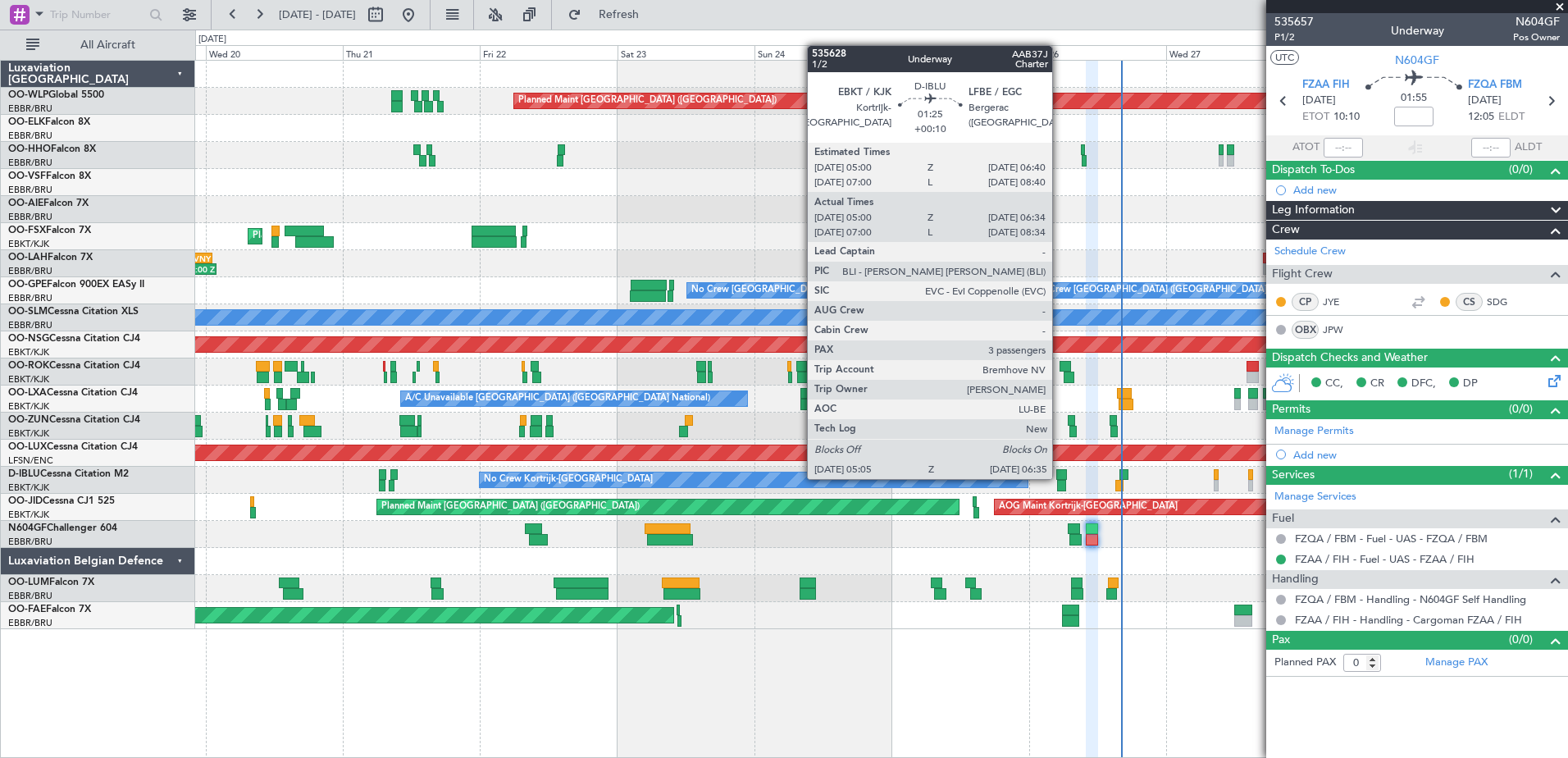
click at [1060, 477] on div at bounding box center [1060, 474] width 10 height 11
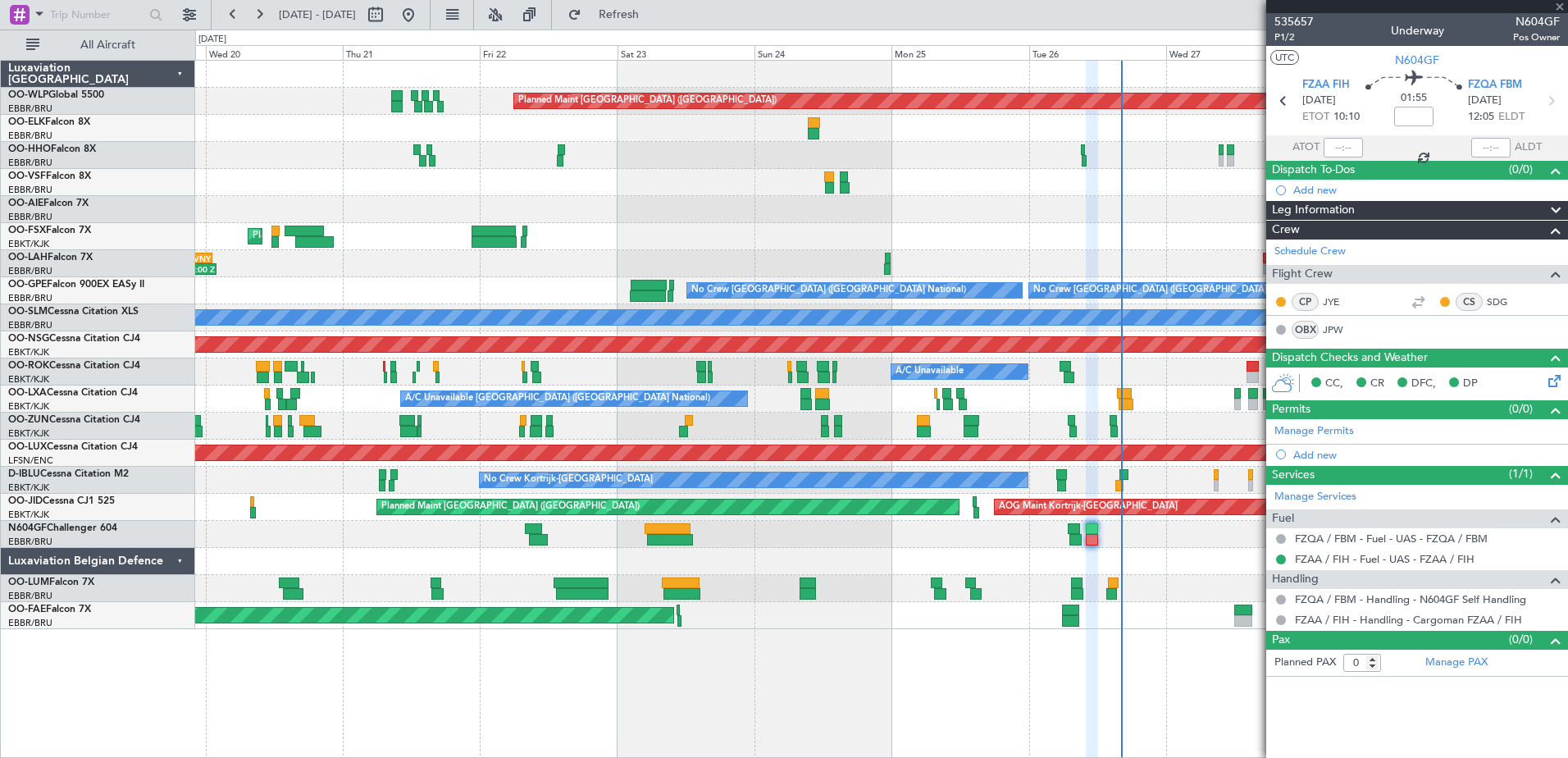
type input "+00:10"
type input "05:10"
type input "06:29"
type input "3"
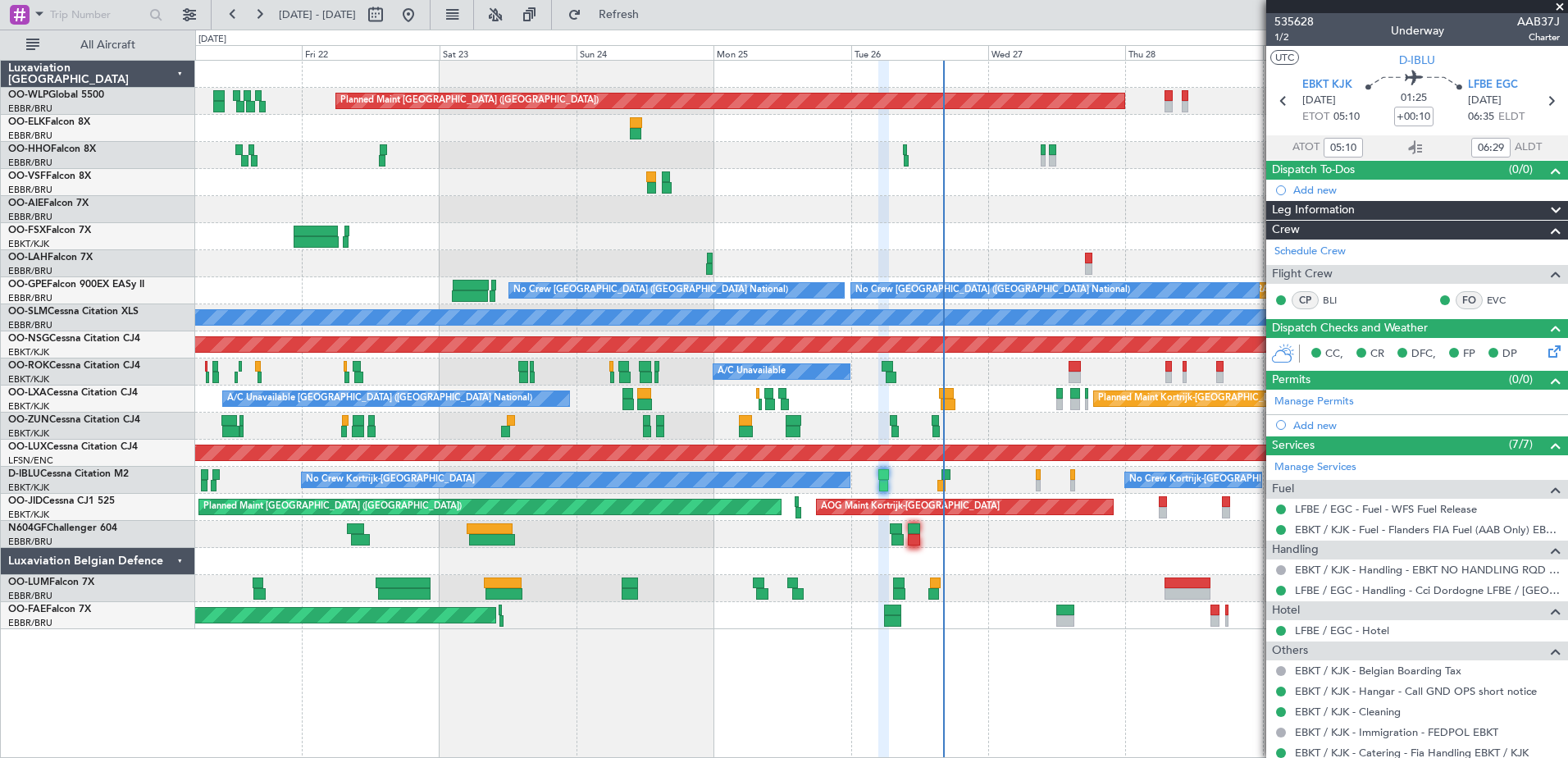
click at [1019, 618] on div "Planned Maint Berlin (Brandenburg) Planned Maint London (Farnborough) Planned M…" at bounding box center [881, 346] width 1372 height 569
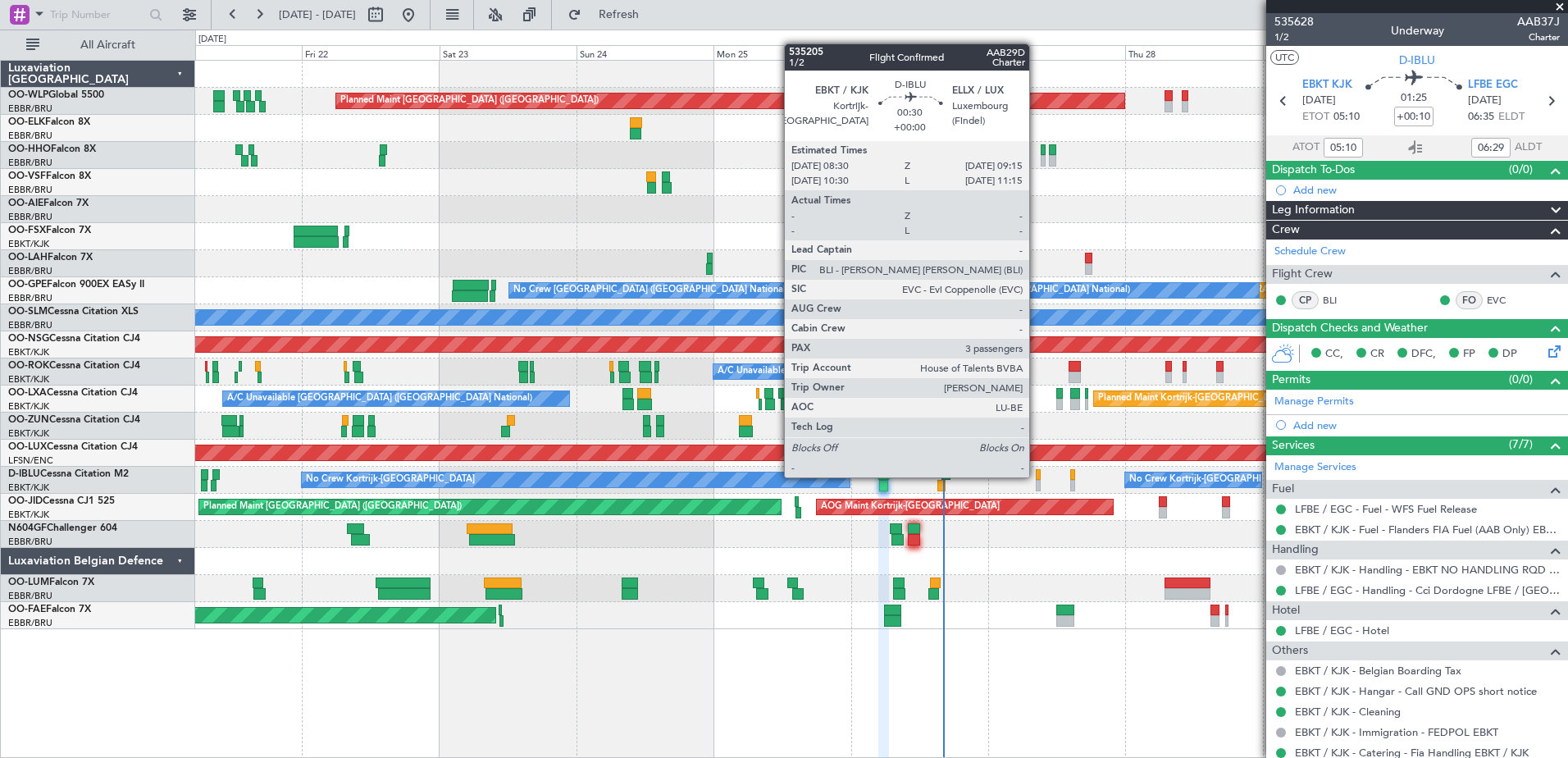
click at [1036, 476] on div at bounding box center [1037, 474] width 5 height 11
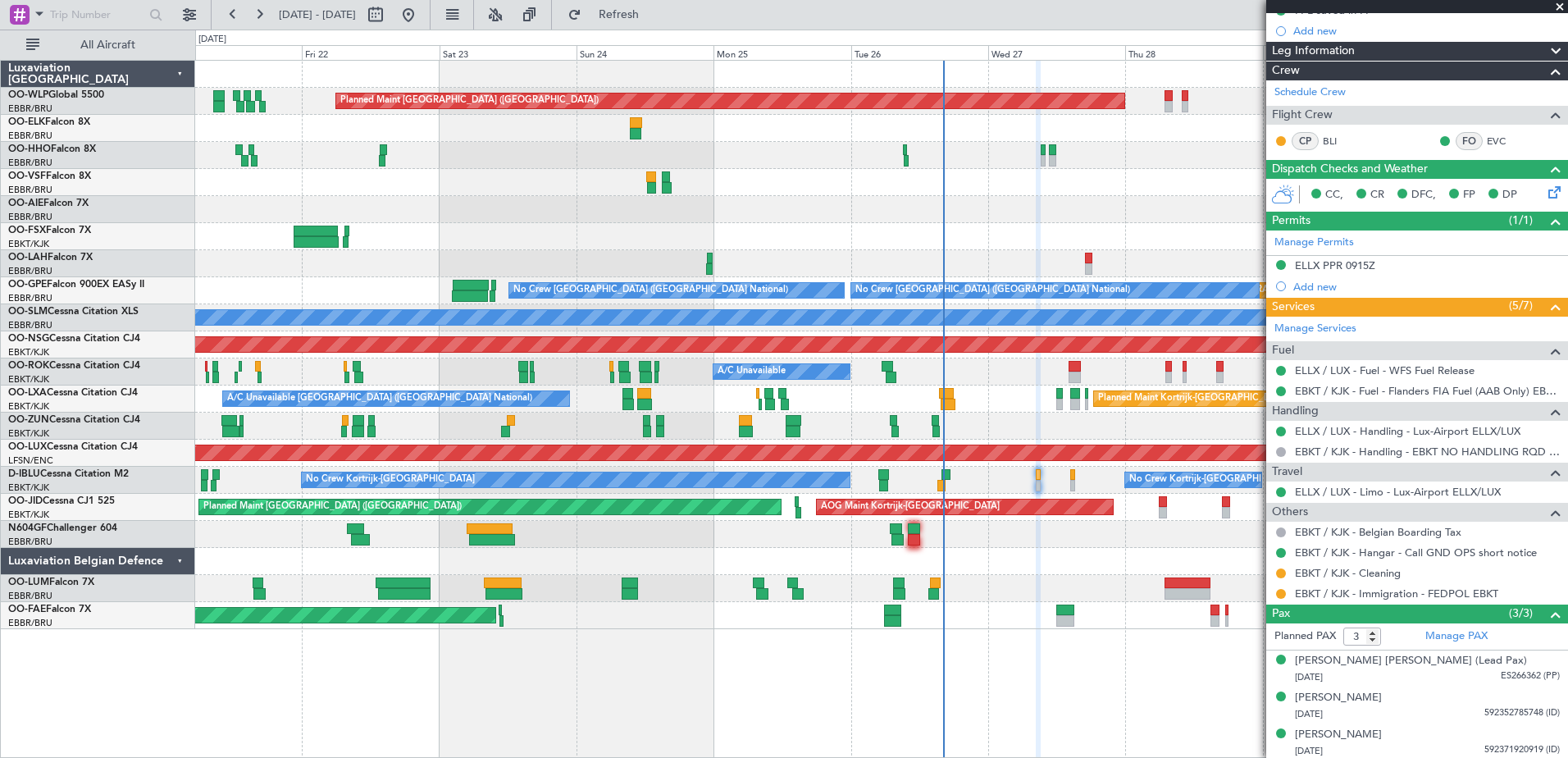
scroll to position [203, 0]
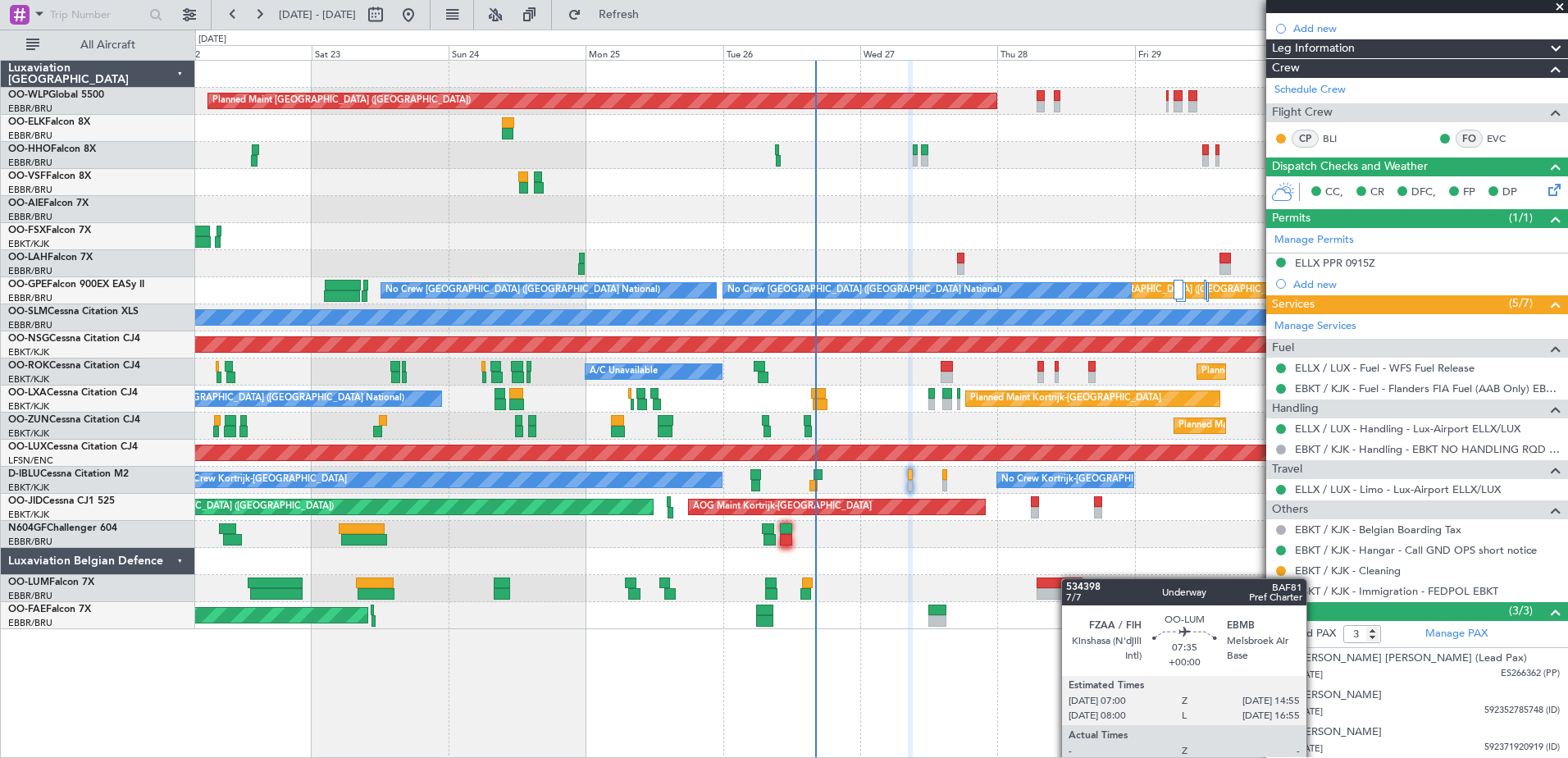
click at [1069, 578] on div "Planned Maint Berlin (Brandenburg) Planned Maint London (Farnborough) Planned M…" at bounding box center [881, 346] width 1372 height 569
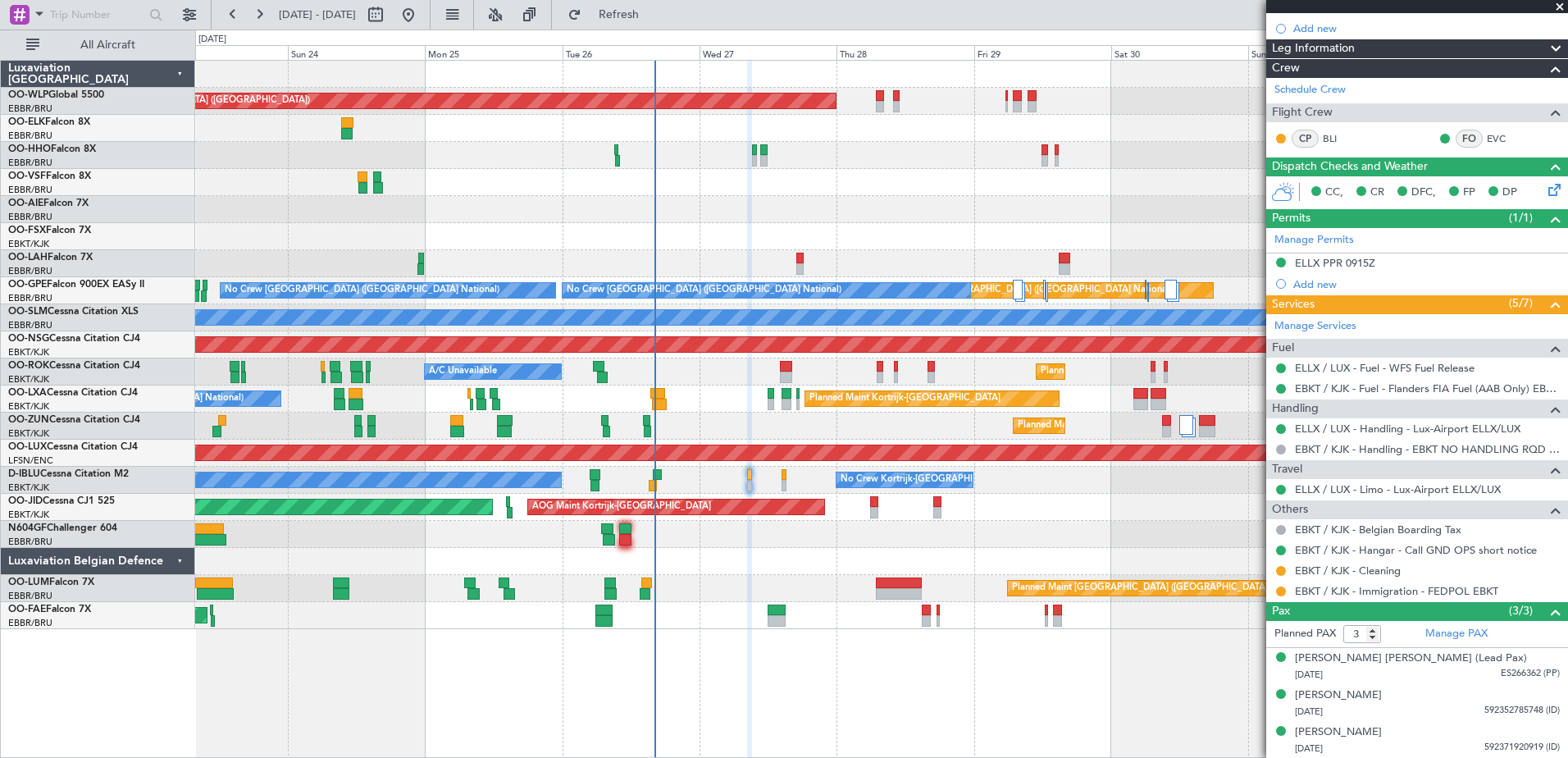
click at [887, 600] on div "Planned Maint Berlin (Brandenburg) Planned Maint London (Farnborough) Planned M…" at bounding box center [881, 346] width 1372 height 569
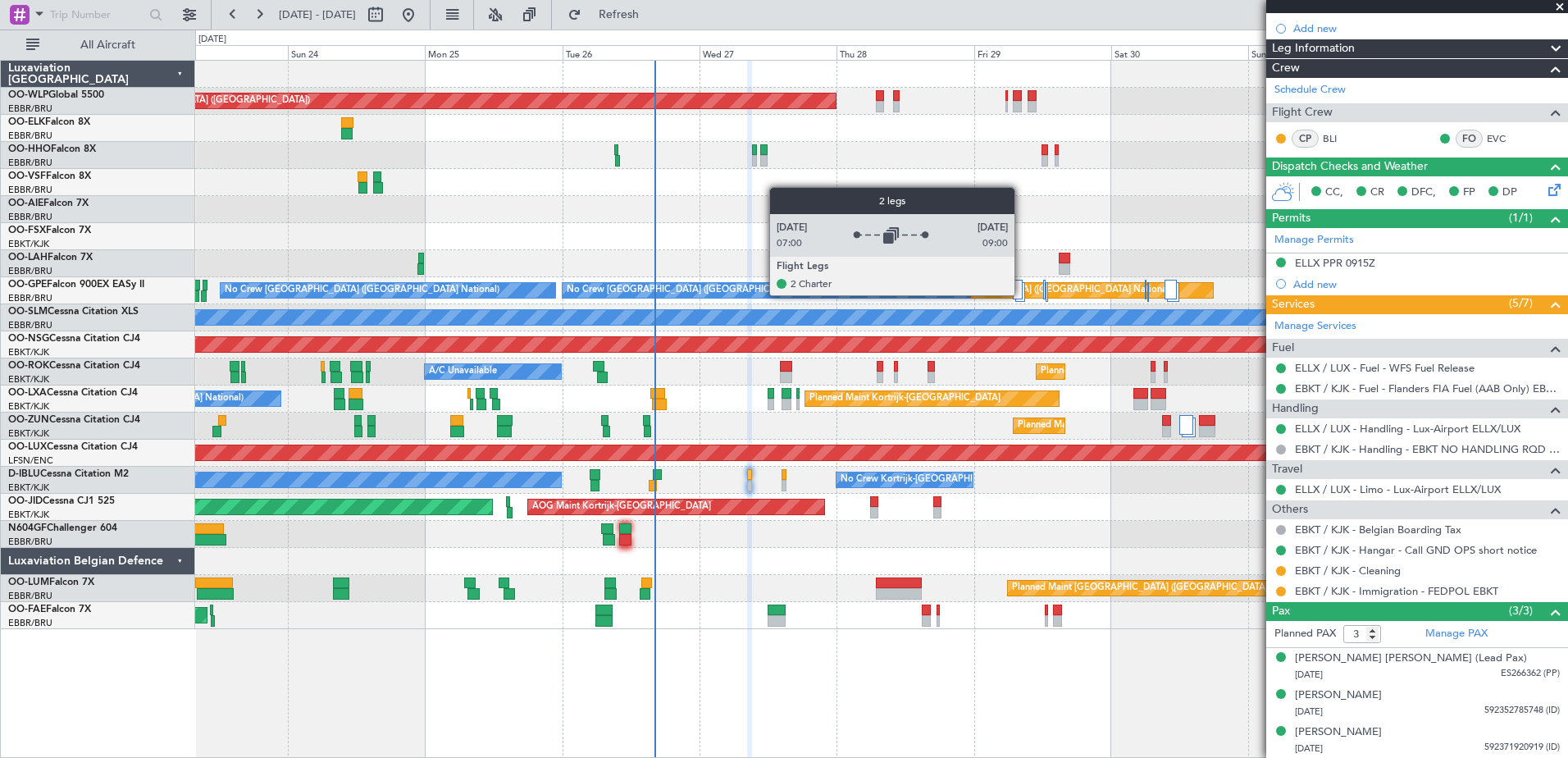
click at [1022, 295] on div at bounding box center [1017, 289] width 9 height 19
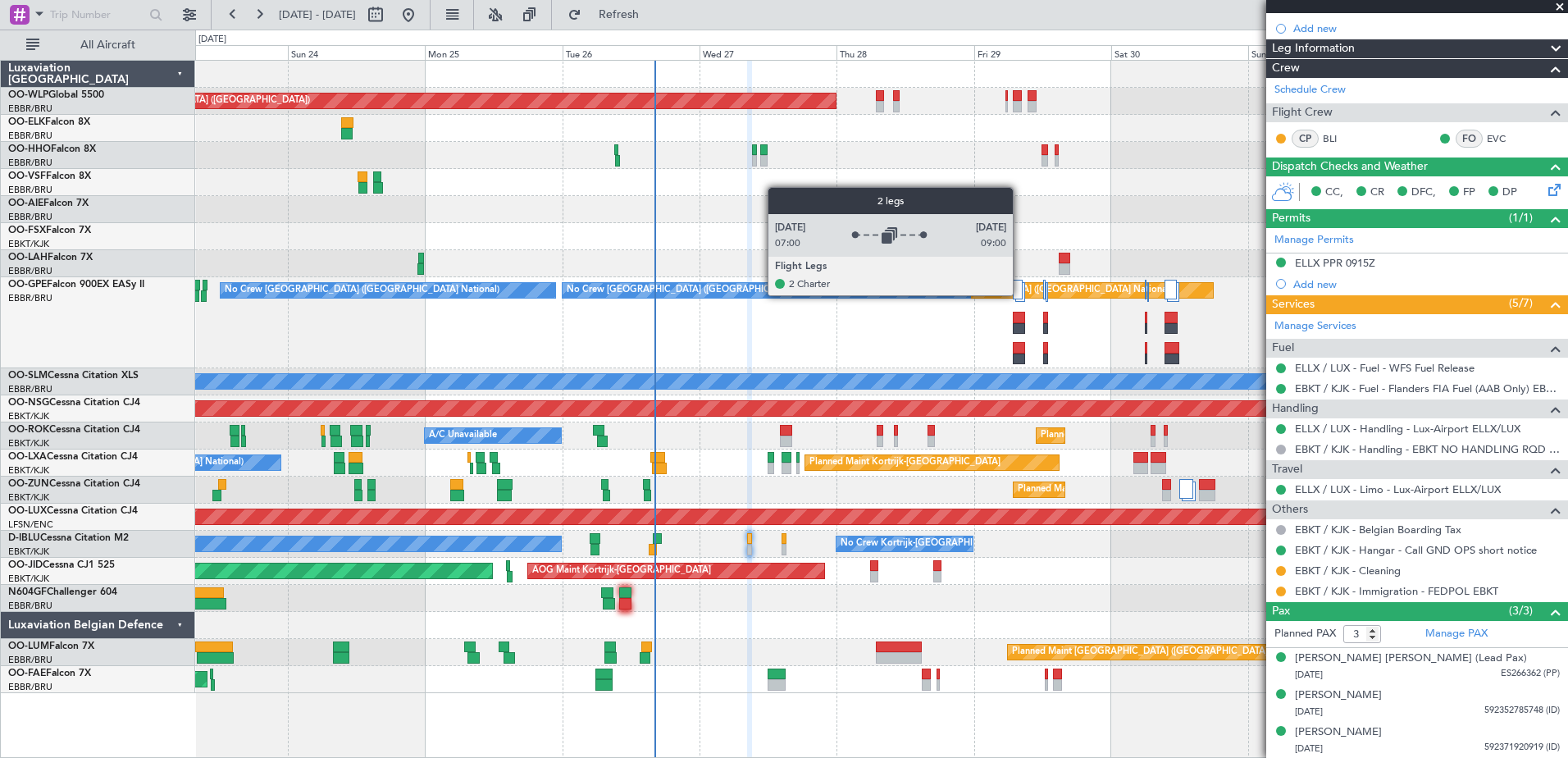
click at [1019, 295] on div at bounding box center [1017, 289] width 9 height 19
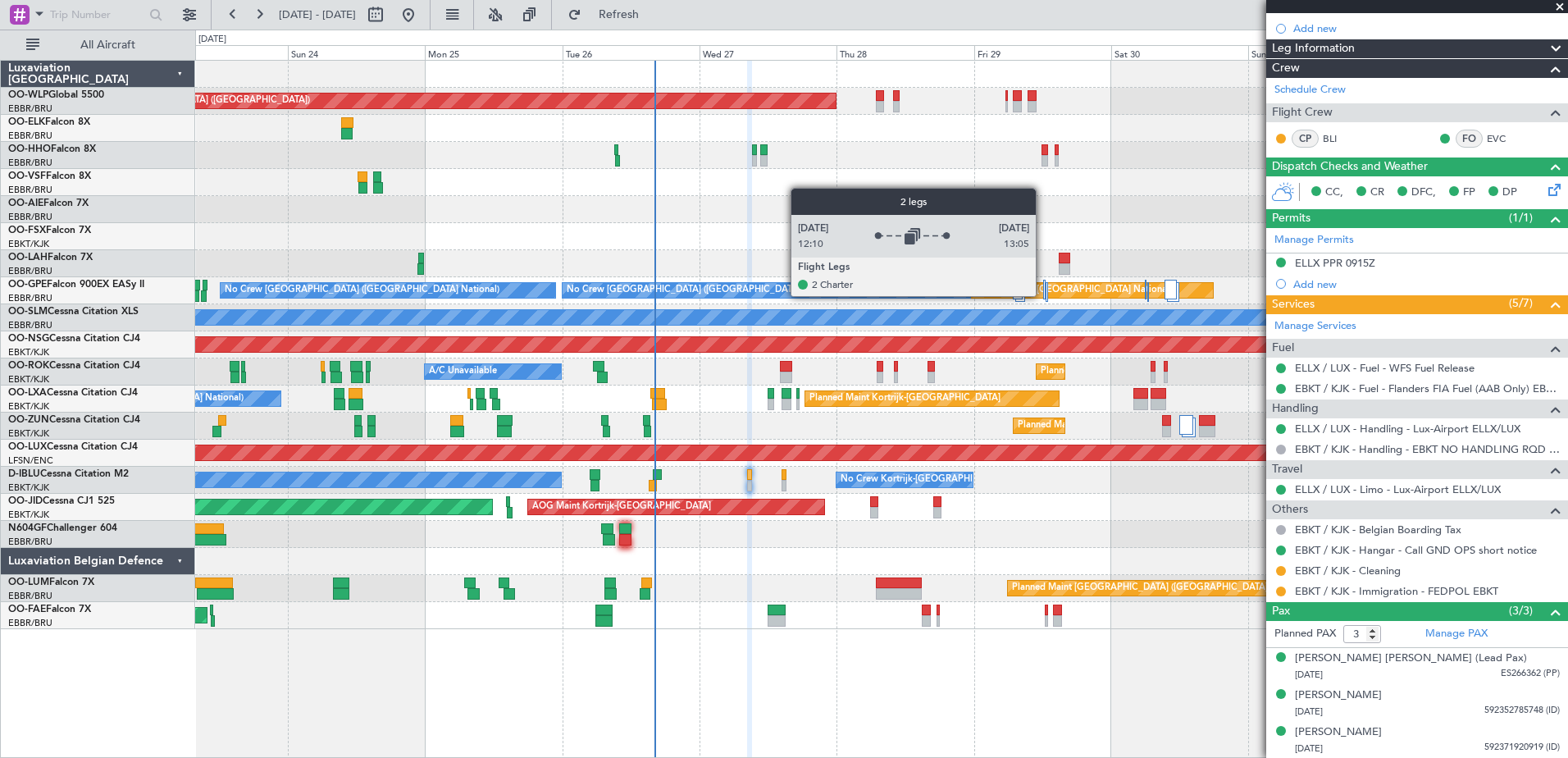
click at [1043, 296] on div at bounding box center [1045, 289] width 4 height 19
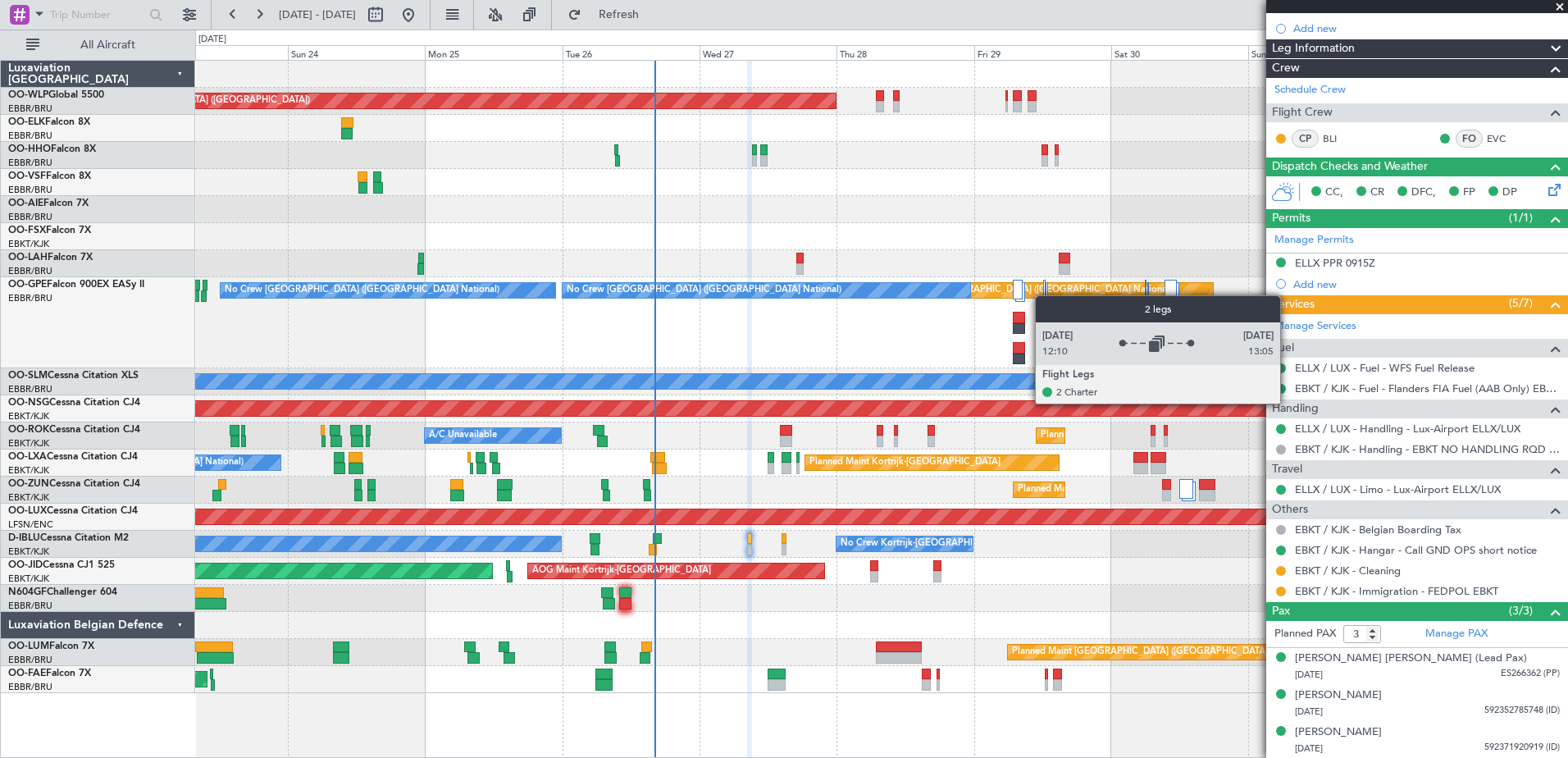
click at [1043, 296] on div at bounding box center [1045, 289] width 4 height 19
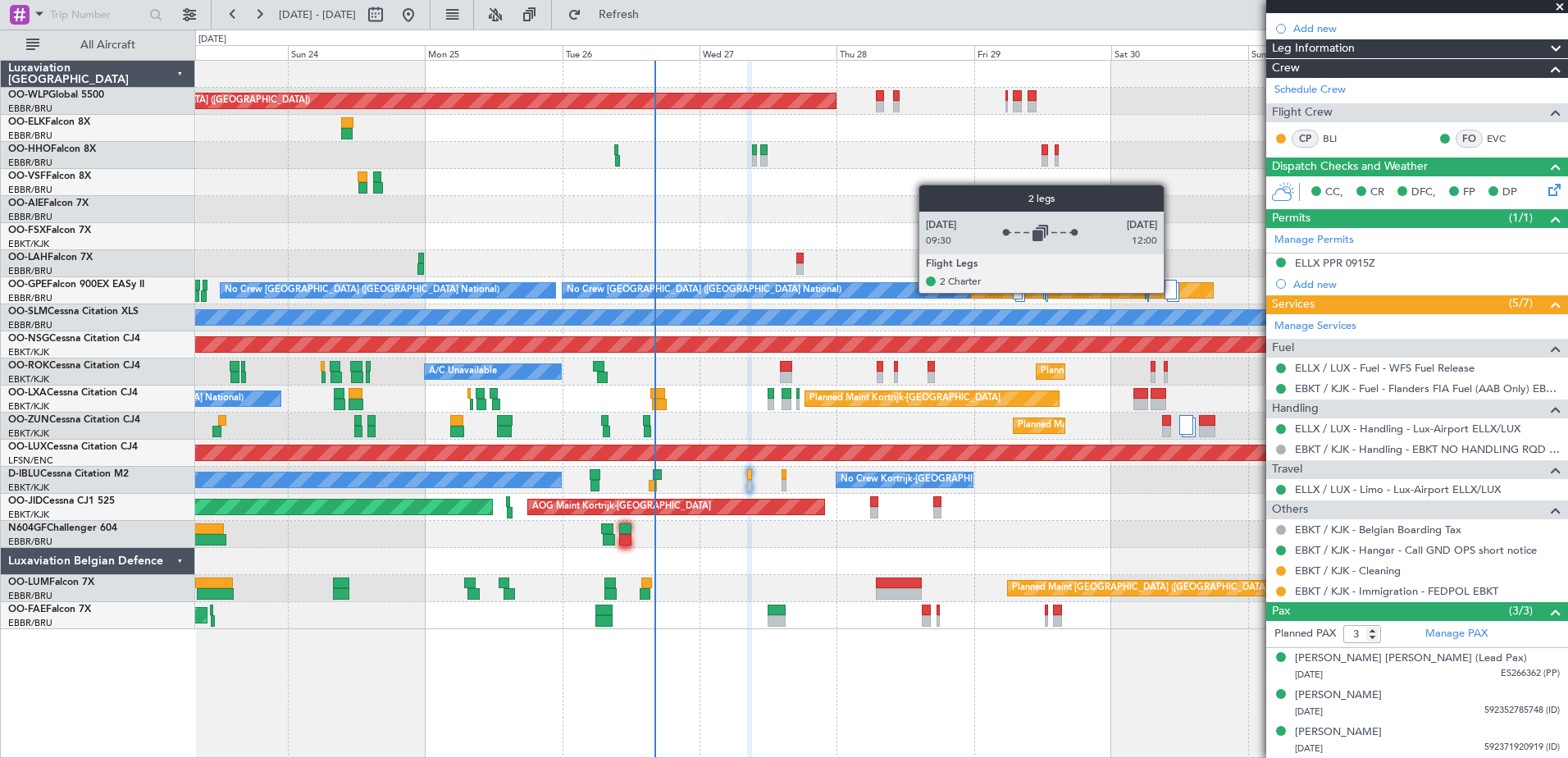
click at [1170, 292] on div at bounding box center [1170, 289] width 12 height 19
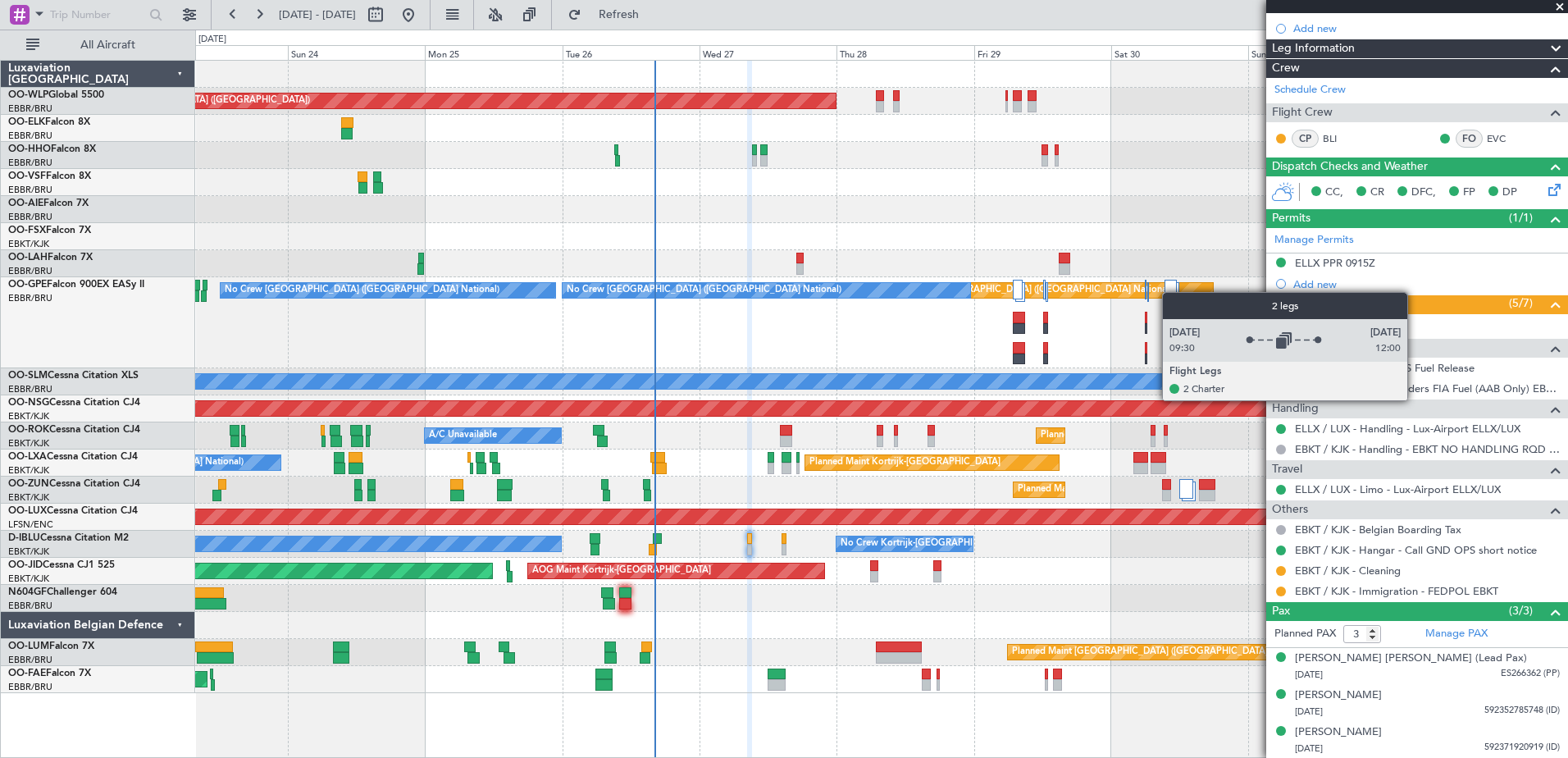
click at [1170, 292] on div at bounding box center [1170, 289] width 12 height 19
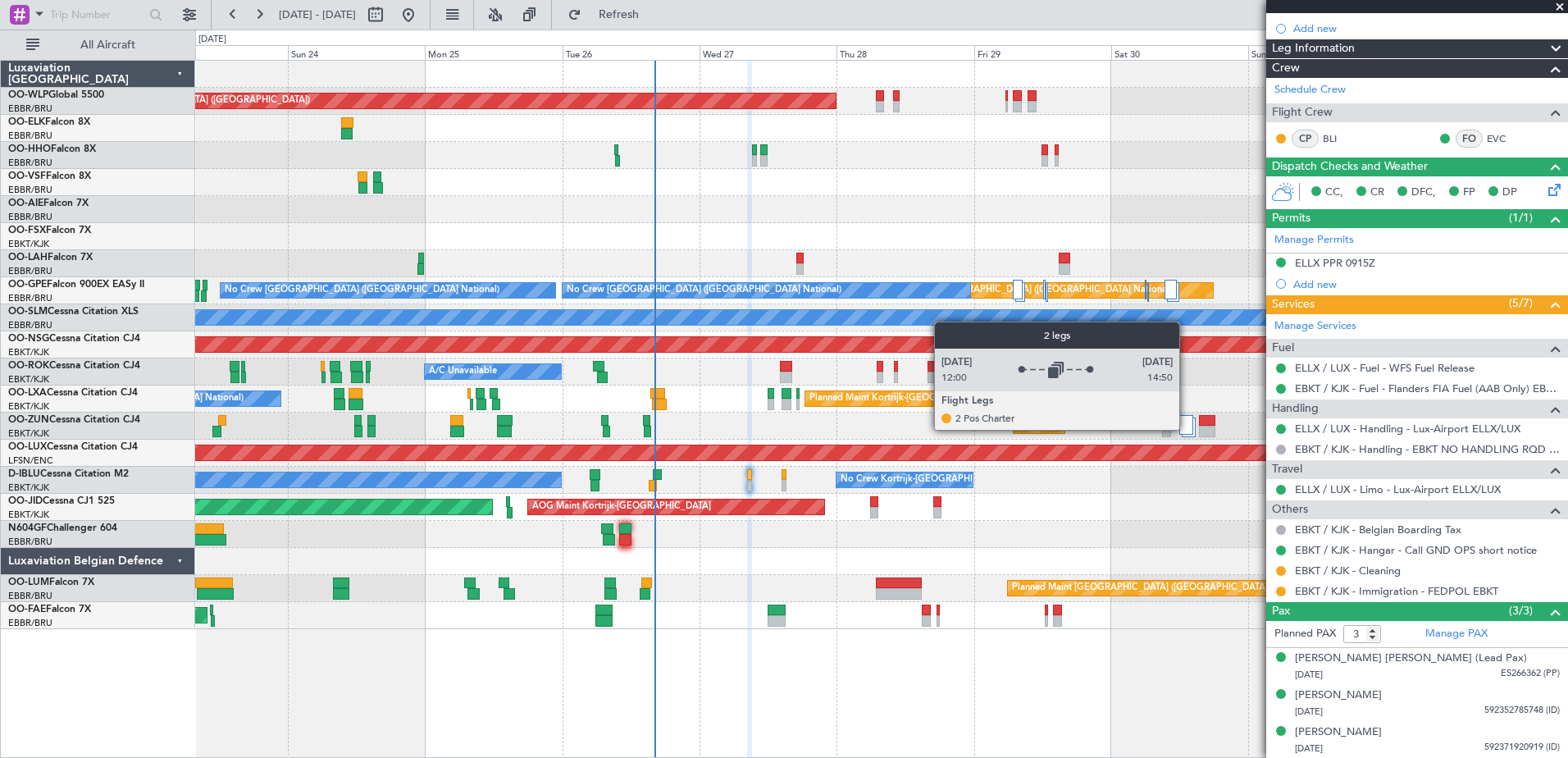
click at [1186, 429] on div at bounding box center [1185, 424] width 14 height 19
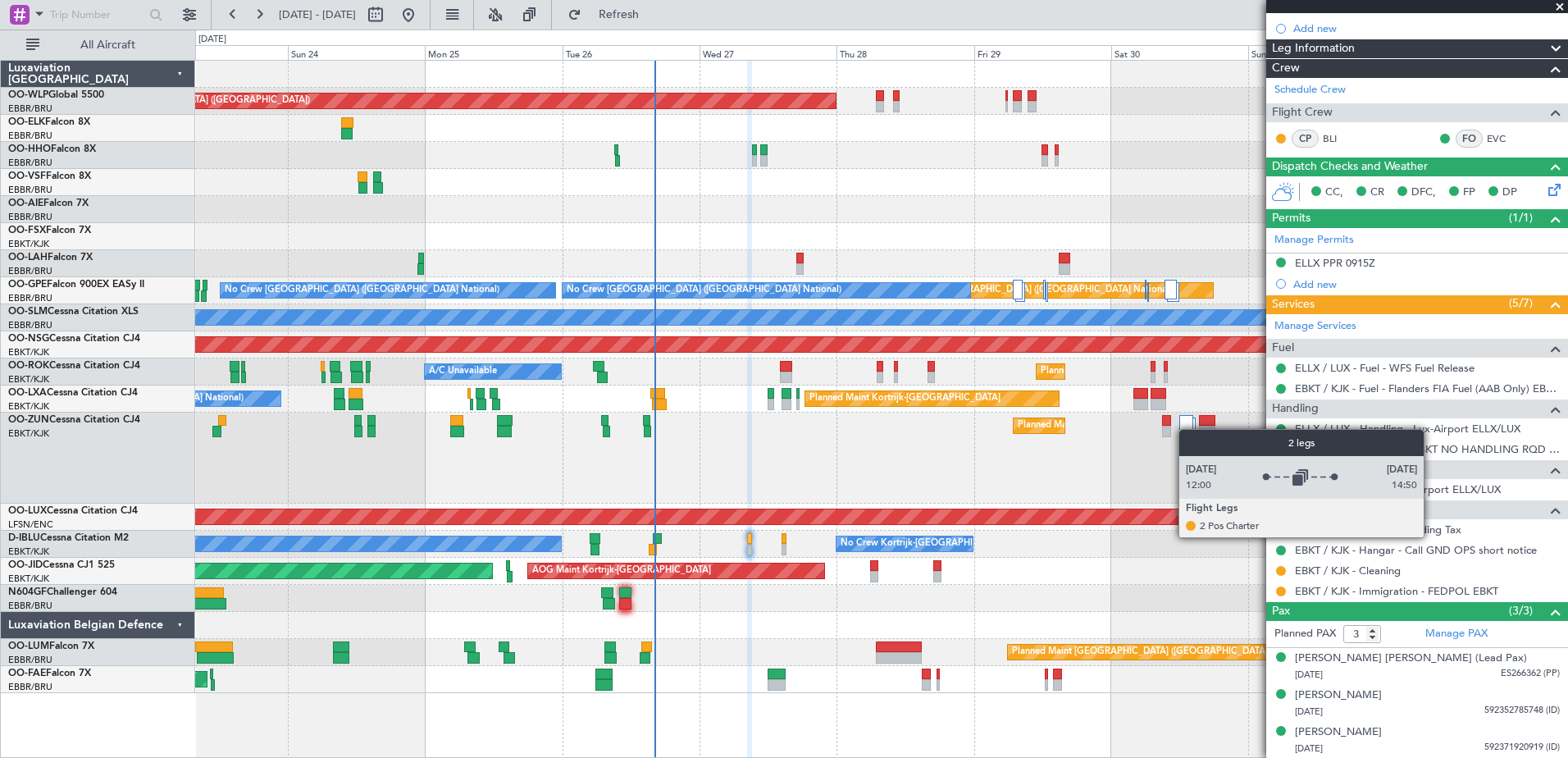
click at [1186, 429] on div at bounding box center [1185, 424] width 14 height 19
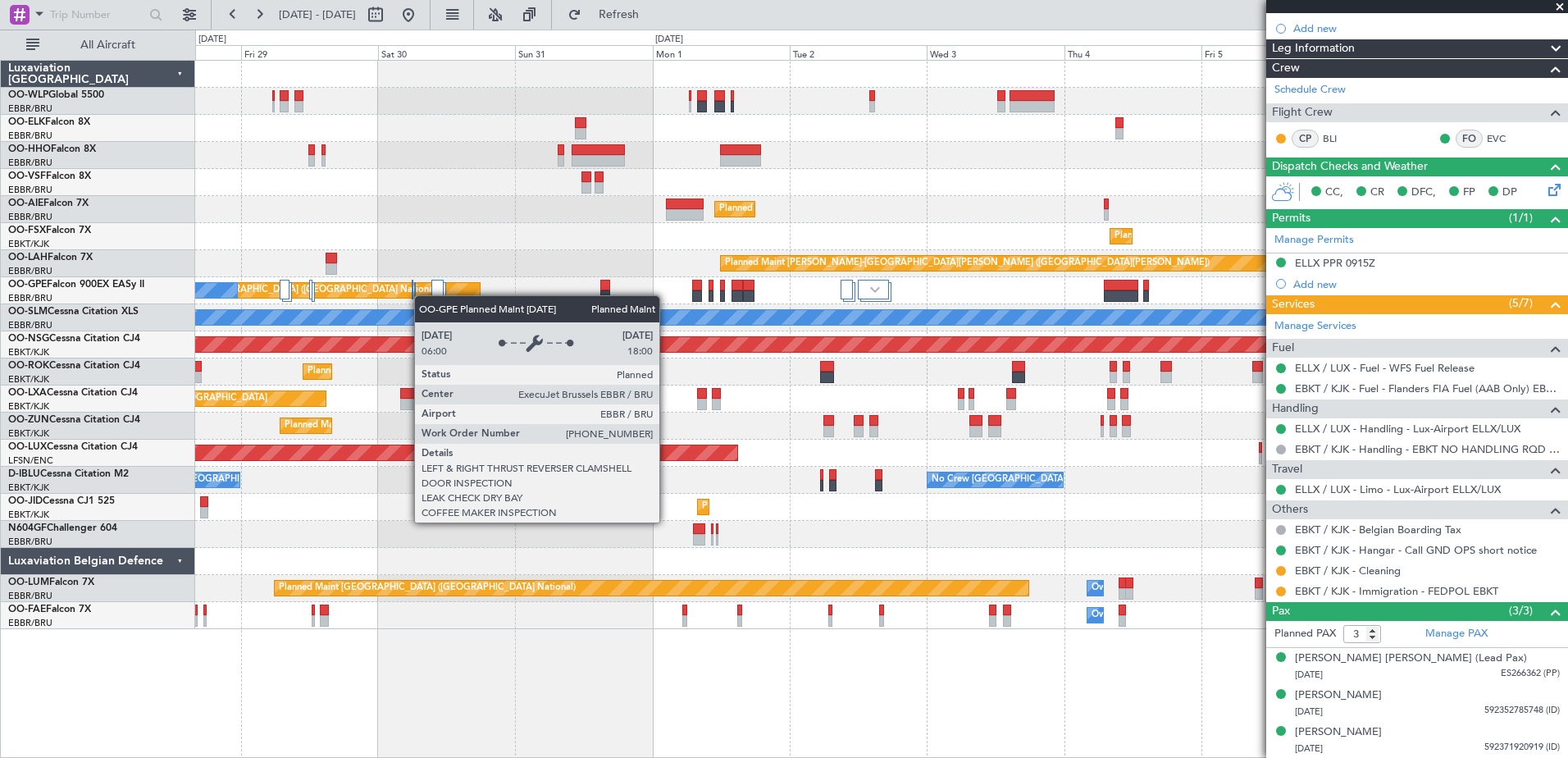
click at [420, 297] on div "Planned Maint Berlin (Brandenburg) Planned Maint London (Farnborough) Planned M…" at bounding box center [881, 346] width 1372 height 569
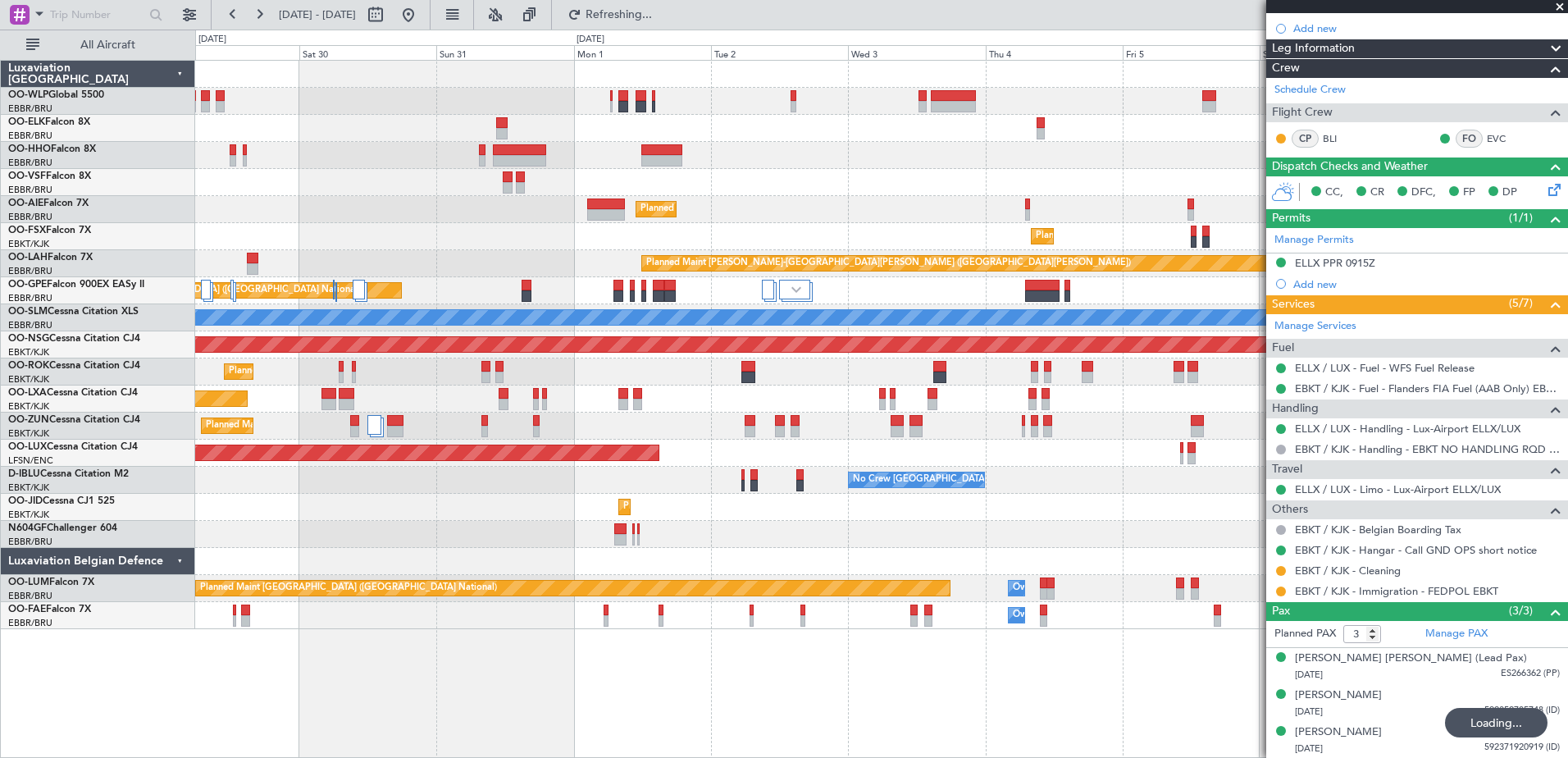
click at [955, 211] on div "Planned Maint Berlin (Brandenburg) Planned Maint London (Farnborough) Planned M…" at bounding box center [881, 346] width 1372 height 569
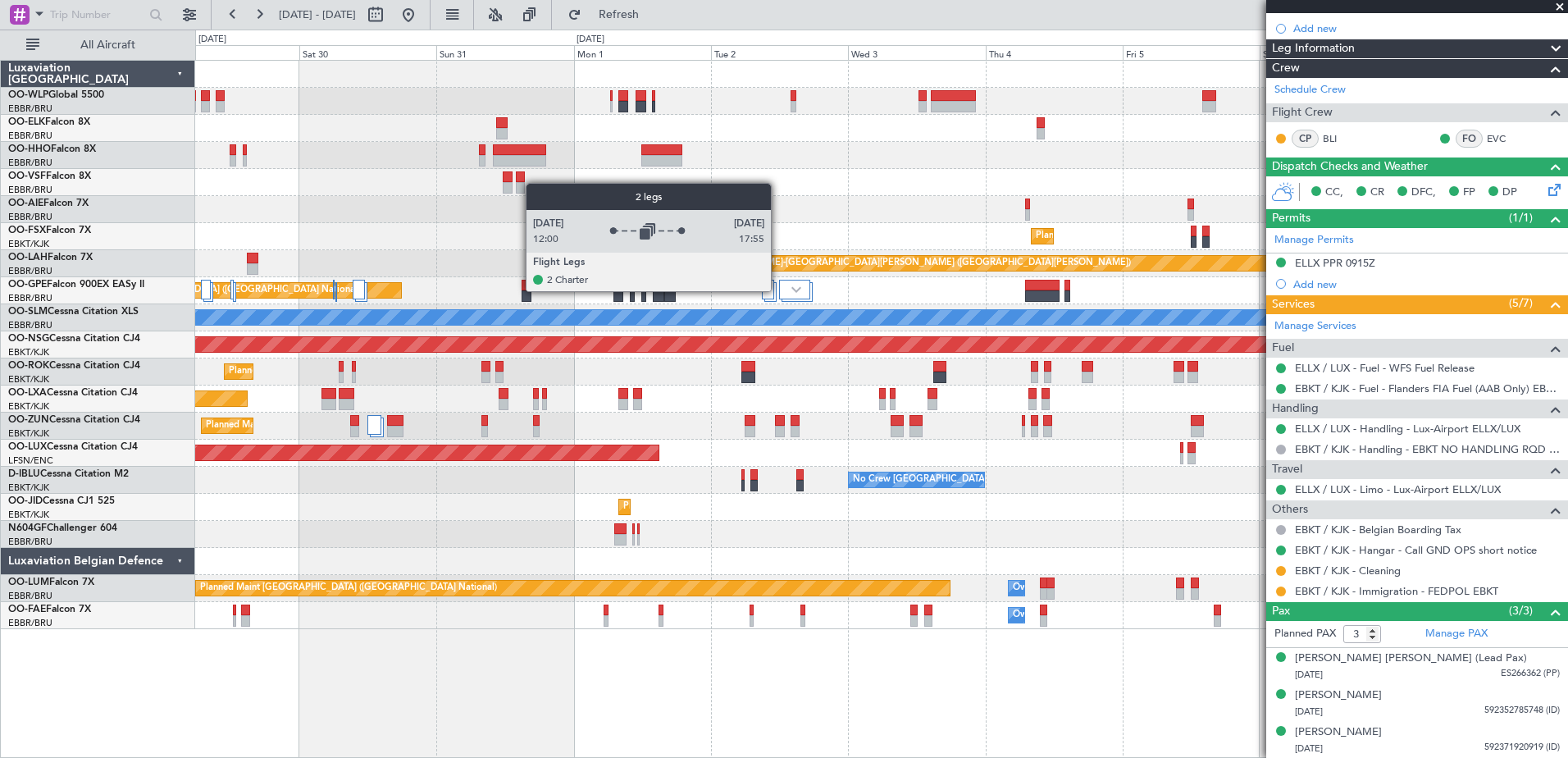
click at [779, 290] on div at bounding box center [795, 289] width 32 height 19
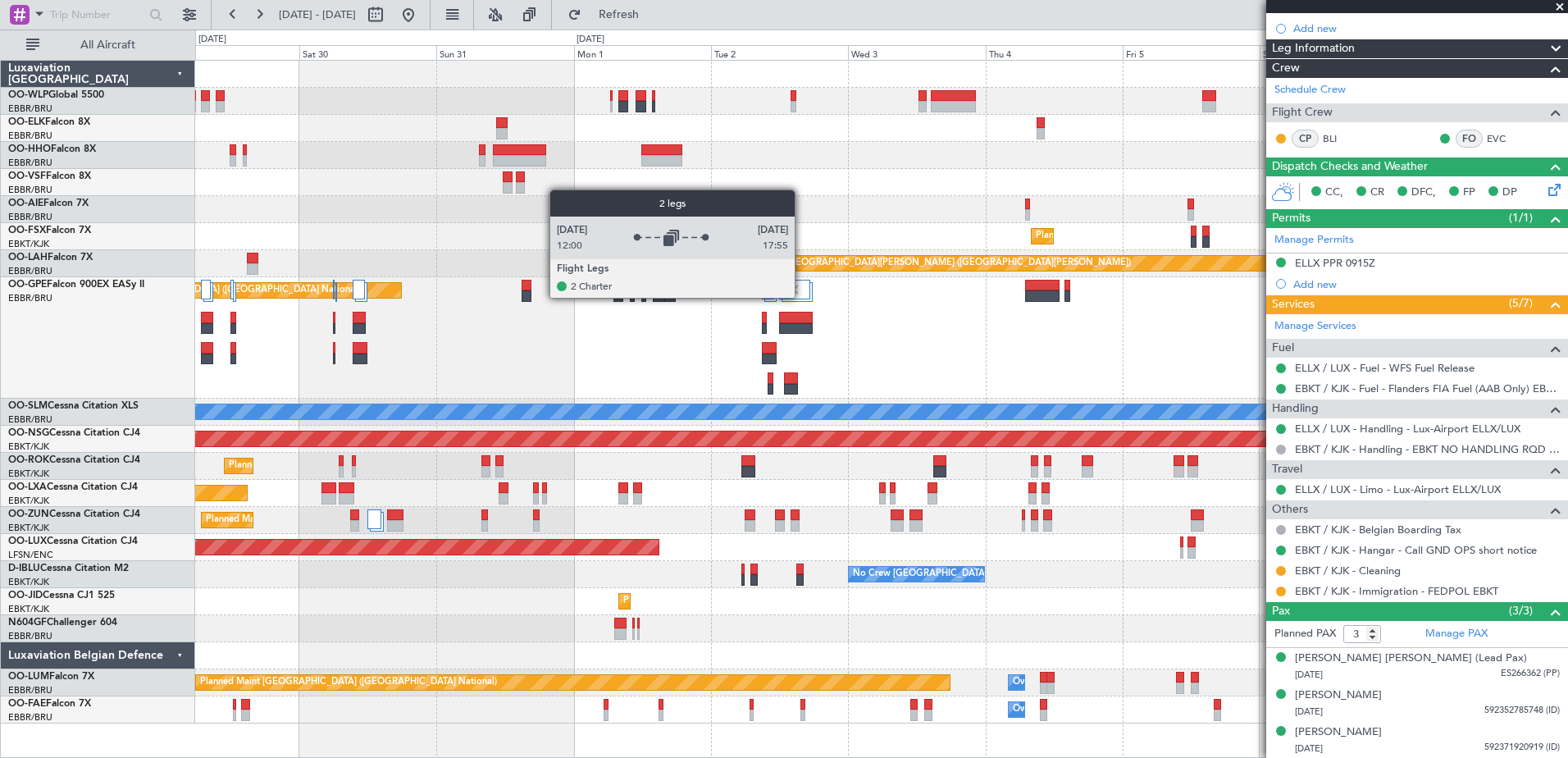
click at [802, 297] on div at bounding box center [795, 289] width 32 height 19
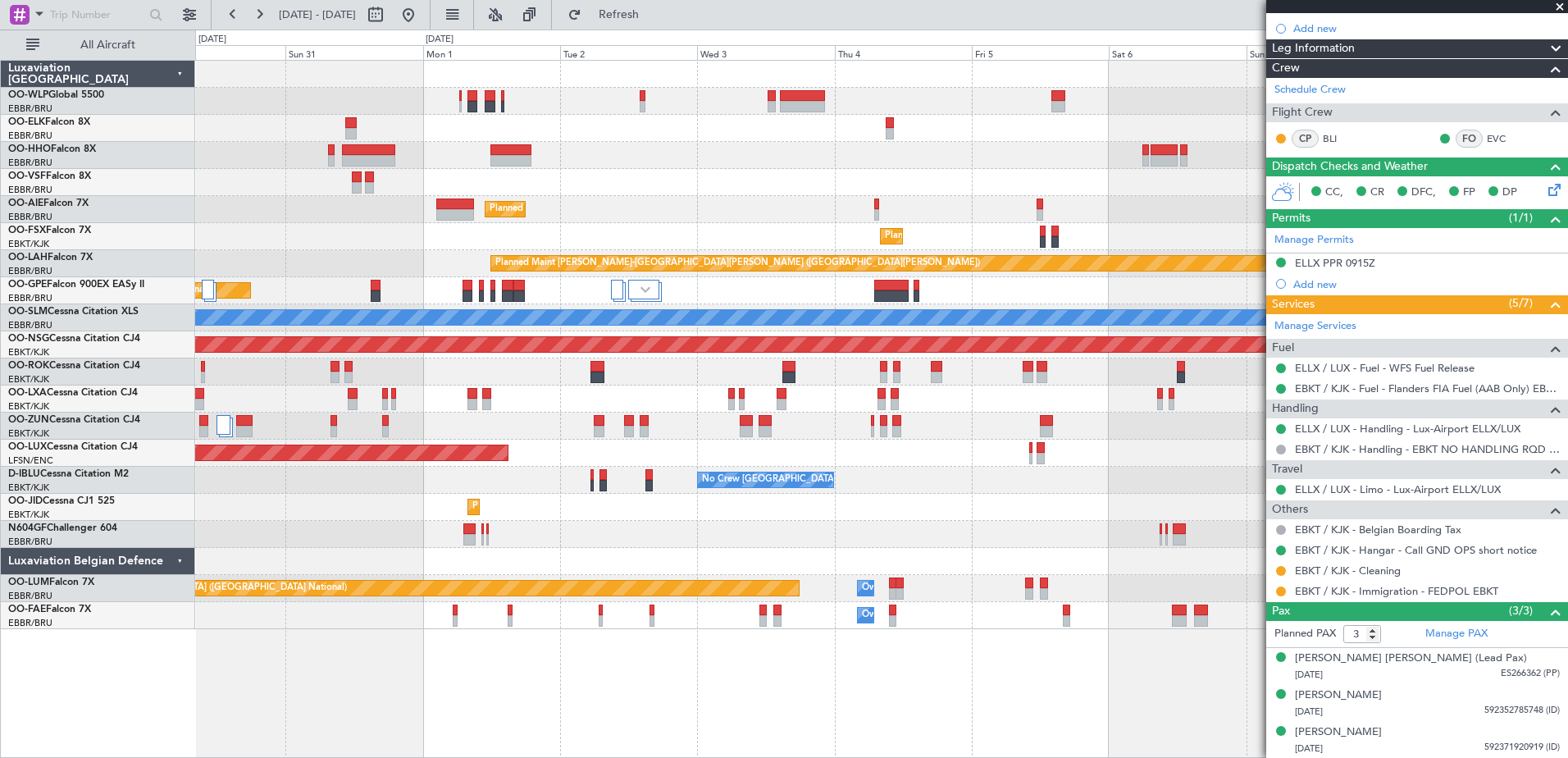
click at [684, 212] on div "Planned Maint Berlin (Brandenburg) Planned Maint Kortrijk-Wevelgem Planned Main…" at bounding box center [881, 346] width 1372 height 569
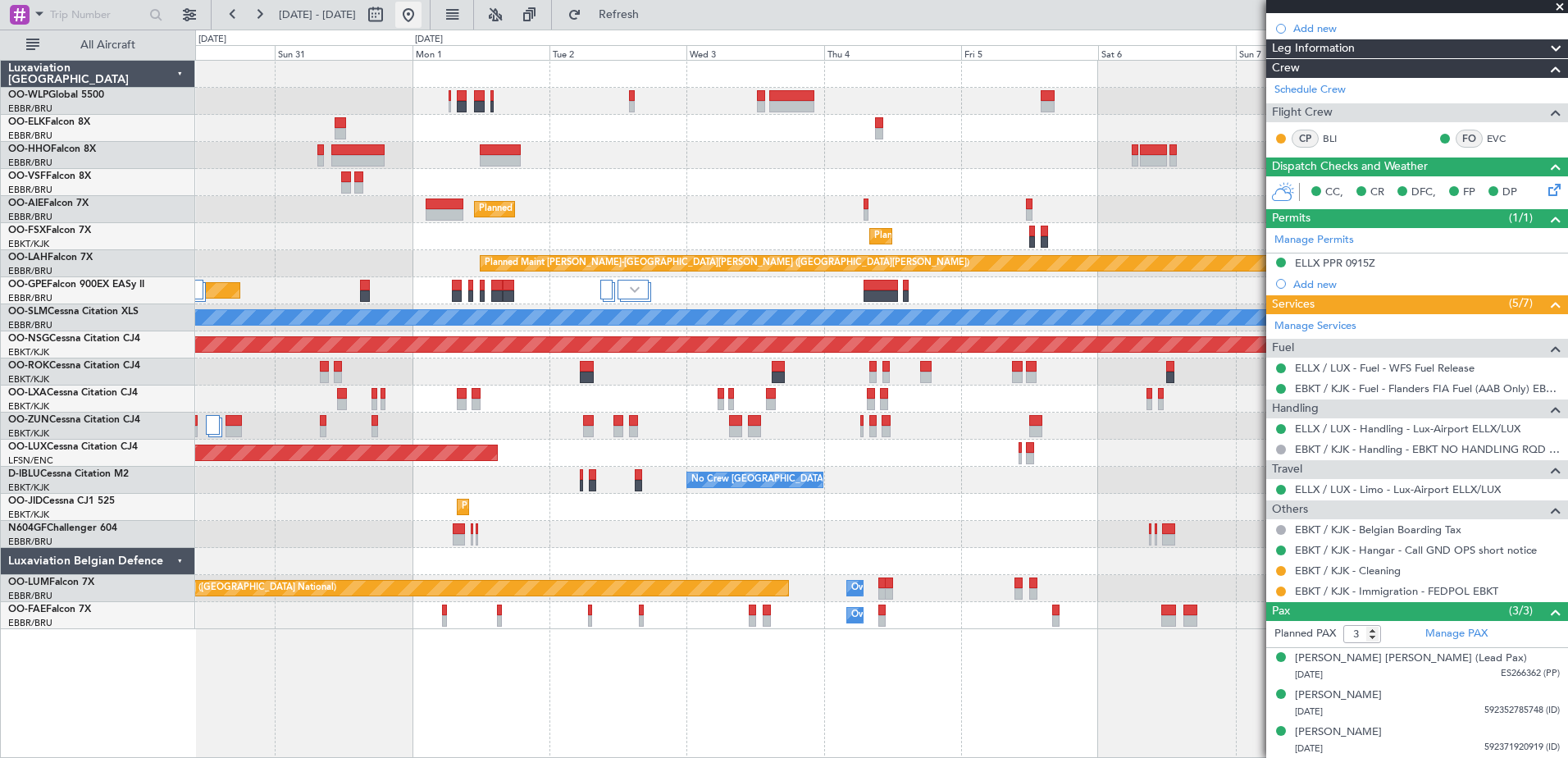
click at [421, 21] on button at bounding box center [408, 15] width 26 height 26
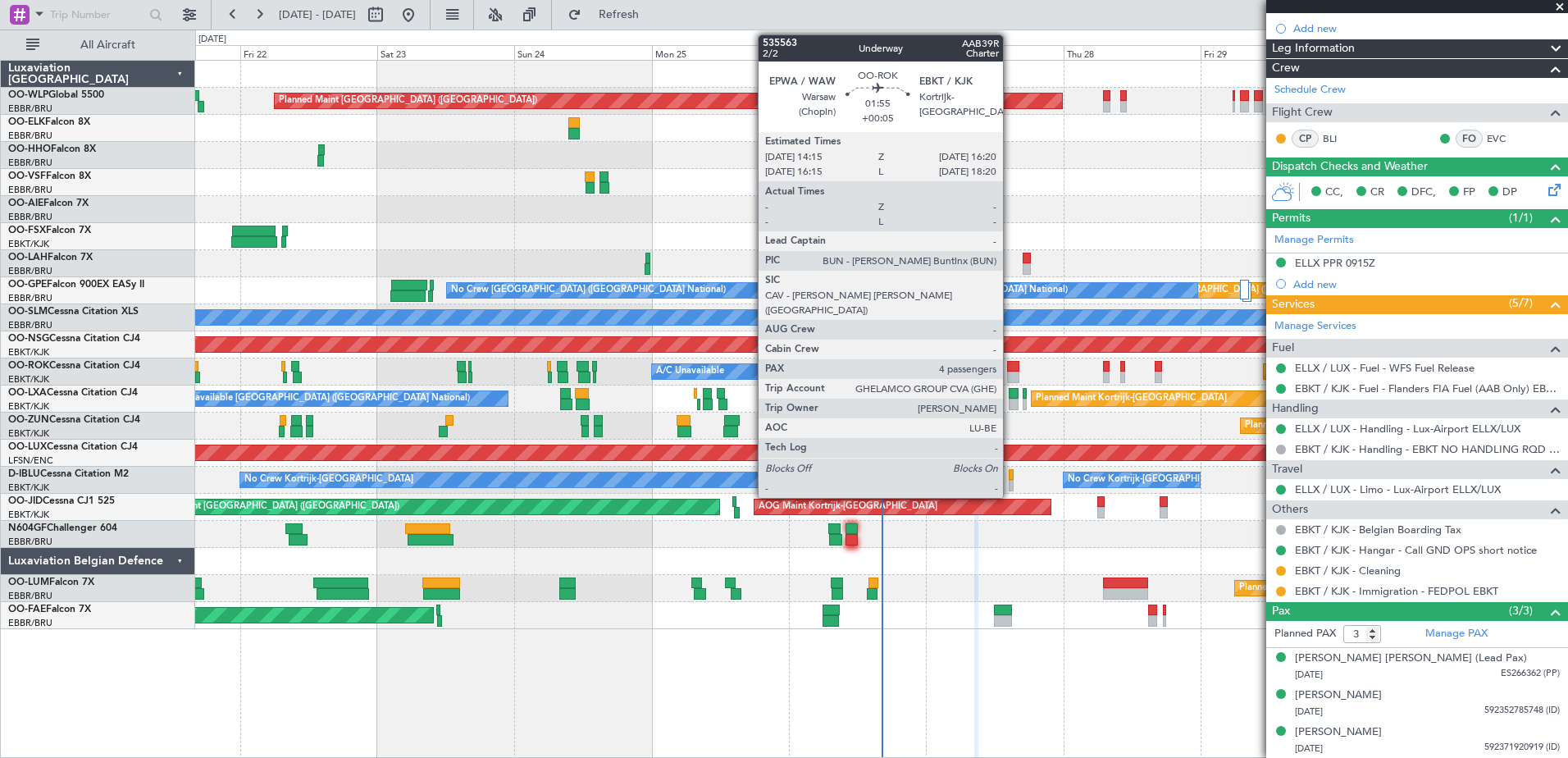
click at [1010, 373] on div at bounding box center [1012, 377] width 12 height 11
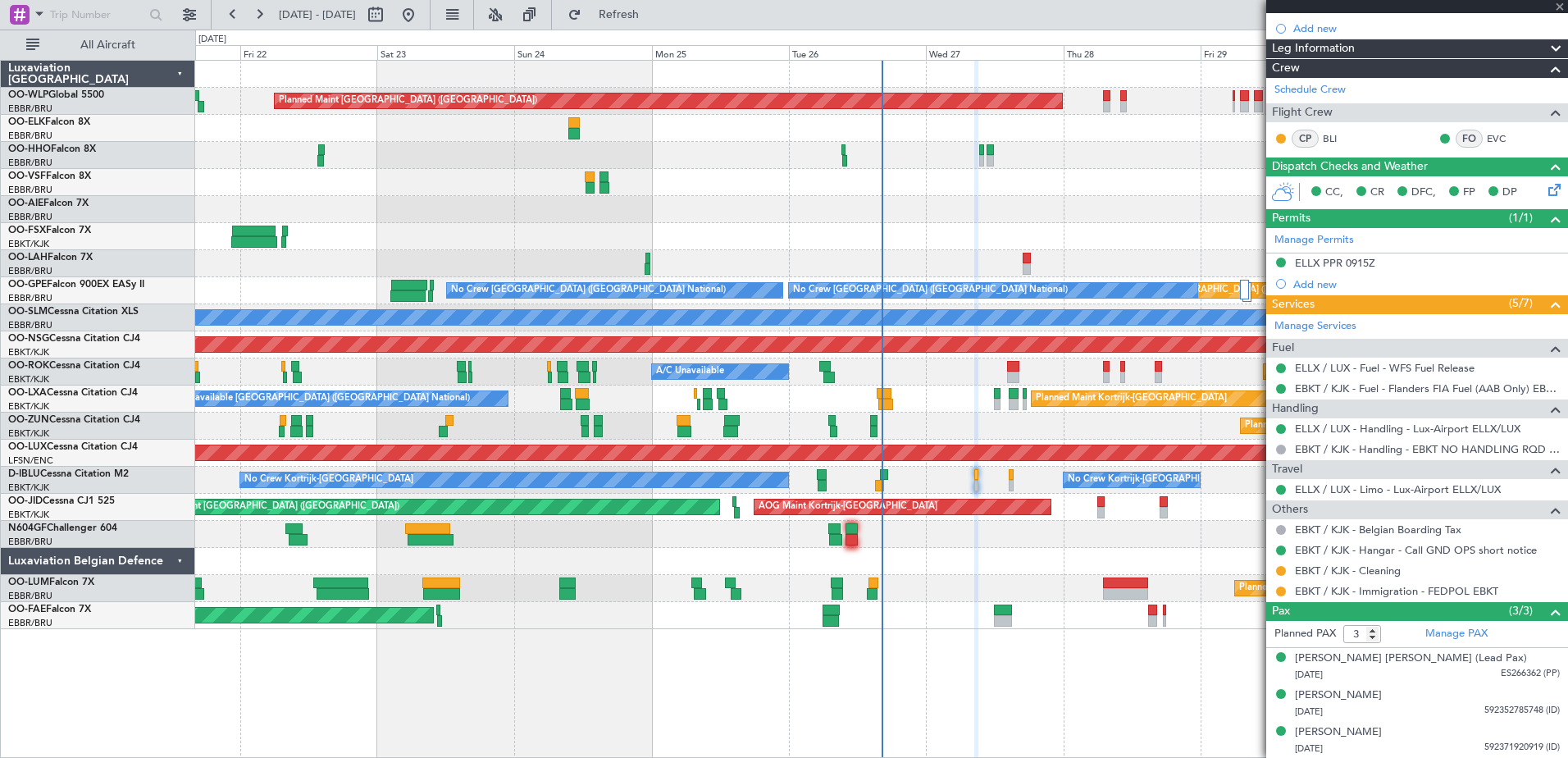
type input "+00:05"
type input "4"
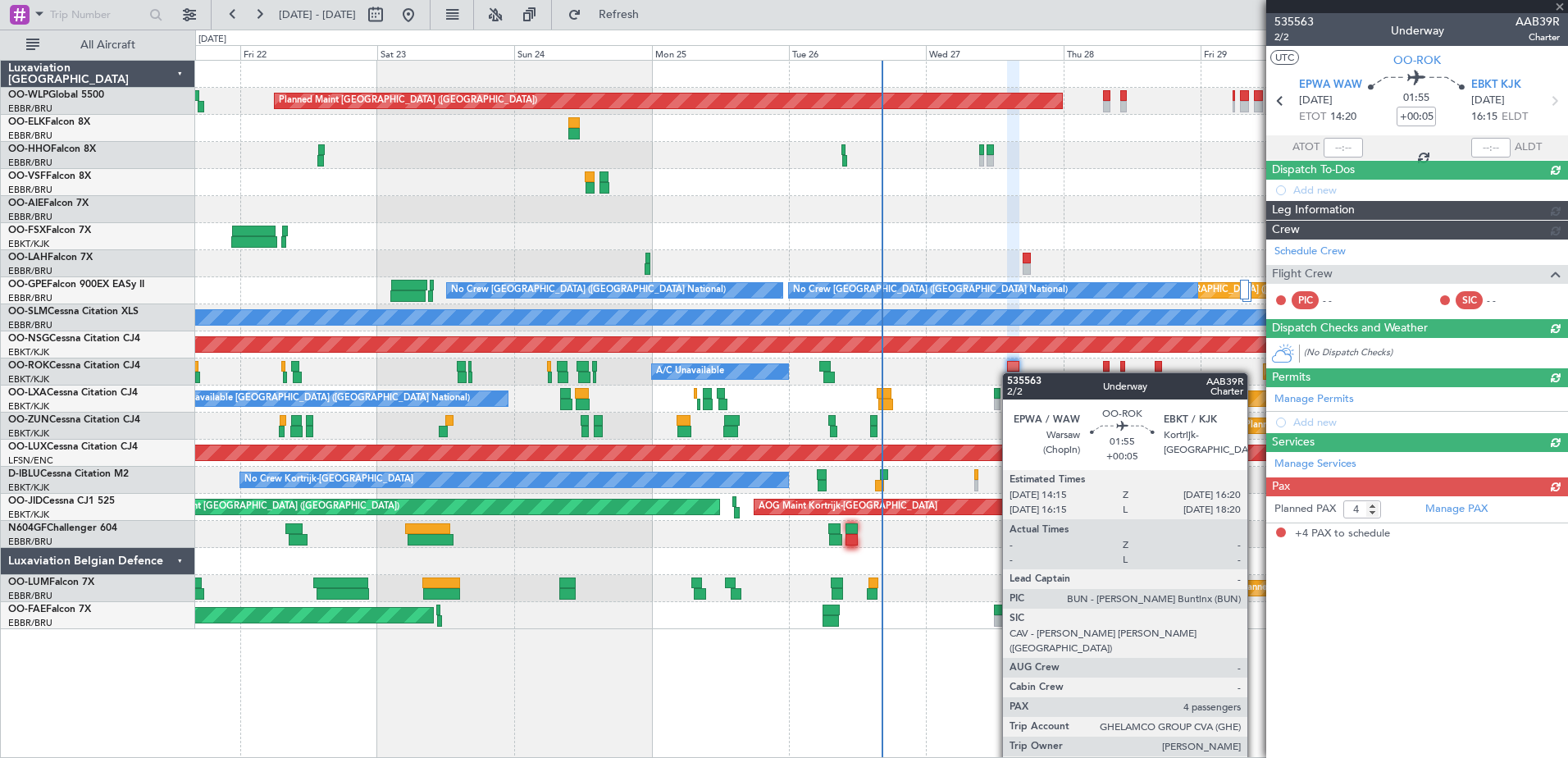
scroll to position [0, 0]
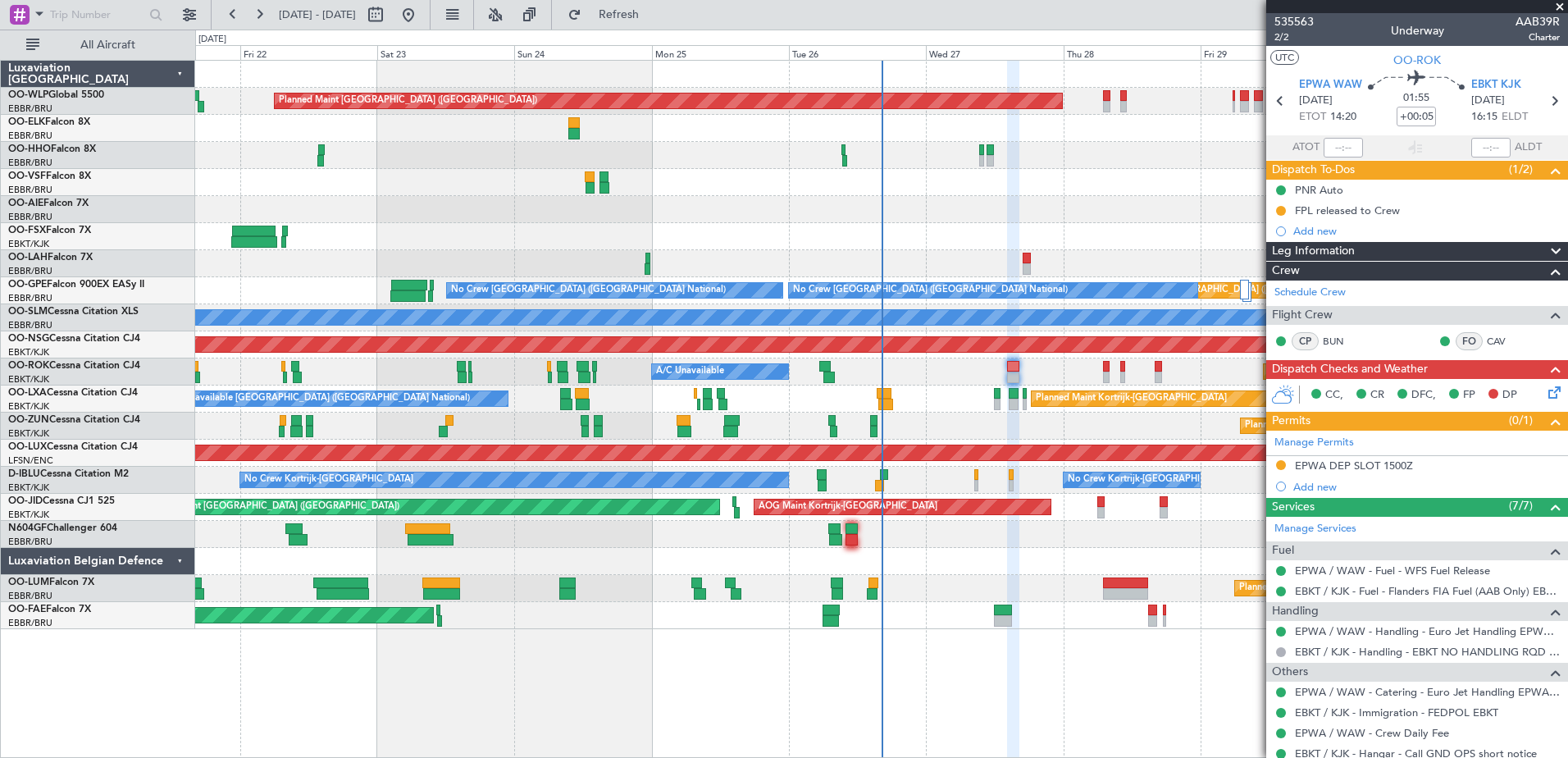
click at [1558, 6] on span at bounding box center [1560, 7] width 17 height 15
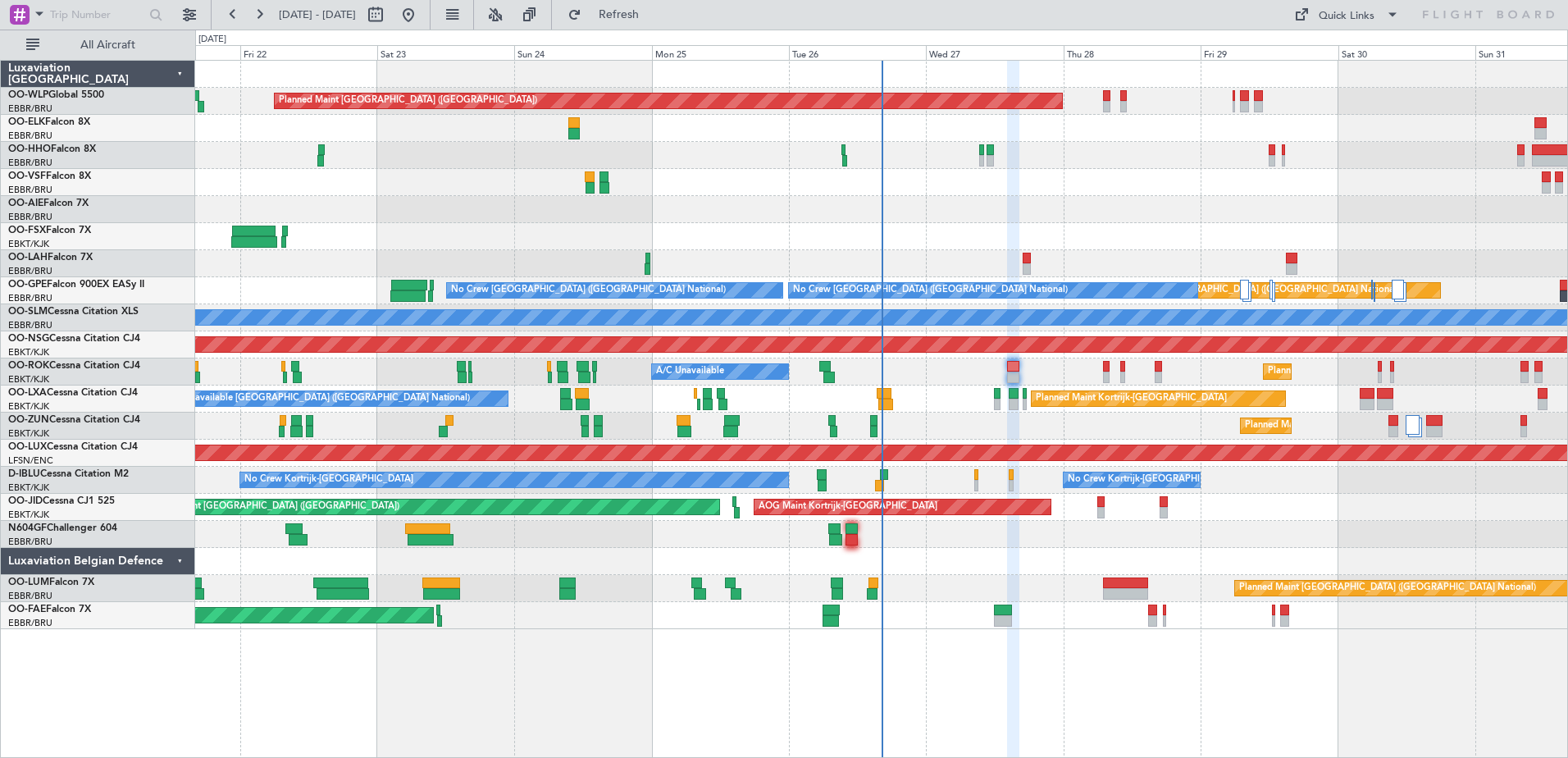
type input "0"
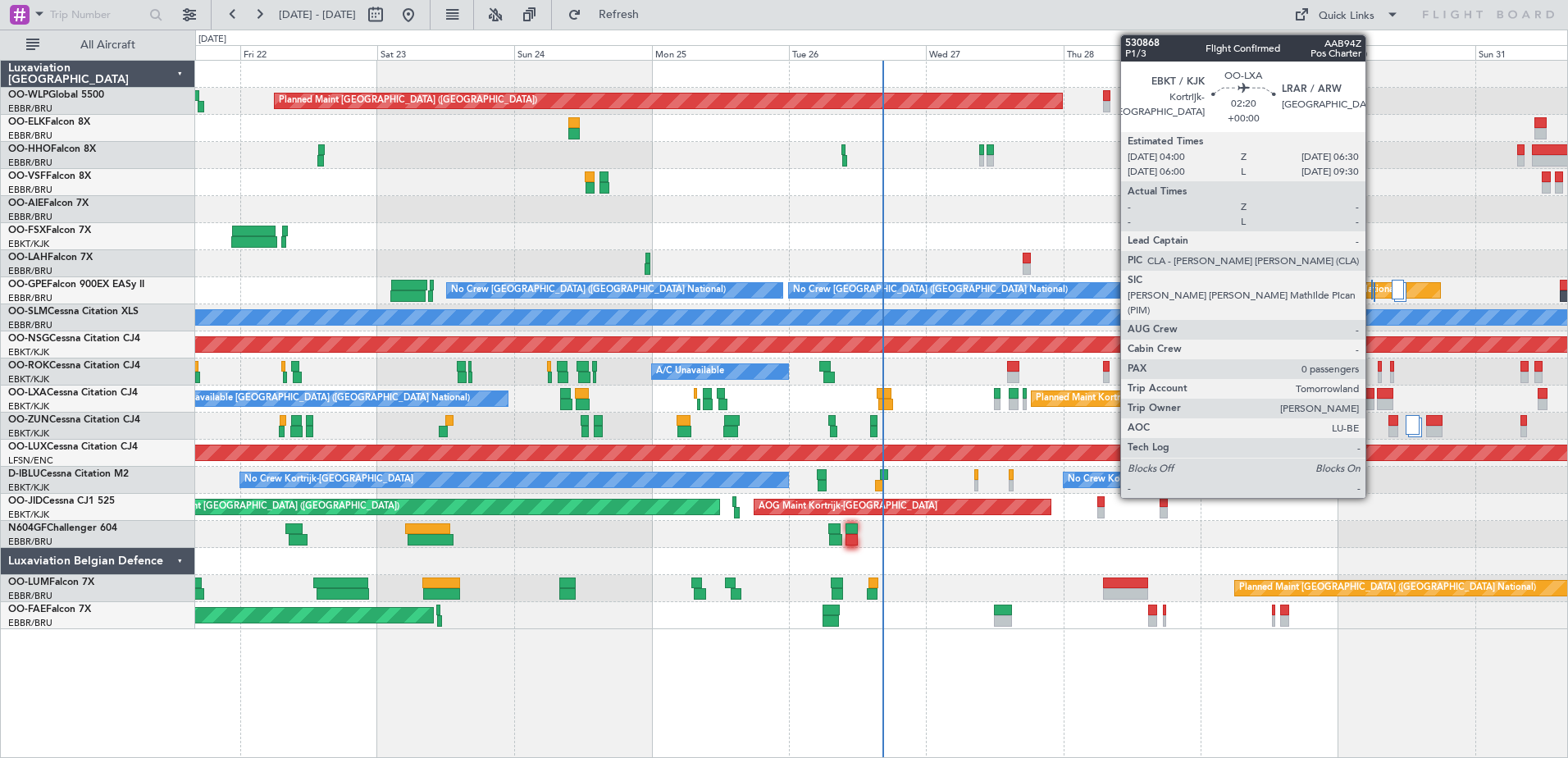
click at [1373, 404] on div at bounding box center [1367, 404] width 15 height 11
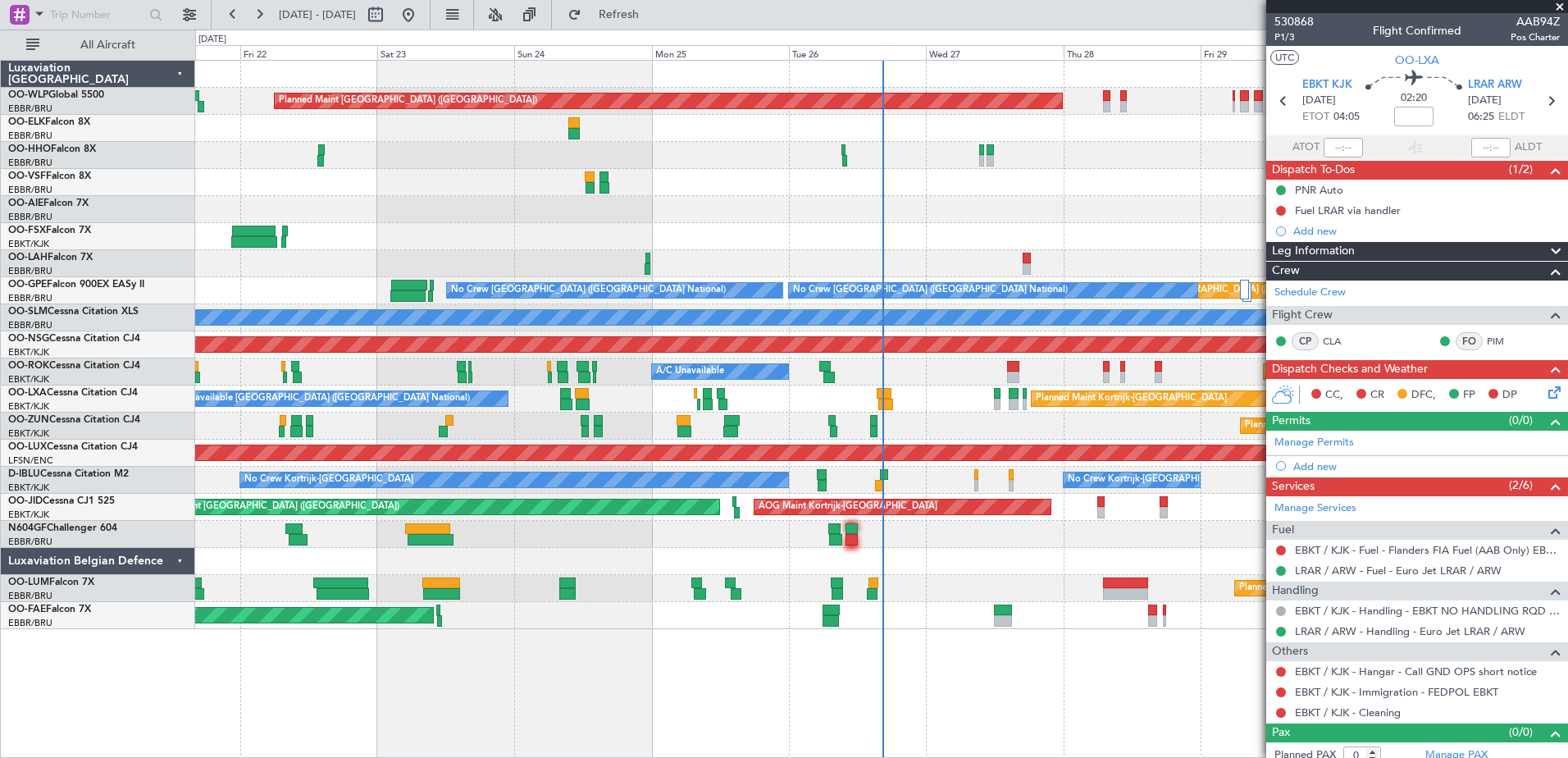
click at [1202, 676] on div "Planned Maint [GEOGRAPHIC_DATA] ([GEOGRAPHIC_DATA]) Planned Maint [GEOGRAPHIC_D…" at bounding box center [882, 409] width 1373 height 698
click at [1559, 4] on span at bounding box center [1560, 7] width 17 height 15
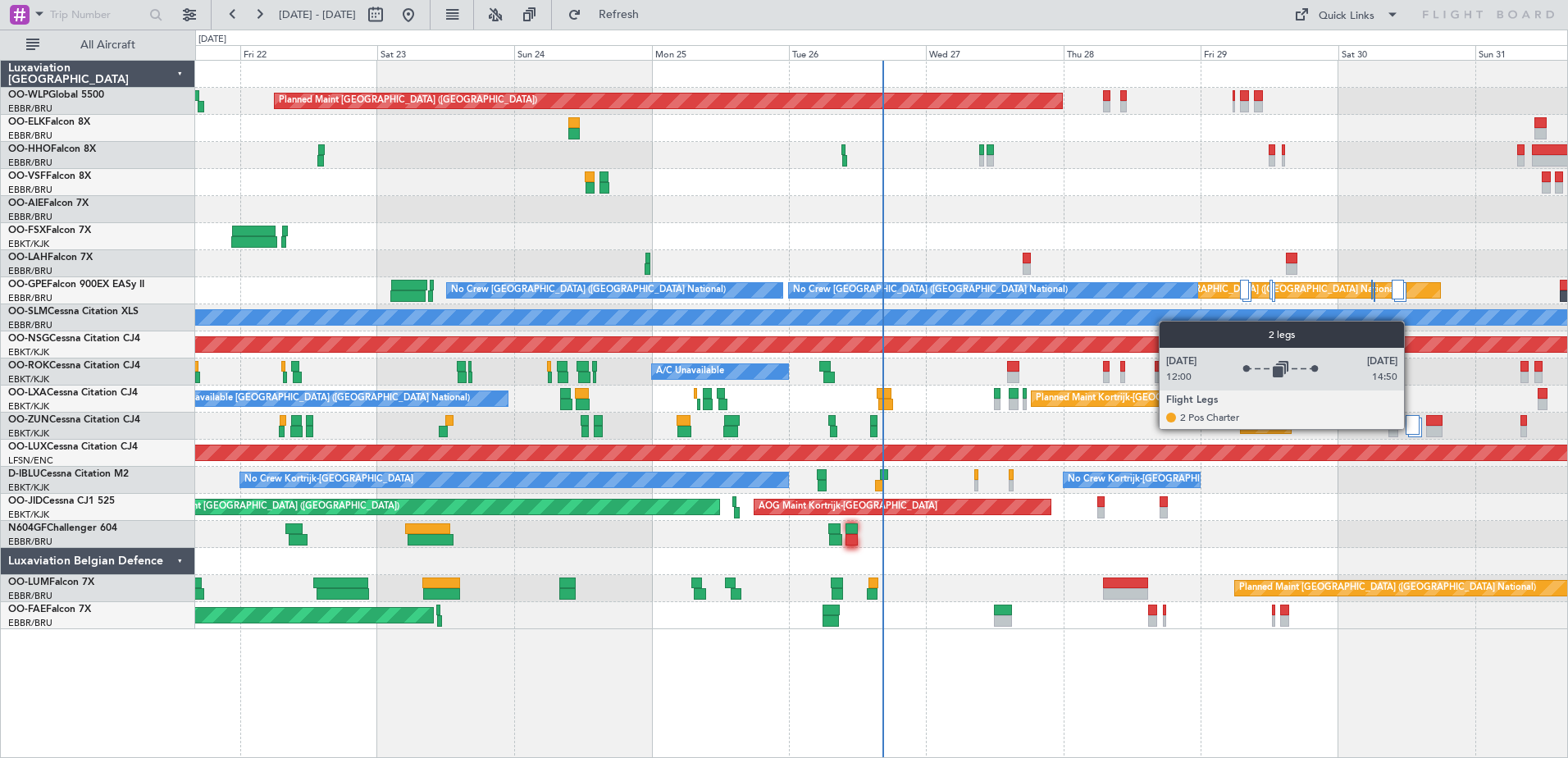
click at [1411, 428] on div at bounding box center [1411, 424] width 14 height 19
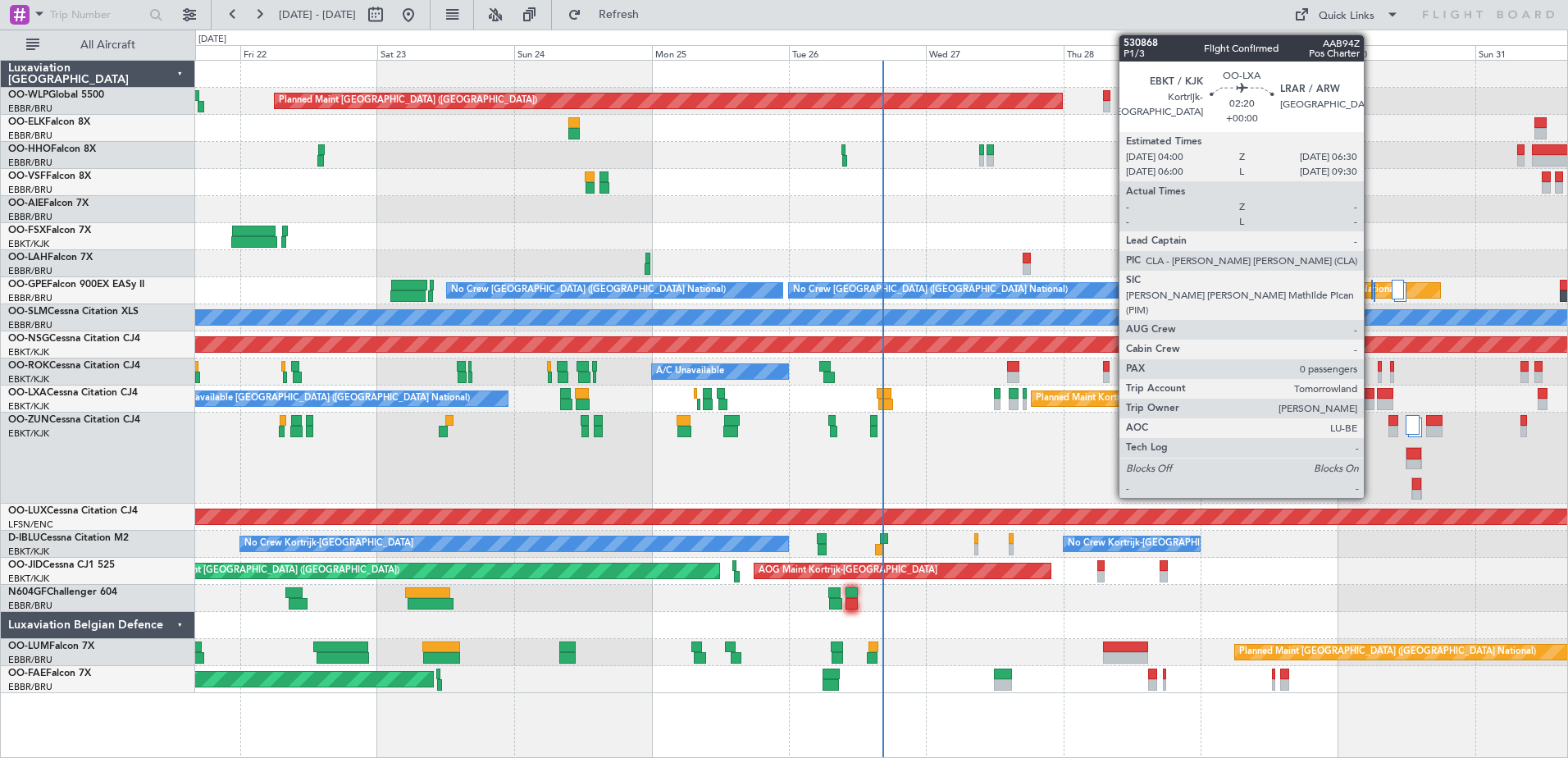
click at [1371, 404] on div at bounding box center [1367, 404] width 15 height 11
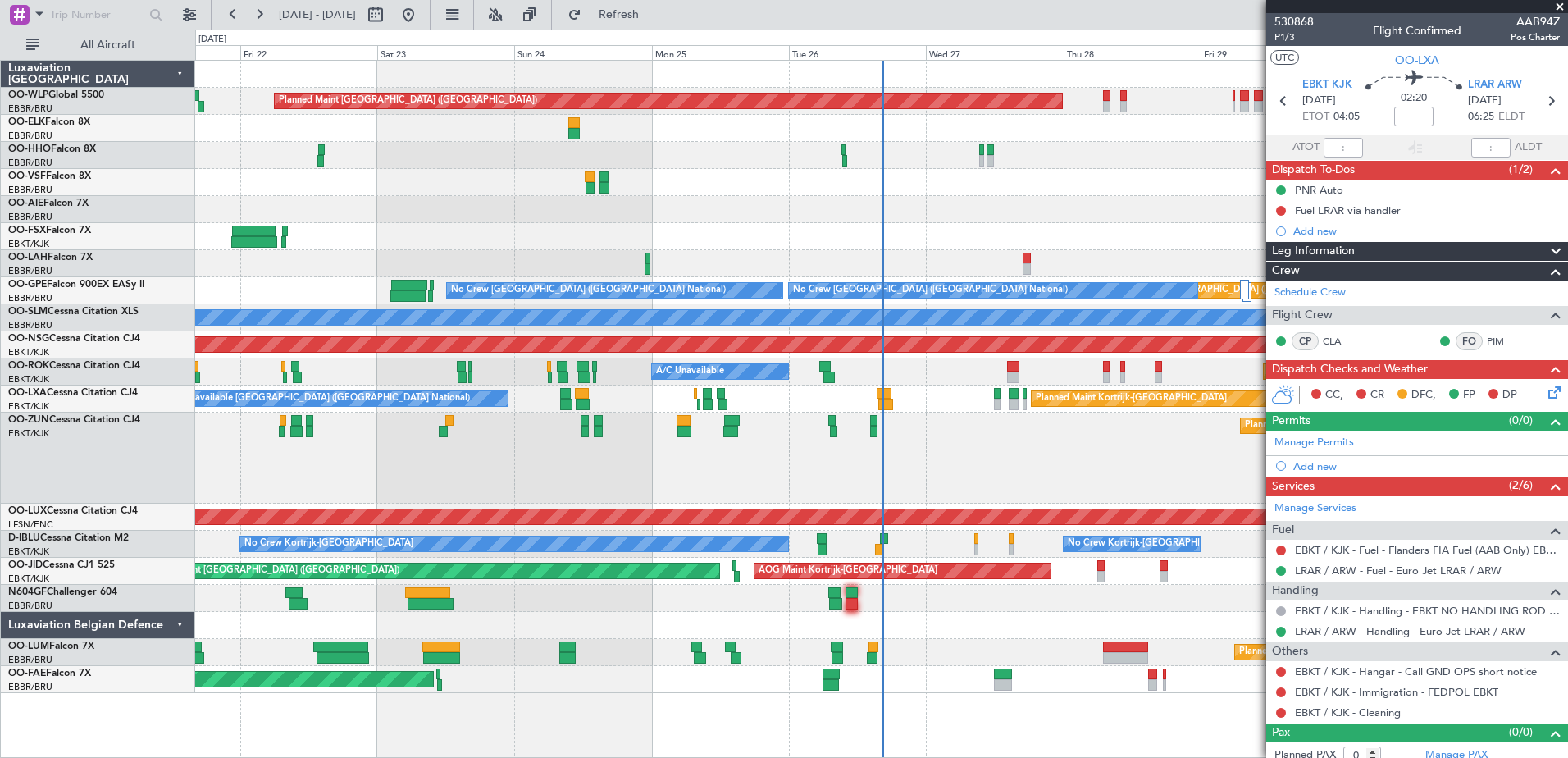
click at [1562, 9] on span at bounding box center [1560, 7] width 17 height 15
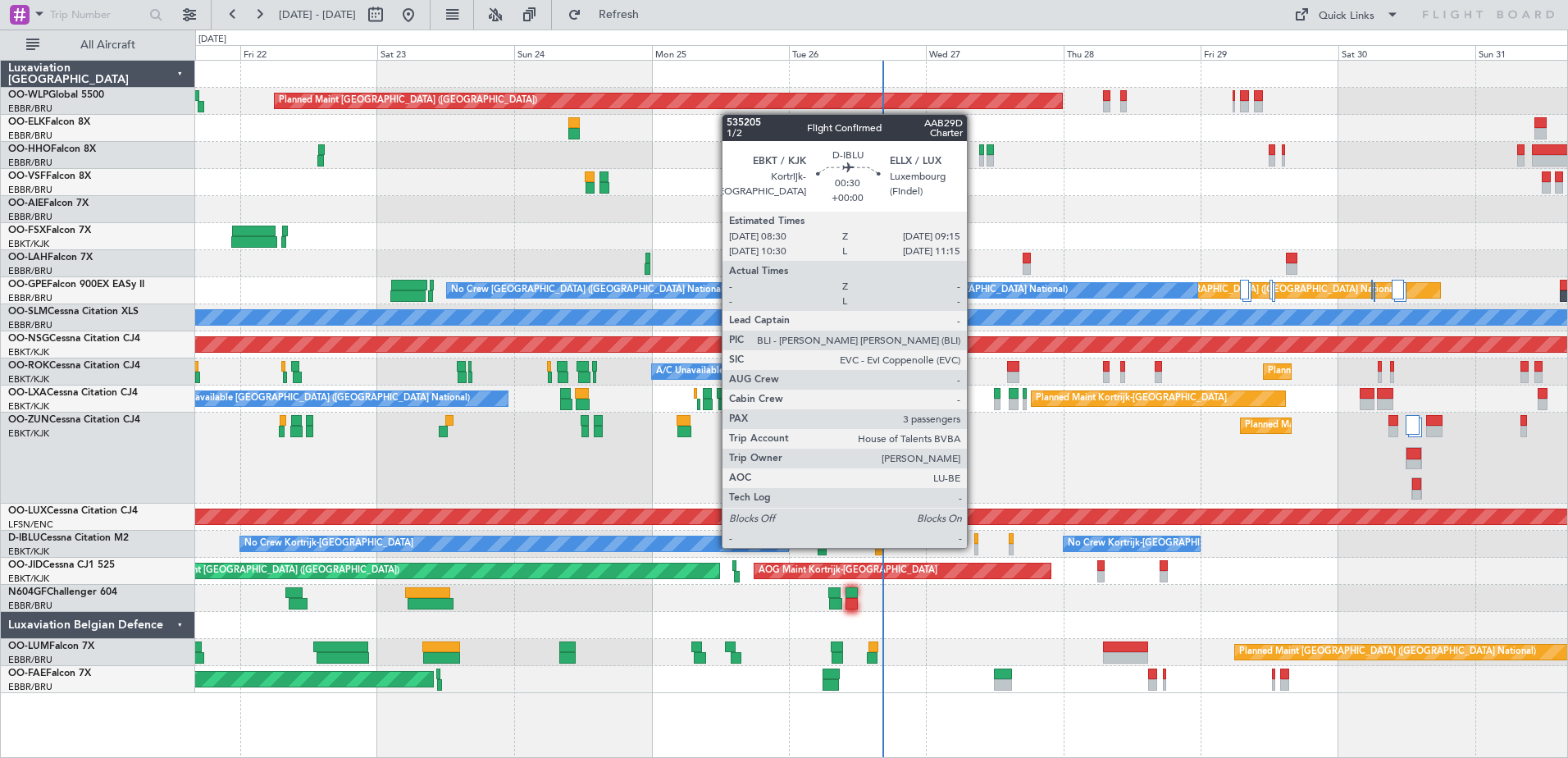
click at [974, 547] on div at bounding box center [976, 550] width 5 height 11
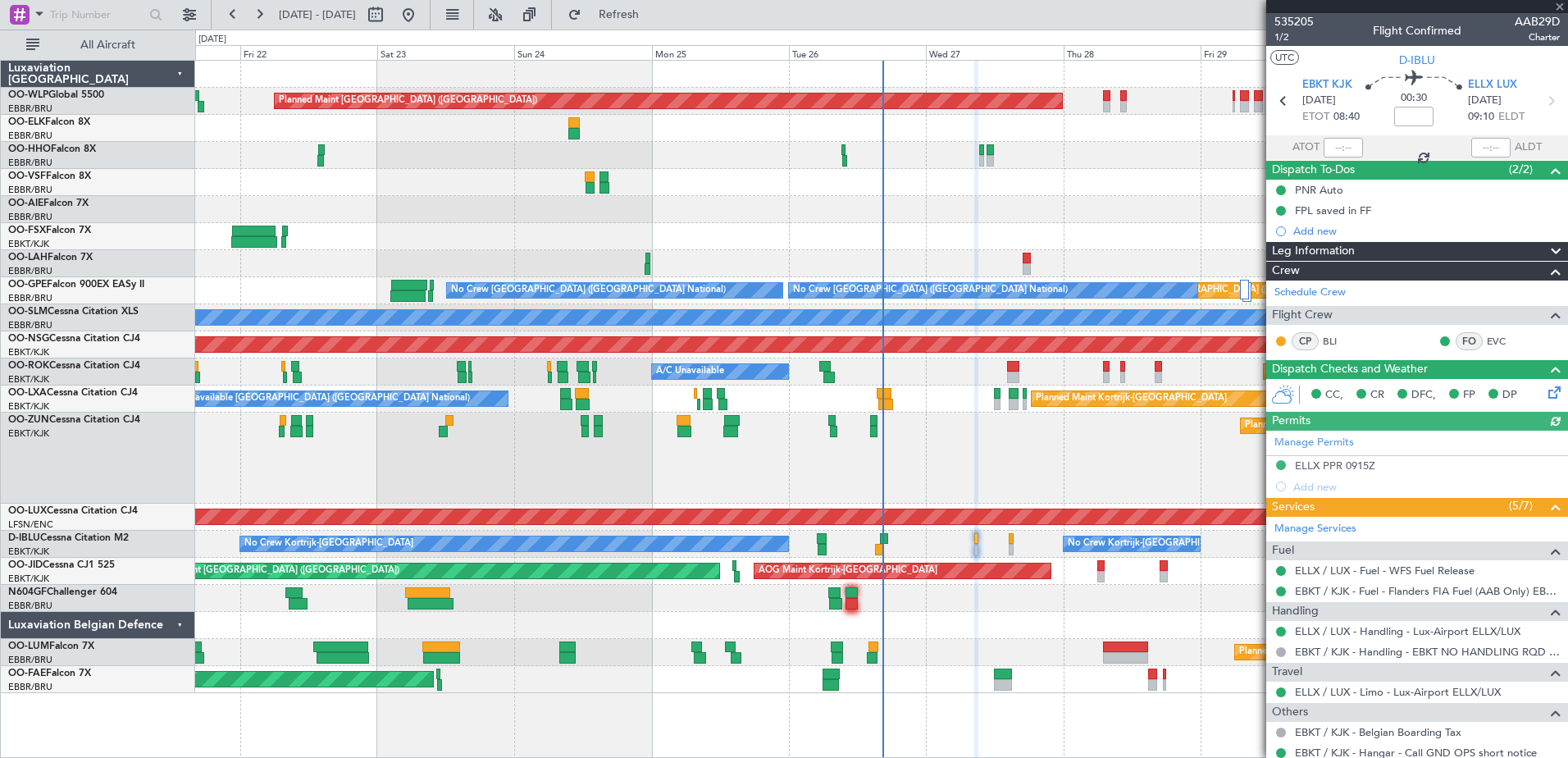
click at [1557, 3] on div at bounding box center [1417, 6] width 302 height 13
click at [1560, 6] on span at bounding box center [1560, 7] width 17 height 15
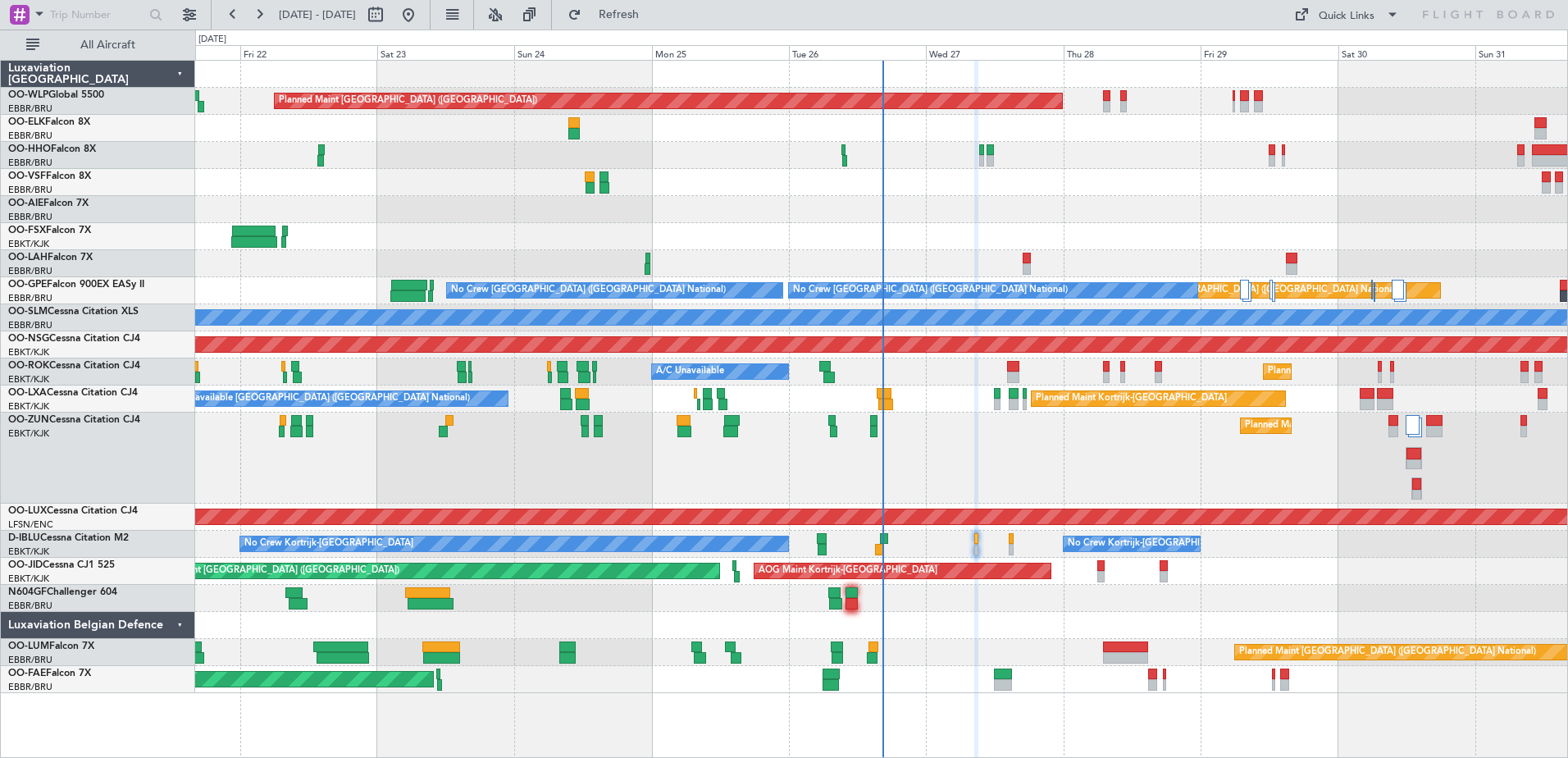
type input "0"
click at [639, 19] on button "Refresh" at bounding box center [609, 15] width 98 height 26
click at [543, 20] on button at bounding box center [530, 15] width 26 height 26
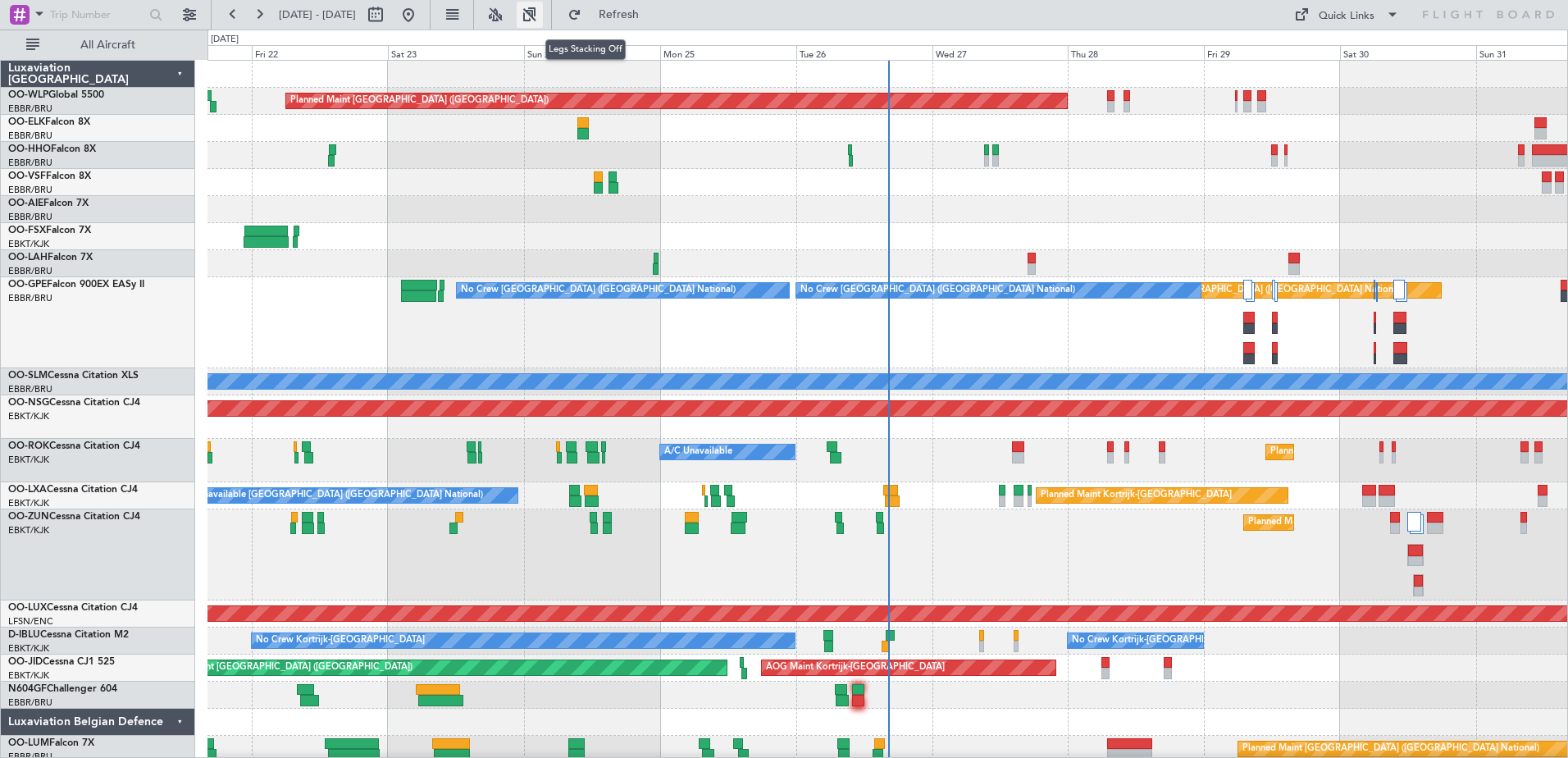
click at [543, 20] on button at bounding box center [530, 15] width 26 height 26
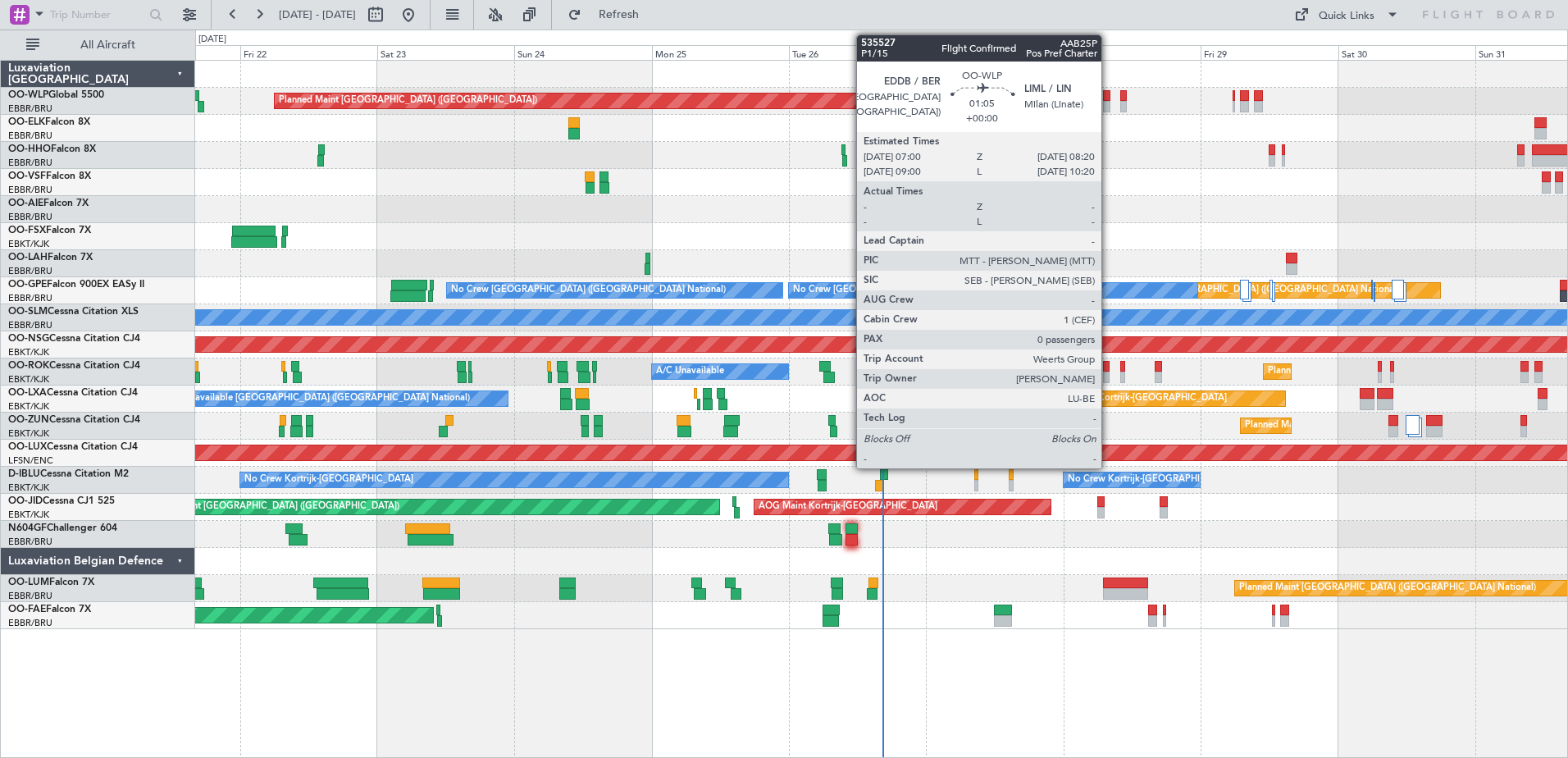
click at [1109, 104] on div at bounding box center [1107, 107] width 8 height 11
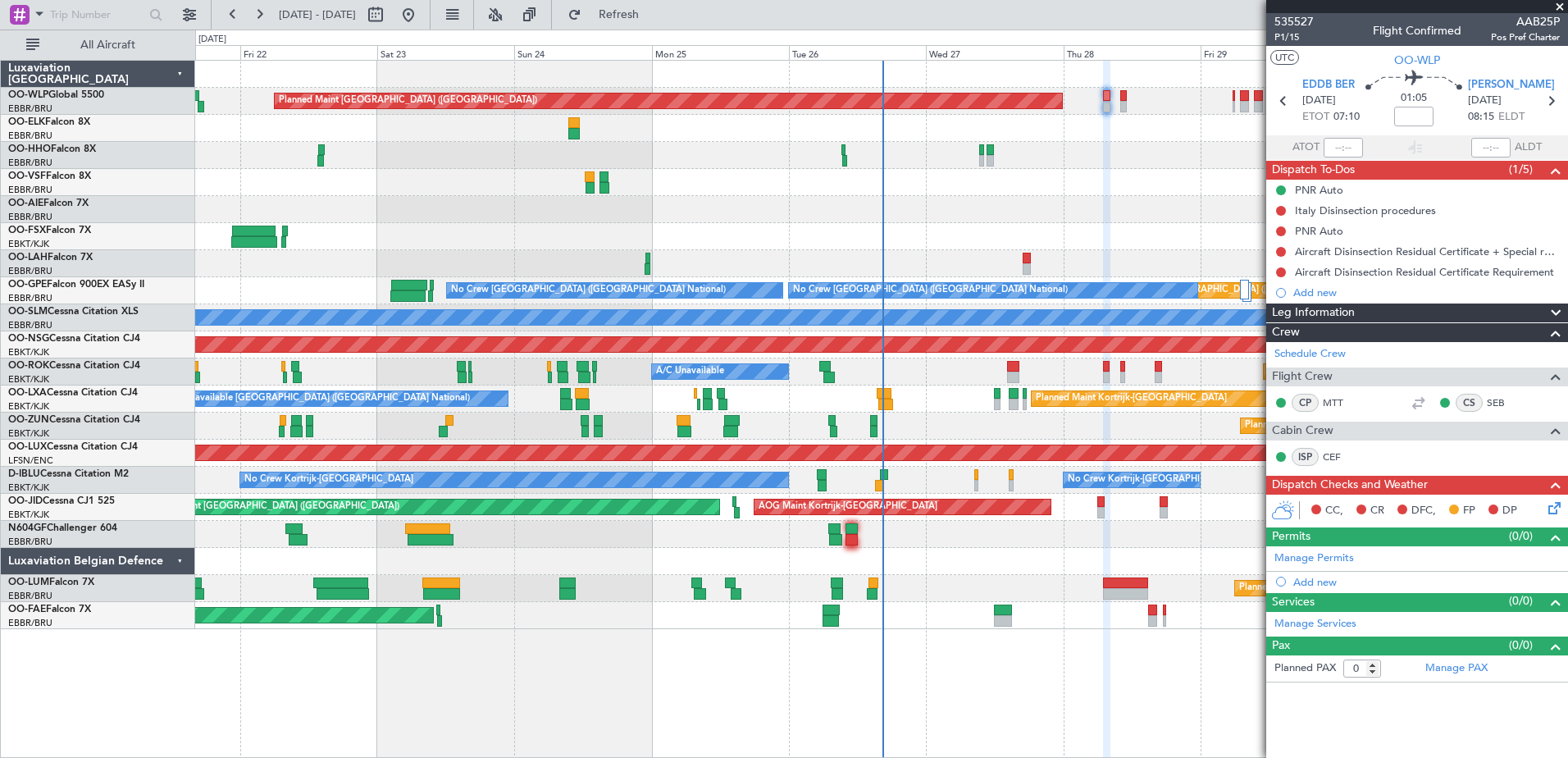
click at [1559, 9] on span at bounding box center [1560, 7] width 17 height 15
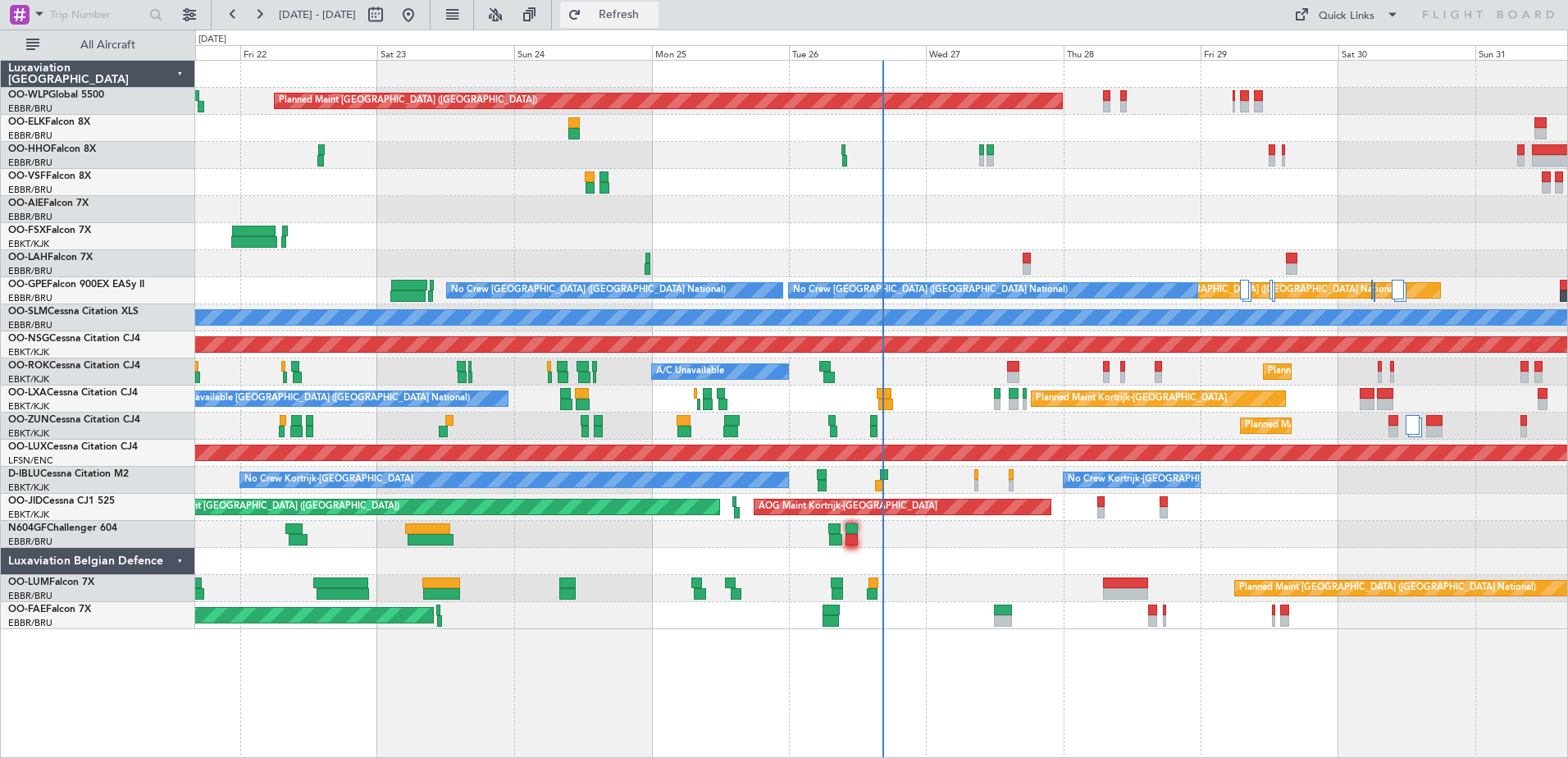
click at [654, 18] on span "Refresh" at bounding box center [619, 15] width 69 height 11
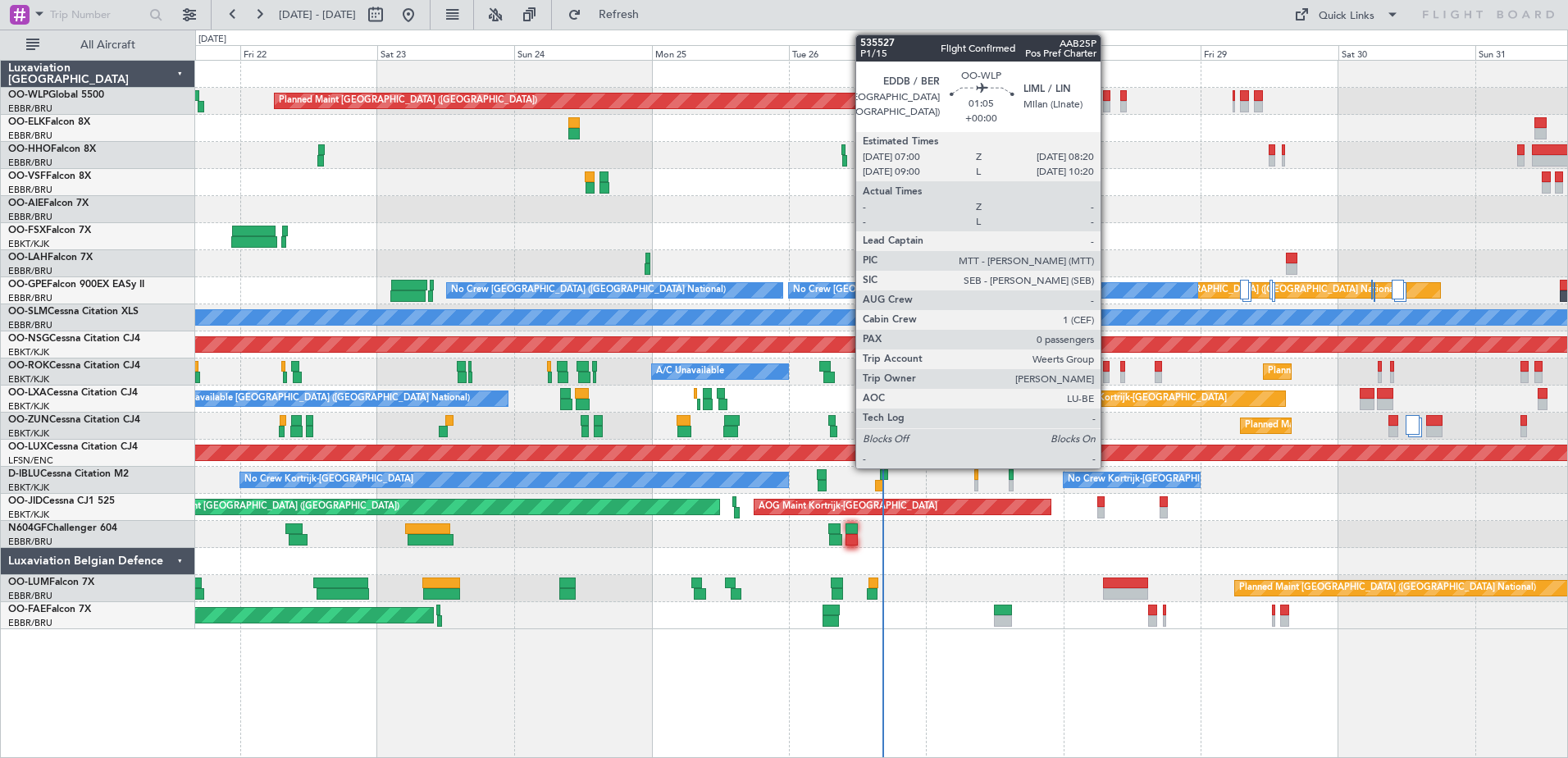
click at [1108, 107] on div at bounding box center [1107, 107] width 8 height 11
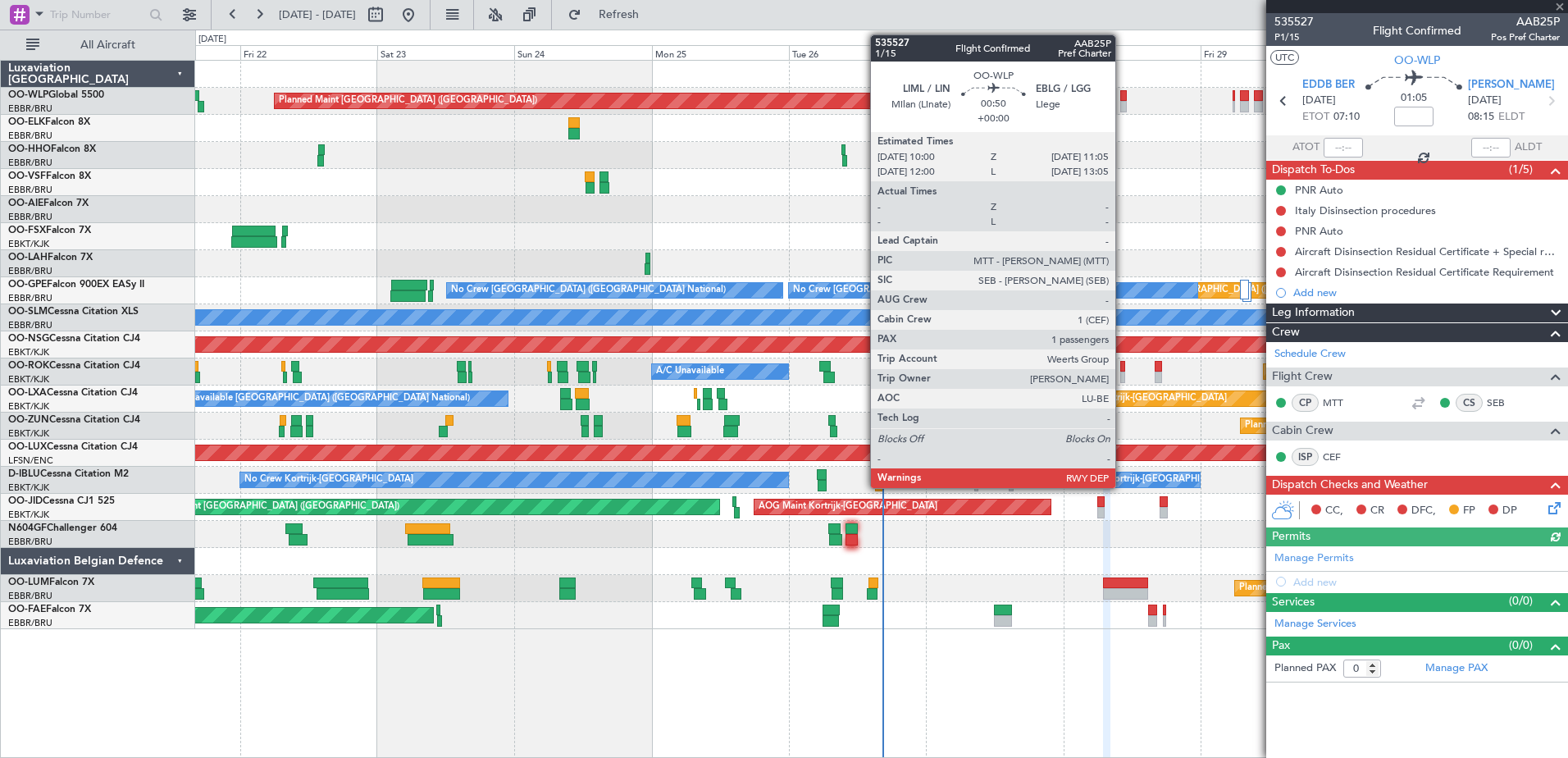
click at [1123, 106] on div at bounding box center [1123, 107] width 6 height 11
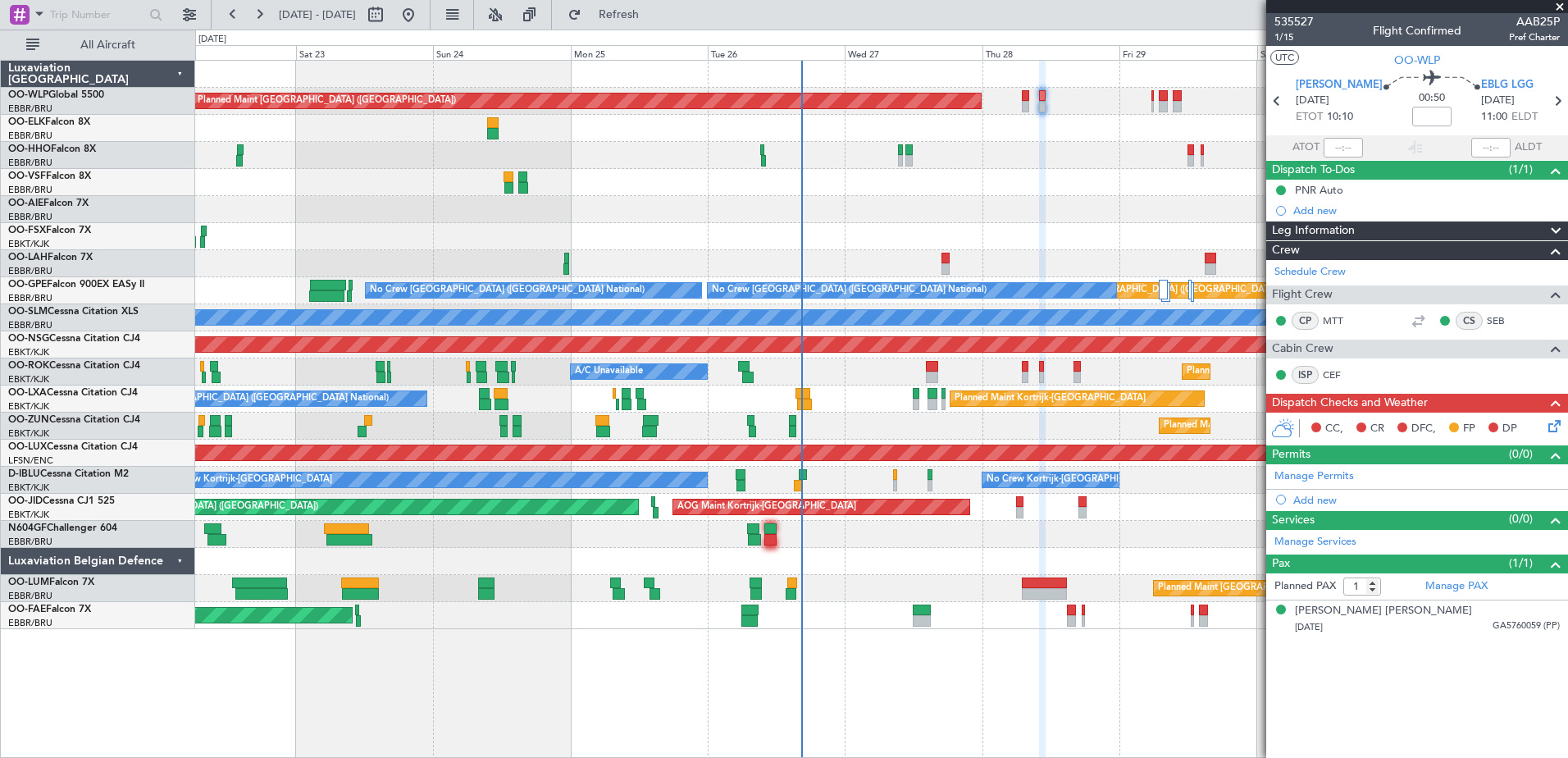
click at [1123, 213] on div "Planned Maint [GEOGRAPHIC_DATA] ([GEOGRAPHIC_DATA]) Planned Maint [GEOGRAPHIC_D…" at bounding box center [881, 346] width 1372 height 569
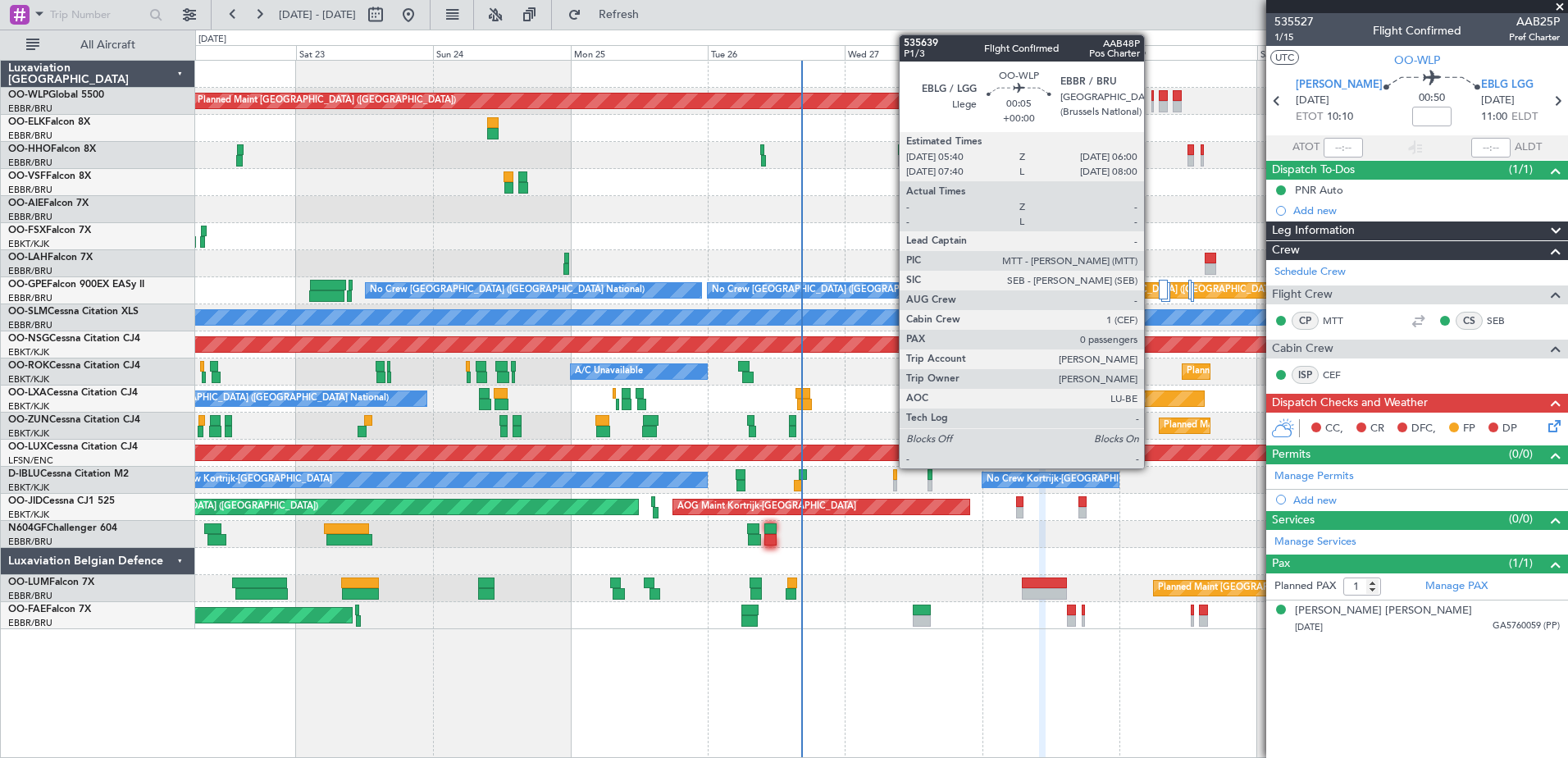
click at [1151, 102] on div at bounding box center [1152, 107] width 3 height 11
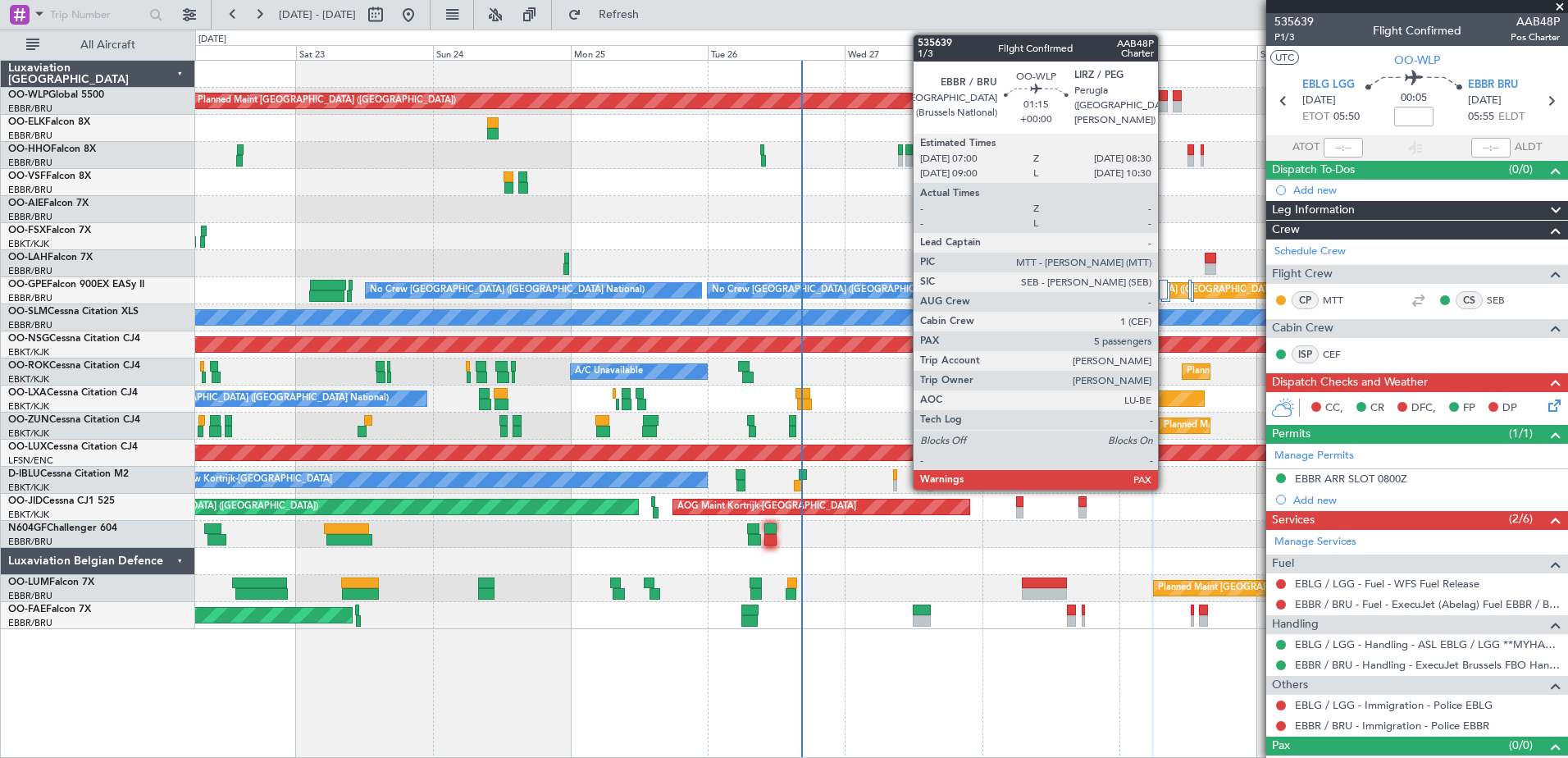
click at [1165, 101] on div at bounding box center [1163, 107] width 9 height 11
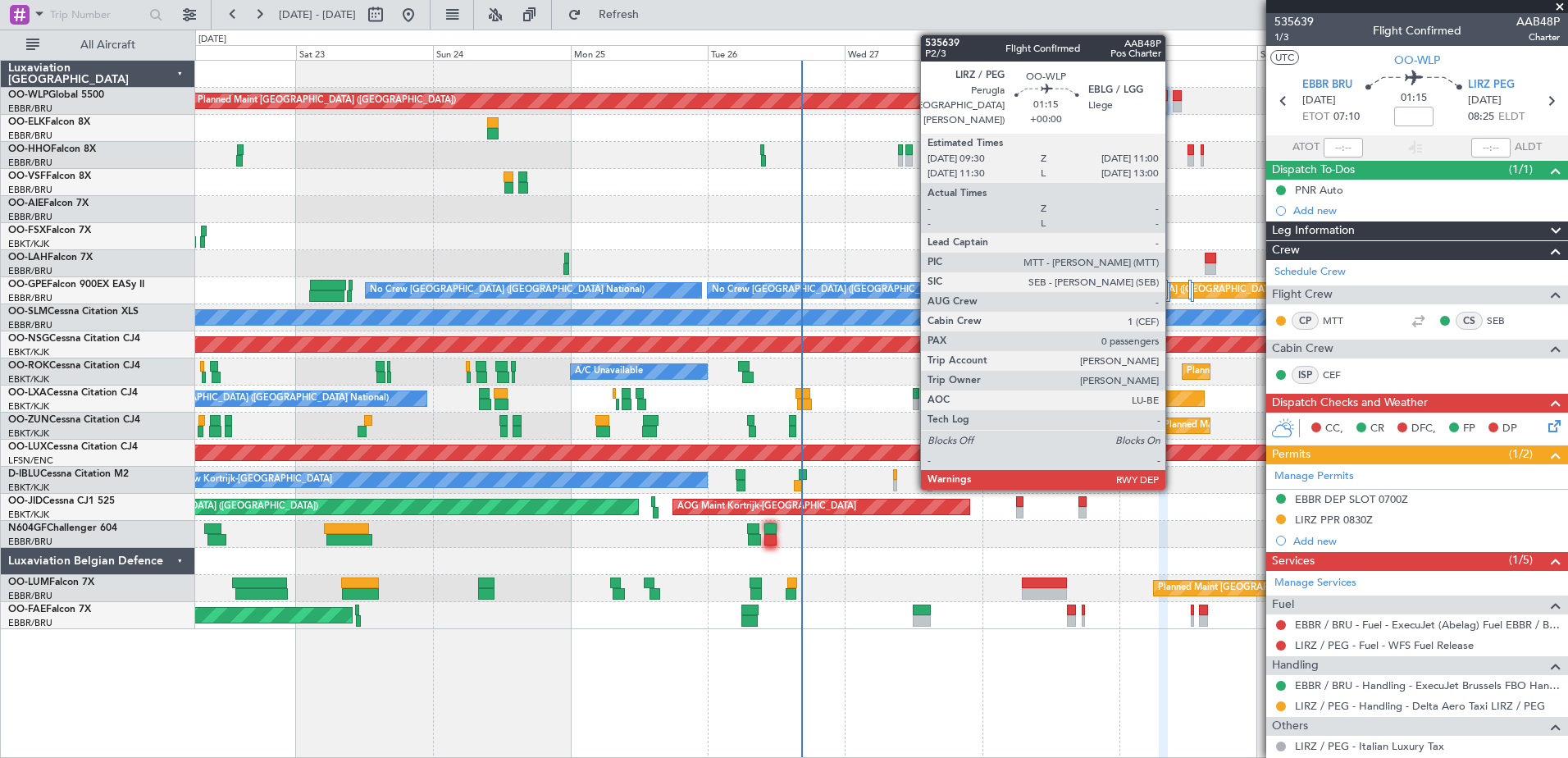
click at [1173, 104] on div at bounding box center [1177, 107] width 9 height 11
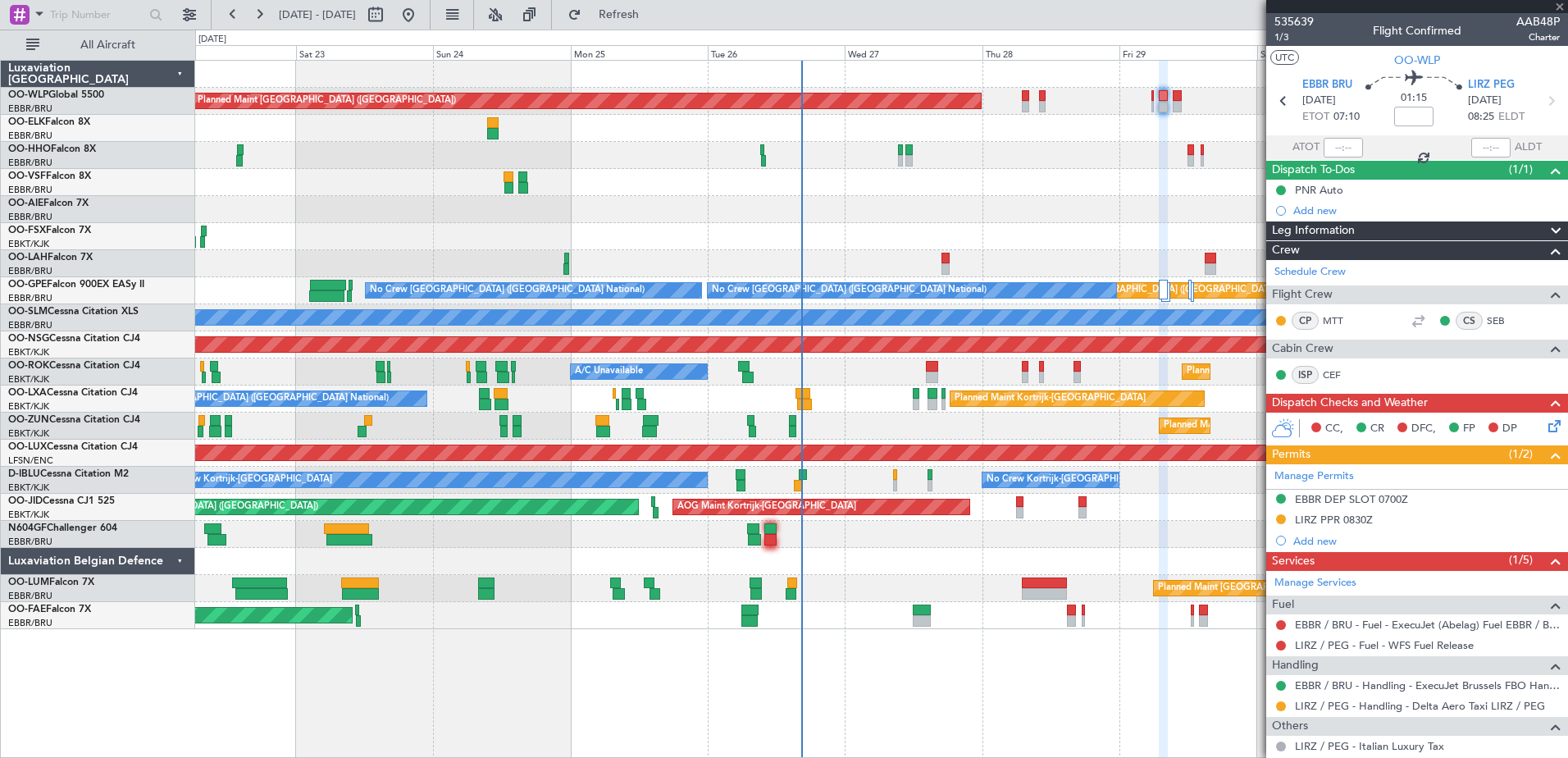
type input "0"
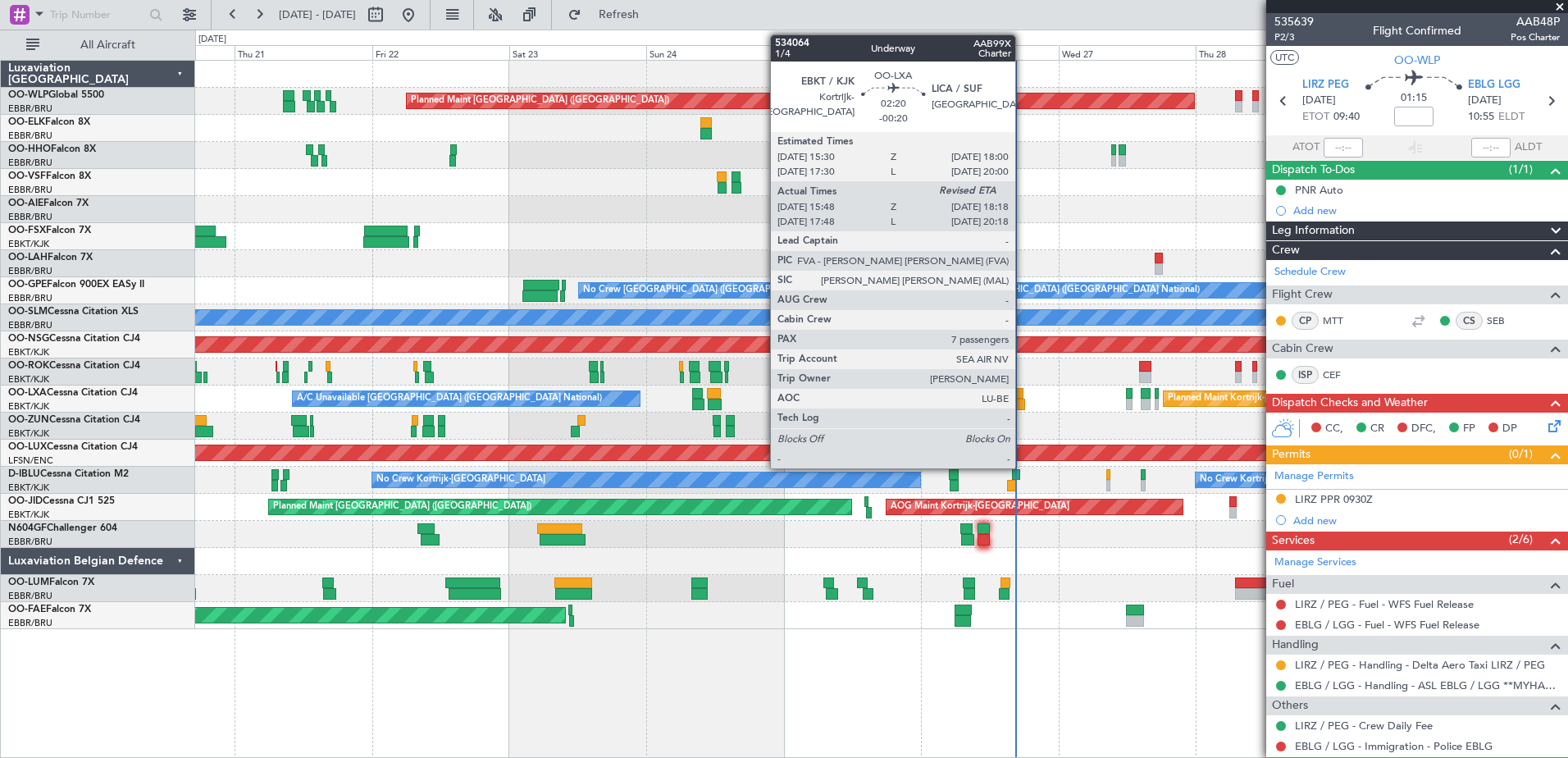
click at [1022, 402] on div at bounding box center [1018, 404] width 15 height 11
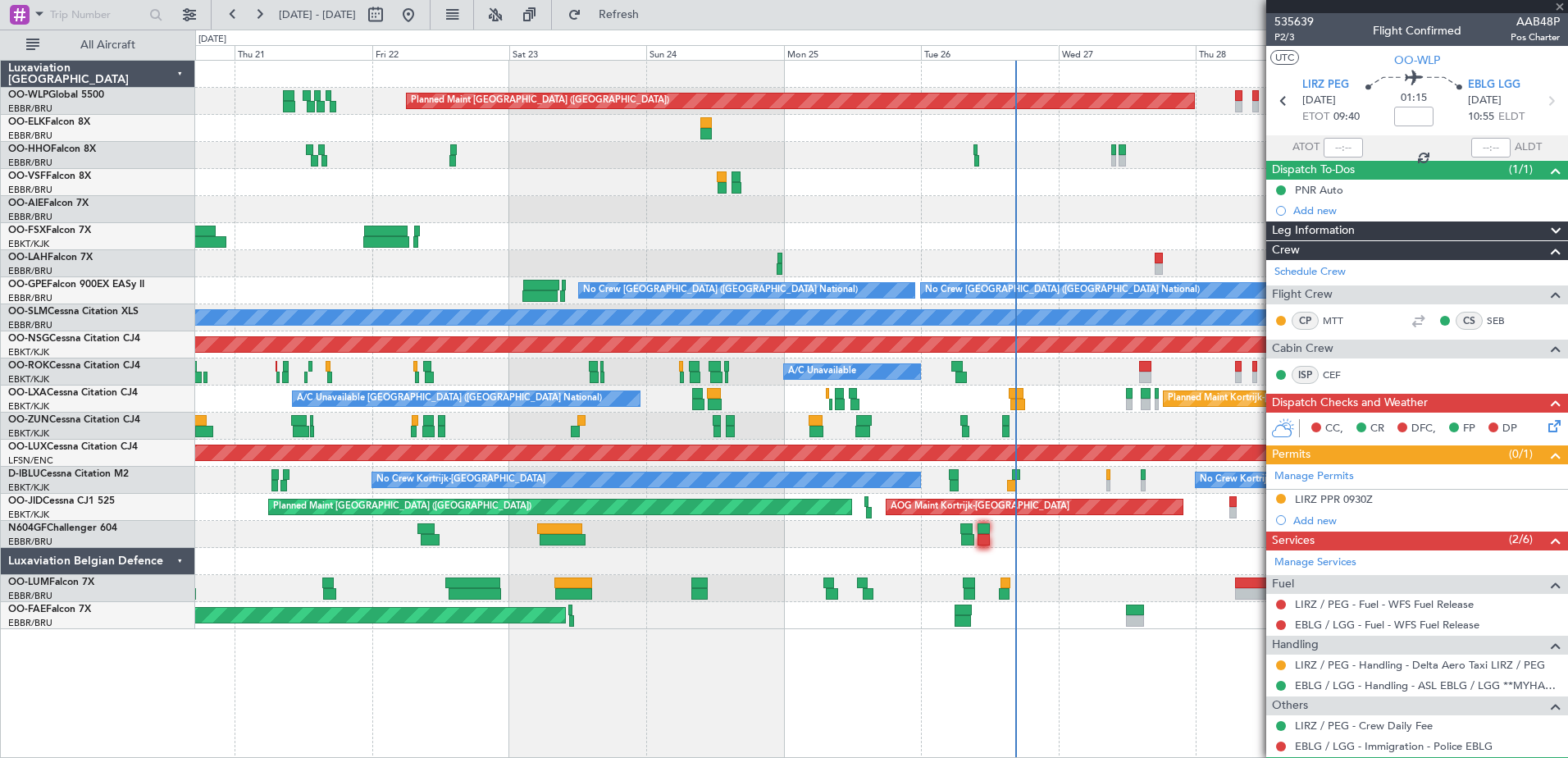
type input "-00:20"
type input "15:53"
type input "7"
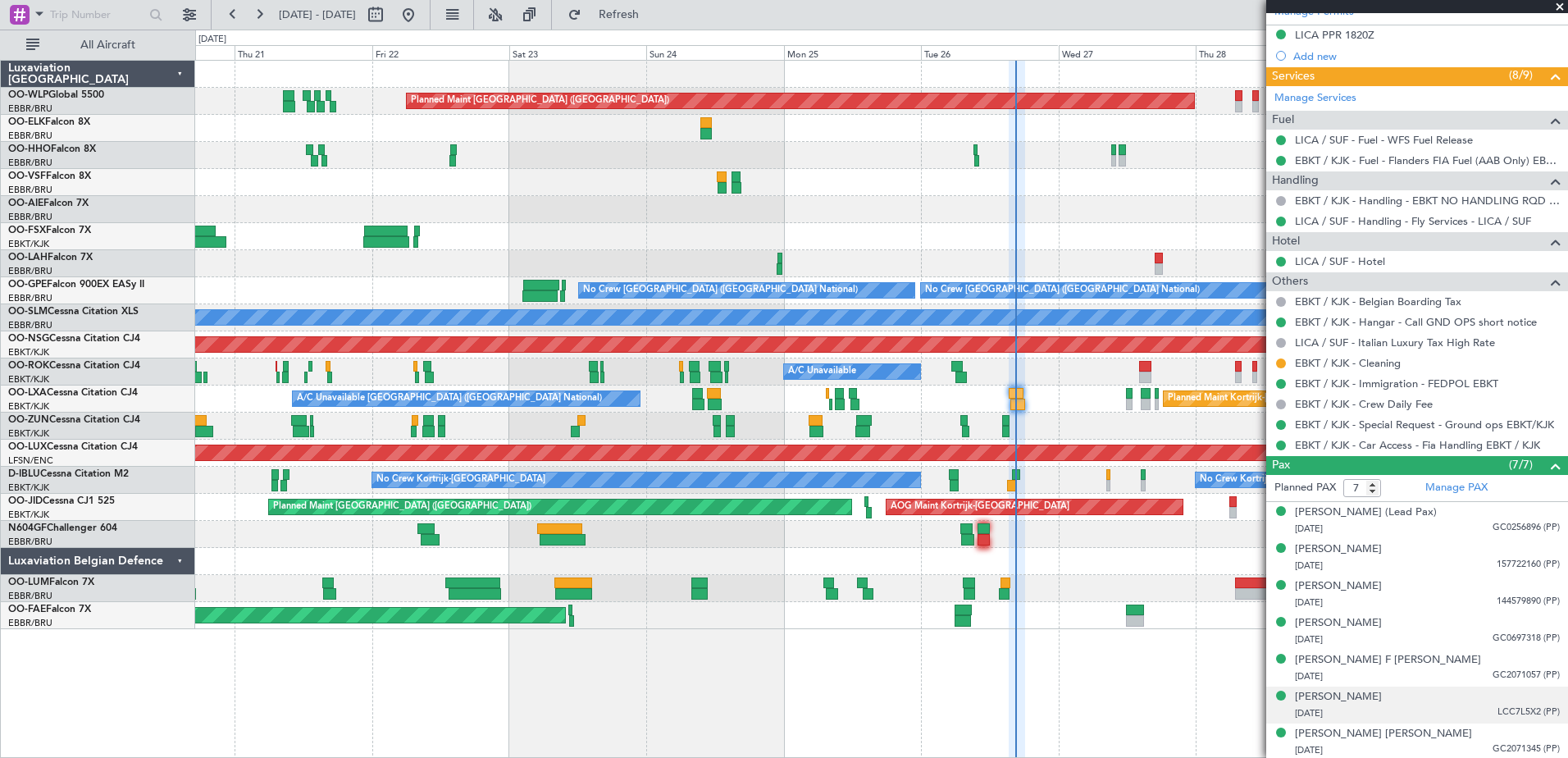
scroll to position [433, 0]
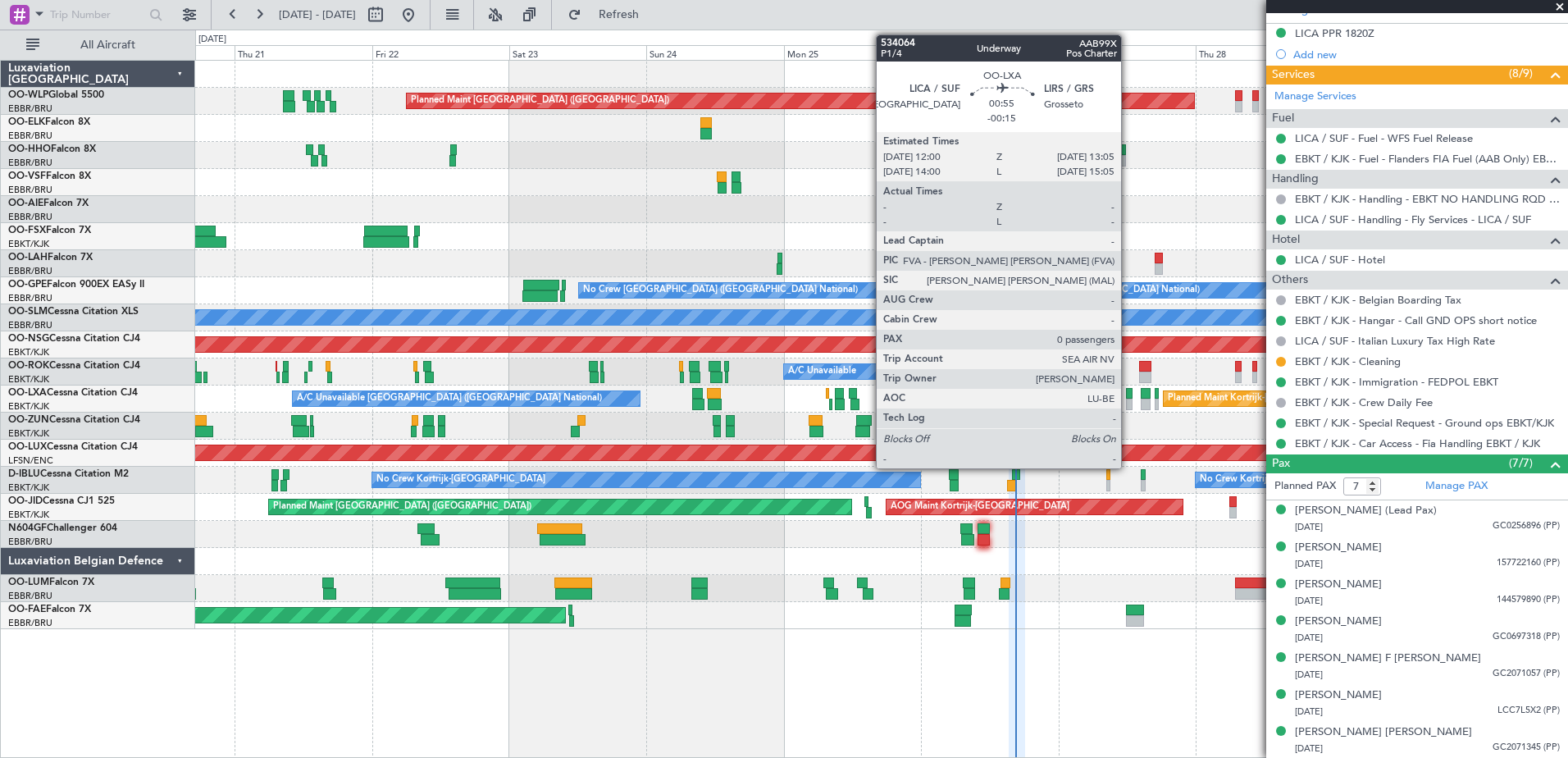
click at [1128, 402] on div at bounding box center [1129, 404] width 6 height 11
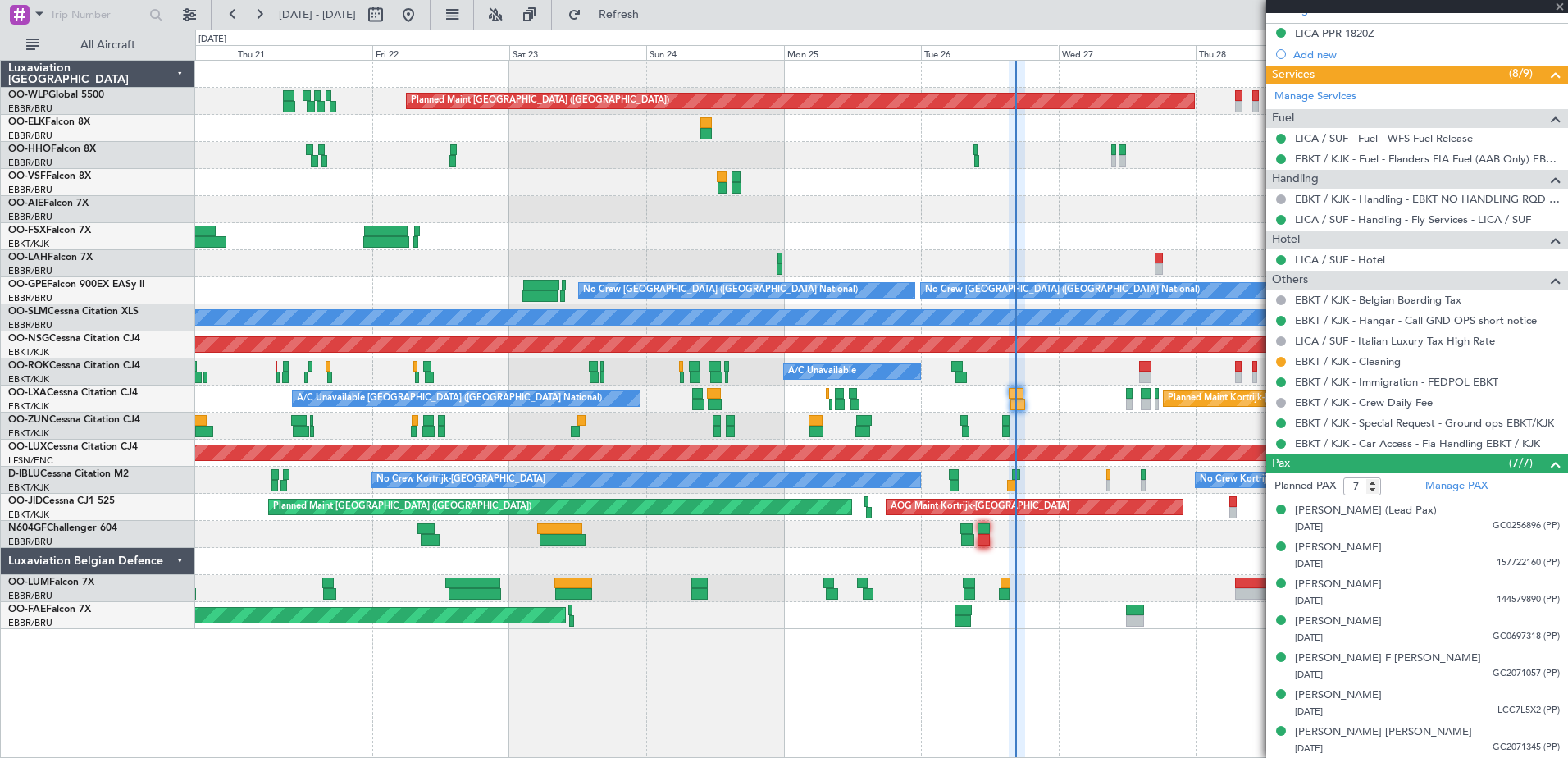
type input "-00:15"
type input "0"
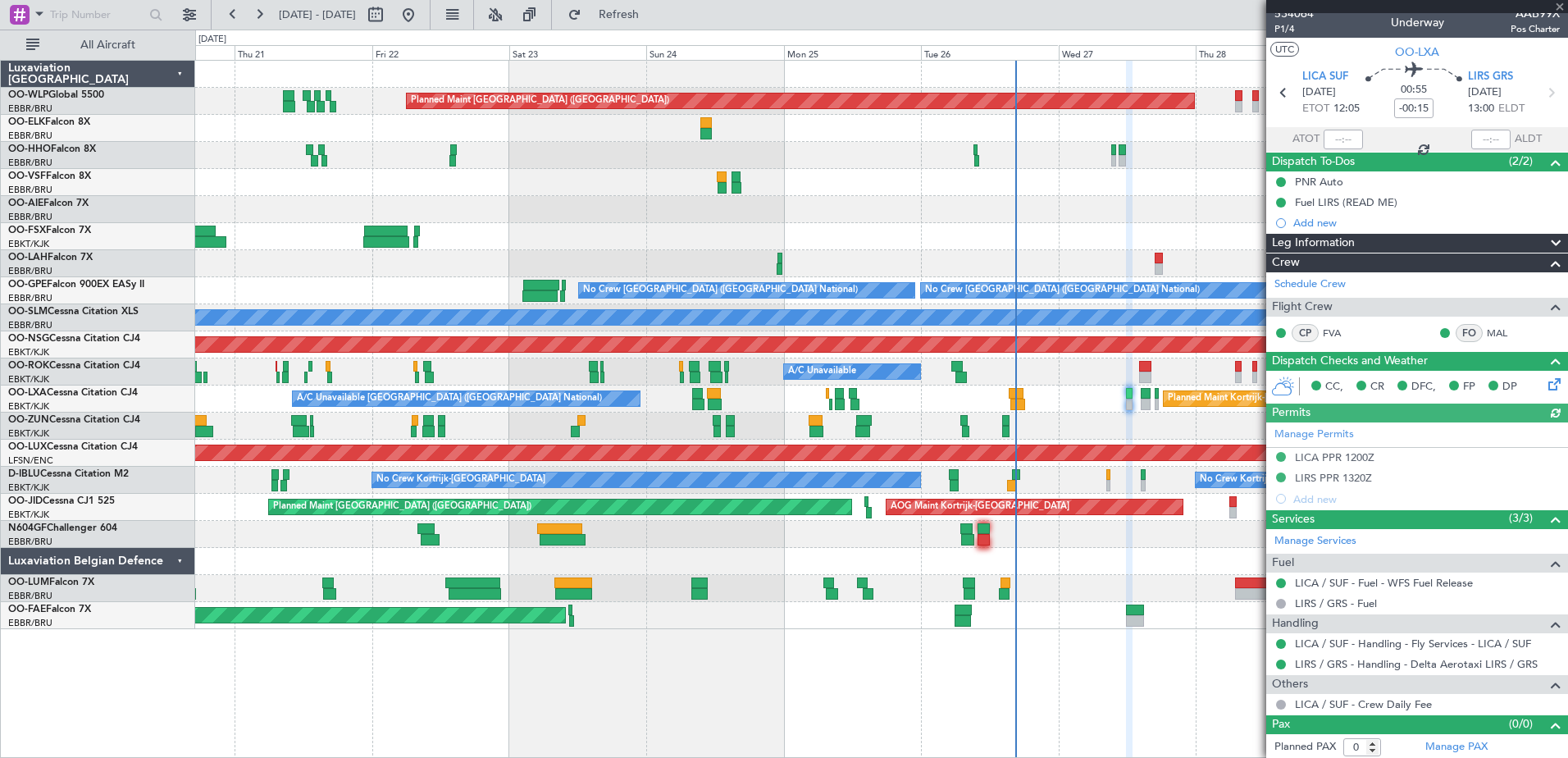
scroll to position [11, 0]
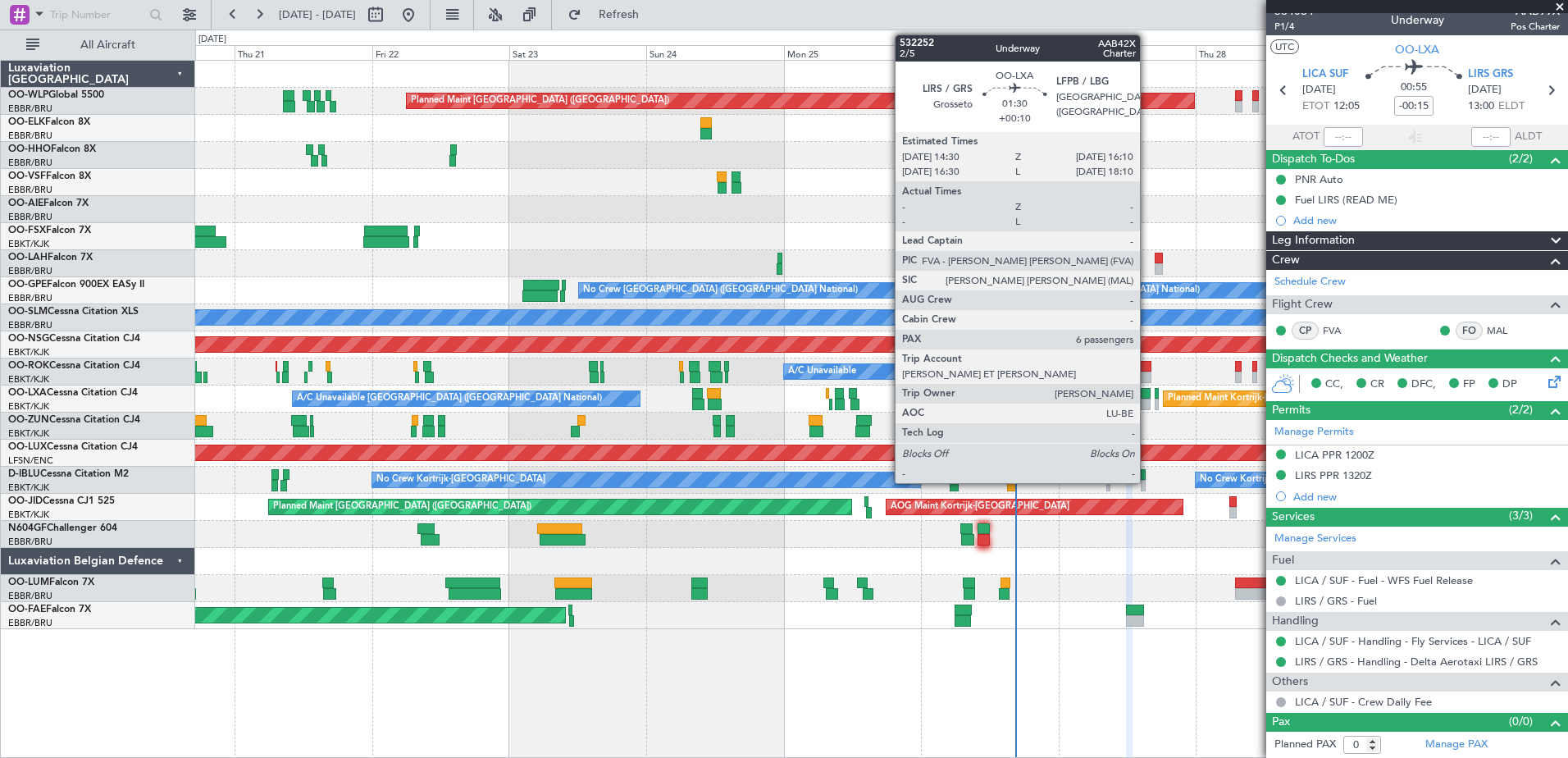
click at [1148, 398] on div at bounding box center [1146, 394] width 10 height 11
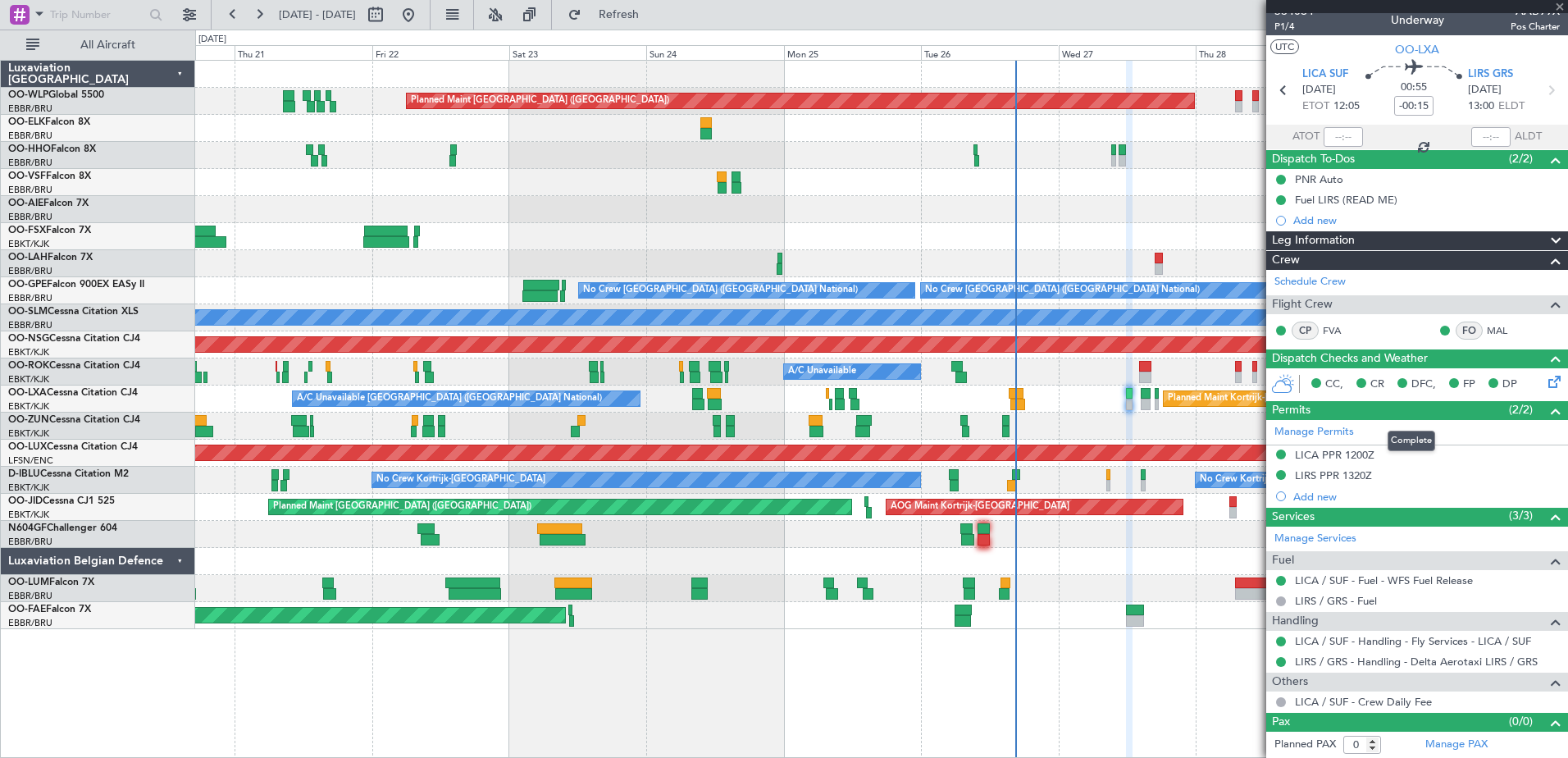
type input "+00:10"
type input "6"
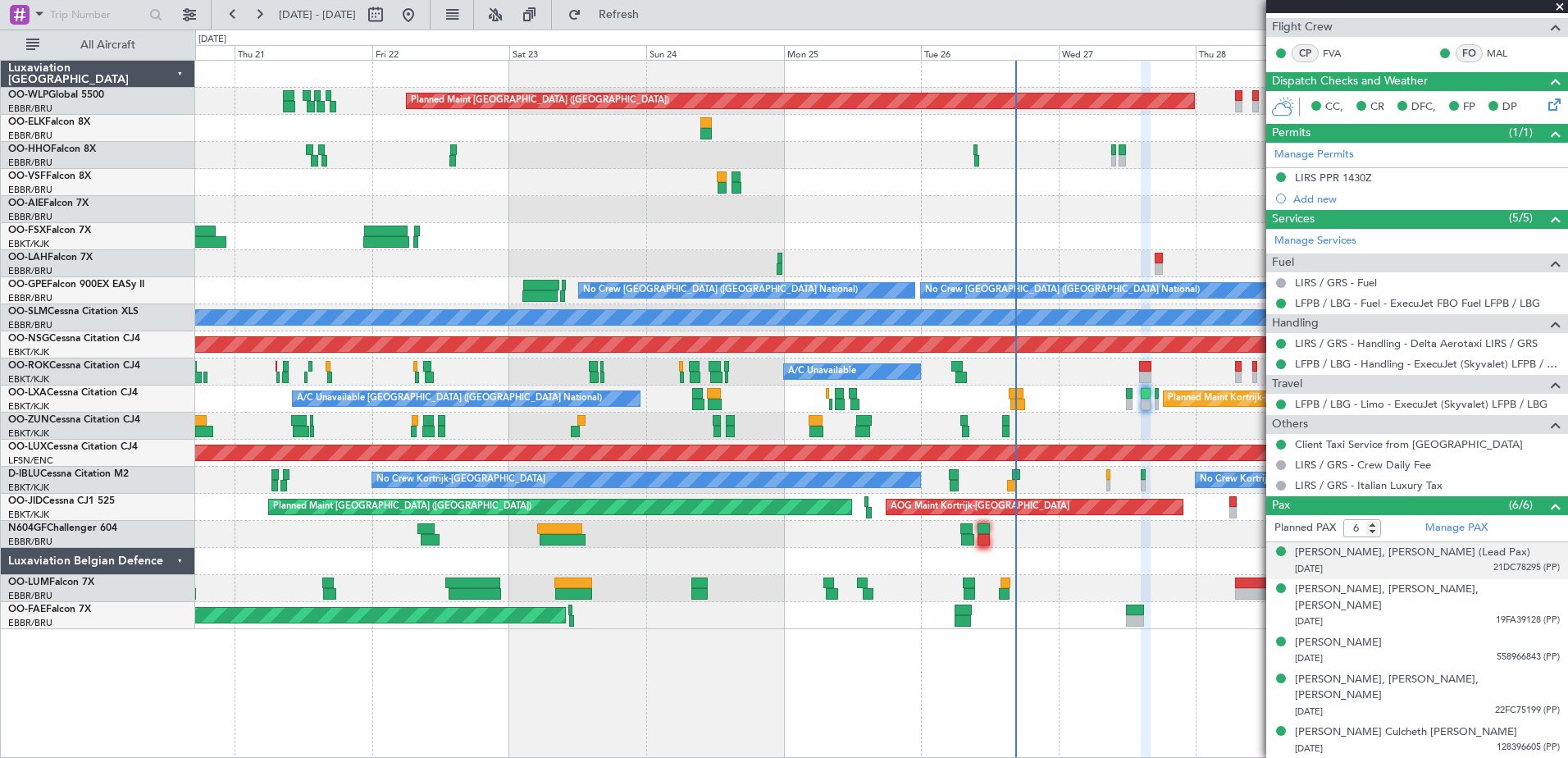
scroll to position [354, 0]
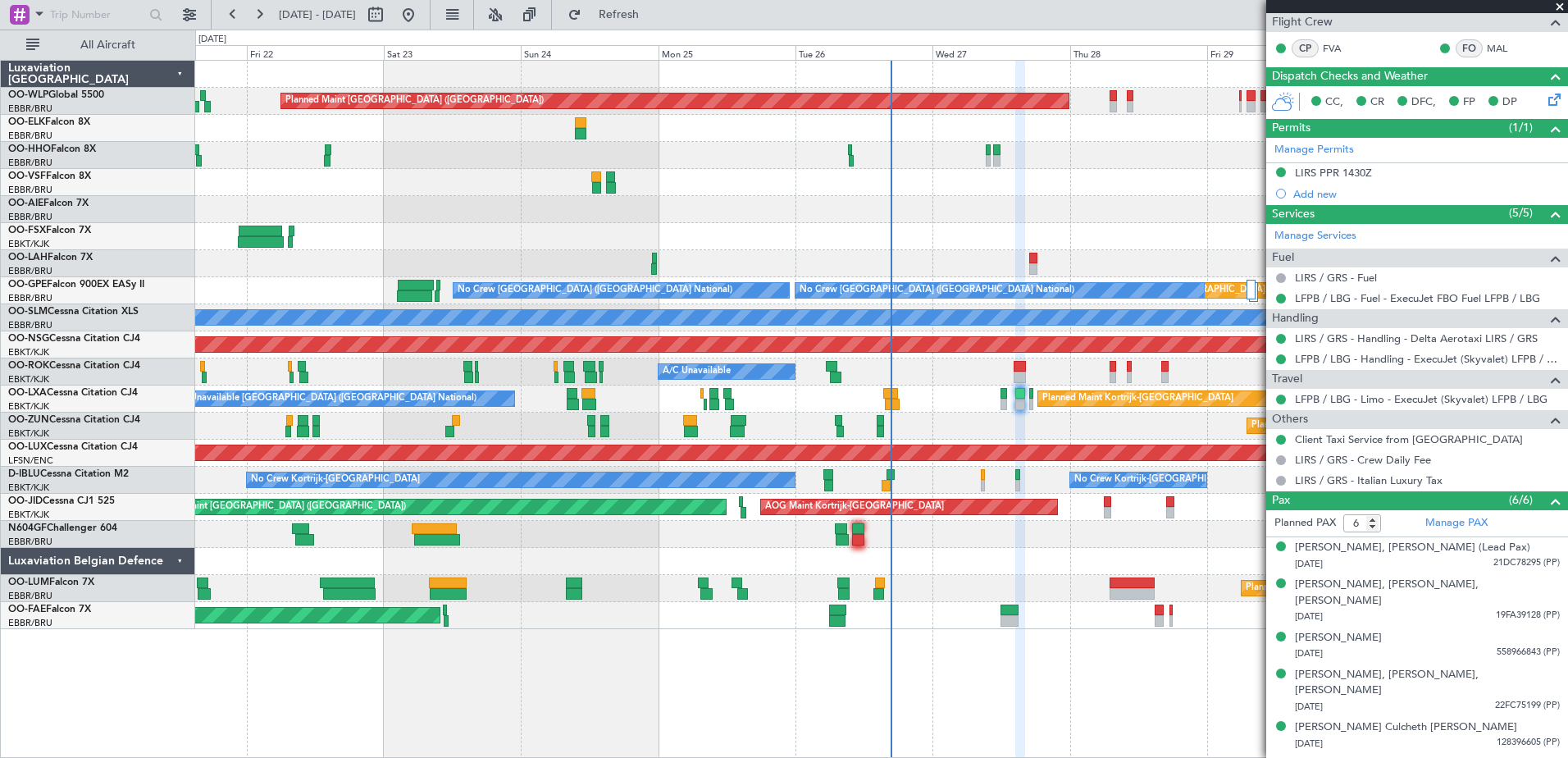
click at [1049, 568] on div at bounding box center [881, 561] width 1372 height 27
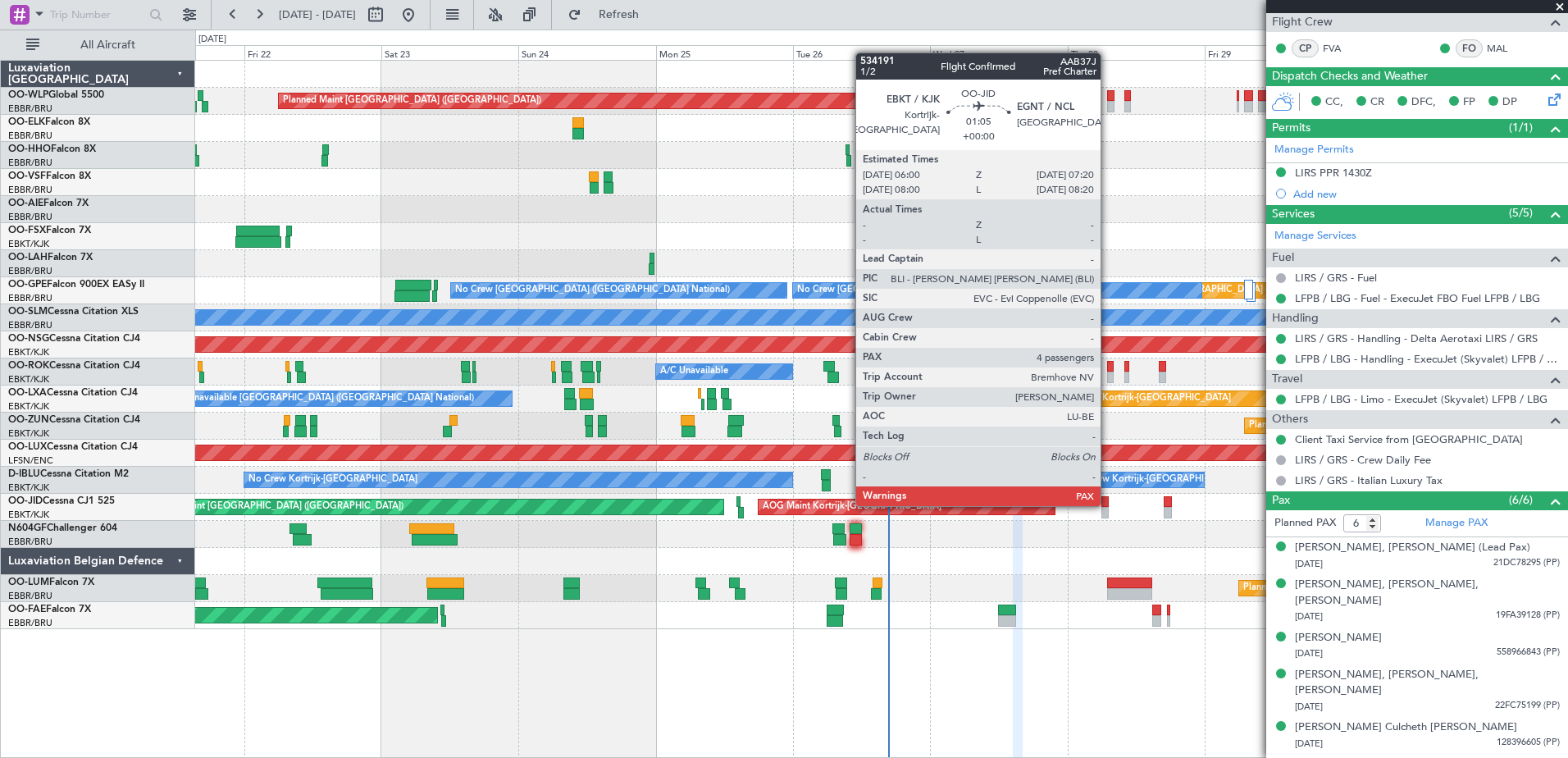
click at [1108, 504] on div at bounding box center [1105, 502] width 8 height 11
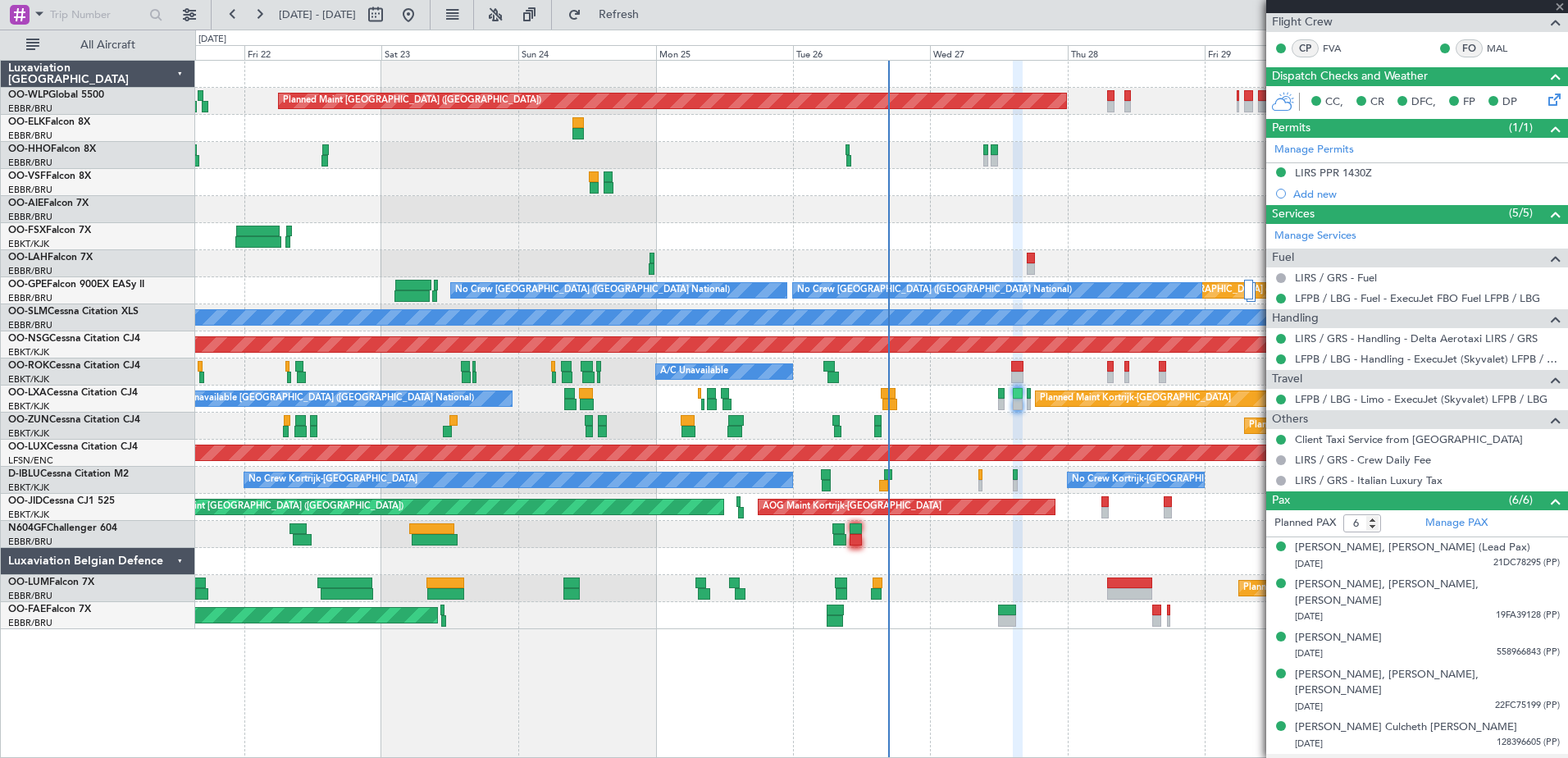
type input "4"
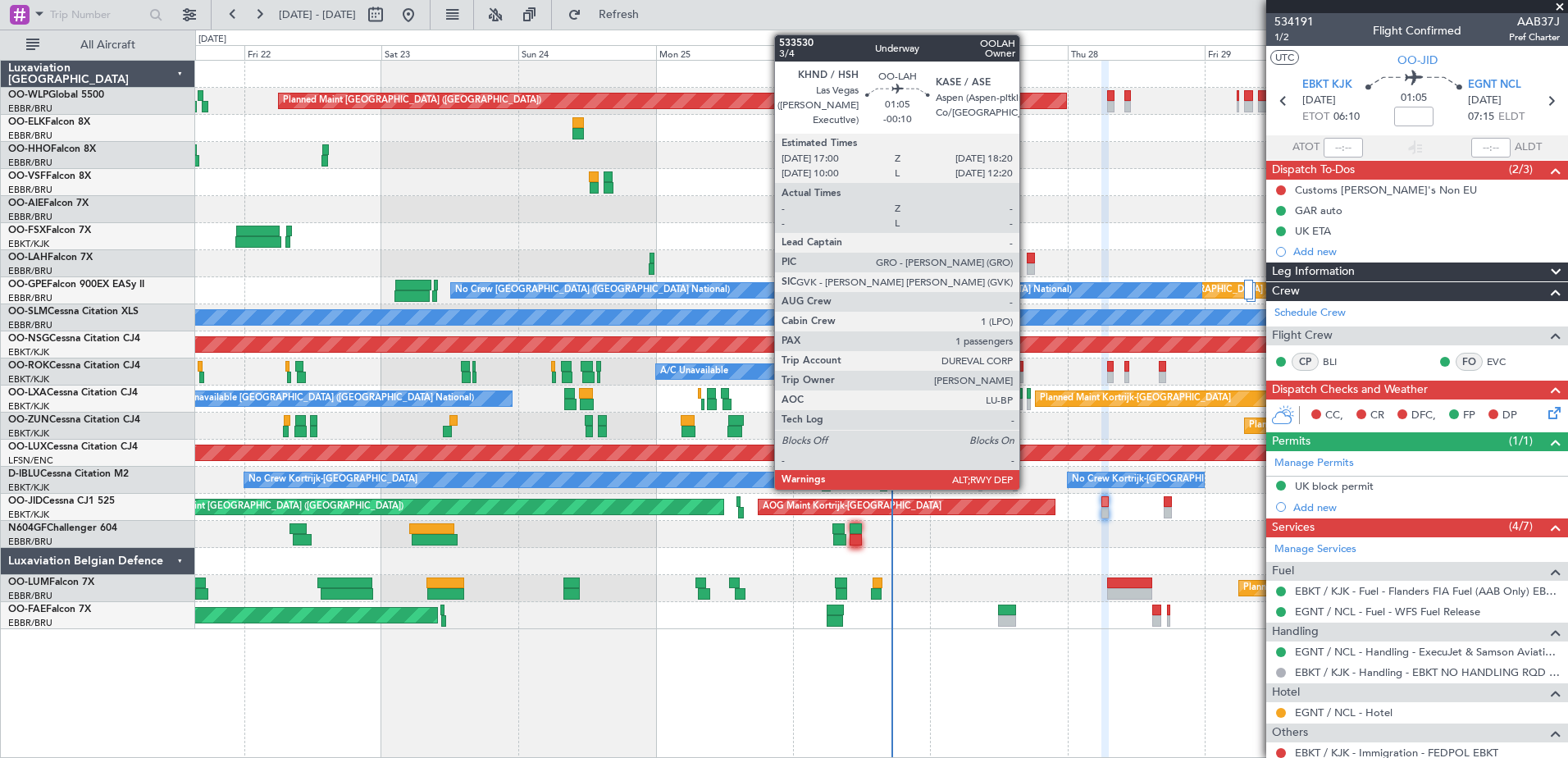
click at [1026, 264] on div at bounding box center [1030, 269] width 8 height 11
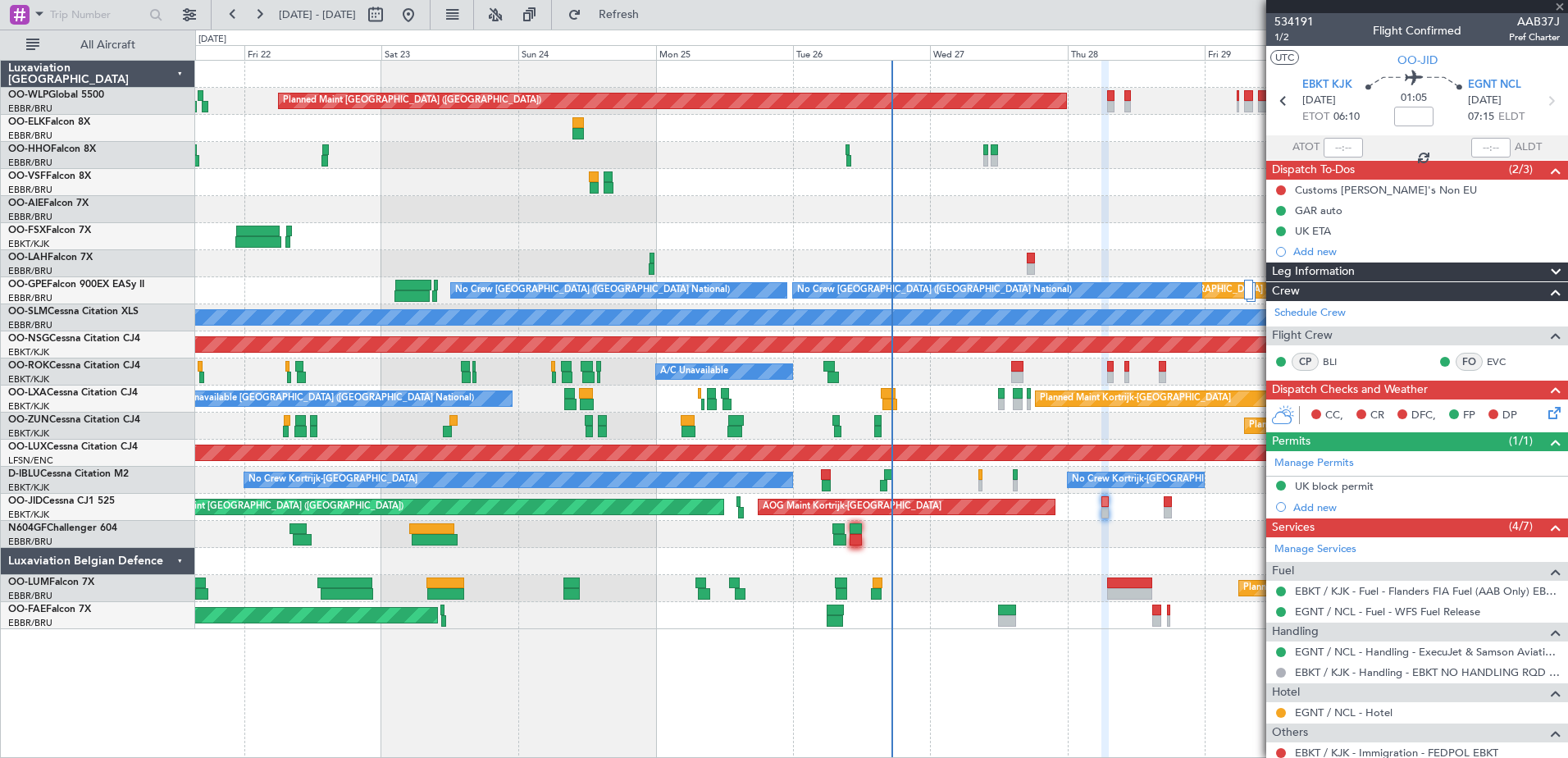
type input "-00:10"
type input "1"
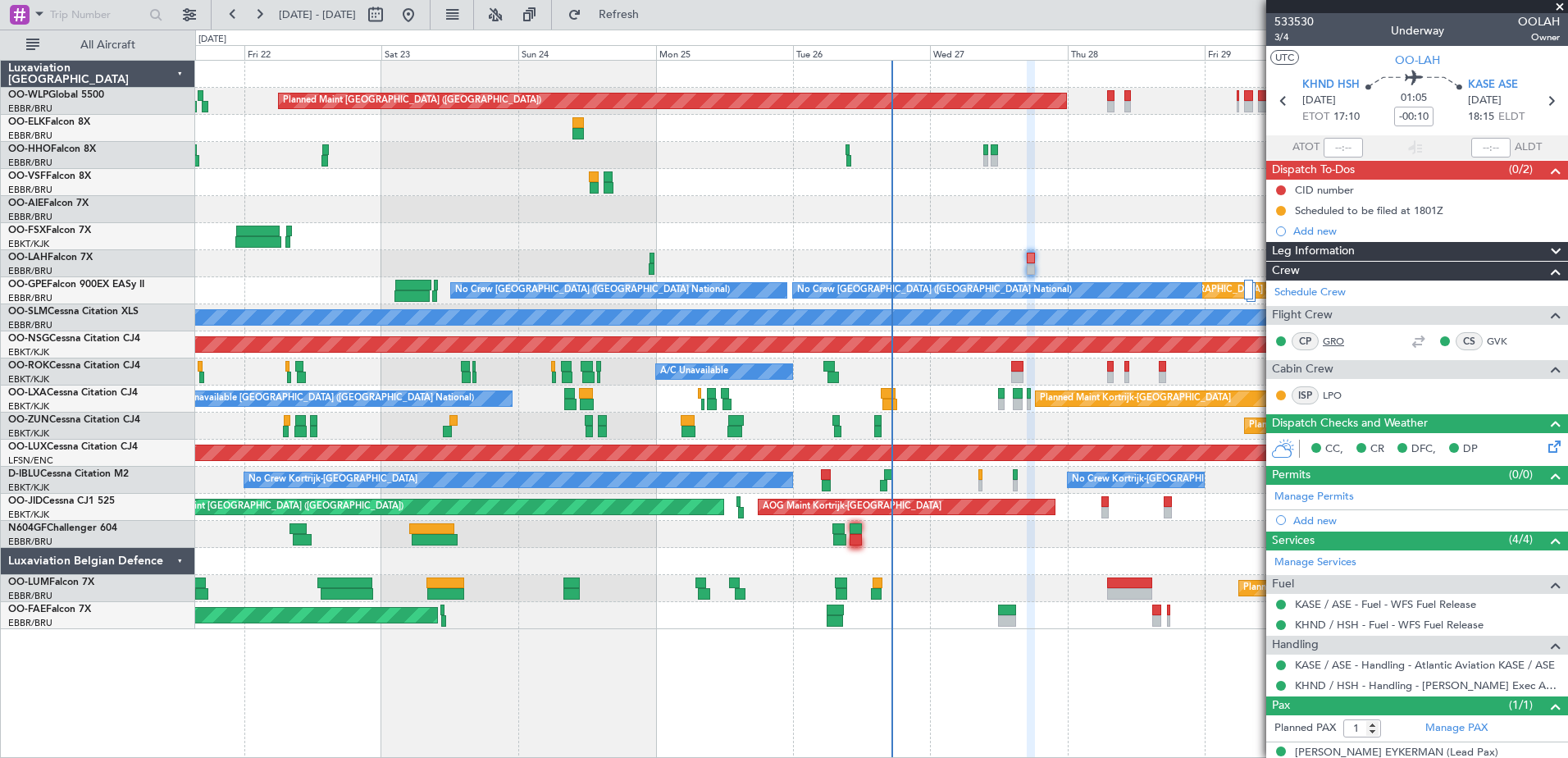
click at [1336, 334] on link "GRO" at bounding box center [1341, 341] width 37 height 15
click at [1486, 338] on link "GVK" at bounding box center [1505, 341] width 37 height 15
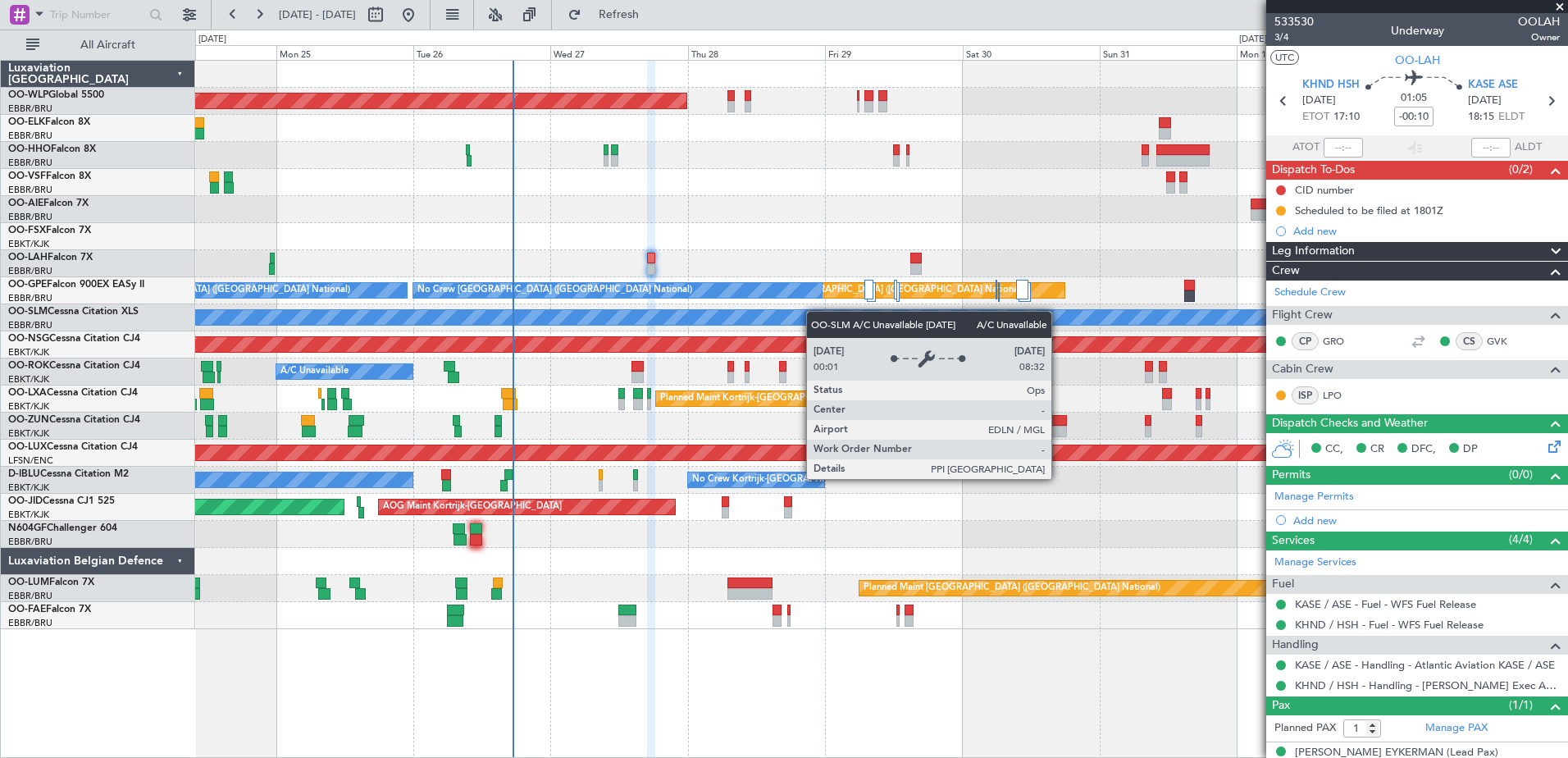
click at [758, 320] on div "Planned Maint [GEOGRAPHIC_DATA] ([GEOGRAPHIC_DATA]) Planned Maint [GEOGRAPHIC_D…" at bounding box center [881, 346] width 1372 height 569
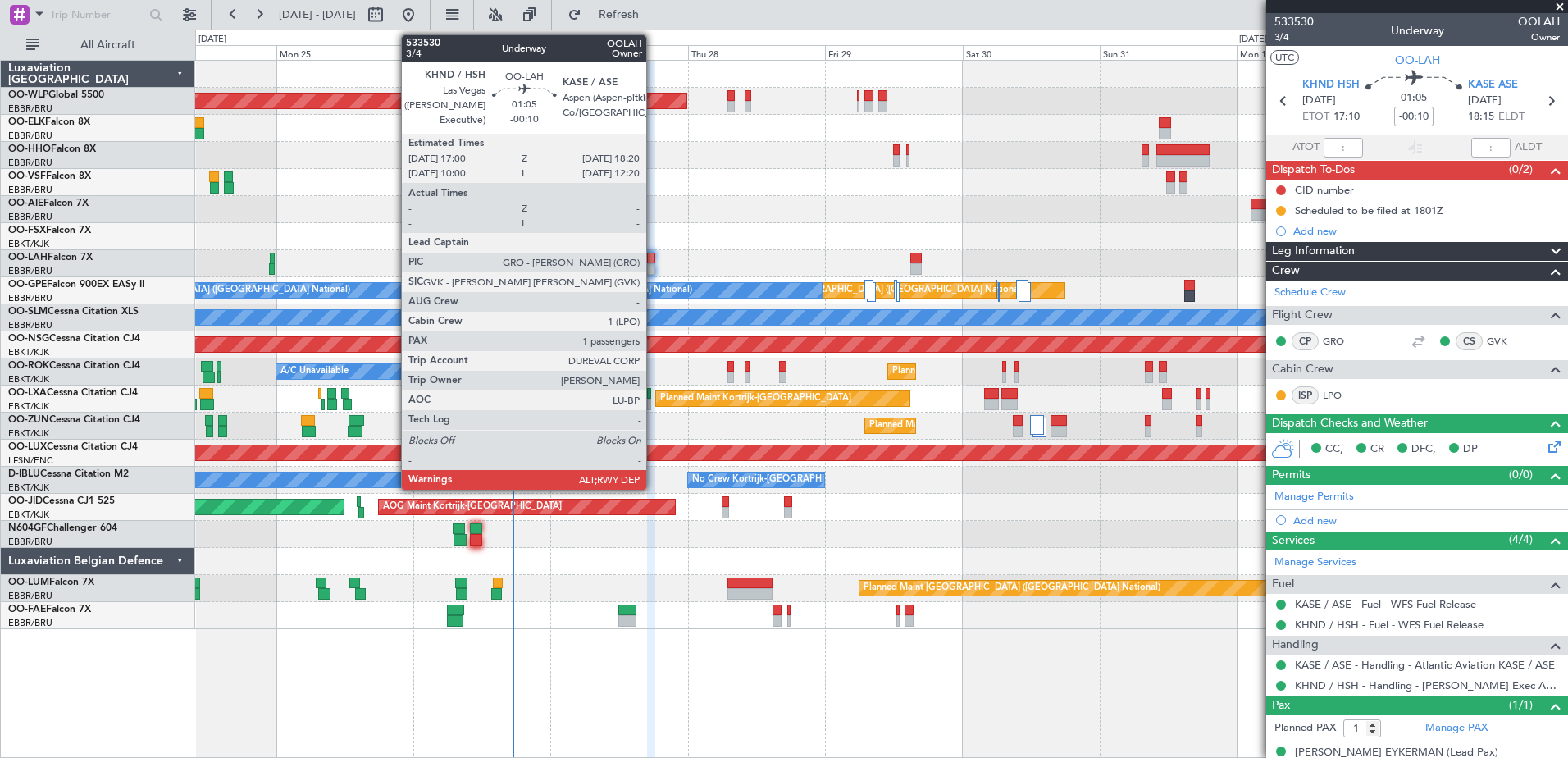
click at [654, 267] on div at bounding box center [651, 269] width 8 height 11
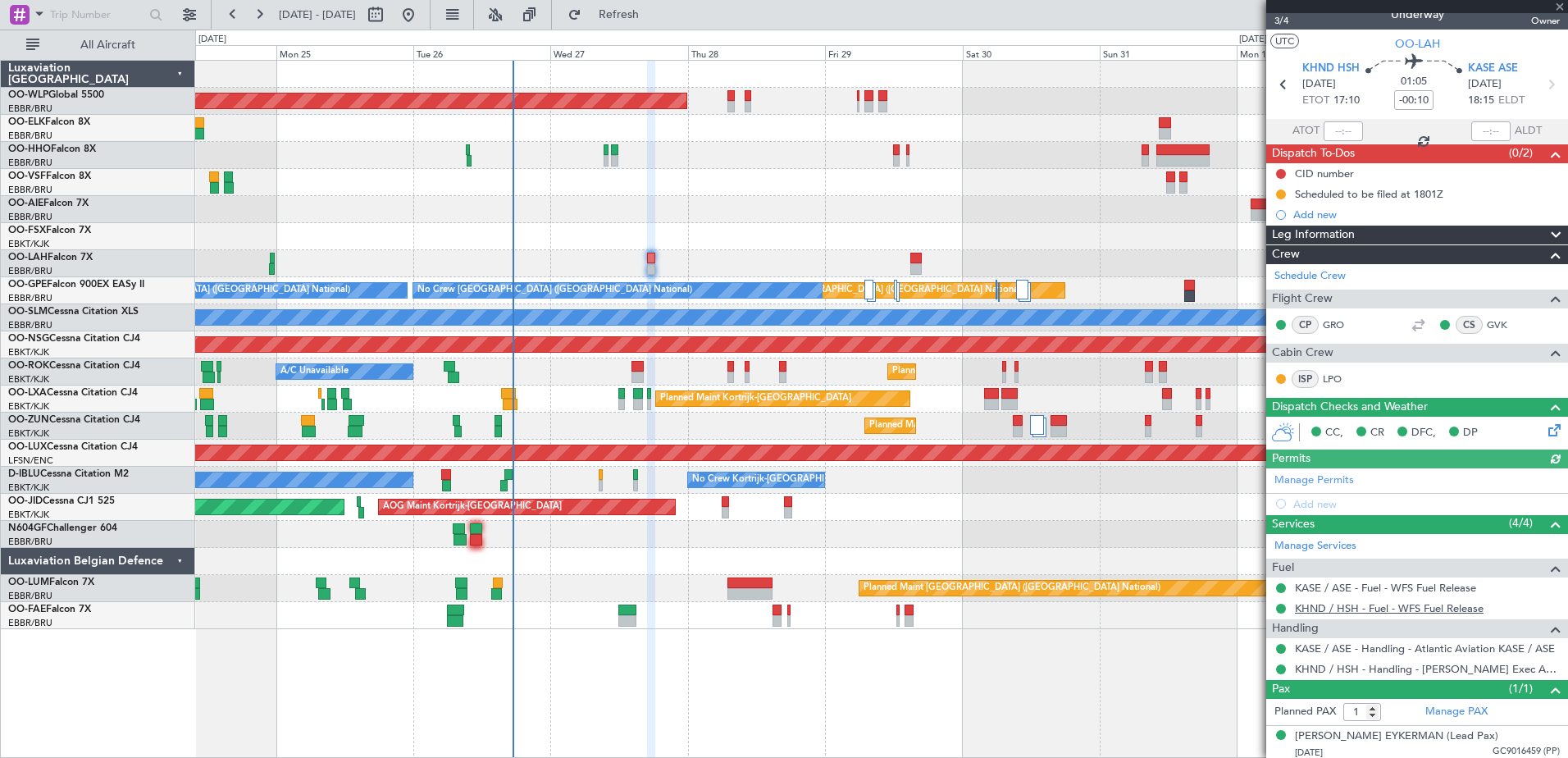
scroll to position [20, 0]
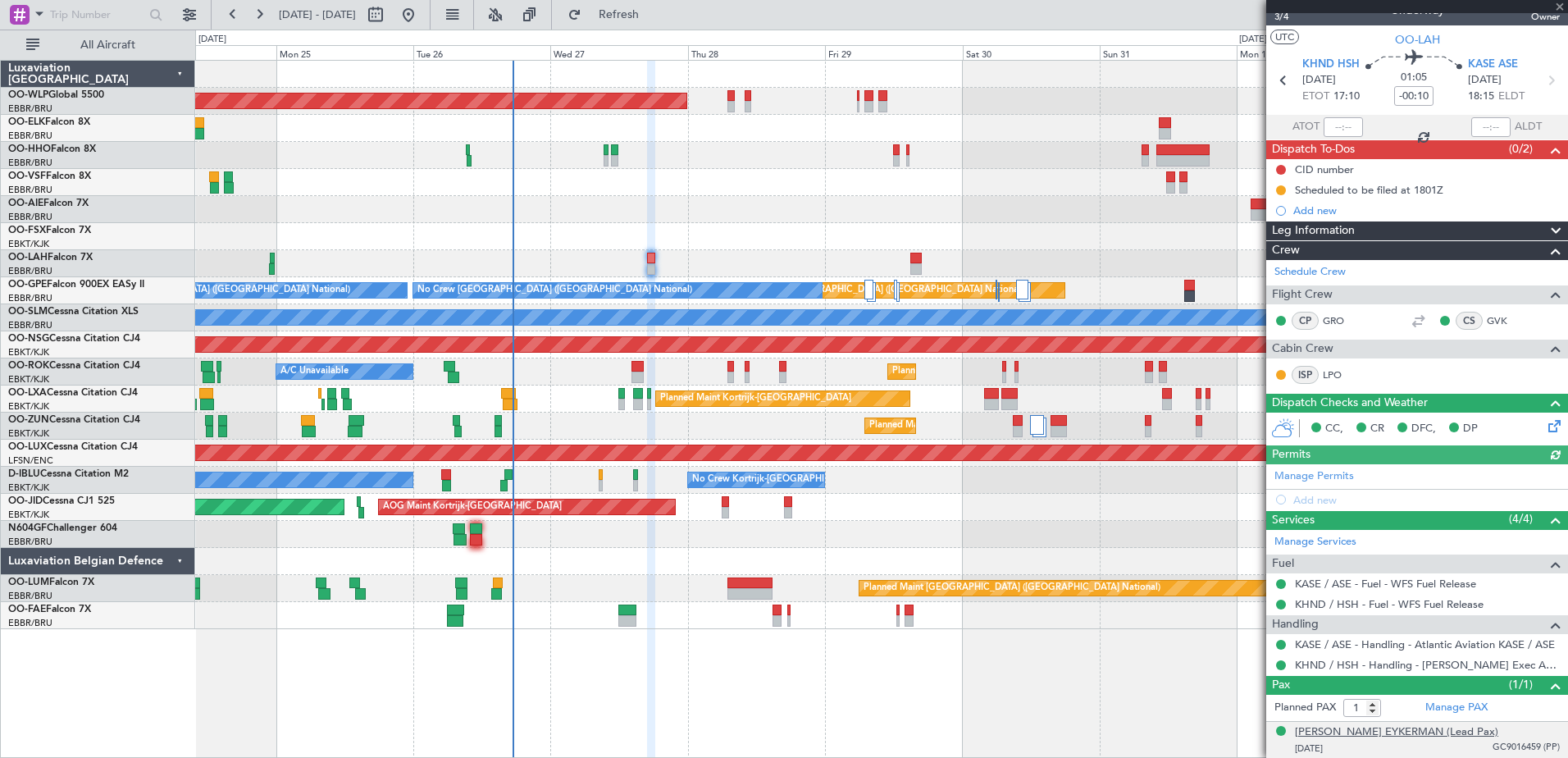
click at [1460, 731] on div "[PERSON_NAME] EYKERMAN (Lead Pax)" at bounding box center [1397, 733] width 204 height 17
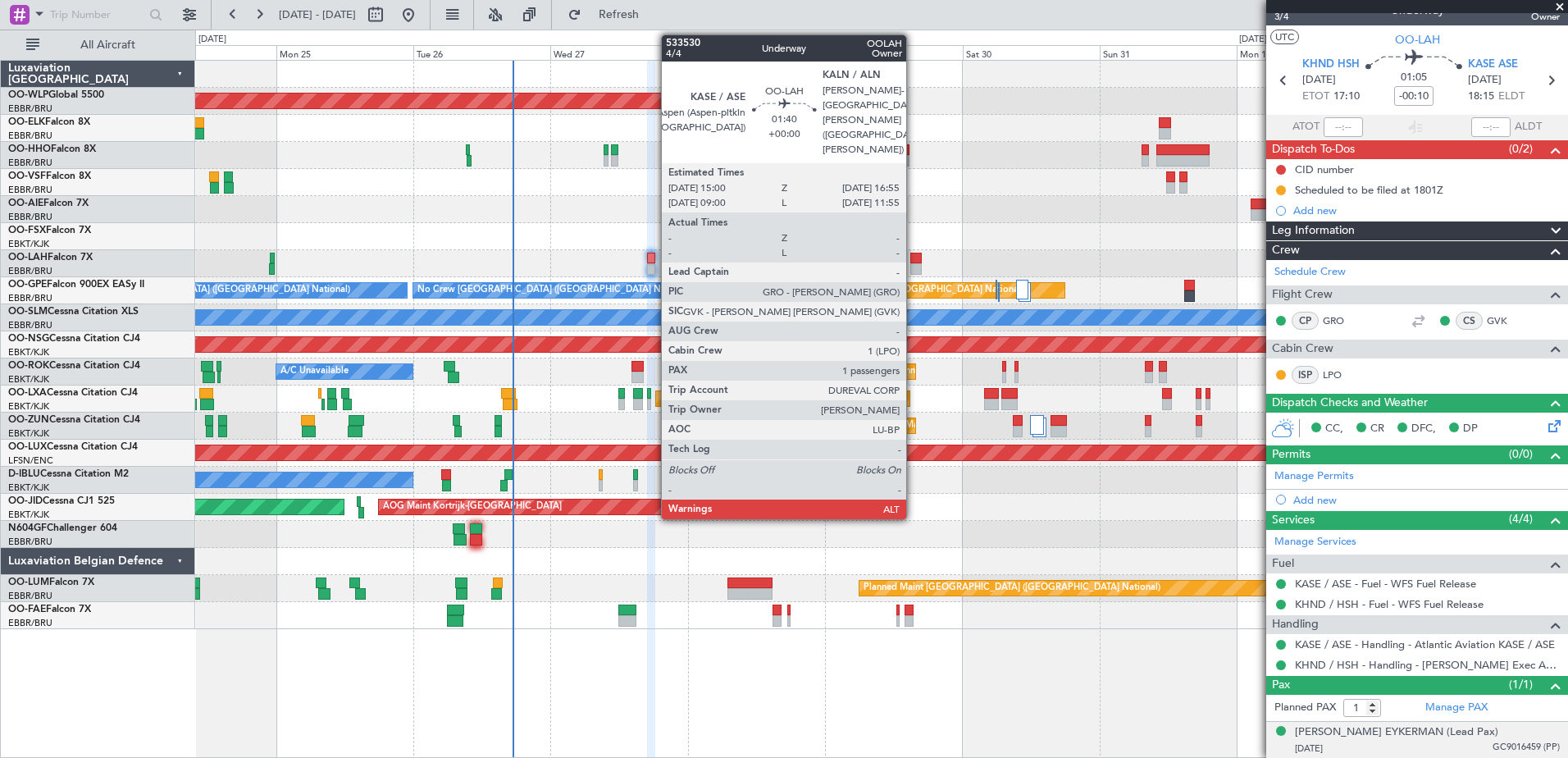
click at [913, 258] on div at bounding box center [916, 259] width 11 height 11
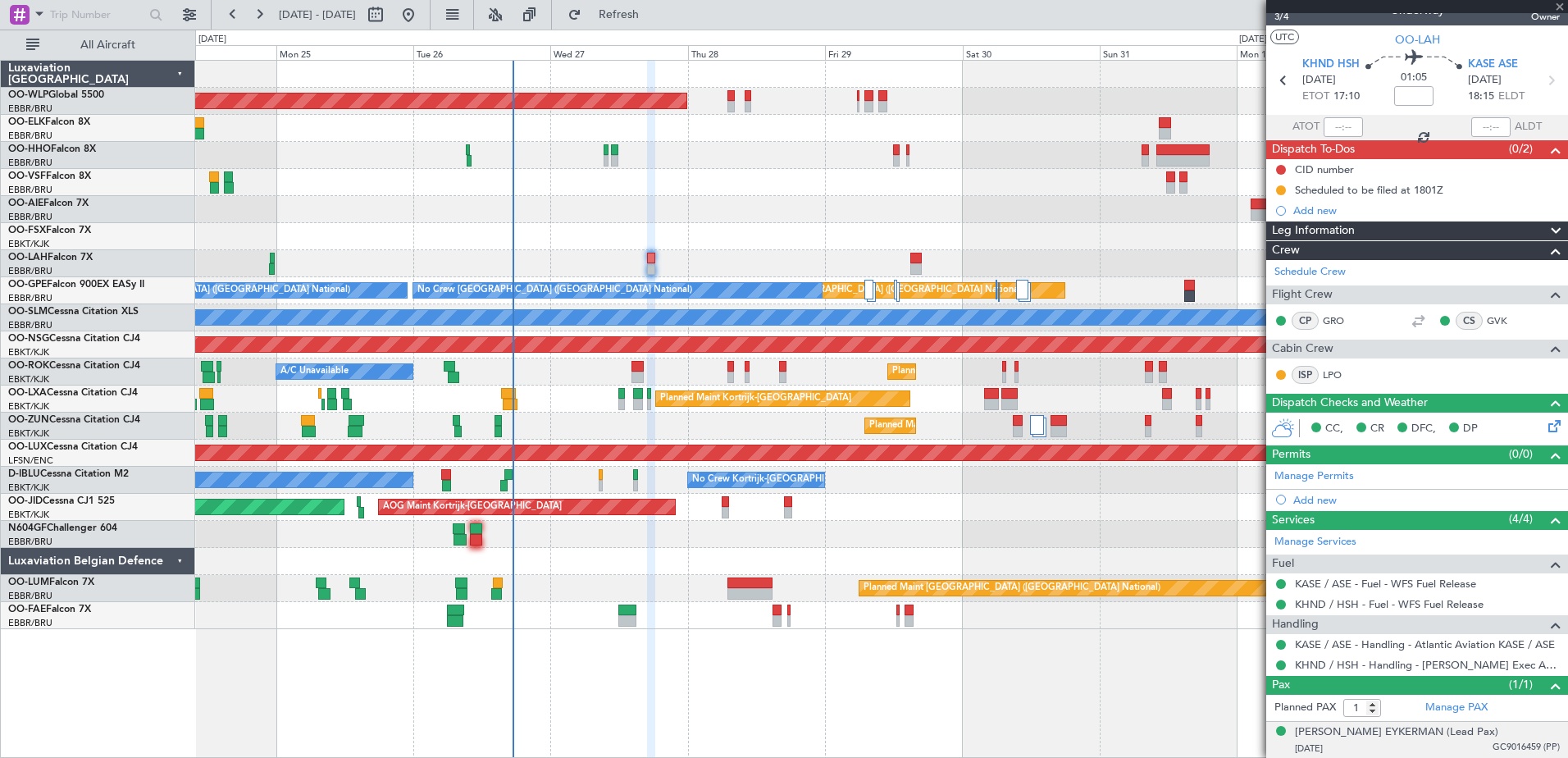
scroll to position [0, 0]
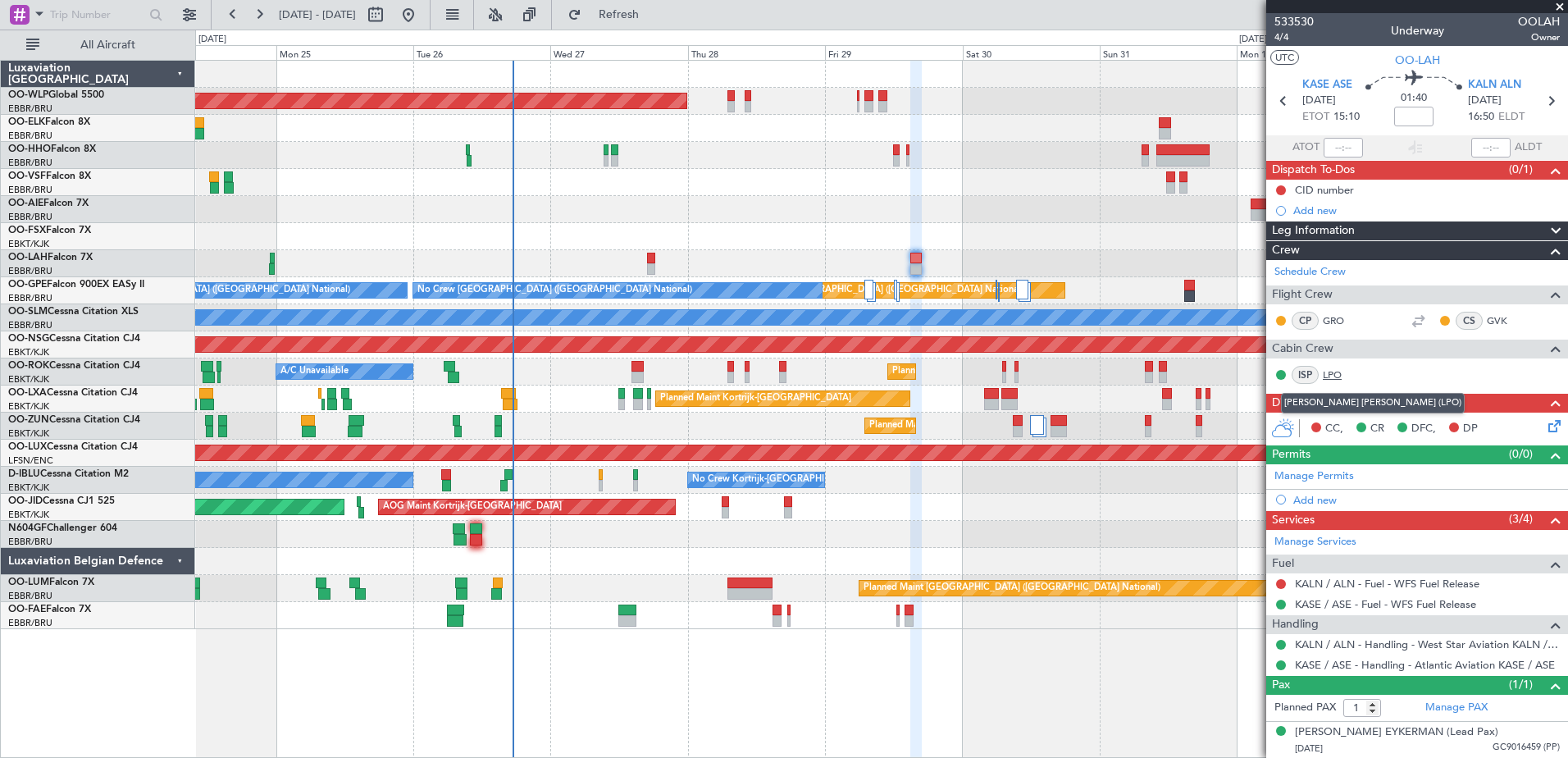
click at [1328, 370] on link "LPO" at bounding box center [1341, 375] width 37 height 15
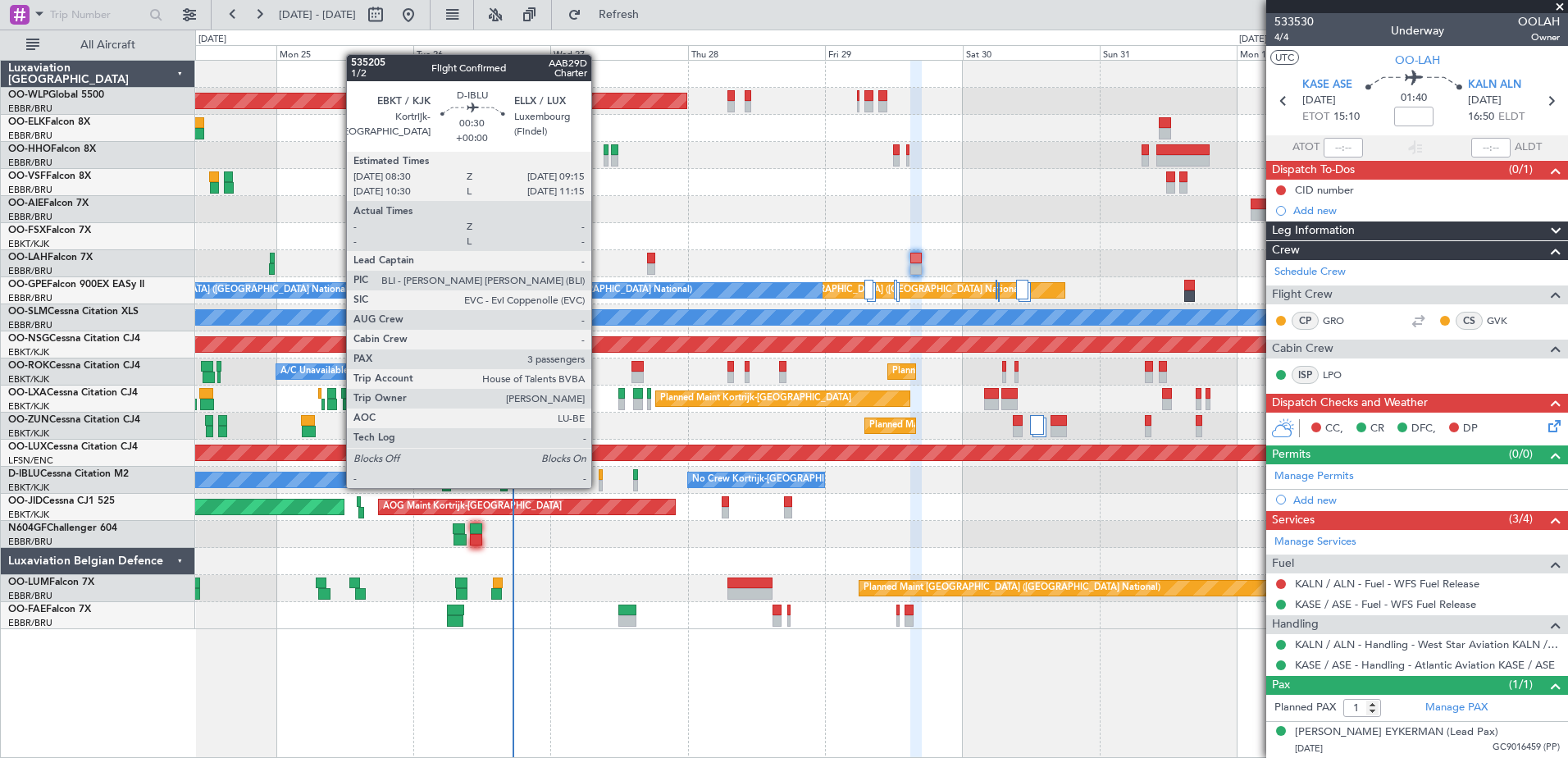
click at [598, 486] on div at bounding box center [600, 486] width 5 height 11
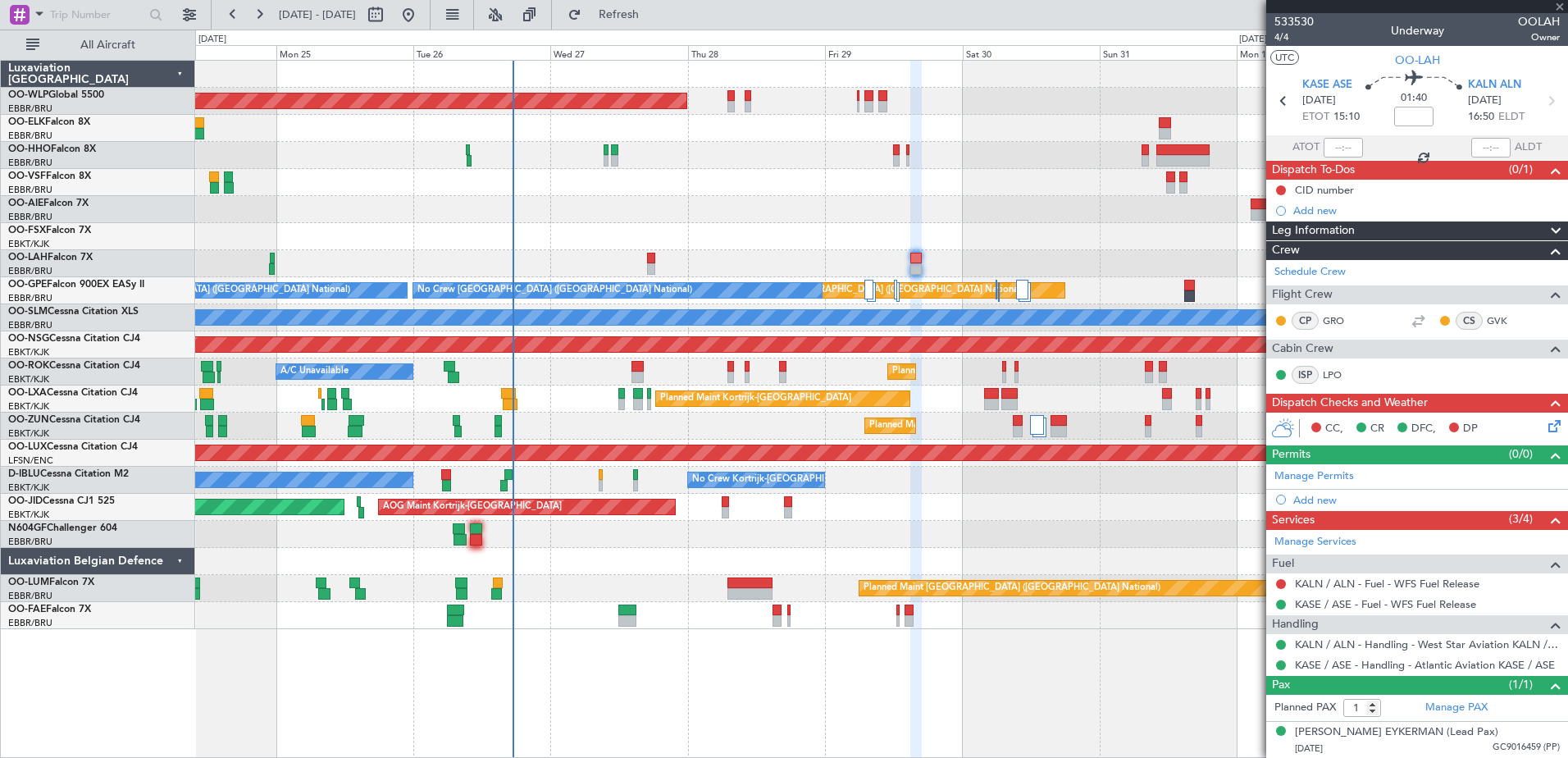
type input "3"
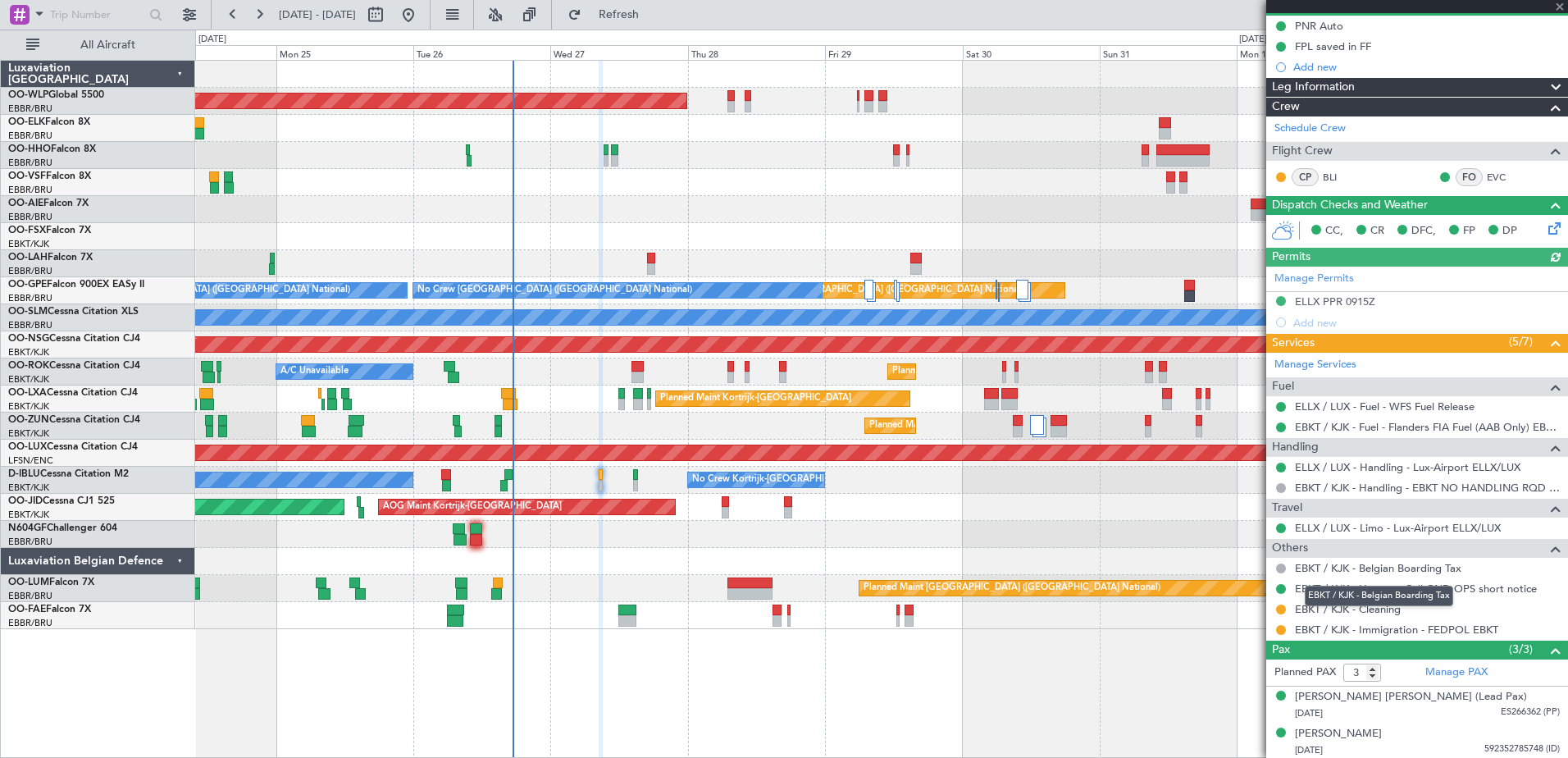
scroll to position [203, 0]
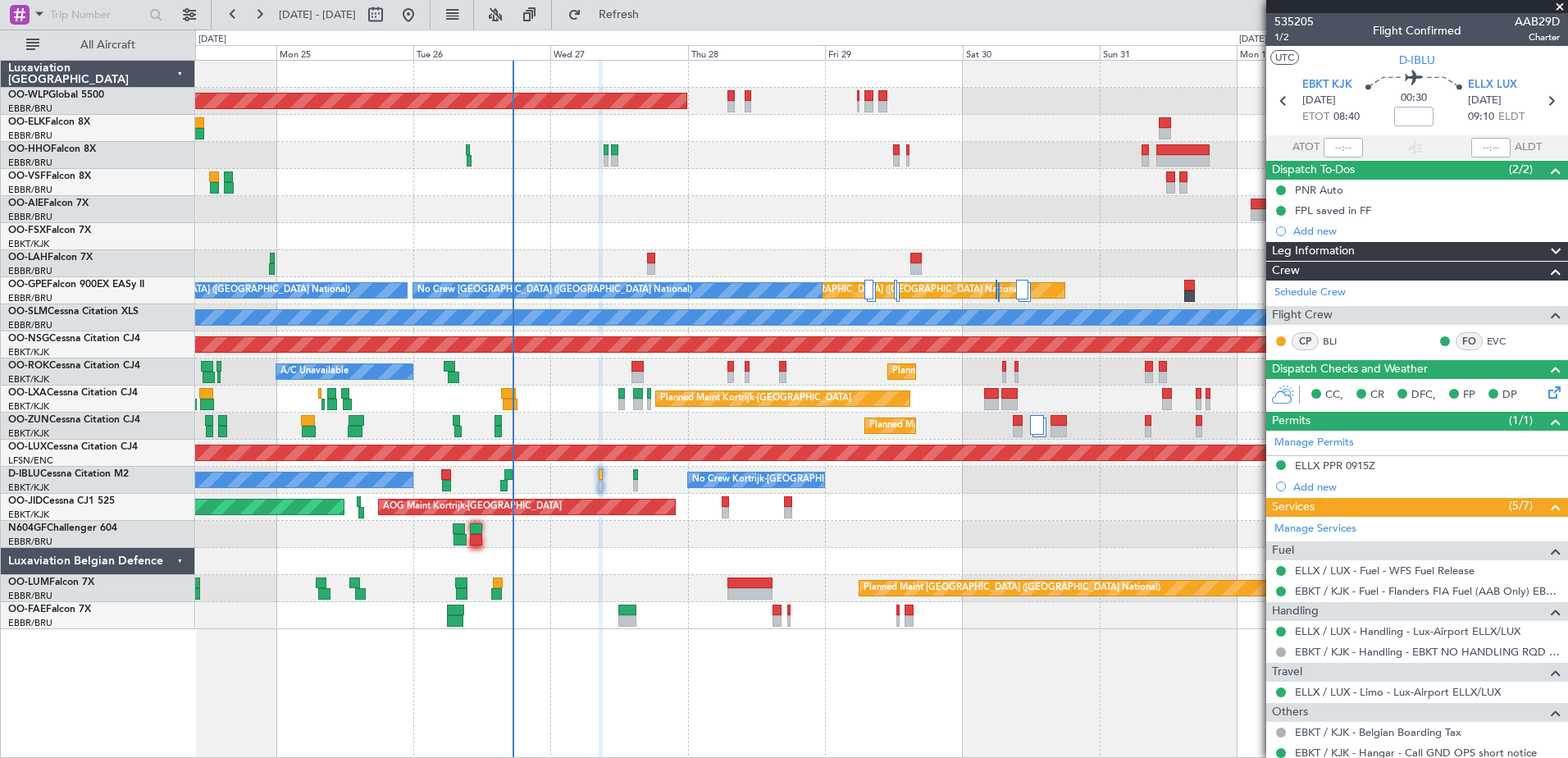
scroll to position [203, 0]
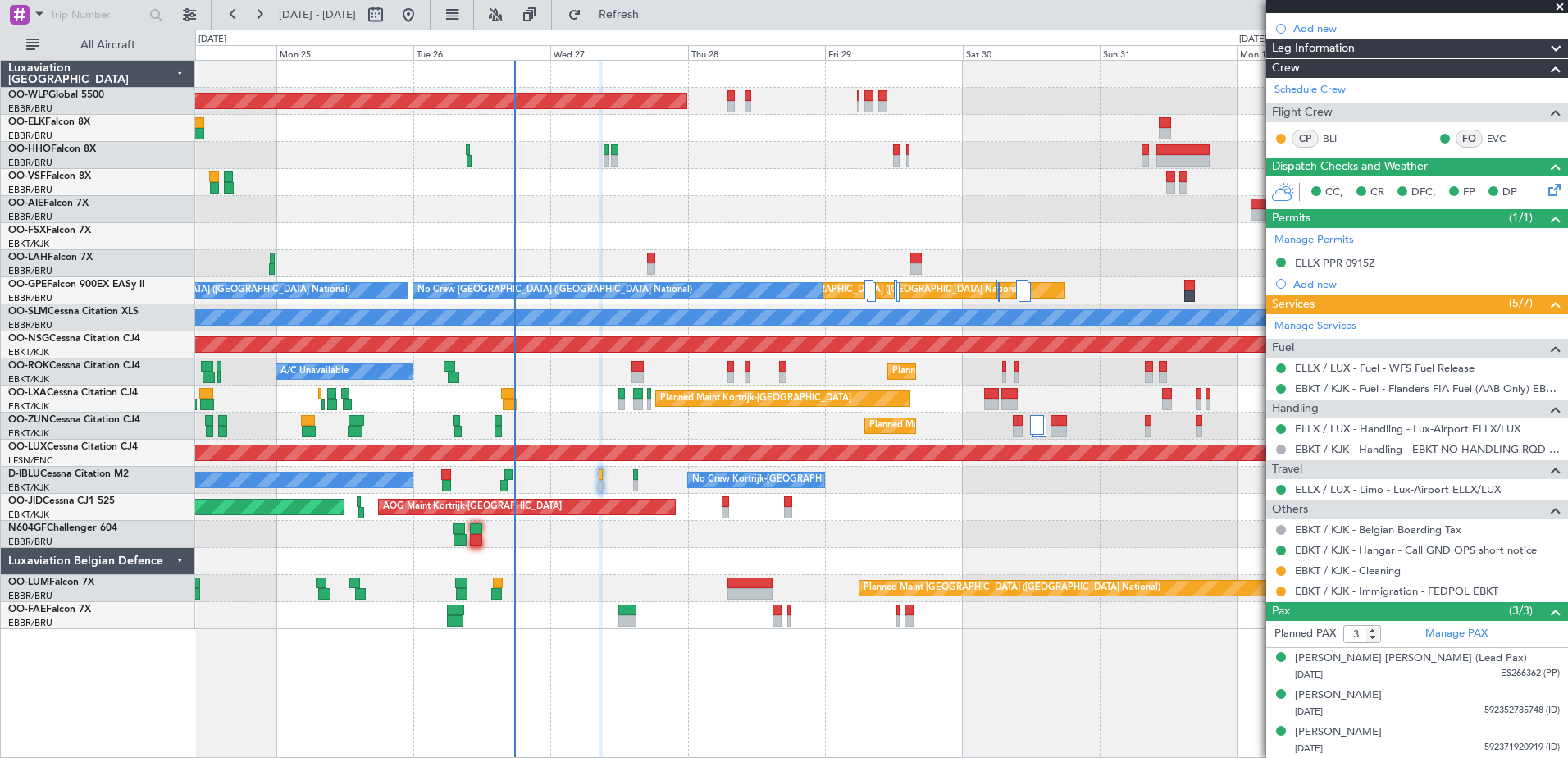
click at [730, 507] on div "Planned Maint [GEOGRAPHIC_DATA] ([GEOGRAPHIC_DATA]) AOG Maint [GEOGRAPHIC_DATA]…" at bounding box center [881, 507] width 1372 height 27
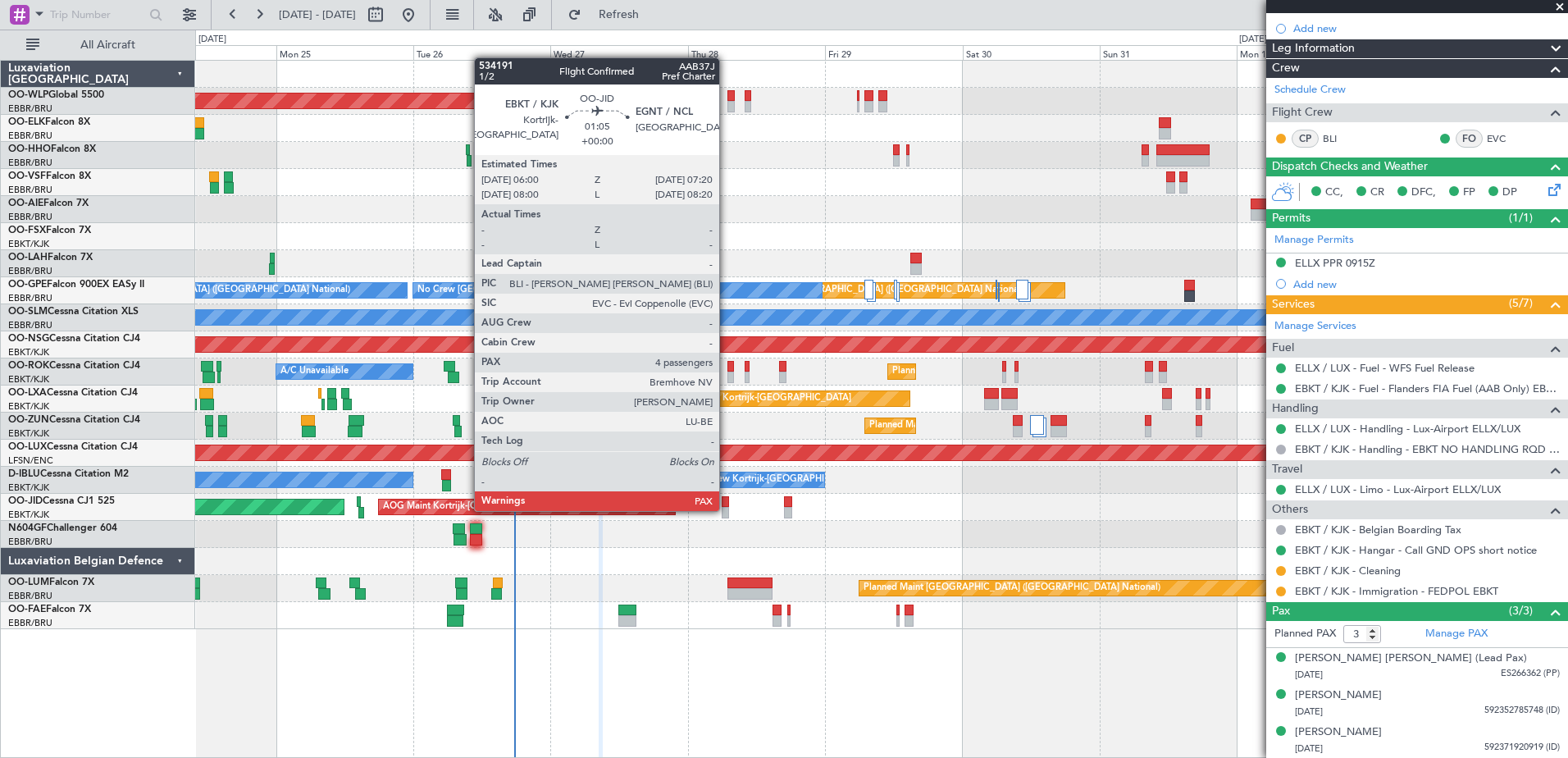
click at [726, 510] on div at bounding box center [725, 512] width 8 height 11
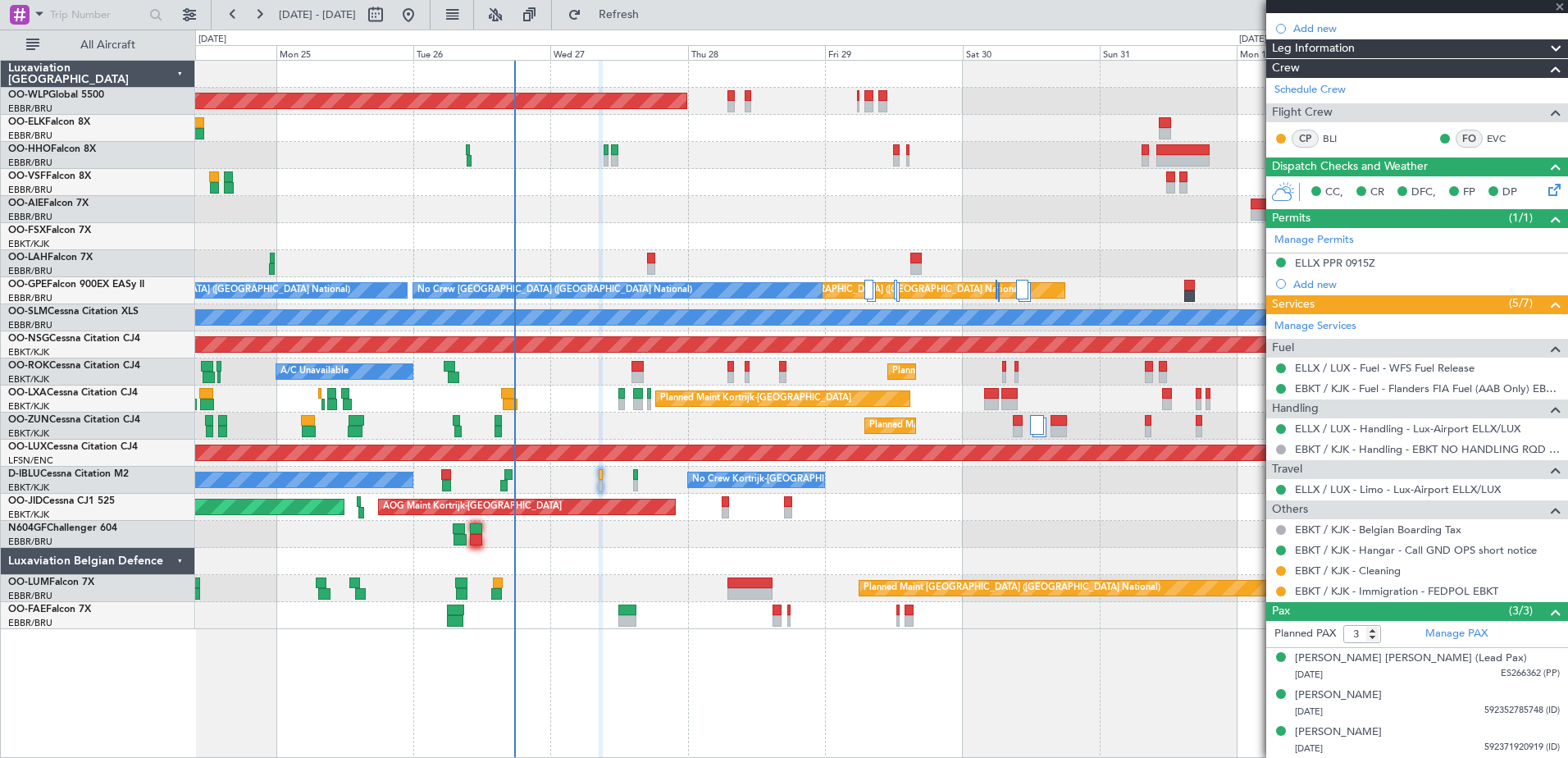
type input "4"
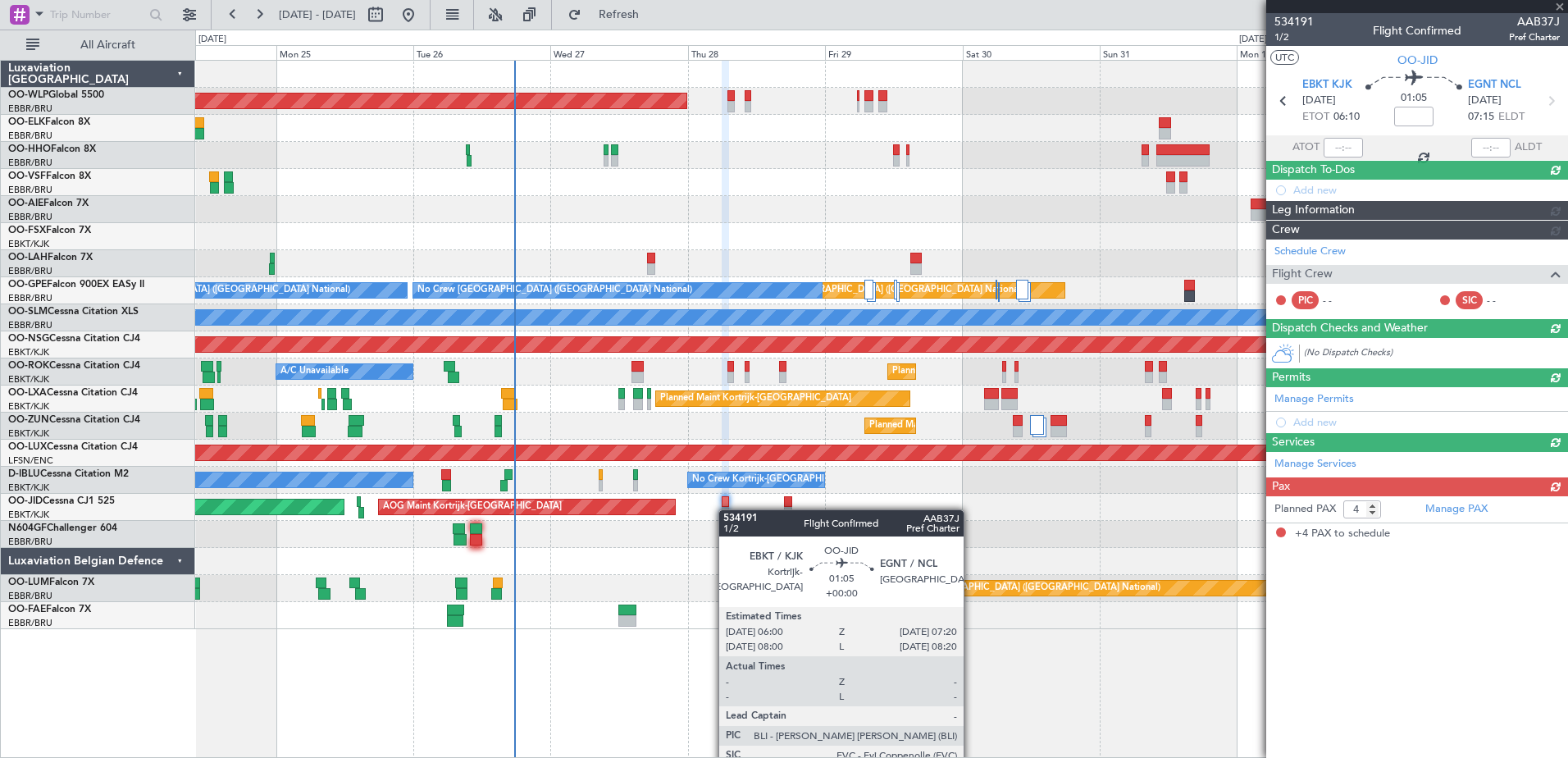
scroll to position [0, 0]
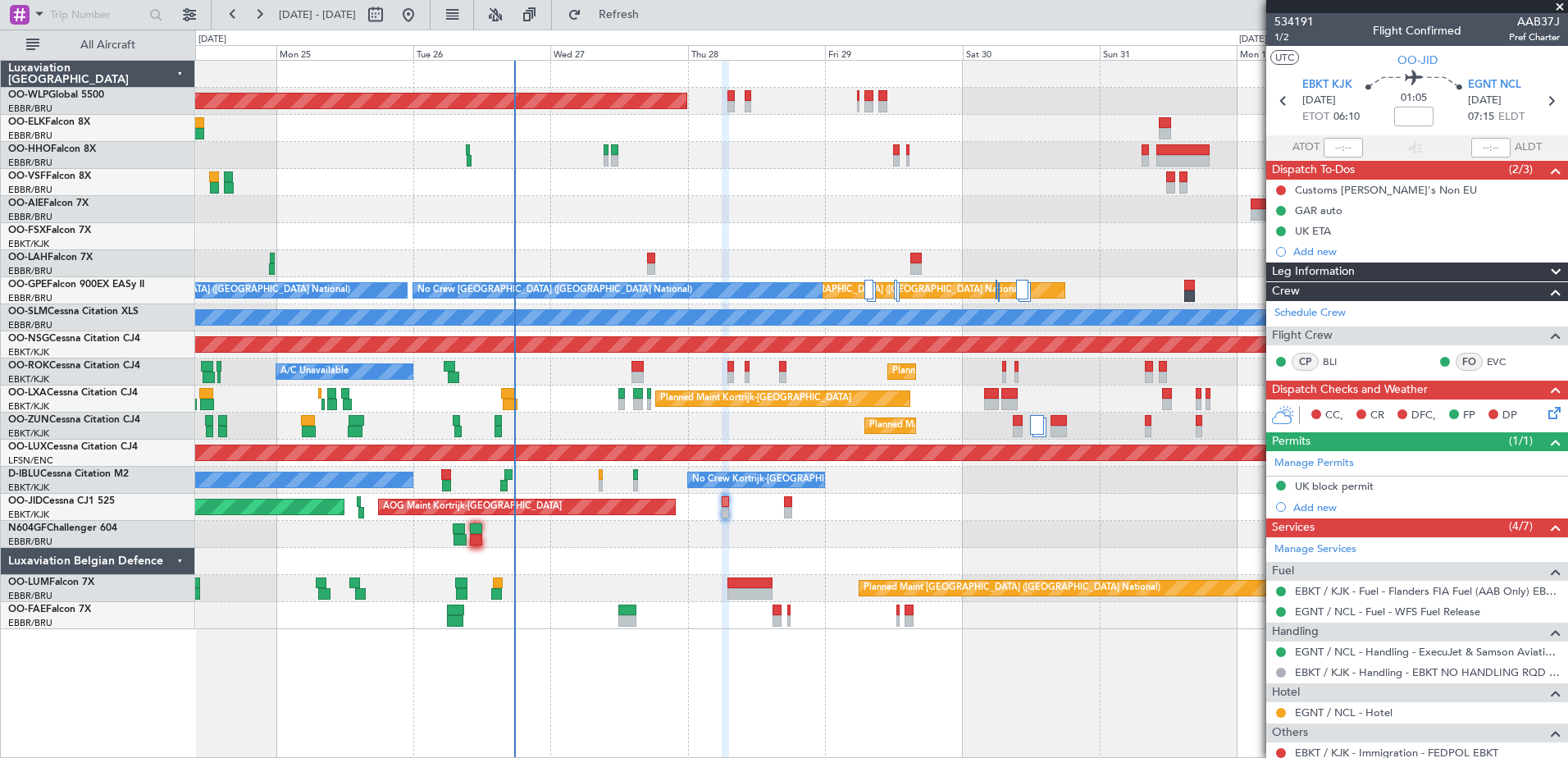
click at [1242, 749] on div "Planned Maint [GEOGRAPHIC_DATA] ([GEOGRAPHIC_DATA]) Planned Maint [GEOGRAPHIC_D…" at bounding box center [882, 409] width 1373 height 698
